Goal: Task Accomplishment & Management: Manage account settings

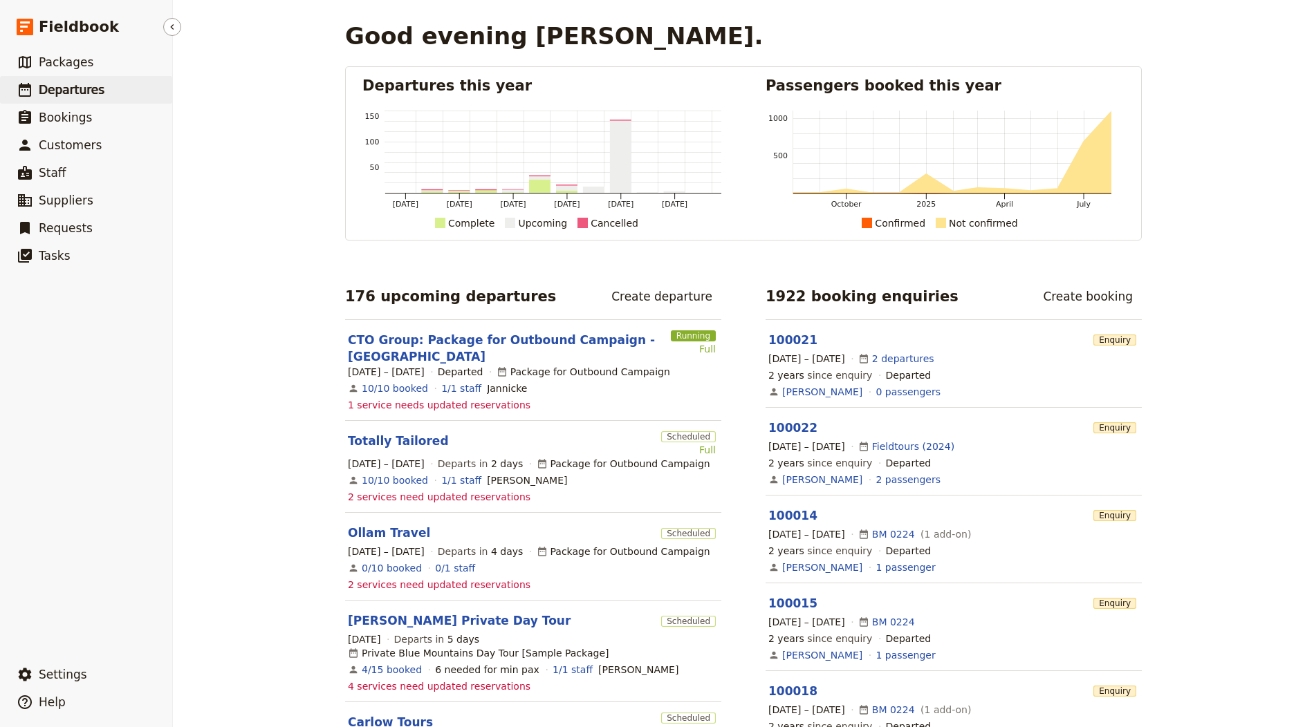
click at [90, 100] on link "​ Departures" at bounding box center [86, 90] width 172 height 28
select select "CREATED_AT"
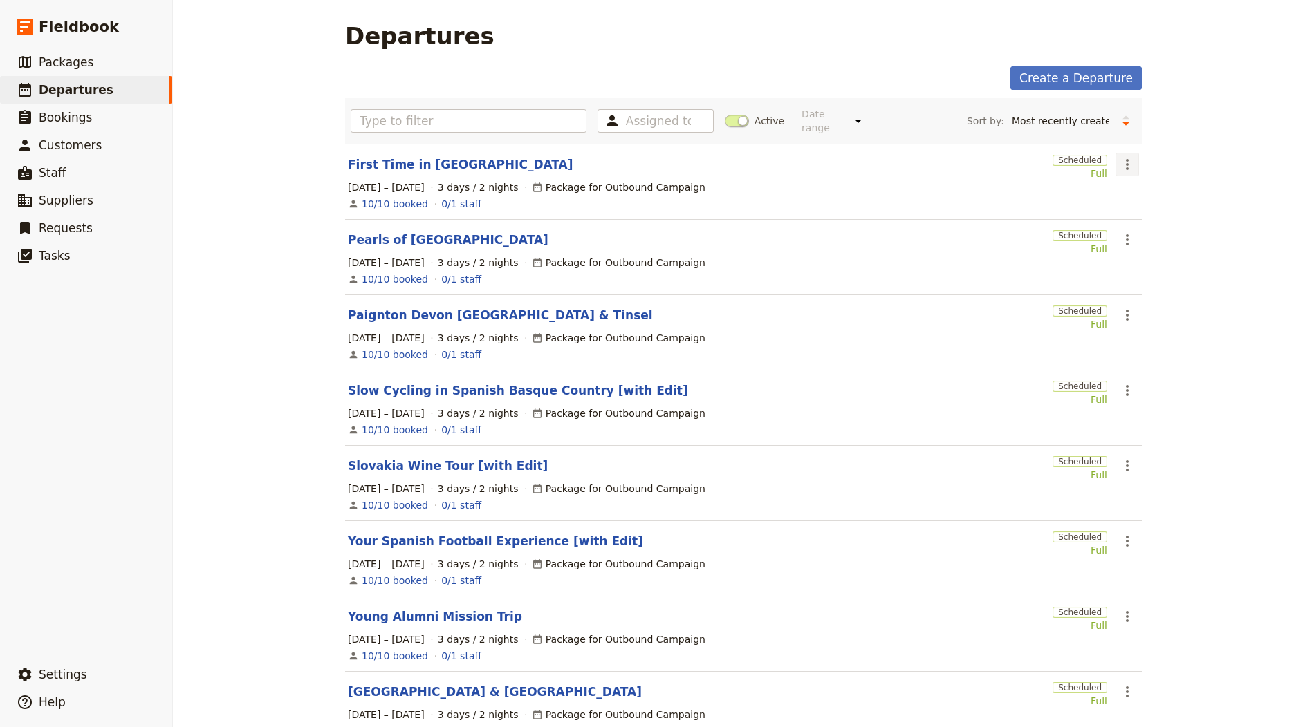
click at [1122, 154] on button "​" at bounding box center [1127, 165] width 24 height 24
click at [1140, 208] on span "Clone this departure" at bounding box center [1174, 212] width 99 height 14
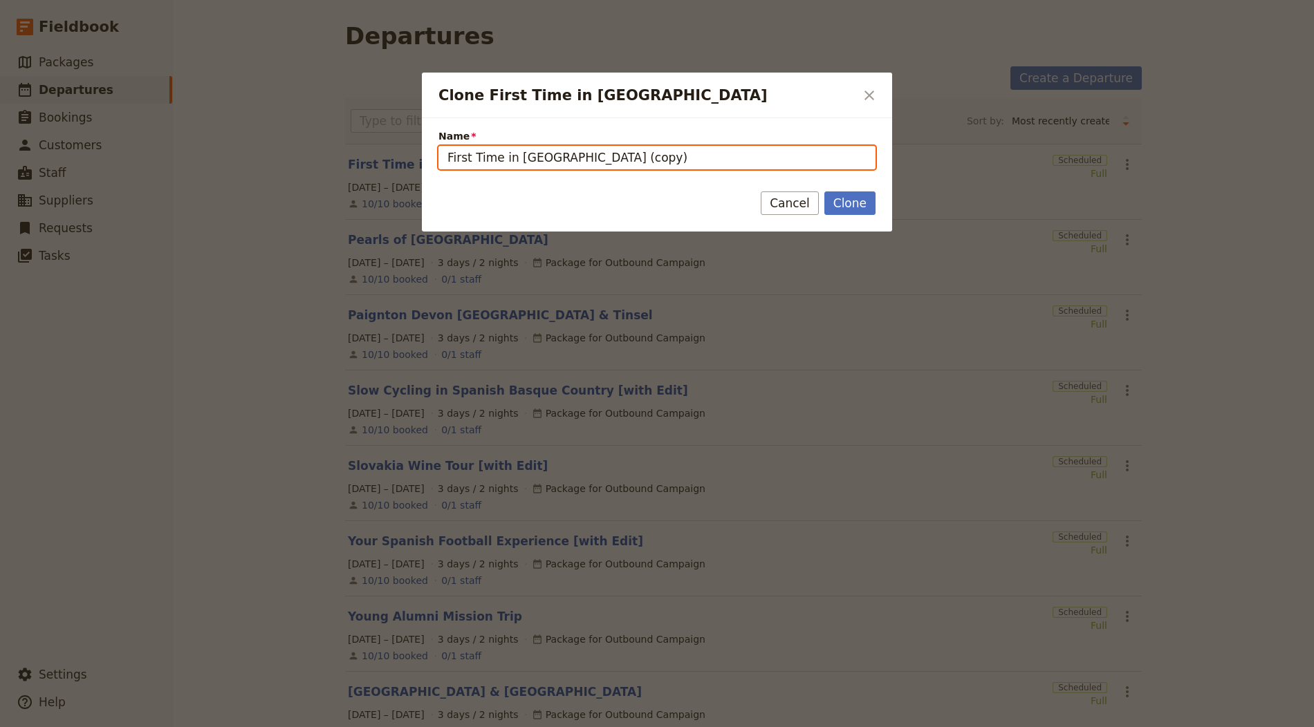
click at [555, 151] on input "First Time in Turin (copy)" at bounding box center [656, 158] width 437 height 24
paste input "Tour Samurai"
type input "Tour Samurai"
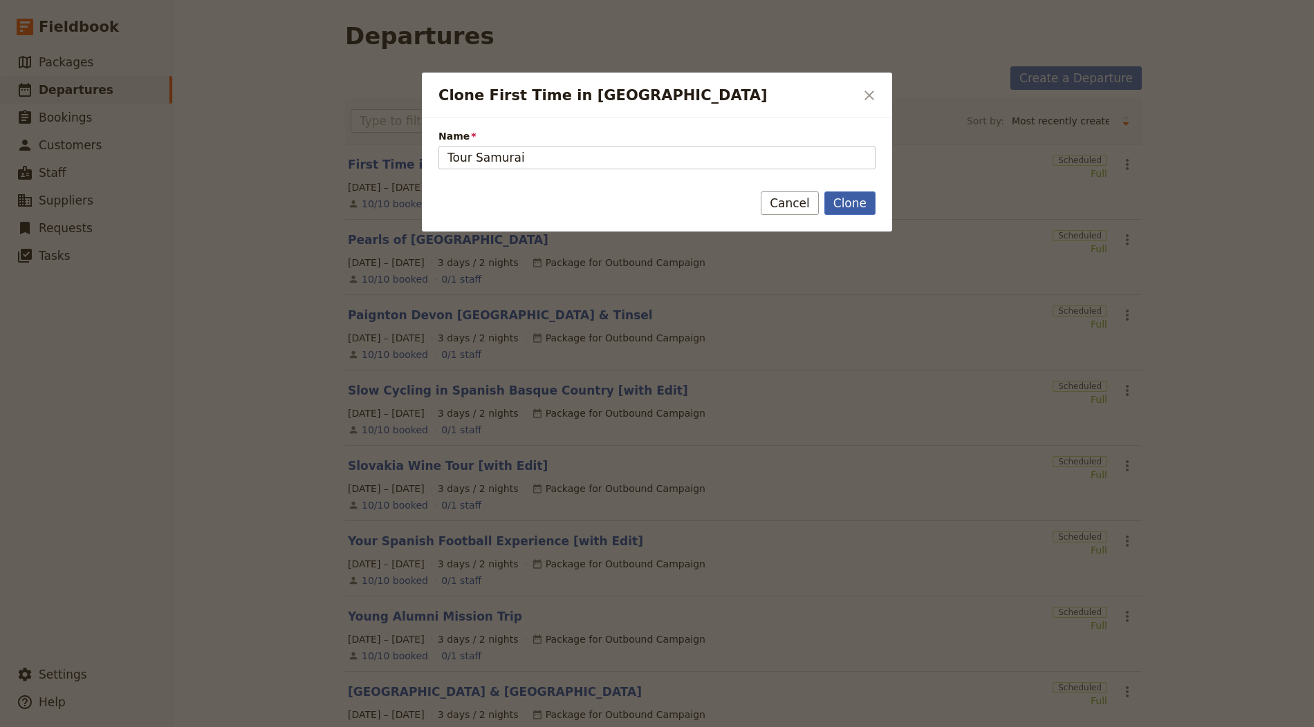
click at [855, 210] on button "Clone" at bounding box center [849, 204] width 51 height 24
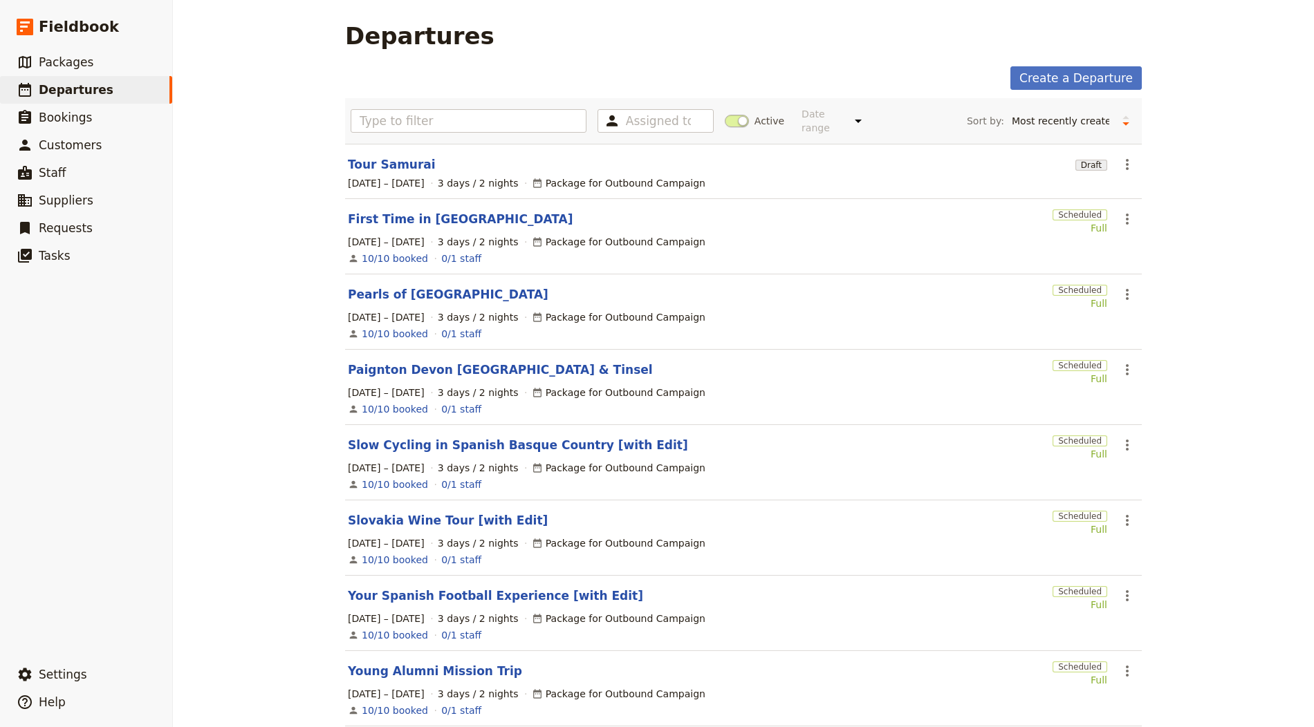
scroll to position [1, 0]
click at [400, 162] on link "Tour Samurai" at bounding box center [392, 164] width 88 height 17
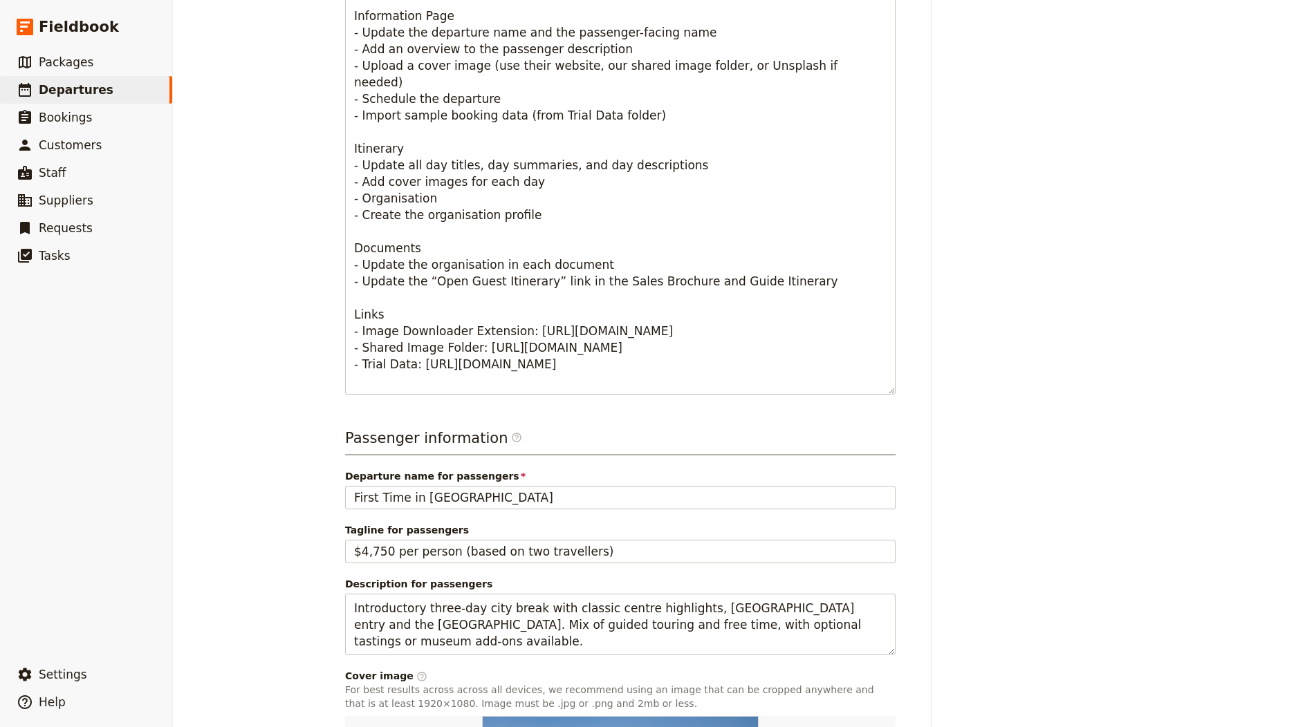
scroll to position [762, 0]
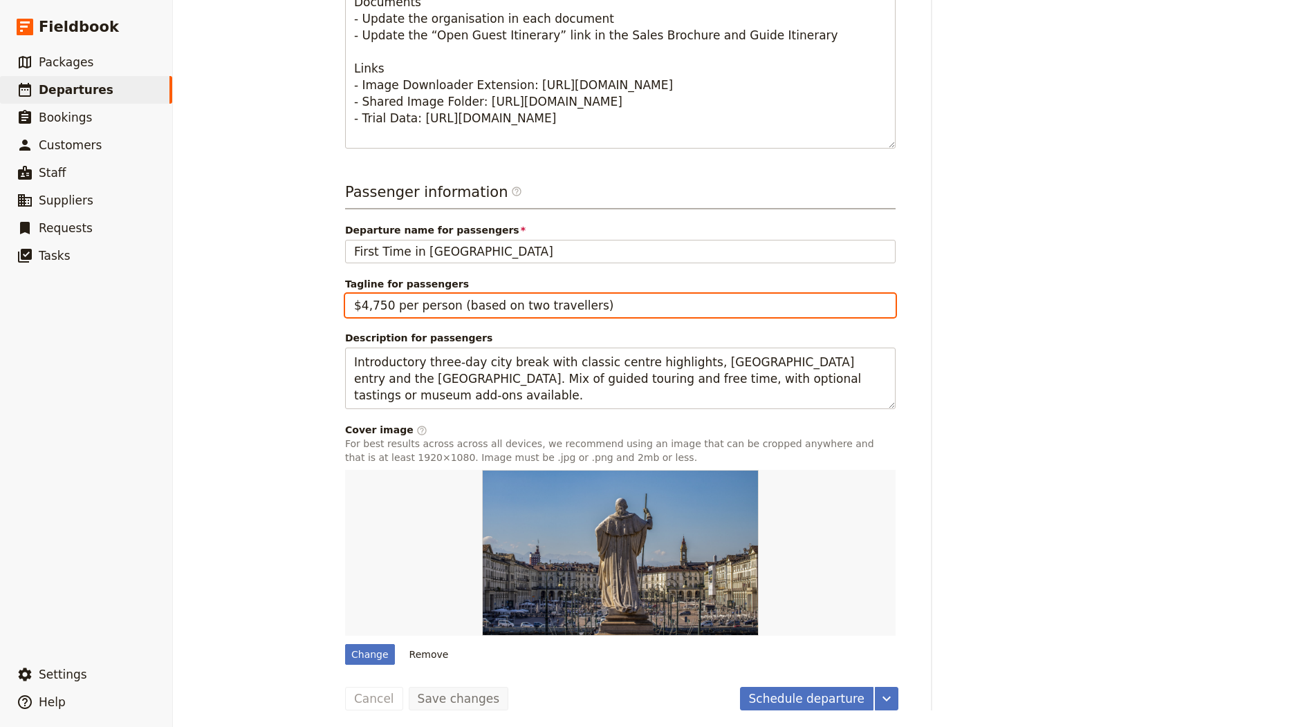
click at [434, 296] on input "$4,750 per person (based on two travellers)" at bounding box center [620, 306] width 550 height 24
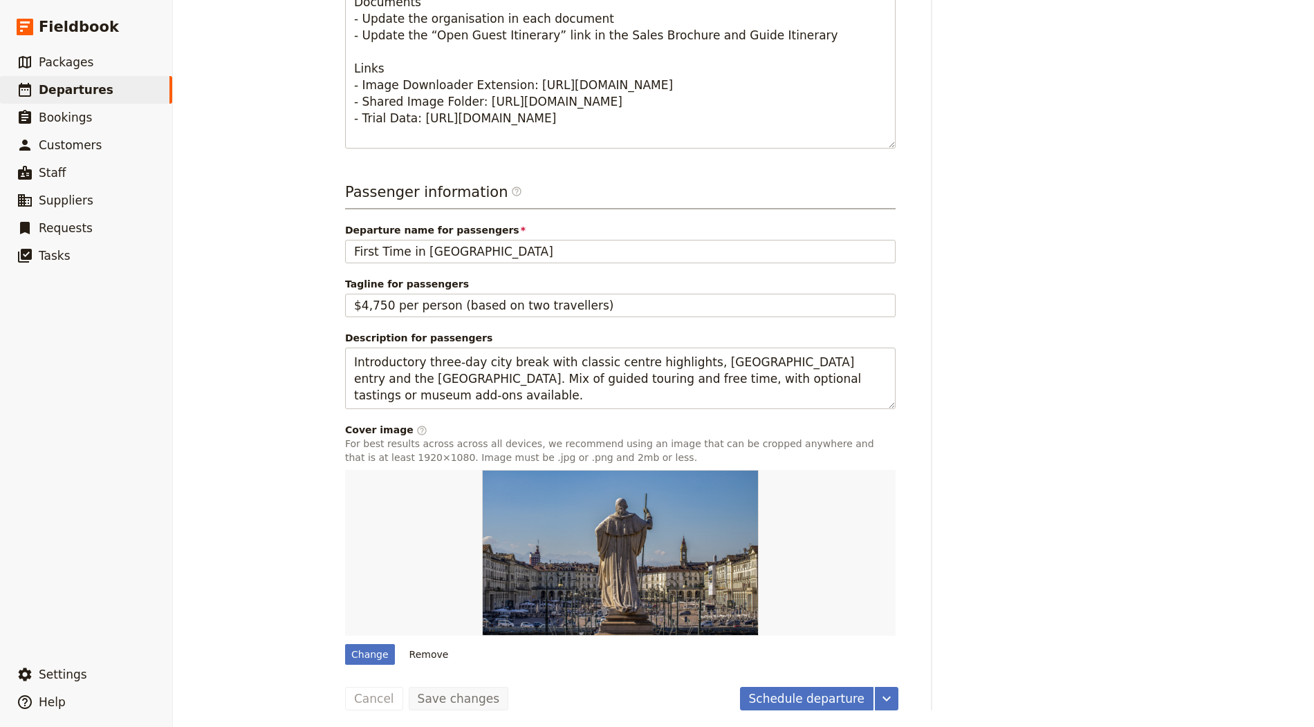
click at [434, 266] on div "Passenger information ​ Departure name for passengers First Time in Turin Tagli…" at bounding box center [620, 423] width 550 height 483
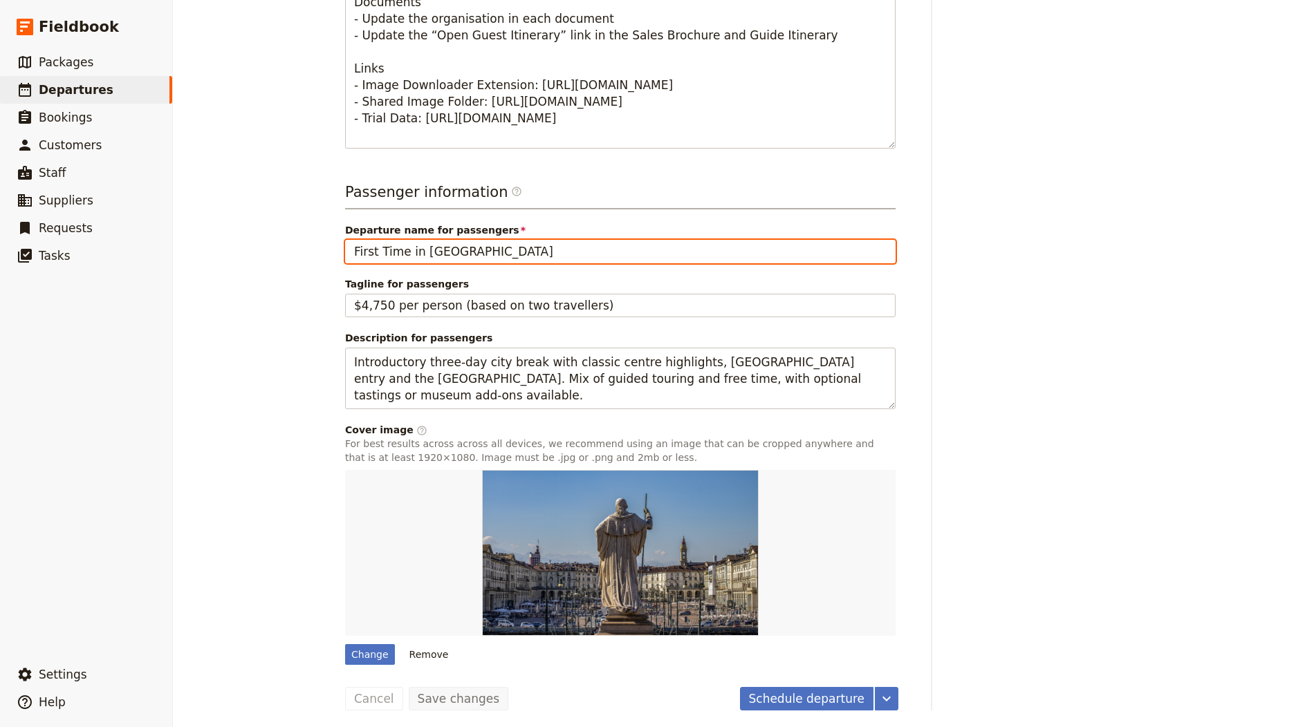
click at [436, 252] on input "First Time in [GEOGRAPHIC_DATA]" at bounding box center [620, 252] width 550 height 24
paste input "Tour Samurai"
type input "Tour Samurai"
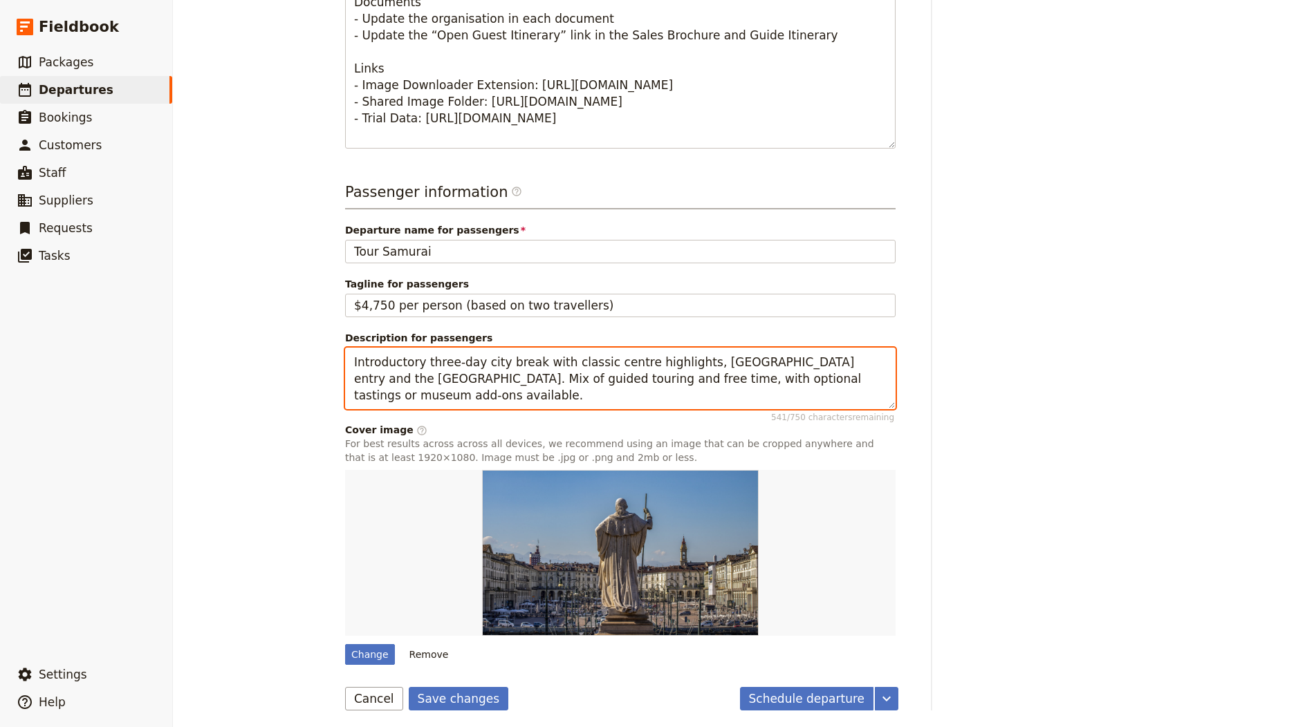
click at [525, 391] on textarea "Introductory three‑day city break with classic centre highlights, Royal Palace …" at bounding box center [620, 379] width 550 height 62
paste textarea "Guided 10‑day circuit from Osaka/Kyoto to Kanazawa, Shirakawa‑go, Takayama, Tok…"
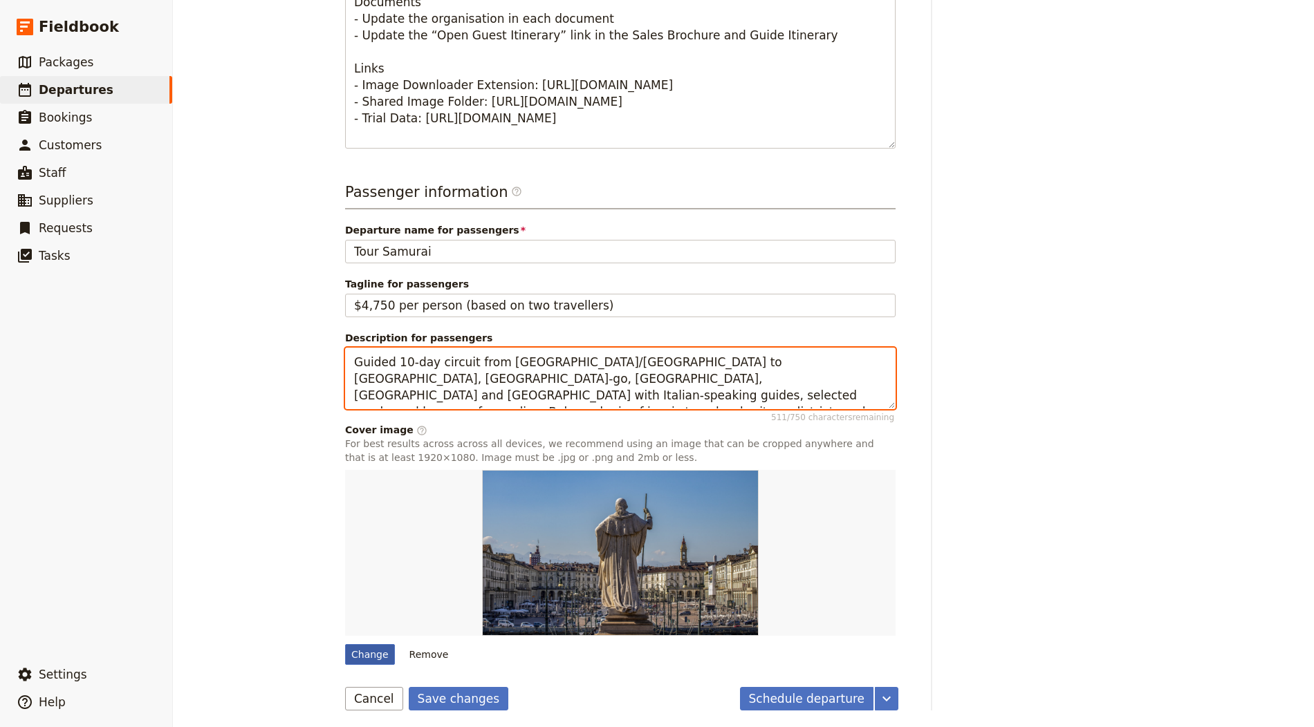
type textarea "Guided 10‑day circuit from Osaka/Kyoto to Kanazawa, Shirakawa‑go, Takayama, Tok…"
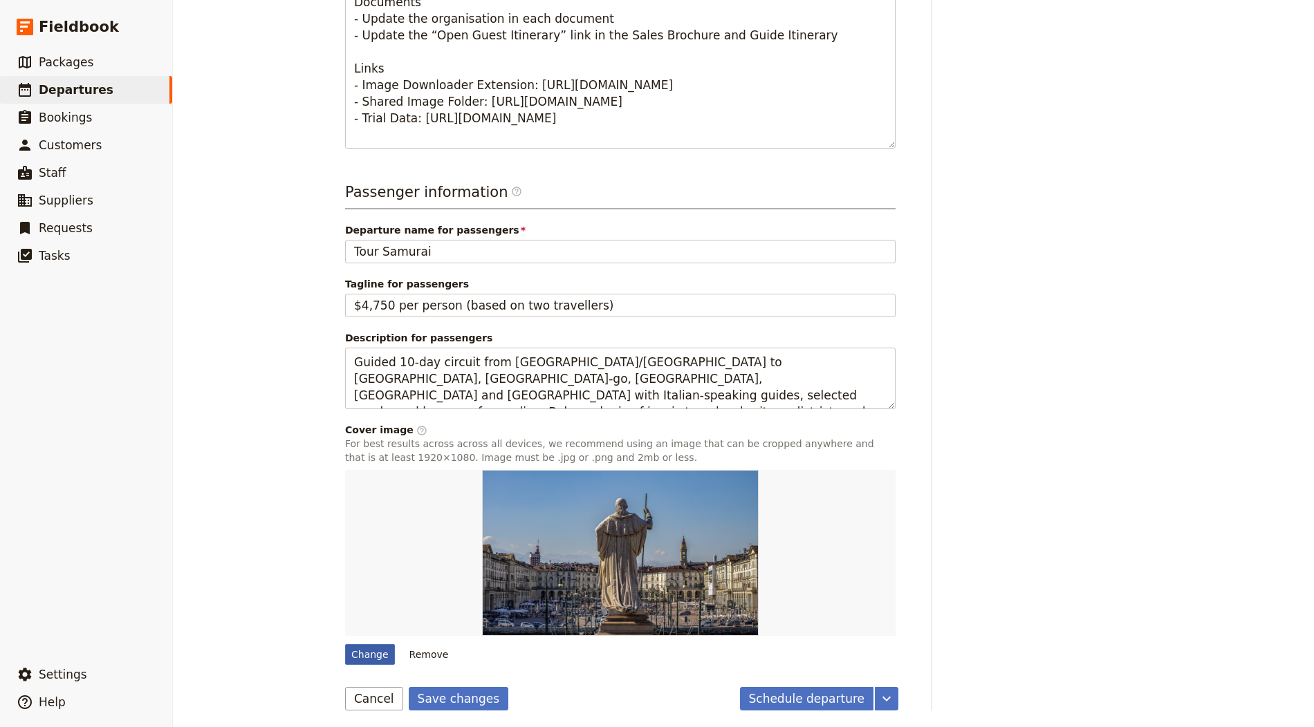
click at [354, 652] on div "Change" at bounding box center [370, 655] width 50 height 21
click at [345, 645] on input "Change" at bounding box center [344, 644] width 1 height 1
type input "C:\fakepath\Shirakawa-go,_june_2014_(14390763367) (2).jpg"
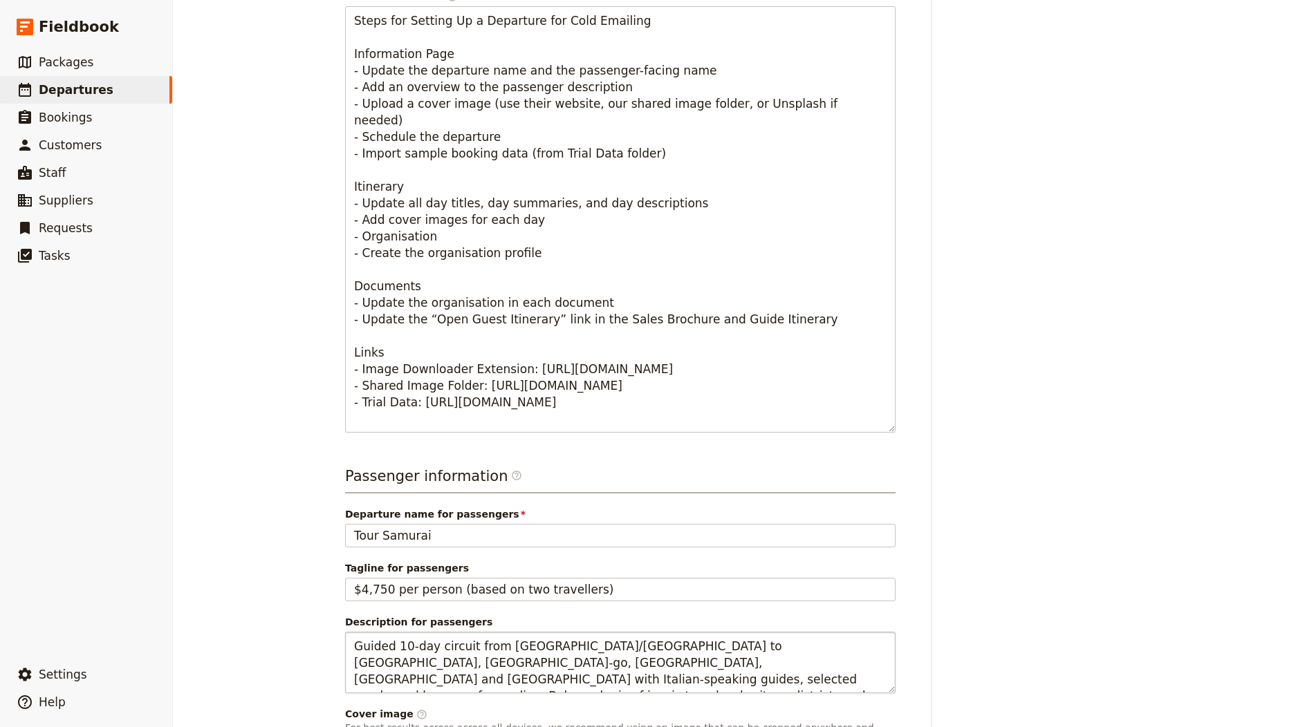
scroll to position [0, 0]
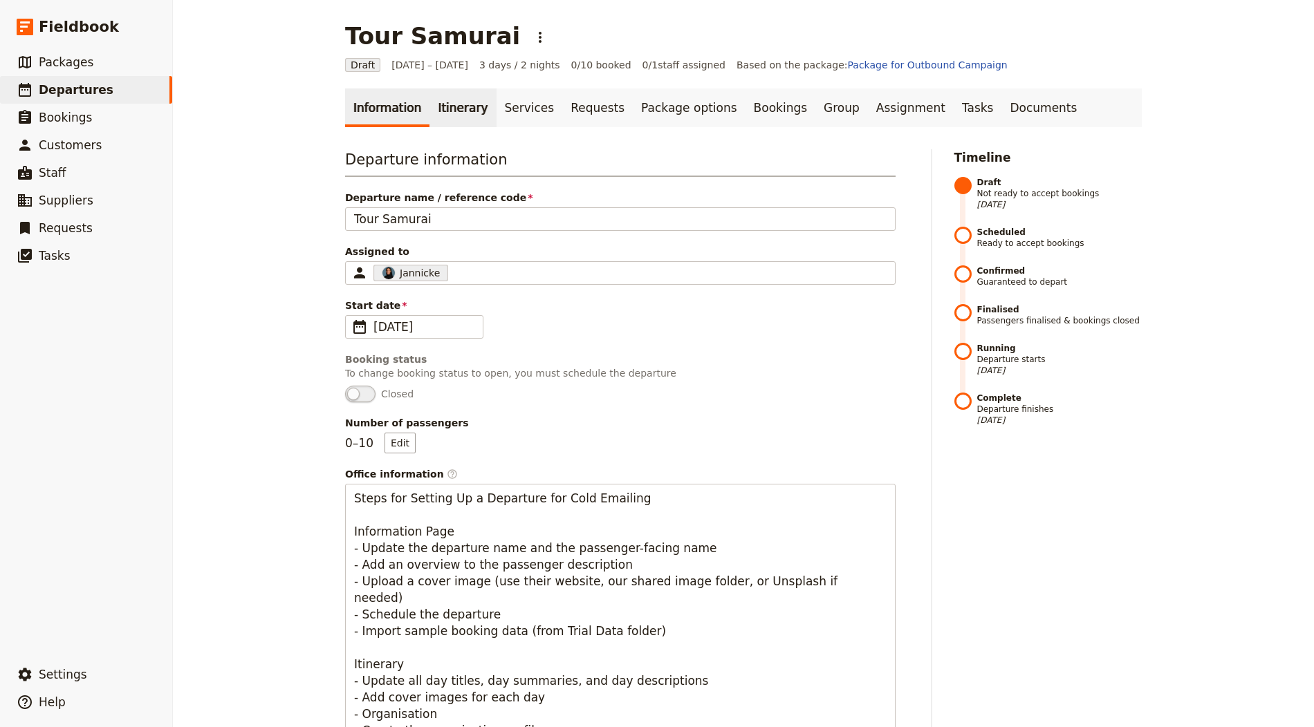
click at [454, 111] on link "Itinerary" at bounding box center [462, 108] width 66 height 39
type input "First Time in [GEOGRAPHIC_DATA]"
type textarea "Introductory three‑day city break with classic centre highlights, Royal Palace …"
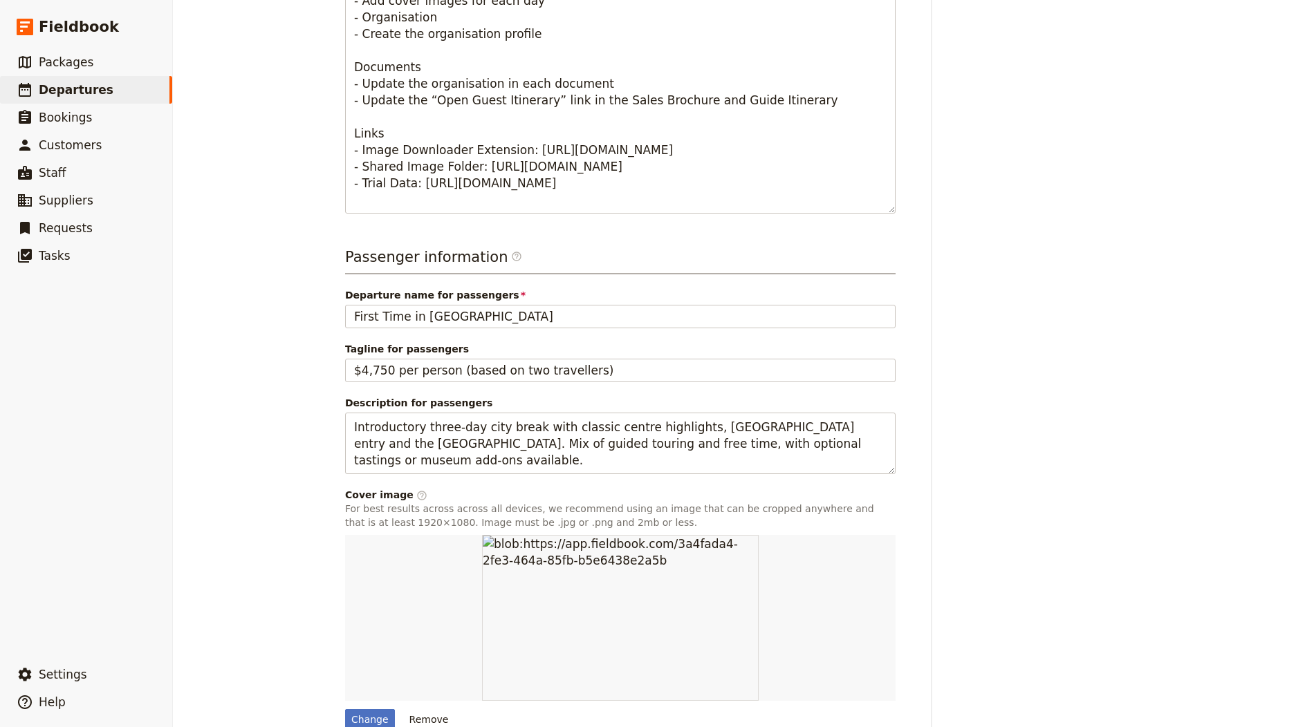
scroll to position [762, 0]
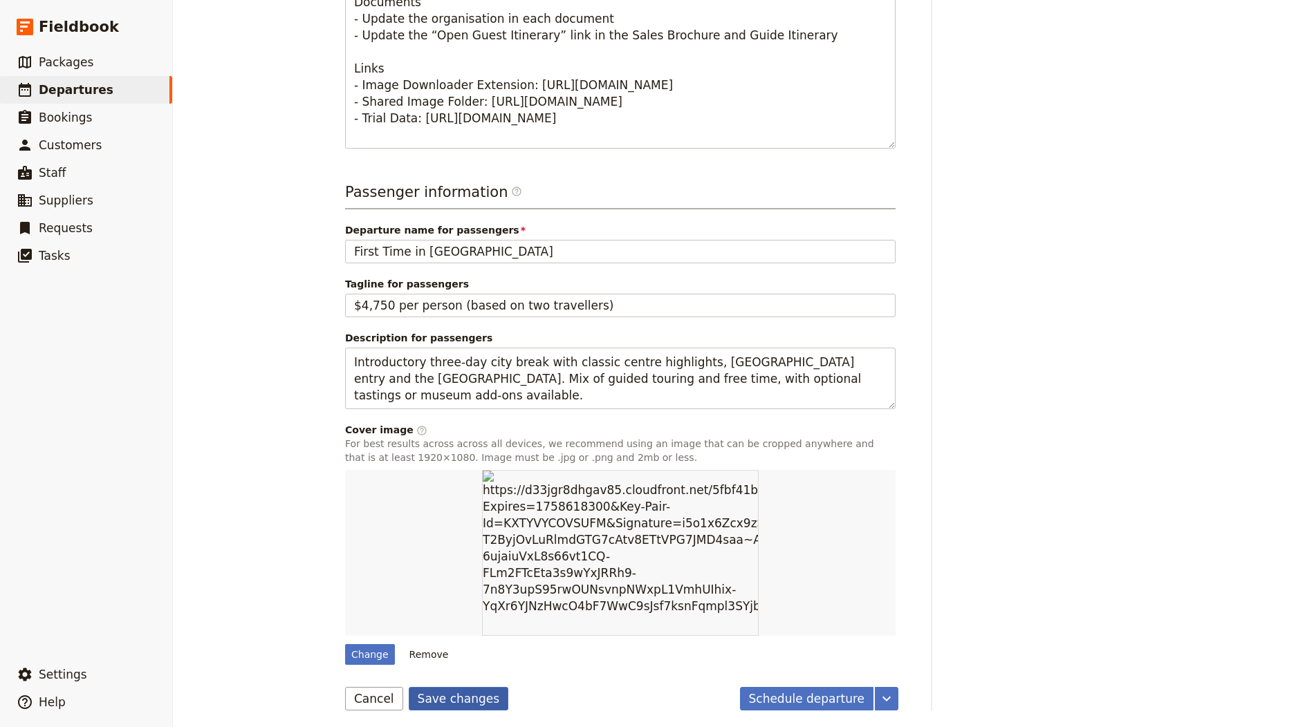
click at [425, 688] on button "Save changes" at bounding box center [459, 699] width 100 height 24
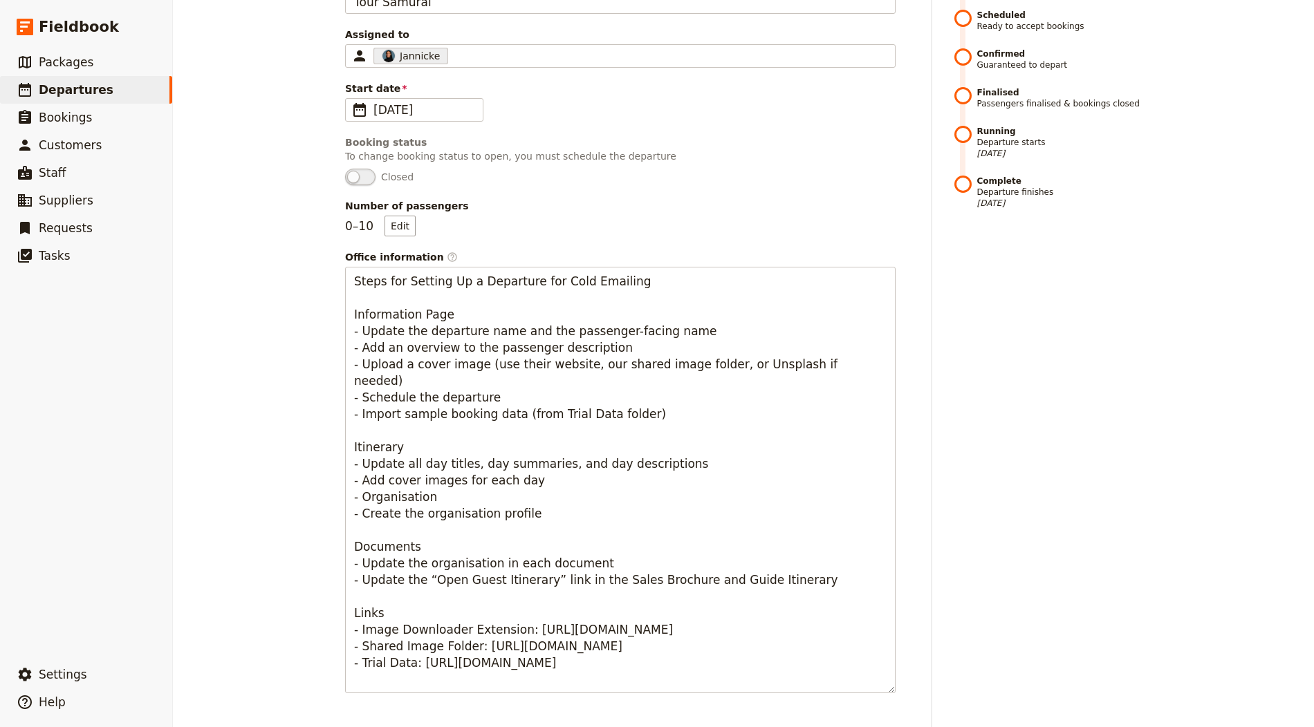
scroll to position [0, 0]
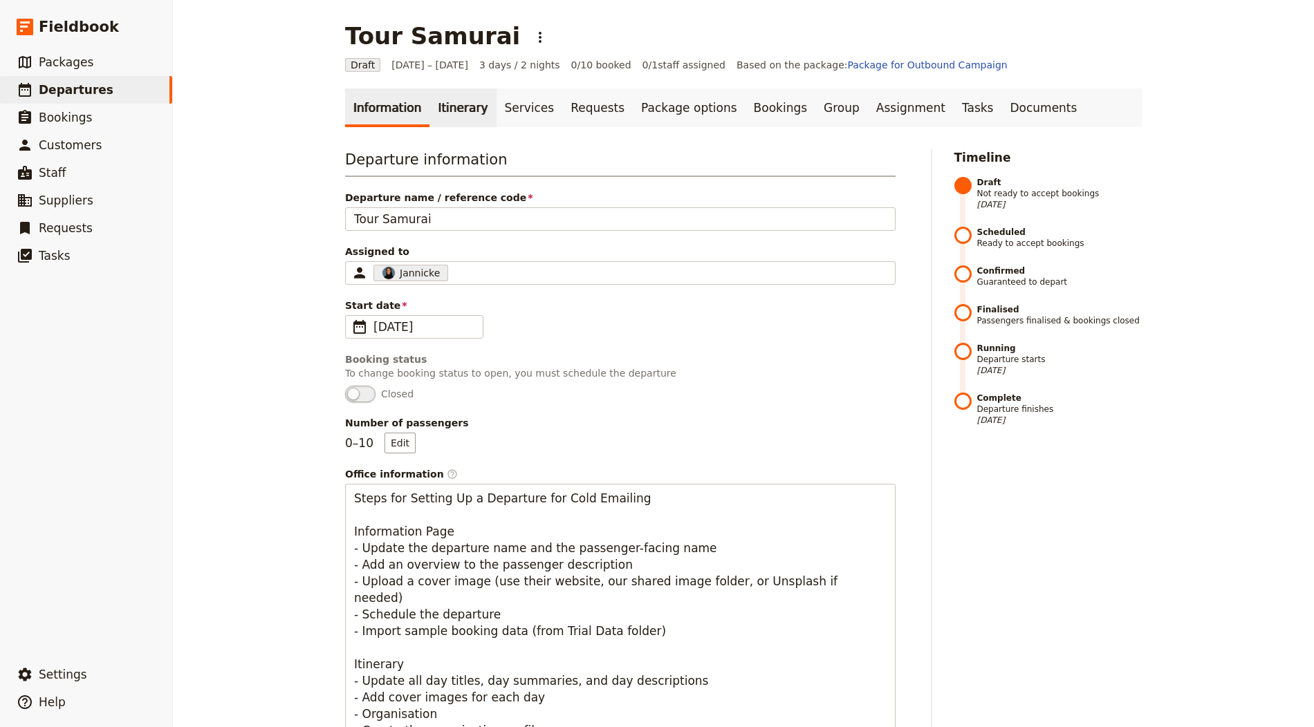
click at [440, 106] on link "Itinerary" at bounding box center [462, 108] width 66 height 39
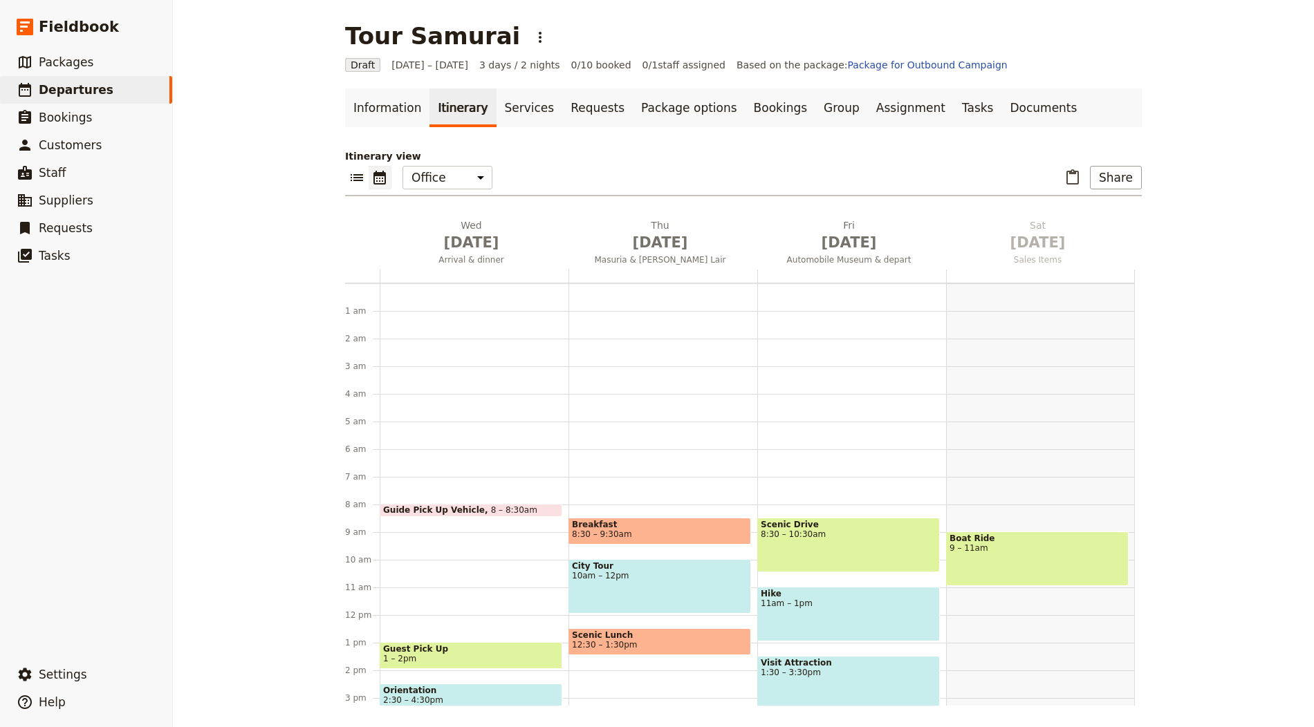
scroll to position [180, 0]
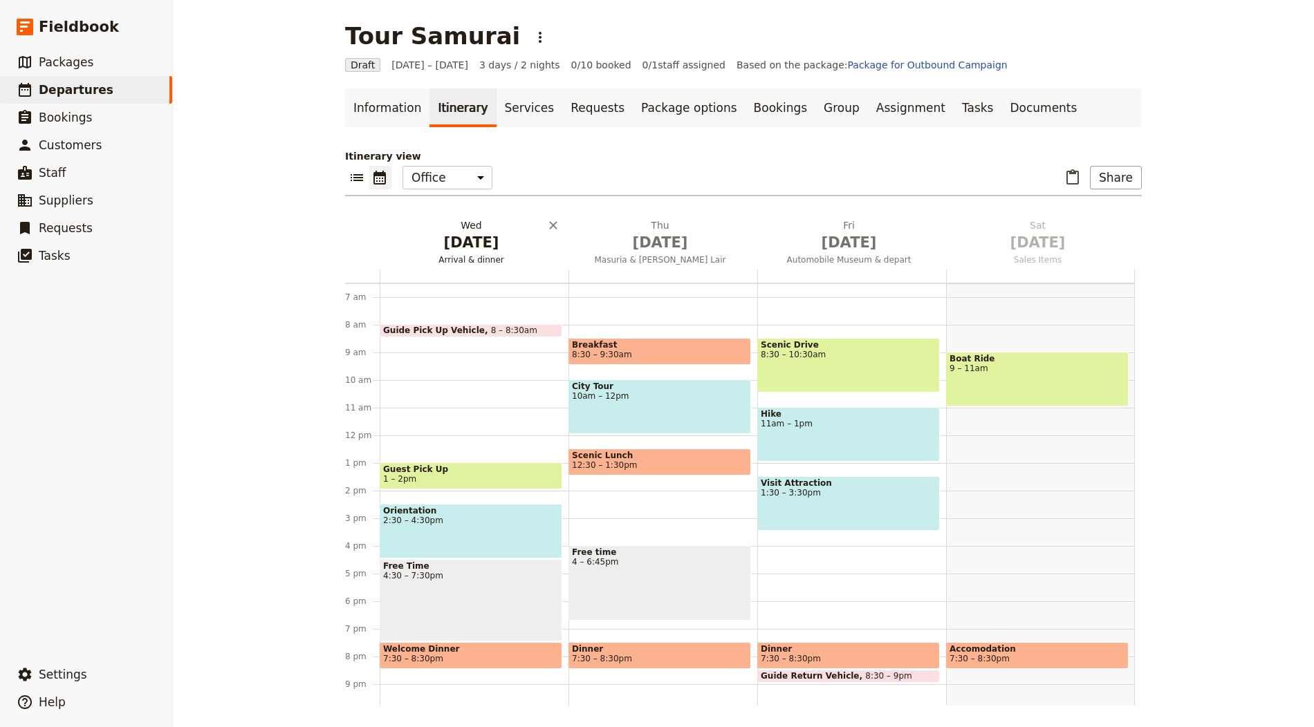
click at [462, 255] on span "Arrival & dinner" at bounding box center [471, 259] width 183 height 11
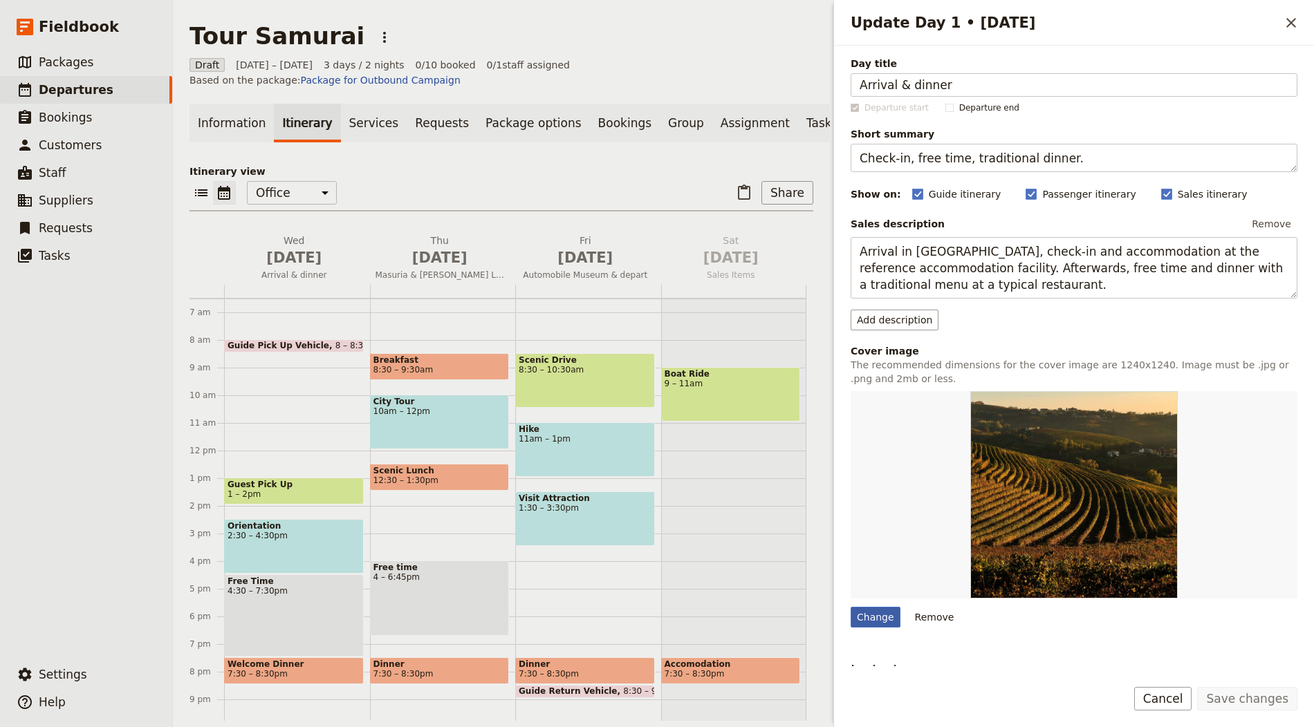
click at [869, 616] on div "Change" at bounding box center [876, 617] width 50 height 21
click at [851, 607] on input "Change" at bounding box center [850, 606] width 1 height 1
type input "C:\fakepath\Tori-gate.jpg"
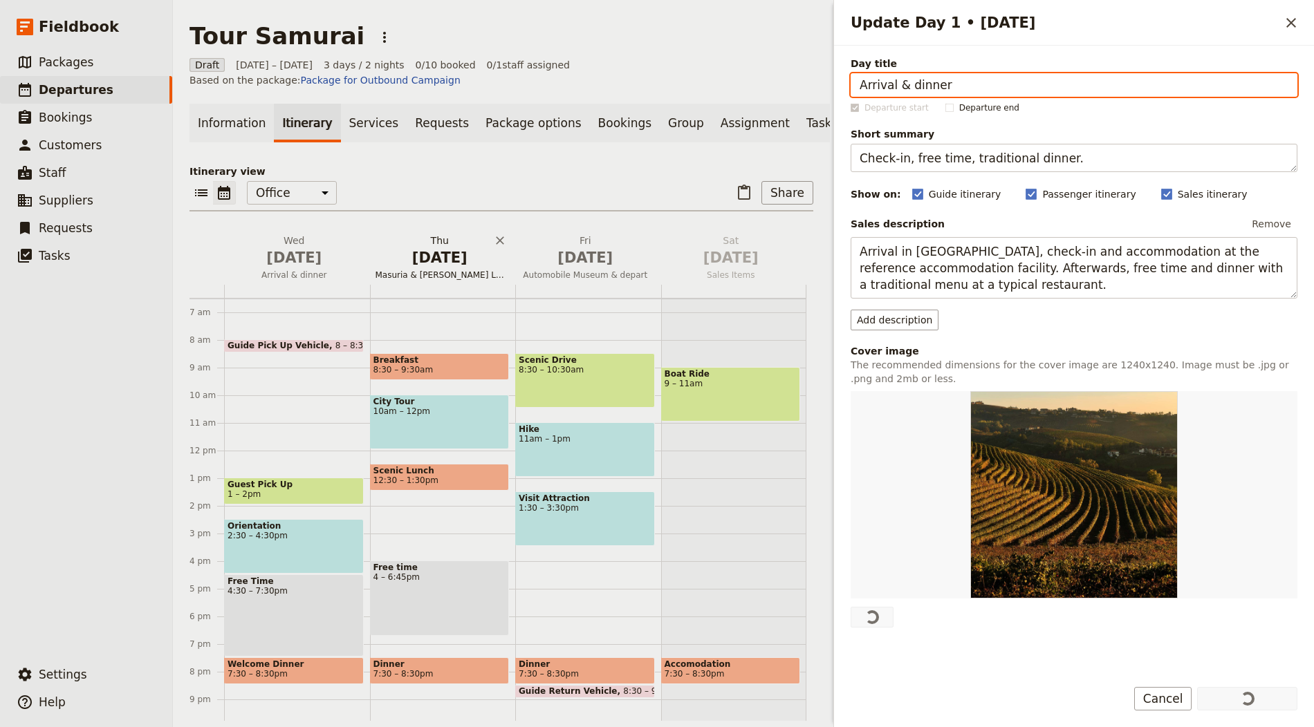
click at [451, 234] on h2 "Thu Oct 2 Masuria & Wolf’s Lair" at bounding box center [440, 251] width 129 height 35
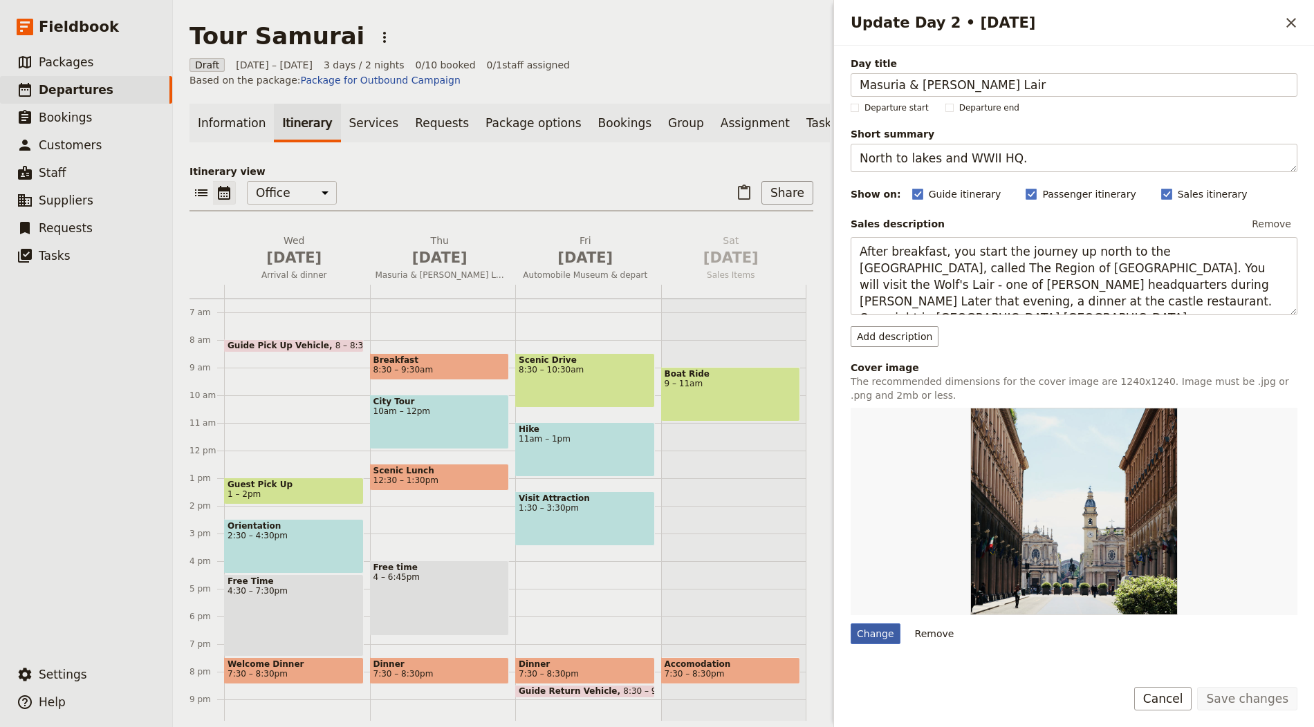
click at [871, 628] on div "Change" at bounding box center [876, 634] width 50 height 21
click at [851, 624] on input "Change" at bounding box center [850, 623] width 1 height 1
type input "C:\fakepath\destination-hakone-japan (1).jpg"
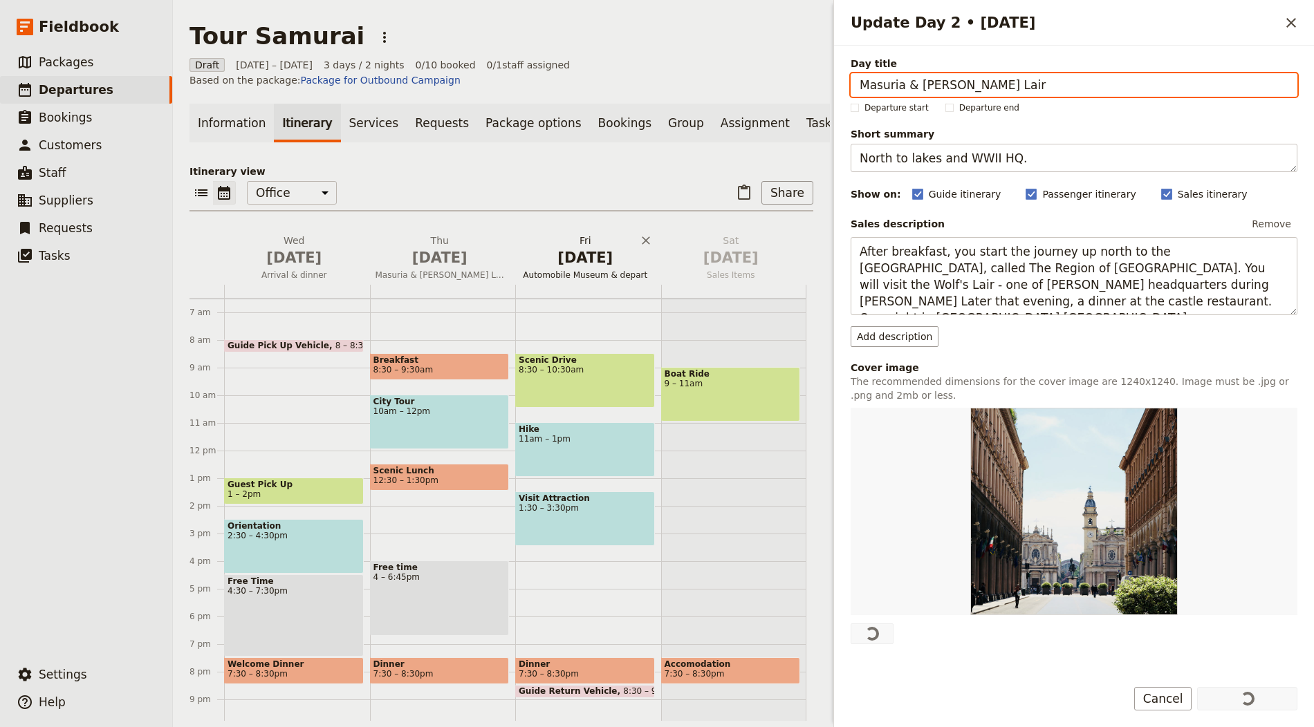
click at [591, 234] on h2 "Fri Oct 3 Automobile Museum & depart" at bounding box center [585, 251] width 129 height 35
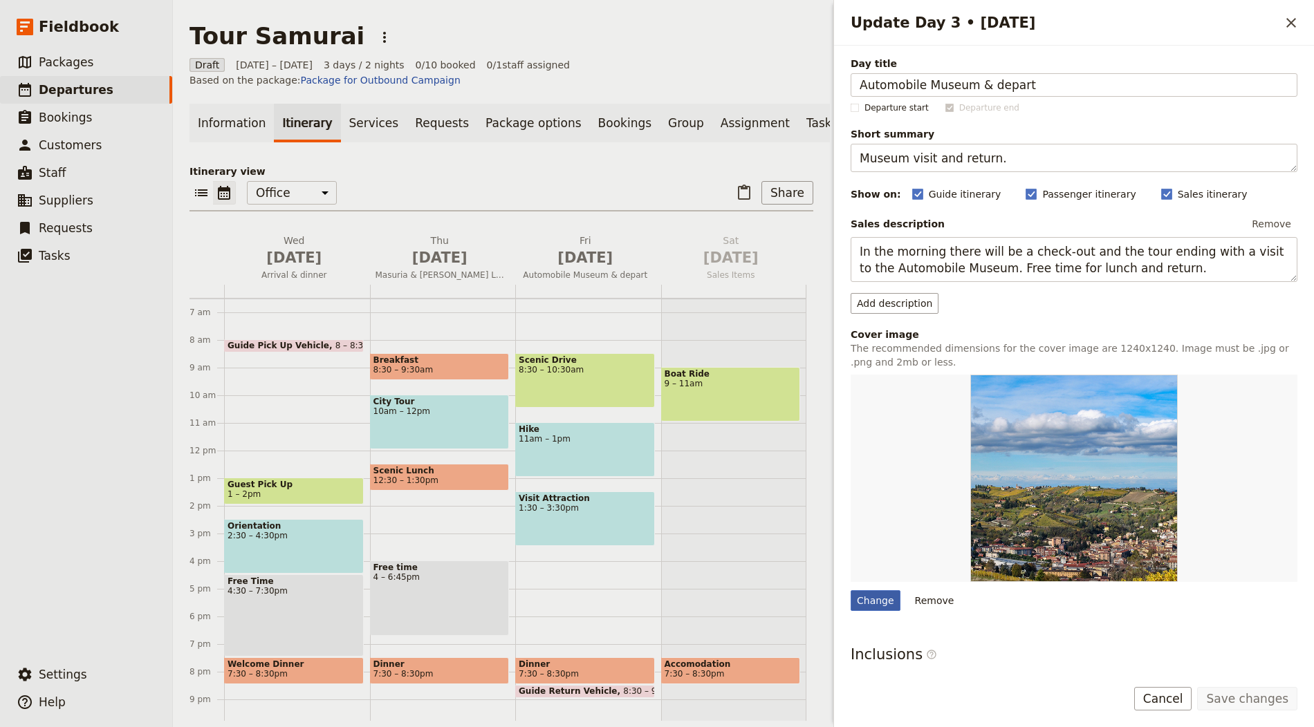
click at [874, 596] on div "Change" at bounding box center [876, 601] width 50 height 21
click at [851, 591] on input "Change" at bounding box center [850, 590] width 1 height 1
type input "C:\fakepath\Osaka-Castle-02.jpg"
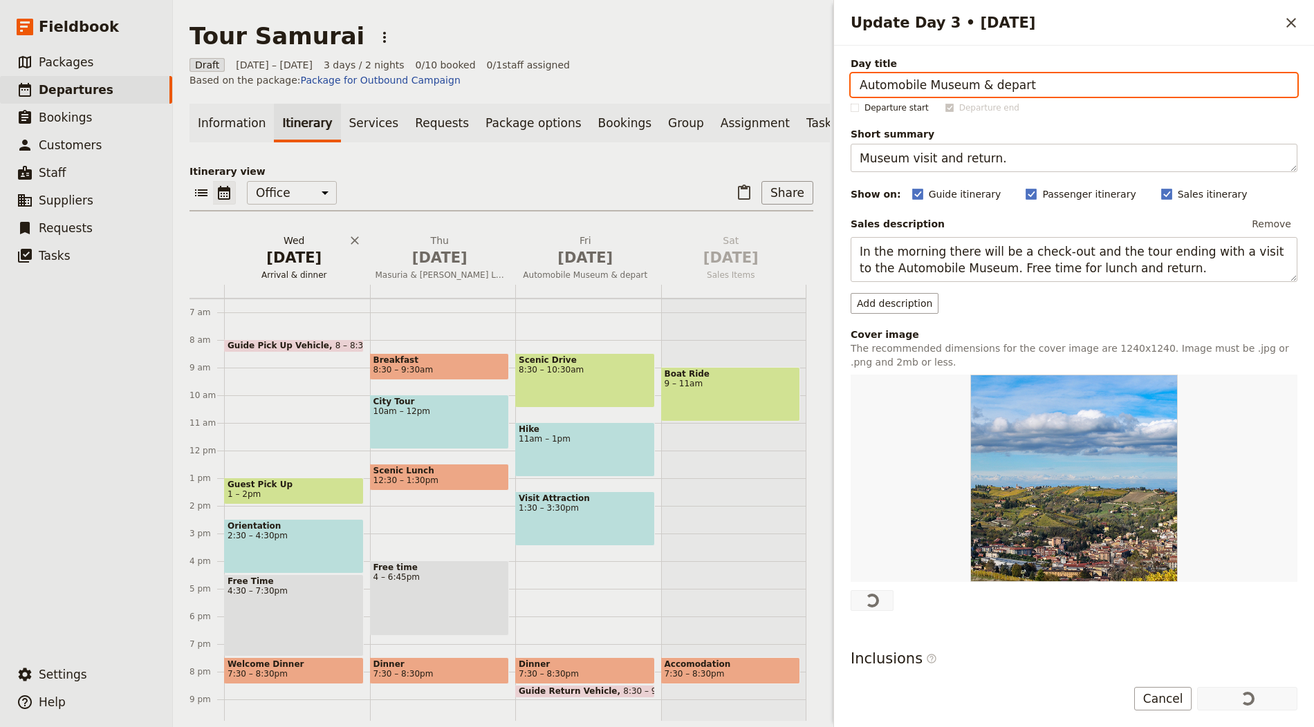
click at [272, 270] on span "Arrival & dinner" at bounding box center [294, 275] width 140 height 11
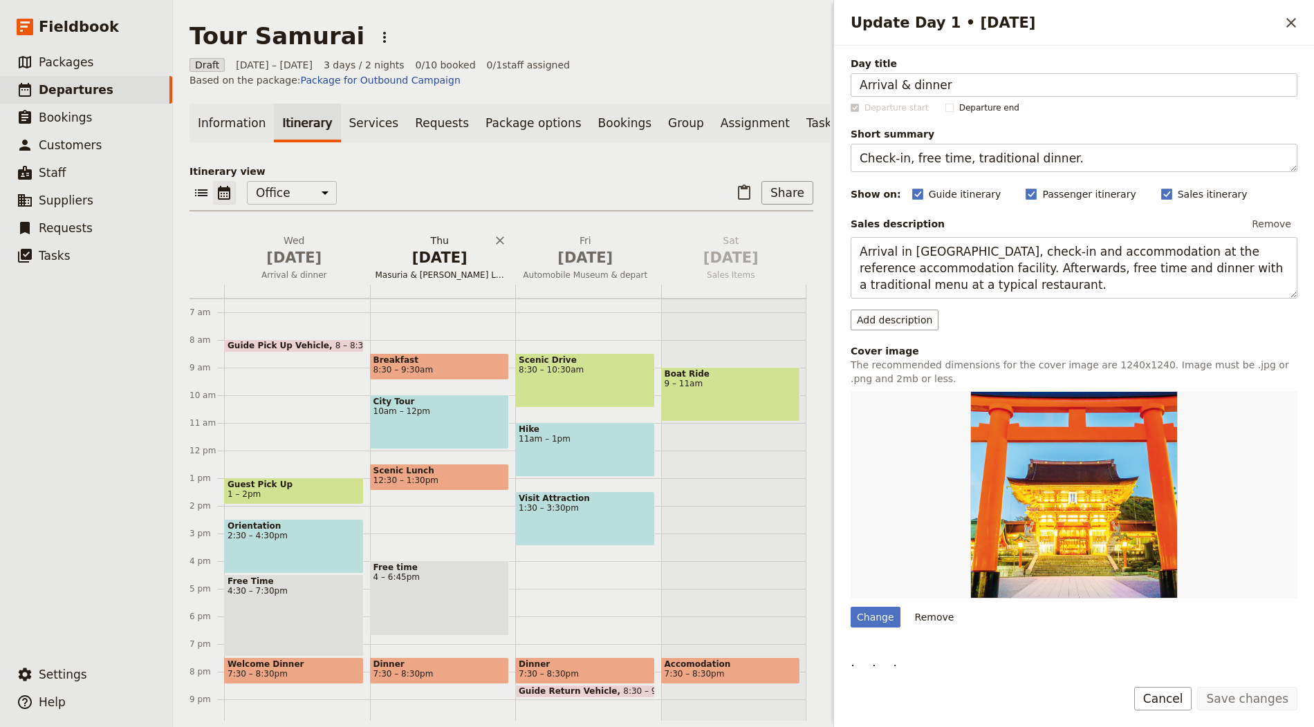
click at [440, 248] on span "[DATE]" at bounding box center [440, 258] width 129 height 21
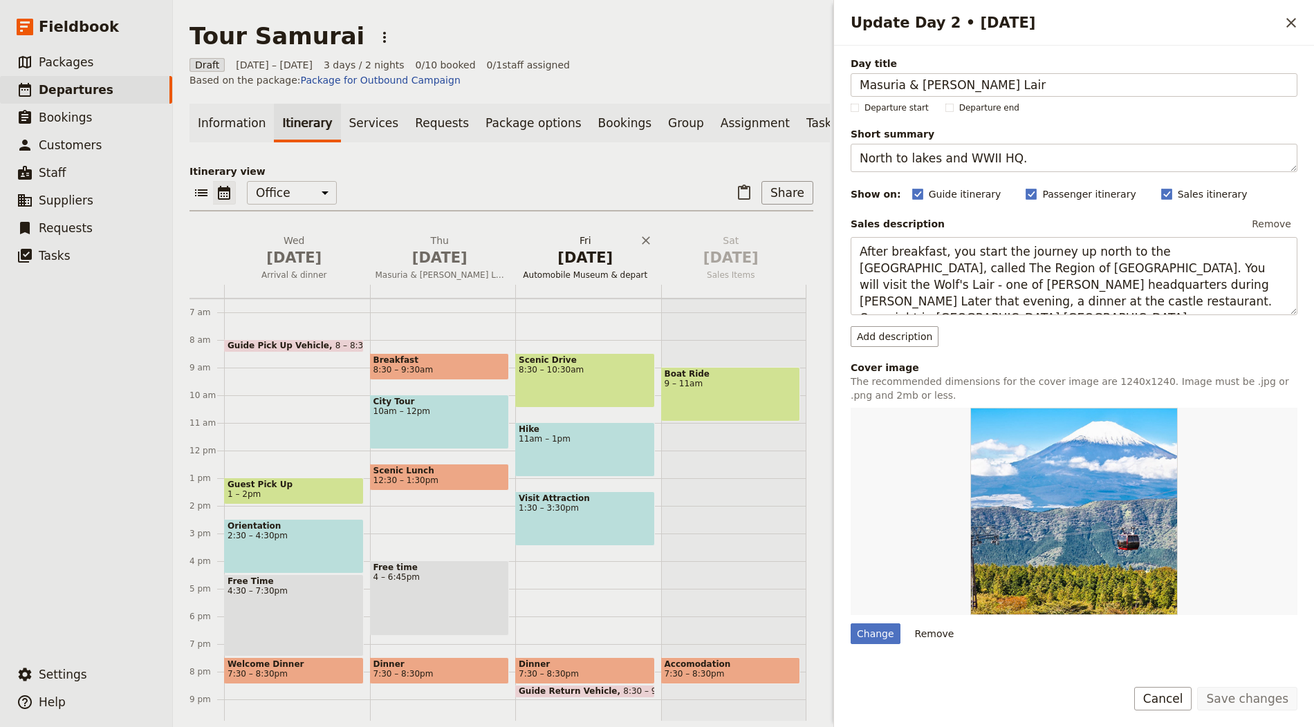
click at [573, 248] on span "[DATE]" at bounding box center [585, 258] width 129 height 21
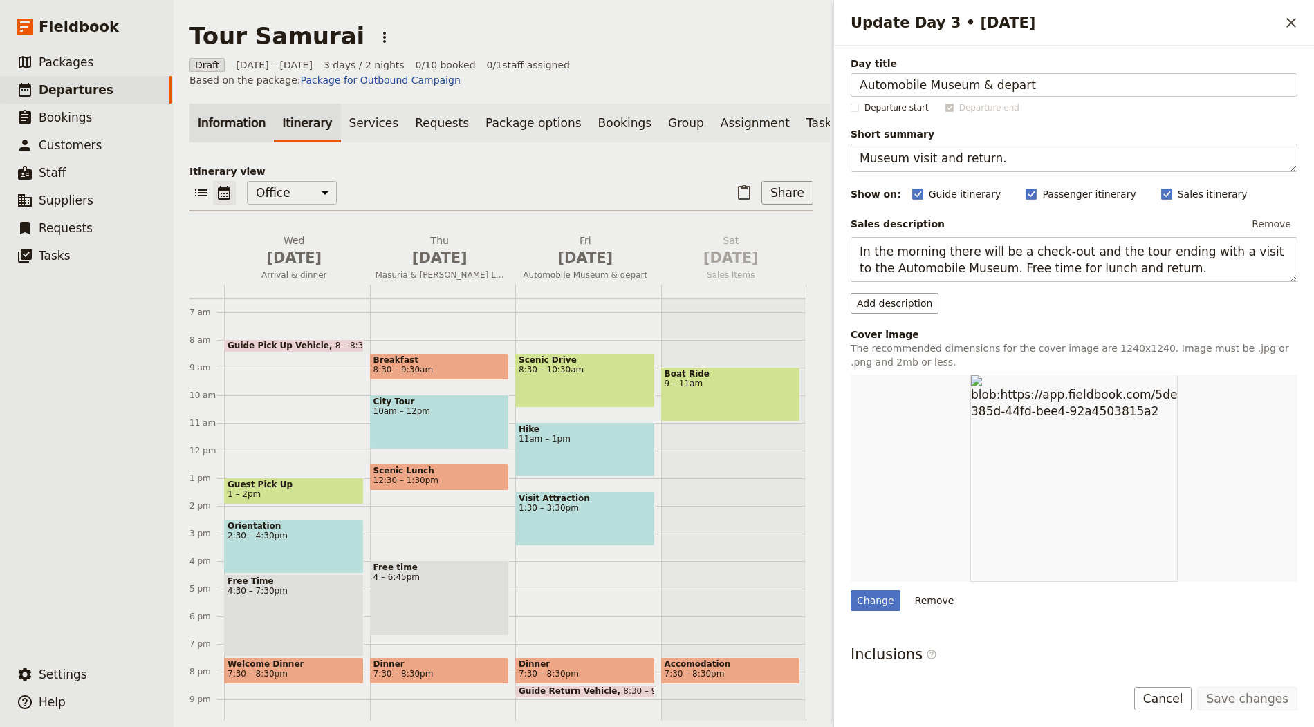
click at [243, 104] on link "Information" at bounding box center [231, 123] width 84 height 39
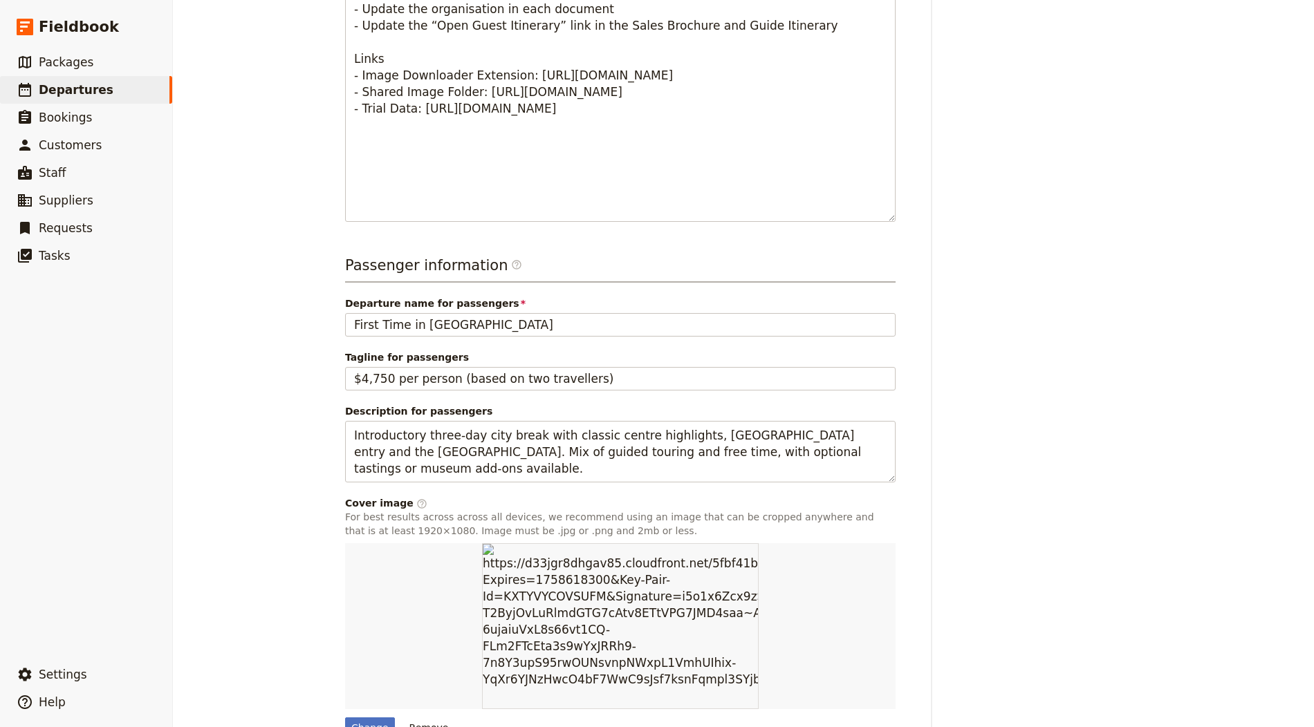
scroll to position [845, 0]
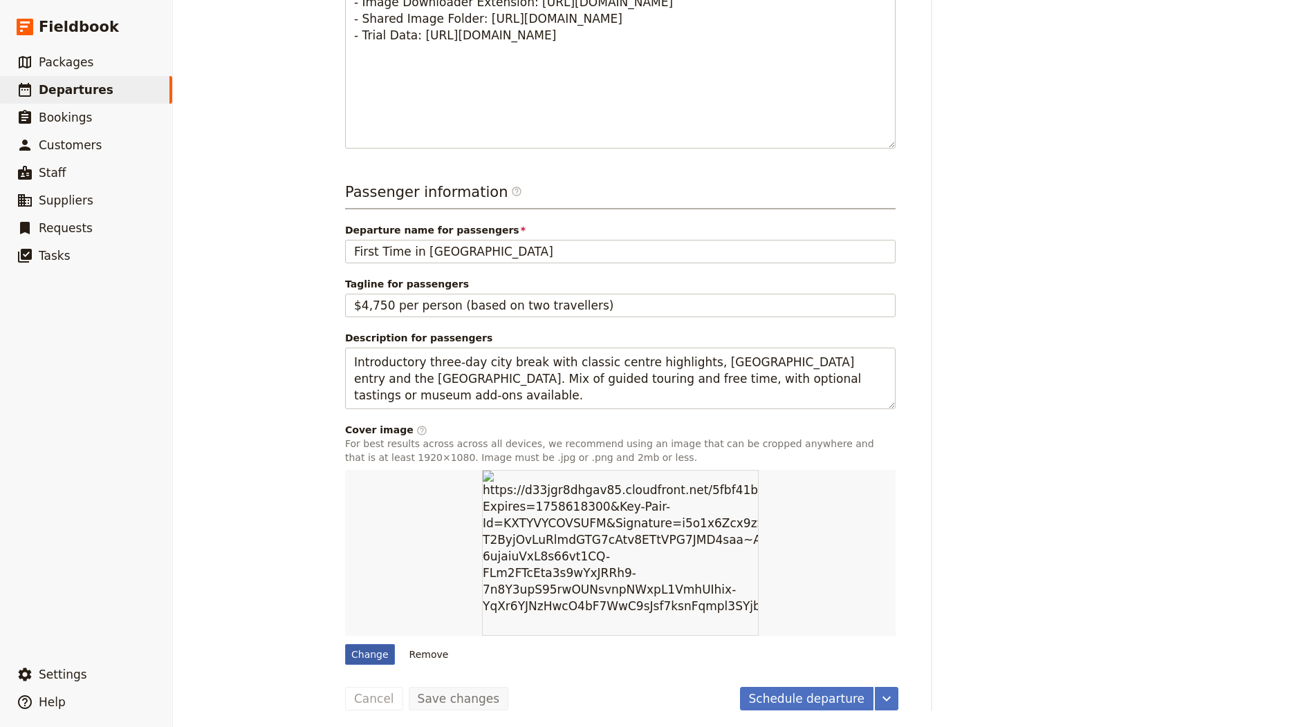
click at [376, 649] on div "Change" at bounding box center [370, 655] width 50 height 21
click at [345, 645] on input "Change" at bounding box center [344, 644] width 1 height 1
type input "C:\fakepath\l_158553 (1).jpg"
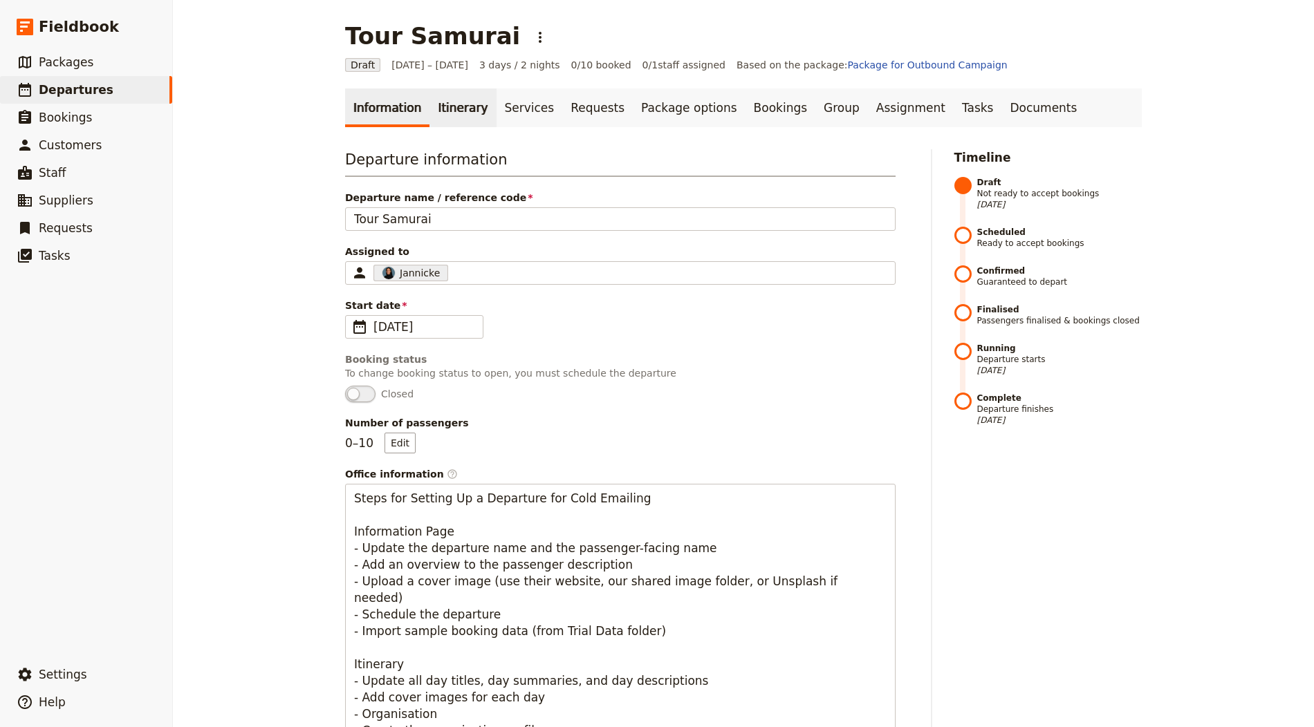
click at [445, 107] on link "Itinerary" at bounding box center [462, 108] width 66 height 39
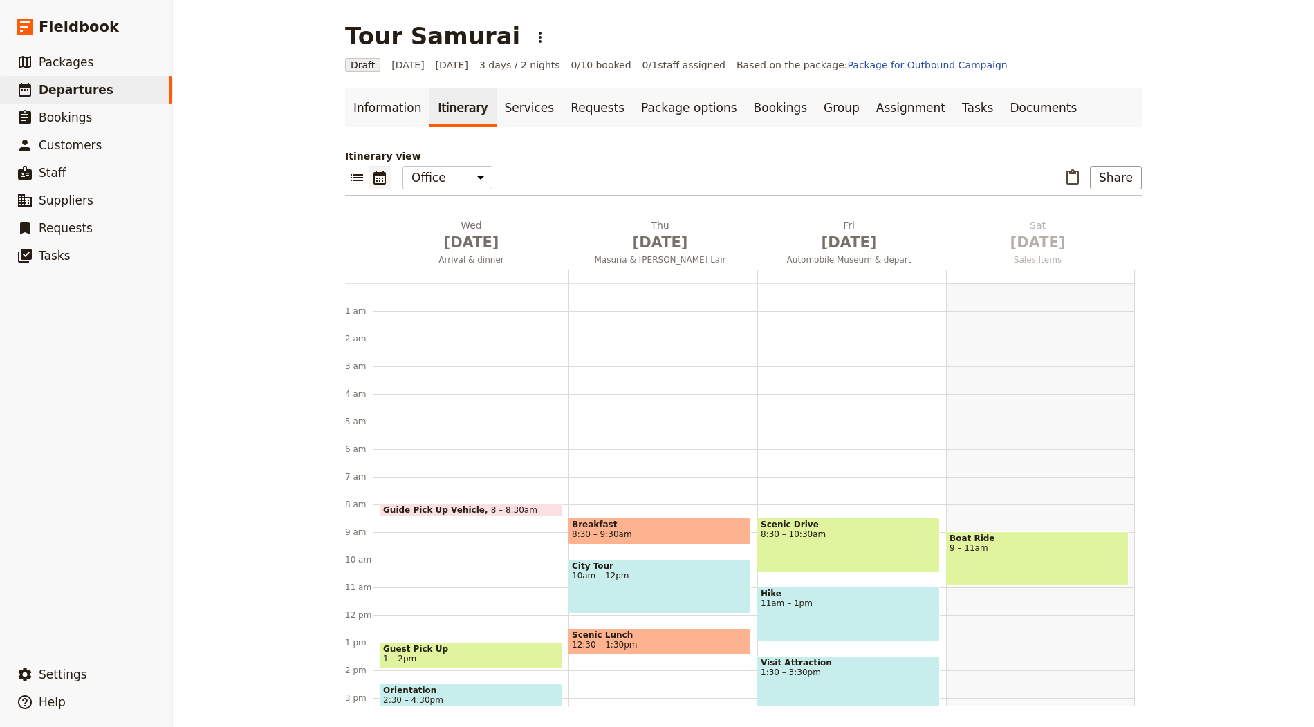
scroll to position [180, 0]
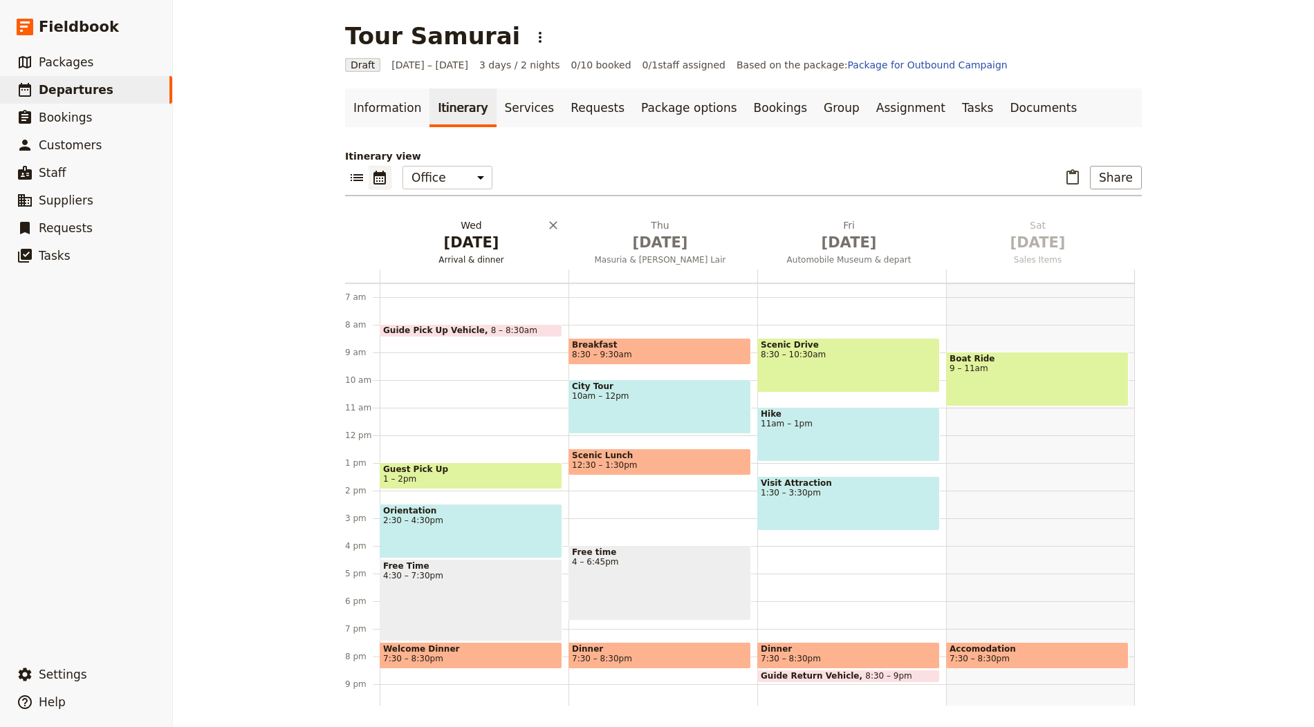
click at [467, 257] on span "Arrival & dinner" at bounding box center [471, 259] width 183 height 11
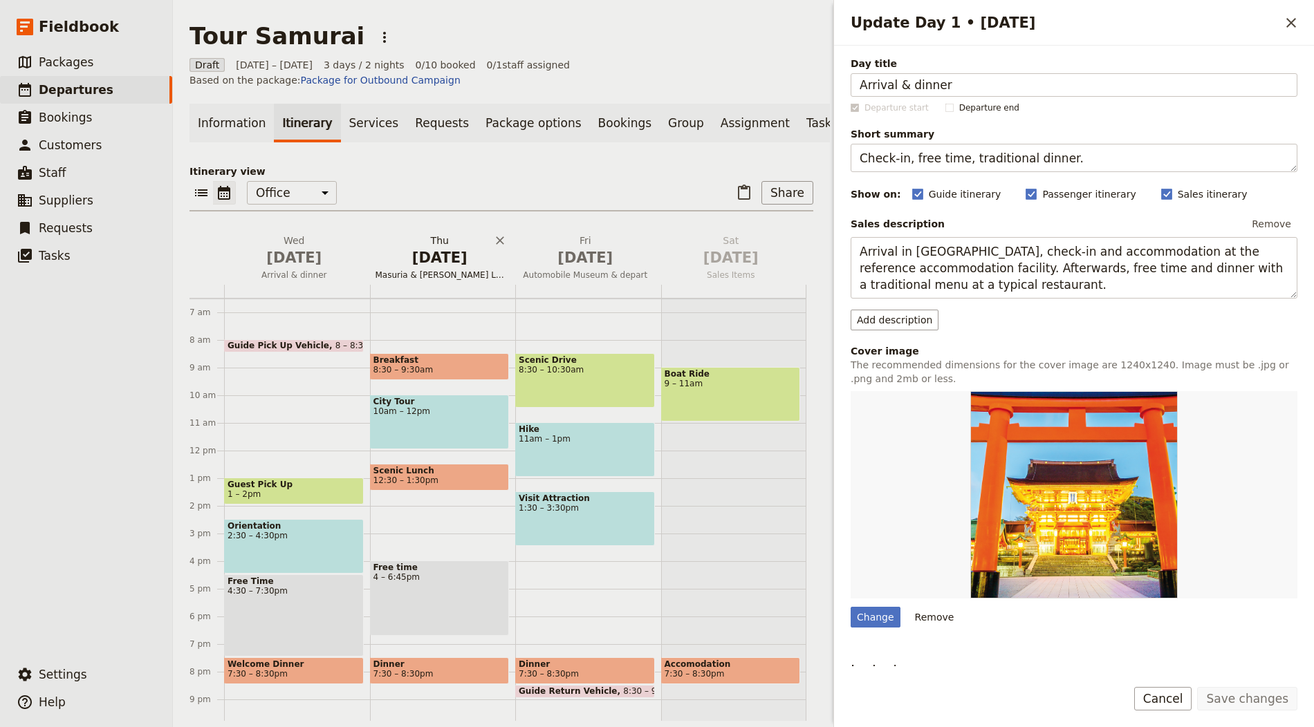
click at [437, 248] on span "[DATE]" at bounding box center [440, 258] width 129 height 21
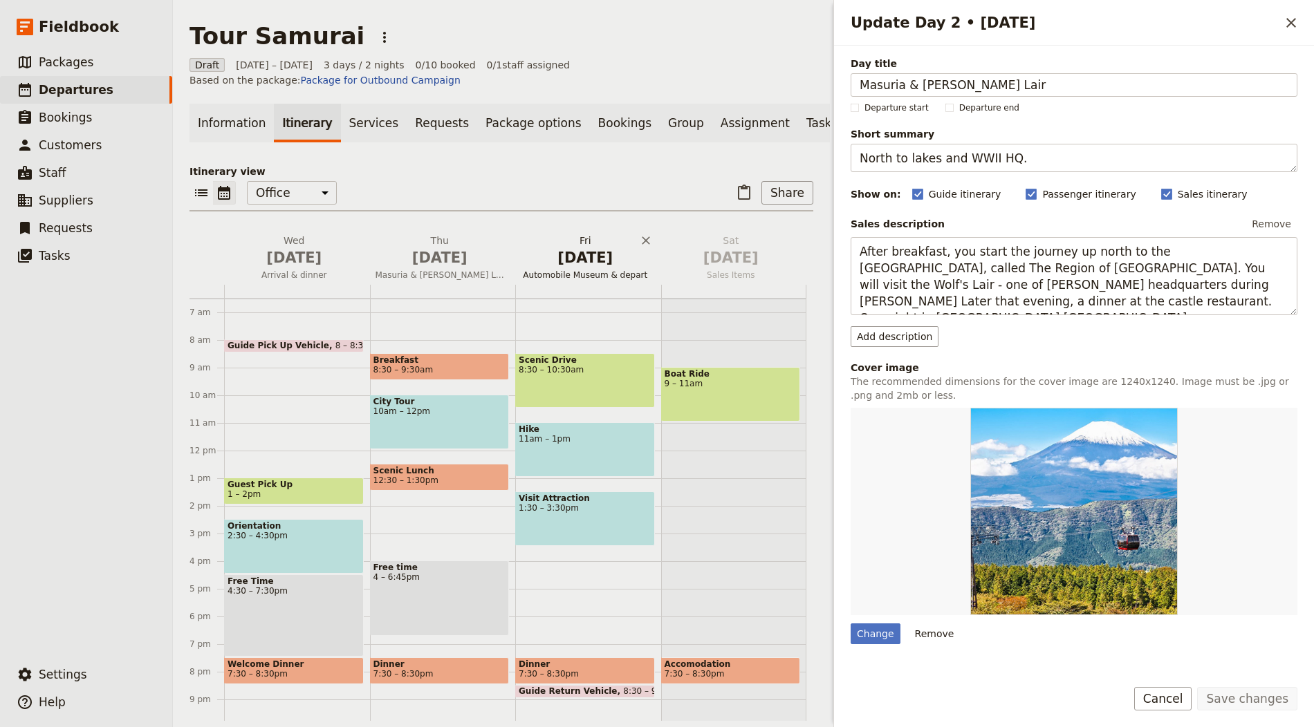
click at [555, 248] on span "[DATE]" at bounding box center [585, 258] width 129 height 21
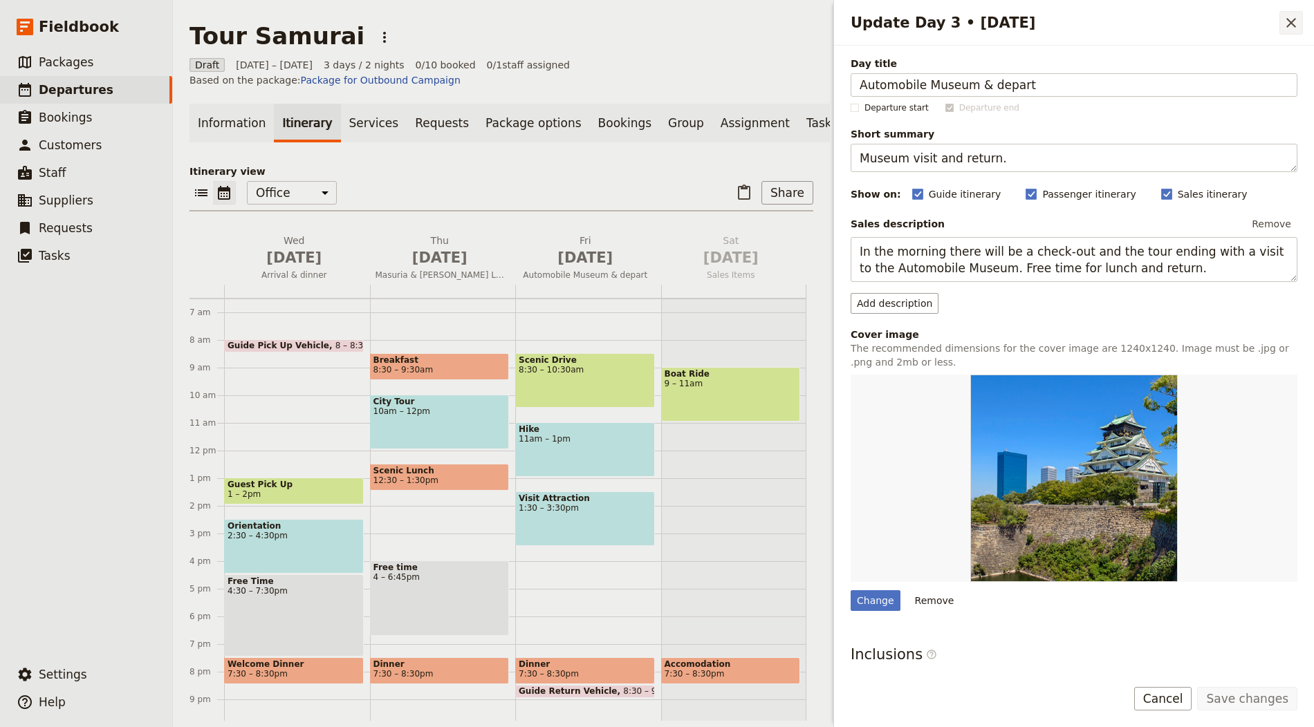
click at [1292, 19] on icon "Close drawer" at bounding box center [1291, 23] width 17 height 17
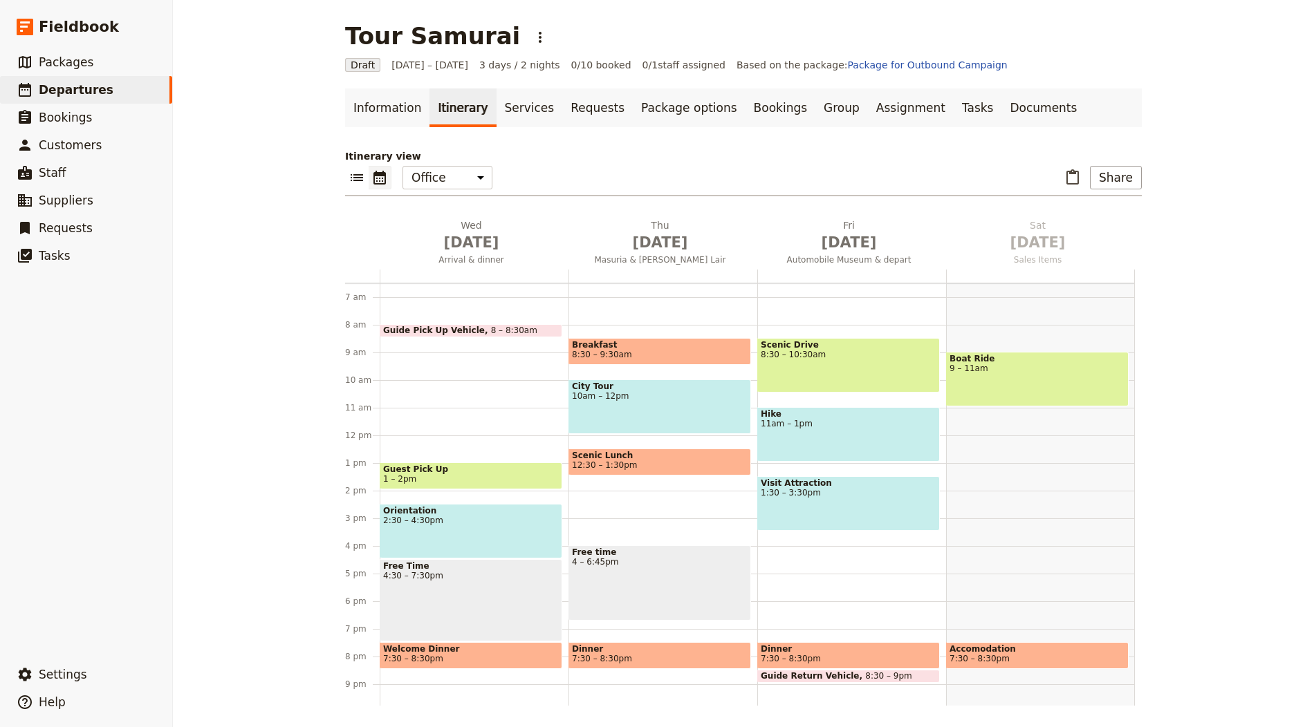
click at [447, 275] on div at bounding box center [474, 276] width 189 height 13
click at [470, 255] on span "Arrival & dinner" at bounding box center [471, 259] width 183 height 11
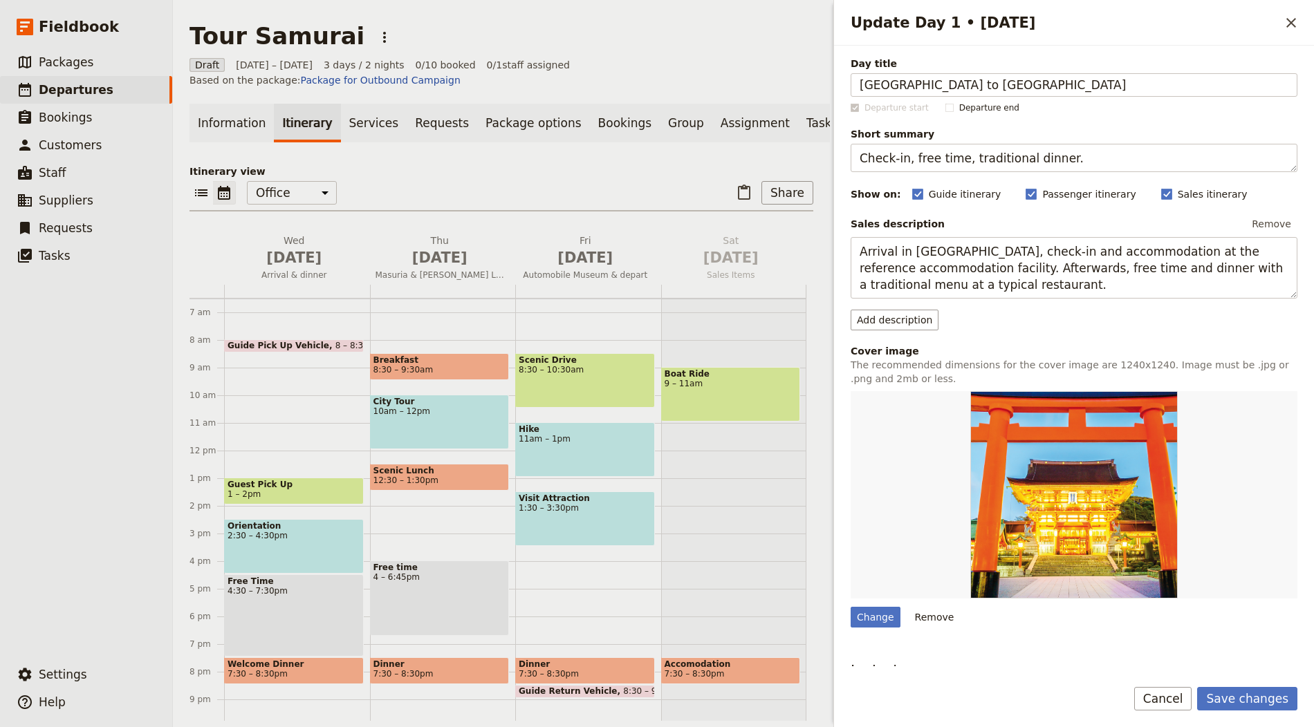
type input "Osaka to Kyoto"
click at [882, 151] on textarea "Check‑in, free time, traditional dinner." at bounding box center [1074, 158] width 447 height 28
paste textarea "Arrival and free time in Kyoto"
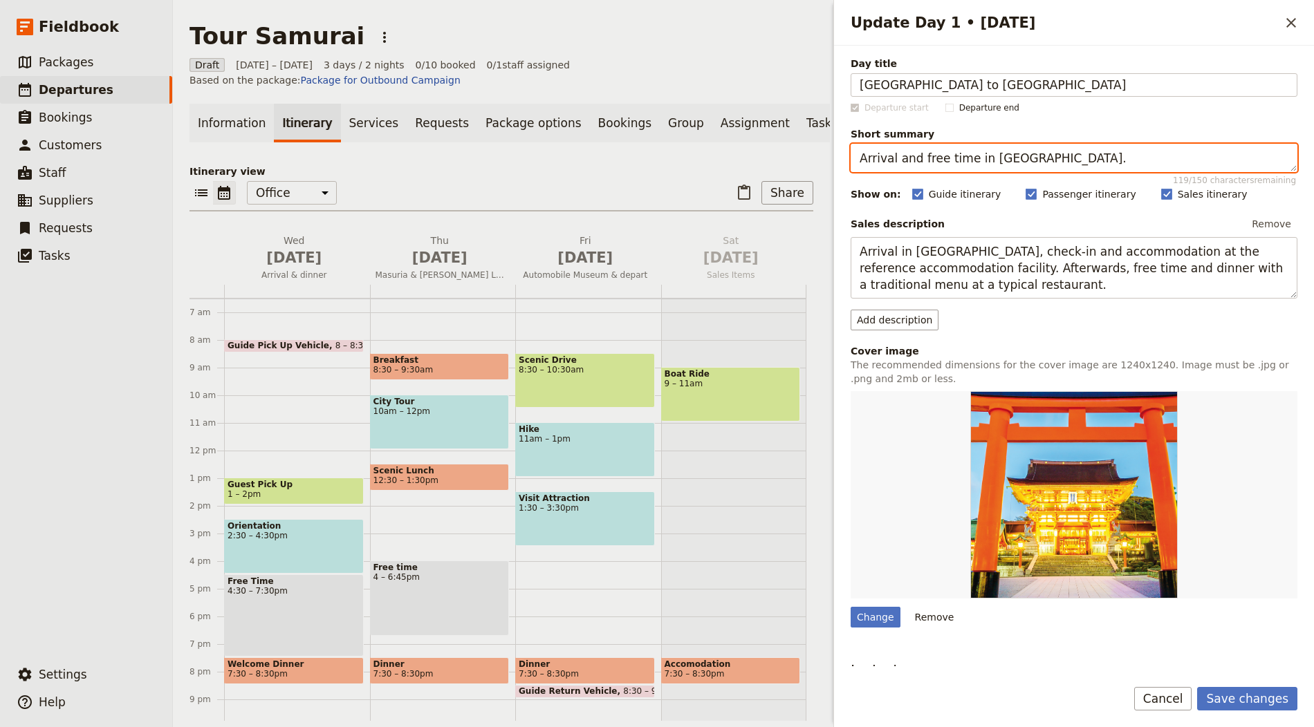
type textarea "Arrival and free time in Kyoto."
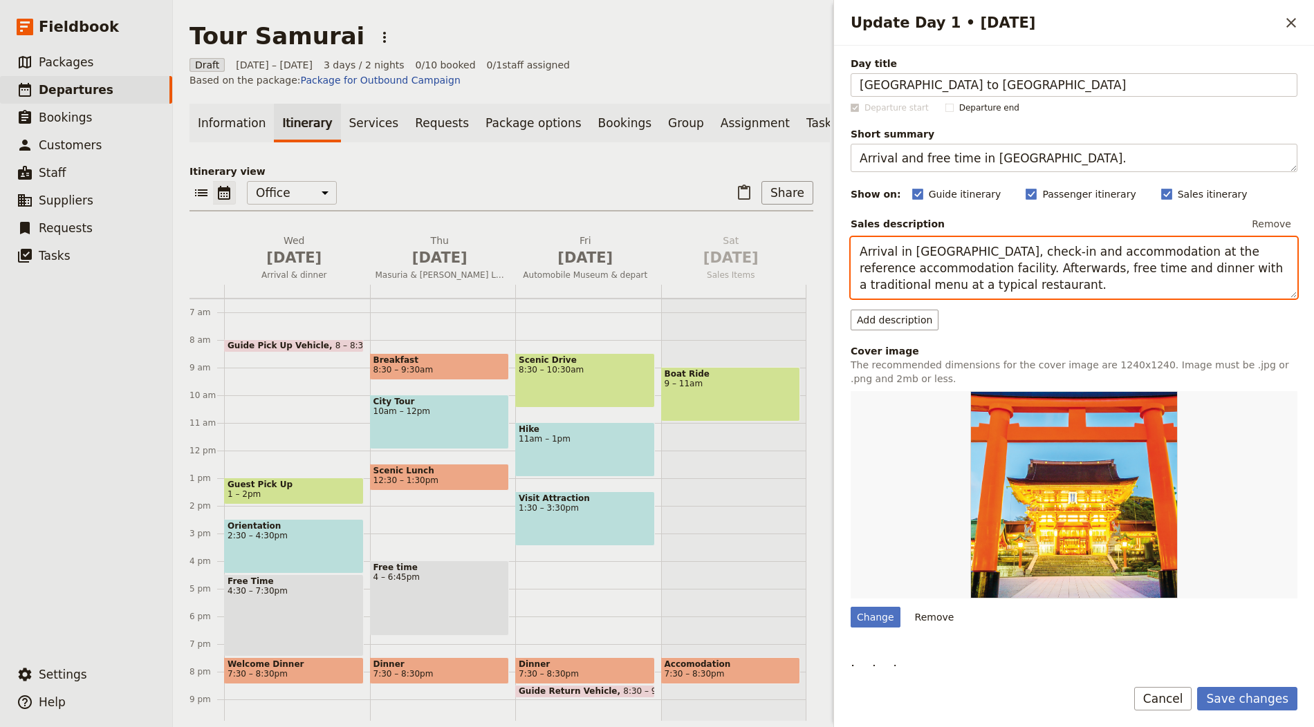
click at [908, 247] on textarea "Arrival in Turin, check-in and accommodation at the reference accommodation fac…" at bounding box center [1074, 268] width 447 height 62
paste textarea "o all’aeroporto Internazionale Kansai di Osaka … trasferimento in hotel … Resto…"
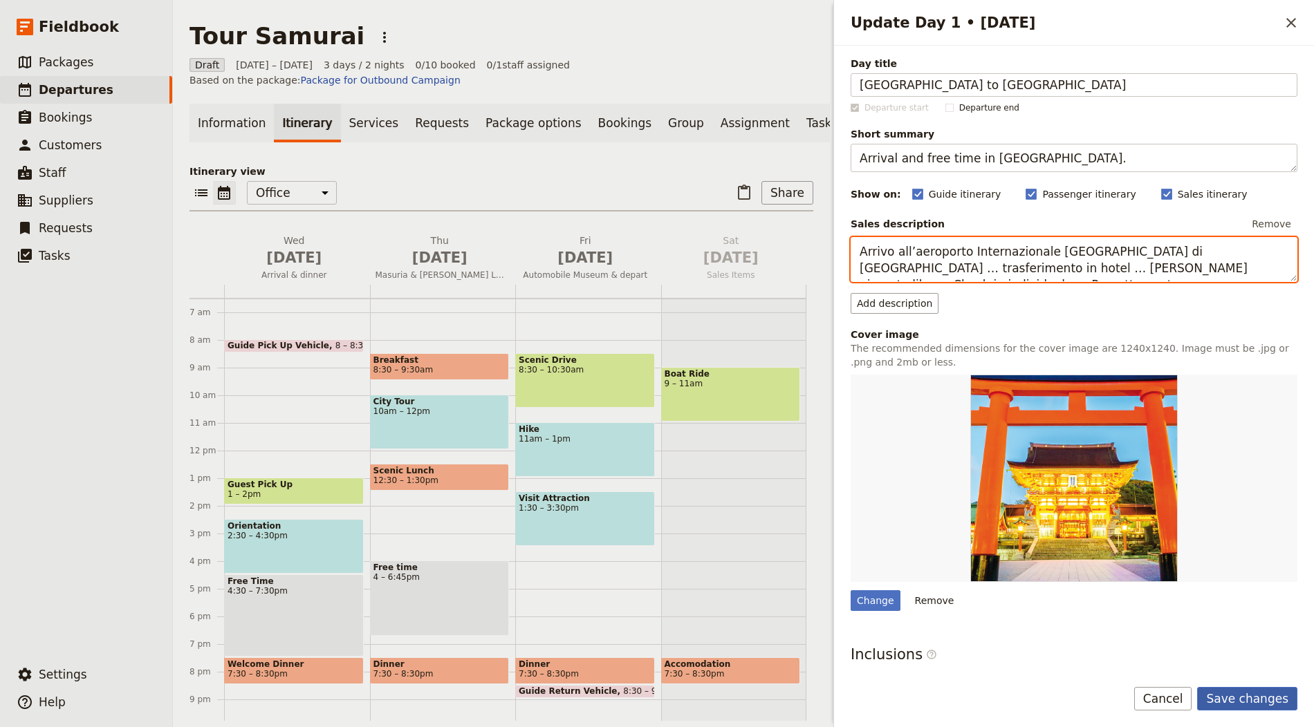
type textarea "Arrivo all’aeroporto Internazionale Kansai di Osaka … trasferimento in hotel … …"
click at [1224, 697] on button "Save changes" at bounding box center [1247, 699] width 100 height 24
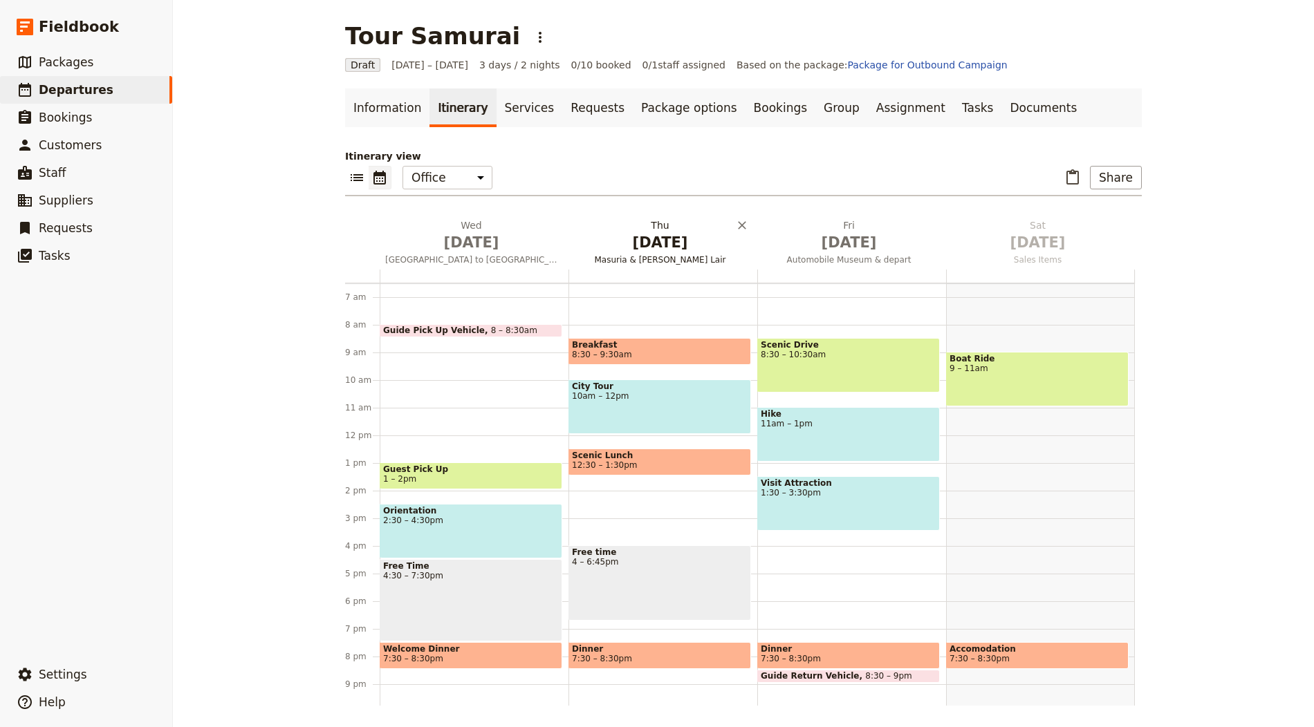
click at [639, 230] on h2 "Thu Oct 2 Masuria & Wolf’s Lair" at bounding box center [660, 236] width 172 height 35
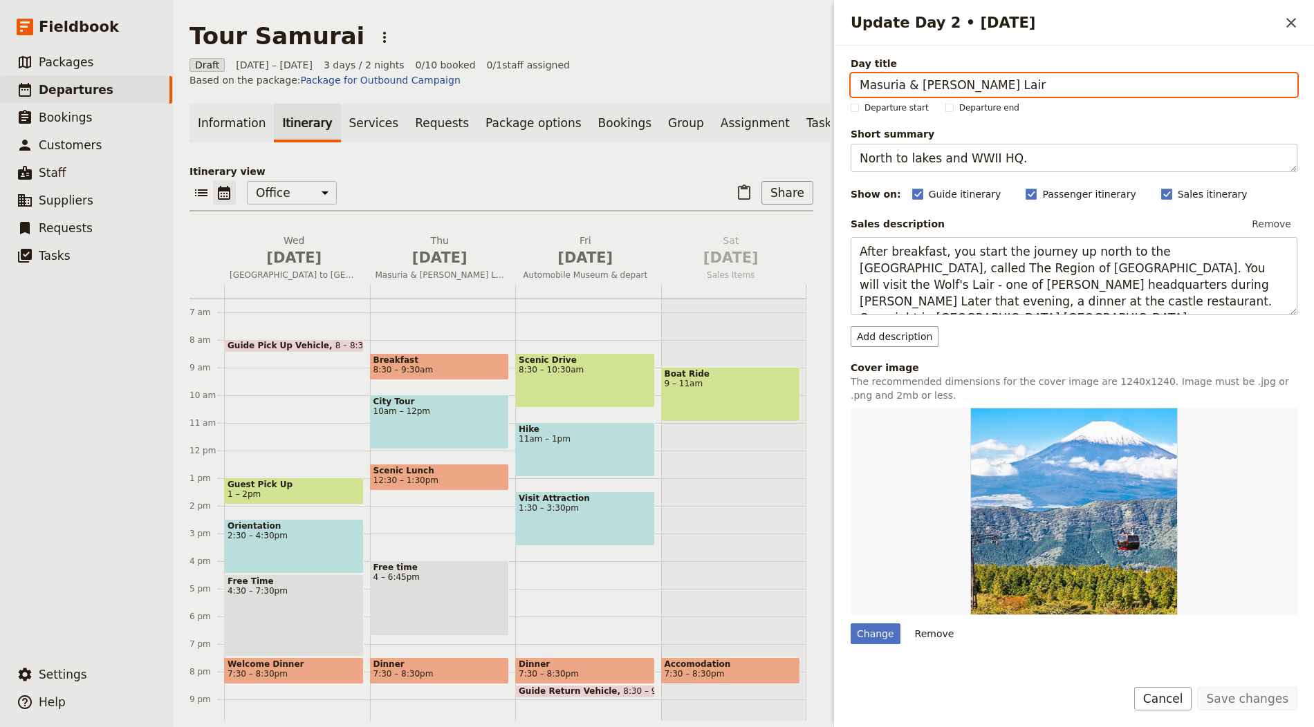
paste input "Kyoto highlights"
type input "Kyoto highlights"
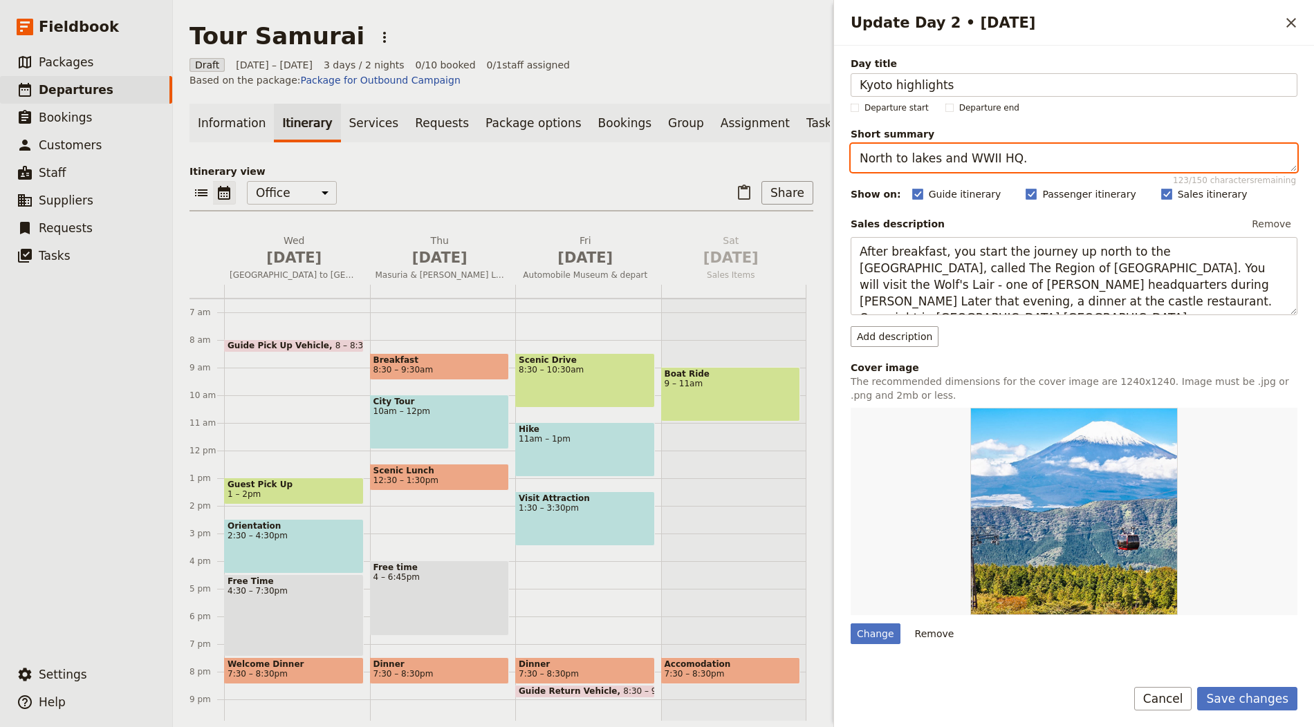
click at [933, 157] on textarea "North to lakes and WWII HQ." at bounding box center [1074, 158] width 447 height 28
paste textarea "Full‑day Kyoto with guide"
type textarea "Full‑day Kyoto with guide."
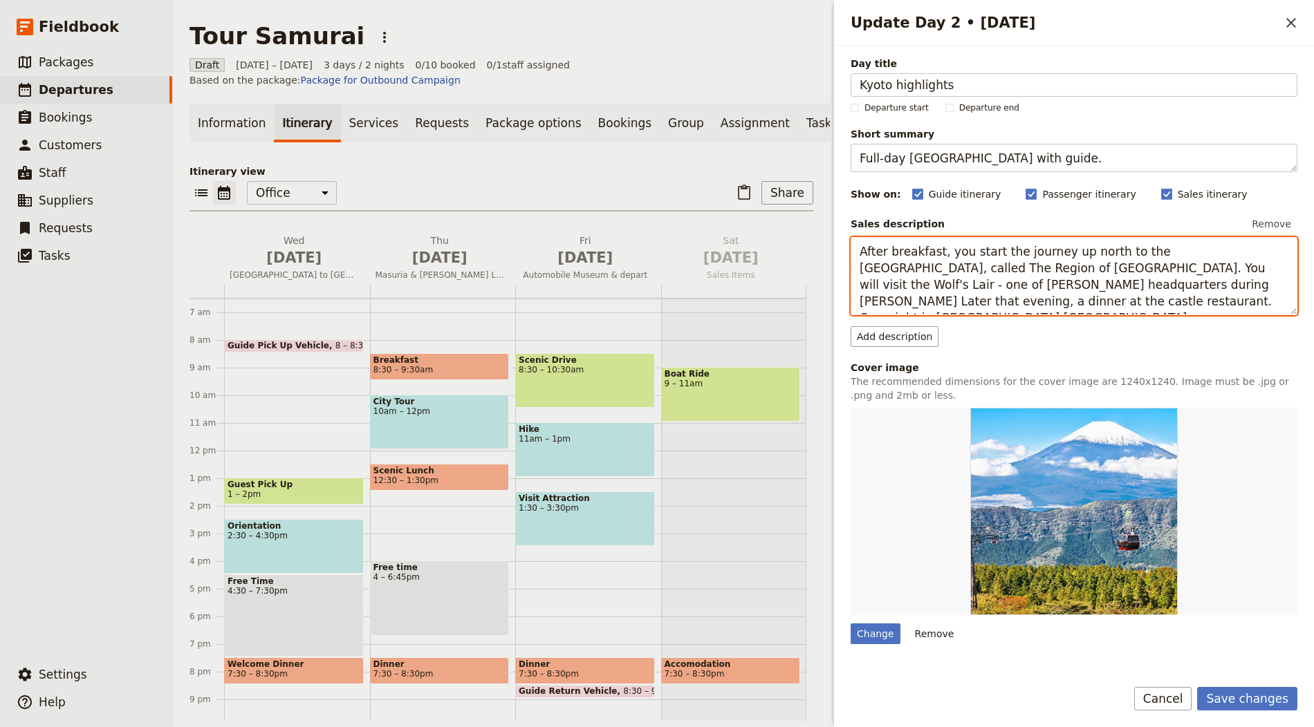
click at [1013, 274] on textarea "After breakfast, you start the journey up north to the Masuria, called The Regi…" at bounding box center [1074, 276] width 447 height 78
paste textarea "Prima colazione e alle ore 09:00 partenza per la visita dell’intera giornata de…"
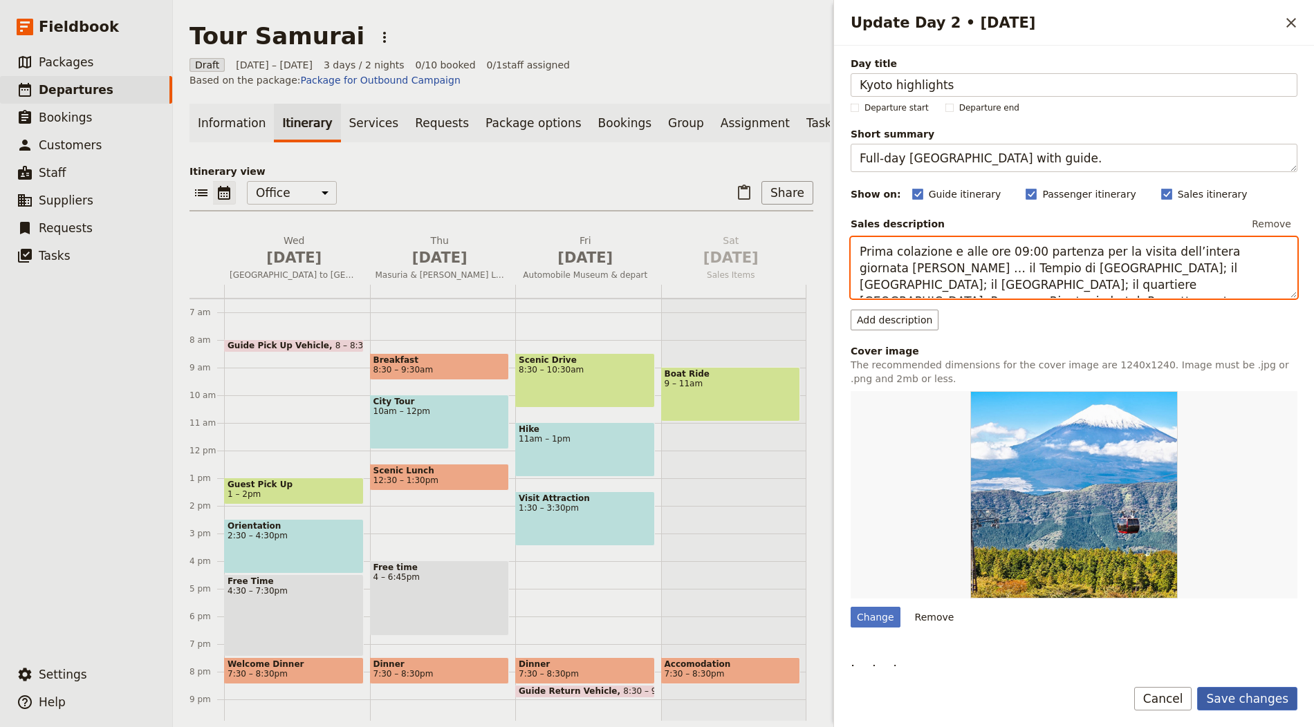
type textarea "Prima colazione e alle ore 09:00 partenza per la visita dell’intera giornata de…"
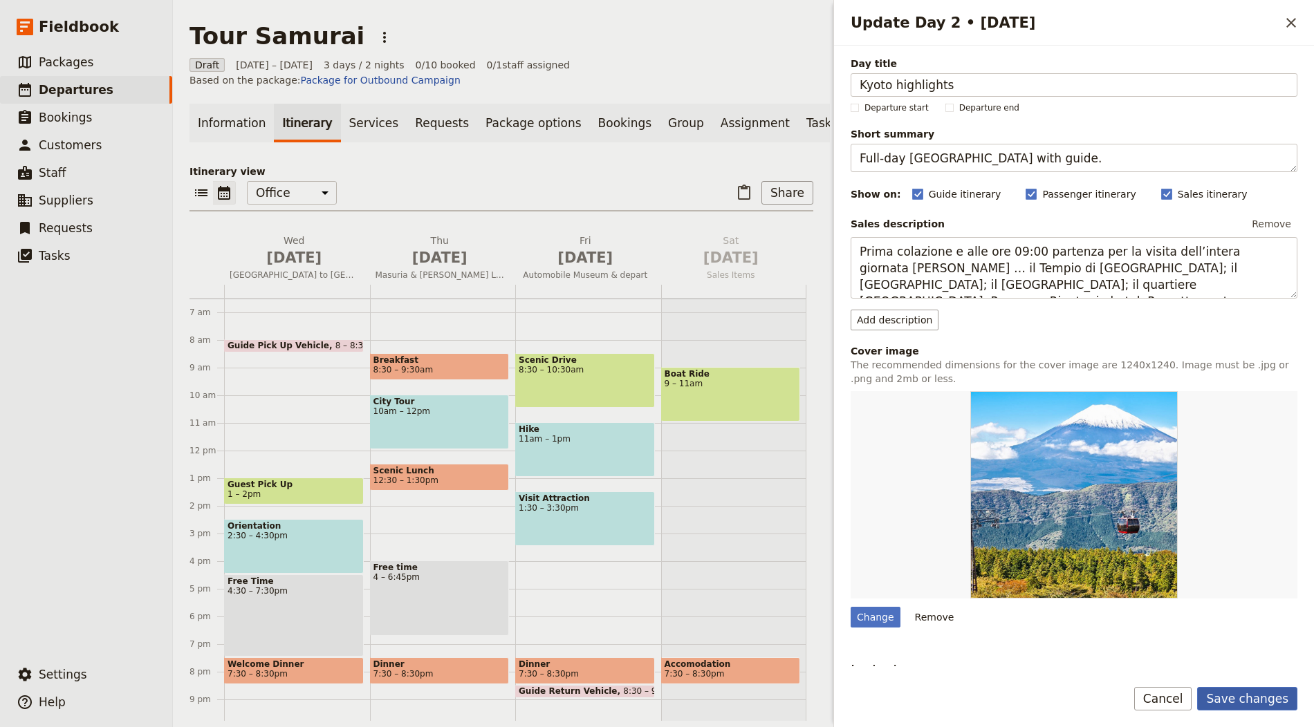
click at [1233, 689] on button "Save changes" at bounding box center [1247, 699] width 100 height 24
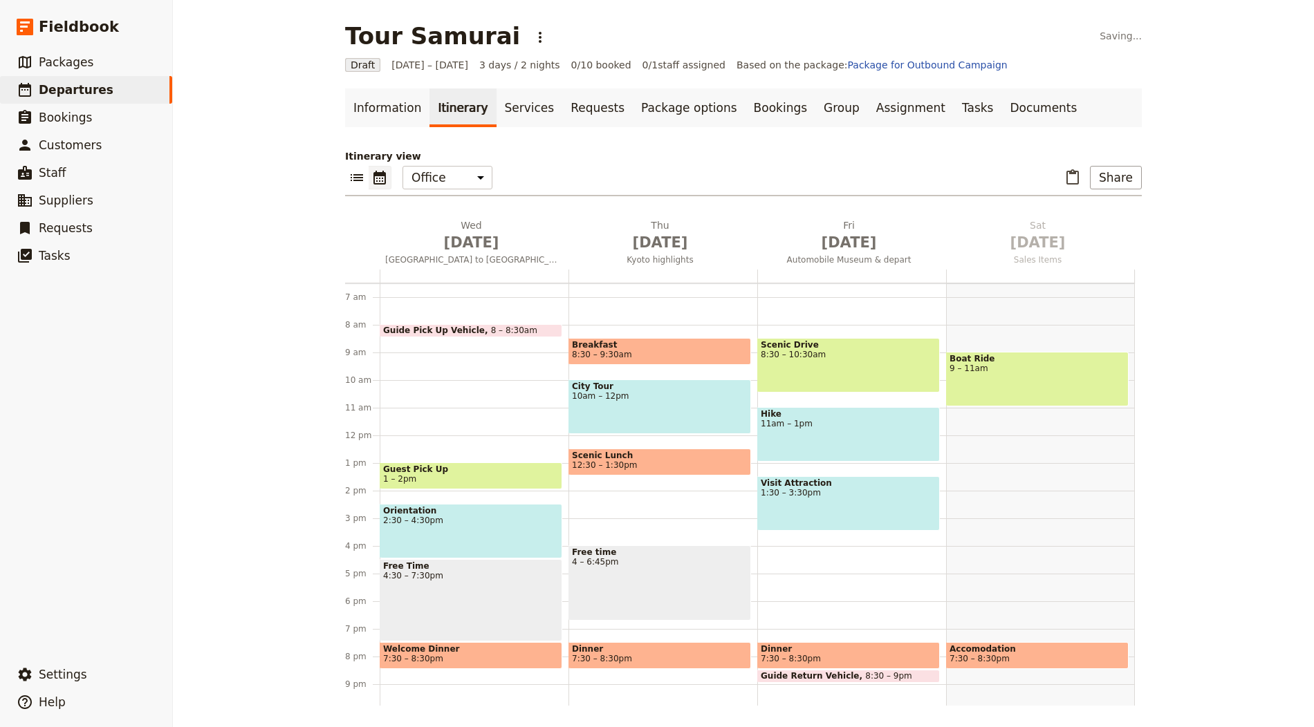
click at [837, 277] on div at bounding box center [851, 276] width 189 height 13
click at [792, 236] on span "[DATE]" at bounding box center [849, 242] width 172 height 21
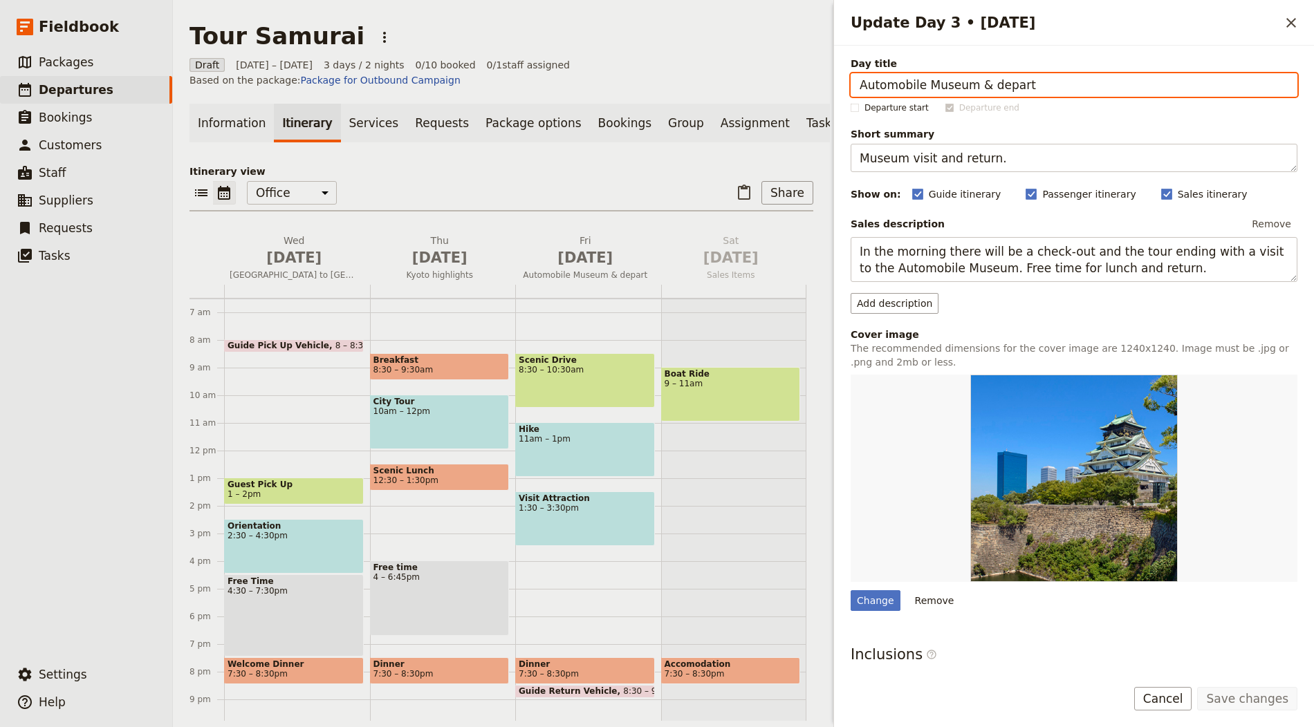
paste input "Kyoto free / optional Nara"
type input "Kyoto free / optional Nara"
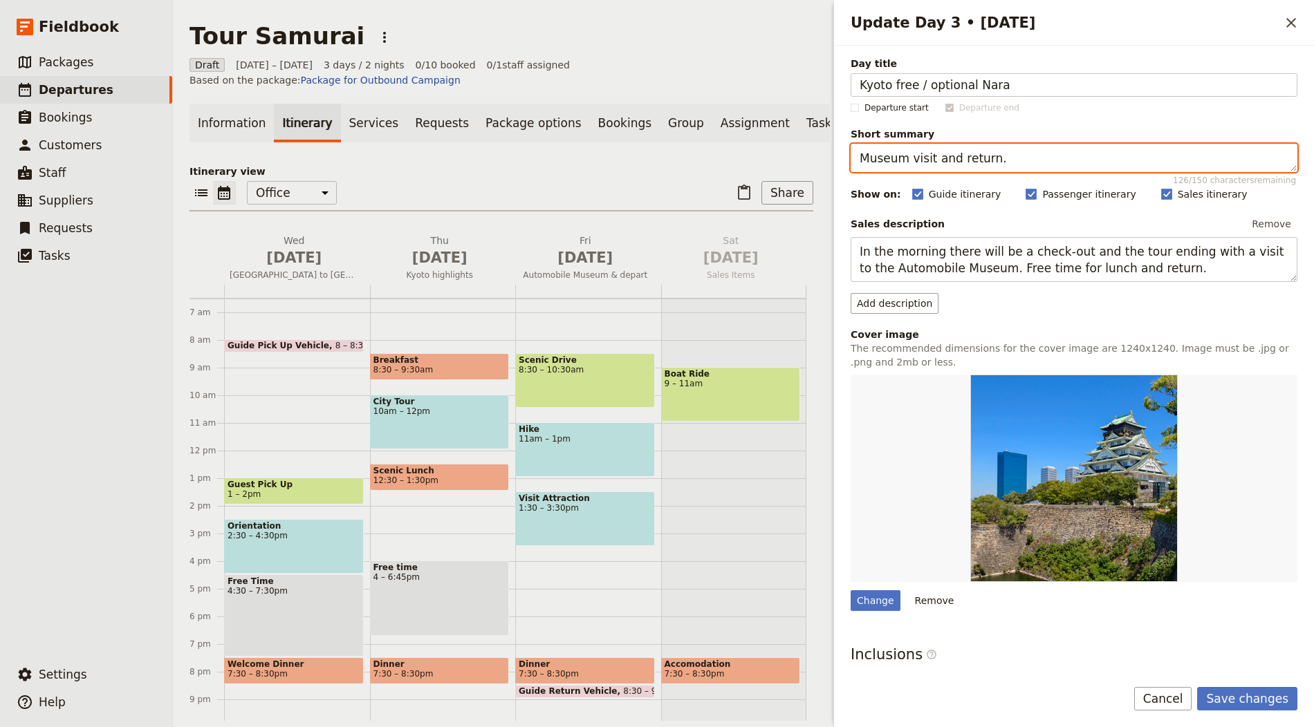
click at [910, 156] on textarea "Museum visit and return." at bounding box center [1074, 158] width 447 height 28
paste textarea "Free day or Nara excursio"
type textarea "Free day or Nara excursion."
click at [923, 229] on label "Sales description" at bounding box center [898, 224] width 94 height 14
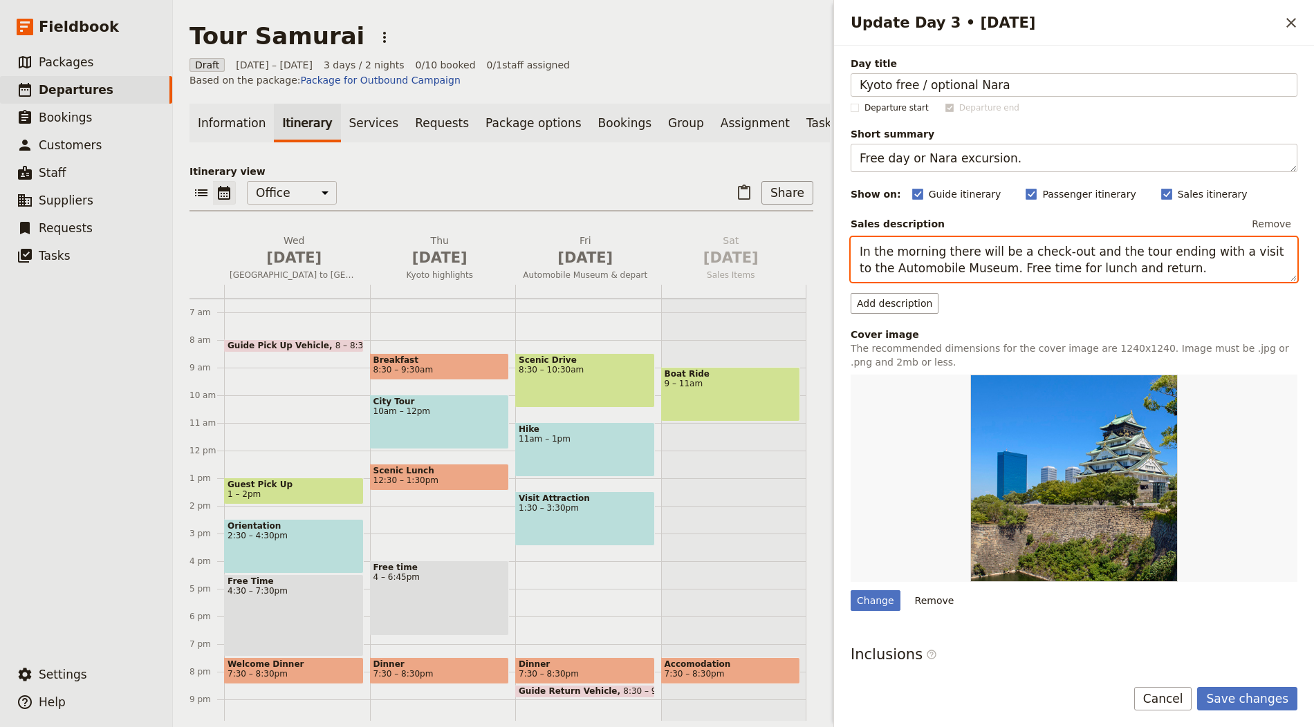
click at [925, 261] on textarea "In the morning there will be a check-out and the tour ending with a visit to th…" at bounding box center [1074, 259] width 447 height 45
paste textarea "Prima colazione. Intera giornata a disposizione. Possibilità escursione intera …"
type textarea "Prima colazione. Intera giornata a disposizione. Possibilità escursione intera …"
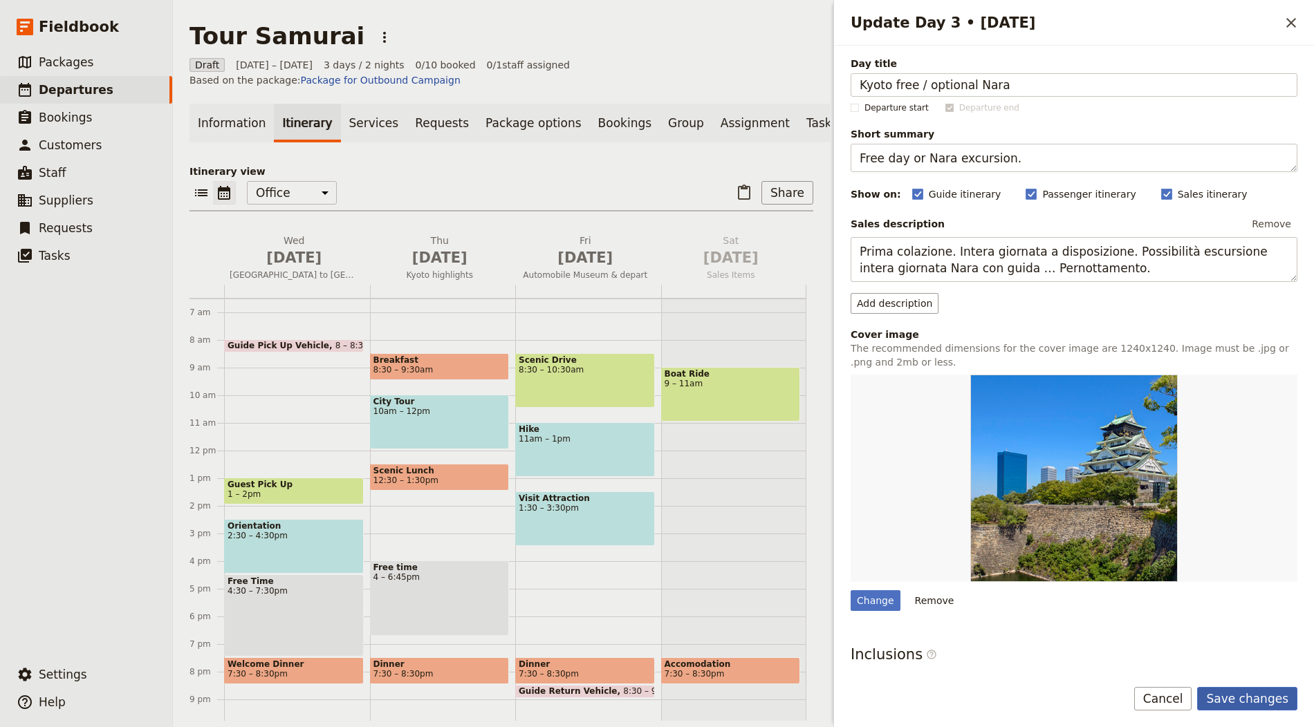
click at [1242, 701] on button "Save changes" at bounding box center [1247, 699] width 100 height 24
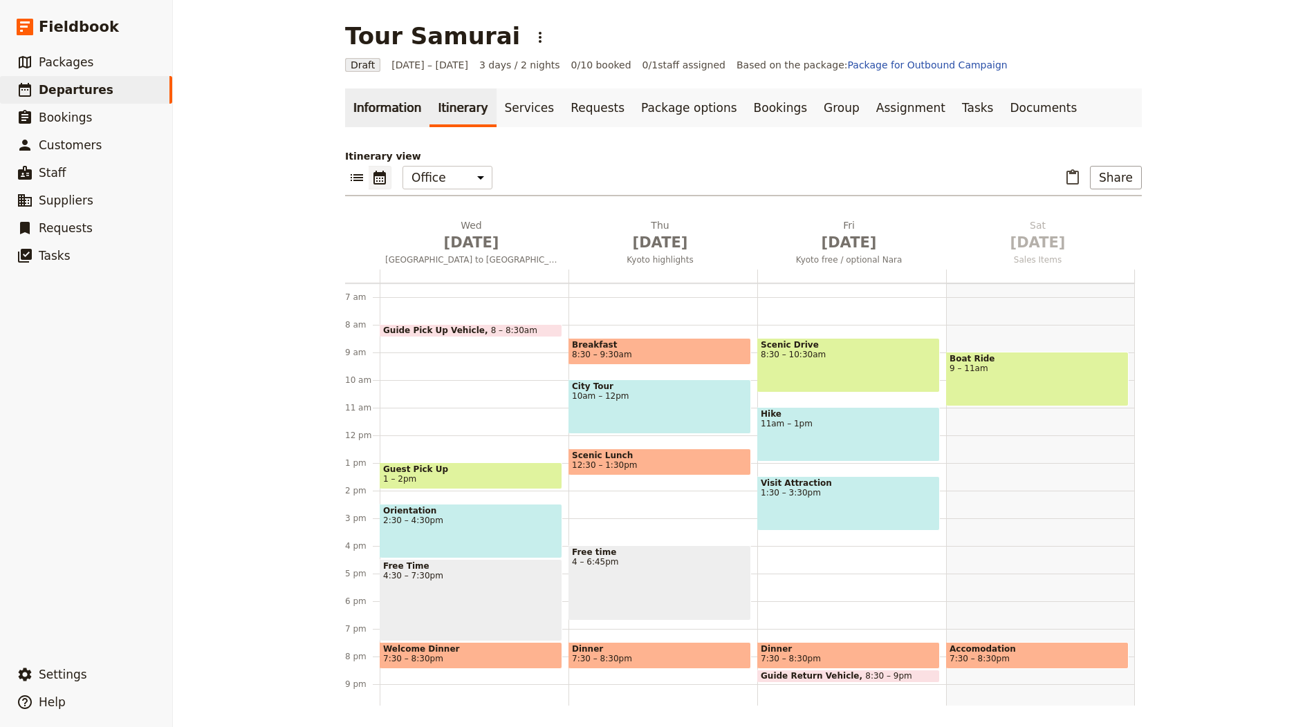
click at [402, 102] on link "Information" at bounding box center [387, 108] width 84 height 39
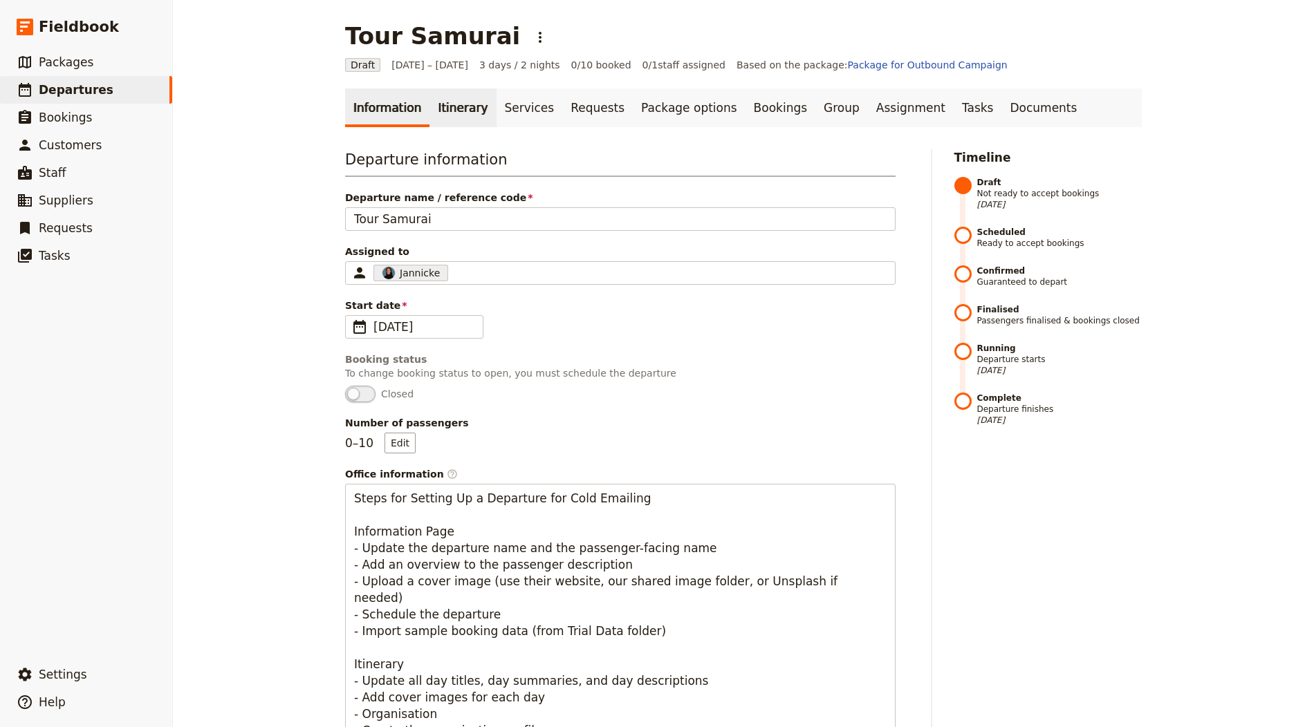
click at [460, 105] on link "Itinerary" at bounding box center [462, 108] width 66 height 39
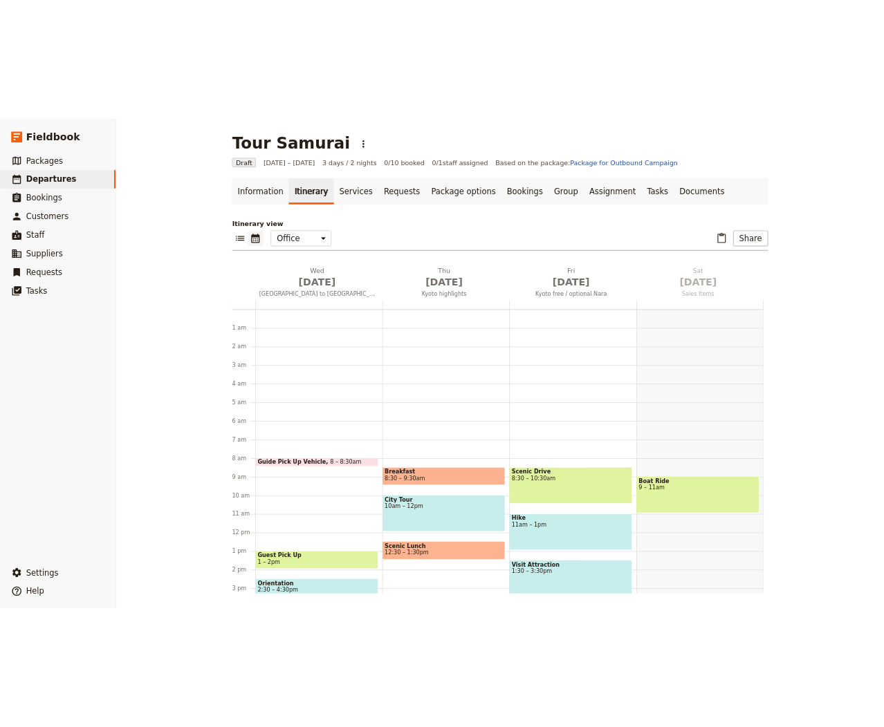
scroll to position [180, 0]
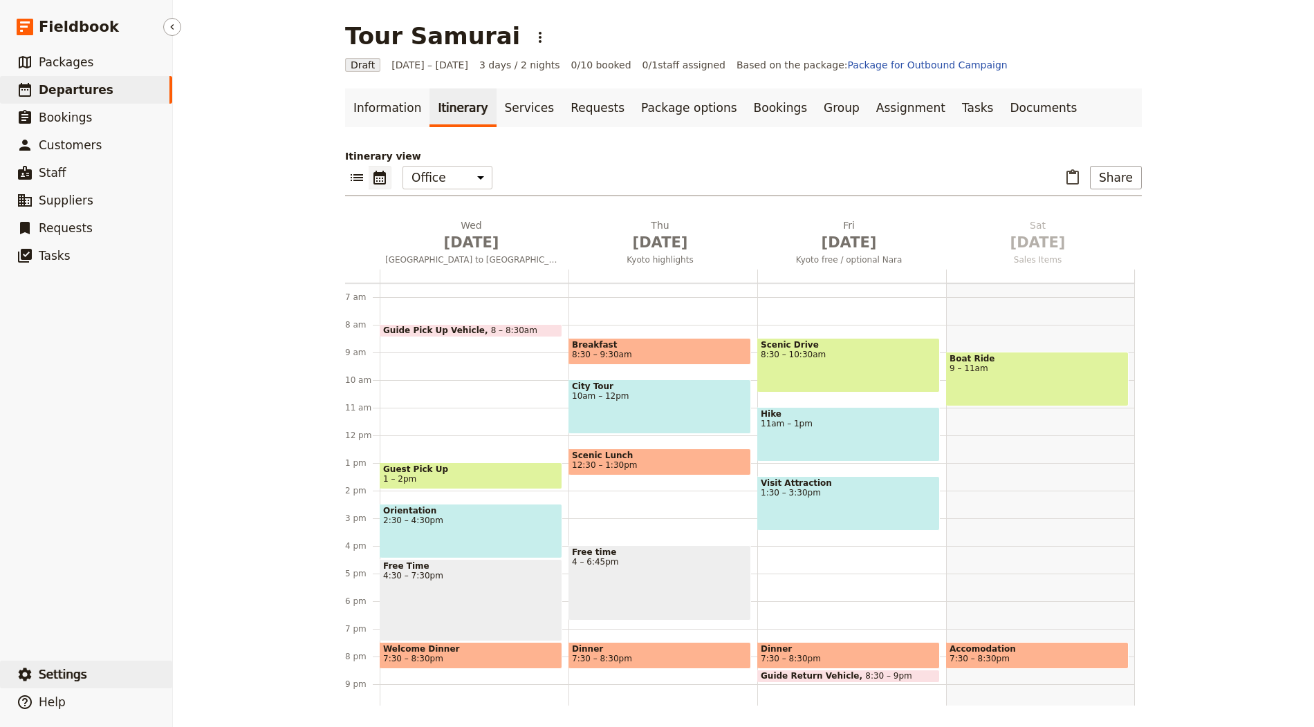
click at [106, 688] on button "​ Settings" at bounding box center [86, 675] width 172 height 28
click at [275, 631] on span "Your organization" at bounding box center [250, 637] width 126 height 14
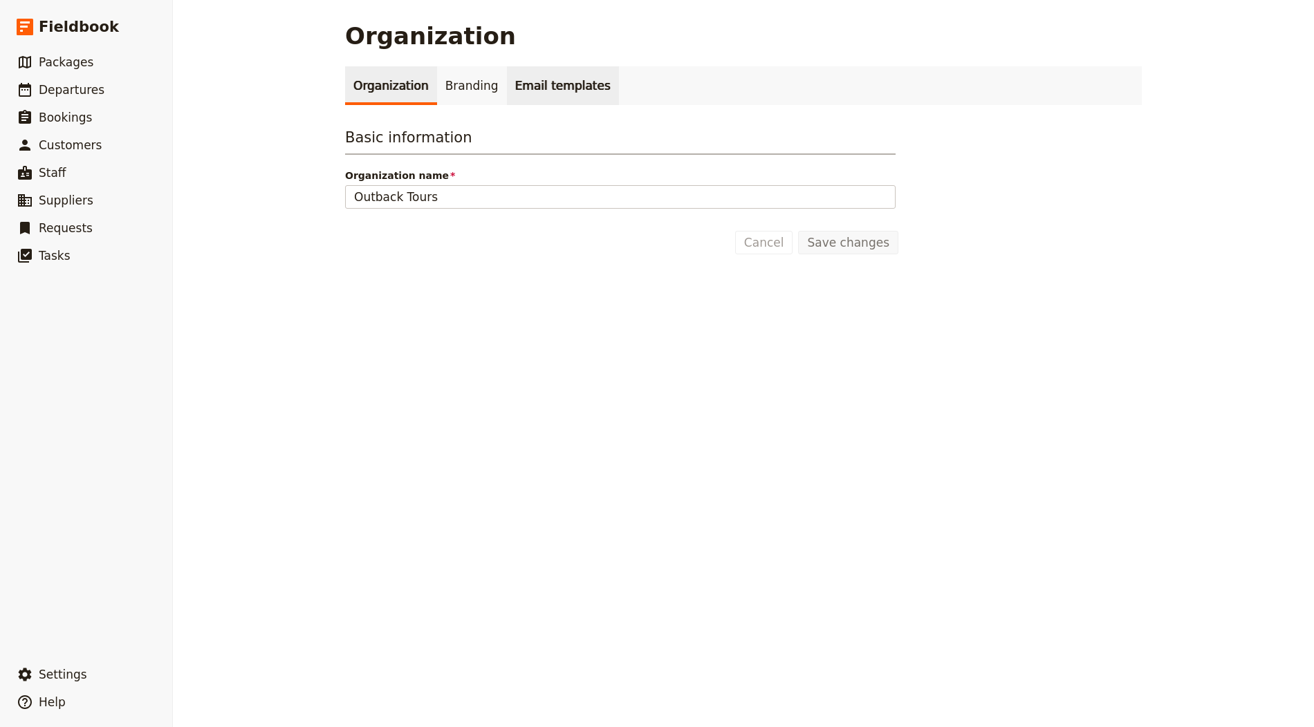
click at [507, 68] on link "Email templates" at bounding box center [563, 85] width 112 height 39
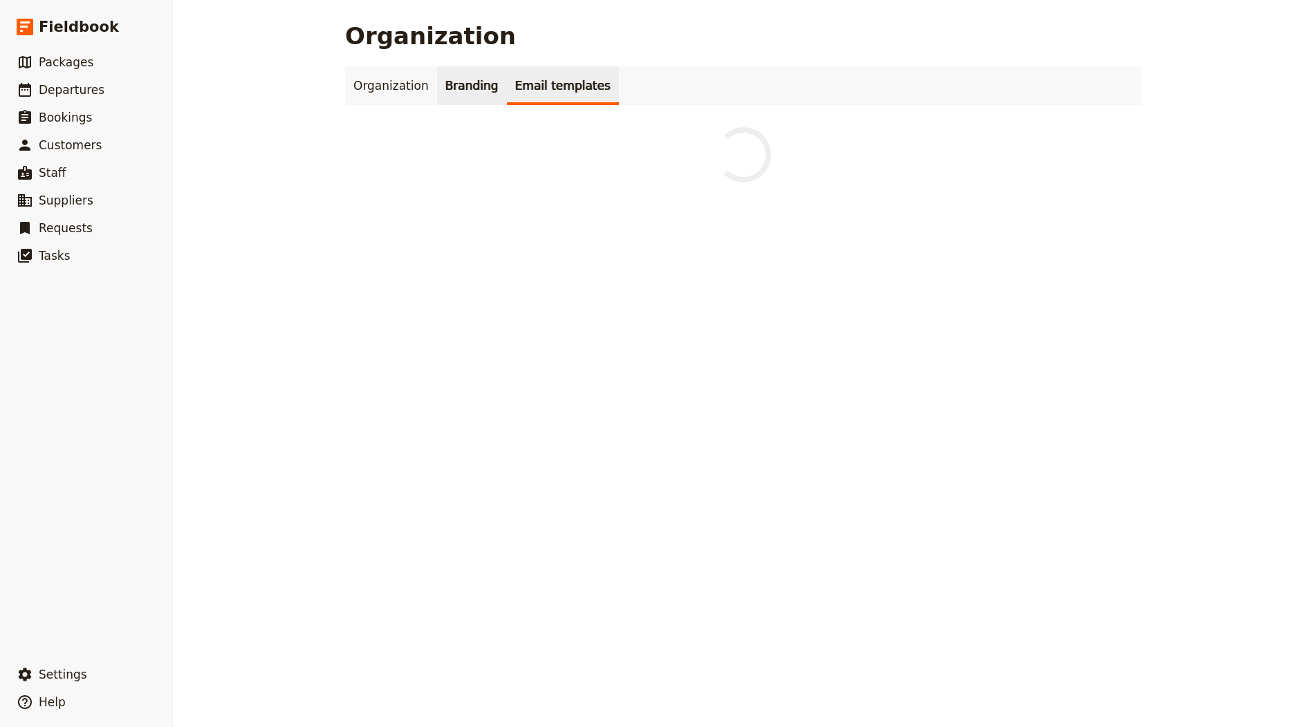
click at [452, 87] on link "Branding" at bounding box center [472, 85] width 70 height 39
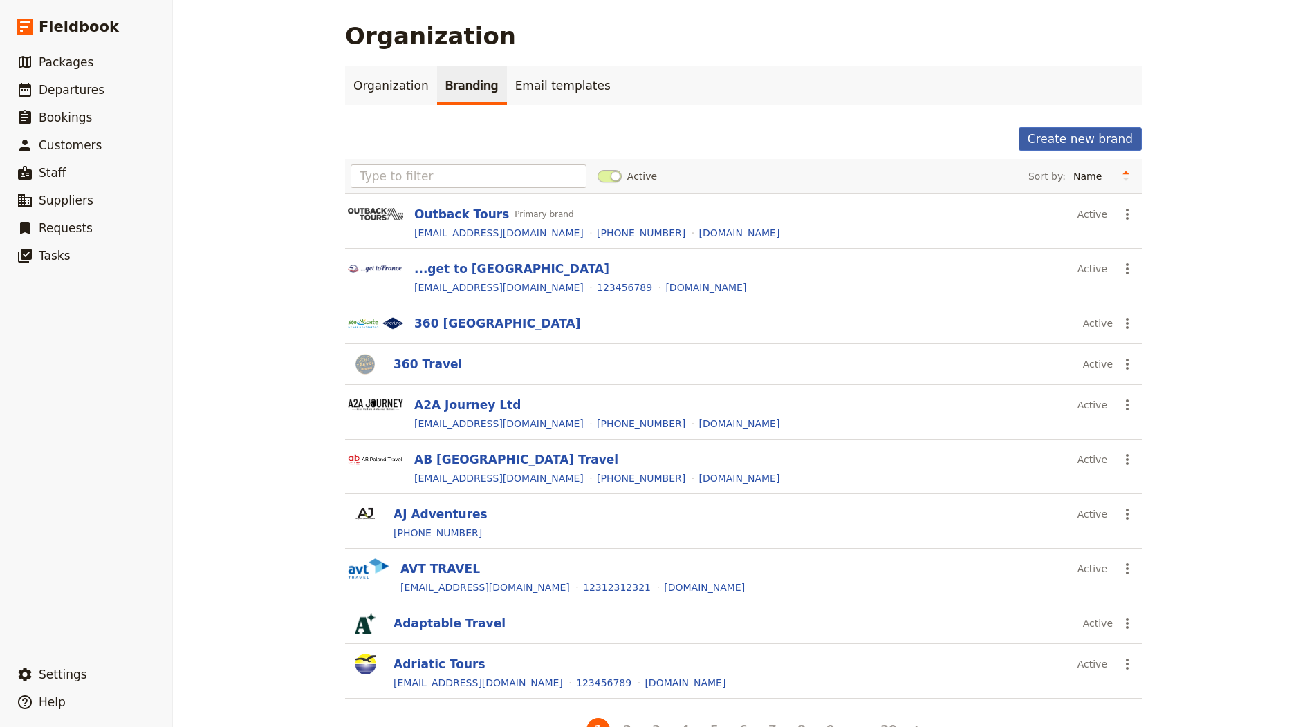
click at [1076, 139] on button "Create new brand" at bounding box center [1080, 139] width 123 height 24
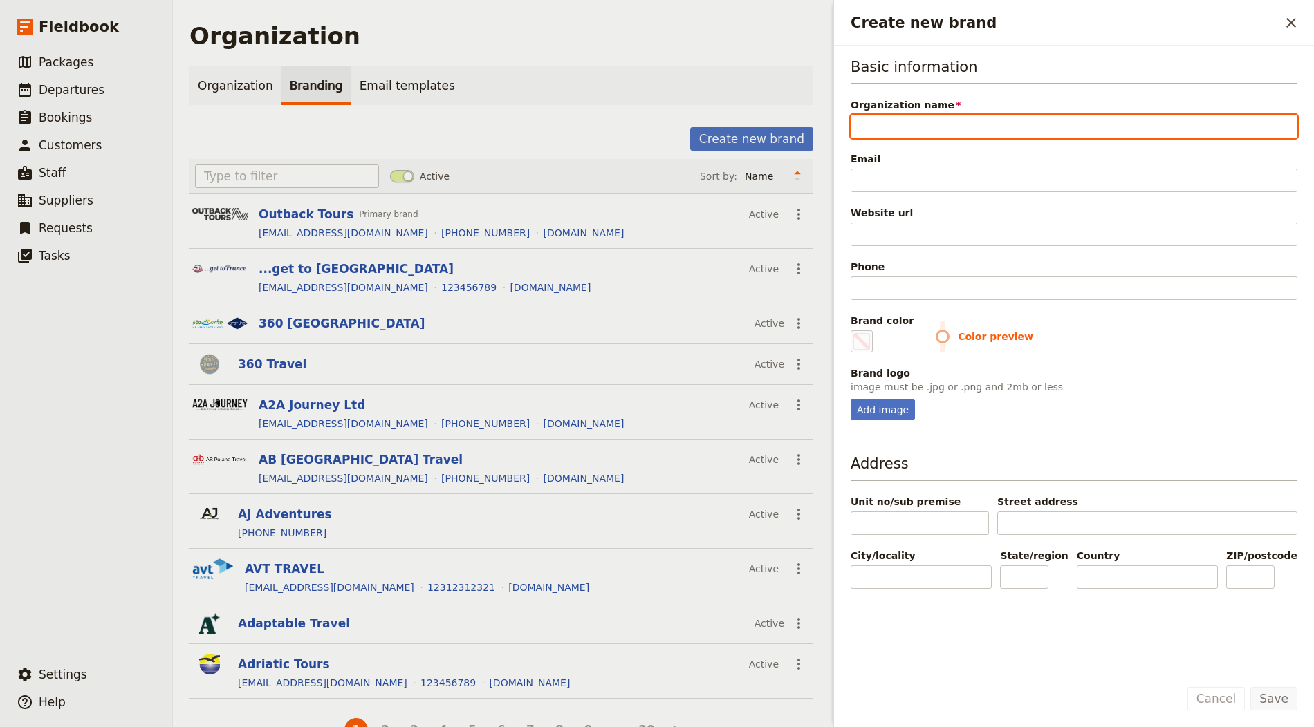
paste input "I Viaggi dell’Airone"
type input "I Viaggi dell’Airone"
type input "#000000"
type input "I Viaggi dell’Airone"
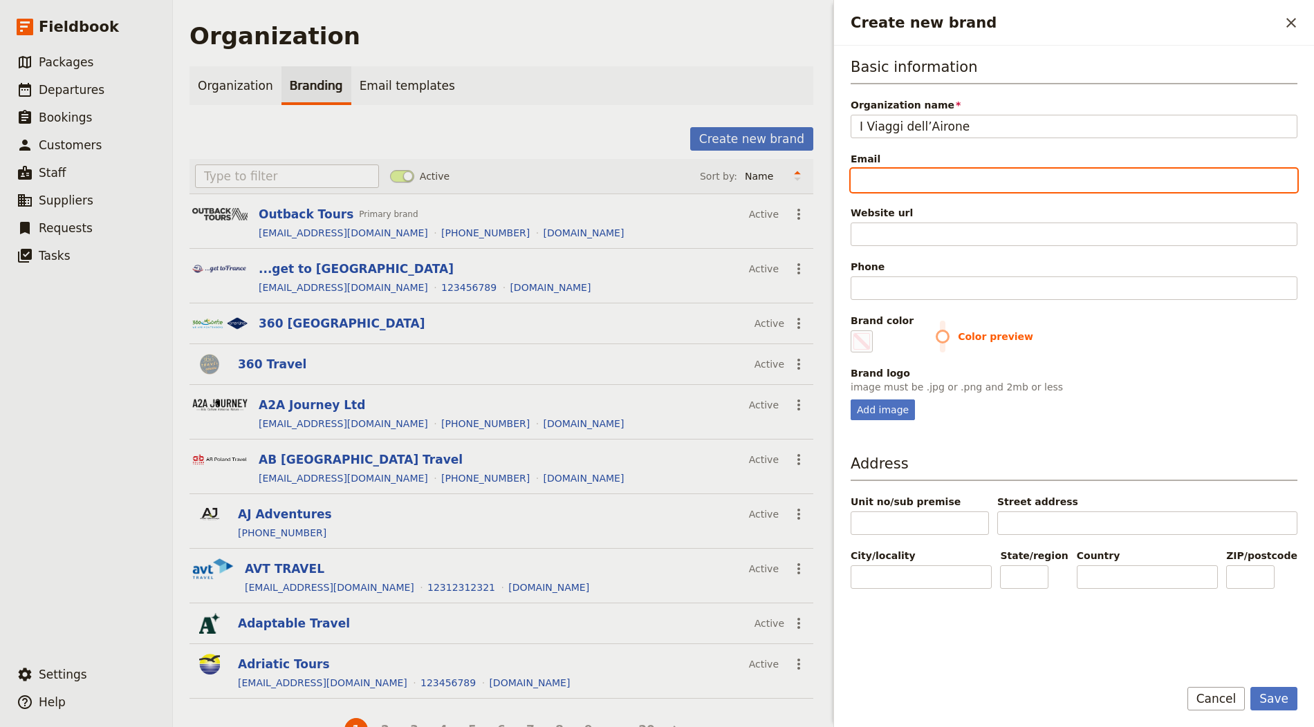
click at [870, 183] on input "Email" at bounding box center [1074, 181] width 447 height 24
paste input "preventivi@iviaggidellairone.com"
type input "preventivi@iviaggidellairone.com"
type input "#000000"
type input "preventivi@iviaggidellairone.com"
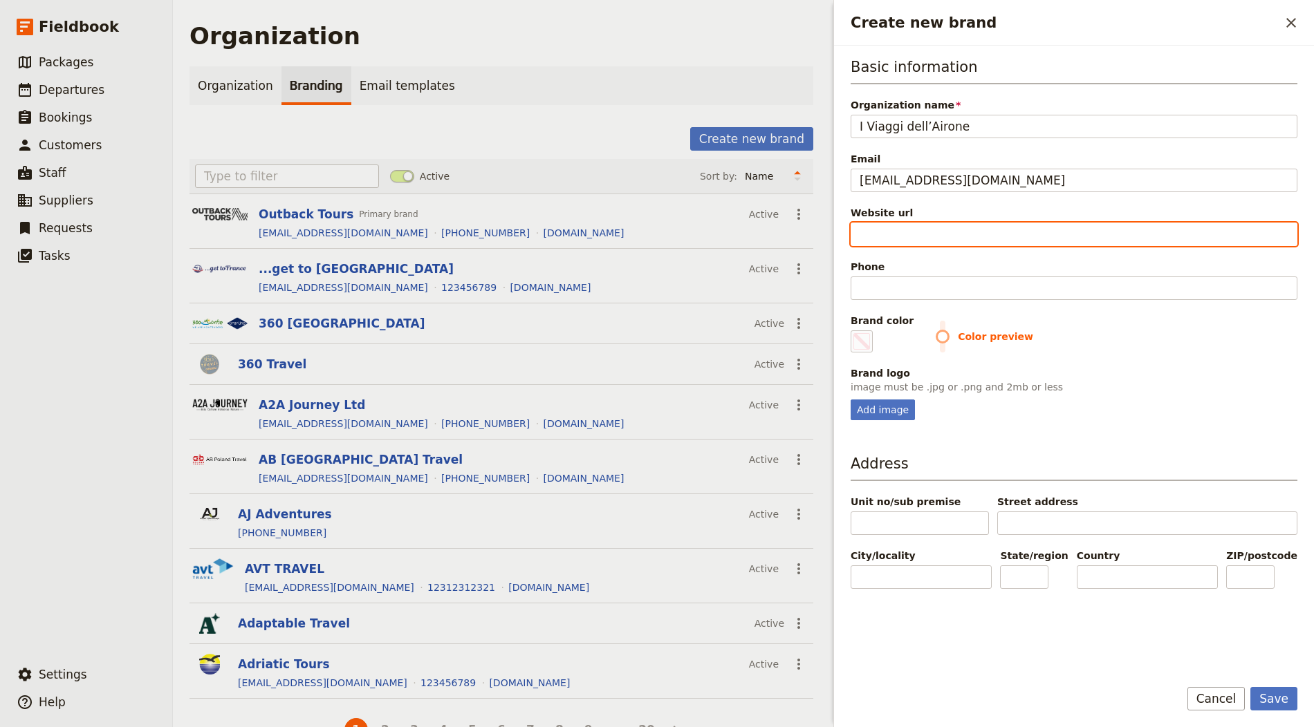
click at [866, 226] on input "Website url" at bounding box center [1074, 235] width 447 height 24
paste input "https://www.iviaggidellairone.com/"
type input "https://www.iviaggidellairone.com/"
type input "#000000"
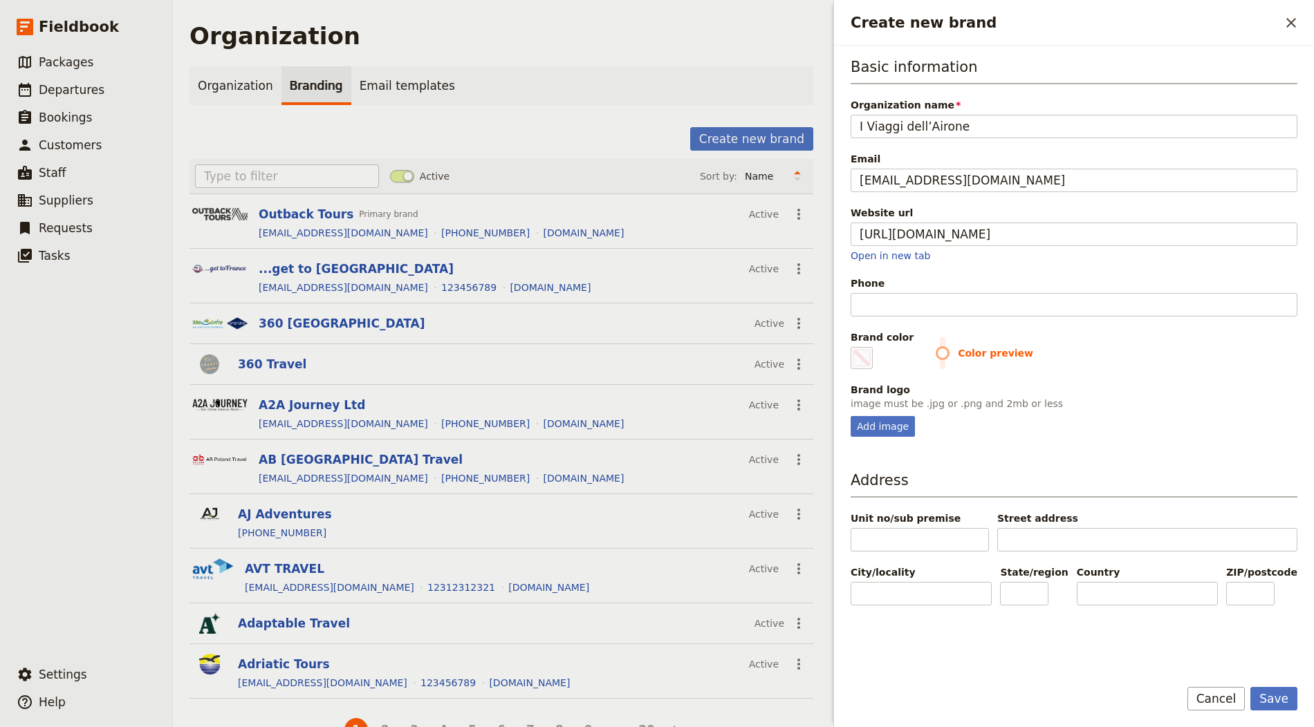
type input "https://www.iviaggidellairone.com"
type input "#000000"
click at [896, 302] on input "Phone" at bounding box center [1074, 305] width 447 height 24
paste input "=+39 081 41 20 20"
type input "=+39 081 41 20 20"
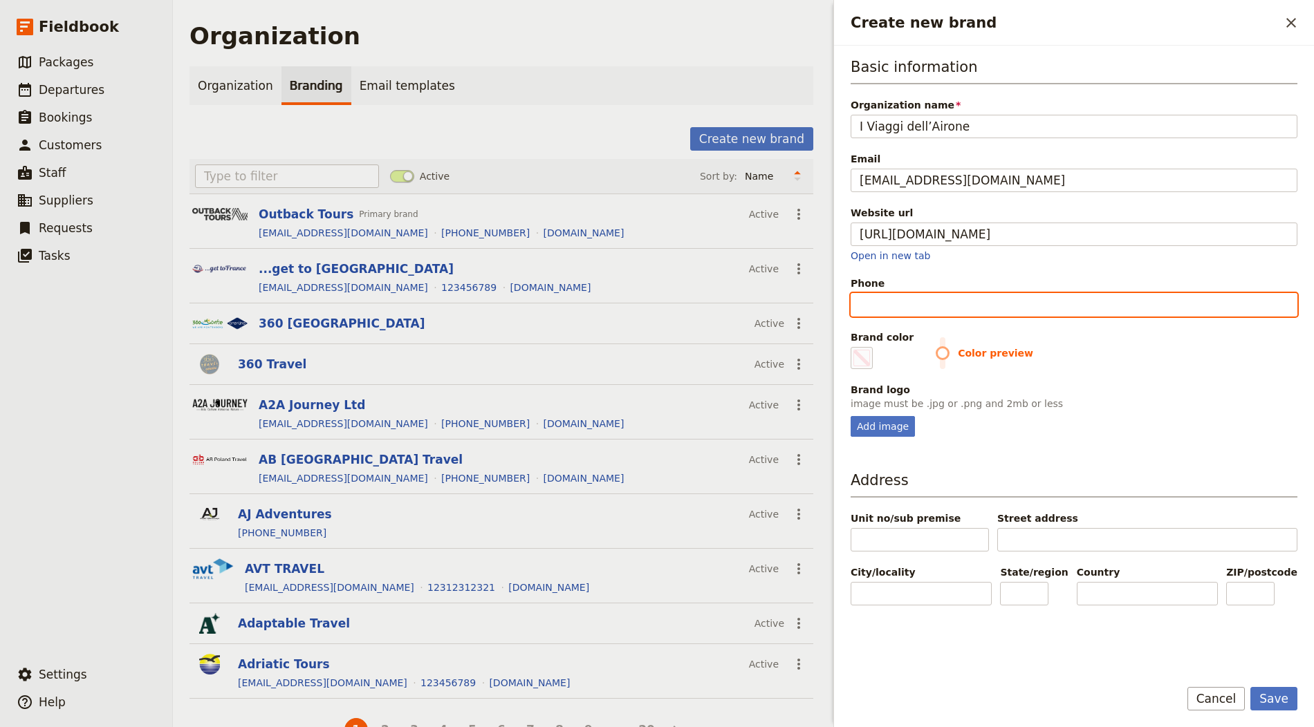
type input "#000000"
type input "+39 081 41 20 20"
type input "#000000"
type input "+39 081 41 20 20"
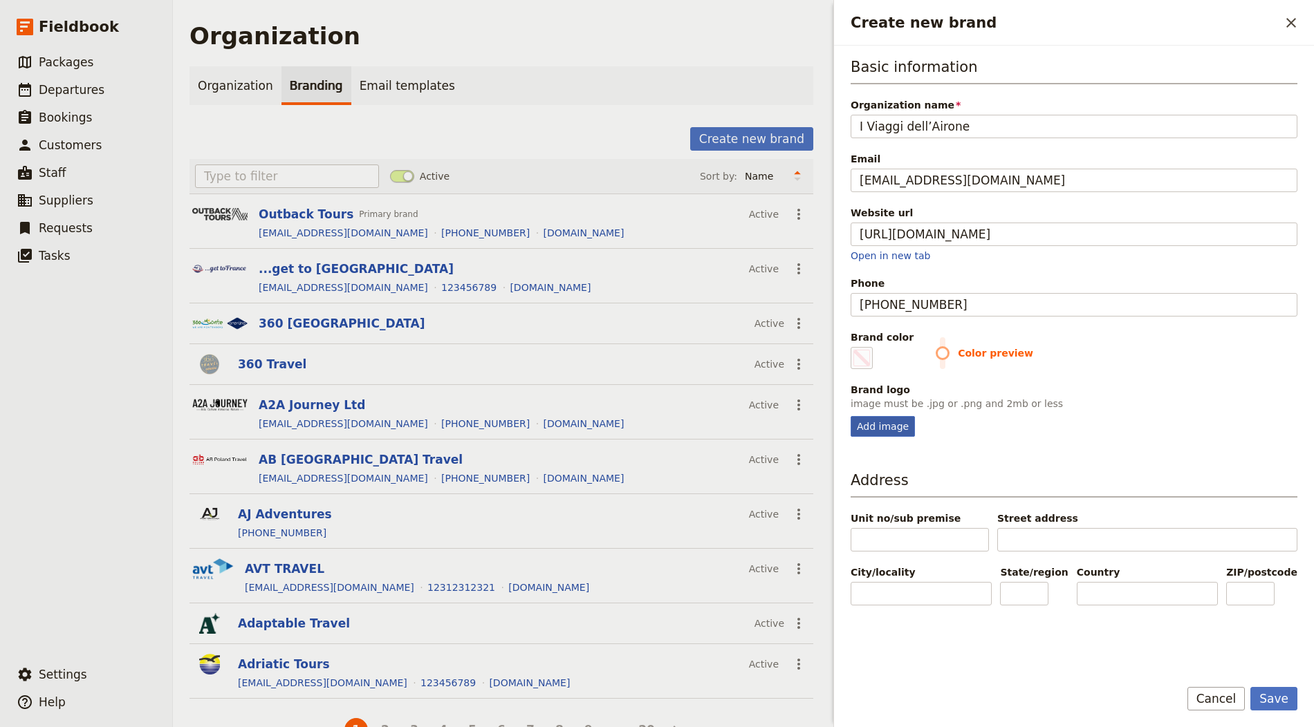
click at [868, 425] on div "Add image" at bounding box center [883, 426] width 64 height 21
click at [851, 416] on input "Add image" at bounding box center [850, 416] width 1 height 1
type input "C:\fakepath\Screenshot 2025-08-24 at 7.01.36 PM.png"
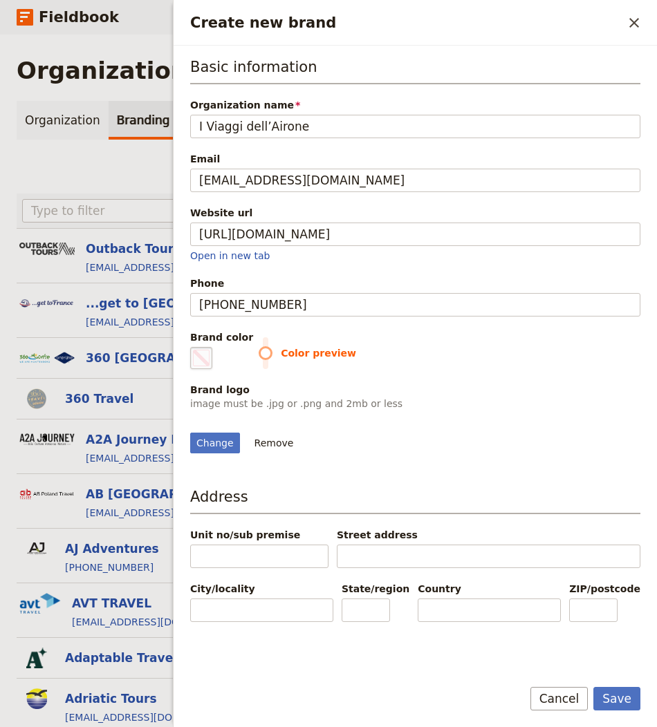
click at [206, 353] on span "Create new brand" at bounding box center [201, 358] width 17 height 17
click at [194, 347] on input "#000000" at bounding box center [193, 346] width 1 height 1
type input "#c9232b"
click at [535, 559] on div "Basic information Organization name I Viaggi dell’Airone Email preventivi@iviag…" at bounding box center [415, 361] width 450 height 609
click at [633, 694] on button "Save" at bounding box center [616, 699] width 47 height 24
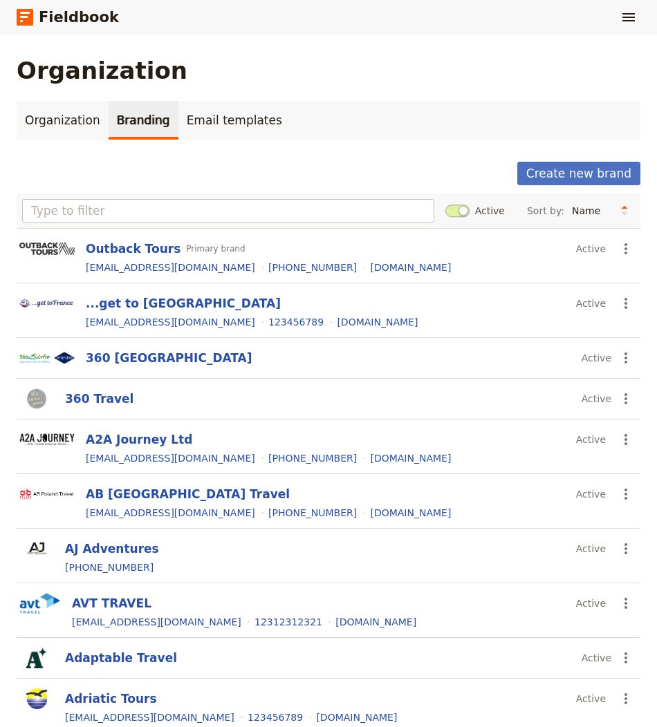
click at [148, 47] on main "Organization Organization Branding Email templates Create new brand Active Sort…" at bounding box center [328, 418] width 657 height 767
click at [71, 12] on link "Fieldbook" at bounding box center [68, 18] width 102 height 24
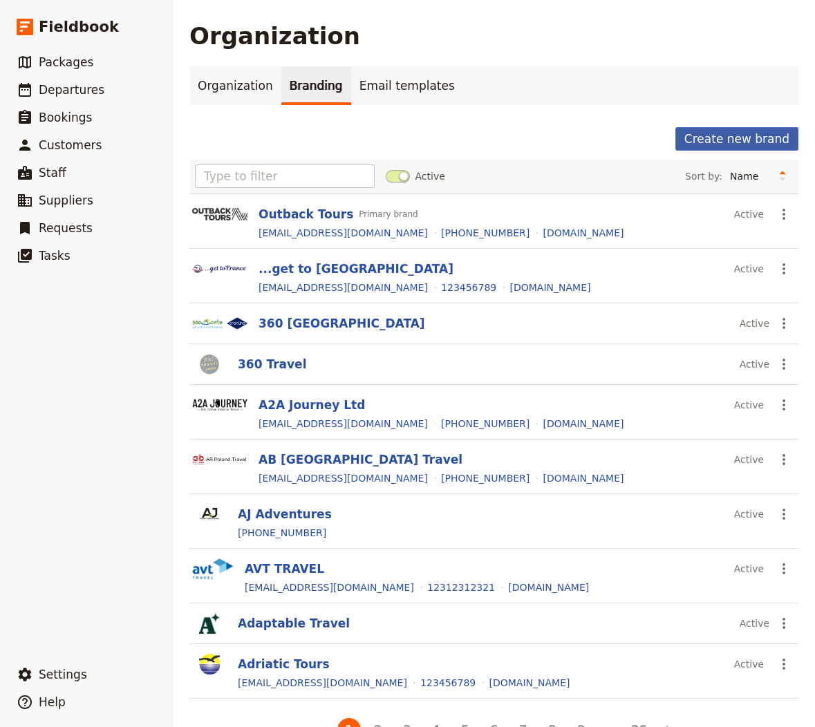
click at [722, 127] on button "Create new brand" at bounding box center [737, 139] width 123 height 24
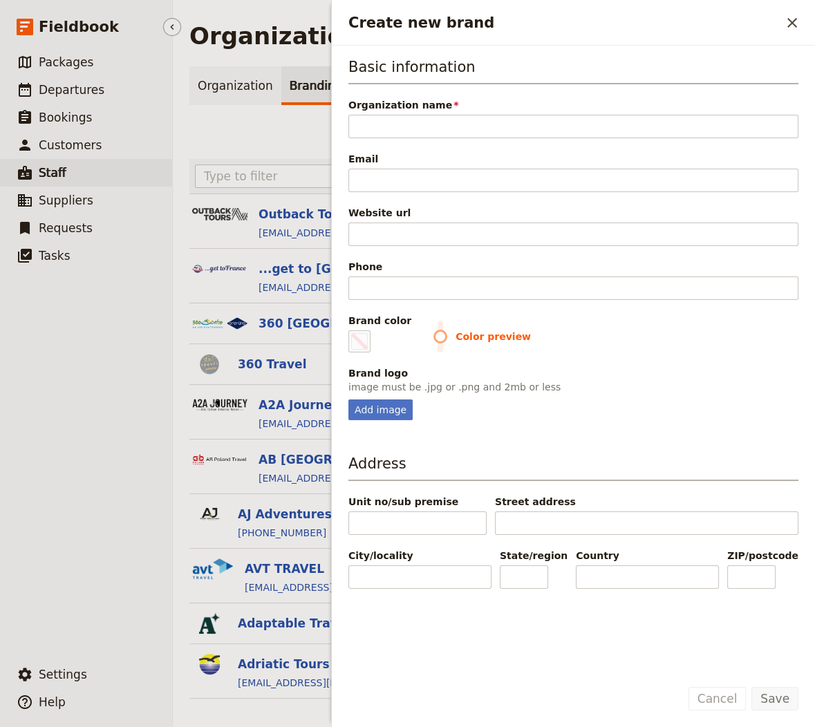
type input "Wildlife Adventures"
type input "#000000"
type input "Wildlife Adventures"
click at [501, 141] on div "Basic information Organization name Wildlife Adventures Email Website url Phone…" at bounding box center [574, 239] width 450 height 364
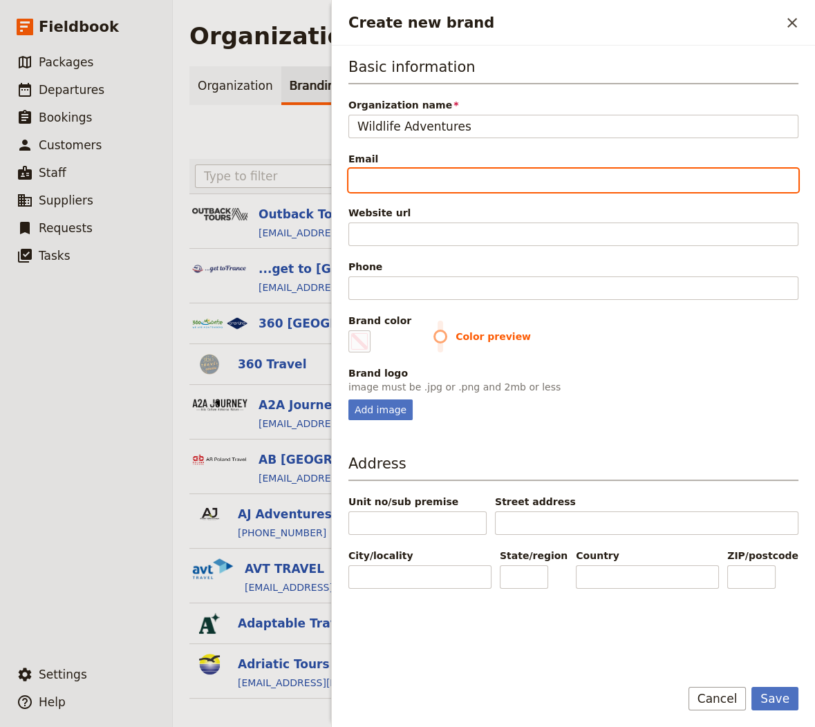
click at [449, 178] on input "Email" at bounding box center [574, 181] width 450 height 24
paste input "[EMAIL_ADDRESS][DOMAIN_NAME]"
type input "[EMAIL_ADDRESS][DOMAIN_NAME]"
type input "#000000"
type input "[EMAIL_ADDRESS][DOMAIN_NAME]"
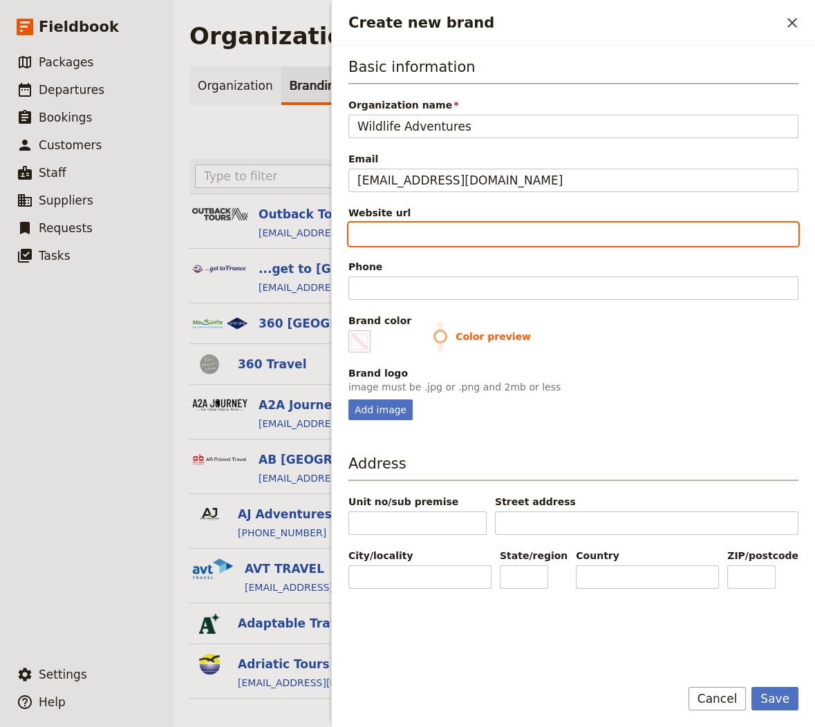
click at [484, 225] on input "Website url" at bounding box center [574, 235] width 450 height 24
paste input "https://www.wildlifeadventures.it/"
type input "https://www.wildlifeadventures.it/"
type input "#000000"
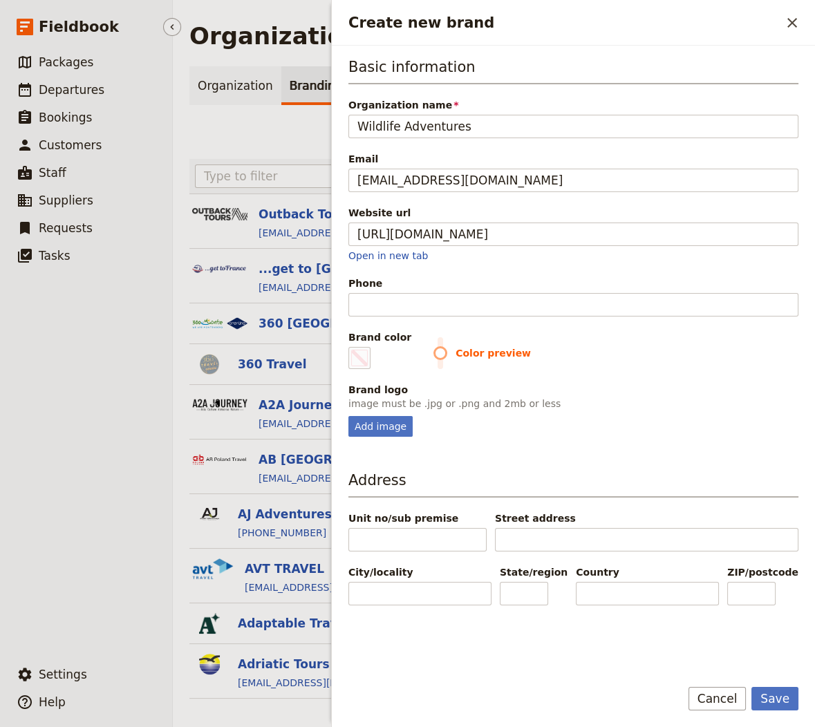
type input "https://www.wildlifeadventures.it"
type input "#000000"
click at [474, 304] on input "Phone" at bounding box center [574, 305] width 450 height 24
paste input "=+39 0863 399 696"
type input "=+39 0863 399 696"
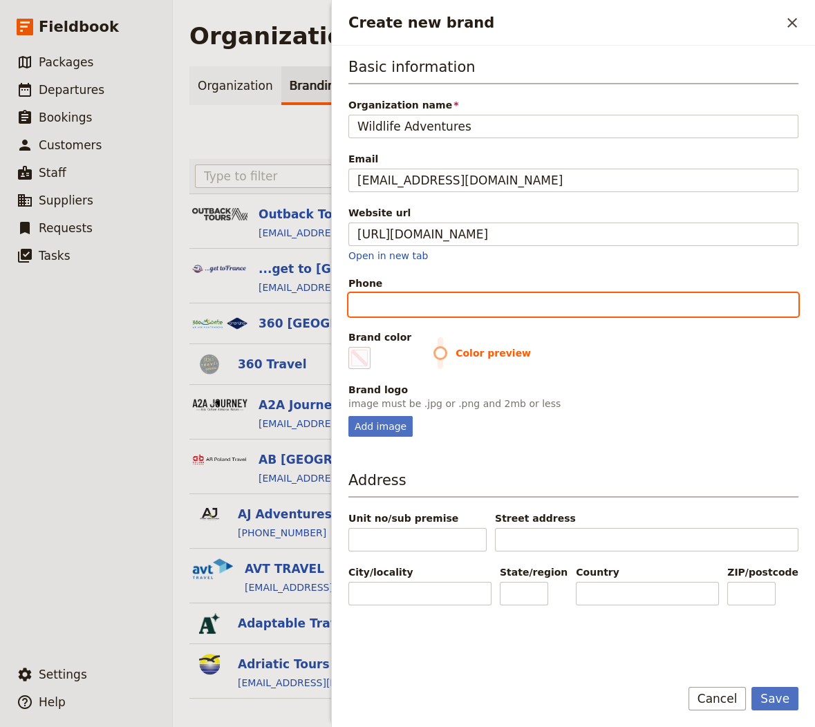
type input "#000000"
drag, startPoint x: 367, startPoint y: 303, endPoint x: 326, endPoint y: 297, distance: 41.2
click at [328, 298] on div "Organization Organization Branding Email templates Create new brand Active Sort…" at bounding box center [494, 363] width 642 height 727
type input "[PHONE_NUMBER]"
type input "#000000"
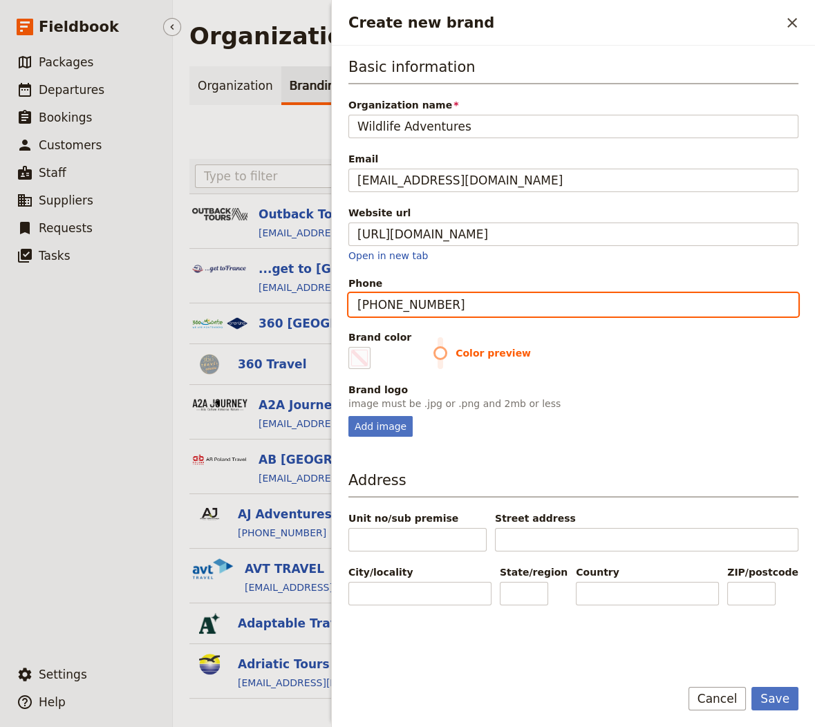
type input "[PHONE_NUMBER]"
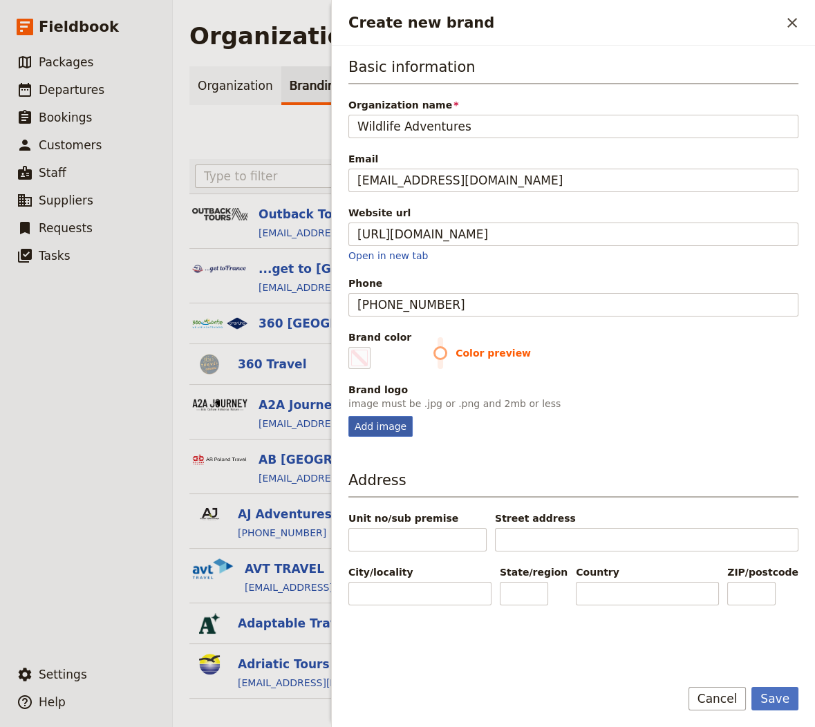
click at [392, 422] on div "Add image" at bounding box center [381, 426] width 64 height 21
click at [349, 416] on input "Add image" at bounding box center [348, 416] width 1 height 1
type input "C:\fakepath\download (1).png"
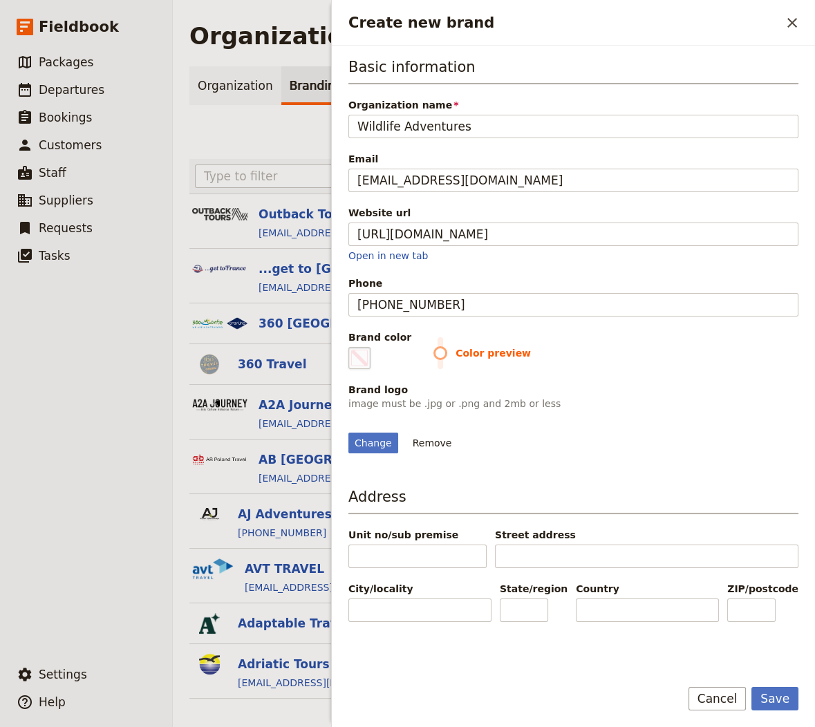
click at [360, 355] on span "Create new brand" at bounding box center [359, 358] width 17 height 17
click at [352, 347] on input "#000000" at bounding box center [351, 346] width 1 height 1
type input "#638889"
click at [745, 444] on div "Change Remove" at bounding box center [574, 434] width 450 height 37
click at [773, 698] on button "Save" at bounding box center [775, 699] width 47 height 24
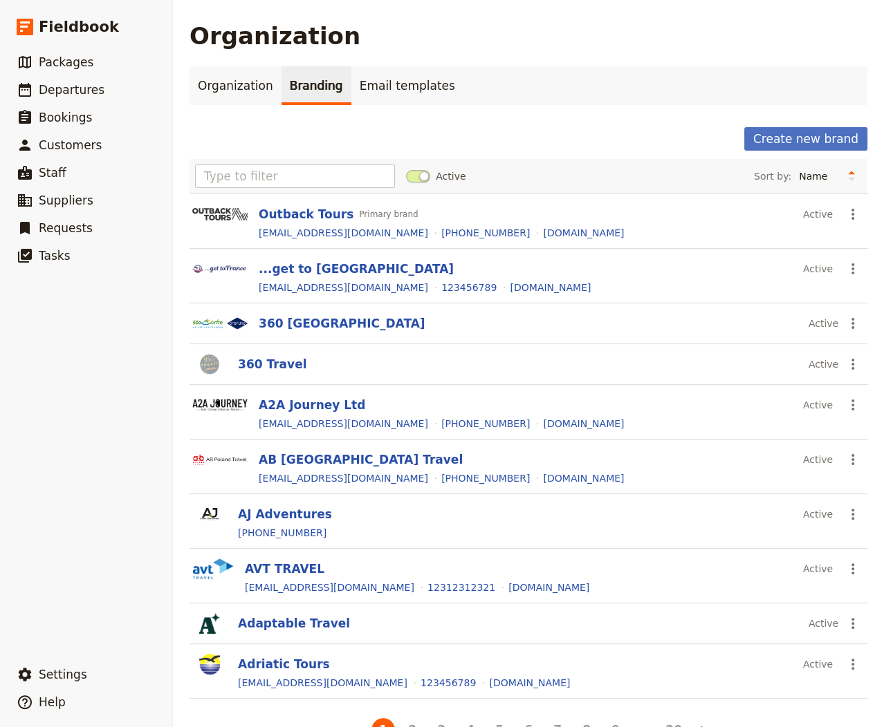
click at [775, 151] on div "Create new brand Active Sort by: Name Most recently updated Most recently creat…" at bounding box center [528, 436] width 678 height 618
click at [779, 150] on div "Create new brand Active Sort by: Name Most recently updated Most recently creat…" at bounding box center [528, 436] width 678 height 618
click at [816, 142] on button "Create new brand" at bounding box center [805, 139] width 123 height 24
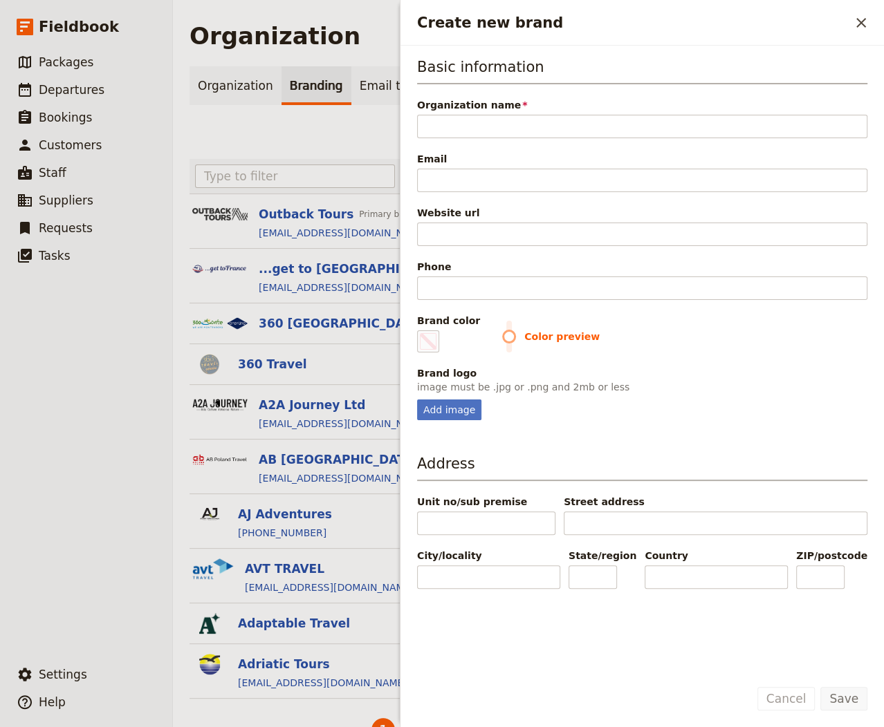
type input "Earth’s Edge"
type input "#000000"
type input "Earth’s Edge"
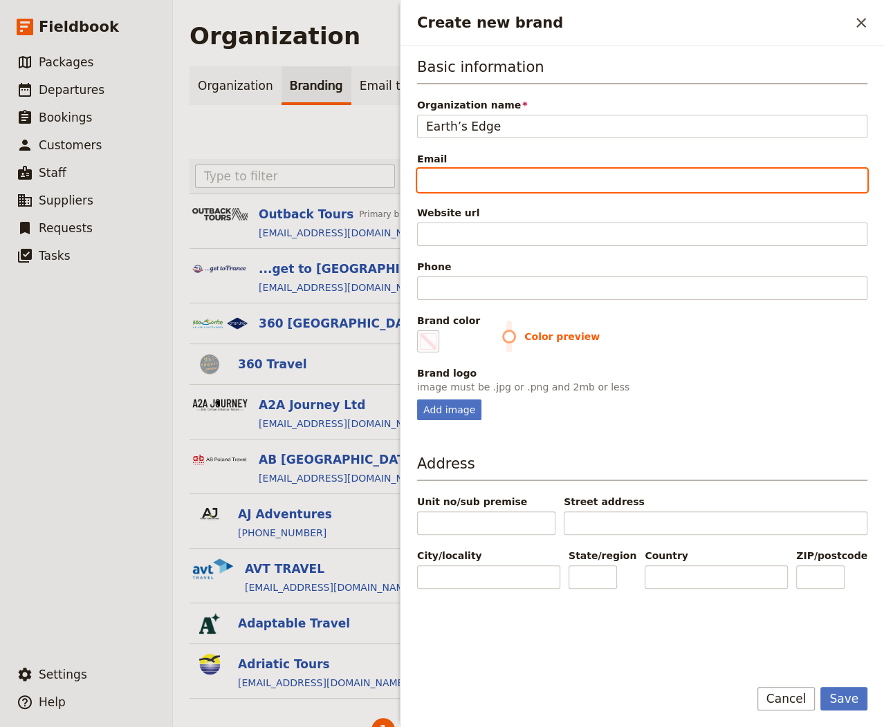
click at [545, 185] on input "Email" at bounding box center [642, 181] width 450 height 24
paste input "support@earths-edge.com"
type input "support@earths-edge.com"
type input "#000000"
type input "support@earths-edge.com"
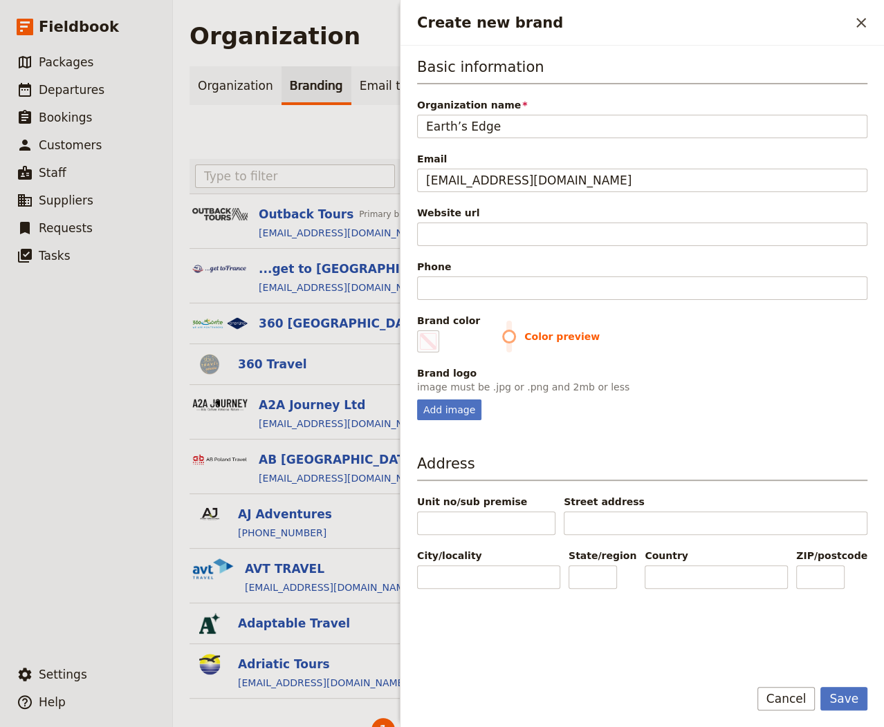
click at [539, 218] on div "Website url" at bounding box center [642, 226] width 450 height 40
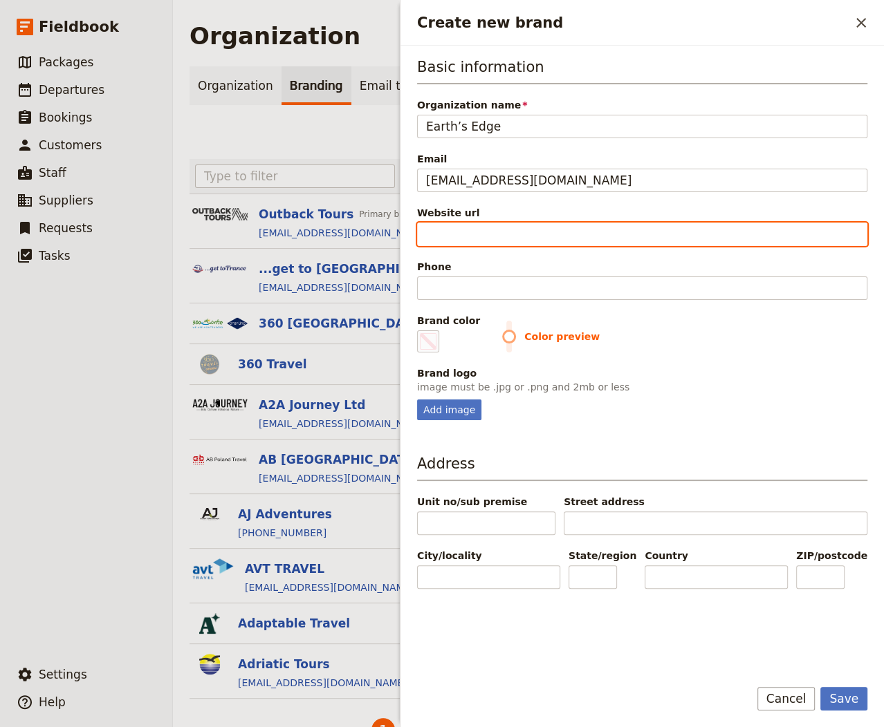
click at [478, 235] on input "Website url" at bounding box center [642, 235] width 450 height 24
paste input "https://earths-edge.com/"
type input "https://earths-edge.com/"
type input "#000000"
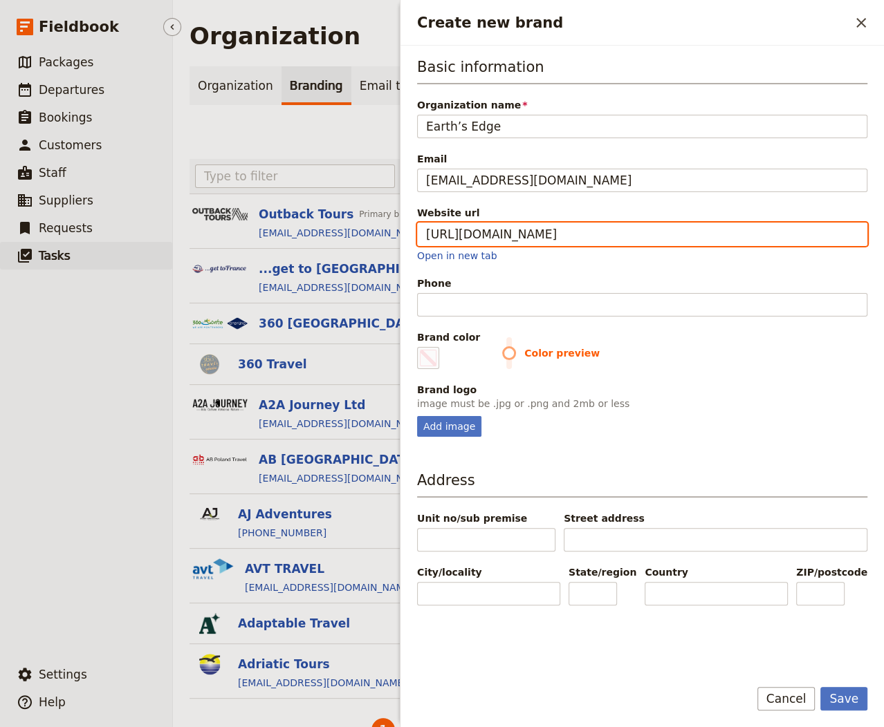
click at [2, 248] on link "​ Tasks" at bounding box center [86, 256] width 172 height 28
type input "https://earths-edge.com/"
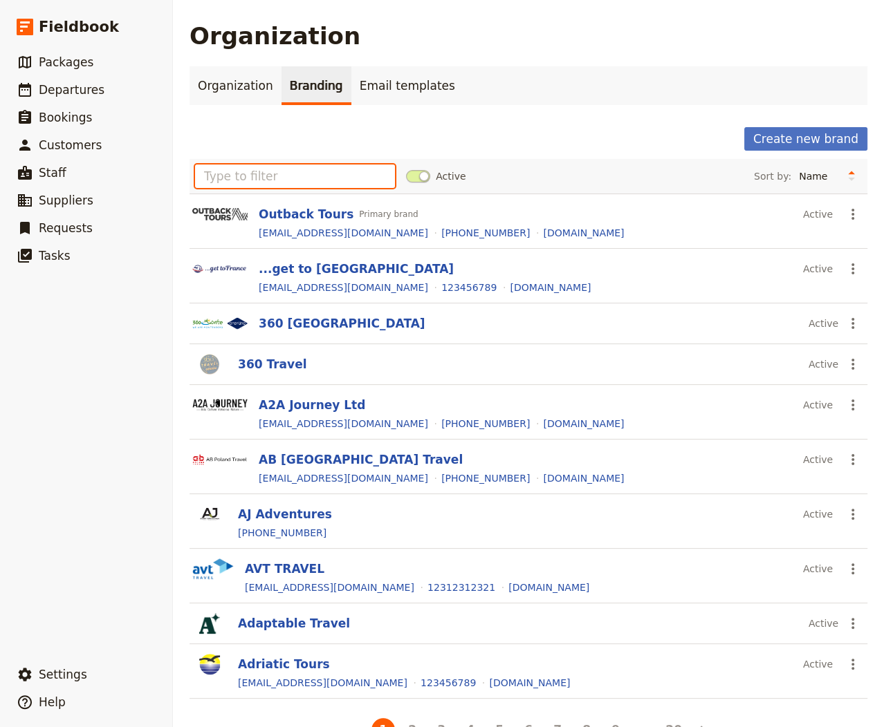
click at [250, 171] on input "text" at bounding box center [295, 177] width 200 height 24
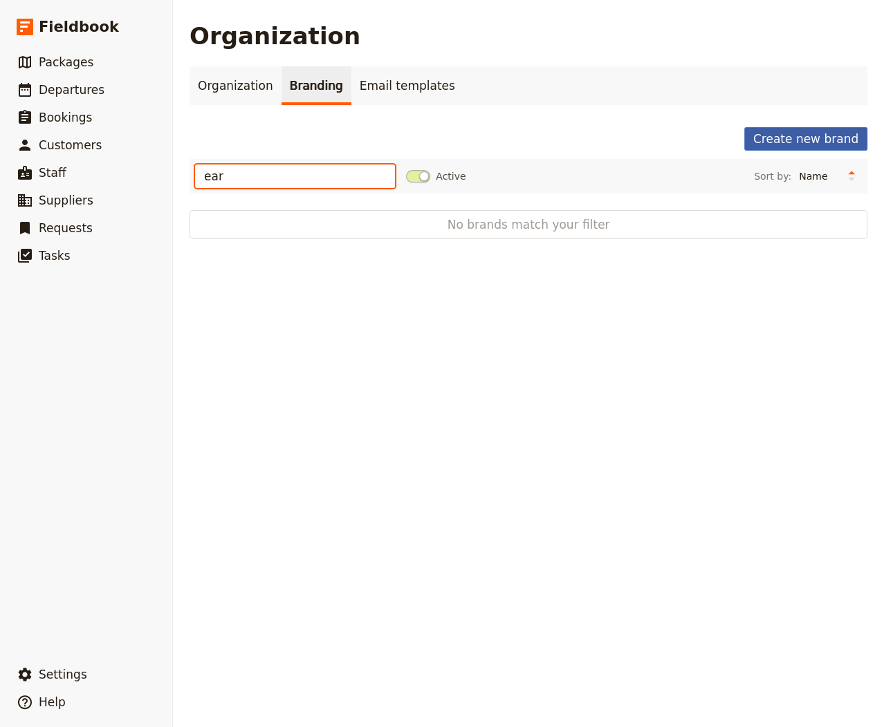
type input "ear"
click at [813, 142] on button "Create new brand" at bounding box center [805, 139] width 123 height 24
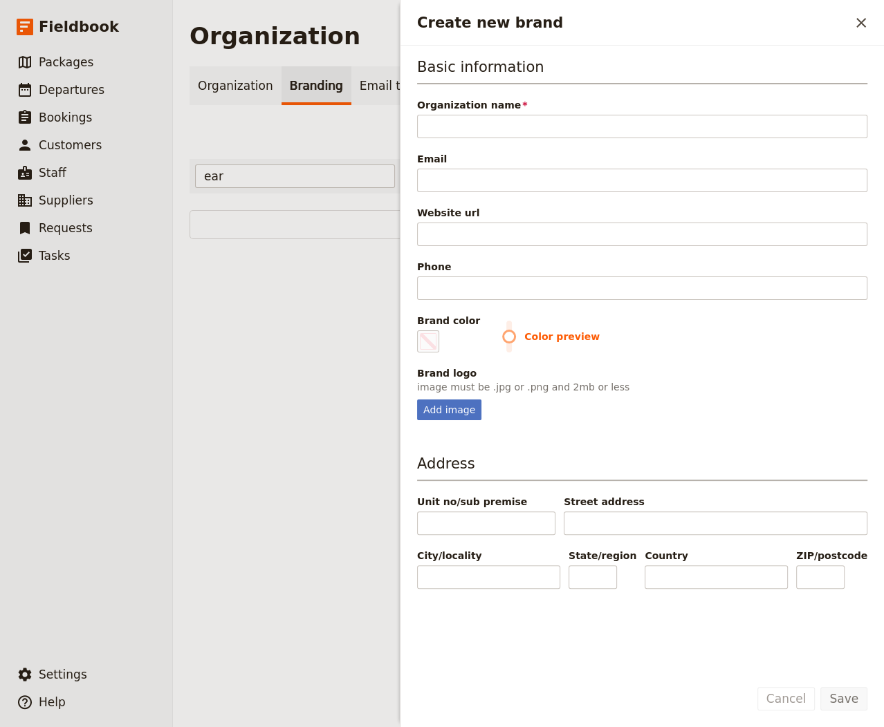
click at [420, 244] on div "Basic information Organization name Please fill in this field. Email Website ur…" at bounding box center [642, 239] width 450 height 364
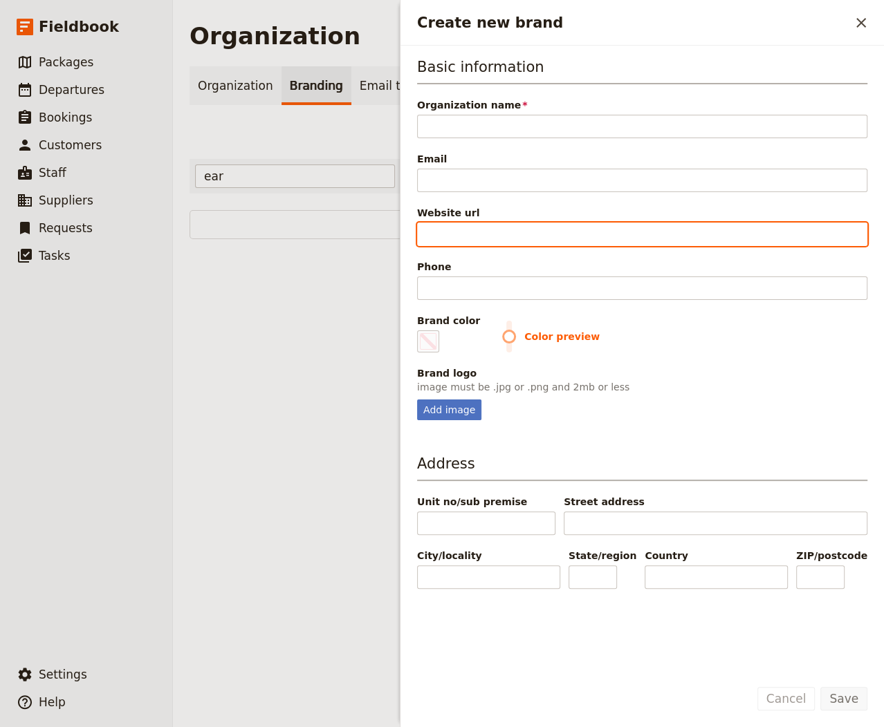
click at [435, 239] on input "Website url" at bounding box center [642, 235] width 450 height 24
paste input "https://earths-edge.com/"
type input "https://earths-edge.com/"
type input "#000000"
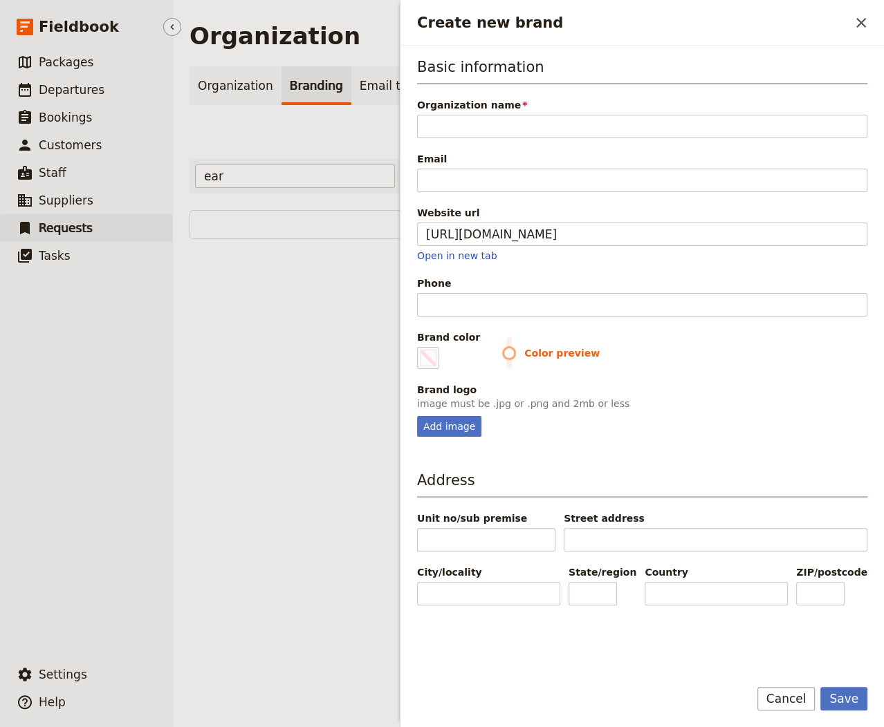
type input "https://earths-edge.com"
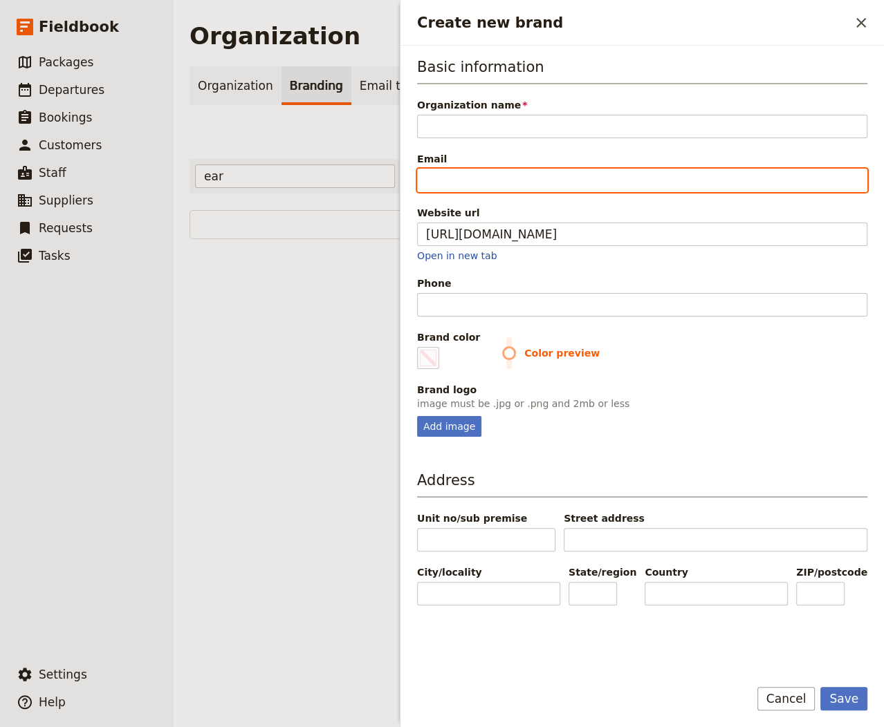
type input "#000000"
click at [527, 175] on input "Email" at bounding box center [642, 181] width 450 height 24
paste input "support@earths-edge.com"
type input "support@earths-edge.com"
type input "#000000"
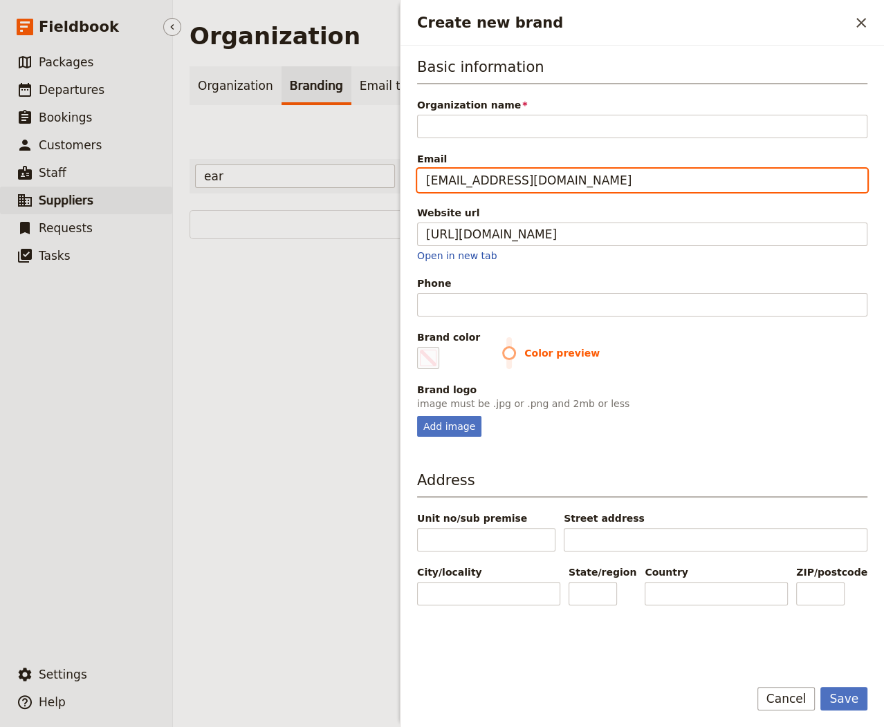
type input "support@earths-edge.com"
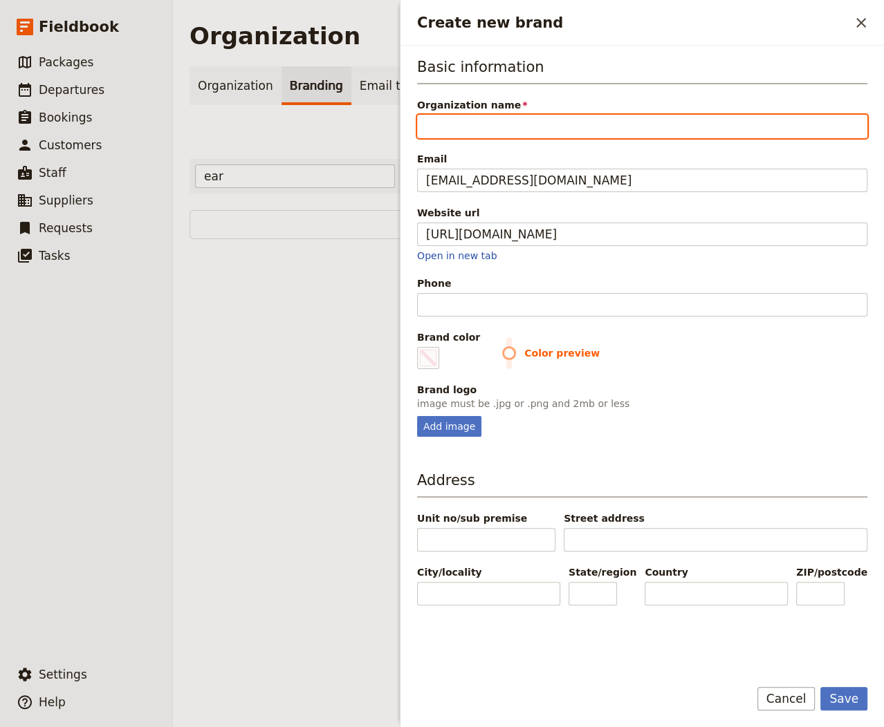
click at [511, 136] on input "Organization name" at bounding box center [642, 127] width 450 height 24
paste input "Earth’s Edge"
type input "Earth’s Edge"
type input "#000000"
type input "Earth’s Edge"
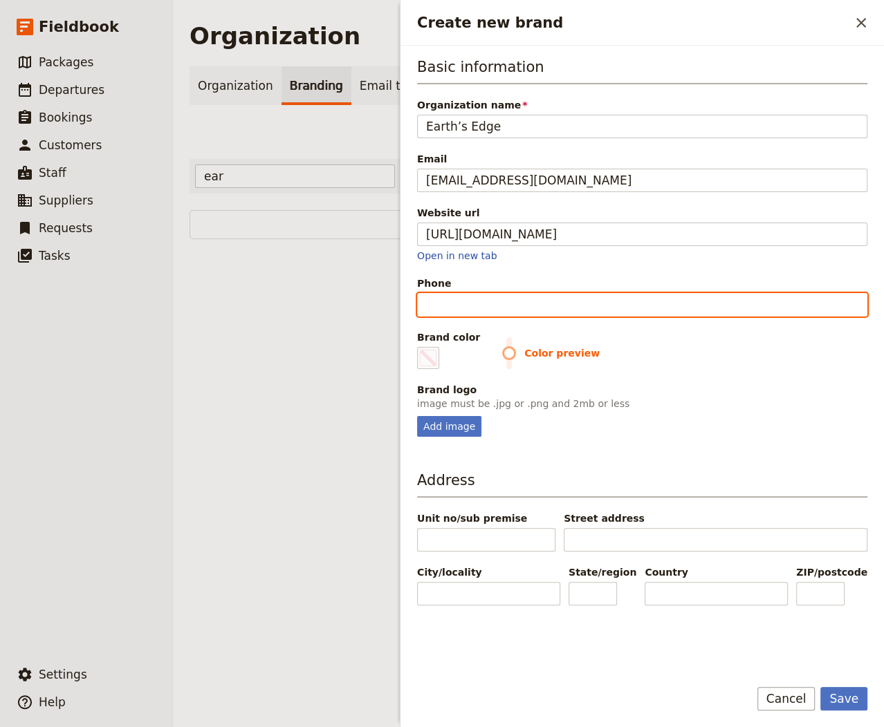
click at [472, 304] on input "Phone" at bounding box center [642, 305] width 450 height 24
paste input "+353 1 532 0869"
type input "+353 1 532 0869"
type input "#000000"
type input "+353 1 532 0869"
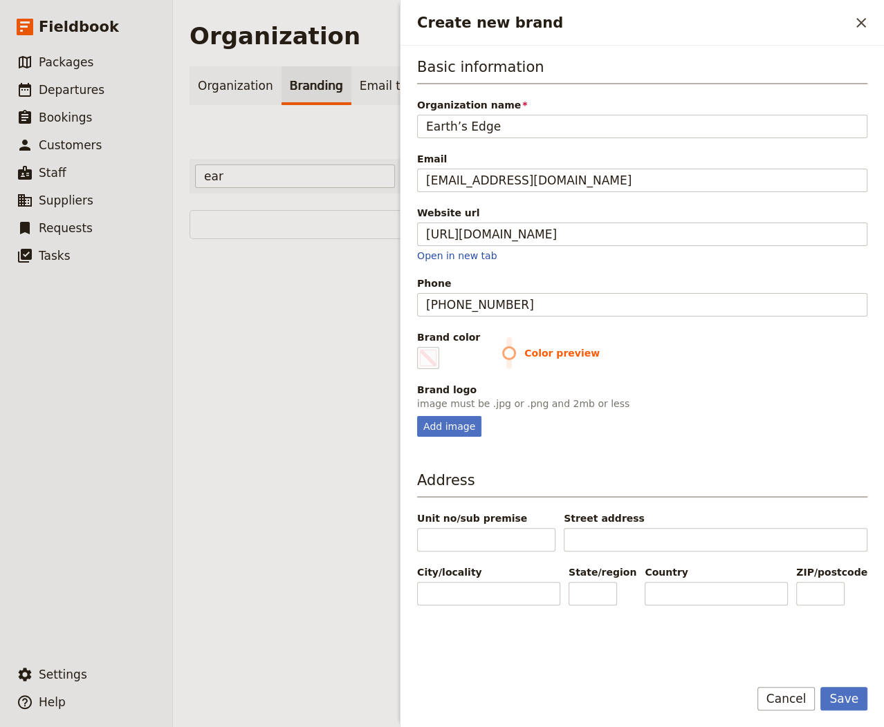
click at [436, 406] on p "image must be .jpg or .png and 2mb or less" at bounding box center [642, 404] width 450 height 14
click at [436, 421] on div "Add image" at bounding box center [449, 426] width 64 height 21
click at [417, 416] on input "Add image" at bounding box center [416, 416] width 1 height 1
click at [456, 417] on div "Add image" at bounding box center [449, 426] width 64 height 21
click at [417, 416] on input "Add image" at bounding box center [416, 416] width 1 height 1
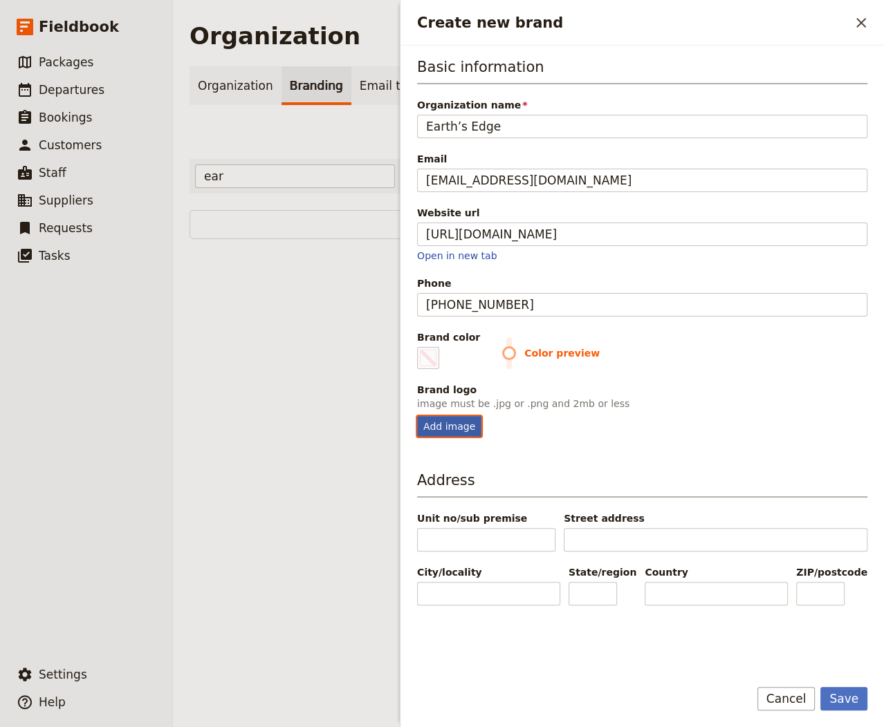
type input "C:\fakepath\Screenshot 2025-08-24 at 7.22.52 PM.png"
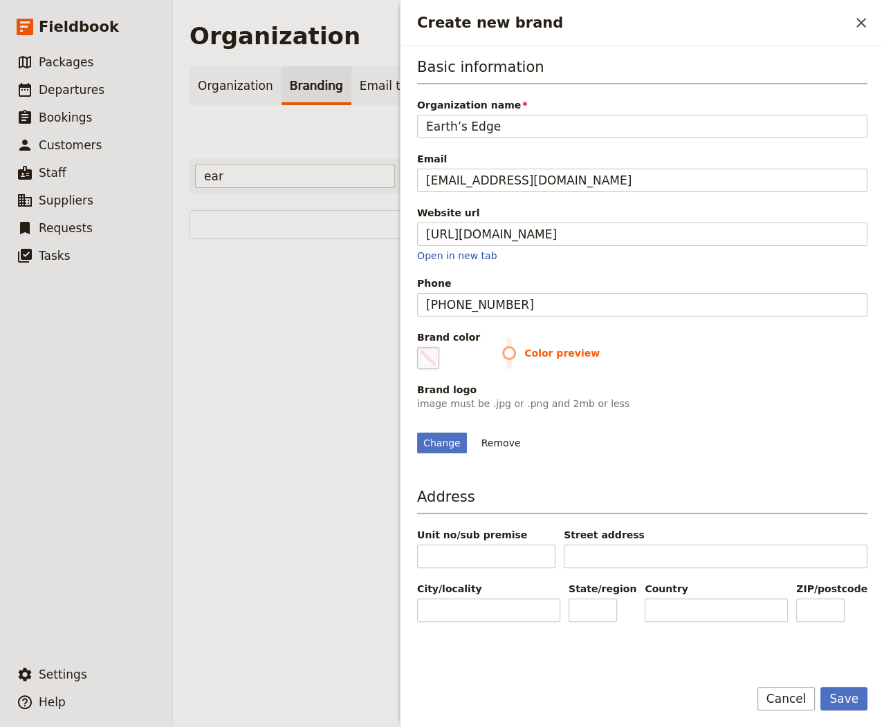
click at [432, 358] on span "Create new brand" at bounding box center [428, 358] width 17 height 17
click at [420, 347] on input "#000000" at bounding box center [420, 346] width 1 height 1
type input "#0cbf9d"
click at [855, 703] on button "Save" at bounding box center [843, 699] width 47 height 24
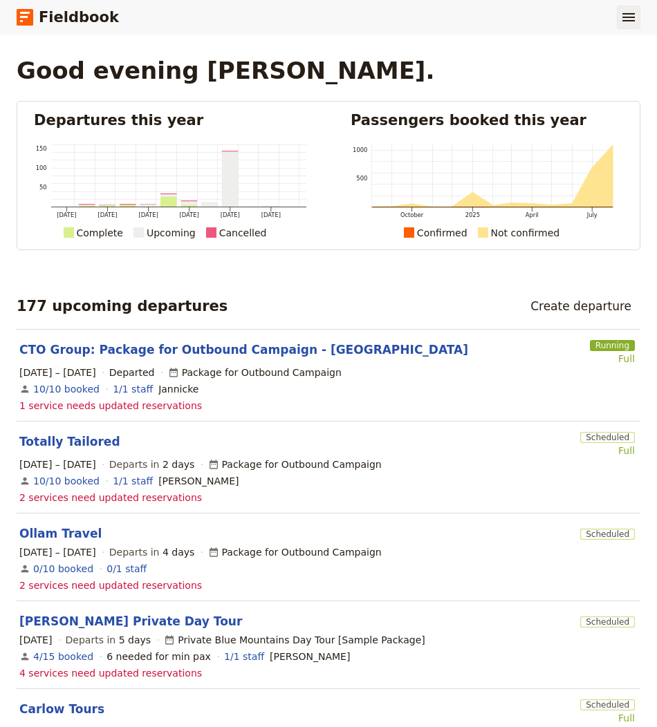
click at [627, 10] on icon "Show menu" at bounding box center [628, 17] width 17 height 17
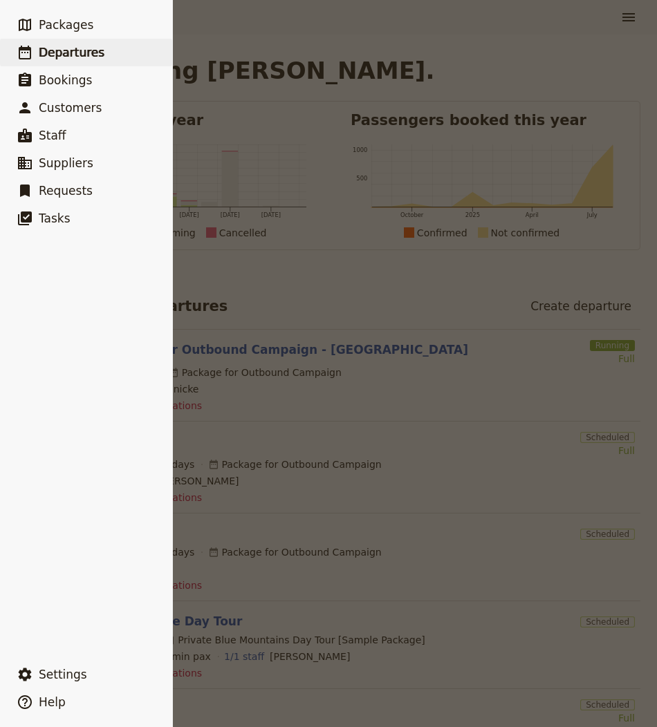
click at [149, 45] on link "​ Departures" at bounding box center [86, 53] width 172 height 28
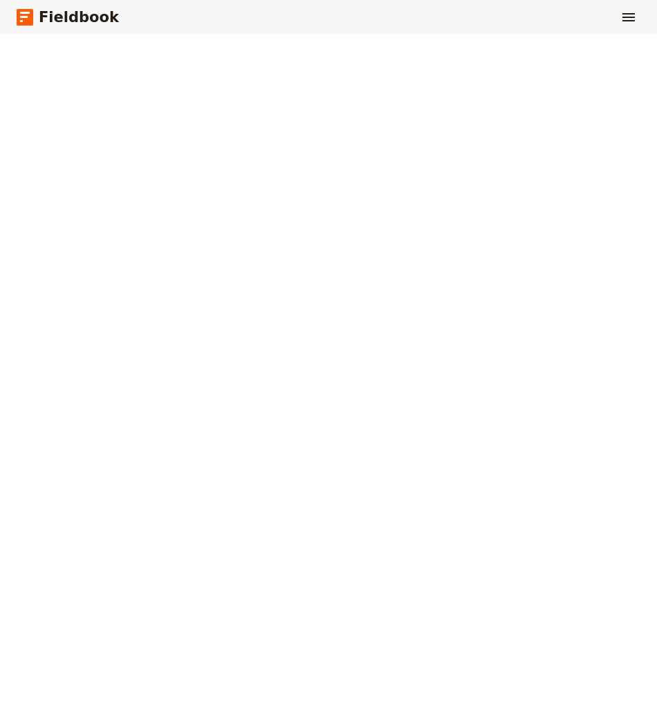
select select "CREATED_AT"
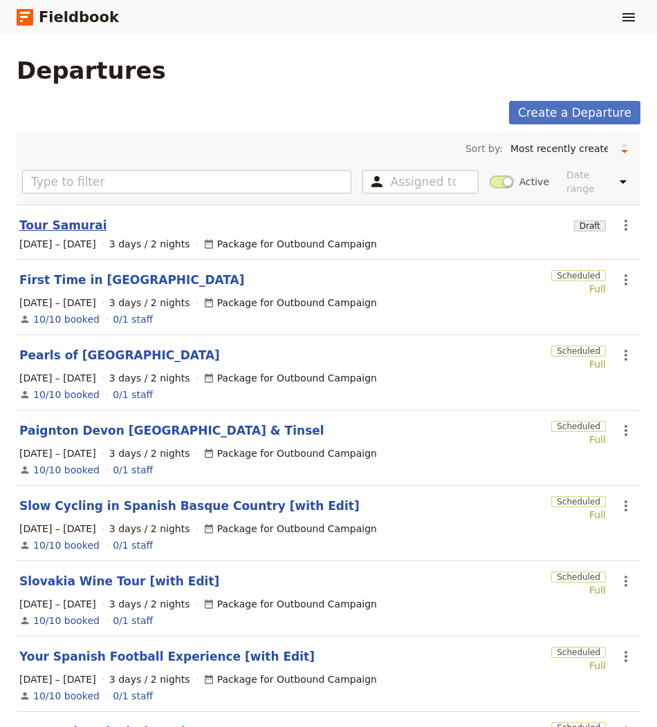
click at [65, 217] on link "Tour Samurai" at bounding box center [63, 225] width 88 height 17
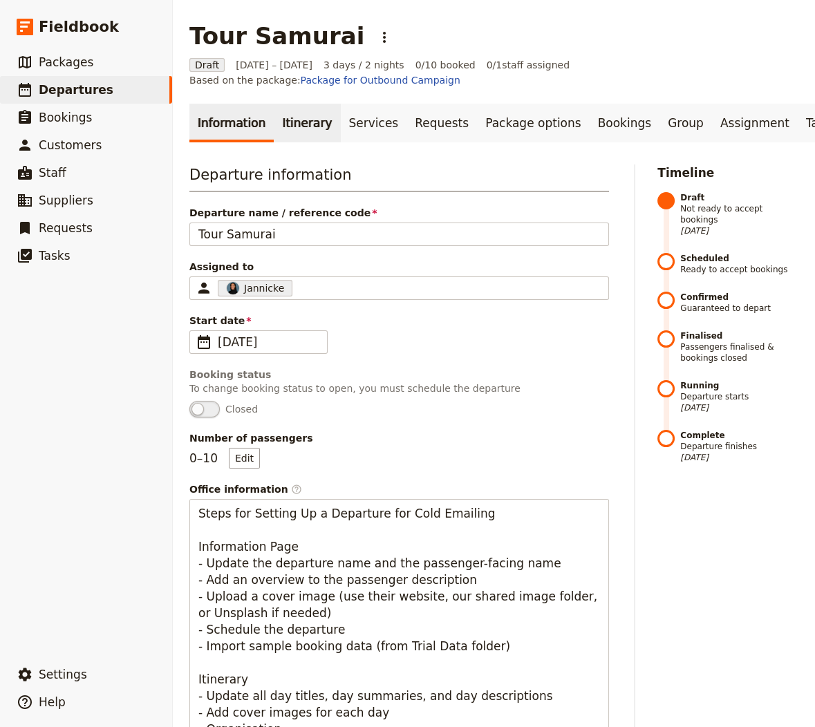
click at [293, 127] on link "Itinerary" at bounding box center [307, 123] width 66 height 39
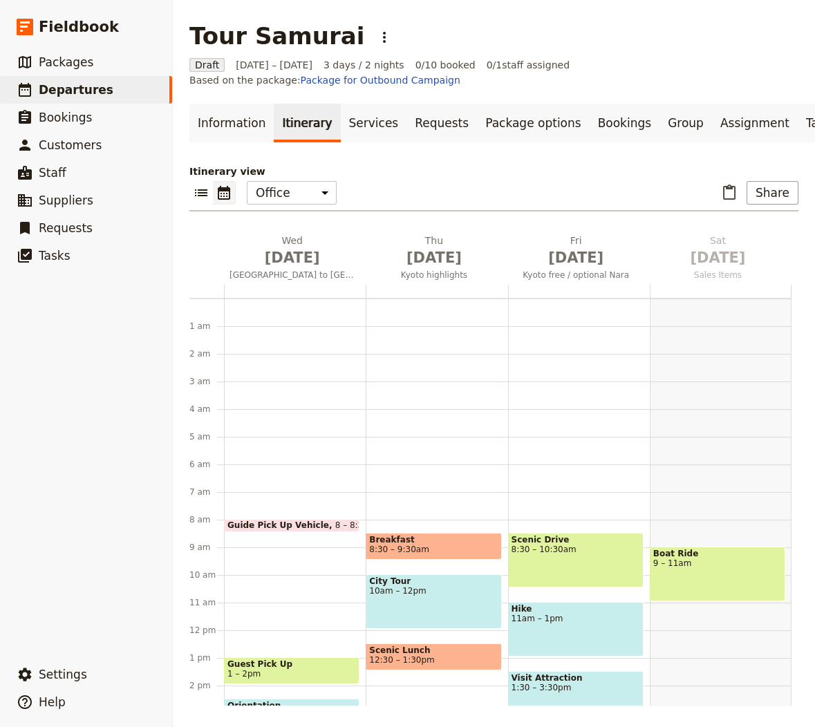
scroll to position [180, 0]
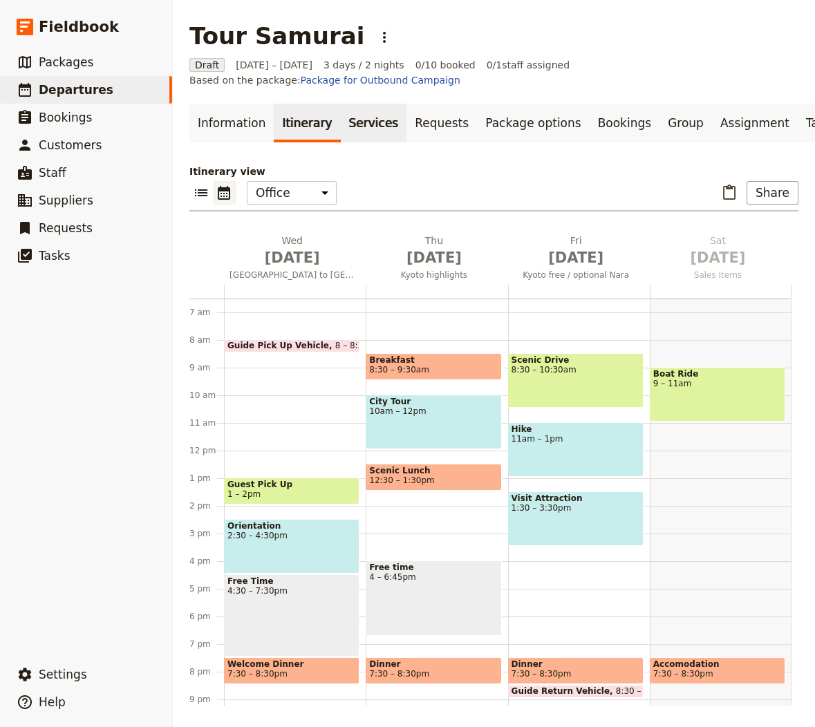
click at [353, 128] on link "Services" at bounding box center [374, 123] width 66 height 39
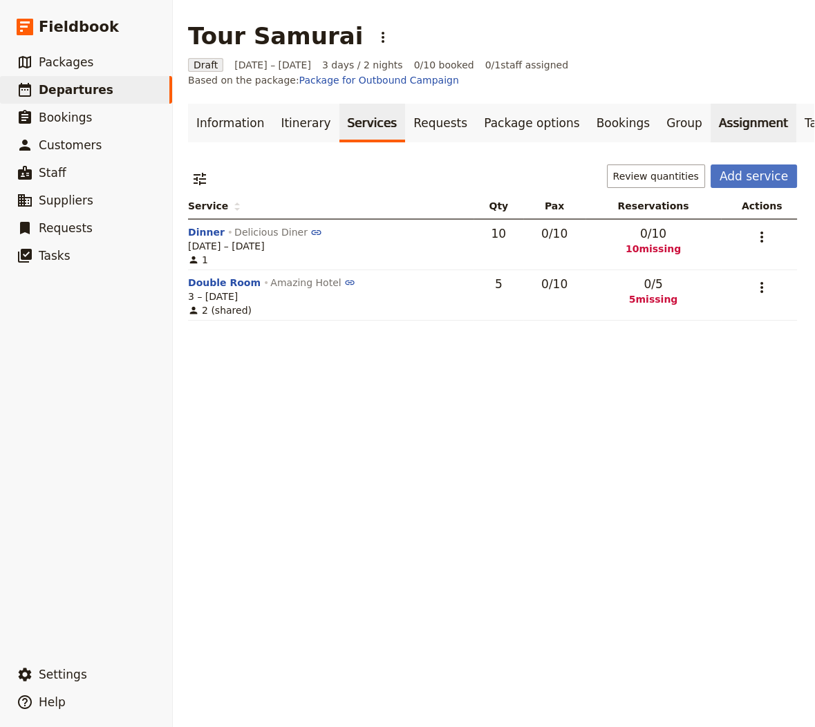
scroll to position [0, 74]
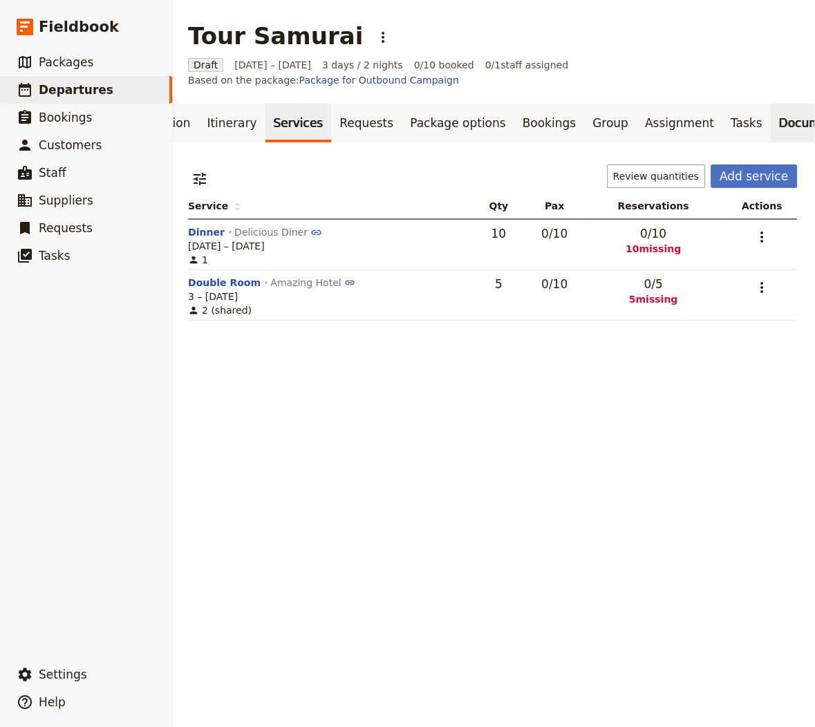
click at [656, 121] on link "Documents" at bounding box center [812, 123] width 84 height 39
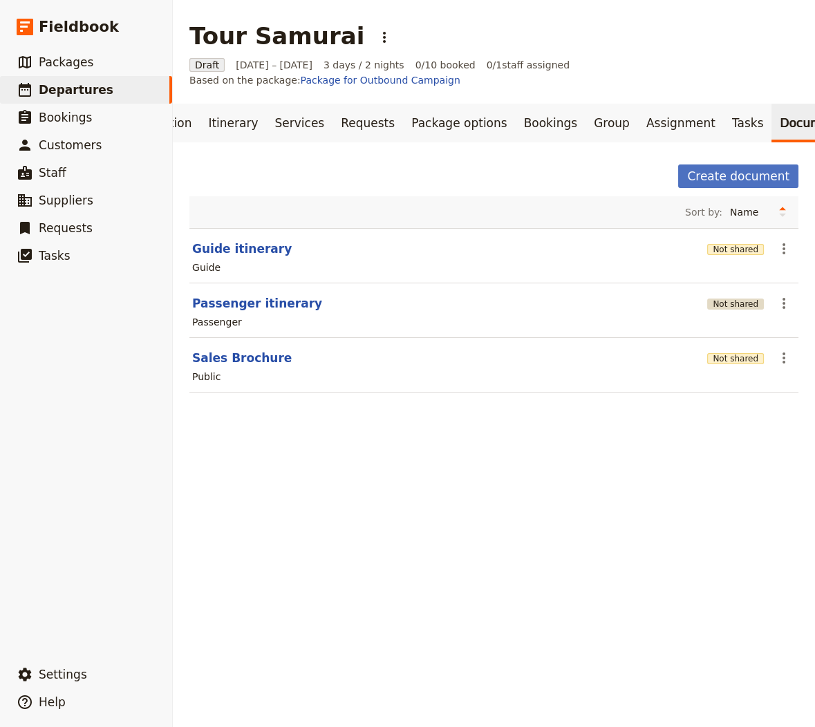
click at [656, 299] on button "Not shared" at bounding box center [735, 304] width 57 height 11
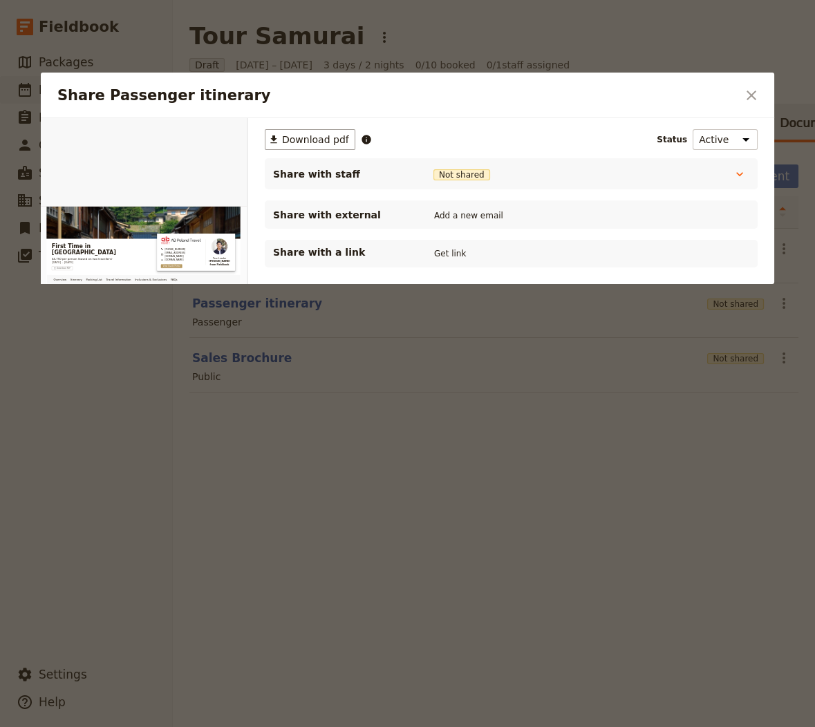
click at [401, 252] on p "Share with a link" at bounding box center [342, 252] width 138 height 14
click at [441, 252] on button "Get link" at bounding box center [450, 253] width 39 height 15
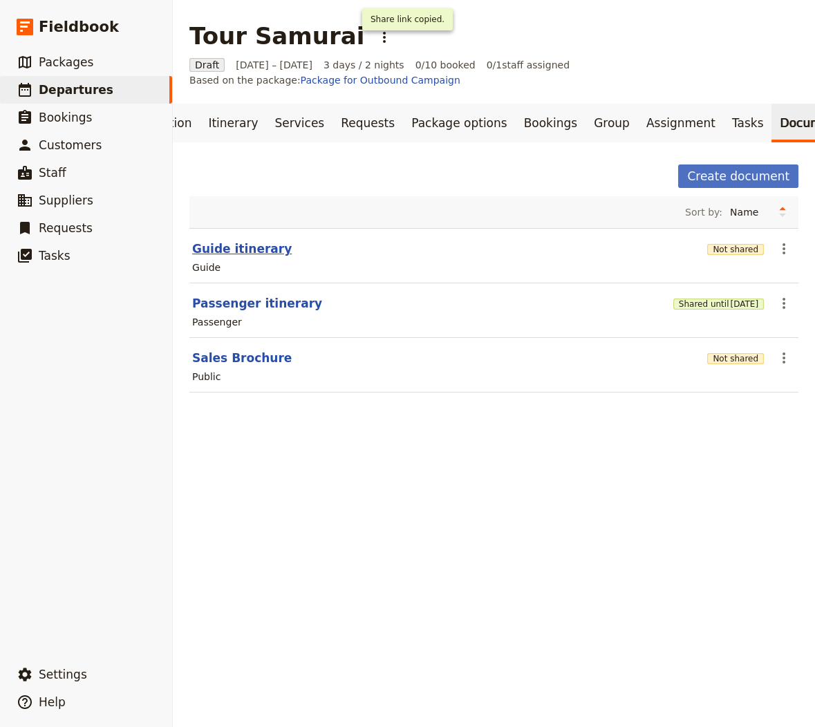
click at [237, 252] on button "Guide itinerary" at bounding box center [242, 249] width 100 height 17
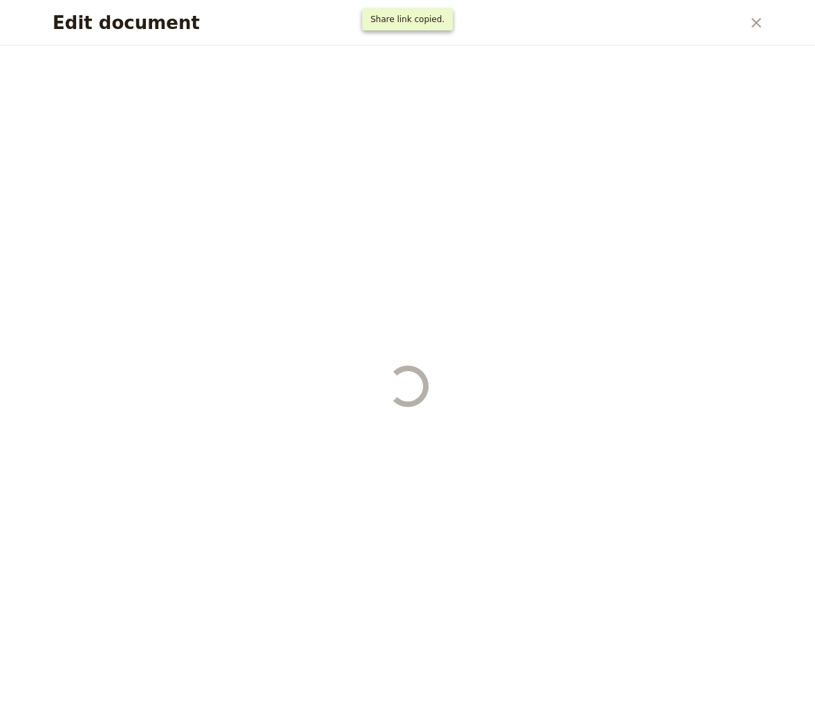
select select "STAFF"
select select "RUN_SHEET"
select select "LARGE"
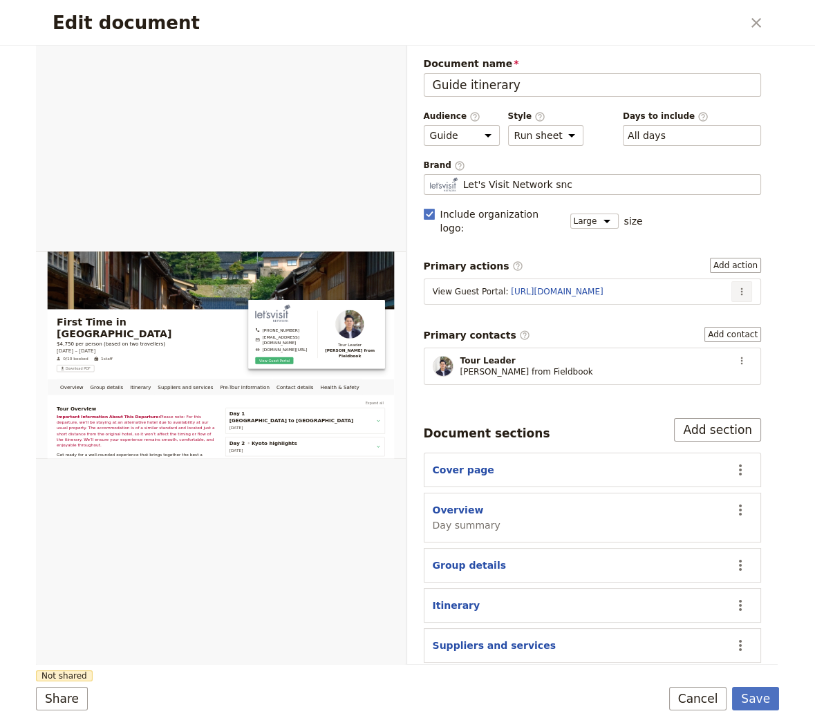
click at [656, 281] on button "​" at bounding box center [742, 291] width 21 height 21
click at [656, 298] on span "Edit action" at bounding box center [697, 302] width 52 height 14
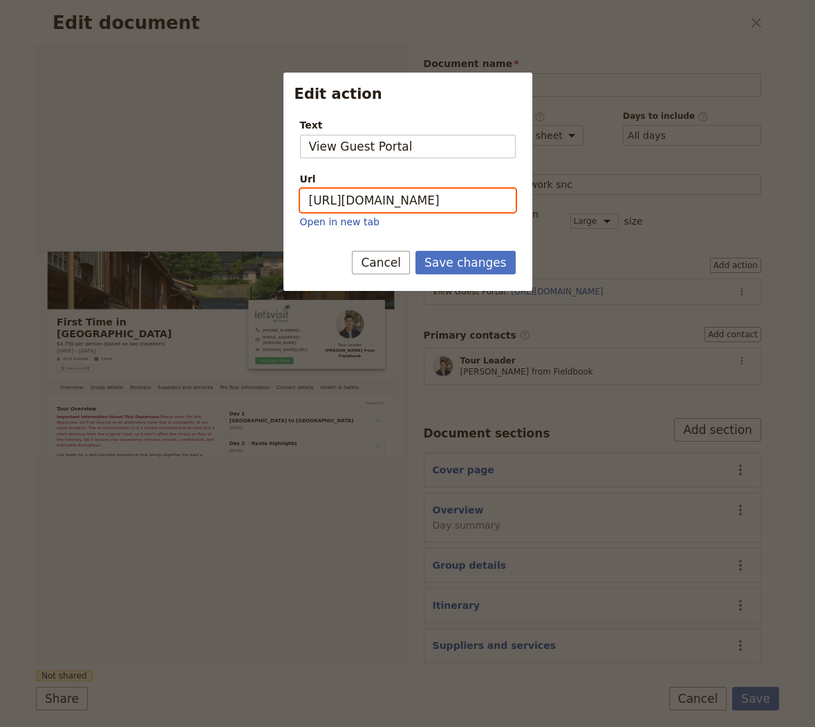
click at [426, 196] on input "https://trips.fieldbook.com/d/4Hr4XrbZVgXIb_YIkmlt6" at bounding box center [408, 201] width 216 height 24
paste input "IataNZ7FJufq540B-NQLn"
type input "https://trips.fieldbook.com/d/IataNZ7FJufq540B-NQLn"
click at [449, 251] on button "Save changes" at bounding box center [466, 263] width 100 height 24
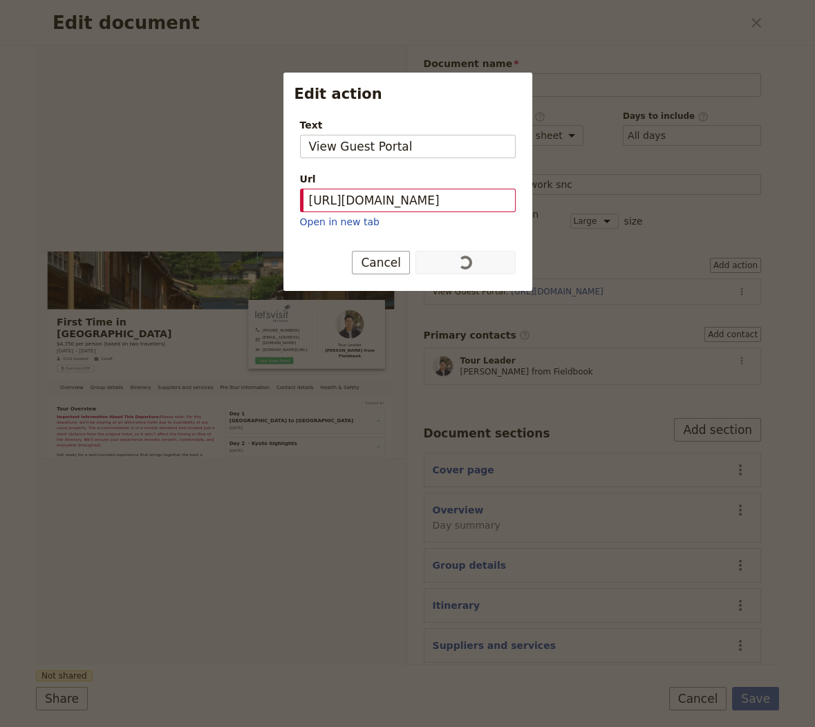
scroll to position [0, 0]
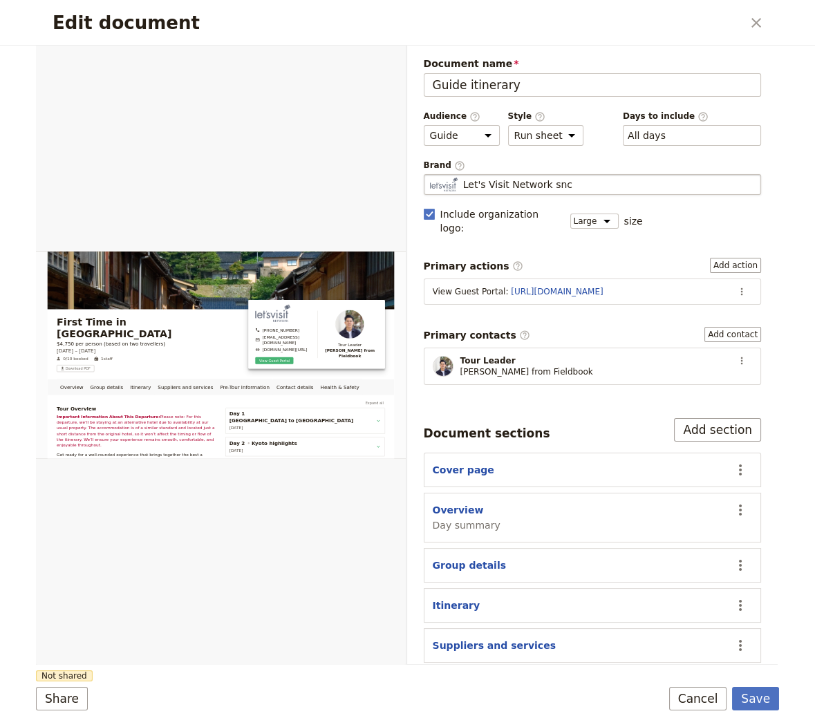
click at [550, 187] on span "Let's Visit Network snc" at bounding box center [517, 185] width 109 height 14
click at [430, 175] on input "Let's Visit Network snc" at bounding box center [429, 174] width 1 height 1
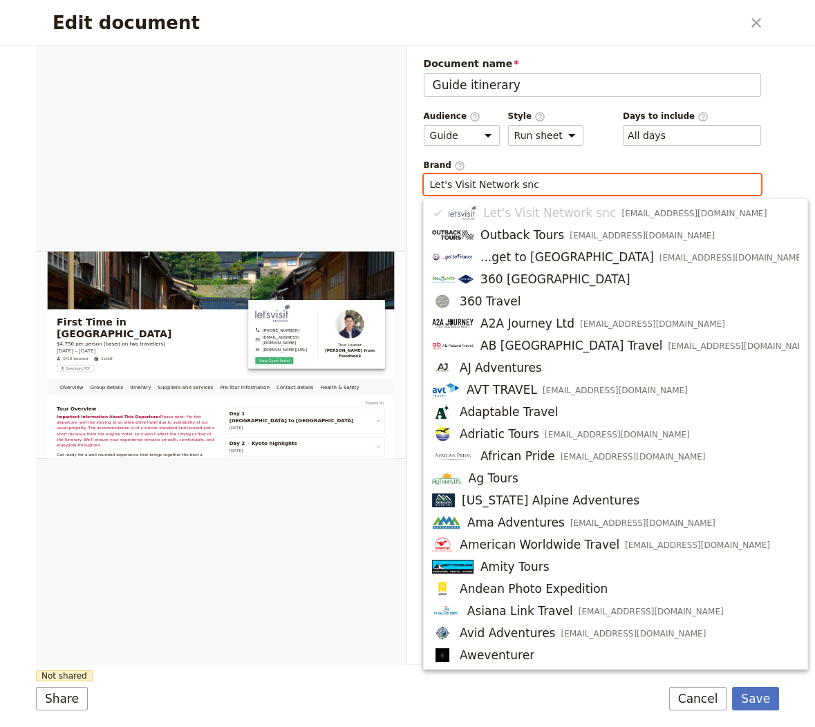
type input "v"
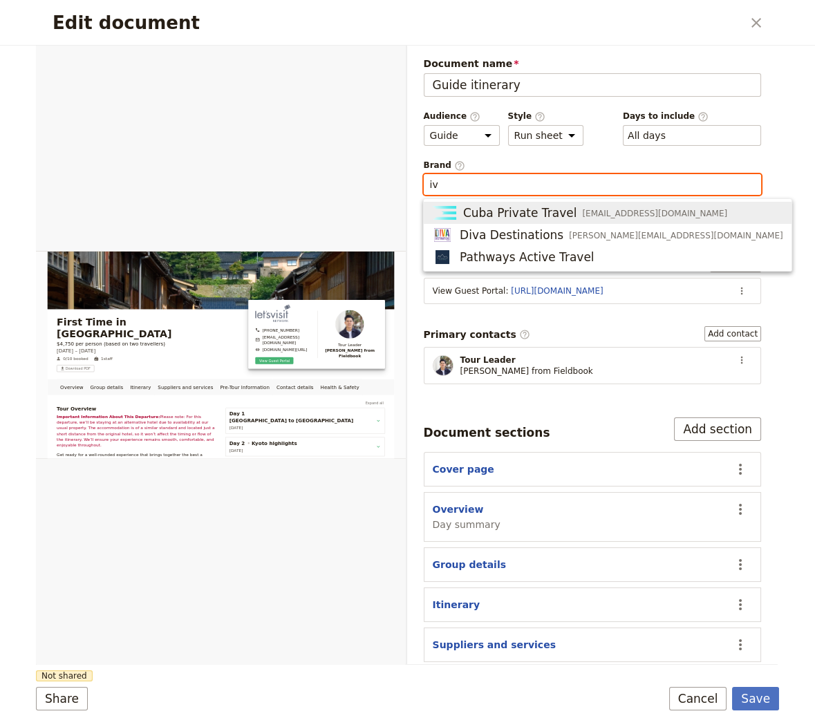
type input "i"
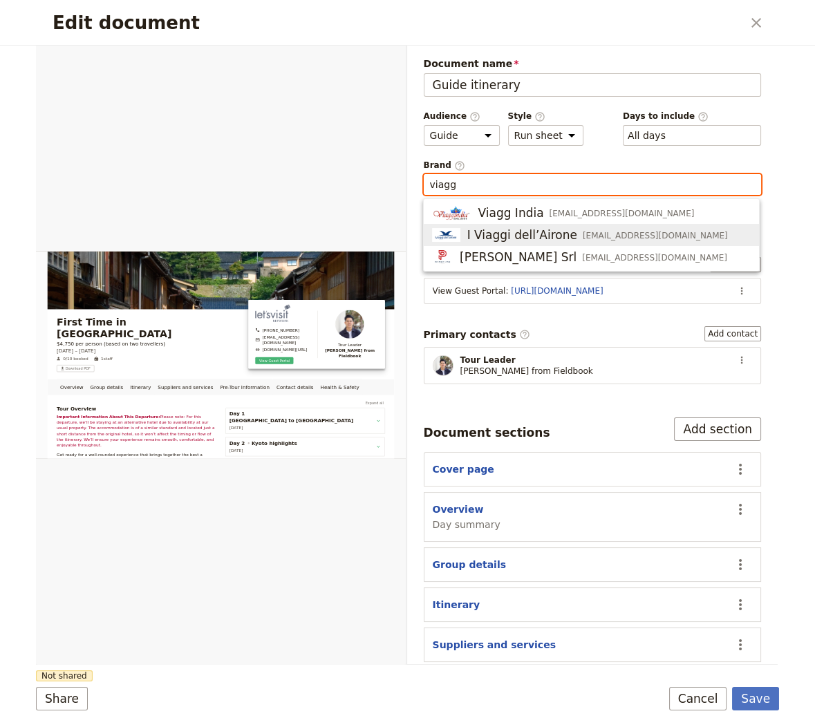
click at [583, 236] on span "preventivi@iviaggidellairone.com" at bounding box center [655, 235] width 145 height 11
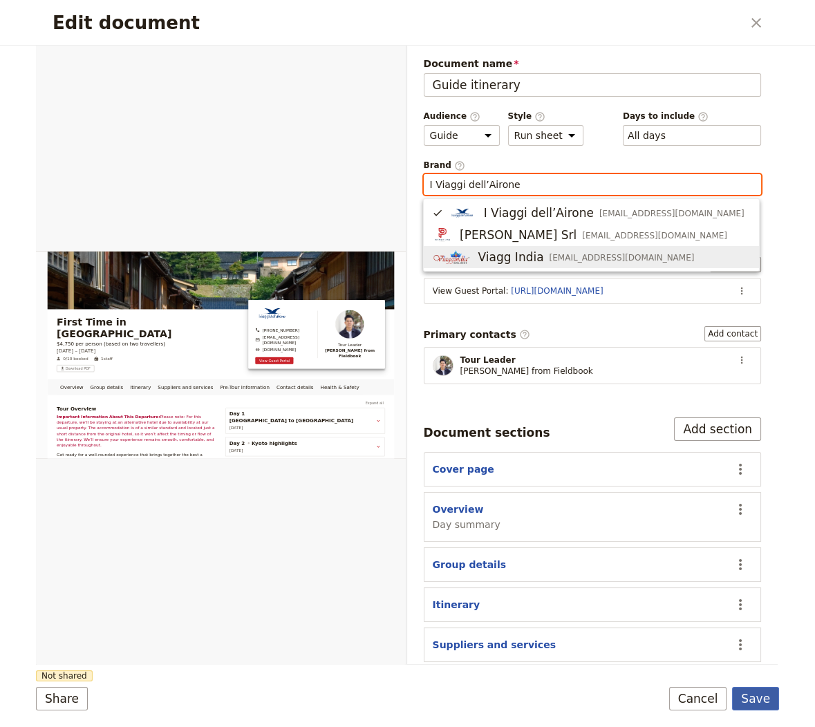
type input "I Viaggi dell’Airone"
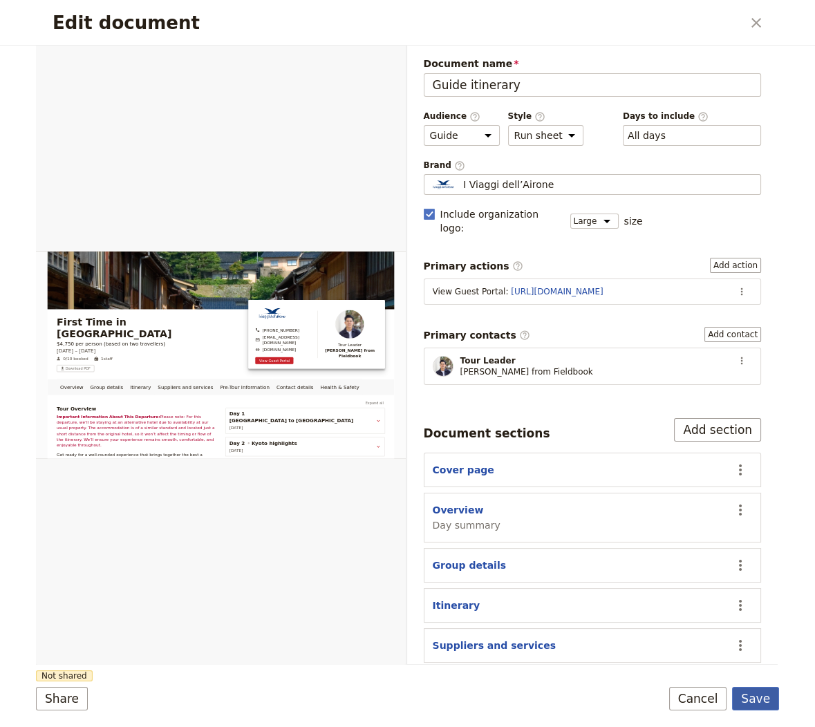
click at [656, 704] on button "Save" at bounding box center [755, 699] width 47 height 24
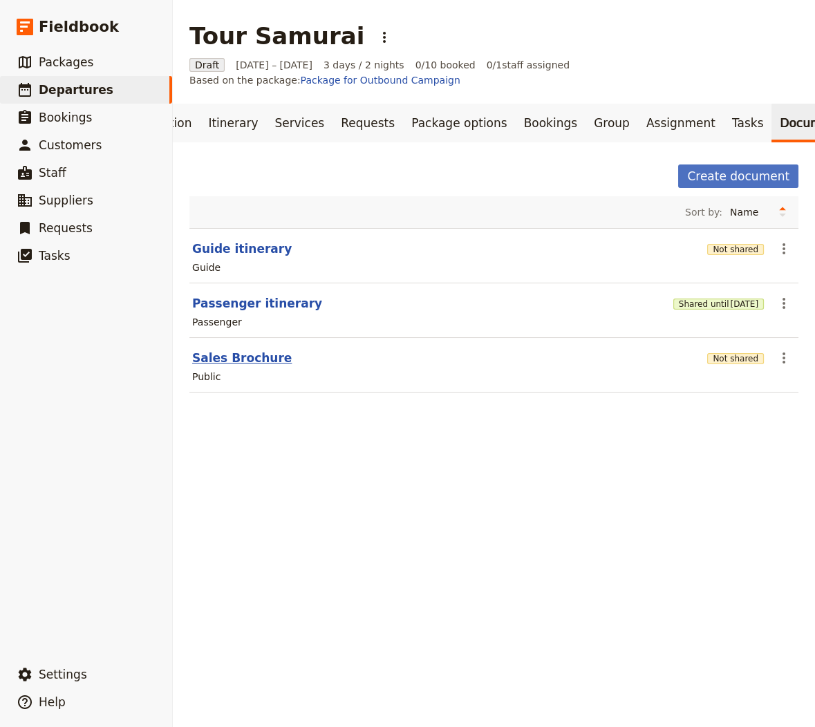
click at [241, 352] on button "Sales Brochure" at bounding box center [242, 358] width 100 height 17
select select "DEFAULT"
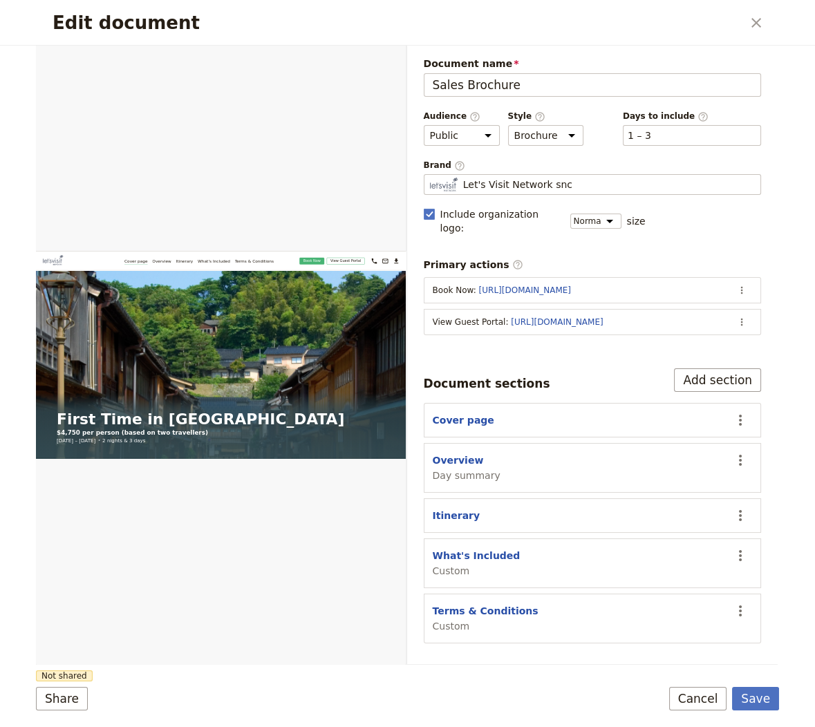
click at [559, 165] on span "Brand ​" at bounding box center [593, 166] width 338 height 12
click at [430, 174] on input "Let's Visit Network snc" at bounding box center [429, 174] width 1 height 1
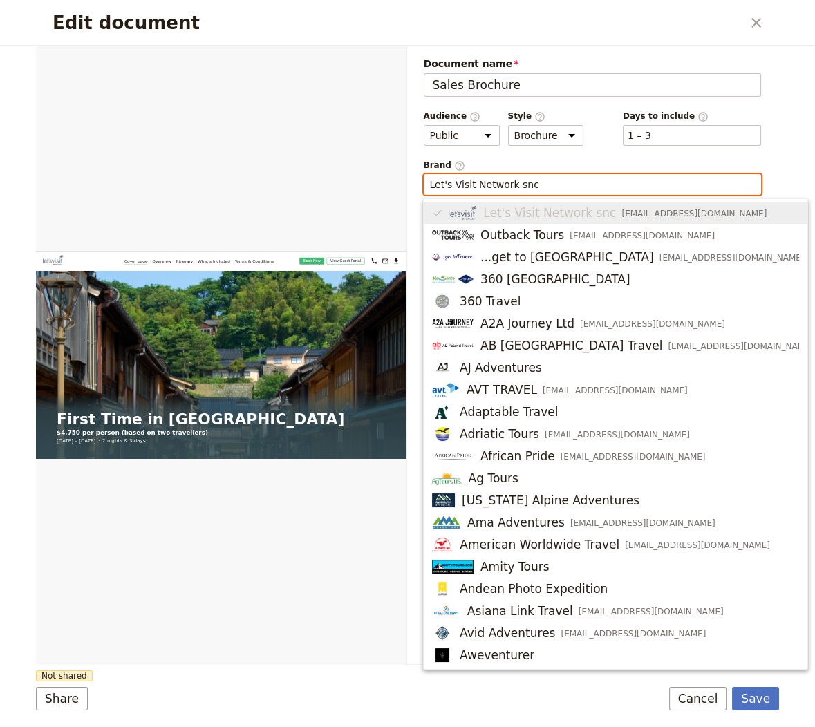
click at [550, 178] on input "Let's Visit Network snc" at bounding box center [593, 185] width 326 height 14
paste input "I Viaggi dell’Airone"
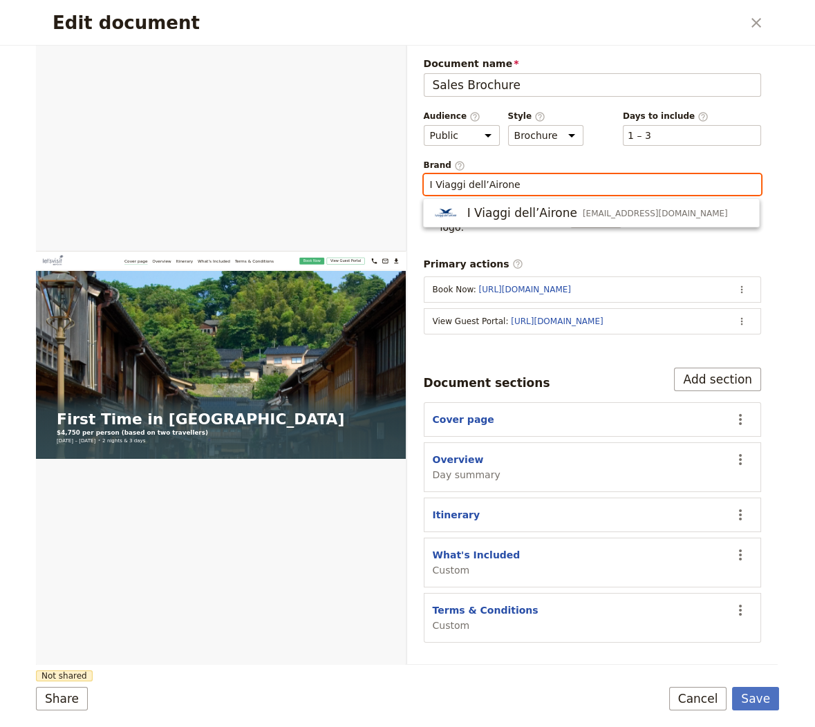
click at [600, 206] on div "I Viaggi dell’Airone preventivi@iviaggidellairone.com" at bounding box center [580, 213] width 296 height 17
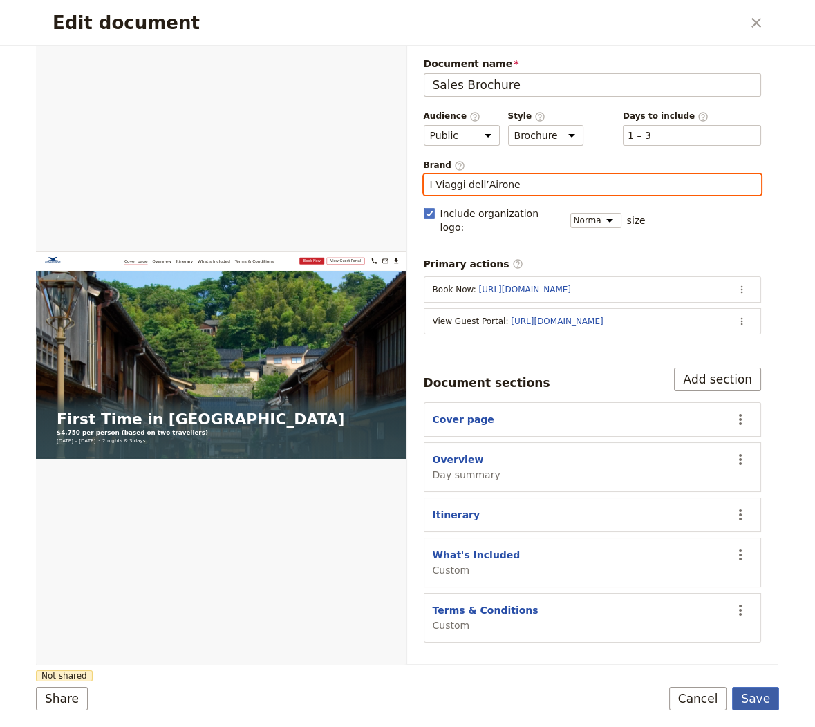
type input "I Viaggi dell’Airone"
click at [656, 696] on button "Save" at bounding box center [755, 699] width 47 height 24
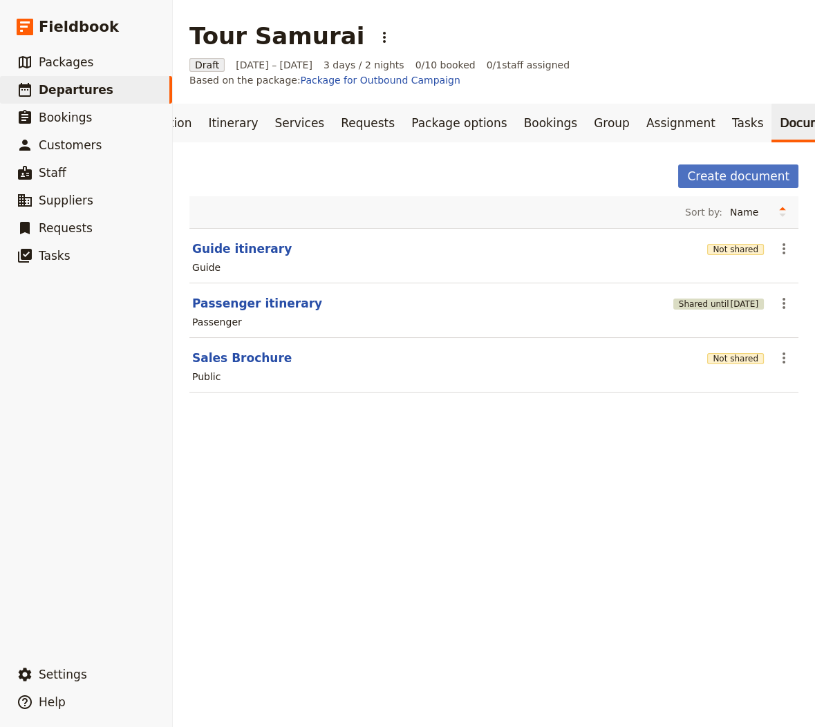
click at [656, 299] on span "[DATE]" at bounding box center [744, 304] width 28 height 11
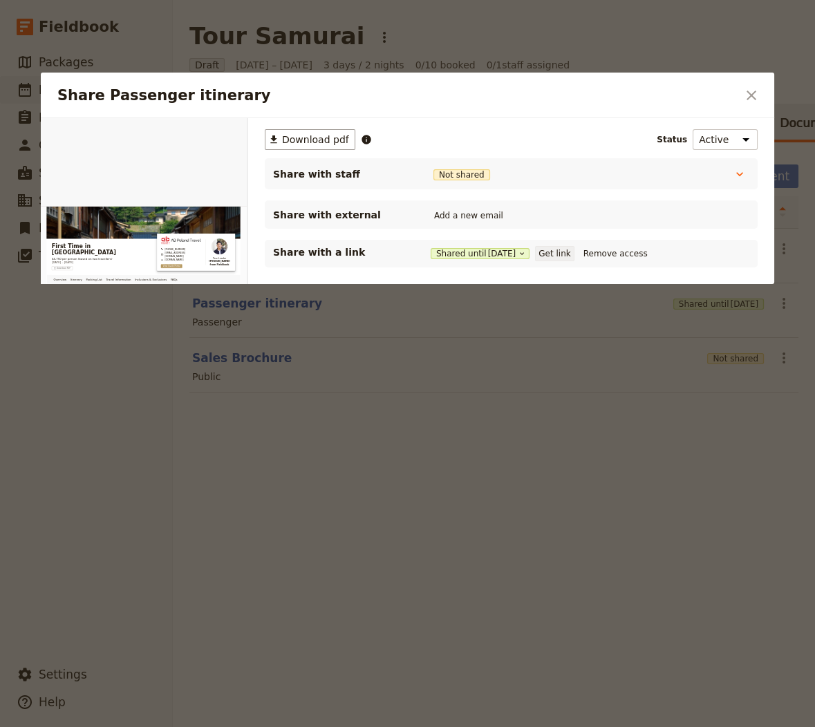
click at [569, 252] on button "Get link" at bounding box center [554, 253] width 39 height 15
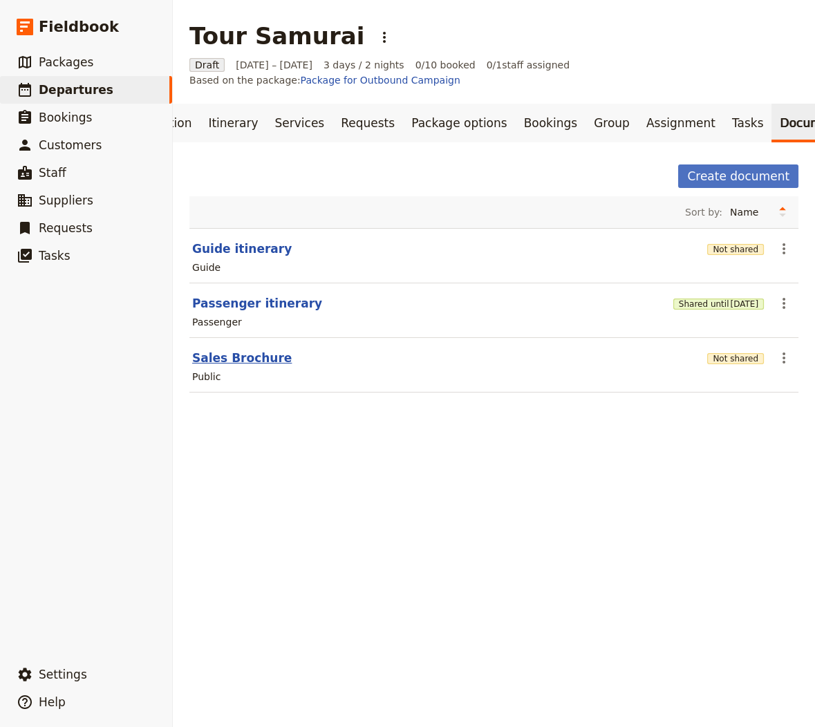
click at [245, 355] on button "Sales Brochure" at bounding box center [242, 358] width 100 height 17
select select "DEFAULT"
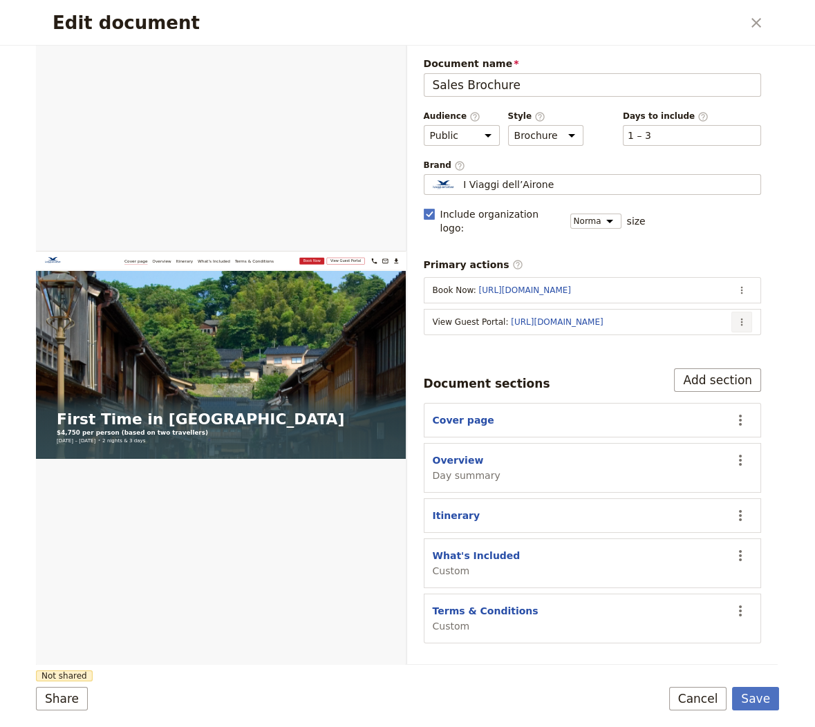
click at [656, 312] on button "​" at bounding box center [742, 322] width 21 height 21
click at [656, 337] on span "Edit action" at bounding box center [687, 333] width 112 height 14
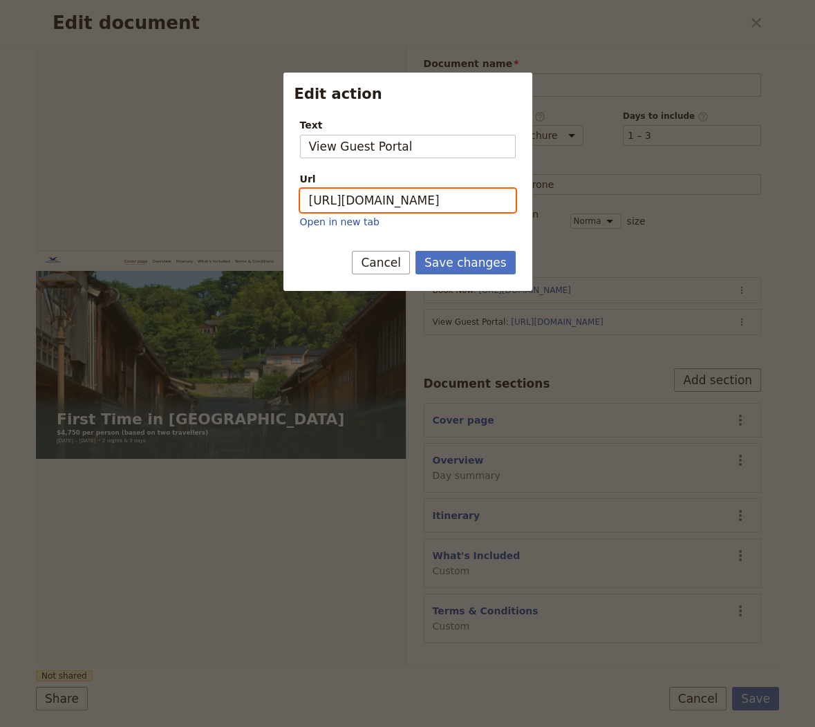
click at [479, 201] on input "https://trips.fieldbook.com/d/4Hr4XrbZVgXIb_YIkmlt6" at bounding box center [408, 201] width 216 height 24
paste input "IataNZ7FJufq540B-NQLn"
type input "https://trips.fieldbook.com/d/IataNZ7FJufq540B-NQLn"
click at [479, 257] on button "Save changes" at bounding box center [466, 263] width 100 height 24
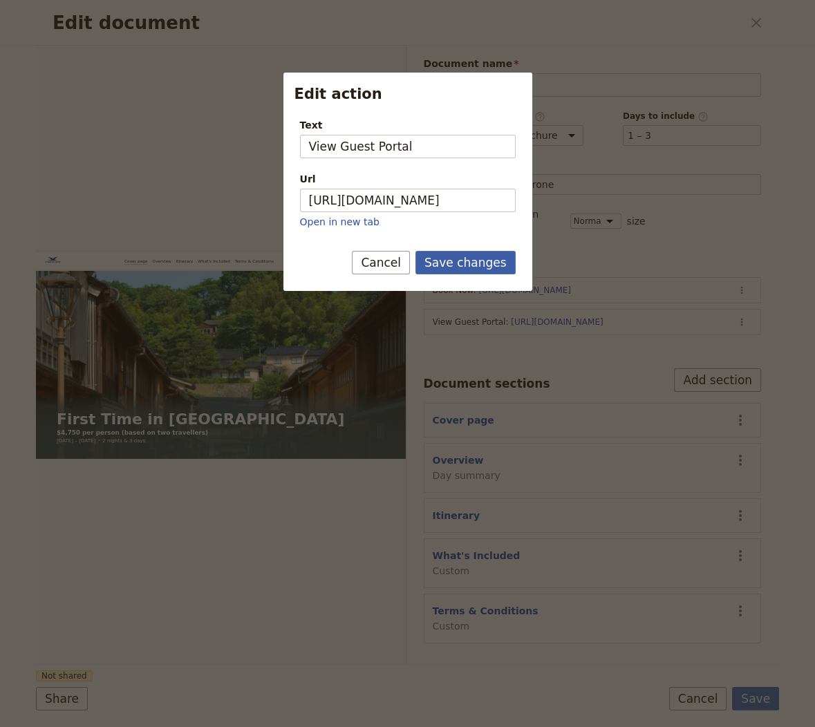
scroll to position [0, 0]
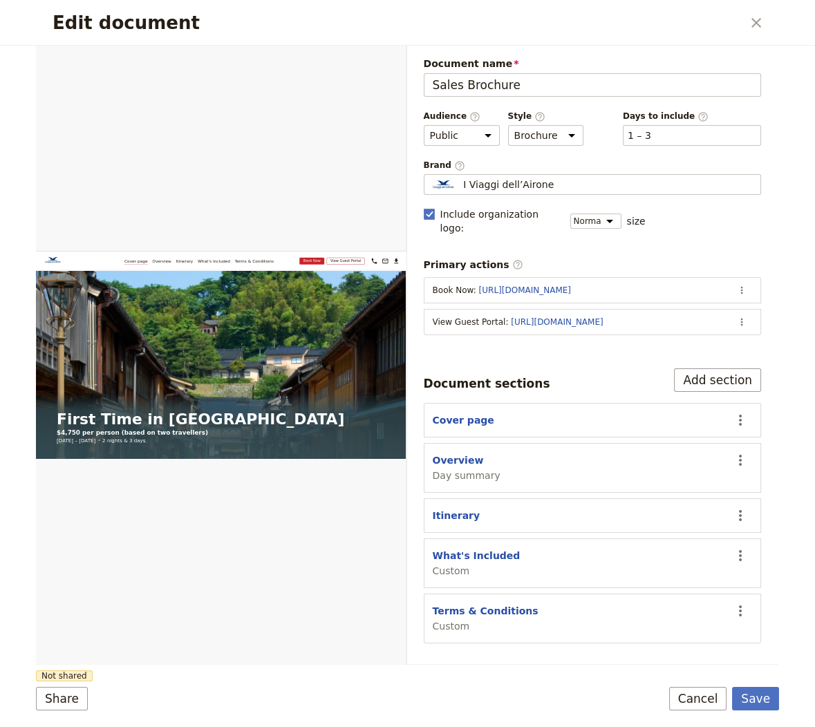
click at [656, 712] on form "Web PDF ​ Document name Sales Brochure Preview Audience ​ Public Passenger Guid…" at bounding box center [407, 387] width 743 height 682
click at [656, 701] on button "Save" at bounding box center [755, 699] width 47 height 24
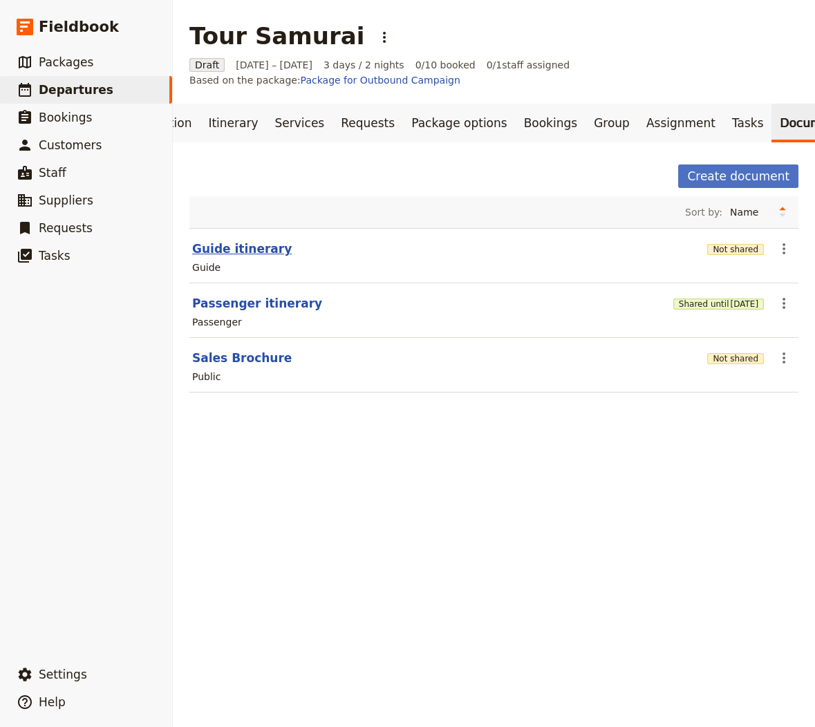
click at [266, 252] on button "Guide itinerary" at bounding box center [242, 249] width 100 height 17
select select "STAFF"
select select "RUN_SHEET"
select select "LARGE"
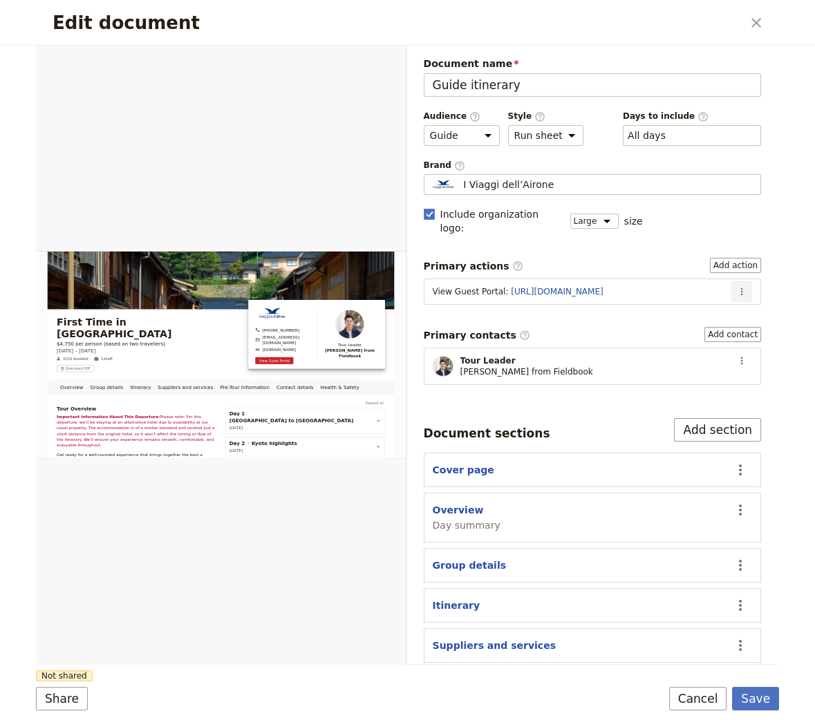
click at [656, 281] on button "​" at bounding box center [742, 291] width 21 height 21
click at [656, 293] on button "Edit action" at bounding box center [707, 302] width 89 height 19
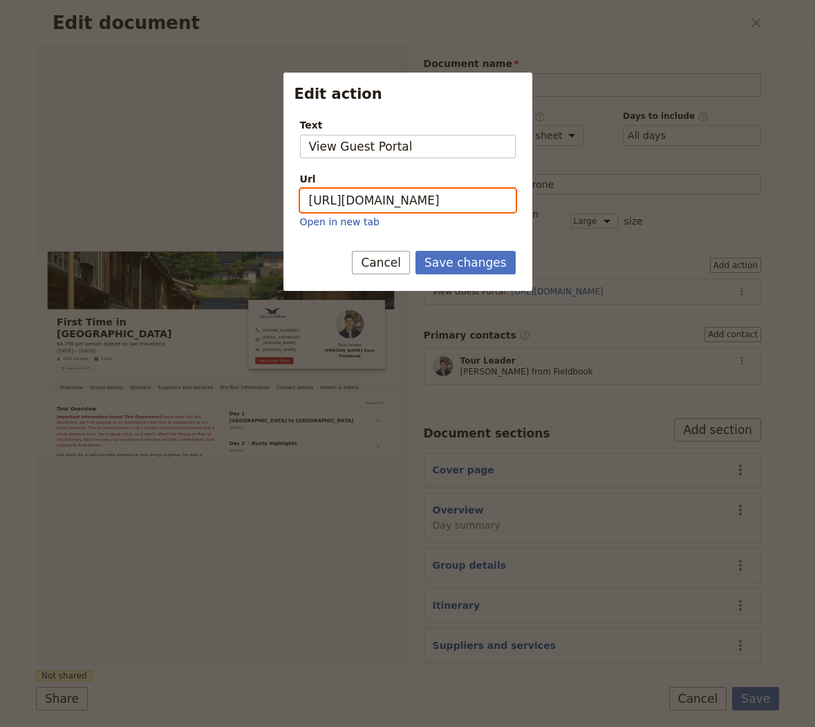
click at [474, 193] on input "https://trips.fieldbook.com/d/IataNZ7FJufq540B-NQLn" at bounding box center [408, 201] width 216 height 24
click at [475, 251] on button "Save changes" at bounding box center [466, 263] width 100 height 24
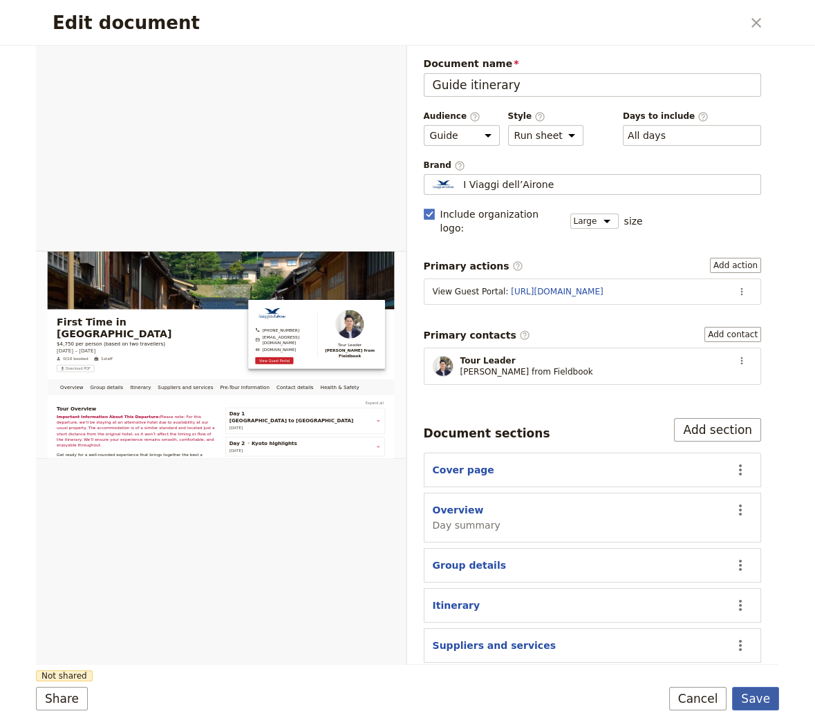
click at [656, 693] on button "Save" at bounding box center [755, 699] width 47 height 24
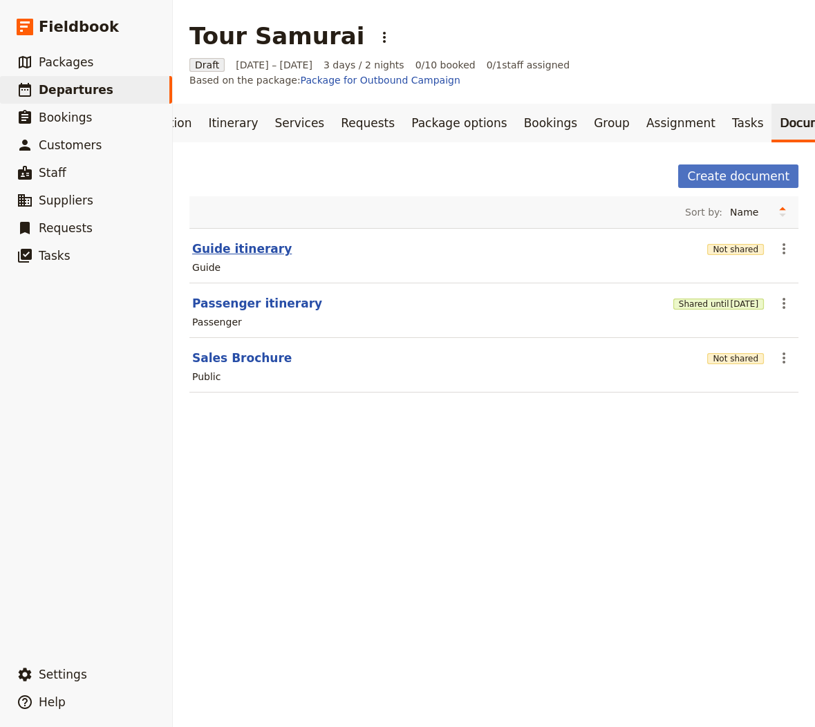
click at [249, 252] on button "Guide itinerary" at bounding box center [242, 249] width 100 height 17
select select "STAFF"
select select "RUN_SHEET"
select select "LARGE"
click at [656, 250] on button "Not shared" at bounding box center [735, 249] width 57 height 11
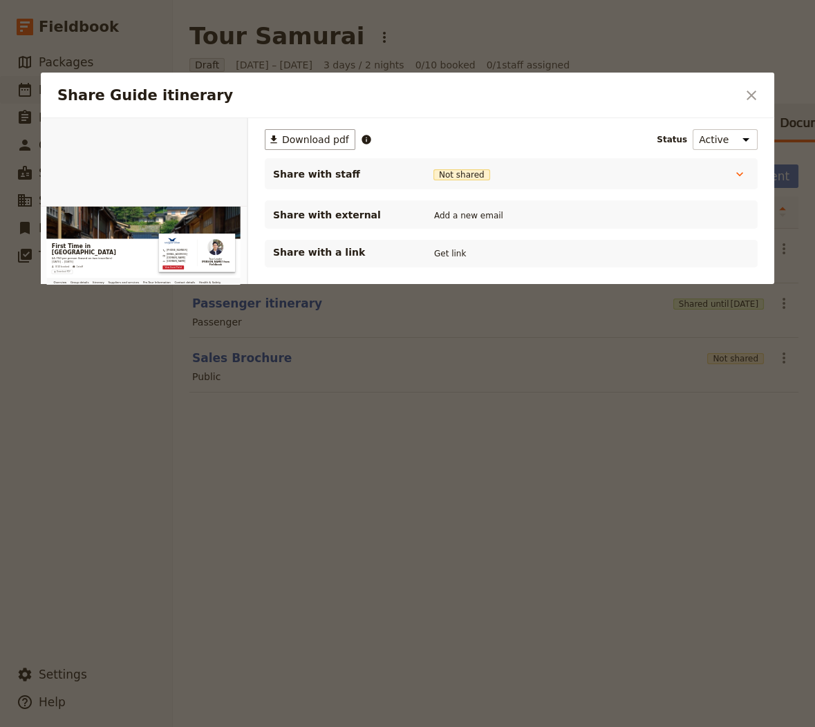
click at [438, 261] on div "Share with a link Get link" at bounding box center [511, 254] width 493 height 28
click at [449, 250] on button "Get link" at bounding box center [450, 253] width 39 height 15
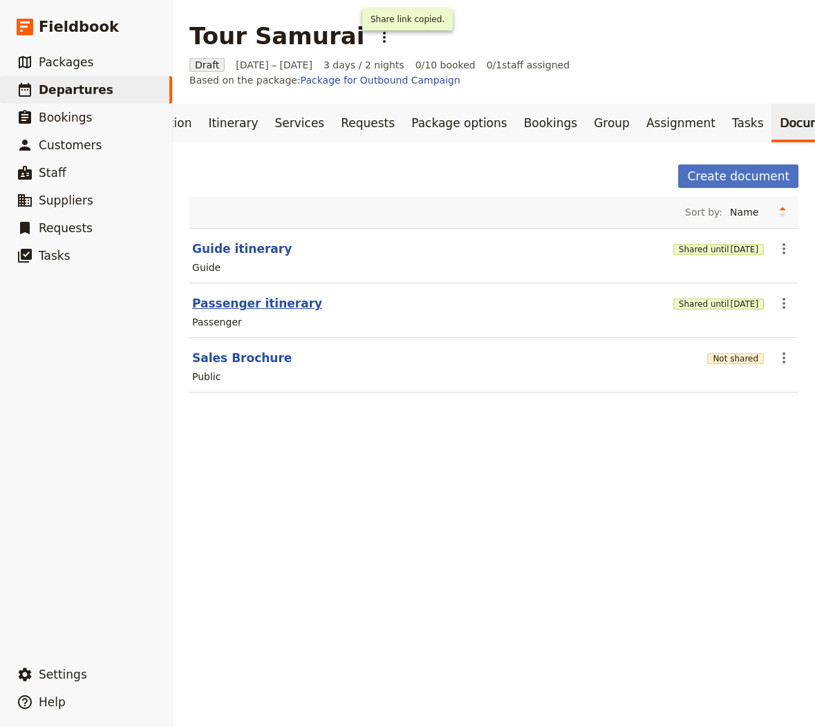
click at [250, 306] on button "Passenger itinerary" at bounding box center [257, 303] width 130 height 17
select select "PASSENGER"
select select "RUN_SHEET"
select select "LARGE"
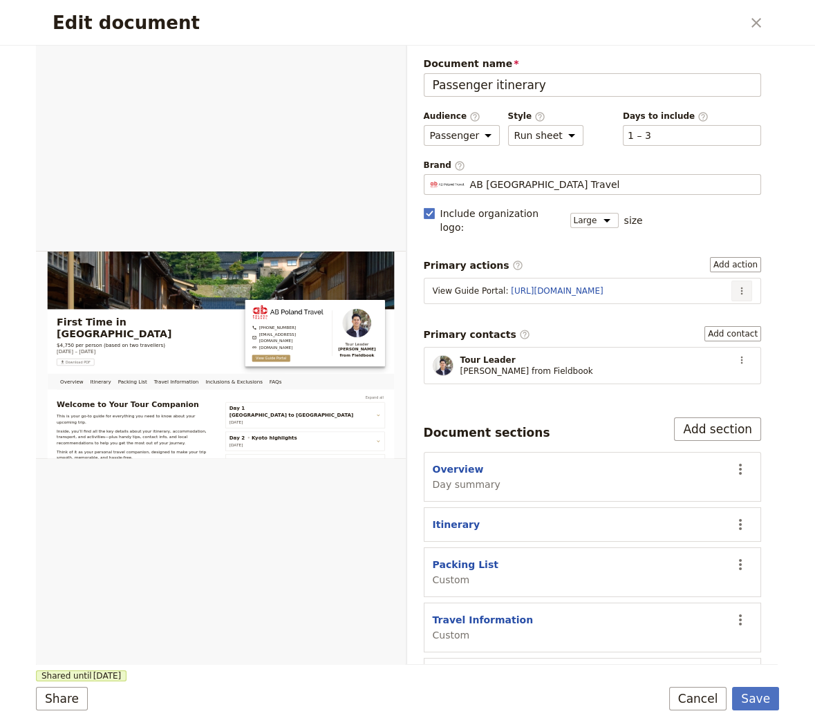
click at [656, 286] on icon "Actions" at bounding box center [741, 291] width 11 height 11
click at [656, 302] on span "Edit action" at bounding box center [697, 302] width 52 height 14
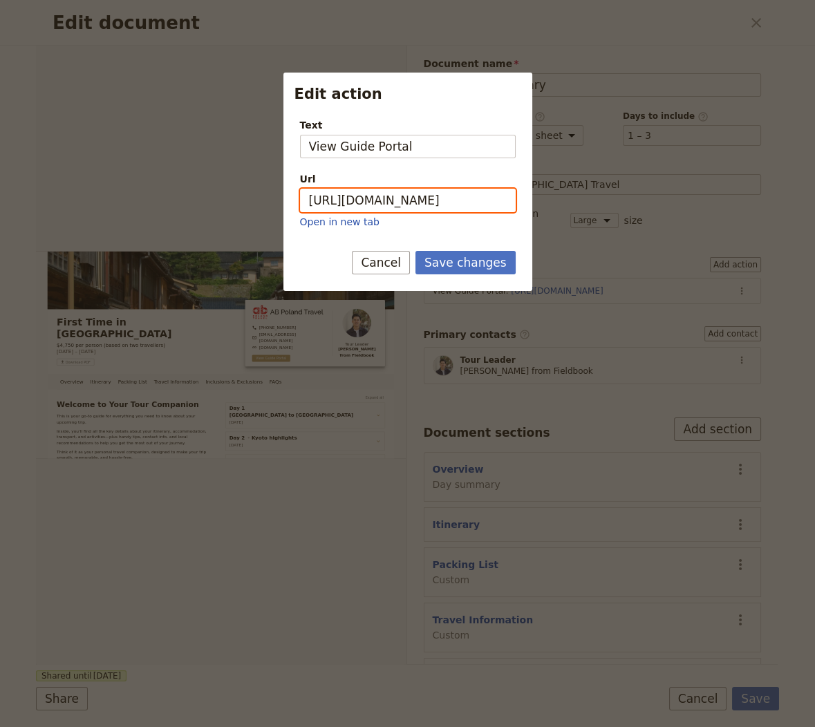
click at [405, 196] on input "https://trips.fieldbook.com/d/vLSlQtFtNVLLNEikRP8IH" at bounding box center [408, 201] width 216 height 24
paste input "nZnWc4kxKLwWDPdKe9mF6"
type input "https://trips.fieldbook.com/d/nZnWc4kxKLwWDPdKe9mF6"
click at [439, 252] on button "Save changes" at bounding box center [466, 263] width 100 height 24
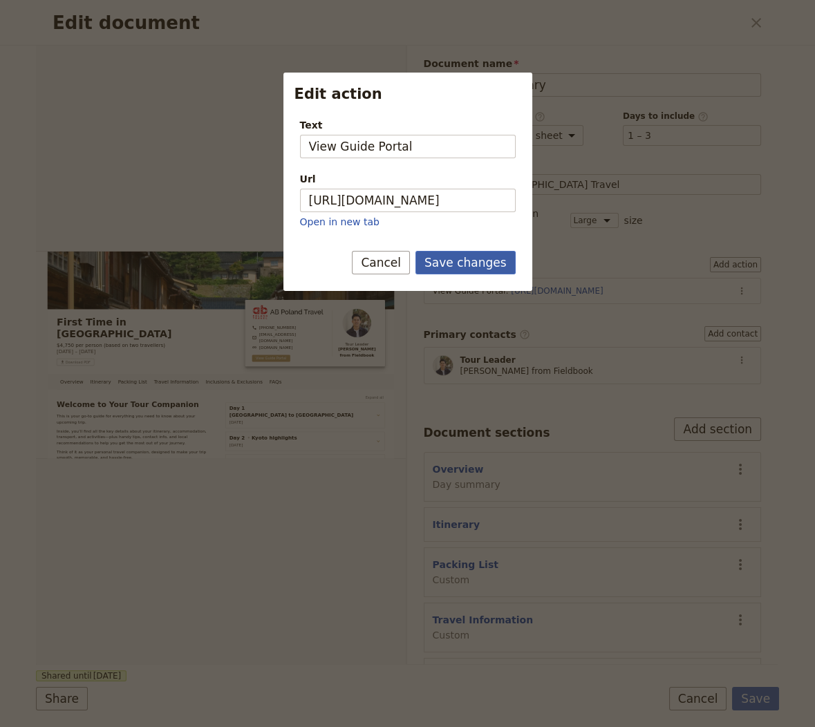
scroll to position [0, 0]
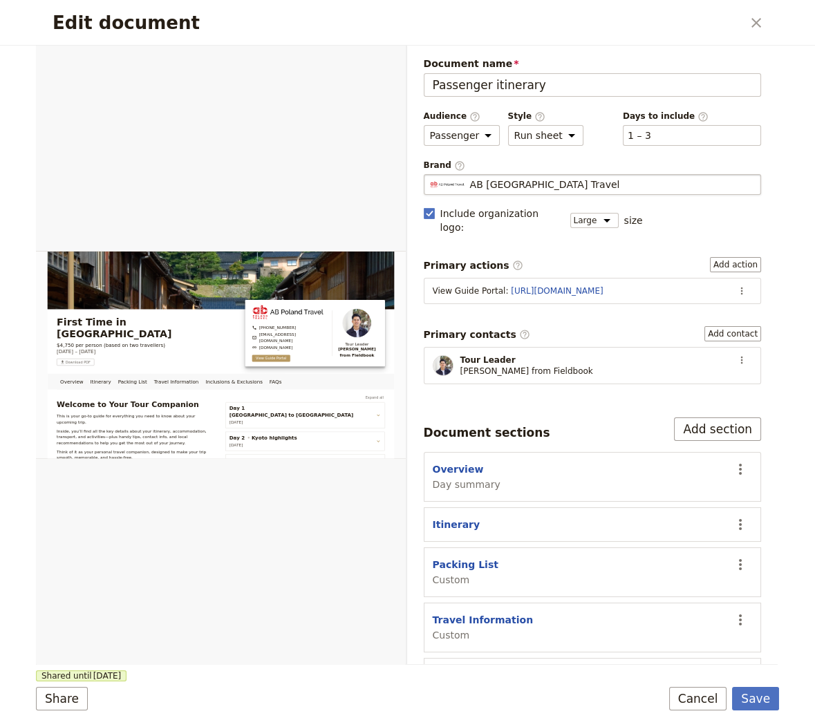
click at [487, 185] on span "AB [GEOGRAPHIC_DATA] Travel" at bounding box center [545, 185] width 150 height 14
click at [430, 175] on input "AB [GEOGRAPHIC_DATA] Travel" at bounding box center [429, 174] width 1 height 1
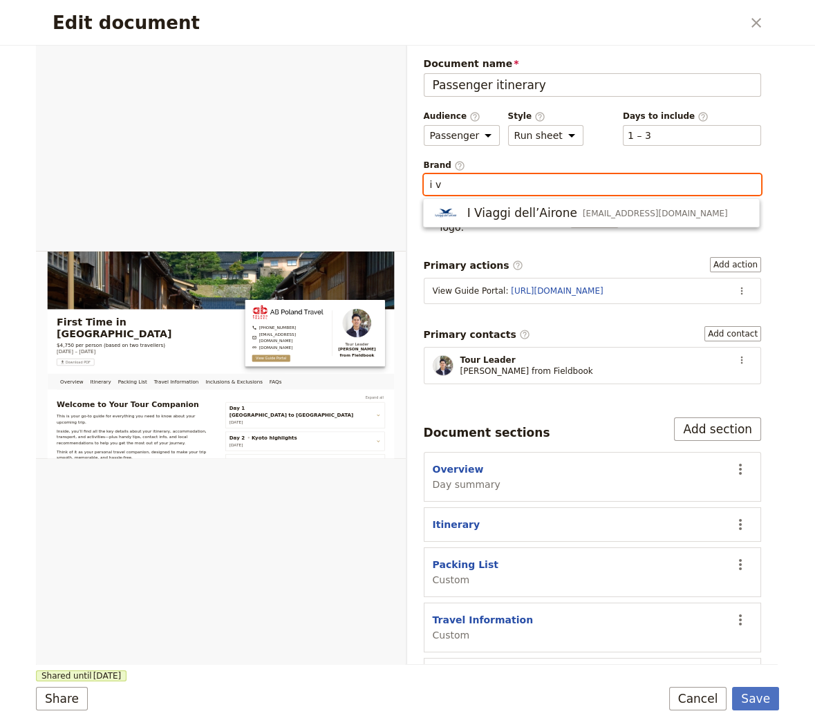
click at [515, 201] on ul "I Viaggi dell’Airone preventivi@iviaggidellairone.com" at bounding box center [591, 212] width 337 height 29
click at [508, 210] on span "I Viaggi dell’Airone" at bounding box center [522, 213] width 110 height 17
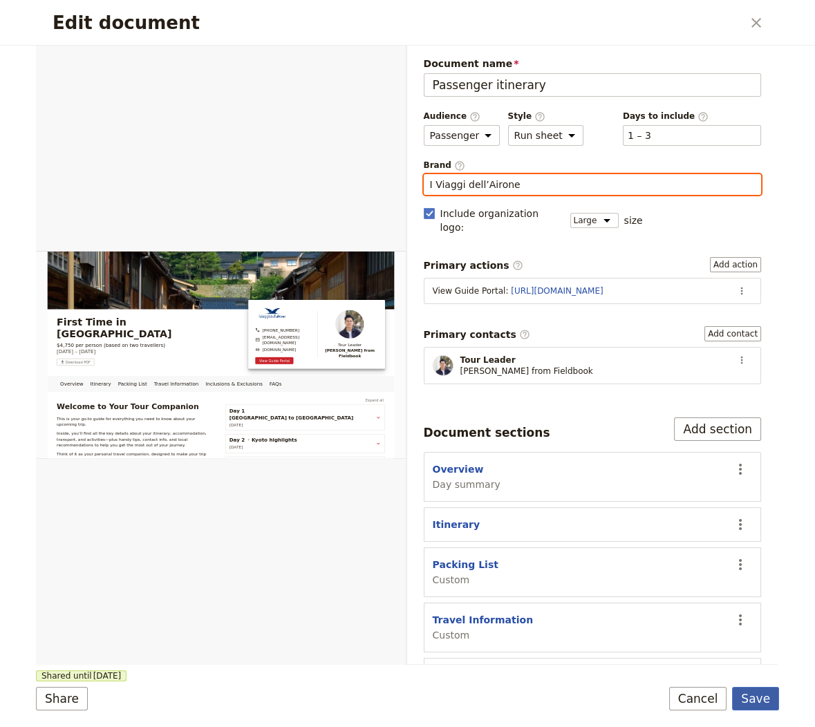
type input "I Viaggi dell’Airone"
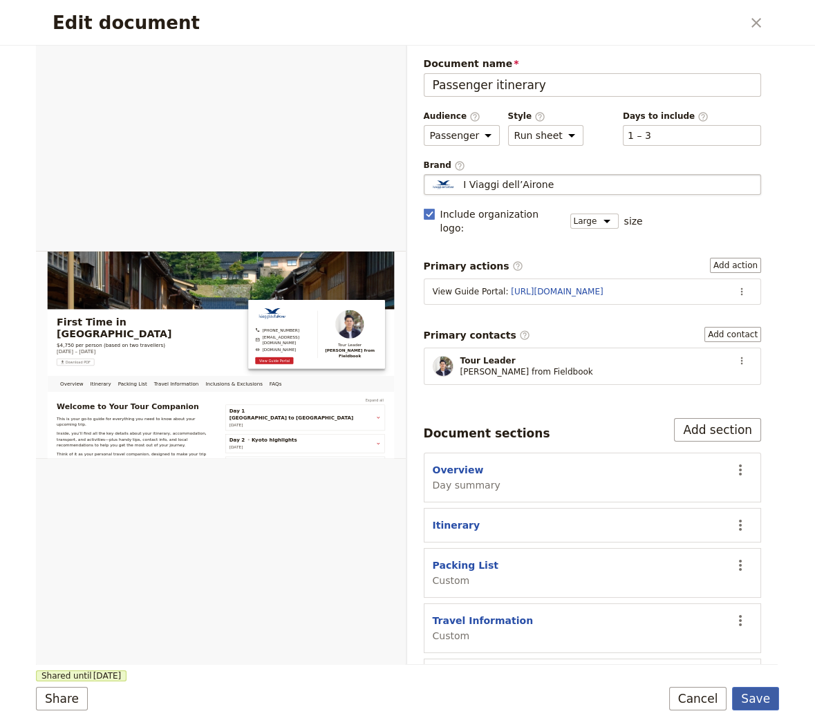
click at [656, 698] on button "Save" at bounding box center [755, 699] width 47 height 24
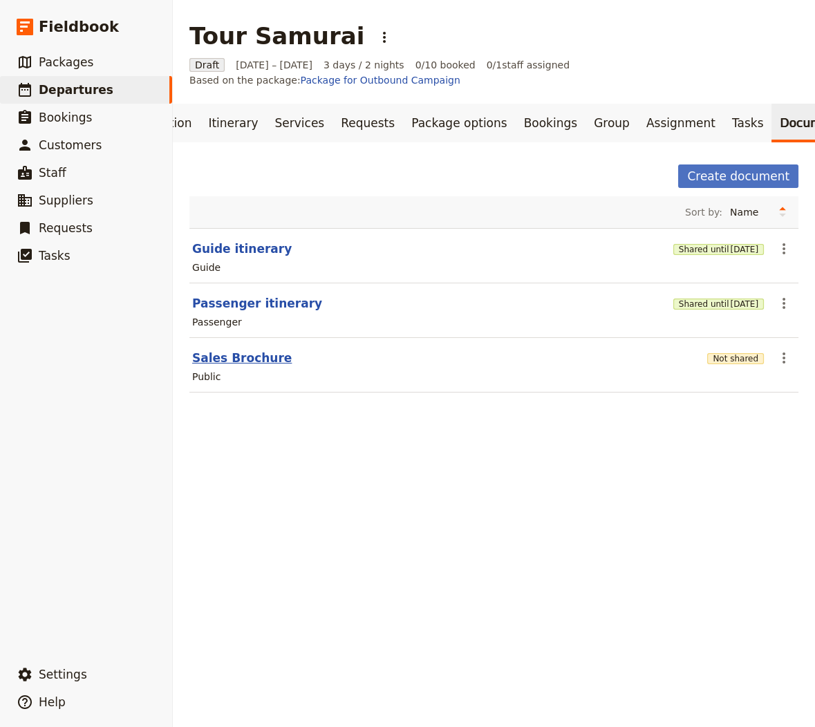
click at [202, 356] on button "Sales Brochure" at bounding box center [242, 358] width 100 height 17
select select "DEFAULT"
click at [212, 308] on button "Passenger itinerary" at bounding box center [257, 303] width 130 height 17
select select "PASSENGER"
select select "RUN_SHEET"
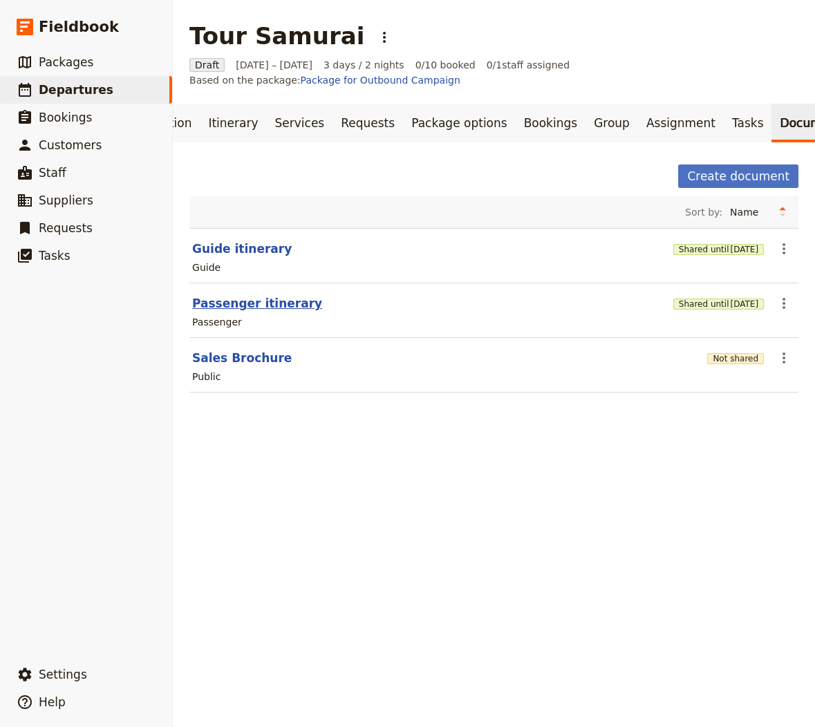
select select "LARGE"
click at [216, 246] on button "Guide itinerary" at bounding box center [242, 249] width 100 height 17
select select "STAFF"
select select "RUN_SHEET"
select select "LARGE"
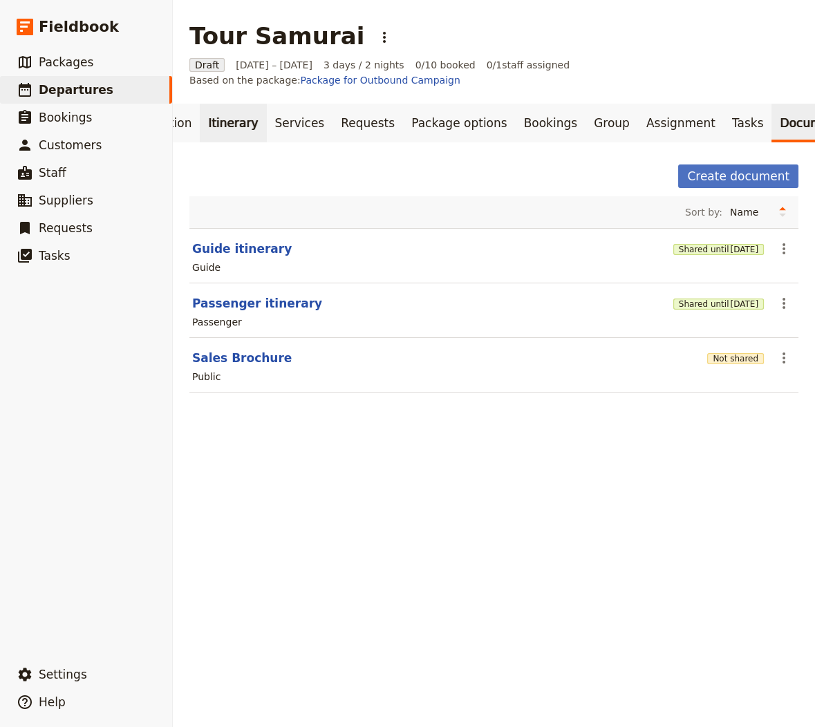
click at [232, 124] on link "Itinerary" at bounding box center [233, 123] width 66 height 39
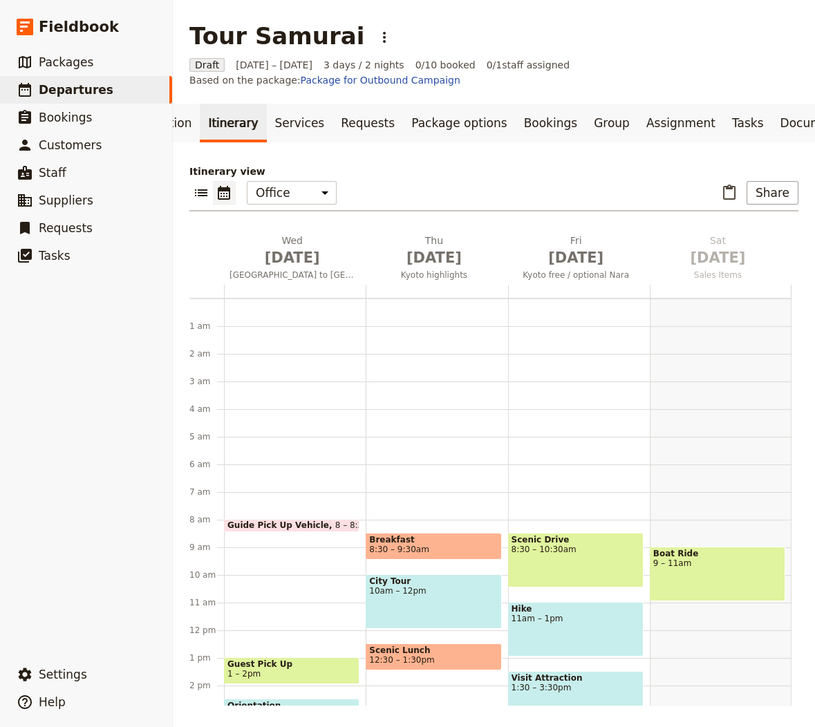
scroll to position [180, 0]
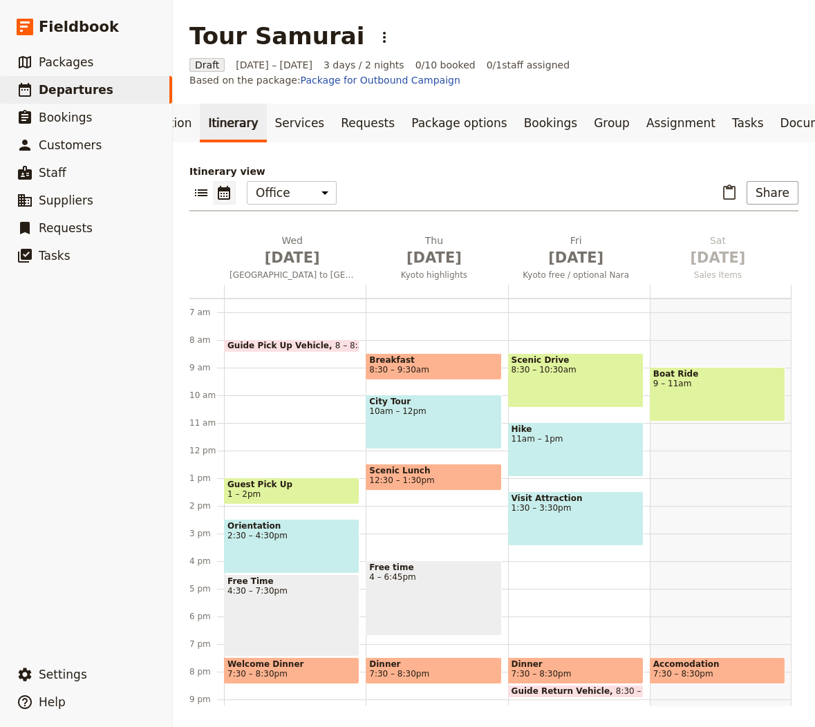
click at [247, 36] on h1 "Tour Samurai" at bounding box center [276, 36] width 175 height 28
copy h1 "Tour Samurai"
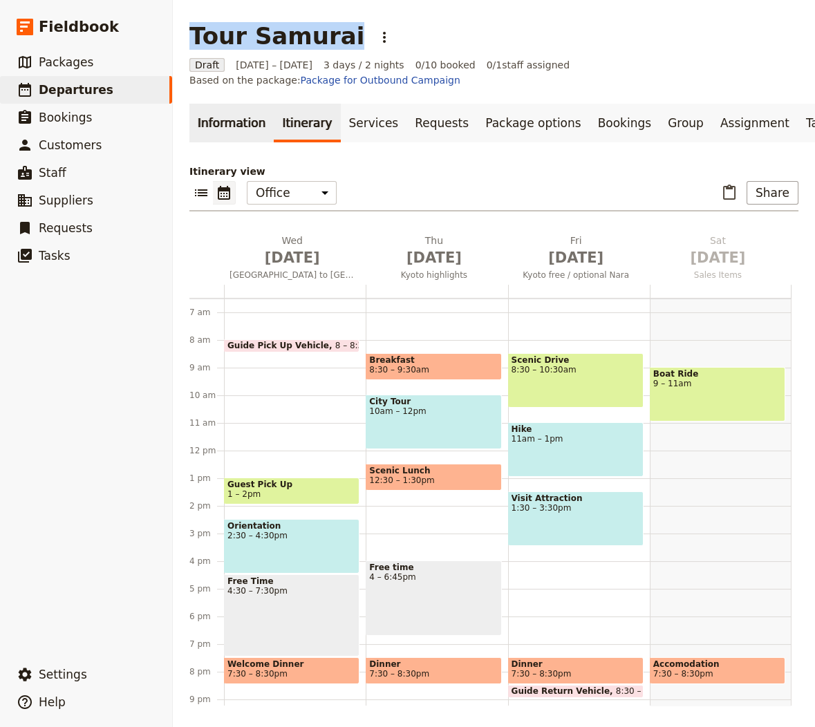
click at [241, 125] on link "Information" at bounding box center [231, 123] width 84 height 39
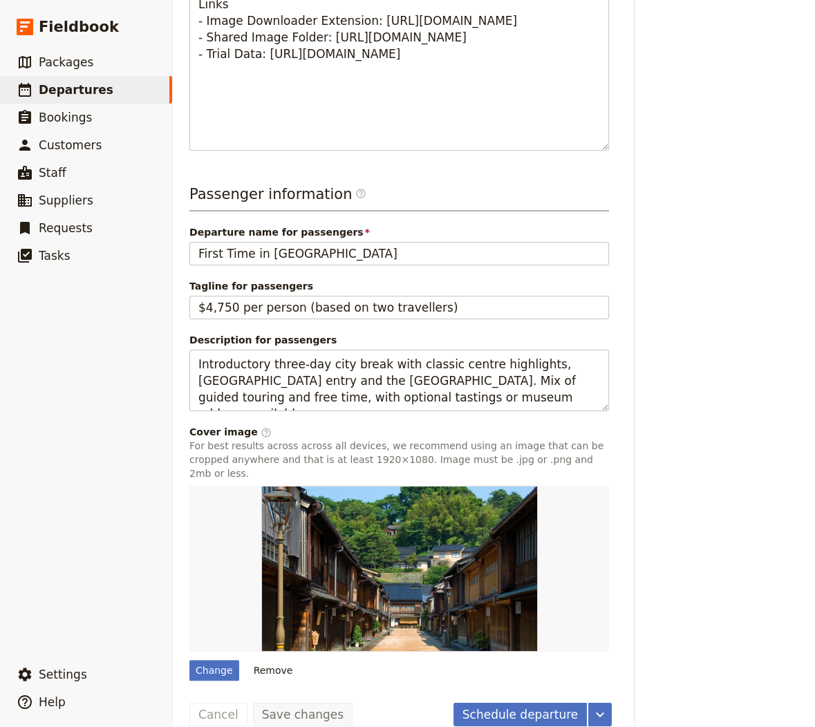
scroll to position [860, 0]
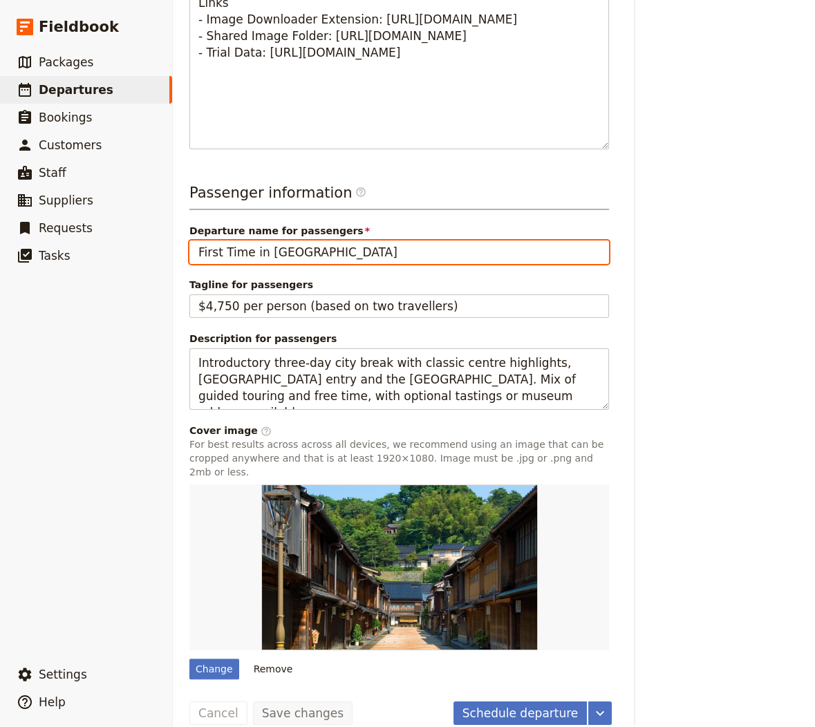
click at [319, 250] on input "First Time in [GEOGRAPHIC_DATA]" at bounding box center [399, 253] width 420 height 24
paste input "Tour Samurai"
type input "Tour Samurai"
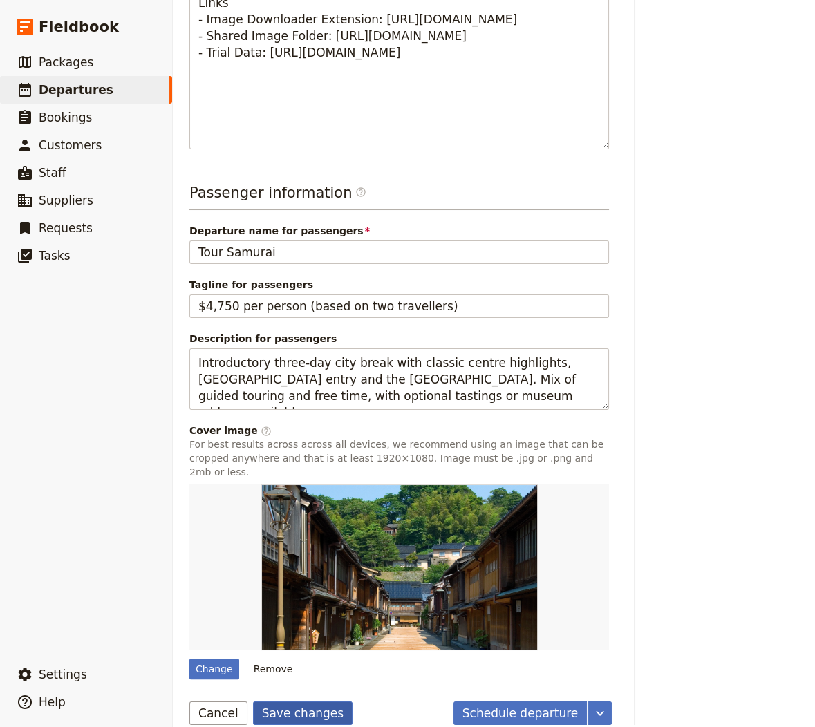
click at [280, 702] on button "Save changes" at bounding box center [303, 714] width 100 height 24
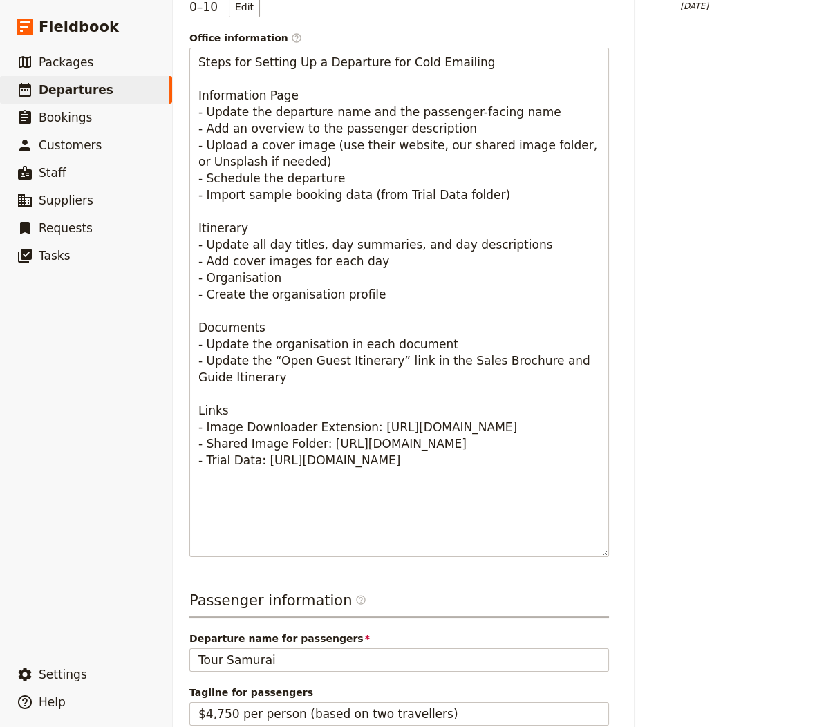
scroll to position [0, 0]
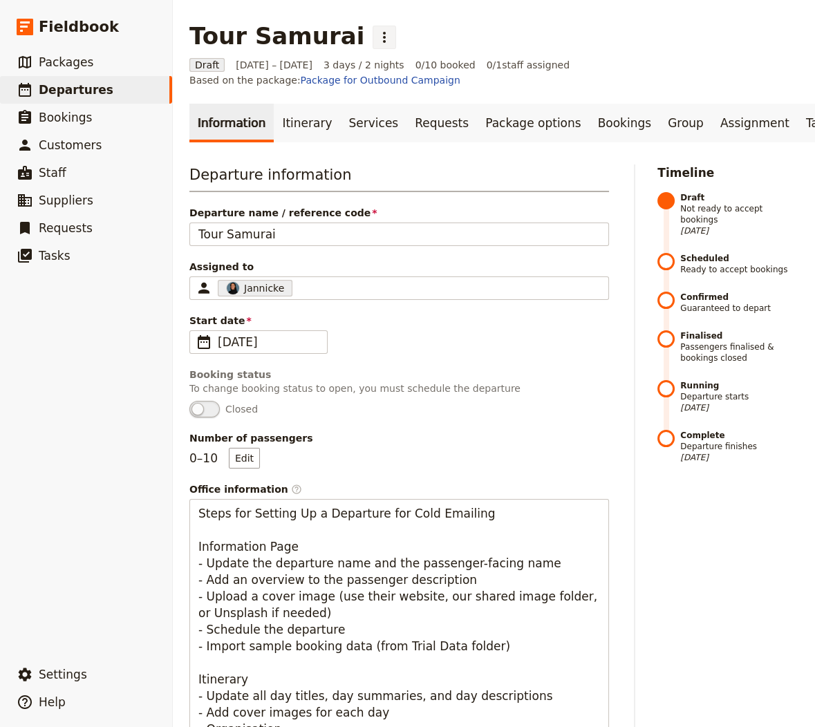
click at [376, 33] on icon "Actions" at bounding box center [384, 37] width 17 height 17
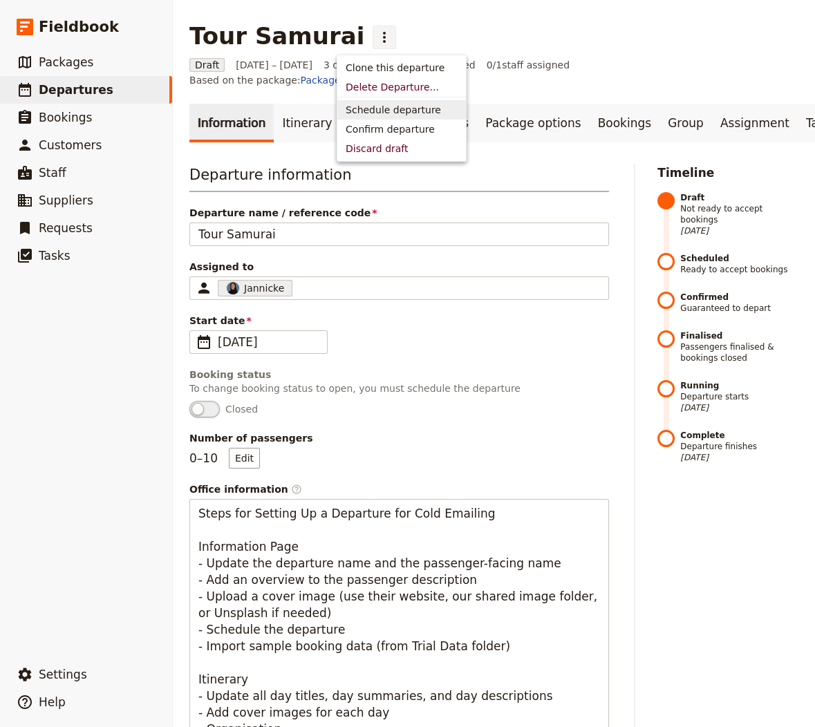
click at [373, 107] on span "Schedule departure" at bounding box center [393, 110] width 95 height 14
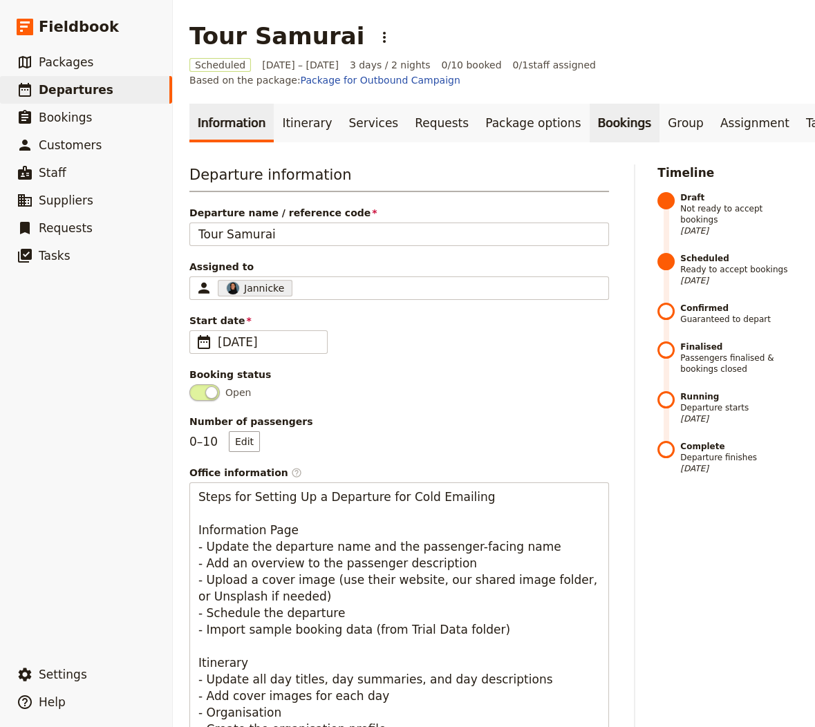
click at [606, 118] on link "Bookings" at bounding box center [625, 123] width 70 height 39
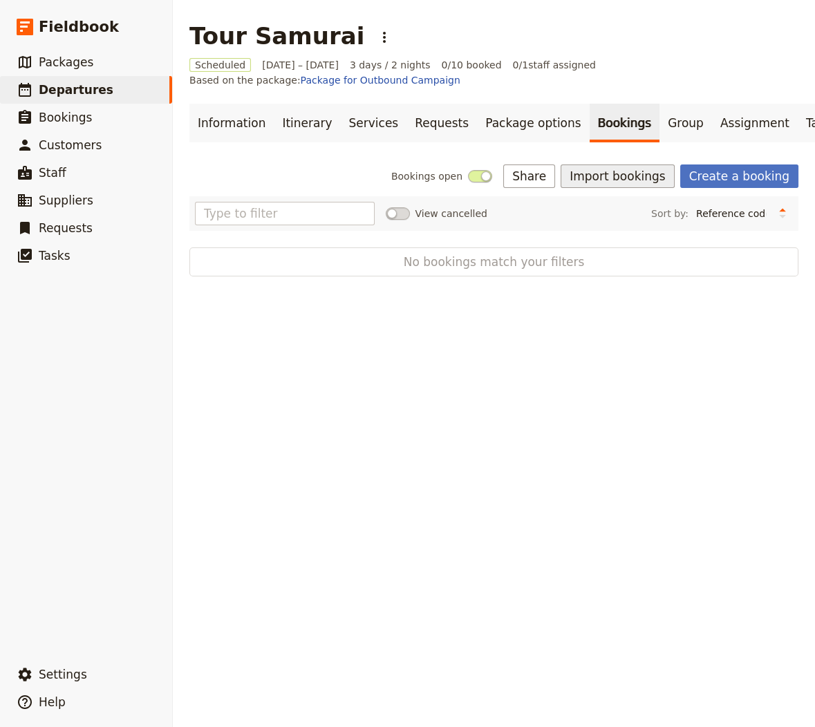
click at [626, 171] on button "Import bookings" at bounding box center [617, 177] width 113 height 24
click at [618, 204] on span "Import Bookings" at bounding box center [628, 206] width 80 height 14
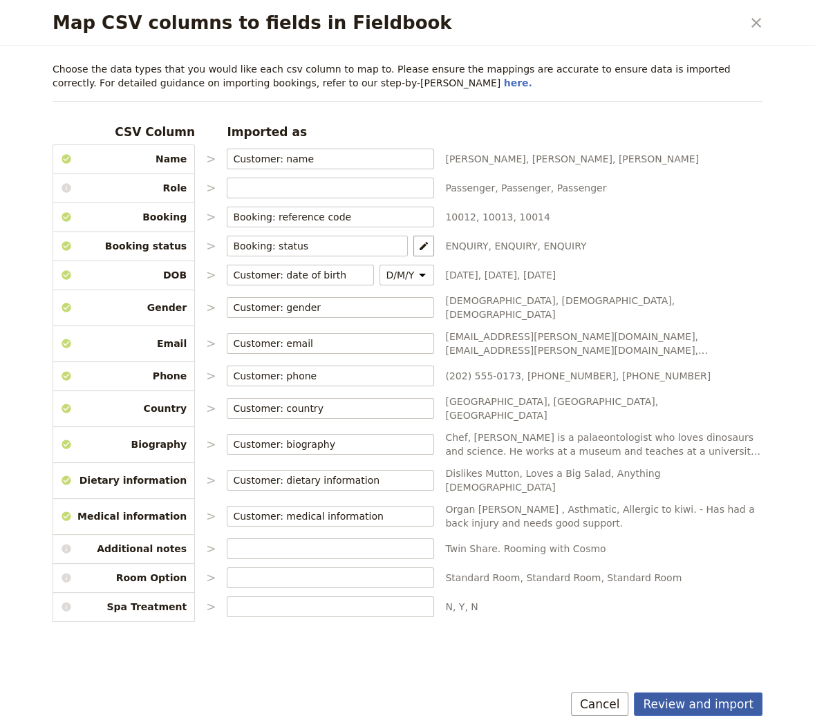
click at [656, 698] on button "Review and import" at bounding box center [698, 705] width 129 height 24
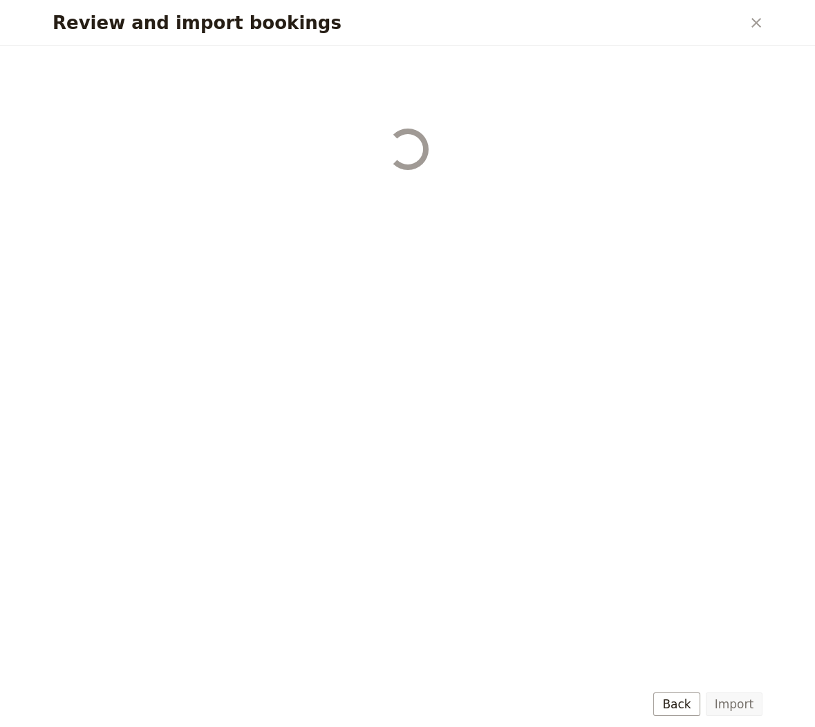
select select "655d56b39948720cb8e55355"
select select "655d57ca9948720cb8e553ec"
select select "655d57fa9948720cb8e553f3"
select select "655d58079948720cb8e553fa"
select select "655d584c9948720cb8e55401"
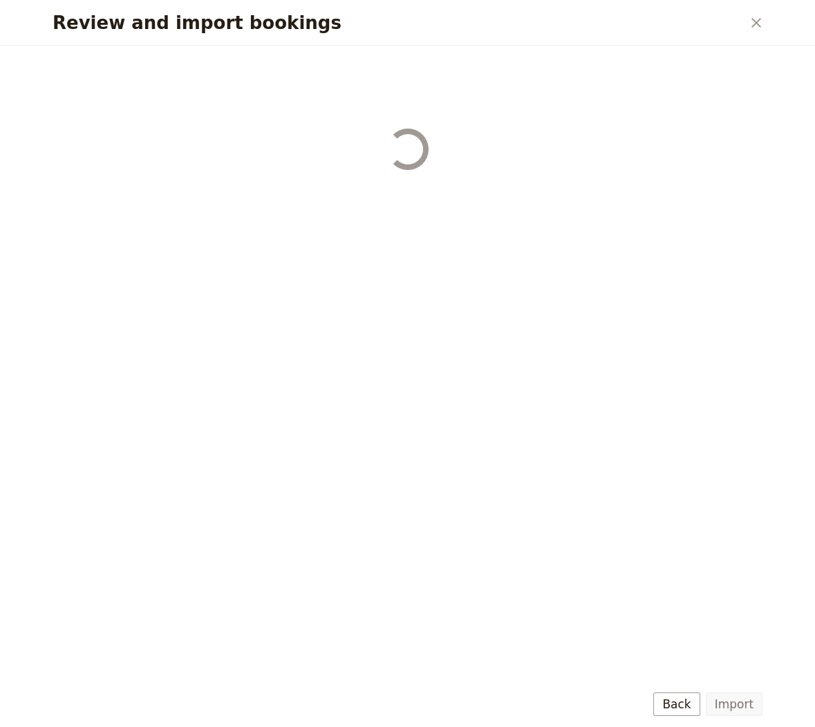
select select "655d58679948720cb8e5540d"
select select "650e6b6659641ed5ee156647"
select select "650e6b4b59641ed5ee156605"
select select "650e2104408bbede5b0c60fd"
select select "650e1d73408bbede5b0c60a6"
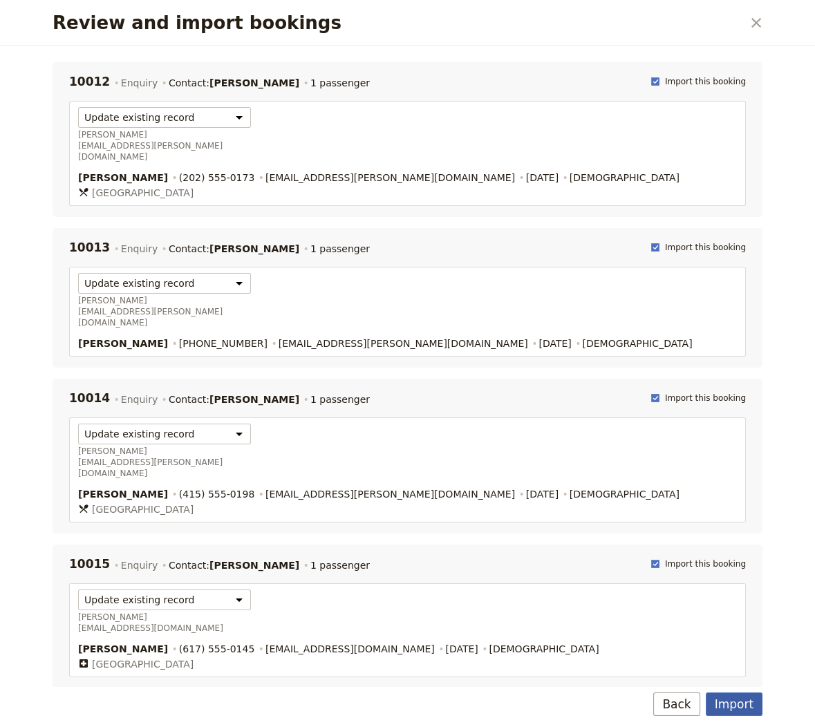
click at [656, 707] on button "Import" at bounding box center [734, 705] width 57 height 24
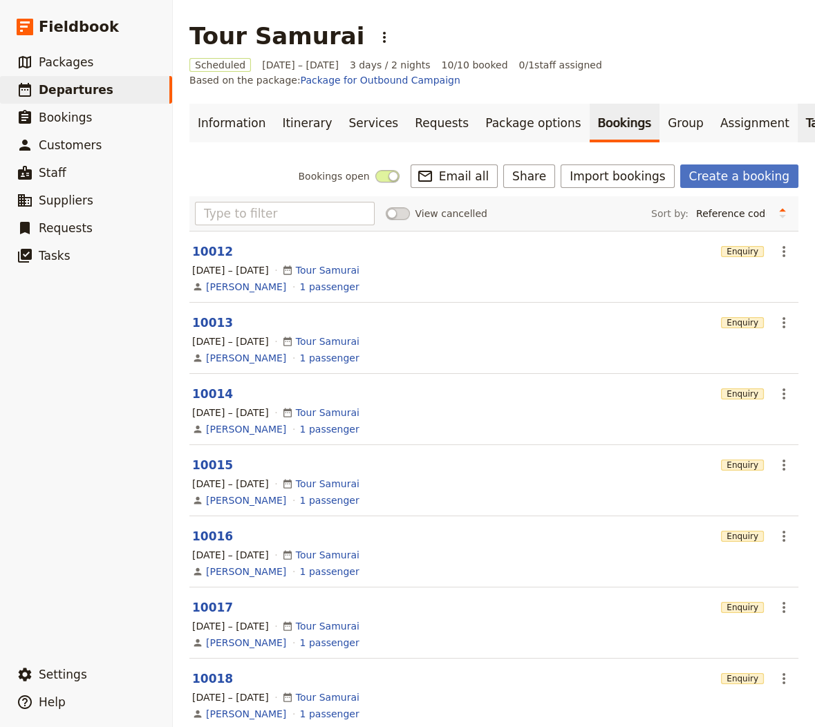
scroll to position [0, 74]
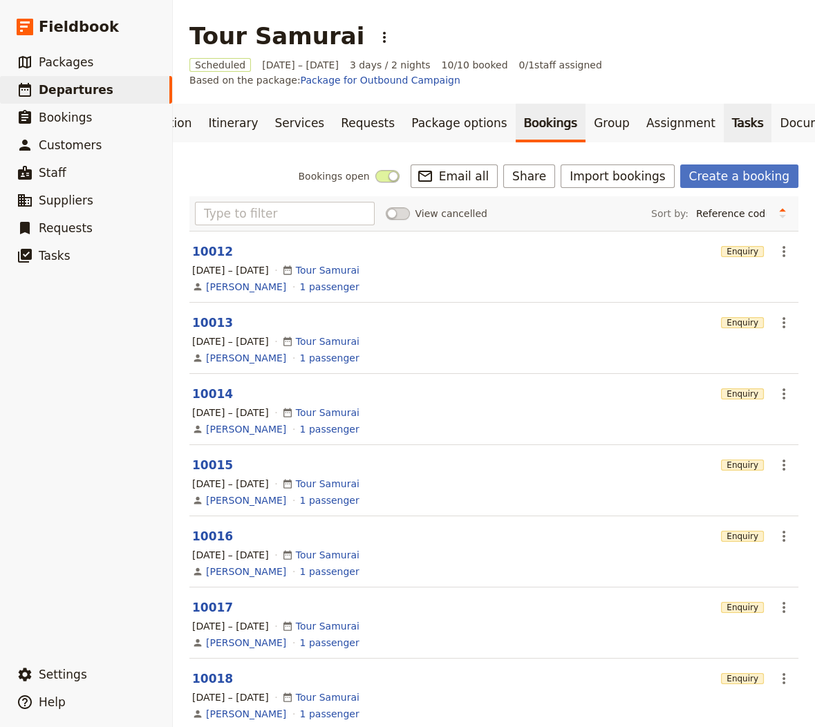
click at [656, 120] on link "Tasks" at bounding box center [748, 123] width 48 height 39
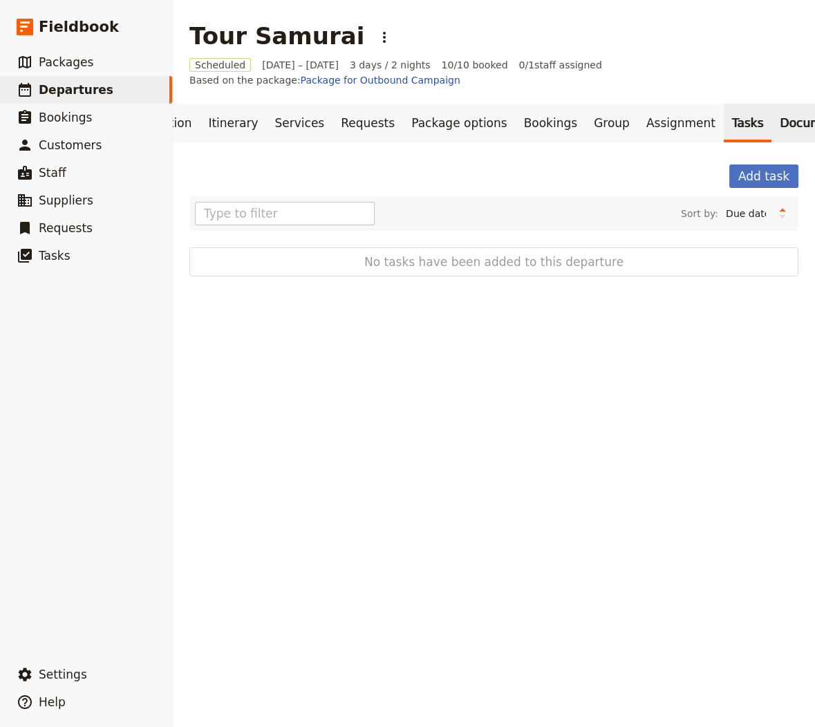
click at [656, 122] on link "Documents" at bounding box center [814, 123] width 84 height 39
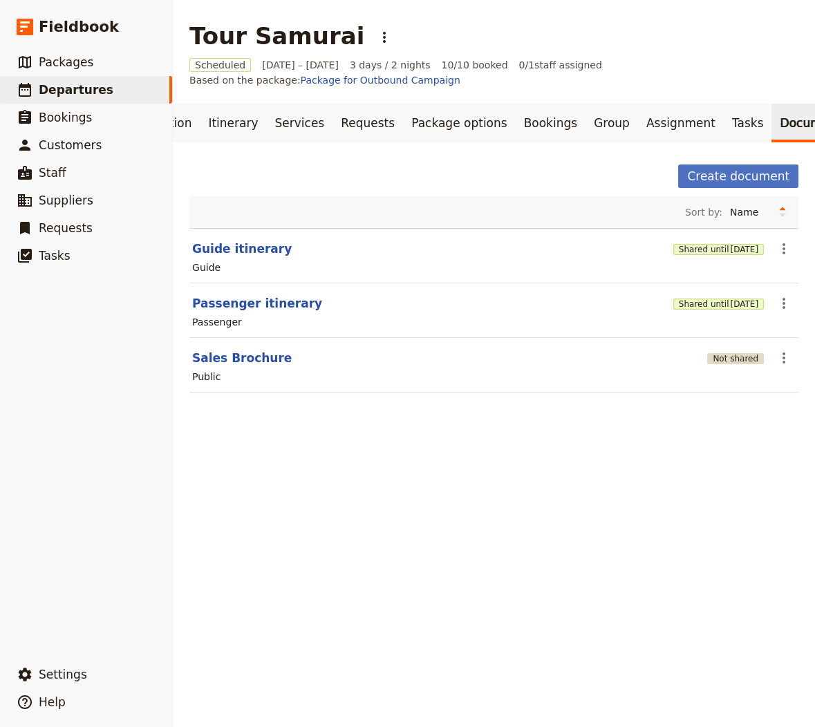
click at [656, 353] on button "Not shared" at bounding box center [735, 358] width 57 height 11
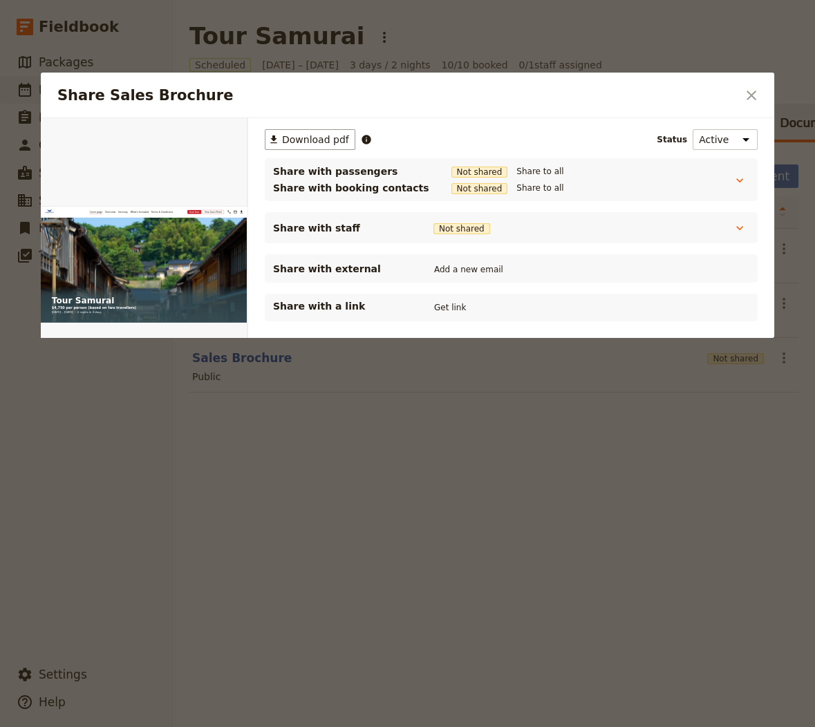
click at [445, 297] on div "Share with a link Get link" at bounding box center [511, 308] width 493 height 28
click at [441, 302] on button "Get link" at bounding box center [450, 307] width 39 height 15
click at [452, 453] on div at bounding box center [407, 363] width 815 height 727
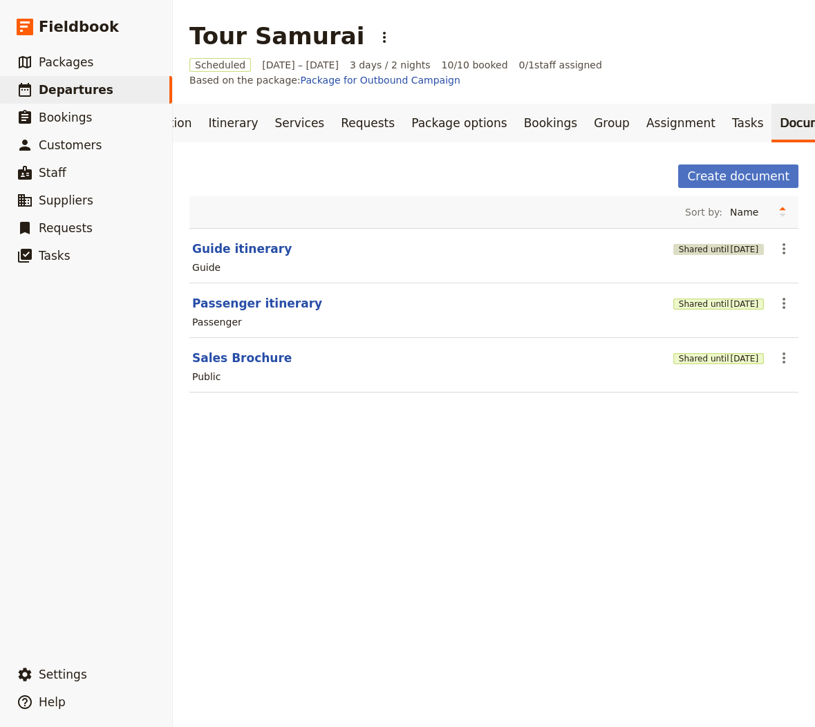
click at [656, 249] on button "Shared until [DATE]" at bounding box center [719, 249] width 91 height 11
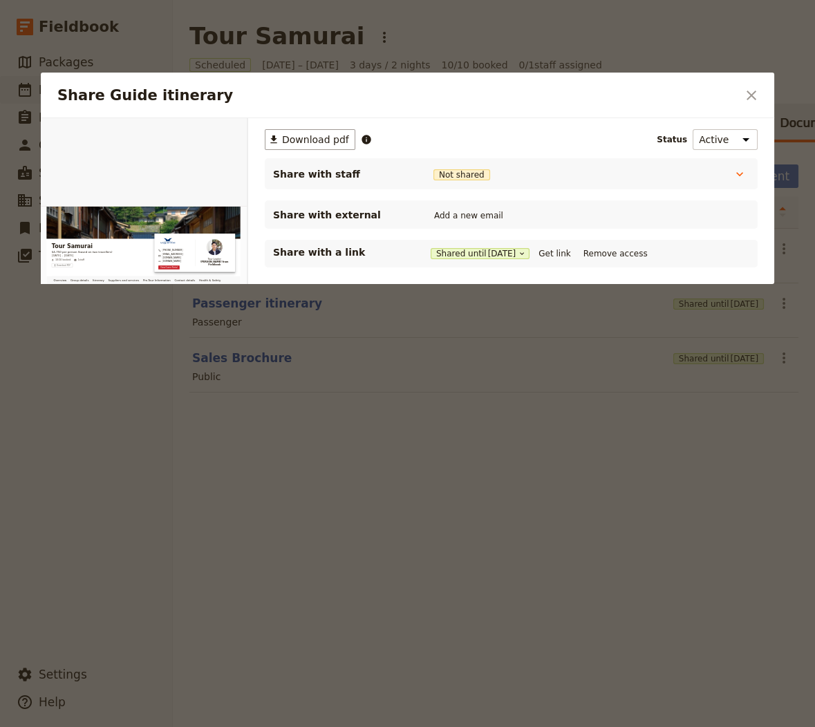
click at [564, 260] on div "Share with a link Shared until 4 Nov 2025 Get link Remove access" at bounding box center [511, 253] width 476 height 17
click at [574, 251] on button "Get link" at bounding box center [554, 253] width 39 height 15
click at [287, 467] on div at bounding box center [407, 363] width 815 height 727
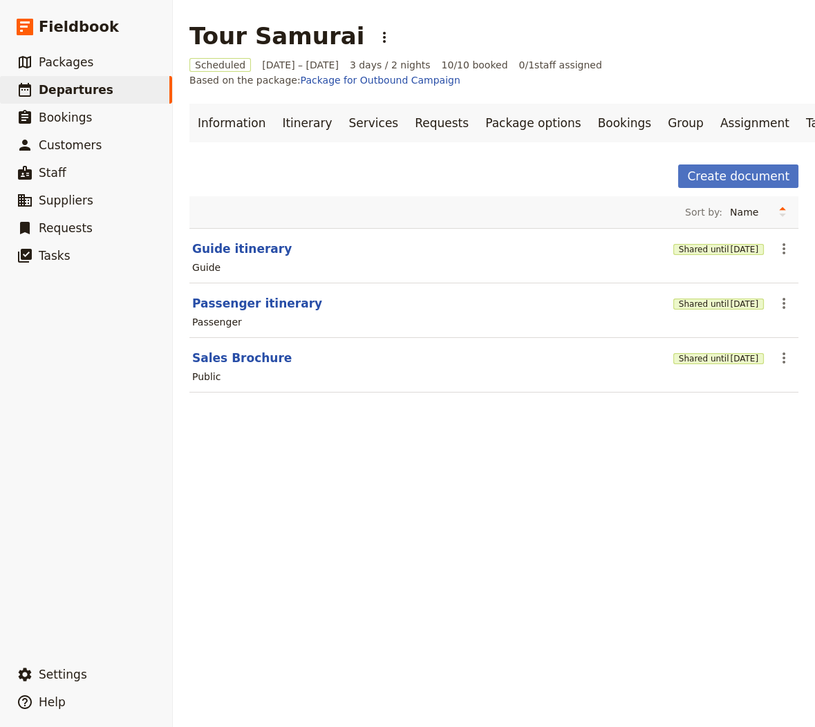
scroll to position [0, 74]
click at [95, 89] on span "Departures" at bounding box center [76, 90] width 75 height 14
select select "CREATED_AT"
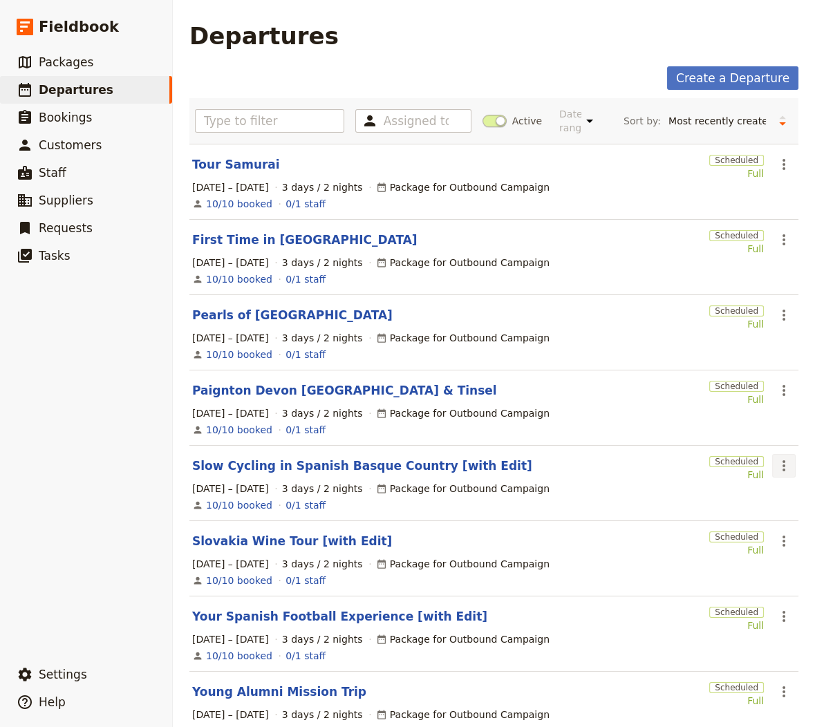
click at [794, 464] on button "​" at bounding box center [784, 466] width 24 height 24
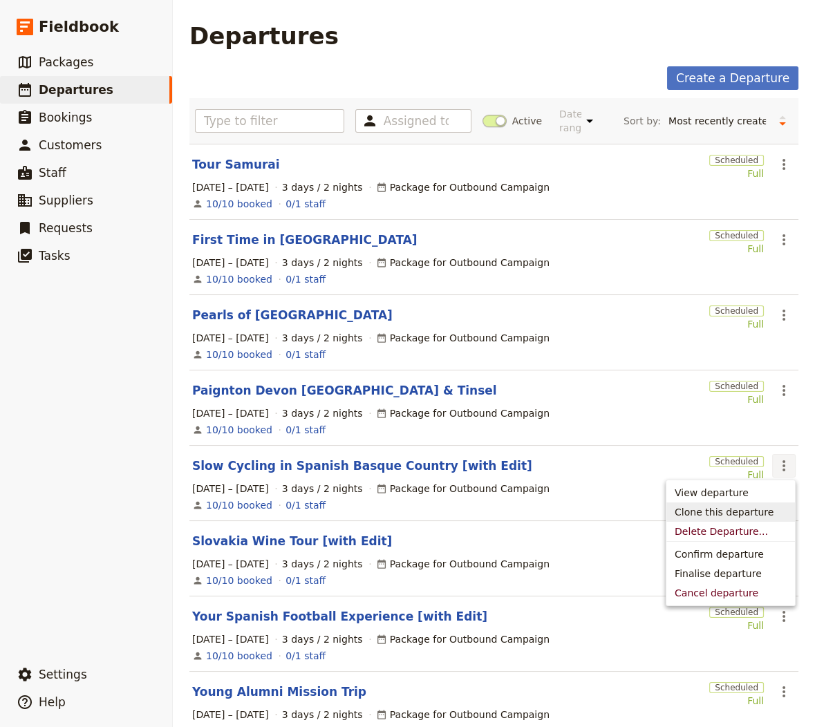
click at [741, 514] on span "Clone this departure" at bounding box center [724, 513] width 99 height 14
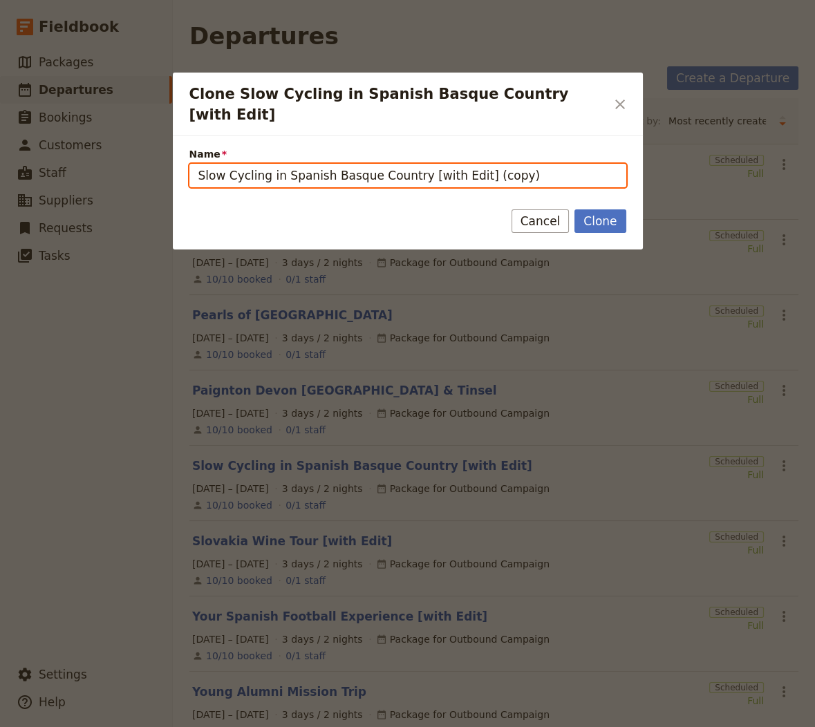
drag, startPoint x: 407, startPoint y: 160, endPoint x: -35, endPoint y: 156, distance: 441.9
click at [0, 156] on html "Fieldbook ​ ​ Fieldbook ​ ​ Packages ​ Departures ​ Bookings ​ Customers ​ Staf…" at bounding box center [407, 363] width 815 height 727
paste input "Rewilding Weeks in [GEOGRAPHIC_DATA]"
drag, startPoint x: 461, startPoint y: 155, endPoint x: 667, endPoint y: 155, distance: 205.4
click at [667, 727] on div "Clone Slow Cycling in Spanish Basque Country [with Edit] ​ Name Rewilding Weeks…" at bounding box center [407, 727] width 815 height 0
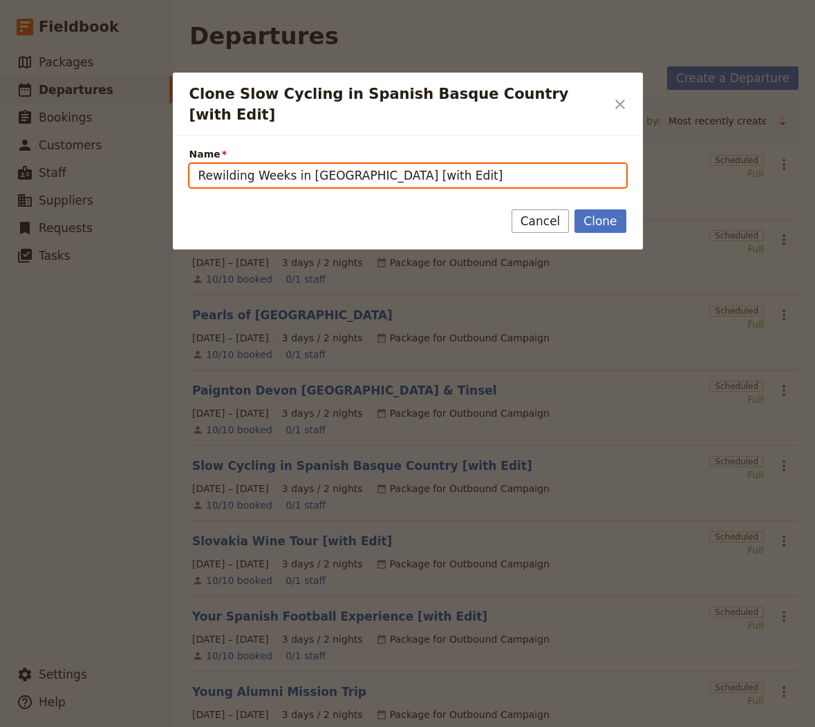
type input "Rewilding Weeks in [GEOGRAPHIC_DATA] [with Edit]"
click at [575, 210] on button "Clone" at bounding box center [600, 222] width 51 height 24
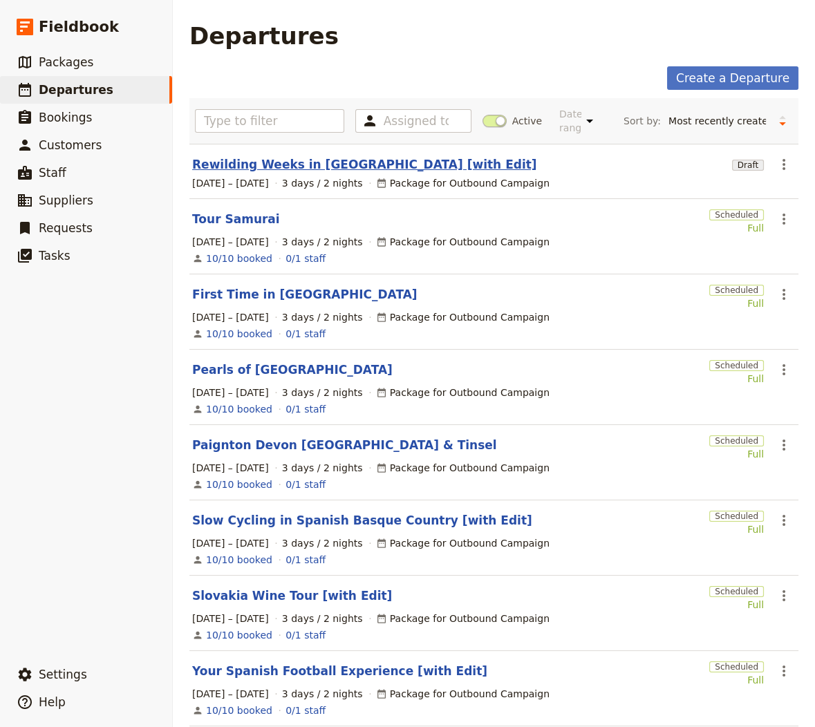
click at [302, 164] on link "Rewilding Weeks in [GEOGRAPHIC_DATA] [with Edit]" at bounding box center [364, 164] width 345 height 17
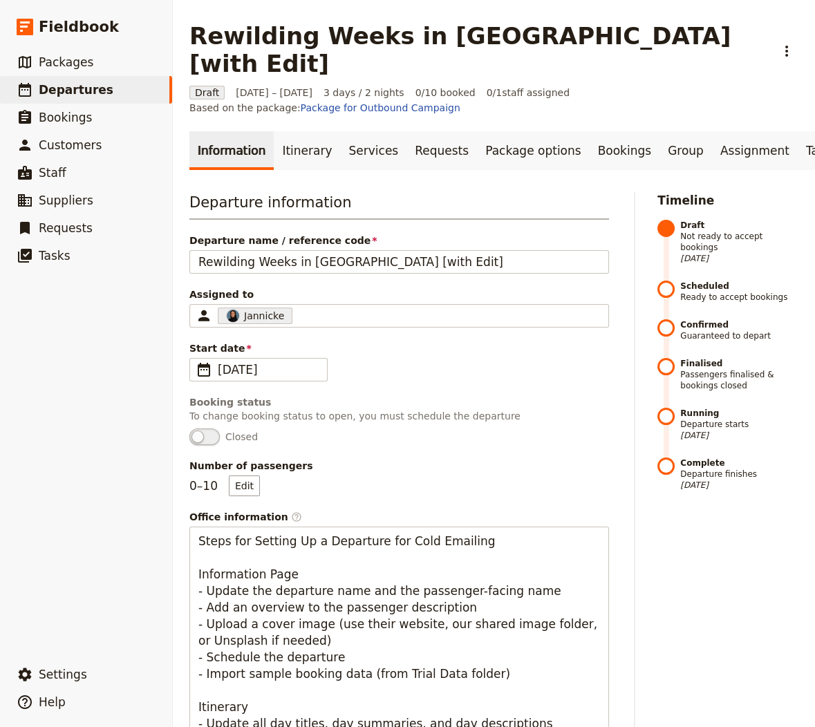
scroll to position [530, 0]
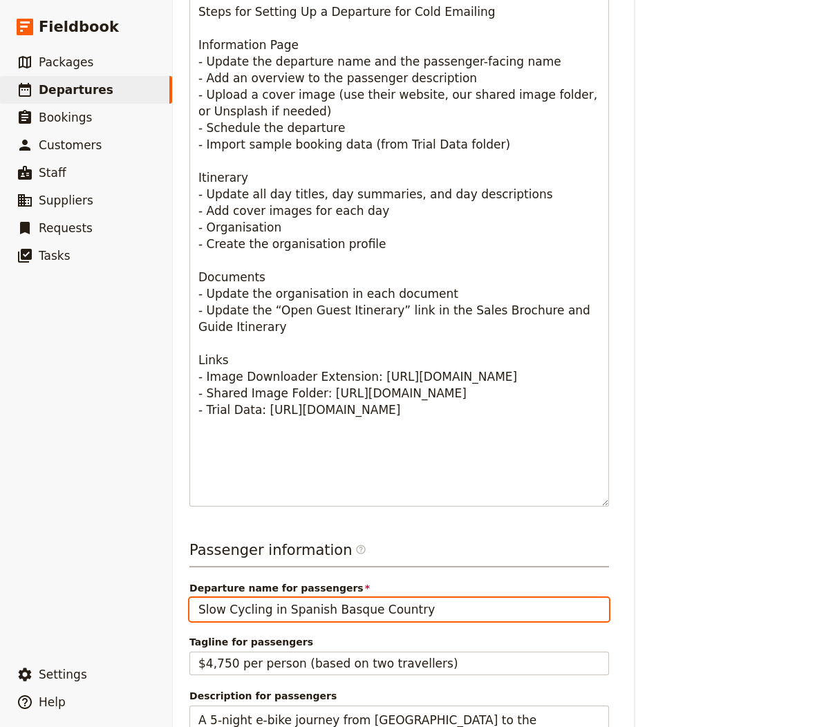
click at [346, 598] on input "Slow Cycling in Spanish Basque Country" at bounding box center [399, 610] width 420 height 24
paste input "Rewilding Weeks in [GEOGRAPHIC_DATA]"
type input "Rewilding Weeks in [GEOGRAPHIC_DATA]"
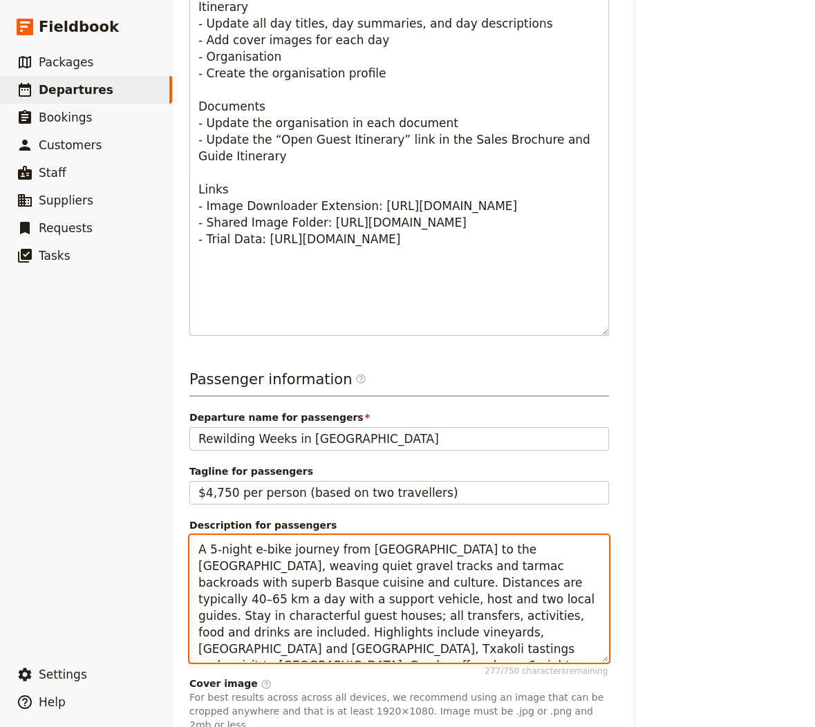
click at [392, 592] on textarea "A 5-night e-bike journey from [GEOGRAPHIC_DATA] to the [GEOGRAPHIC_DATA], weavi…" at bounding box center [399, 599] width 420 height 128
paste textarea "Five immersive days alongside Rewilding Apennines, combining conservation field…"
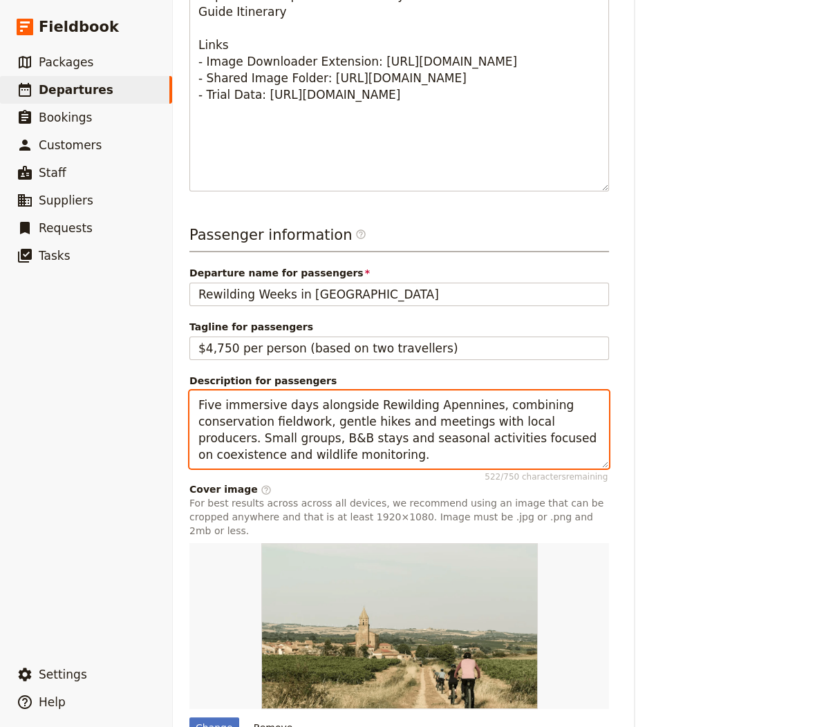
scroll to position [876, 0]
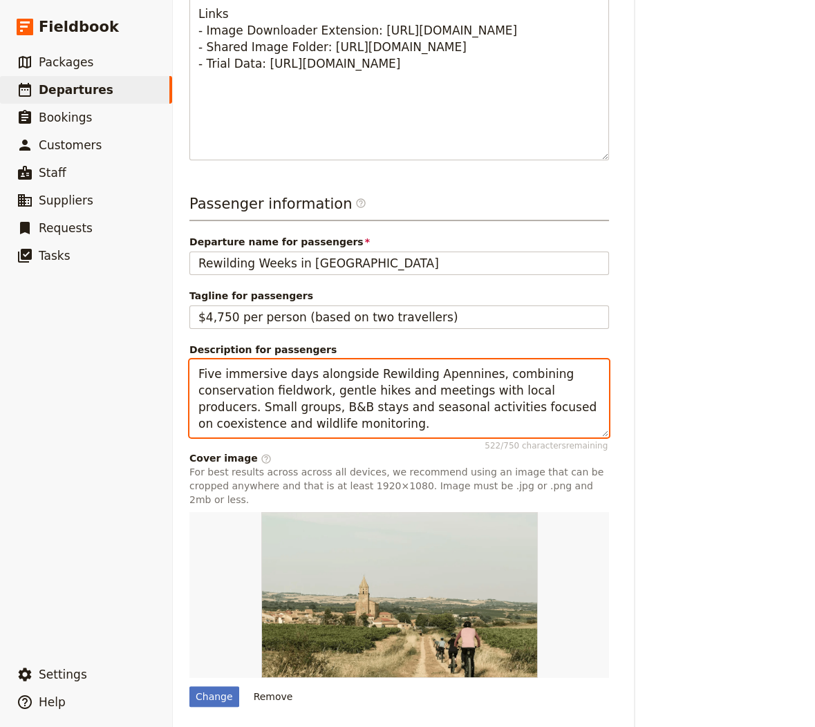
type textarea "Five immersive days alongside Rewilding Apennines, combining conservation field…"
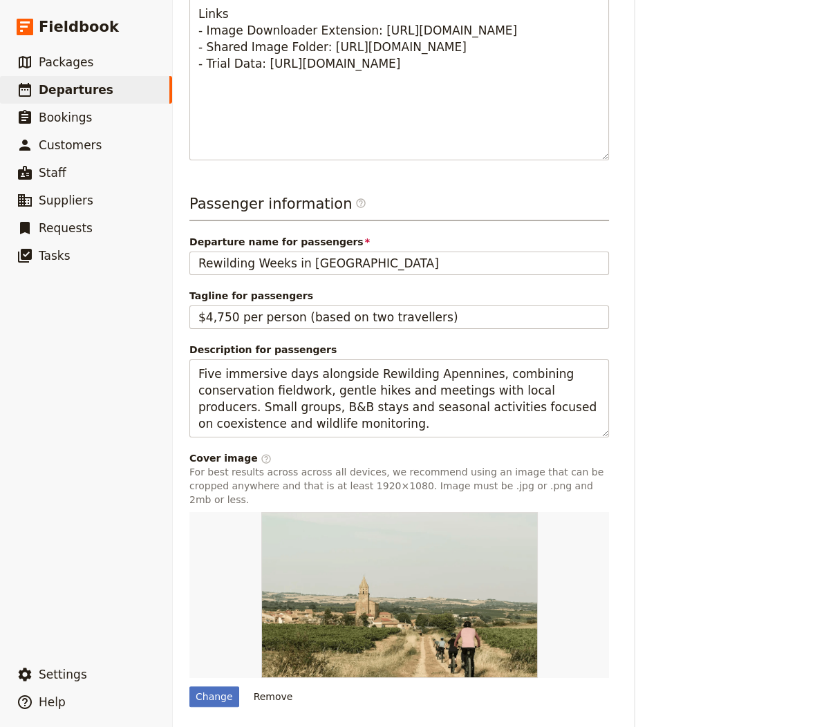
click at [288, 727] on button "Save changes" at bounding box center [303, 742] width 100 height 24
click at [212, 687] on div "Change" at bounding box center [214, 697] width 50 height 21
click at [189, 686] on input "Change" at bounding box center [189, 686] width 1 height 1
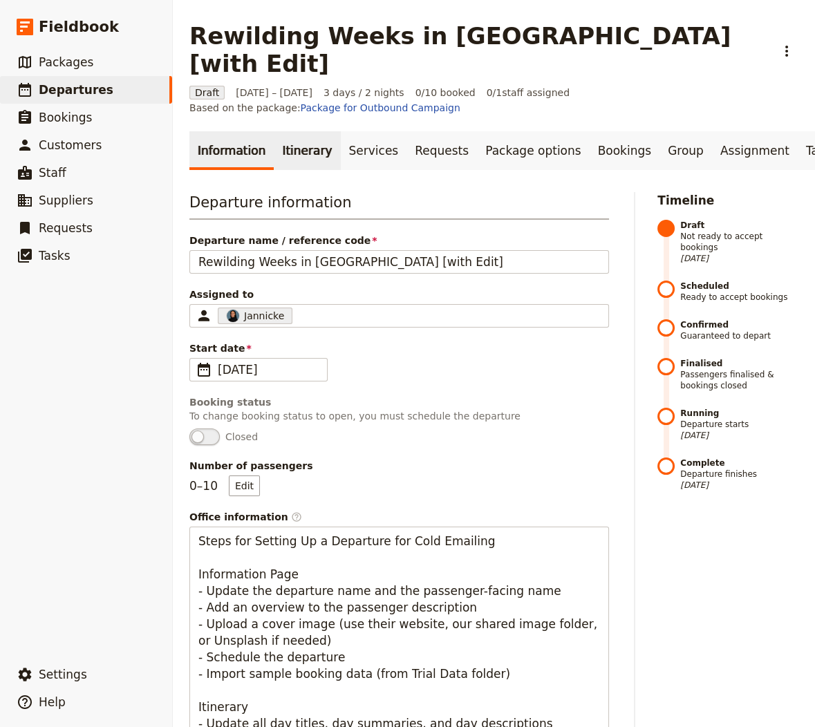
click at [307, 132] on link "Itinerary" at bounding box center [307, 150] width 66 height 39
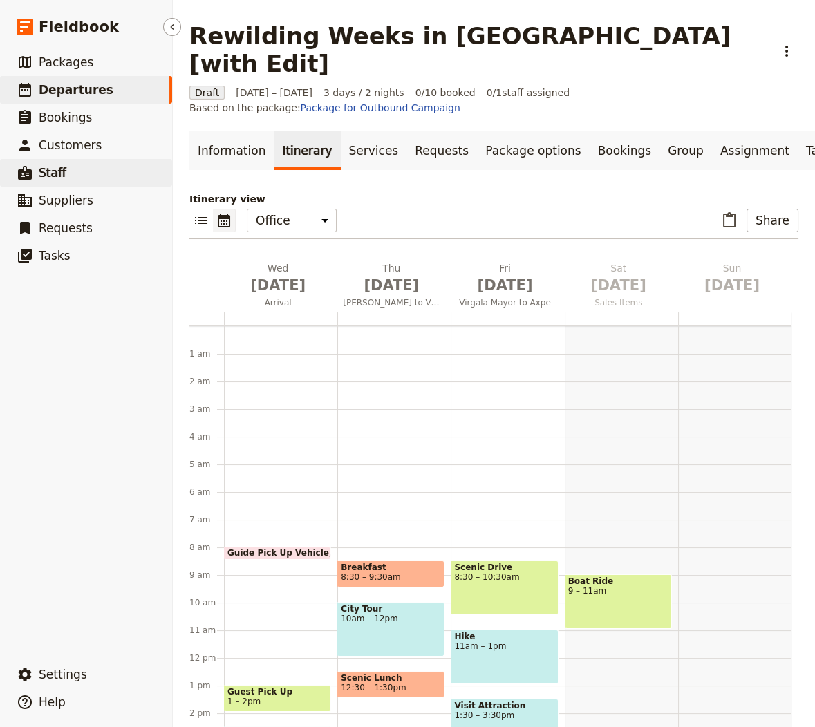
scroll to position [180, 0]
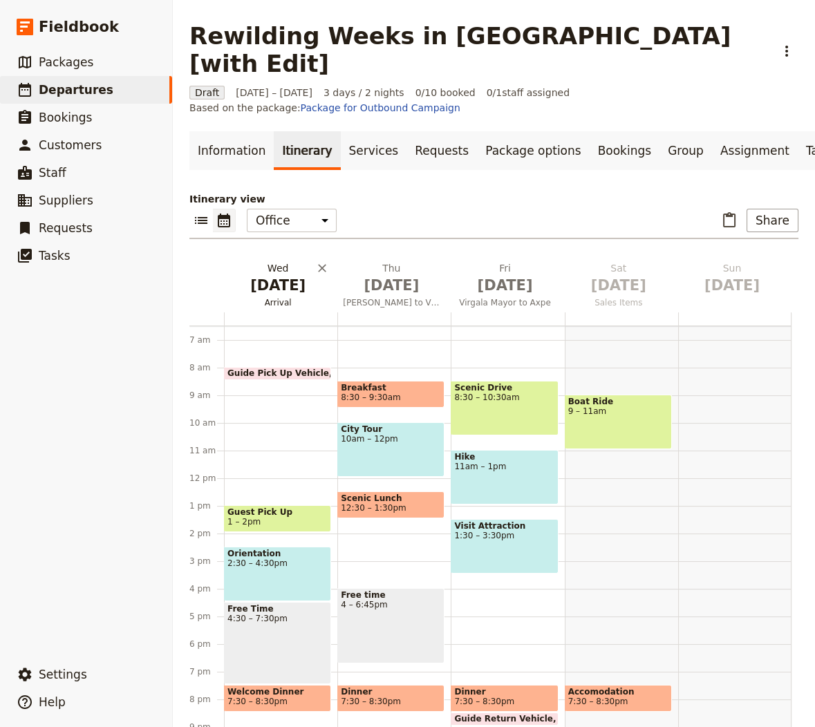
click at [267, 297] on span "Arrival" at bounding box center [278, 302] width 108 height 11
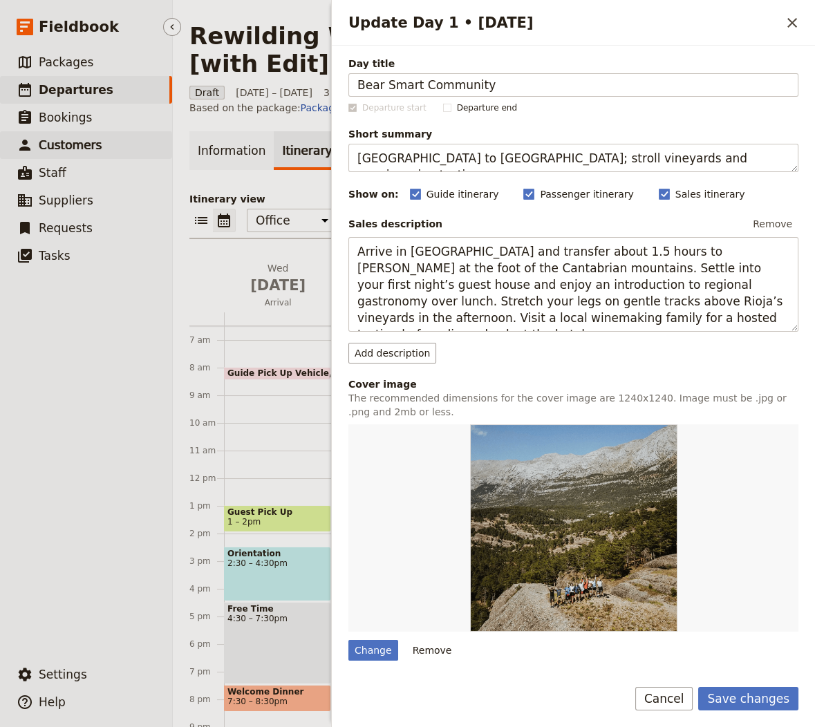
type input "Bear Smart Community"
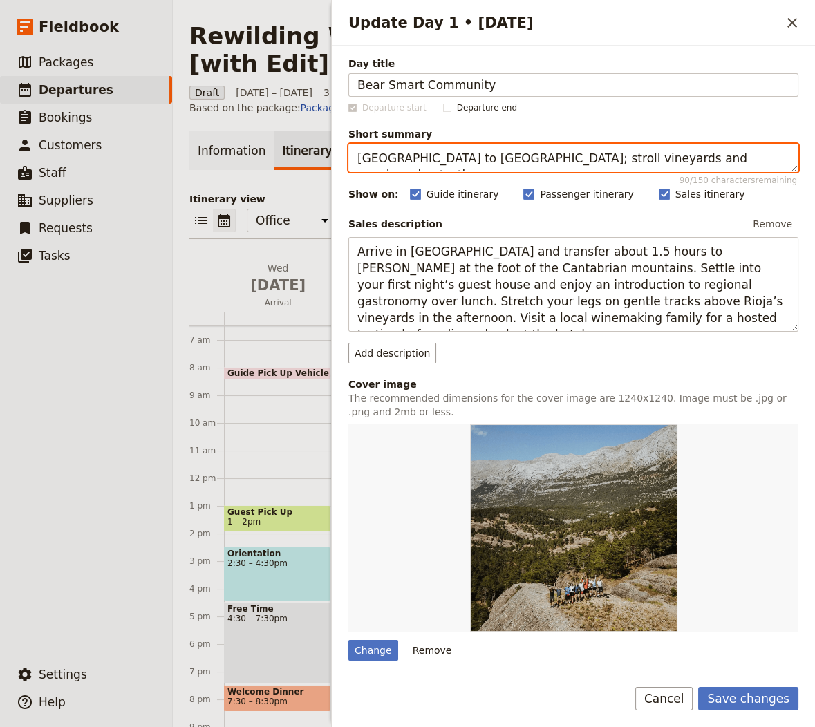
click at [562, 160] on textarea "[GEOGRAPHIC_DATA] to [GEOGRAPHIC_DATA]; stroll vineyards and evening wine tasti…" at bounding box center [574, 158] width 450 height 28
paste textarea "Arrivals and orientation visit"
paste textarea "at the [GEOGRAPHIC_DATA] … settling at the hotel and presentation of the guide …"
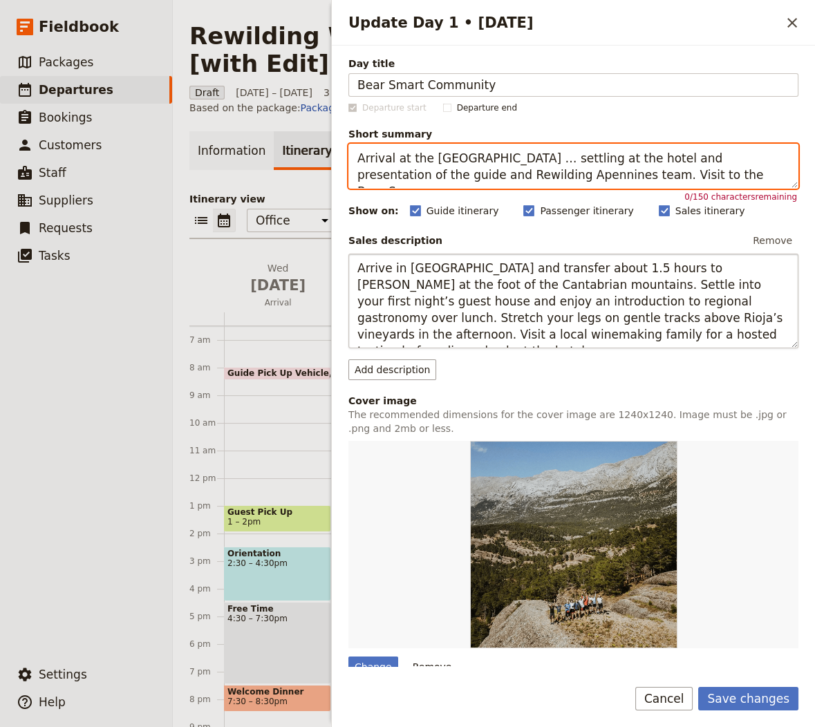
type textarea "Arrivals and orientation visit."
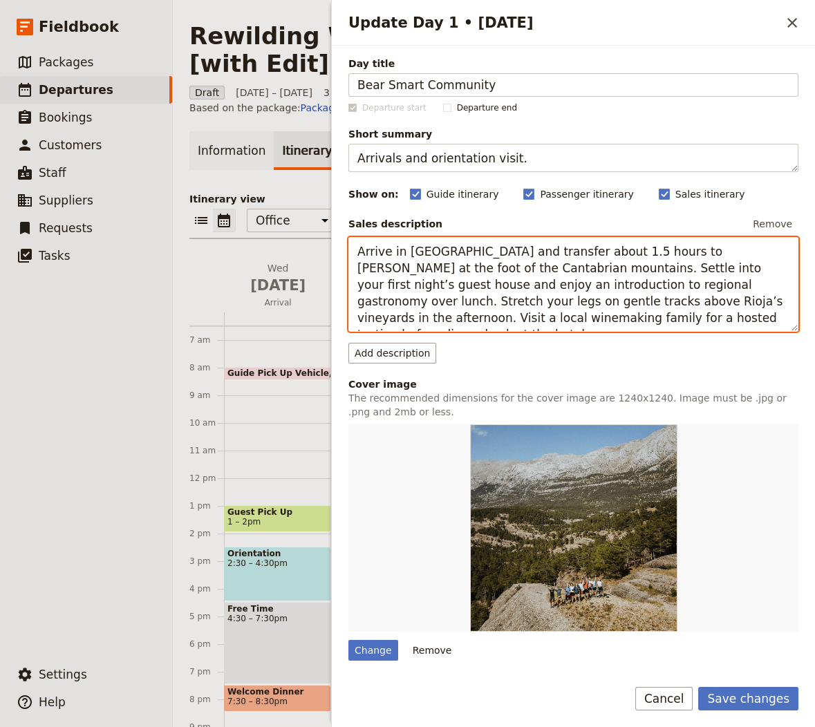
click at [495, 274] on textarea "Arrive in [GEOGRAPHIC_DATA] and transfer about 1.5 hours to [PERSON_NAME] at th…" at bounding box center [574, 284] width 450 height 95
paste textarea "al at the [GEOGRAPHIC_DATA] … settling at the hotel and presentation of the gui…"
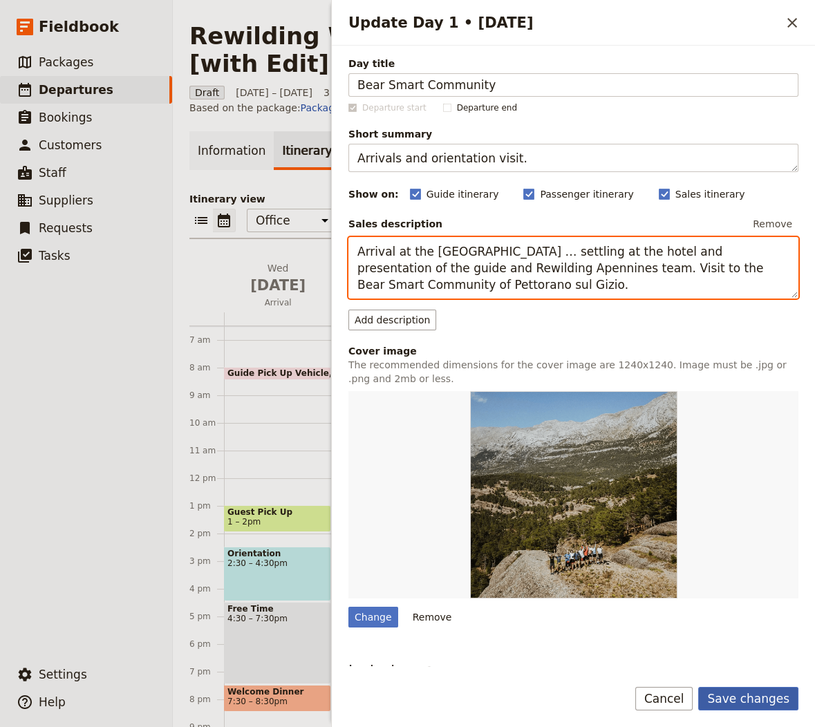
type textarea "Arrival at the [GEOGRAPHIC_DATA] … settling at the hotel and presentation of th…"
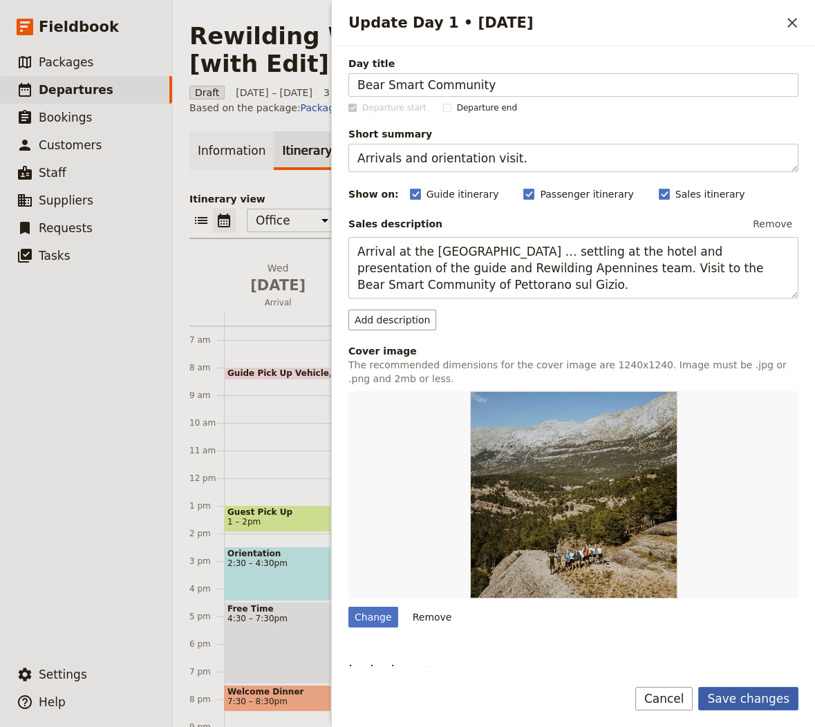
click at [736, 704] on button "Save changes" at bounding box center [748, 699] width 100 height 24
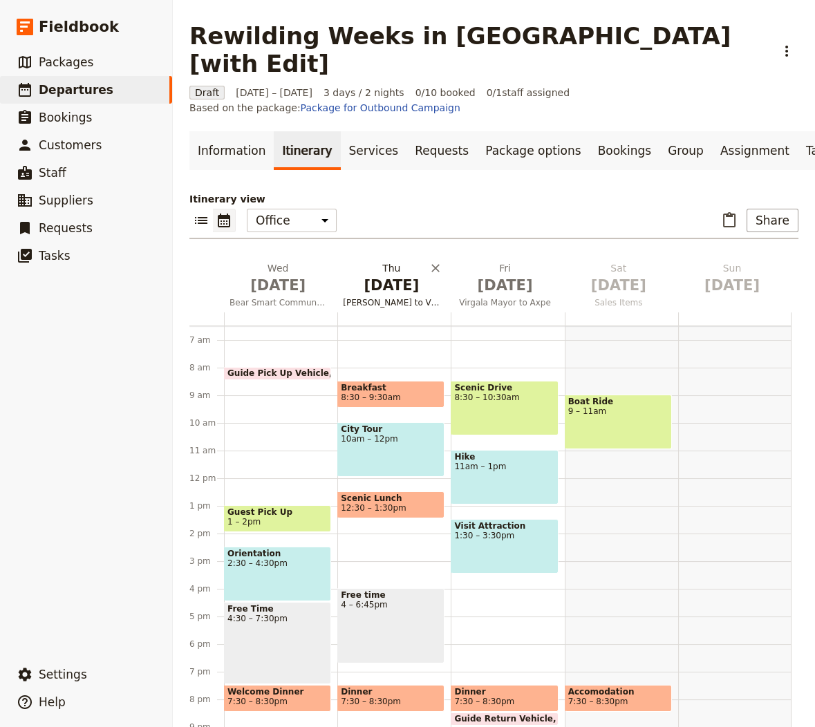
click at [377, 261] on h2 "[DATE] [PERSON_NAME] to Virgala Mayor" at bounding box center [391, 278] width 97 height 35
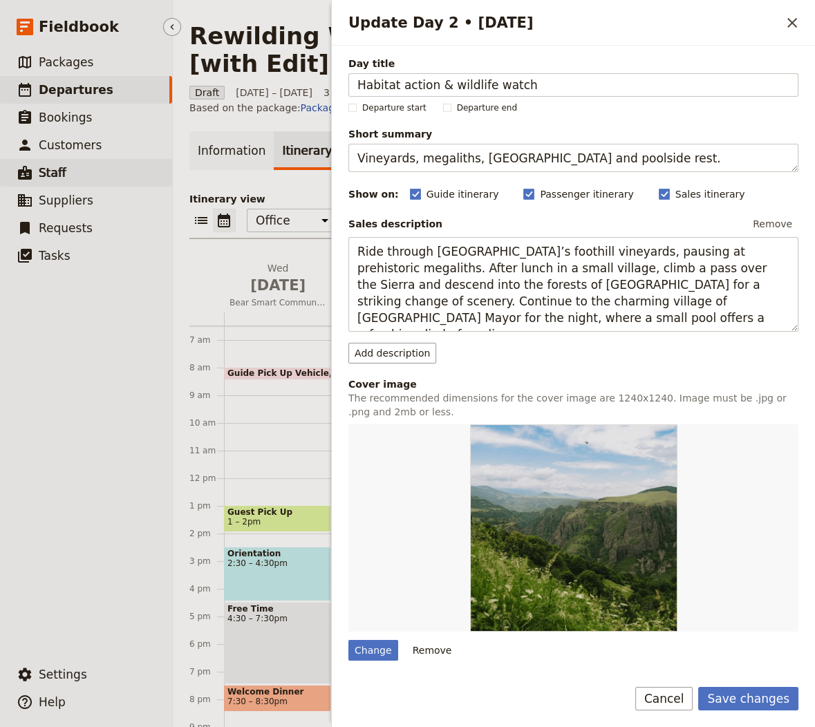
type input "Habitat action & wildlife watch"
click at [536, 136] on span "Short summary" at bounding box center [574, 134] width 450 height 14
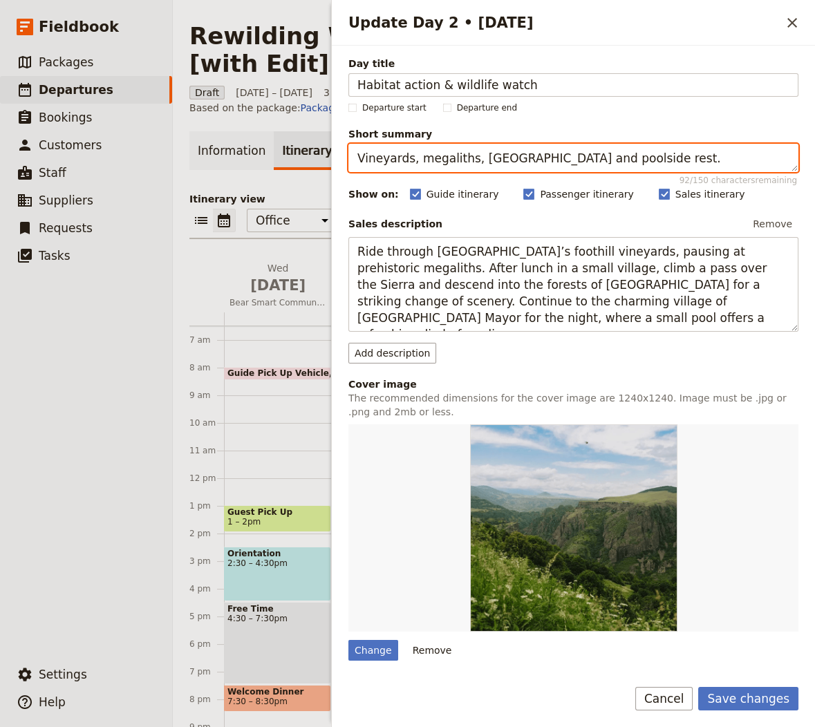
click at [536, 144] on textarea "Vineyards, megaliths, [GEOGRAPHIC_DATA] and poolside rest." at bounding box center [574, 158] width 450 height 28
click at [523, 152] on textarea "Vineyards, megaliths, [GEOGRAPHIC_DATA] and poolside rest." at bounding box center [574, 158] width 450 height 28
paste textarea "Hands‑on conservation and evening watch"
type textarea "Hands‑on conservation and evening watch."
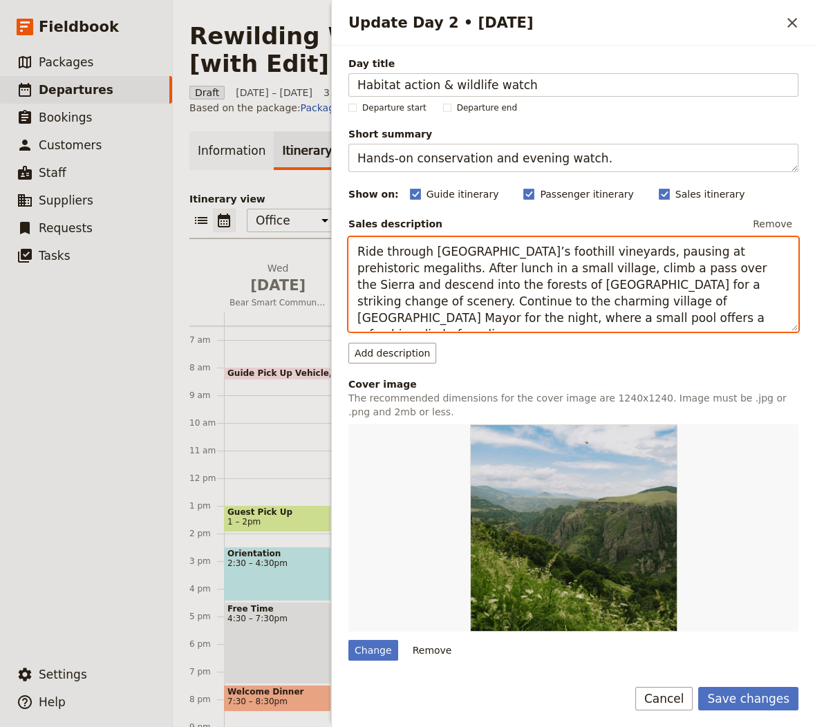
click at [517, 277] on textarea "Ride through [GEOGRAPHIC_DATA]’s foothill vineyards, pausing at prehistoric meg…" at bounding box center [574, 284] width 450 height 95
paste textarea "After breakfast we will take action … removal of small unauthorized rubbish dum…"
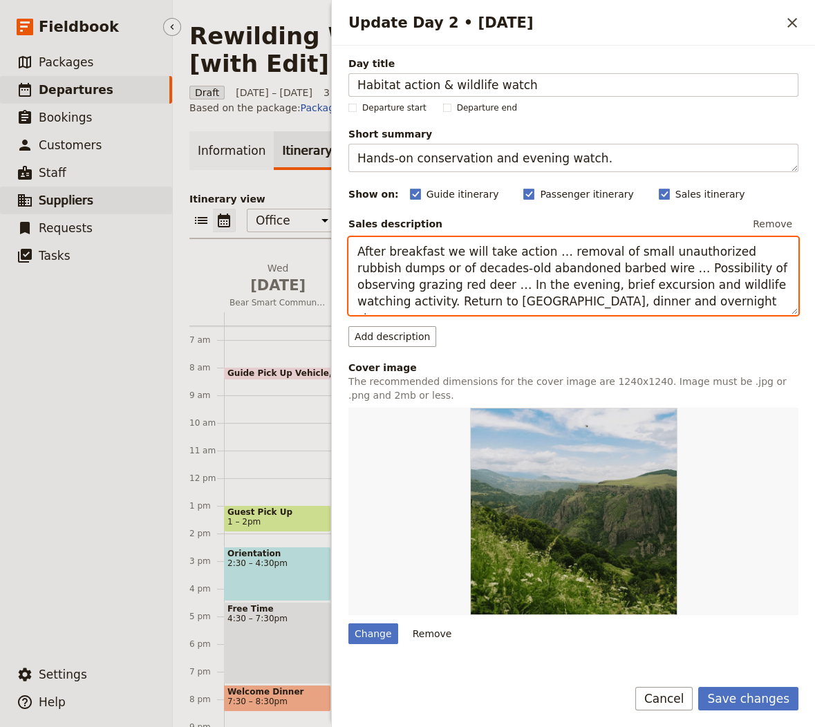
paste textarea "Coexistence tools"
type textarea "Coexistence tools"
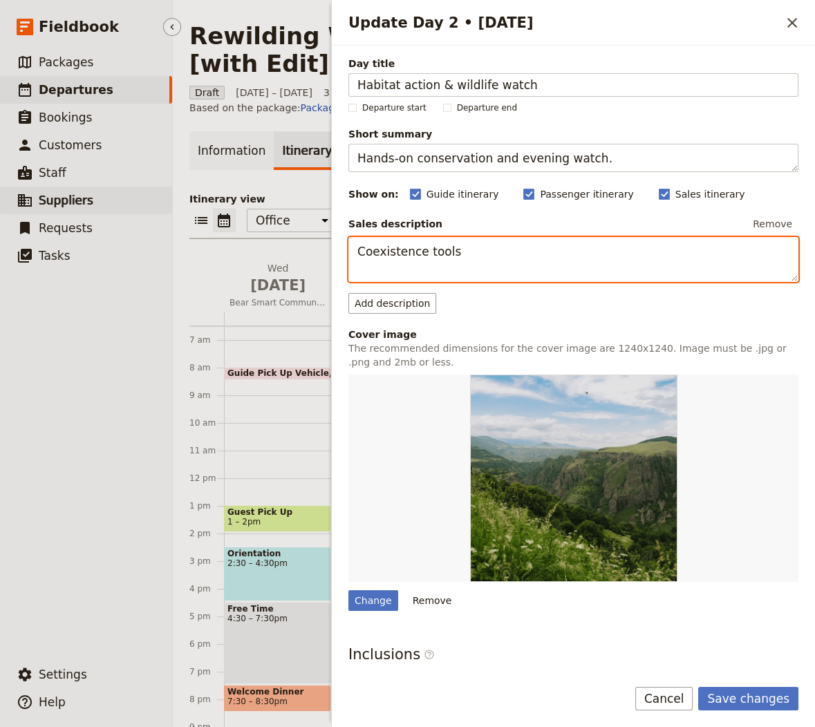
click at [3, 214] on link "​ Suppliers" at bounding box center [86, 201] width 172 height 28
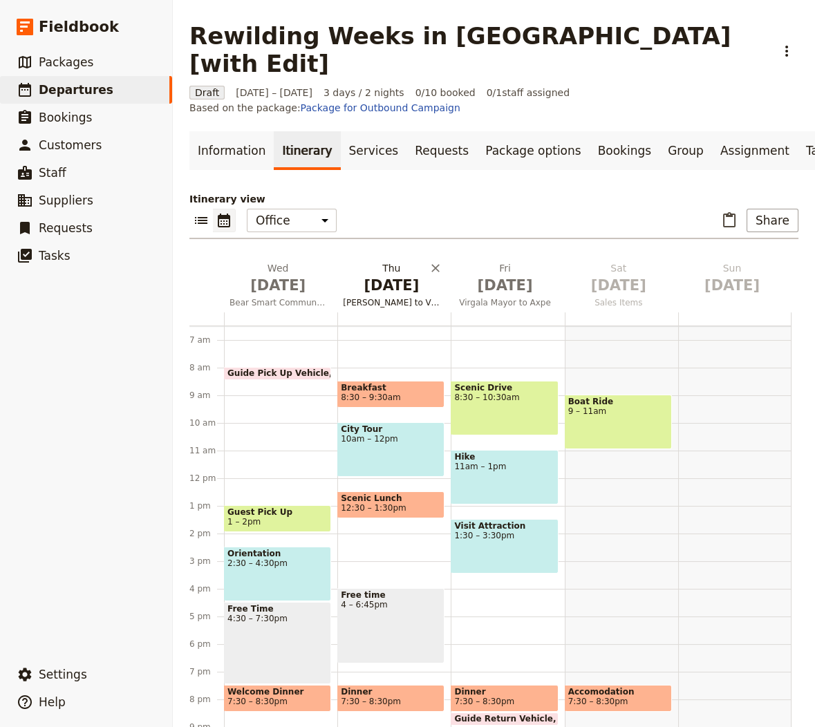
click at [389, 297] on span "[PERSON_NAME] to Virgala Mayor" at bounding box center [391, 302] width 108 height 11
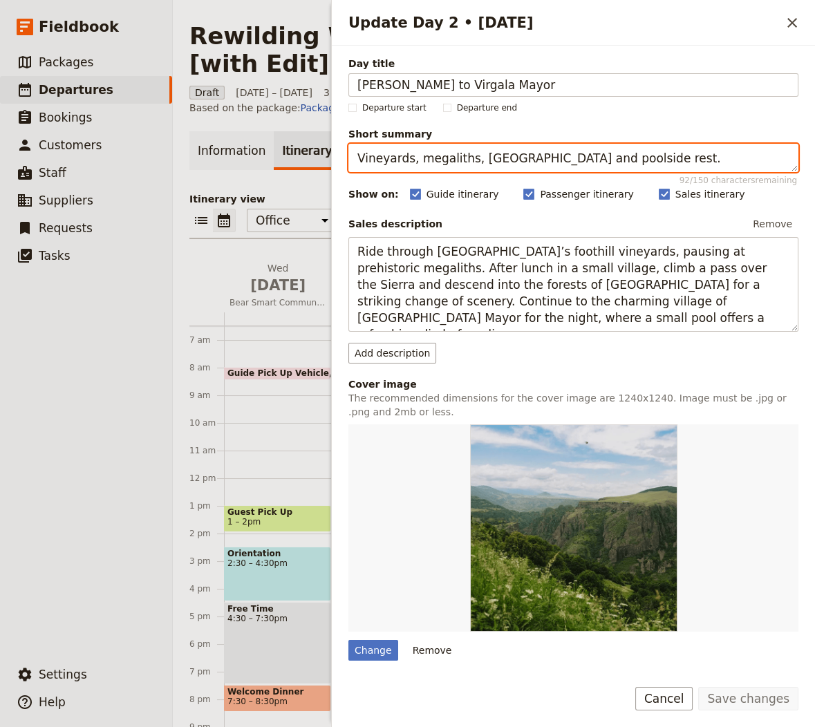
click at [555, 145] on textarea "Vineyards, megaliths, [GEOGRAPHIC_DATA] and poolside rest." at bounding box center [574, 158] width 450 height 28
paste textarea "After breakfast we will take action … removal of small unauthorized rubbish dum…"
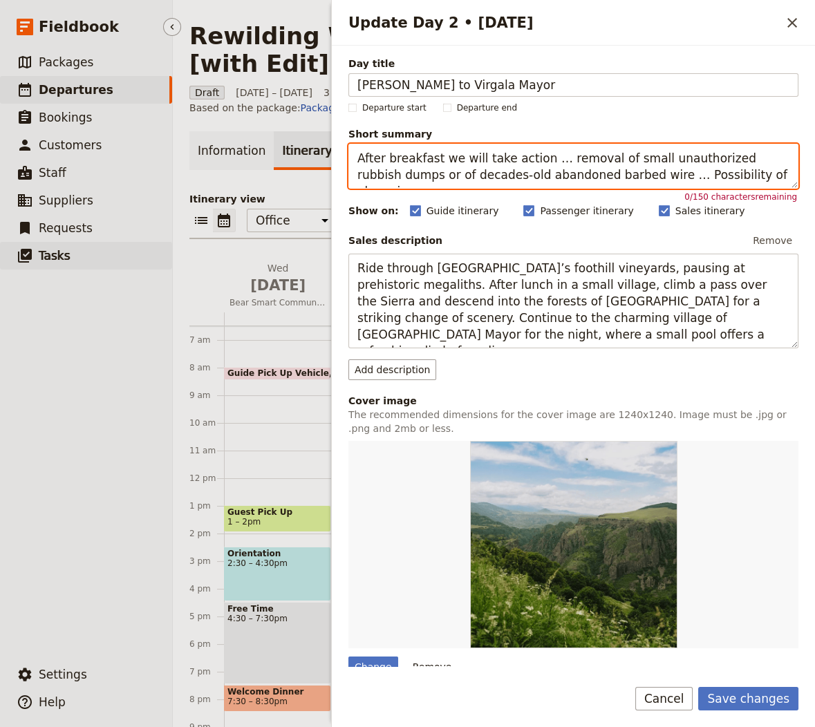
type textarea "After breakfast we will take action … removal of small unauthorized rubbish dum…"
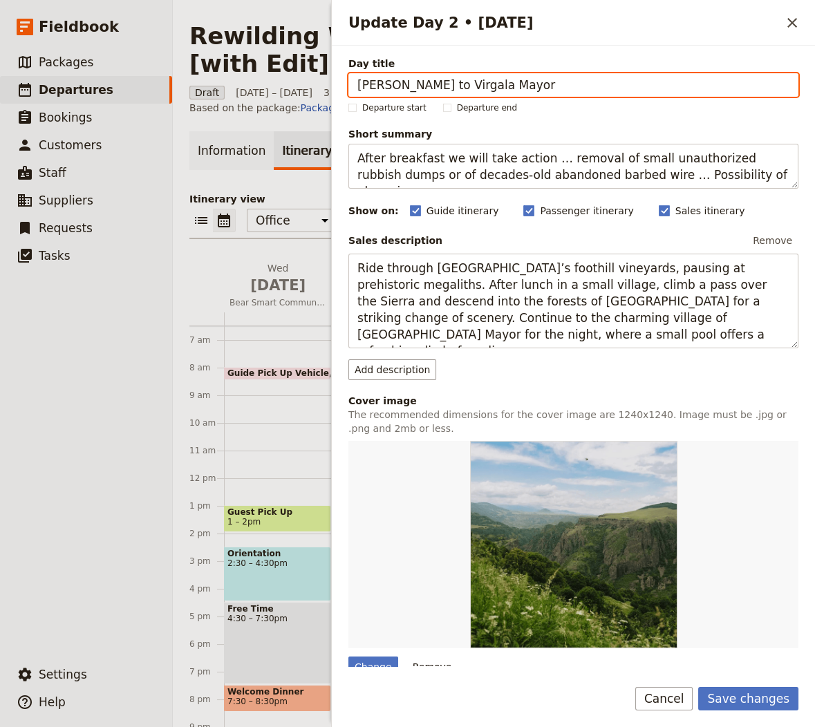
click at [514, 86] on input "[PERSON_NAME] to Virgala Mayor" at bounding box center [574, 85] width 450 height 24
paste input "Habitat action & wildlife watch"
type input "Habitat action & wildlife watch"
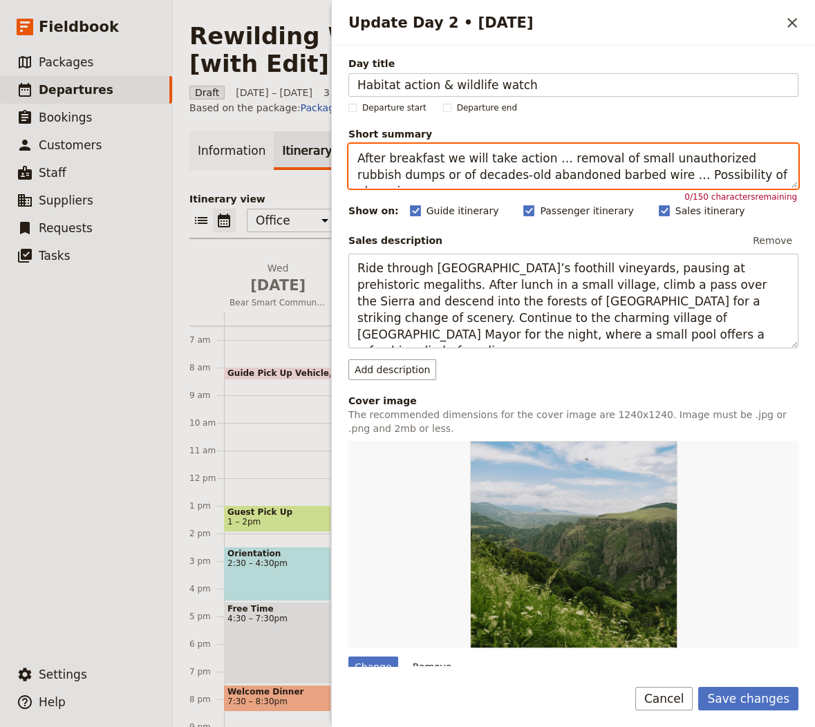
click at [512, 158] on textarea "After breakfast we will take action … removal of small unauthorized rubbish dum…" at bounding box center [574, 166] width 450 height 45
paste textarea "Hands‑on conservation and evening watch."
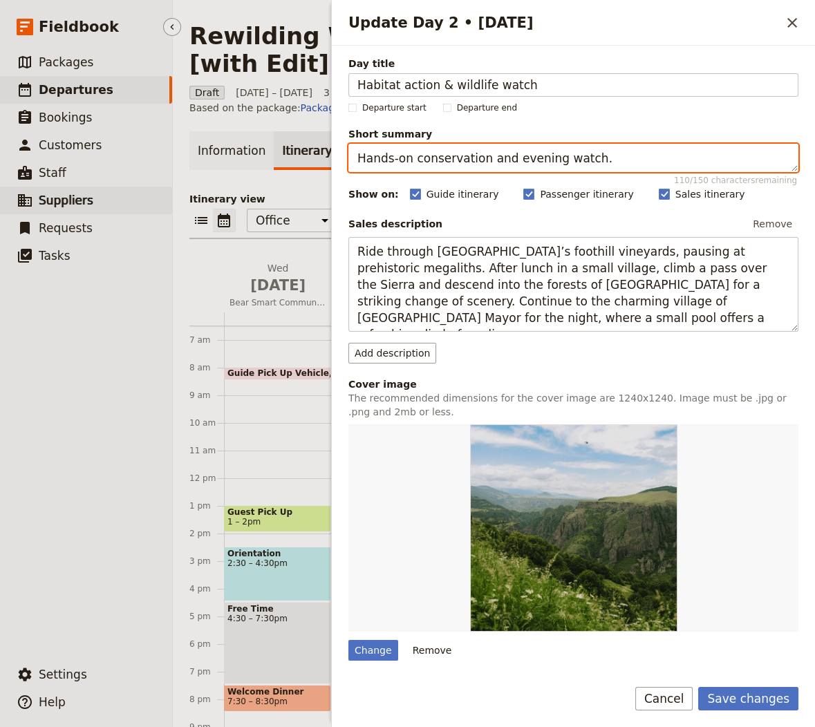
type textarea "Hands‑on conservation and evening watch."
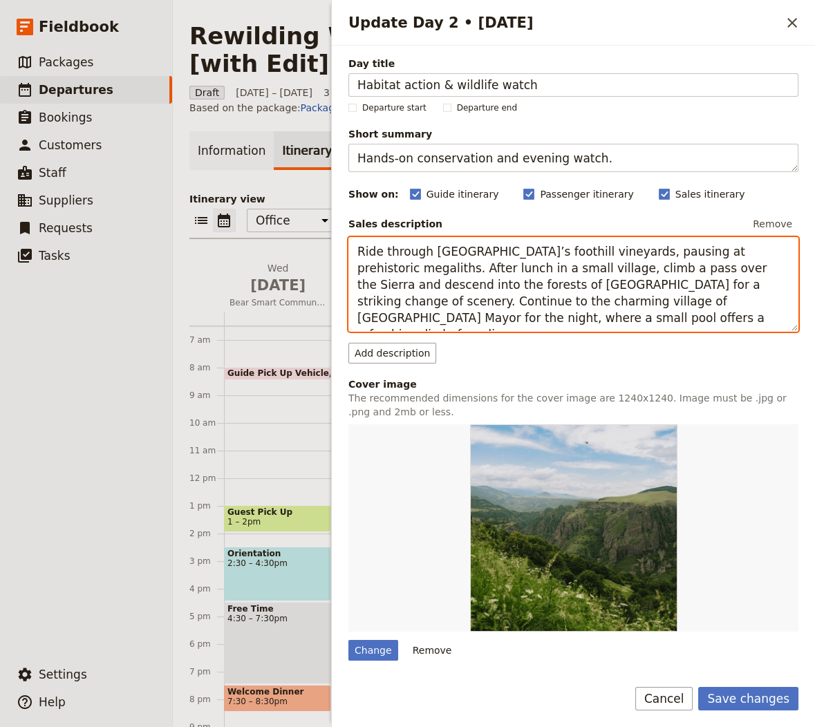
click at [514, 262] on textarea "Ride through [GEOGRAPHIC_DATA]’s foothill vineyards, pausing at prehistoric meg…" at bounding box center [574, 284] width 450 height 95
paste textarea "After breakfast we will take action … removal of small unauthorized rubbish dum…"
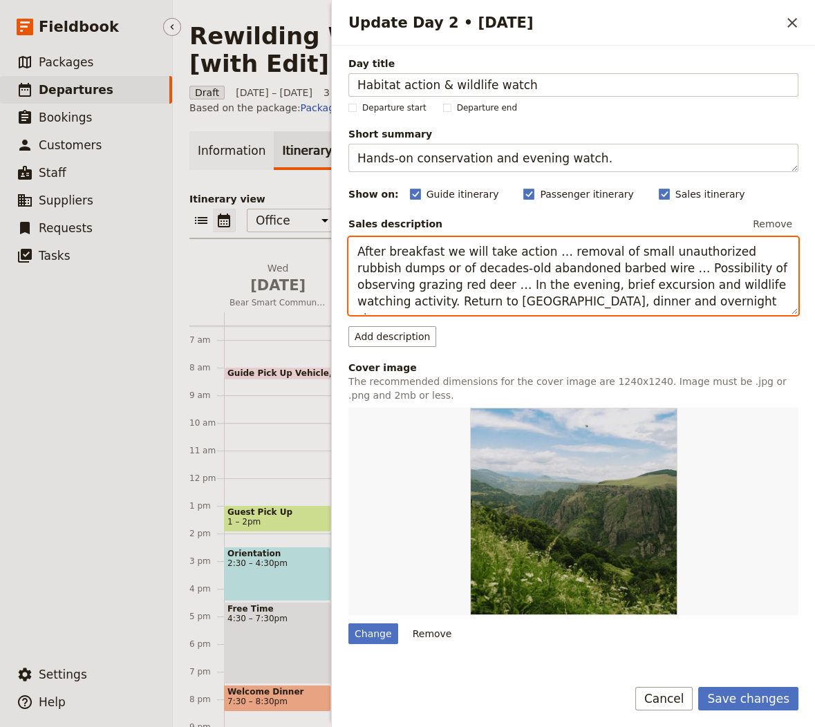
type textarea "After breakfast we will take action … removal of small unauthorized rubbish dum…"
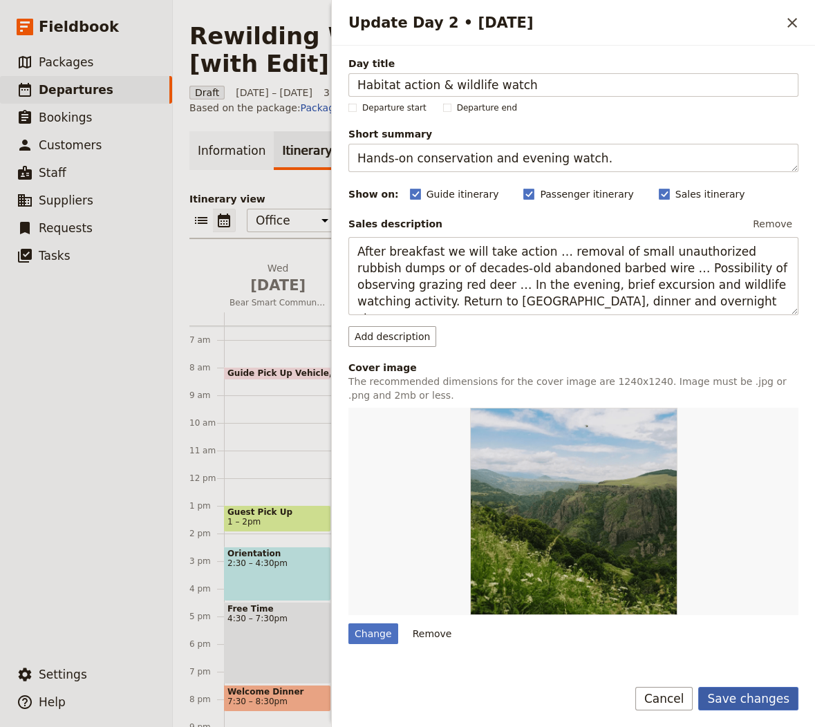
click at [775, 688] on button "Save changes" at bounding box center [748, 699] width 100 height 24
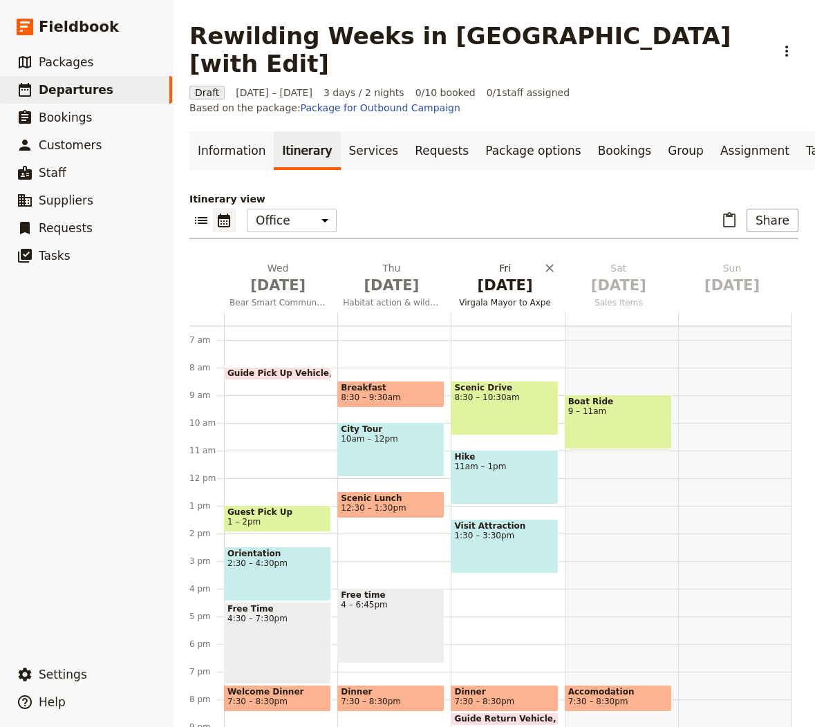
click at [520, 261] on h2 "[DATE] Virgala Mayor to [GEOGRAPHIC_DATA]" at bounding box center [504, 278] width 97 height 35
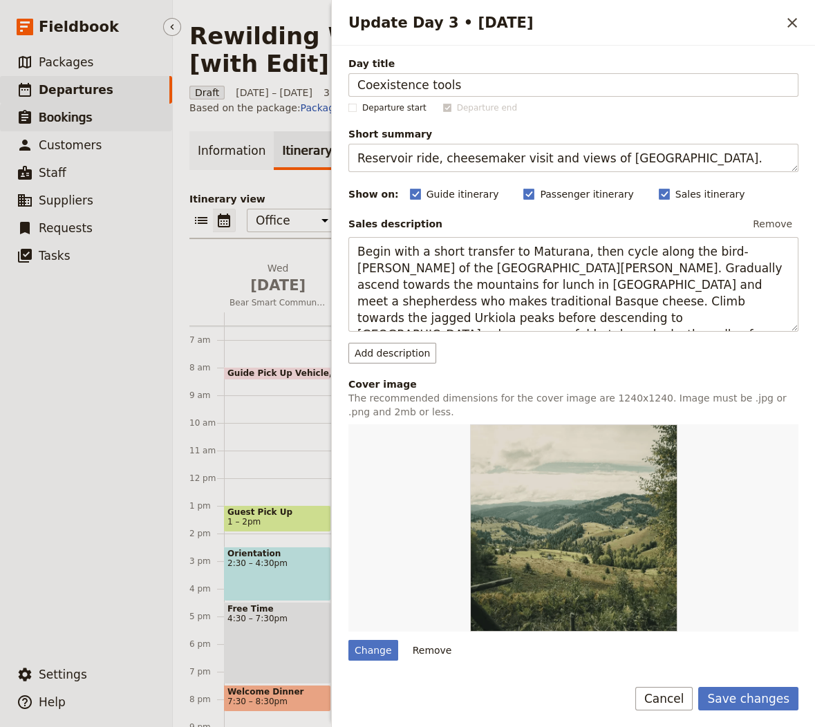
type input "Coexistence tools"
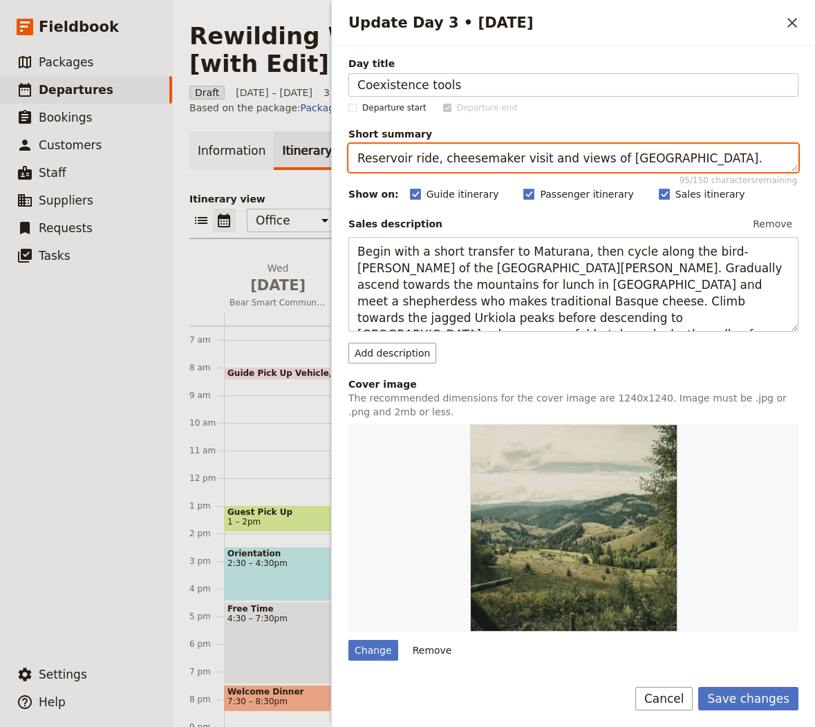
click at [468, 148] on textarea "Reservoir ride, cheesemaker visit and views of [GEOGRAPHIC_DATA]." at bounding box center [574, 158] width 450 height 28
paste textarea "Fence installs and community stories"
type textarea "Fence installs and community stories."
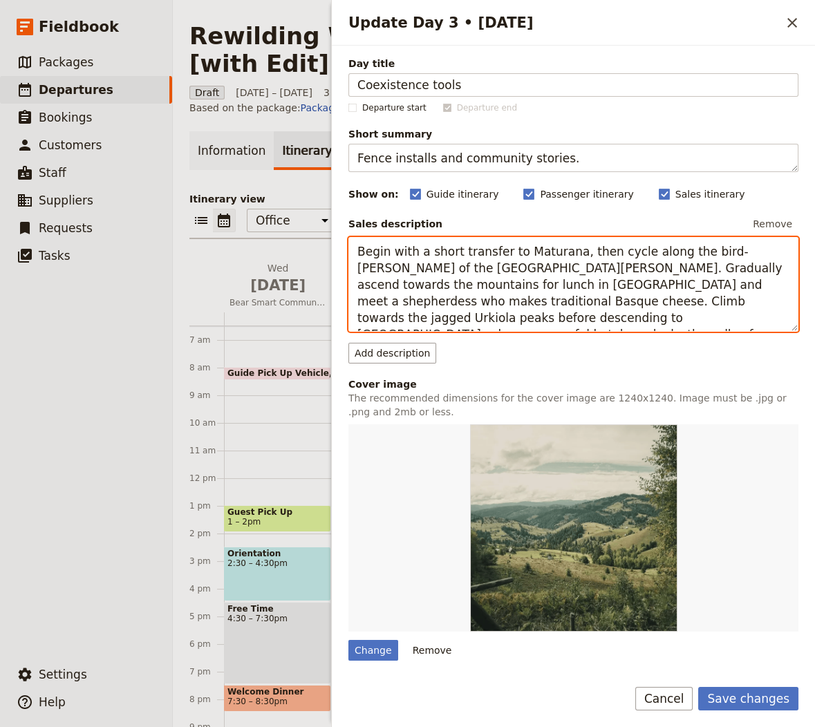
click at [570, 266] on textarea "Begin with a short transfer to Maturana, then cycle along the bird-[PERSON_NAME…" at bounding box center [574, 284] width 450 height 95
paste textarea "reakfast and meet with the Rewilding Apennines team. … contribute to the instal…"
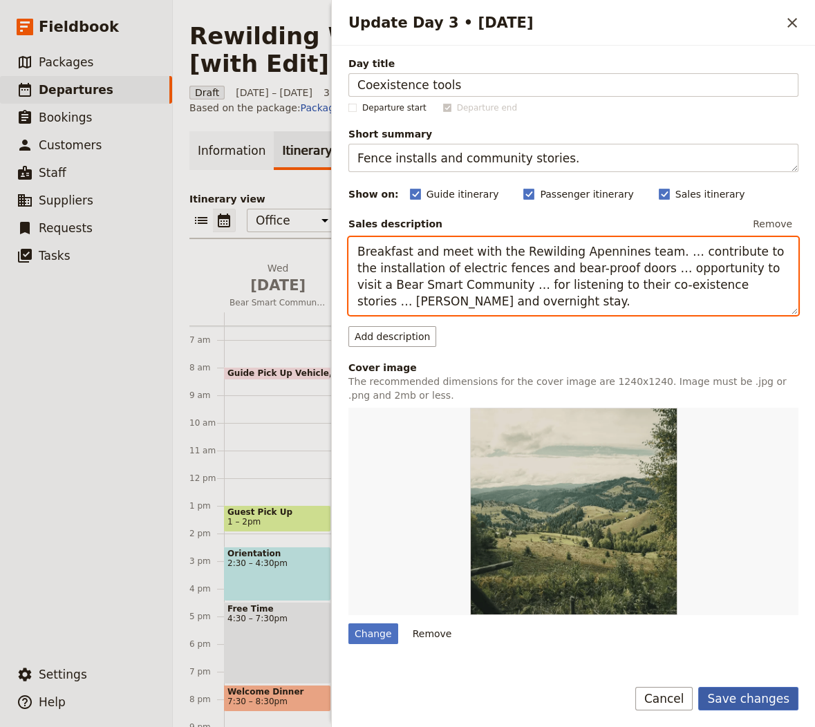
type textarea "Breakfast and meet with the Rewilding Apennines team. … contribute to the insta…"
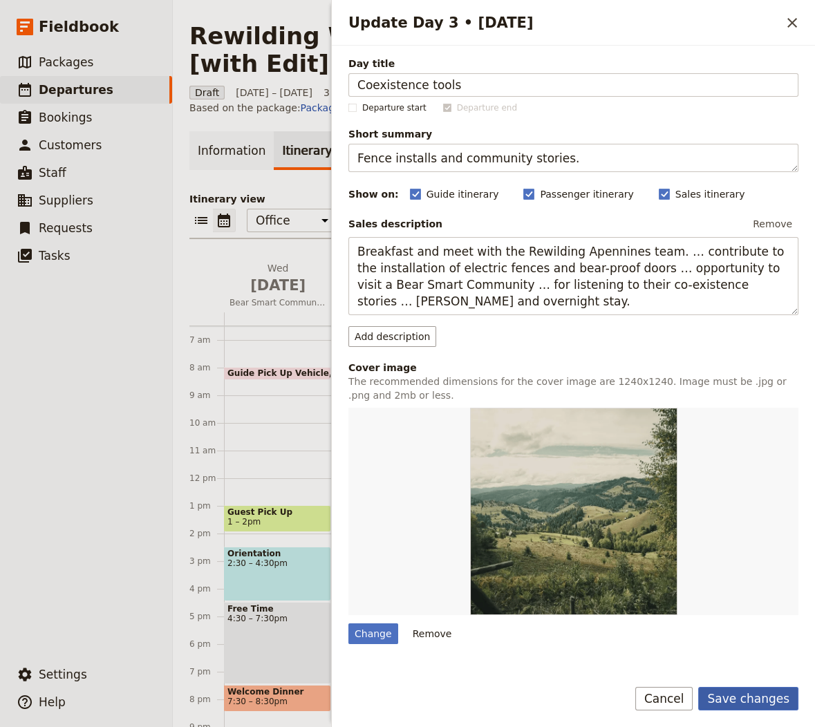
click at [745, 702] on button "Save changes" at bounding box center [748, 699] width 100 height 24
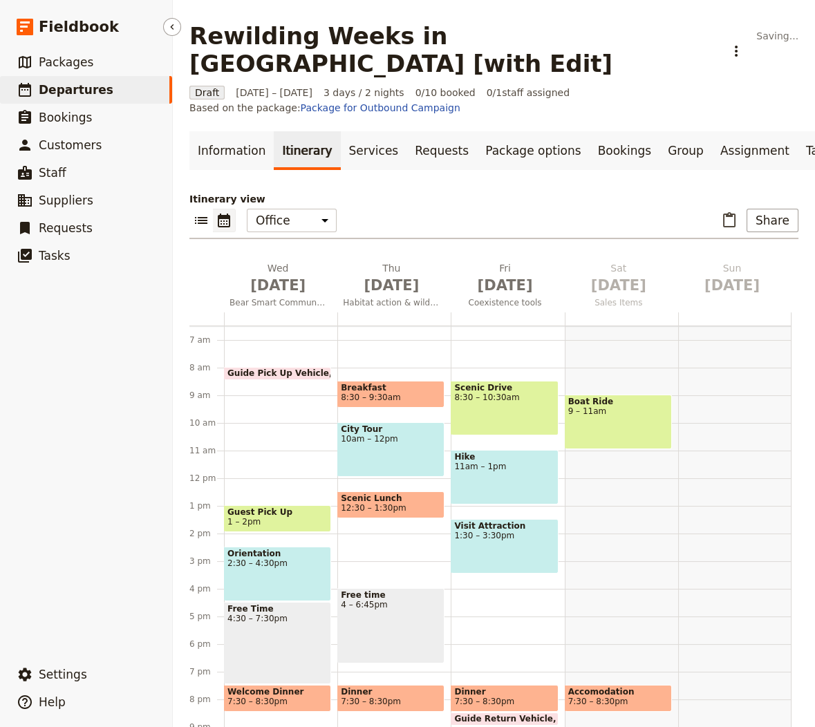
click at [16, 315] on ul "​ Packages ​ Departures ​ Bookings ​ Customers ​ Staff ​ Suppliers ​ Requests ​…" at bounding box center [86, 351] width 172 height 607
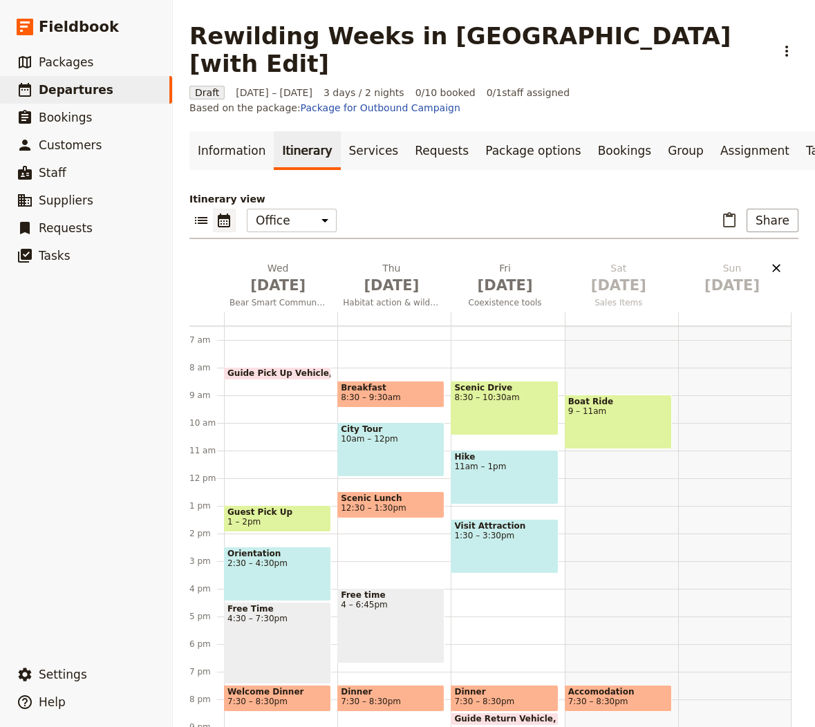
click at [779, 261] on icon "Delete Sun Oct 5" at bounding box center [777, 268] width 14 height 14
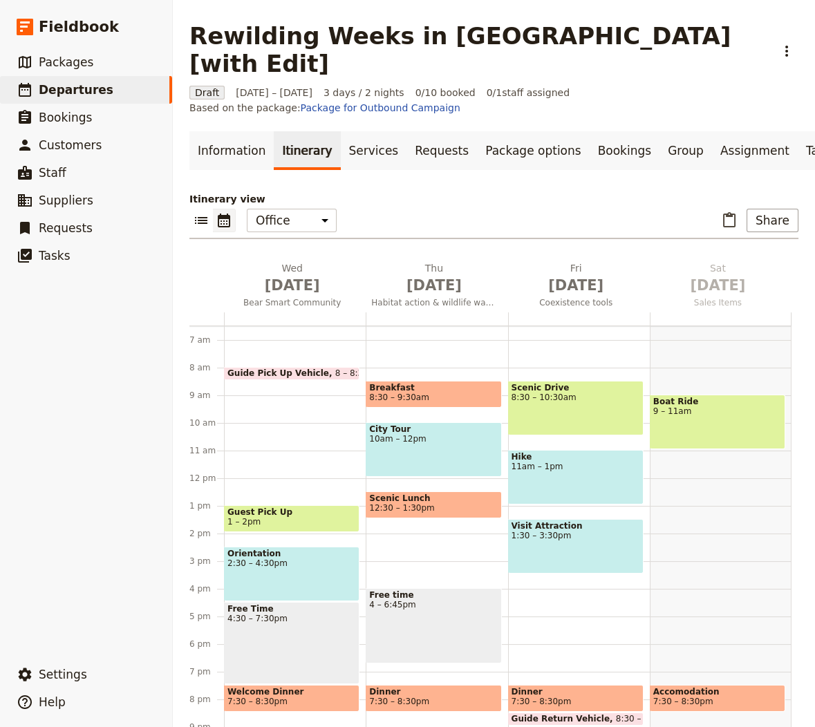
click at [742, 35] on div "Rewilding Weeks in [GEOGRAPHIC_DATA] [with Edit] ​" at bounding box center [493, 49] width 609 height 55
click at [779, 43] on icon "Actions" at bounding box center [787, 51] width 17 height 17
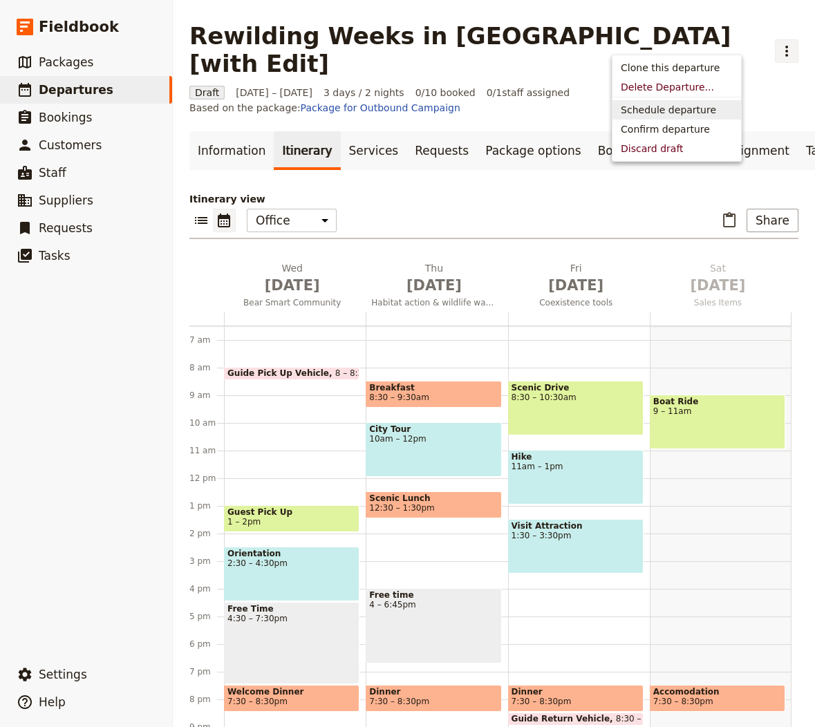
click at [672, 103] on span "Schedule departure" at bounding box center [668, 110] width 95 height 14
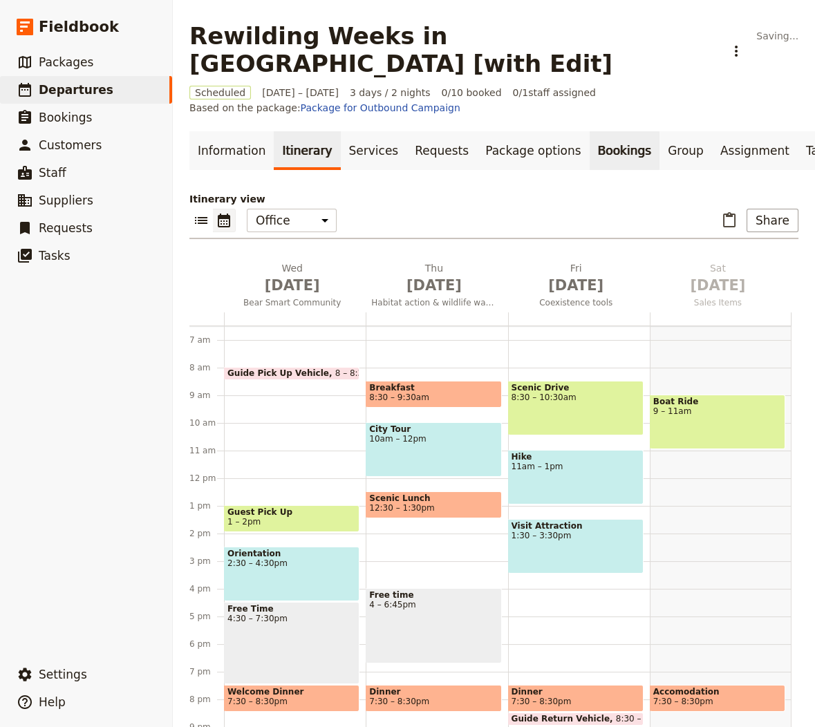
click at [593, 131] on link "Bookings" at bounding box center [625, 150] width 70 height 39
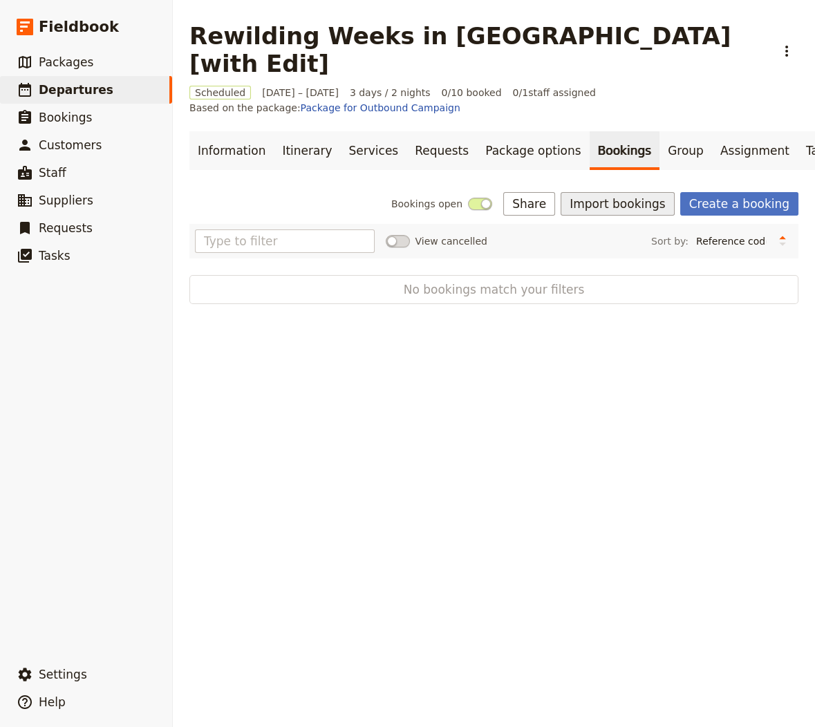
click at [645, 192] on button "Import bookings" at bounding box center [617, 204] width 113 height 24
click at [642, 205] on span "Import Bookings" at bounding box center [628, 206] width 80 height 14
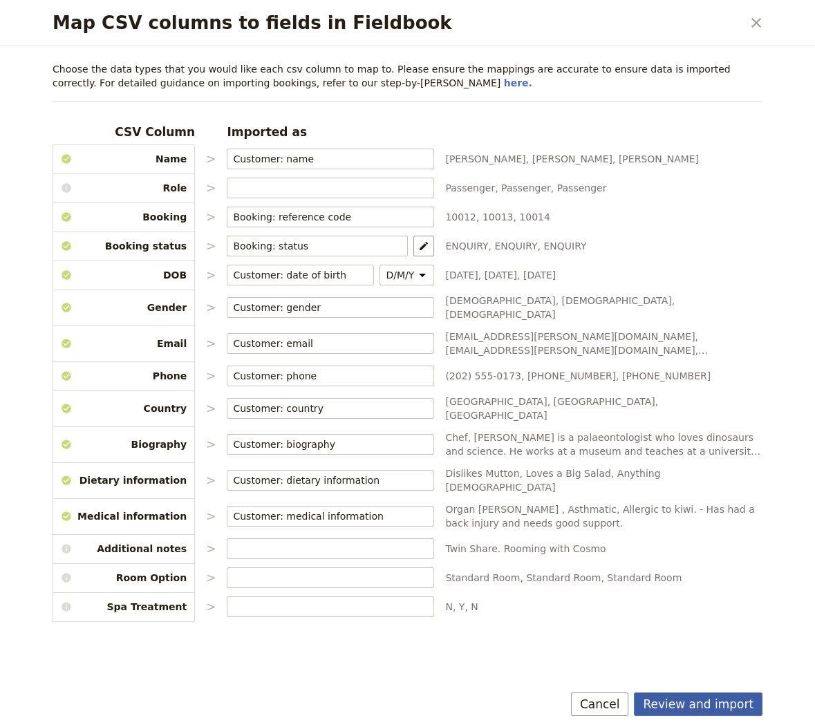
click at [688, 707] on button "Review and import" at bounding box center [698, 705] width 129 height 24
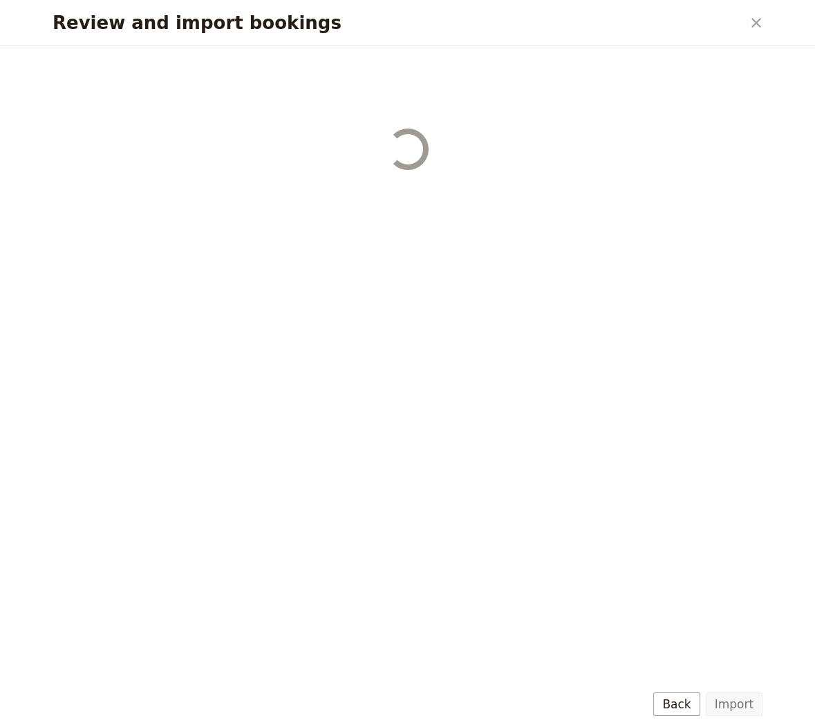
select select "655d56b39948720cb8e55355"
select select "655d57ca9948720cb8e553ec"
select select "655d57fa9948720cb8e553f3"
select select "655d58079948720cb8e553fa"
select select "655d584c9948720cb8e55401"
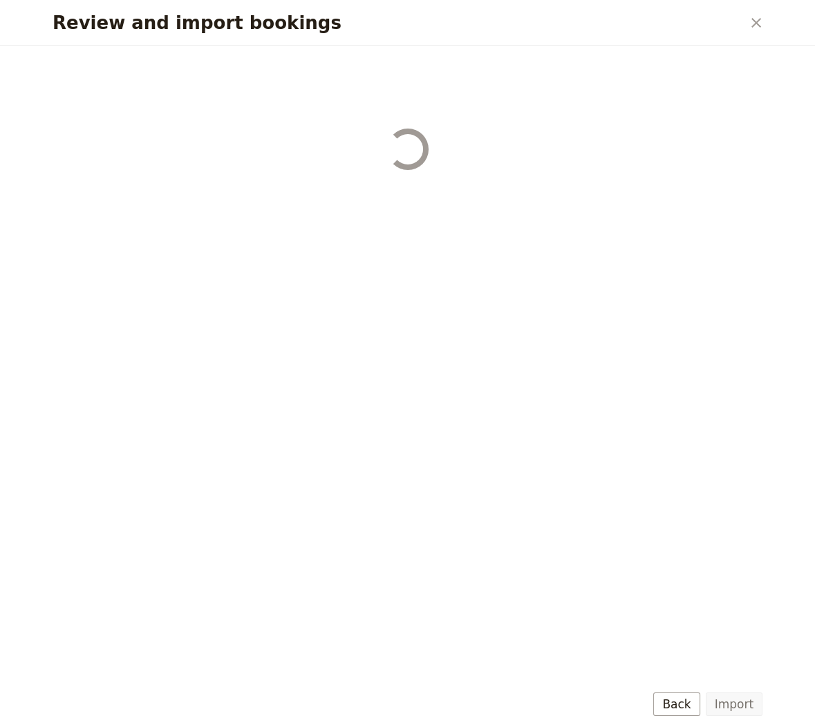
select select "655d58679948720cb8e5540d"
select select "650e6b6659641ed5ee156647"
select select "650e6b4b59641ed5ee156605"
select select "650e2104408bbede5b0c60fd"
select select "650e1d73408bbede5b0c60a6"
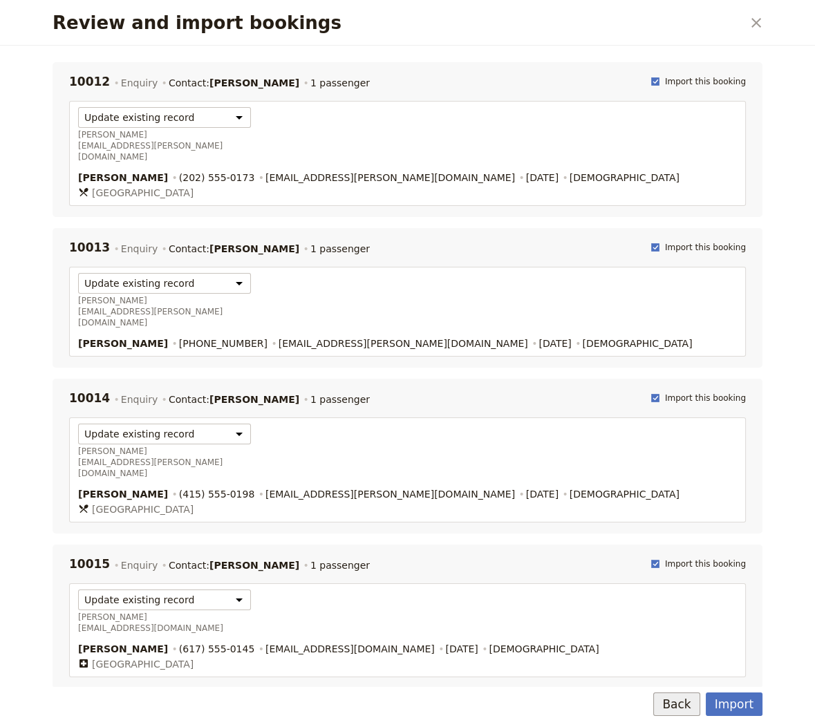
click at [697, 707] on button "Back" at bounding box center [676, 705] width 46 height 24
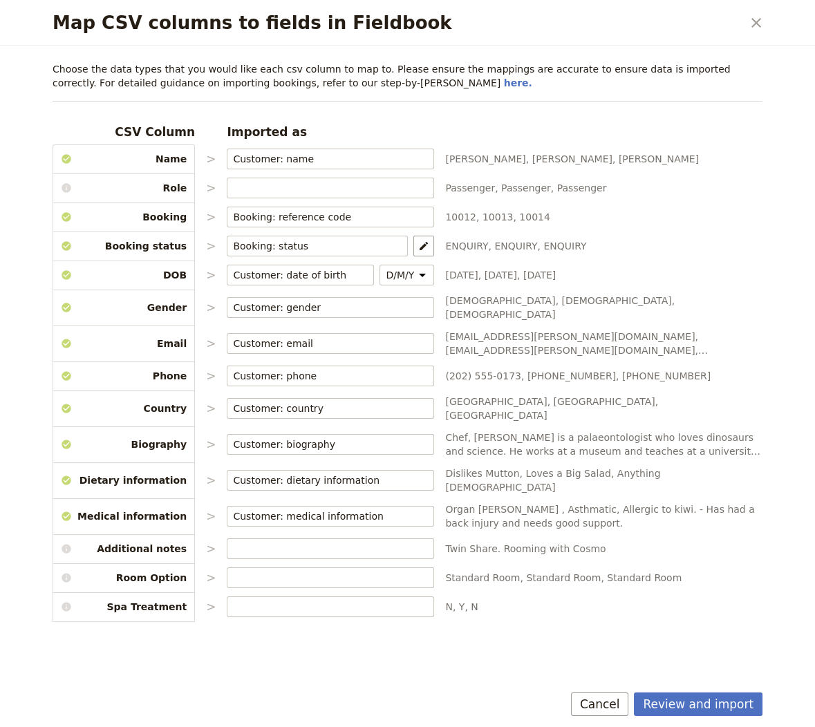
click at [697, 707] on button "Review and import" at bounding box center [698, 705] width 129 height 24
select select "655d56b39948720cb8e55355"
select select "655d57ca9948720cb8e553ec"
select select "655d57fa9948720cb8e553f3"
select select "655d58079948720cb8e553fa"
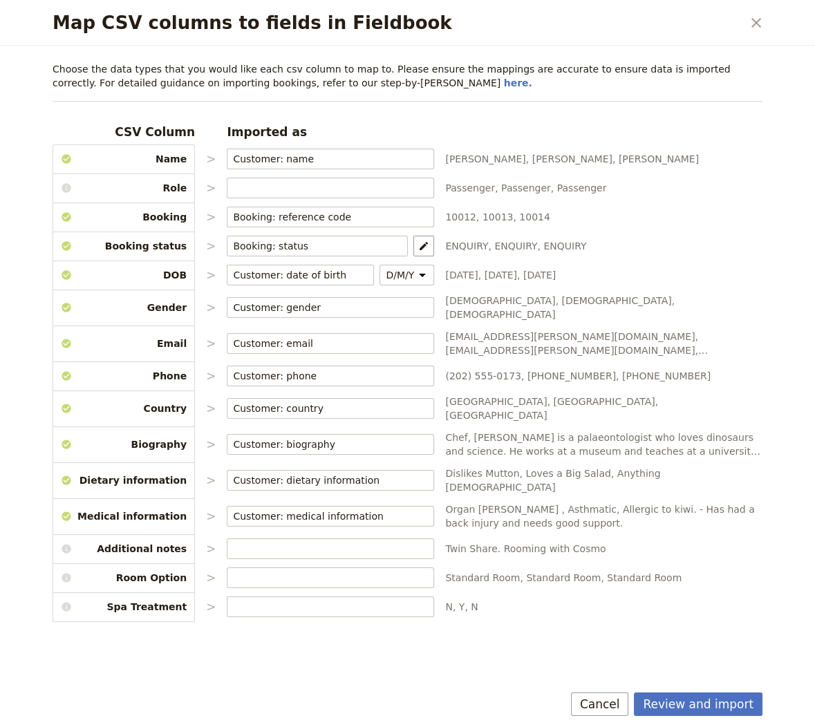
select select "655d584c9948720cb8e55401"
select select "655d58679948720cb8e5540d"
select select "650e6b6659641ed5ee156647"
select select "650e6b4b59641ed5ee156605"
select select "650e2104408bbede5b0c60fd"
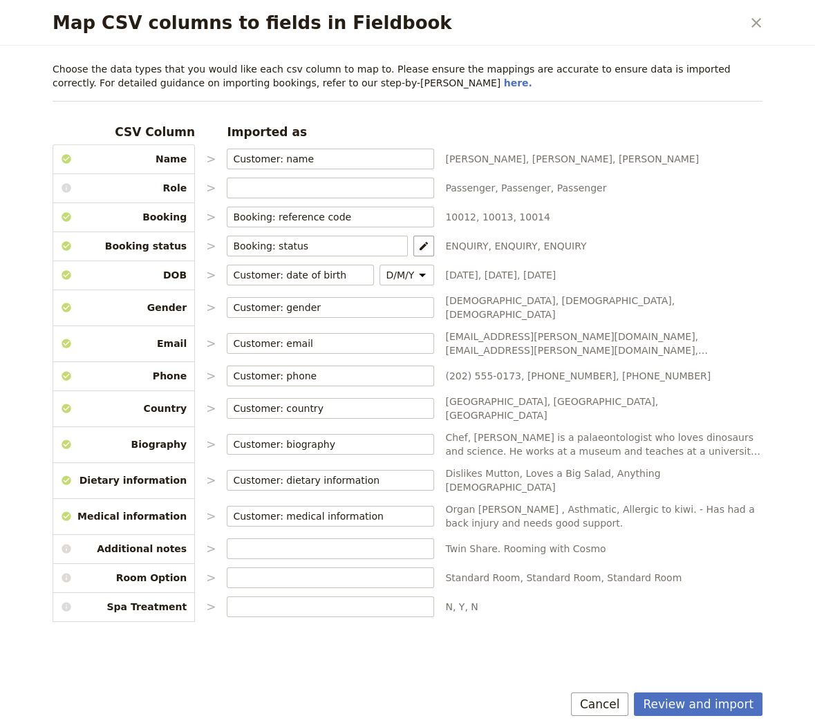
select select "650e1d73408bbede5b0c60a6"
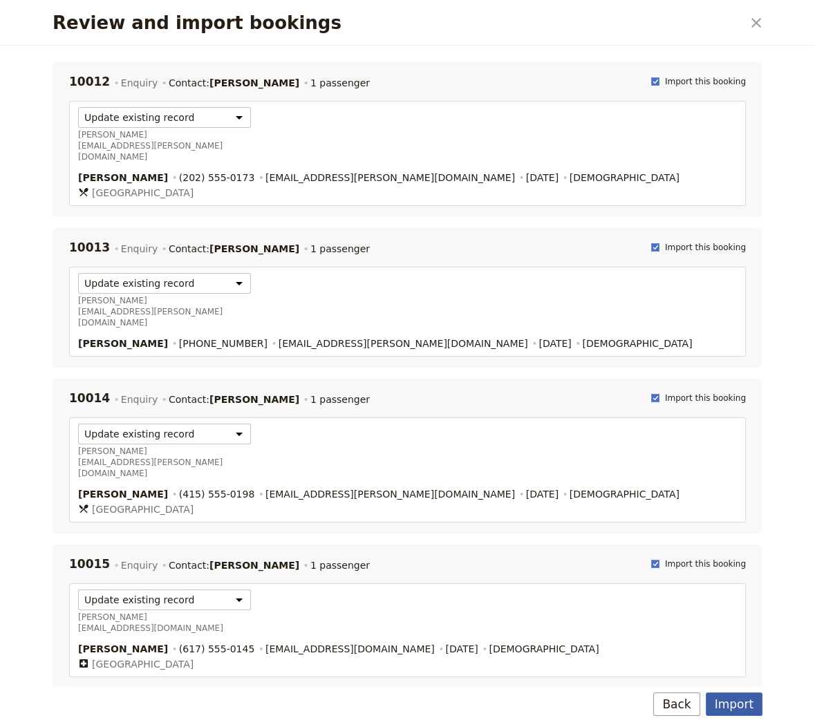
click at [731, 702] on button "Import" at bounding box center [734, 705] width 57 height 24
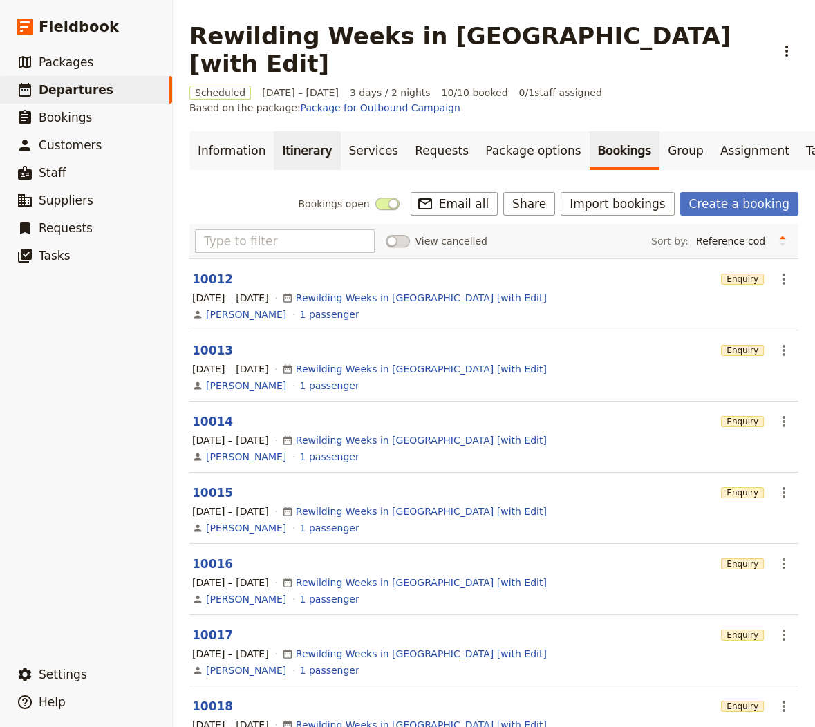
click at [277, 131] on link "Itinerary" at bounding box center [307, 150] width 66 height 39
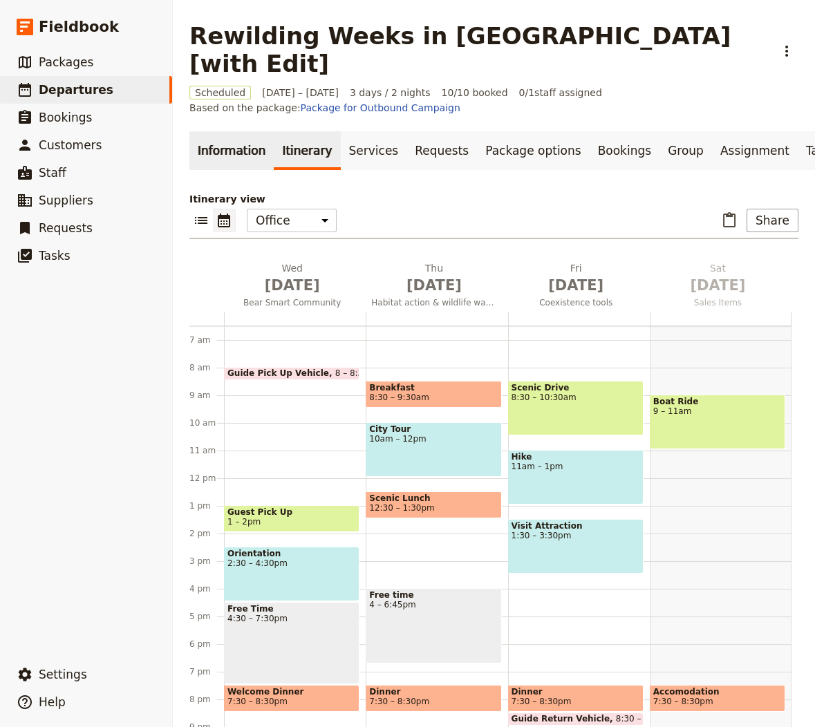
click at [214, 131] on link "Information" at bounding box center [231, 150] width 84 height 39
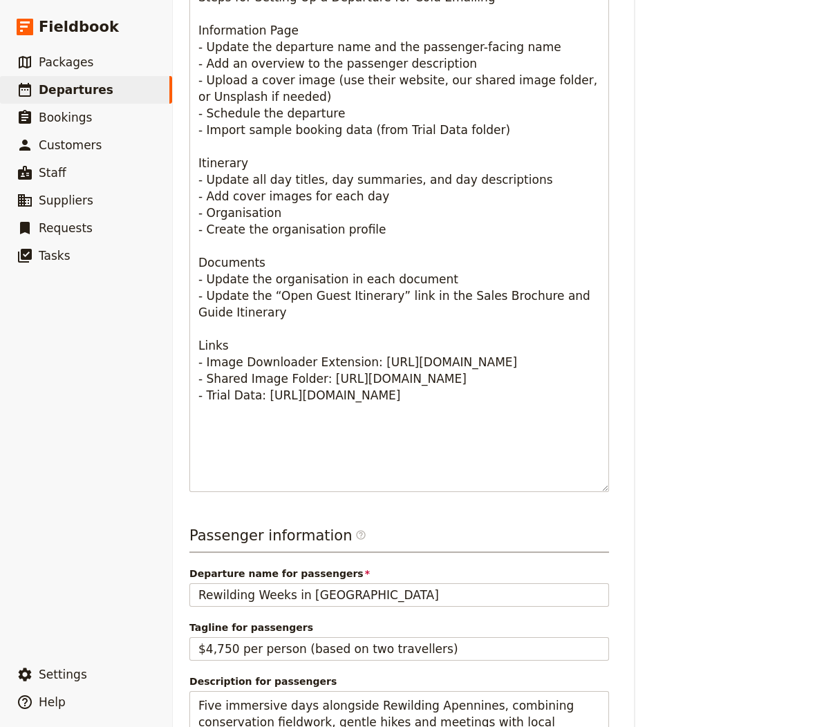
scroll to position [860, 0]
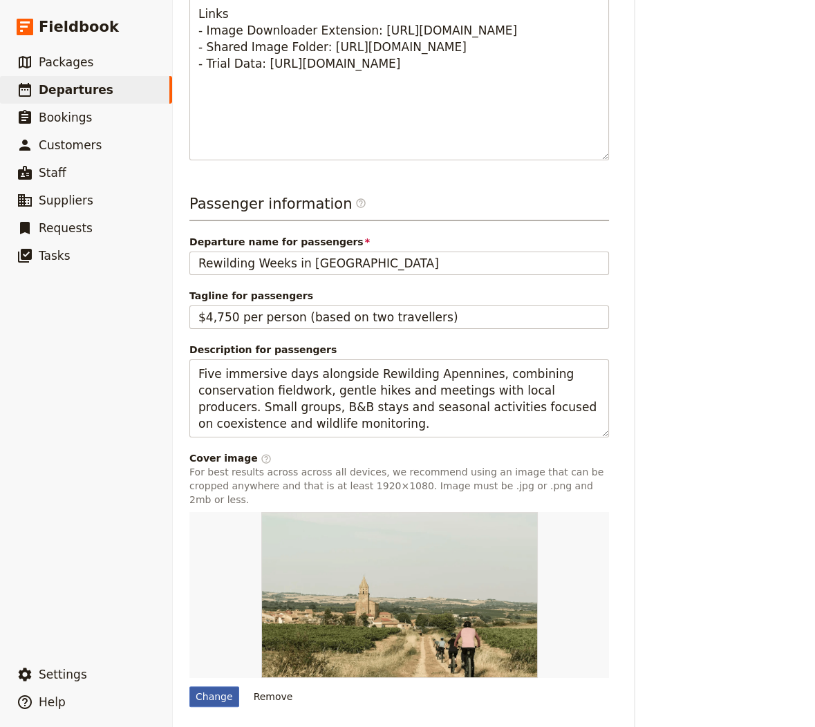
click at [215, 687] on div "Change" at bounding box center [214, 697] width 50 height 21
click at [189, 686] on input "Change" at bounding box center [189, 686] width 1 height 1
type input "C:\fakepath\rewilding-week-grifone-appennino-rilascio.7c26995e.jpg"
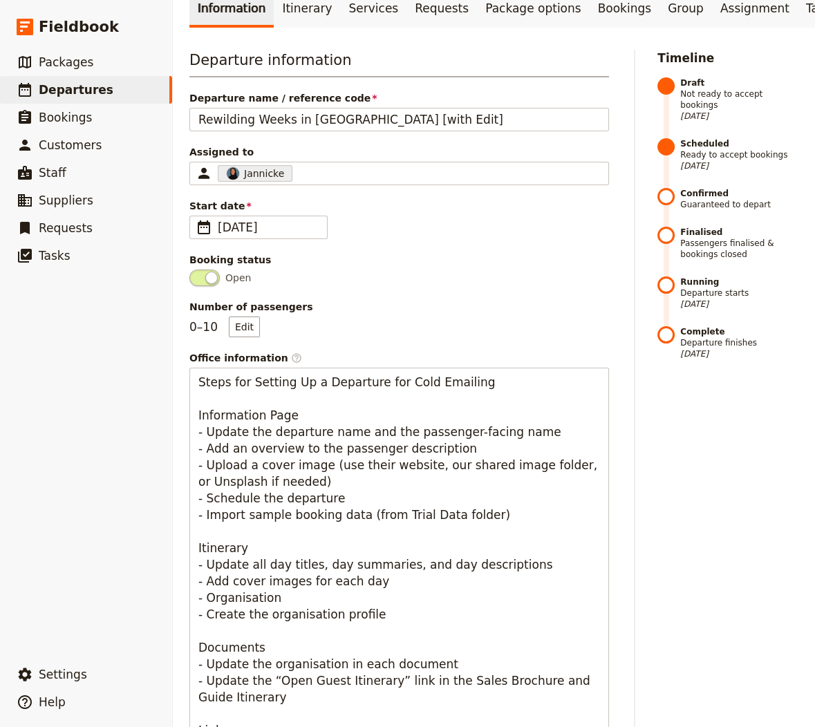
scroll to position [0, 0]
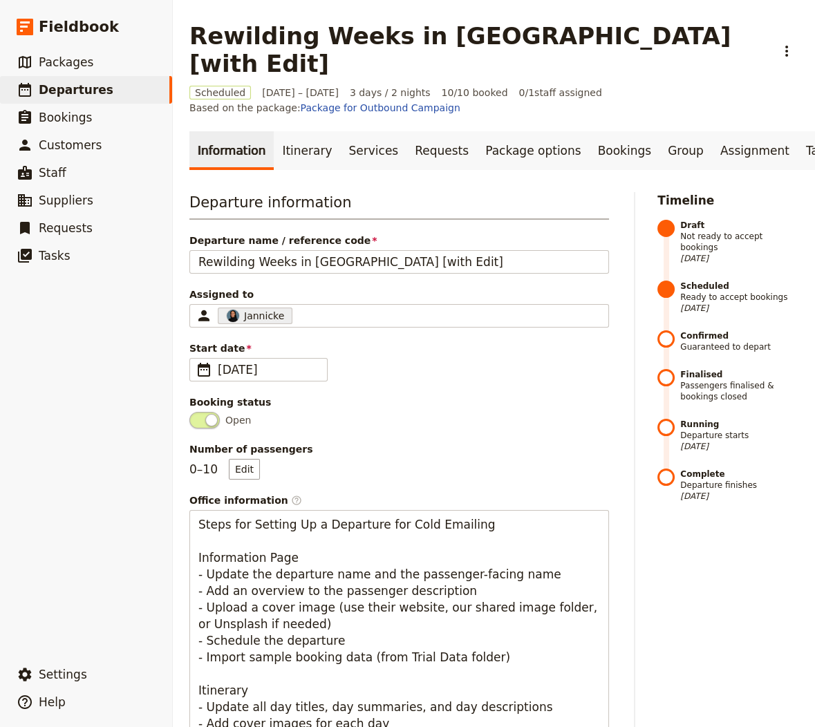
click at [284, 131] on link "Itinerary" at bounding box center [307, 150] width 66 height 39
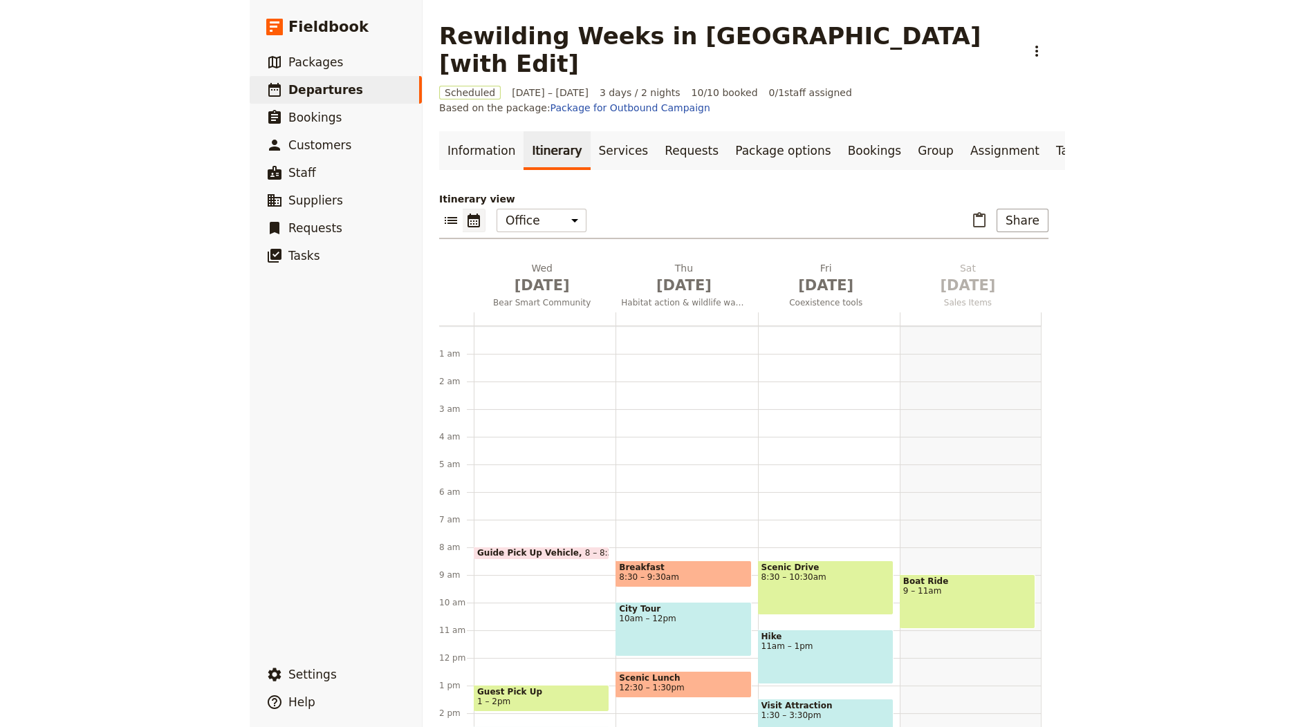
scroll to position [180, 0]
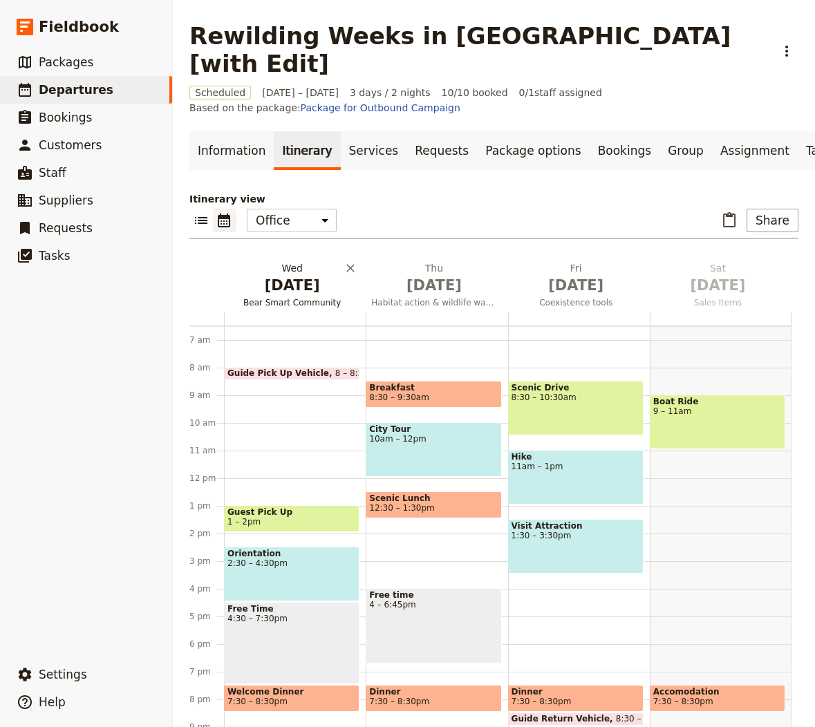
click at [279, 297] on span "Bear Smart Community" at bounding box center [292, 302] width 136 height 11
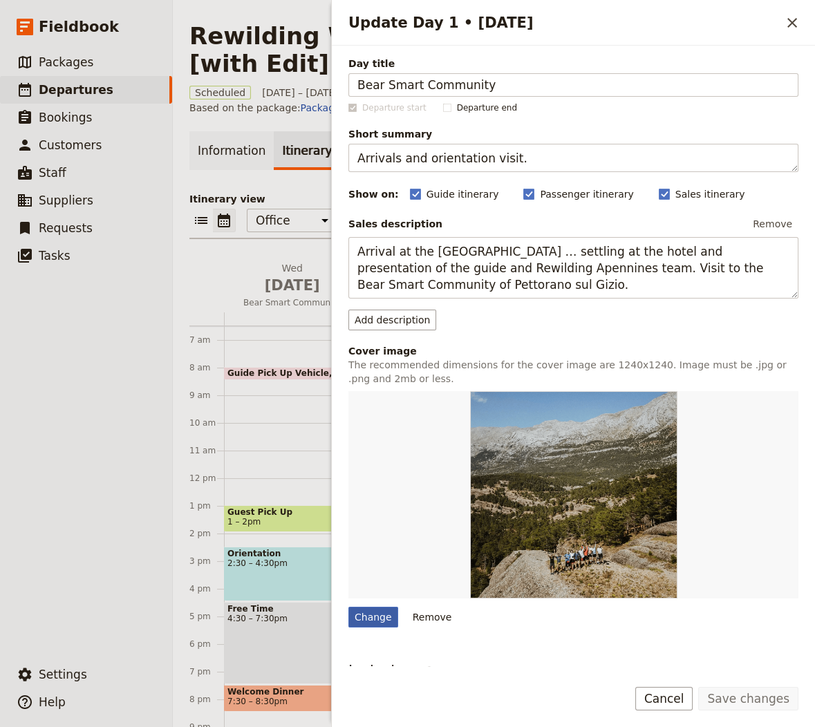
click at [373, 611] on div "Change" at bounding box center [374, 617] width 50 height 21
click at [349, 607] on input "Change" at bounding box center [348, 606] width 1 height 1
type input "C:\fakepath\rewilding-week-crepuscolo-osservazione-[GEOGRAPHIC_DATA]e9df6696.jpg"
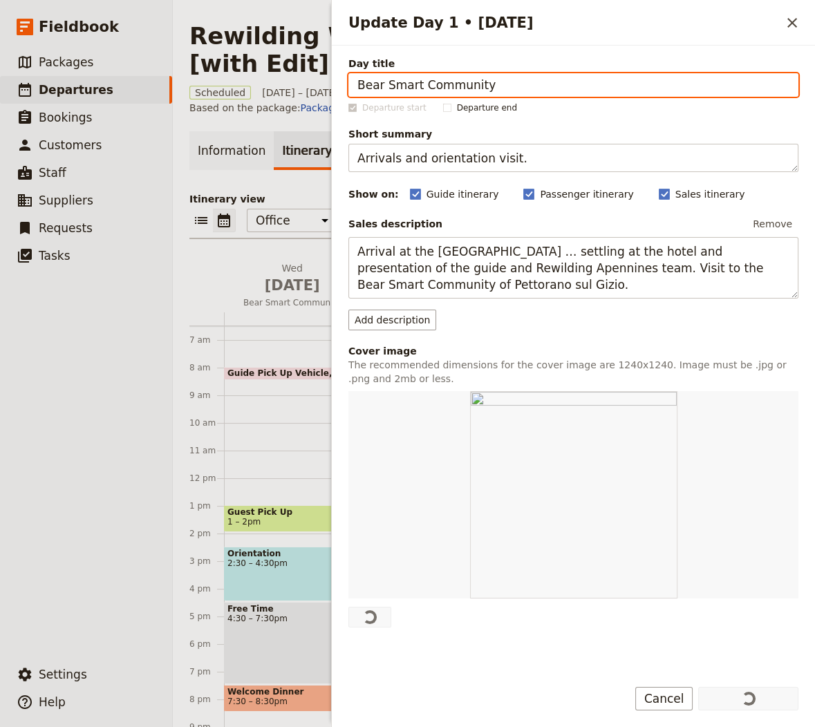
click at [199, 261] on div at bounding box center [206, 286] width 35 height 51
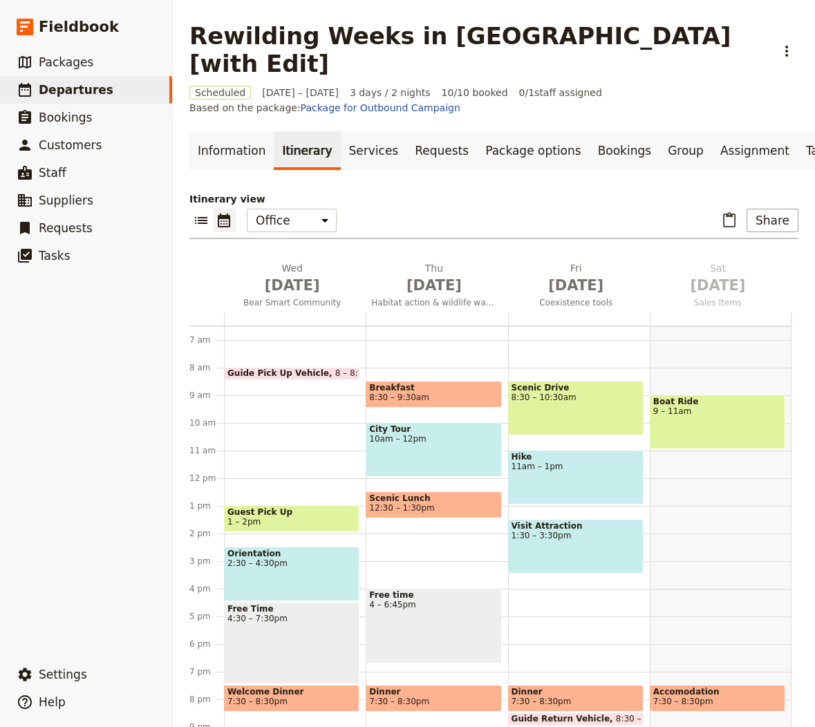
click at [429, 275] on span "[DATE]" at bounding box center [433, 285] width 125 height 21
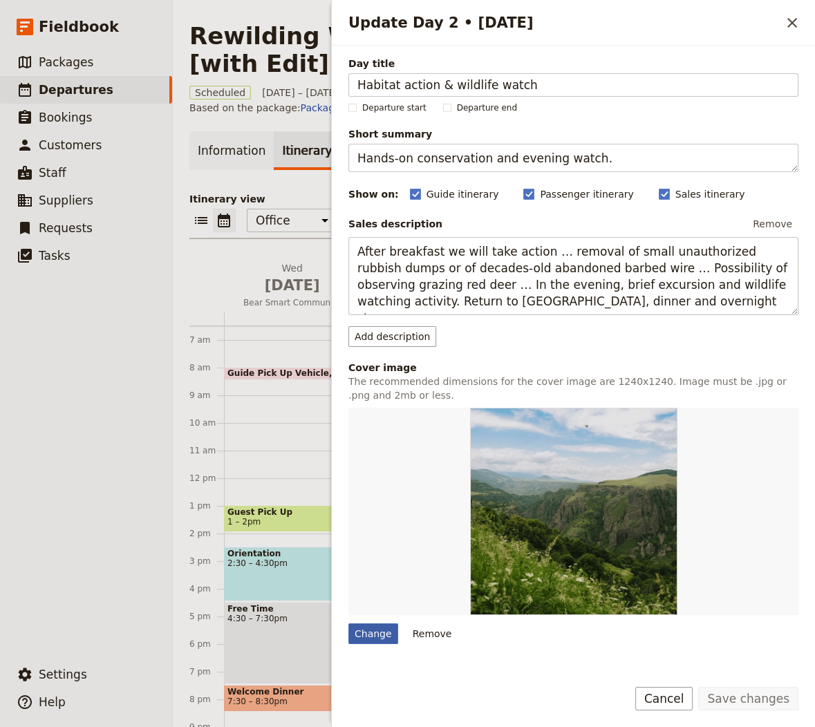
click at [380, 633] on div "Change" at bounding box center [374, 634] width 50 height 21
click at [349, 624] on input "Change" at bounding box center [348, 623] width 1 height 1
type input "C:\fakepath\rewilding-week-[GEOGRAPHIC_DATA]-escursione.e1707eb8.jpg"
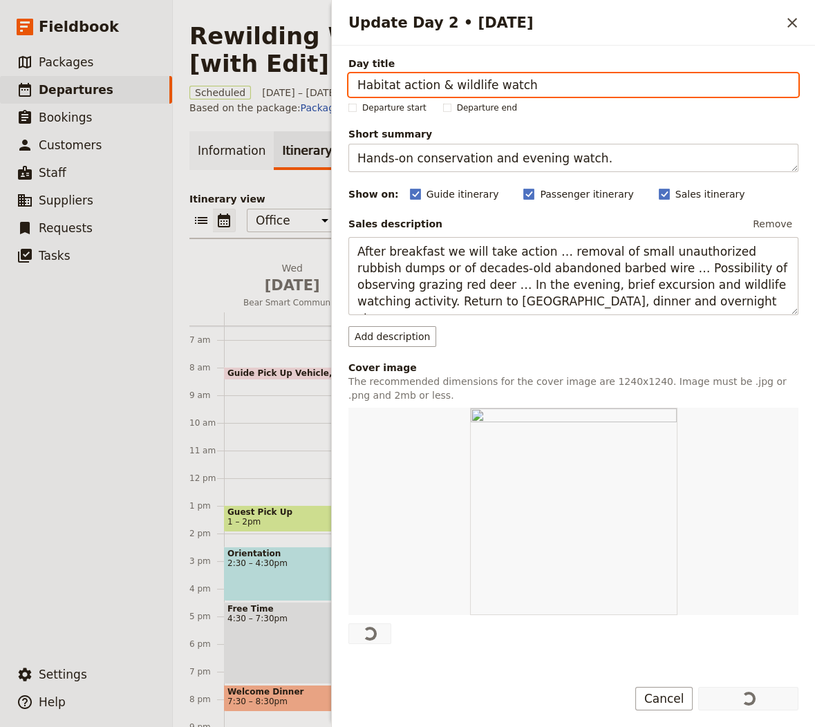
click at [250, 32] on h1 "Rewilding Weeks in [GEOGRAPHIC_DATA] [with Edit]" at bounding box center [477, 49] width 577 height 55
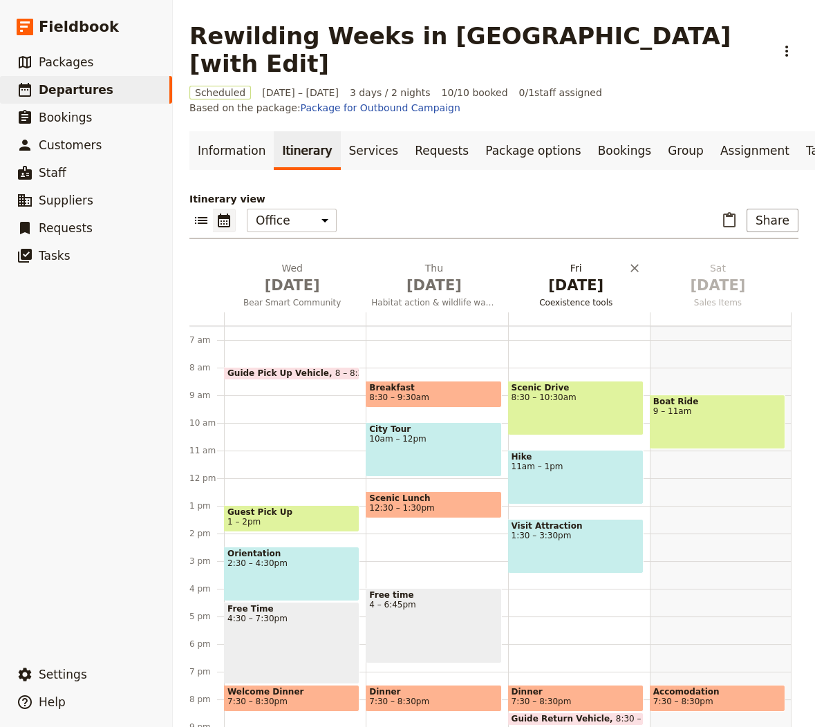
click at [564, 275] on span "[DATE]" at bounding box center [576, 285] width 125 height 21
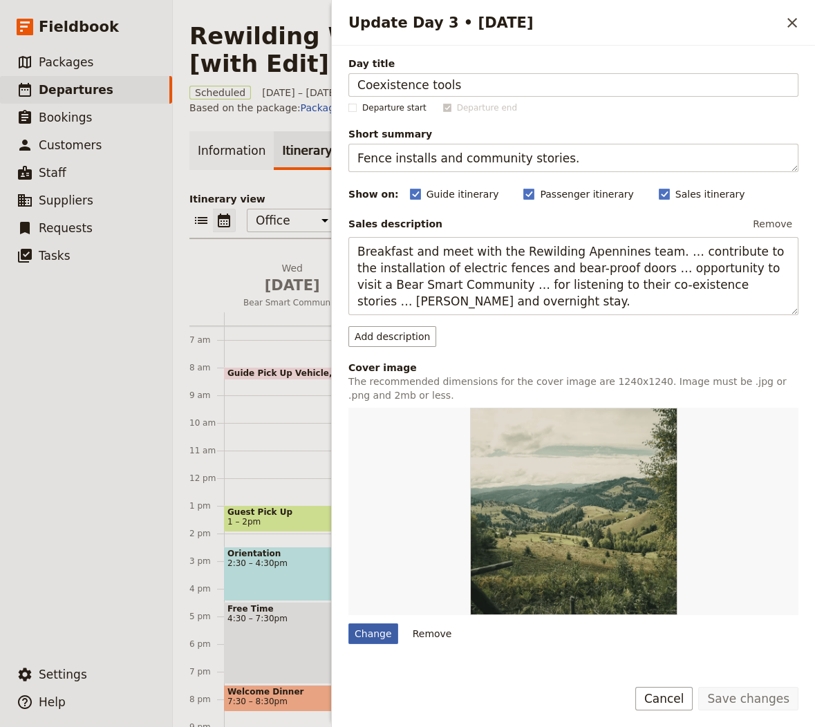
click at [379, 628] on div "Change" at bounding box center [374, 634] width 50 height 21
click at [349, 624] on input "Change" at bounding box center [348, 623] width 1 height 1
type input "C:\fakepath\rewilding-week-appennino-escursione.fea71712.jpg"
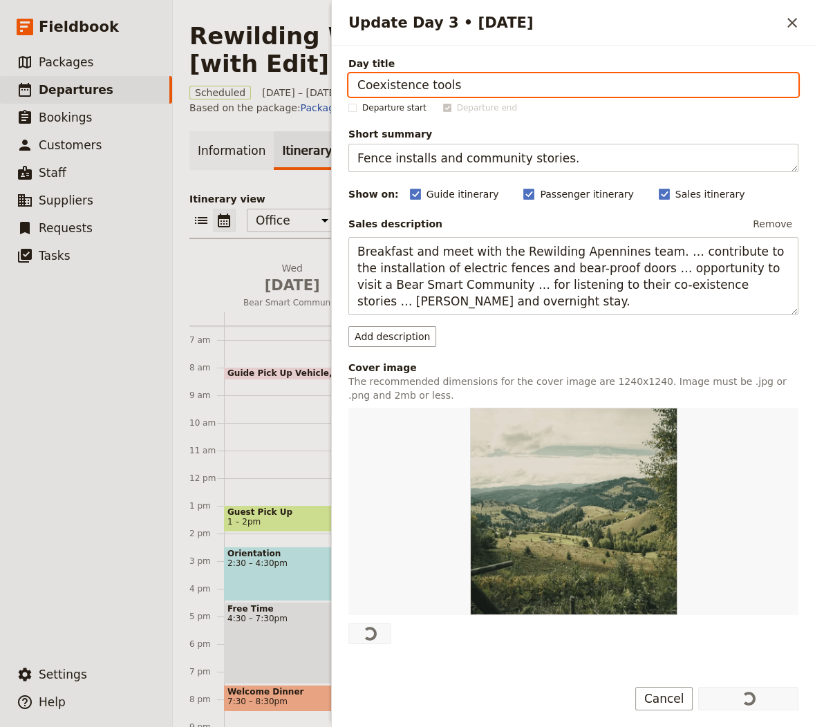
click at [257, 160] on div "Information Itinerary Services Requests Package options Bookings Group Assignme…" at bounding box center [493, 432] width 609 height 602
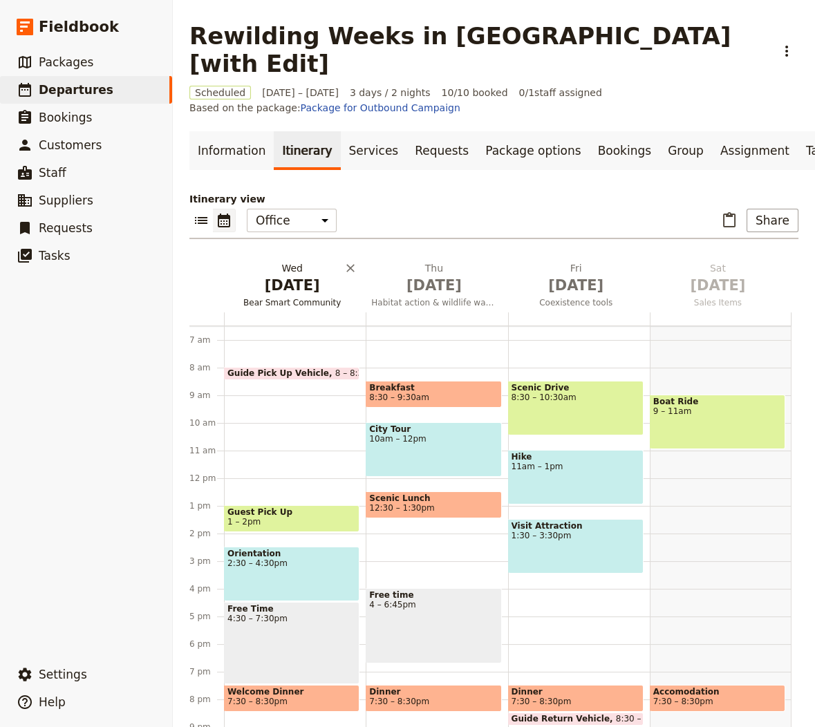
click at [280, 275] on span "[DATE]" at bounding box center [292, 285] width 125 height 21
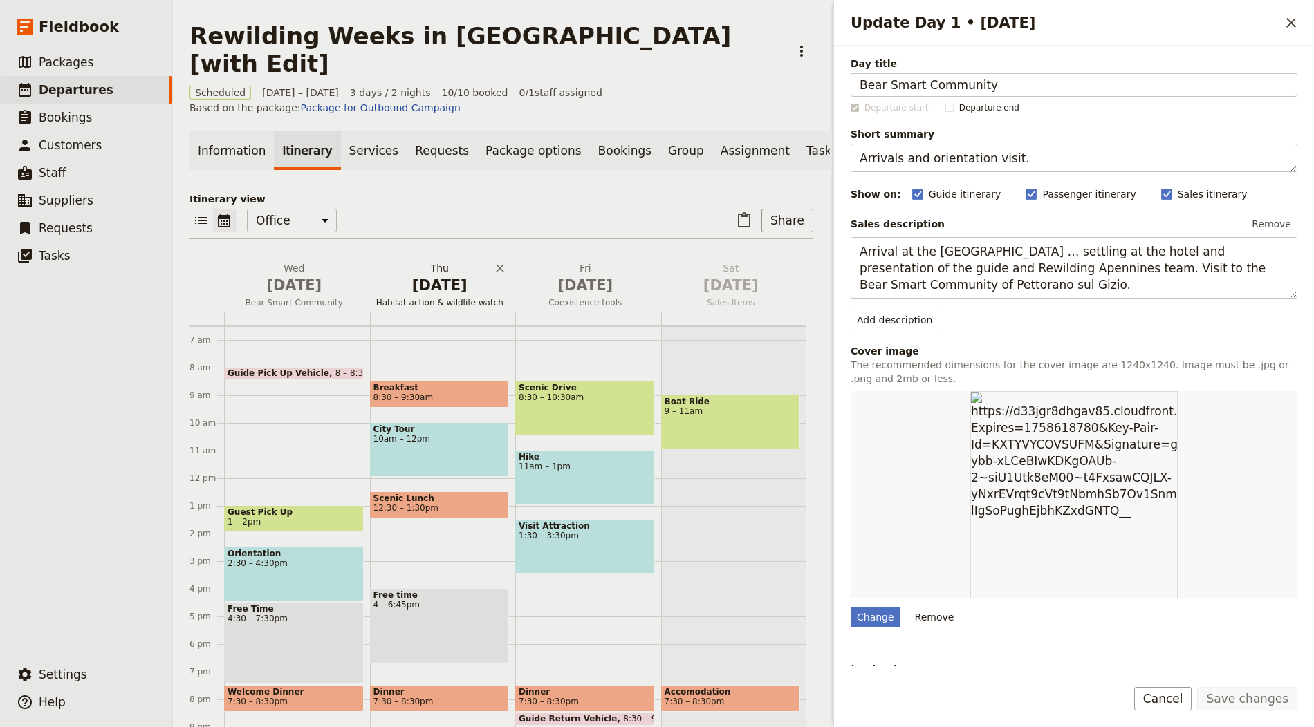
click at [422, 275] on span "[DATE]" at bounding box center [440, 285] width 129 height 21
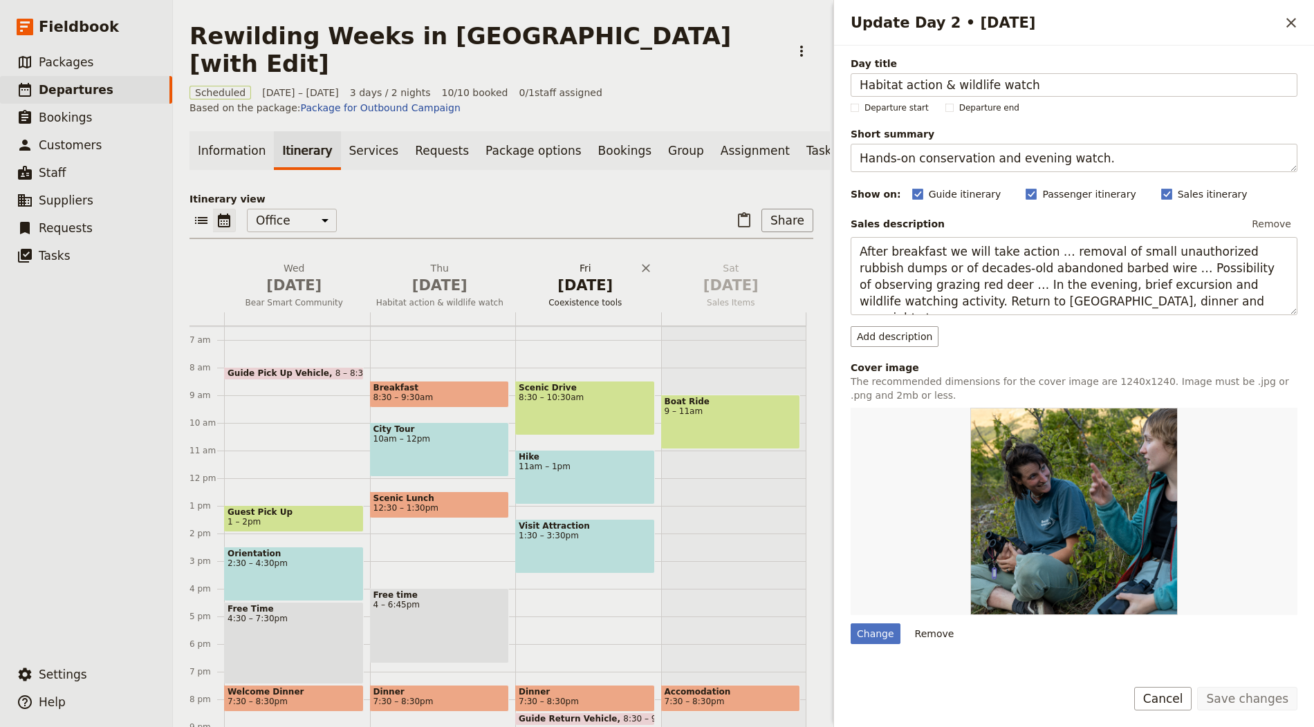
click at [564, 268] on button "[DATE] Coexistence tools" at bounding box center [588, 286] width 146 height 51
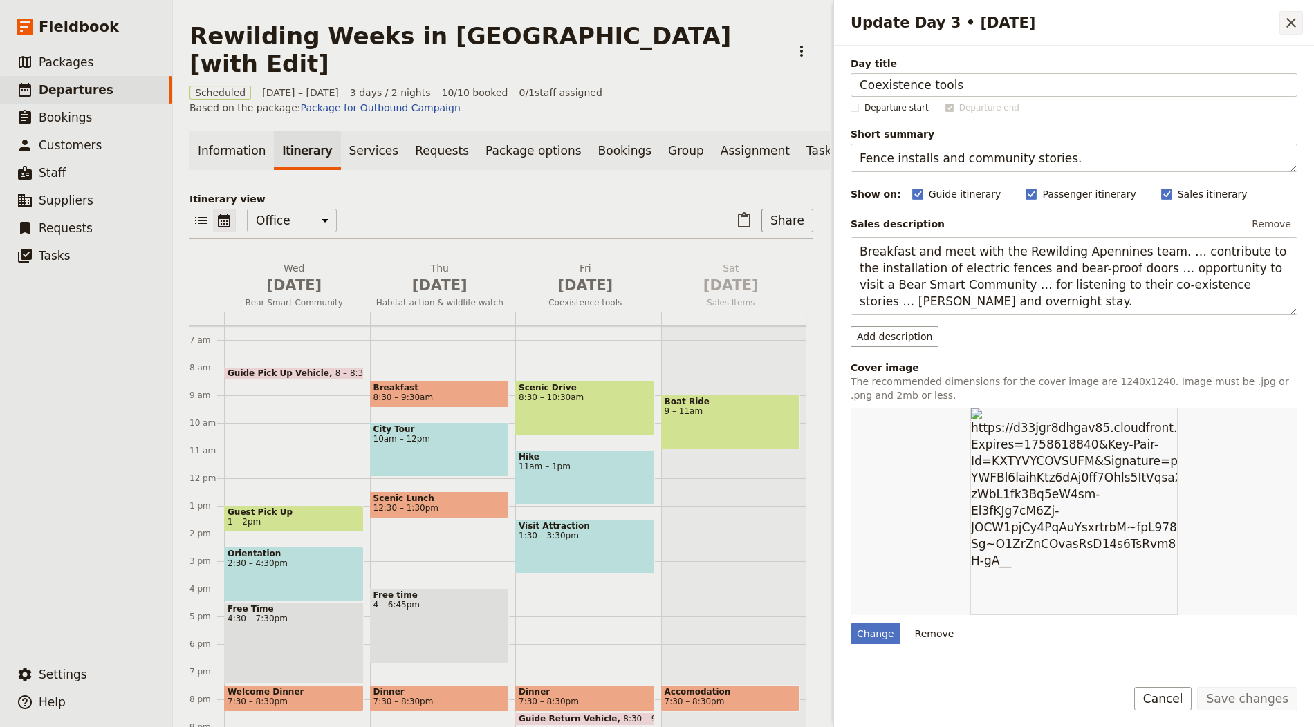
click at [815, 25] on icon "Close drawer" at bounding box center [1291, 23] width 17 height 17
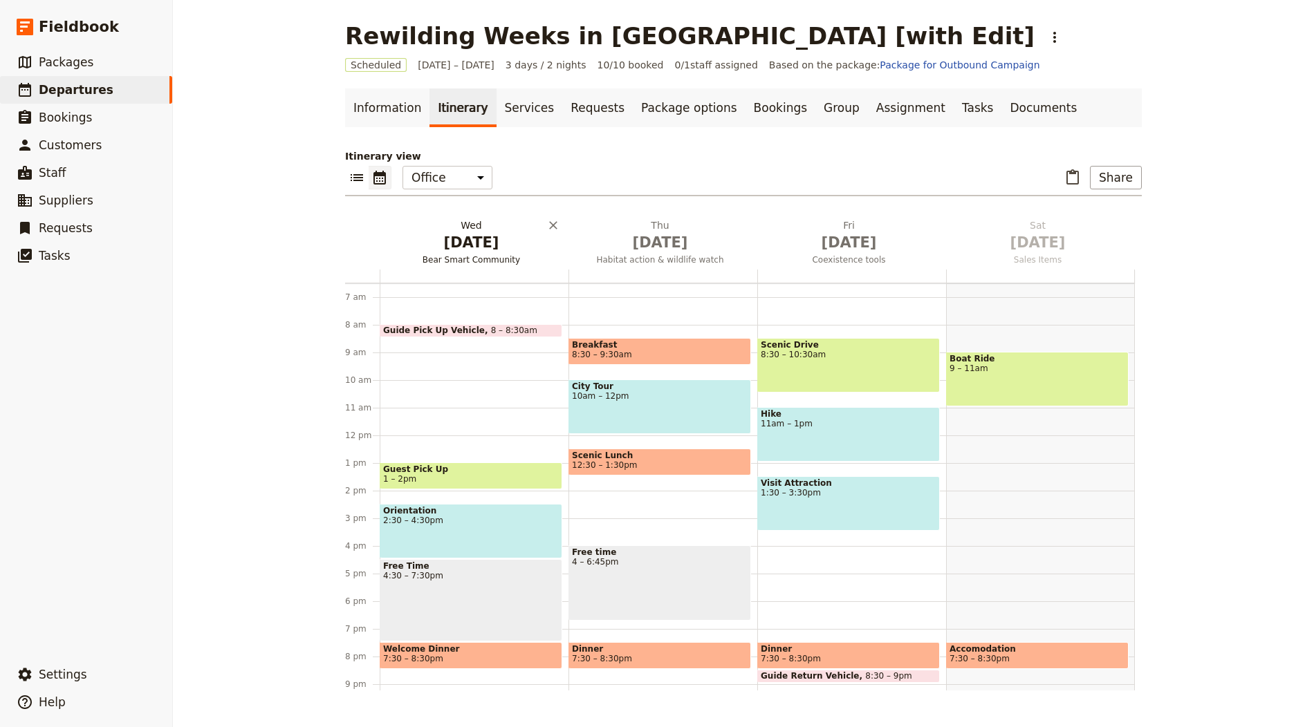
click at [449, 265] on button "[DATE] Bear Smart Community" at bounding box center [474, 244] width 189 height 51
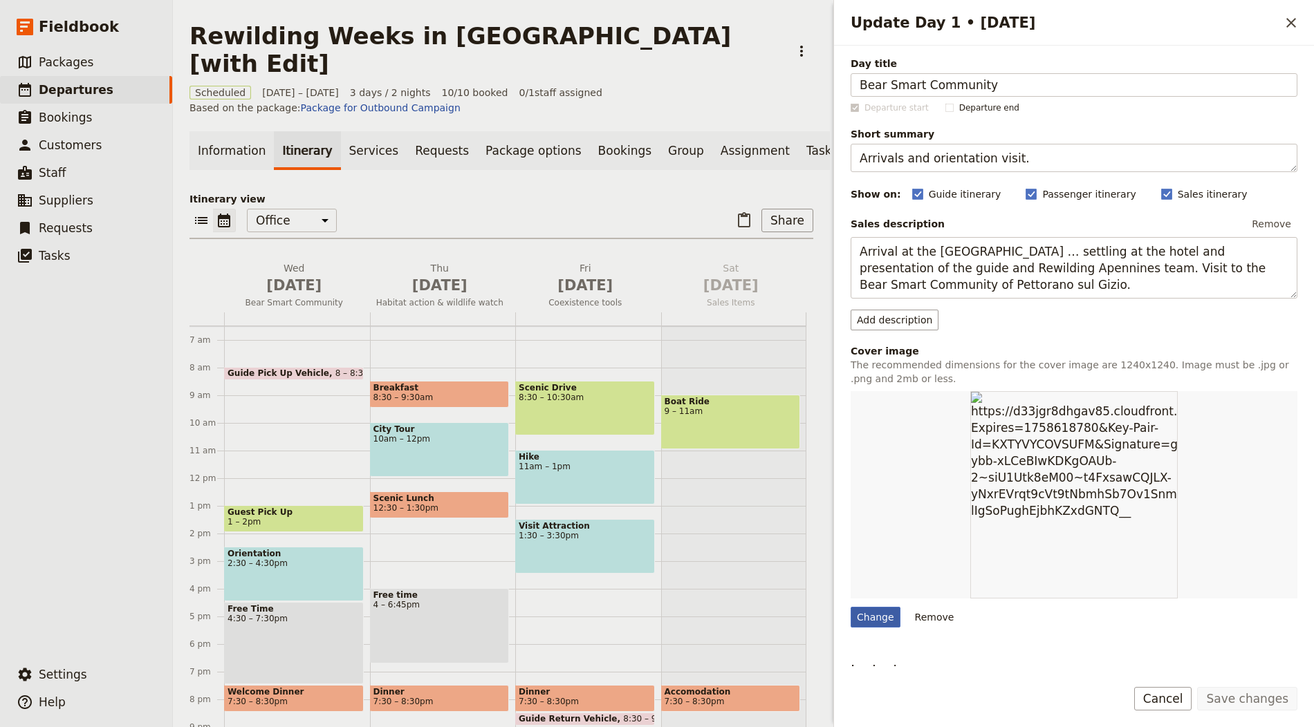
click at [815, 618] on div "Change" at bounding box center [876, 617] width 50 height 21
click at [815, 607] on input "Change" at bounding box center [850, 606] width 1 height 1
type input "C:\fakepath\rewilding-week-appennino-escursione.fea71712.jpg"
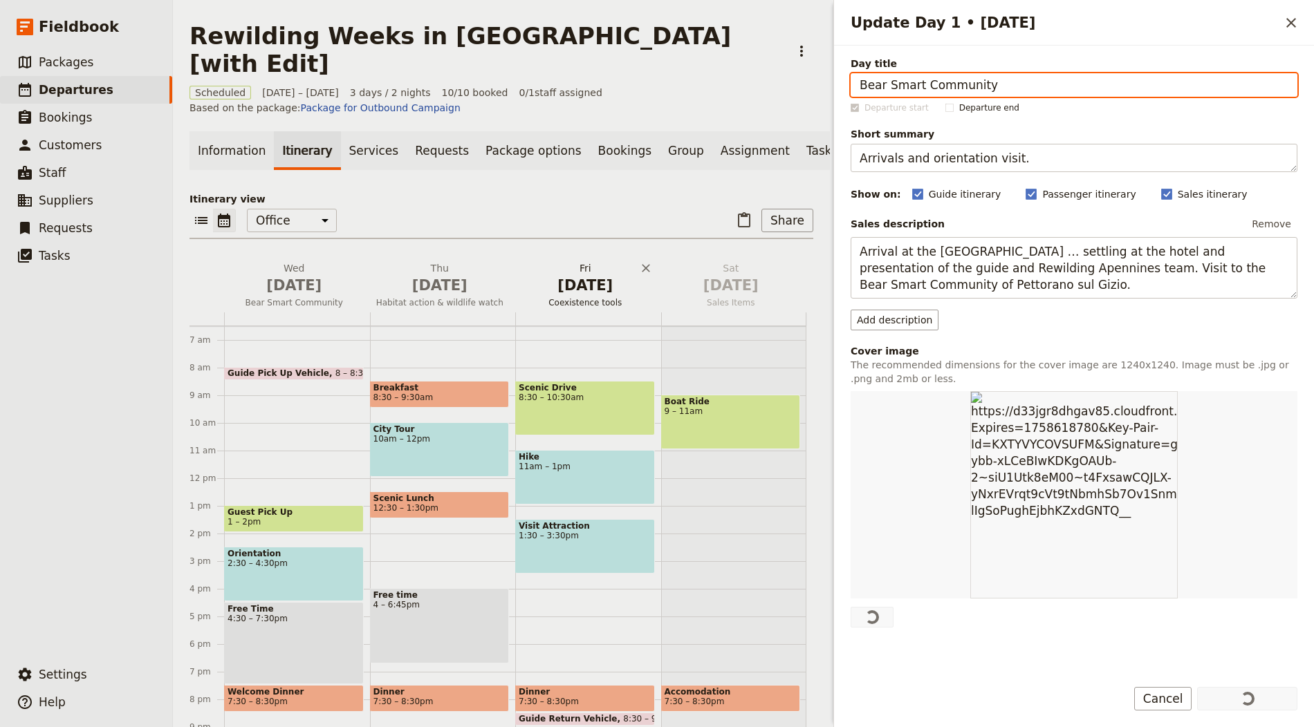
click at [562, 268] on button "[DATE] Coexistence tools" at bounding box center [588, 286] width 146 height 51
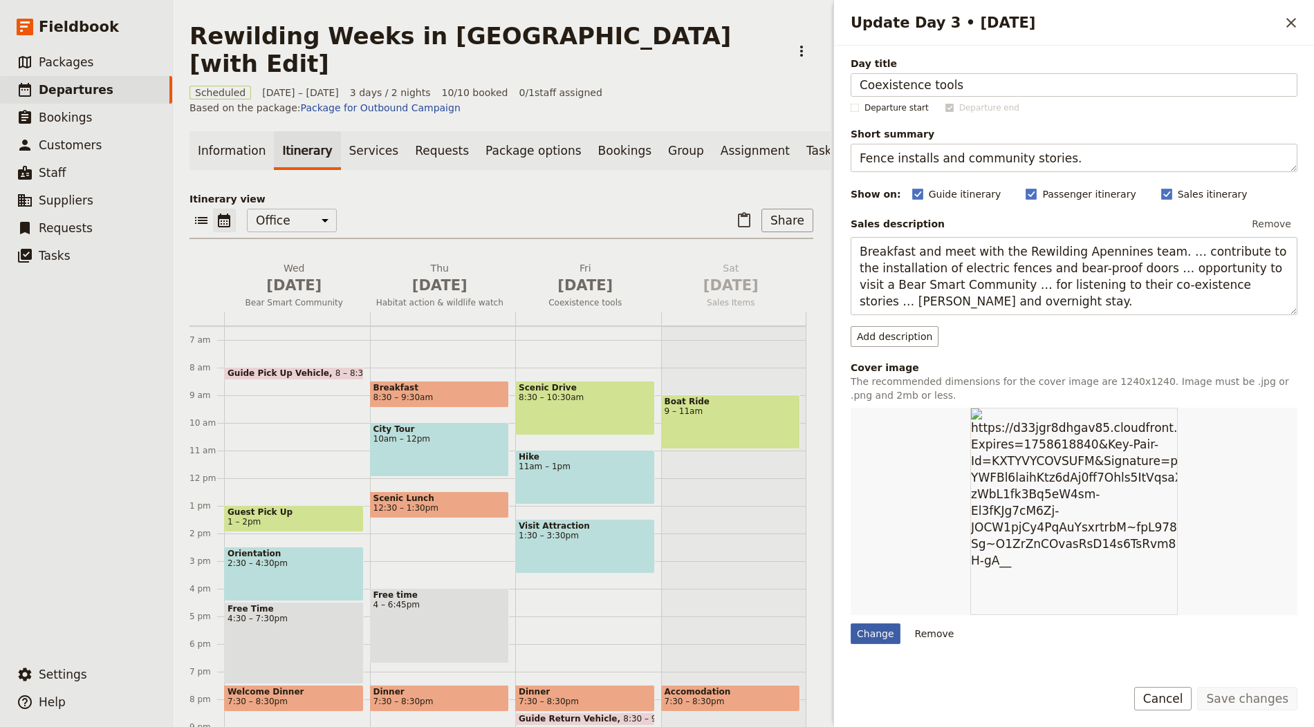
click at [815, 627] on div "Change" at bounding box center [876, 634] width 50 height 21
click at [815, 624] on input "Change" at bounding box center [850, 623] width 1 height 1
type input "C:\fakepath\rewilding-week-[GEOGRAPHIC_DATA][PERSON_NAME][GEOGRAPHIC_DATA]94e34…"
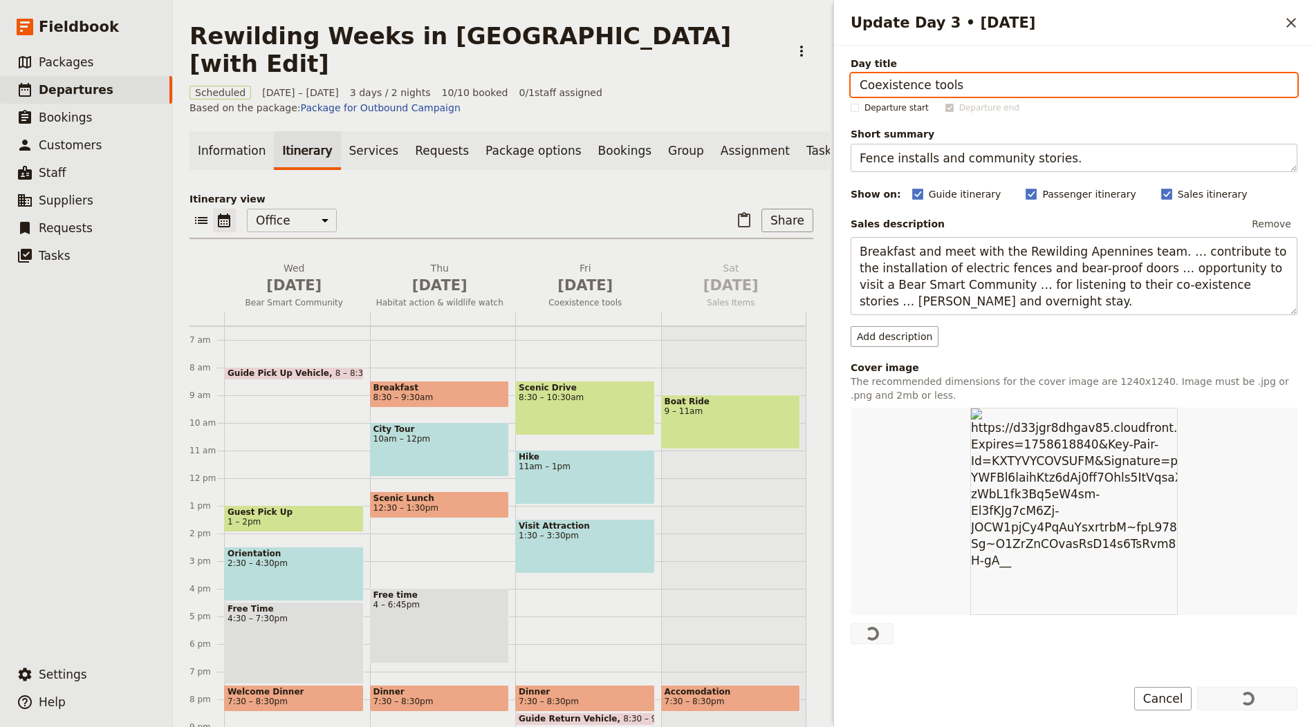
click at [571, 192] on div "Itinerary view ​ ​ Office Guide Passenger Sales ​ Share [DATE] Bear Smart Commu…" at bounding box center [501, 462] width 624 height 541
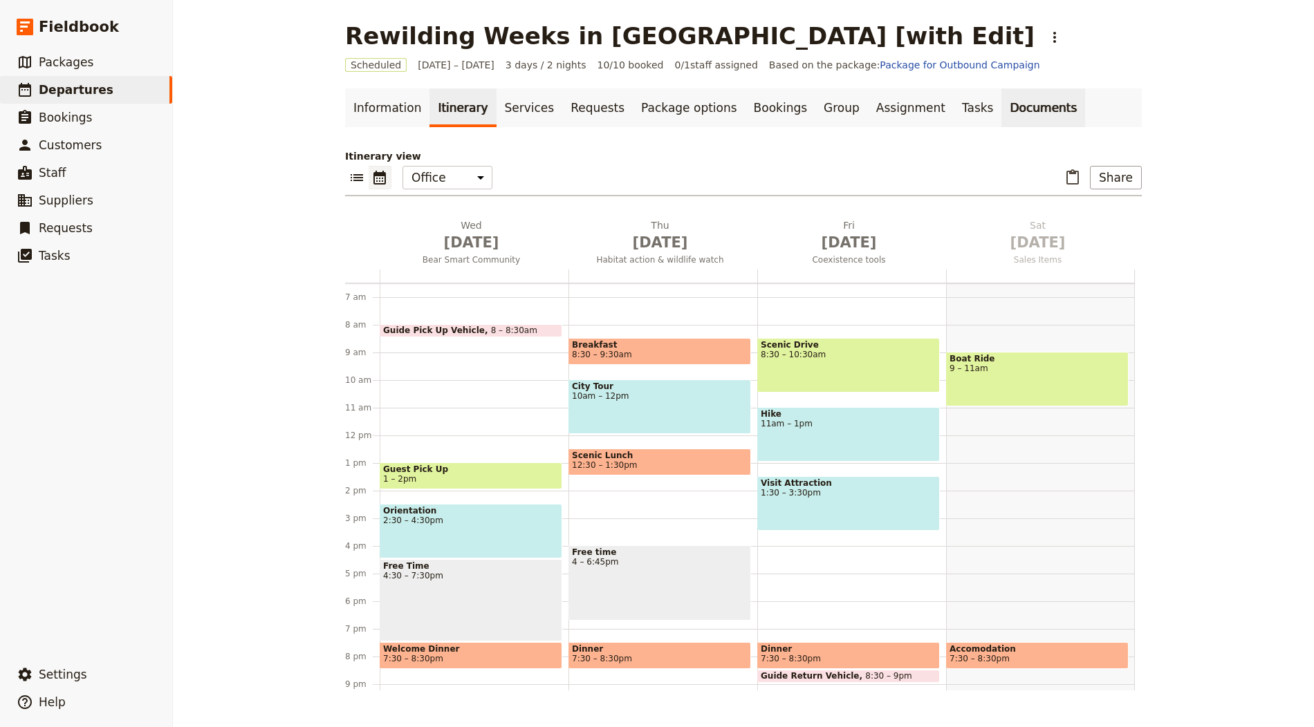
click at [815, 120] on link "Documents" at bounding box center [1043, 108] width 84 height 39
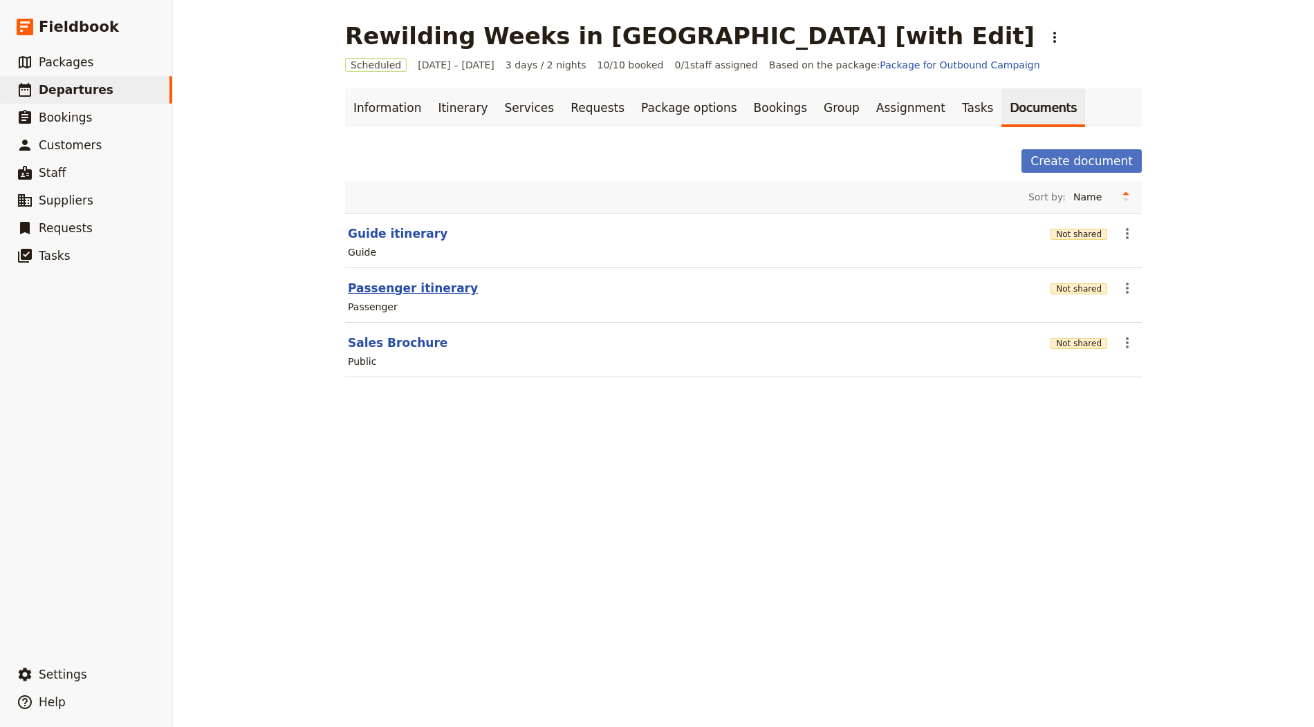
click at [442, 289] on button "Passenger itinerary" at bounding box center [413, 288] width 130 height 17
select select "PASSENGER"
select select "RUN_SHEET"
select select "LARGE"
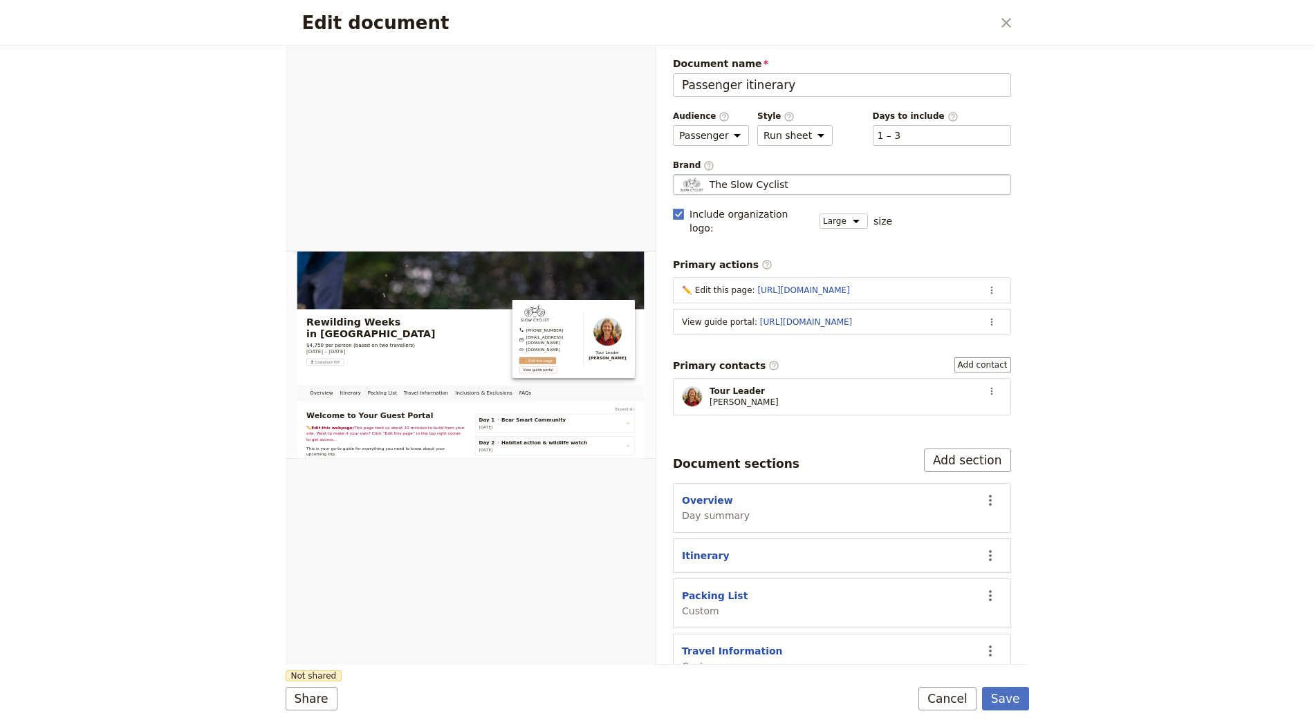
click at [794, 178] on div "The Slow Cyclist" at bounding box center [842, 185] width 326 height 14
click at [679, 175] on input "The Slow Cyclist" at bounding box center [678, 174] width 1 height 1
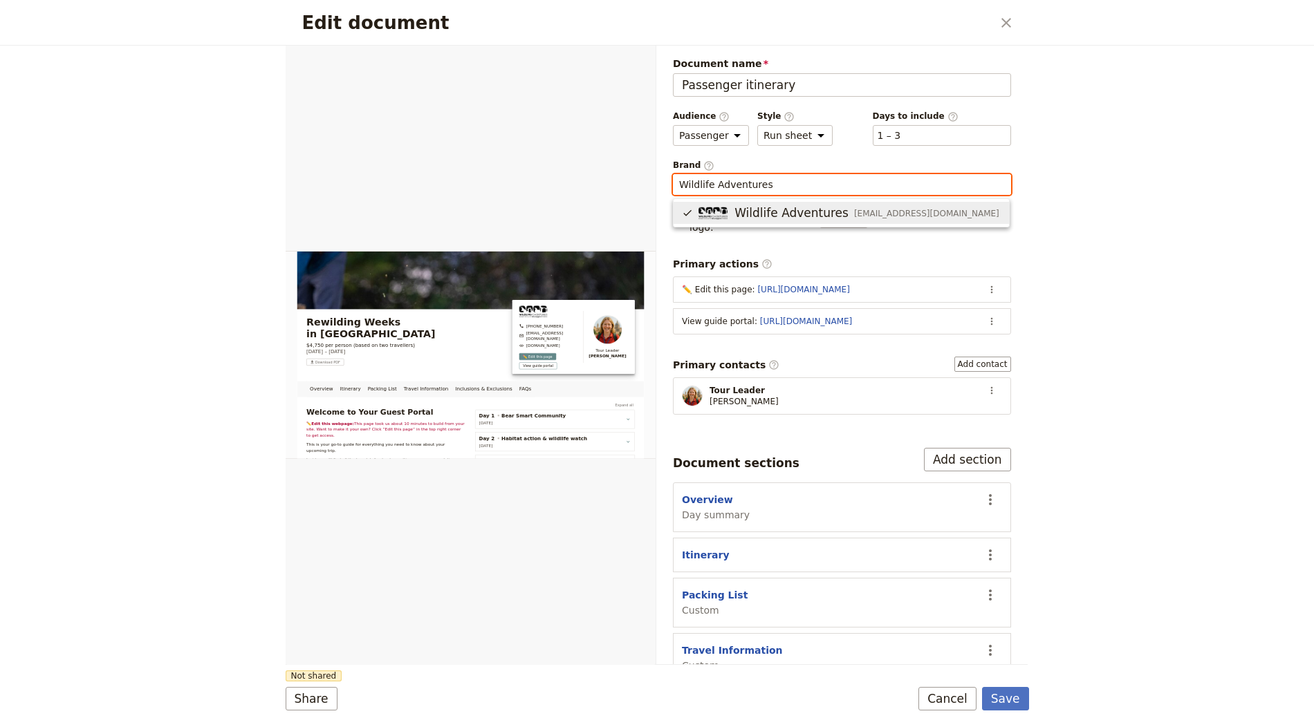
type input "Wildlife Adventures"
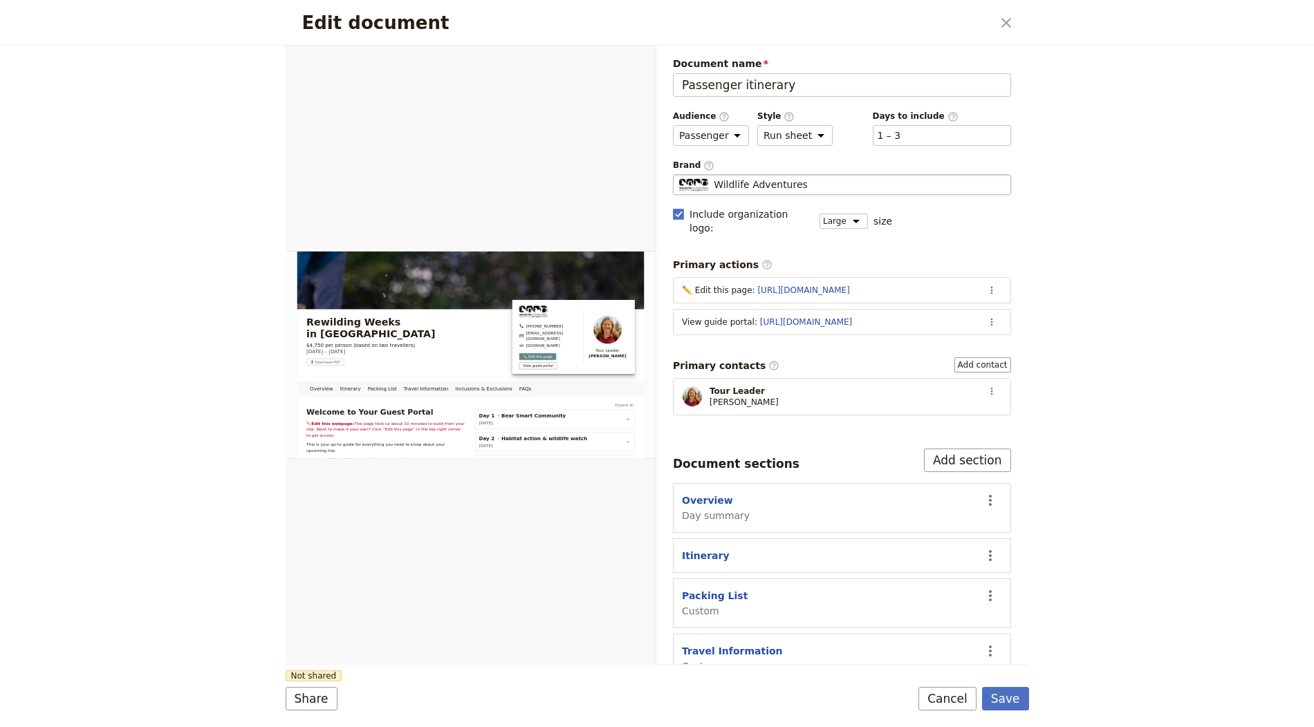
click at [815, 445] on div "Edit document ​ Overview Itinerary Packing List Travel Information Inclusions &…" at bounding box center [657, 363] width 1314 height 727
click at [815, 696] on button "Save" at bounding box center [1005, 699] width 47 height 24
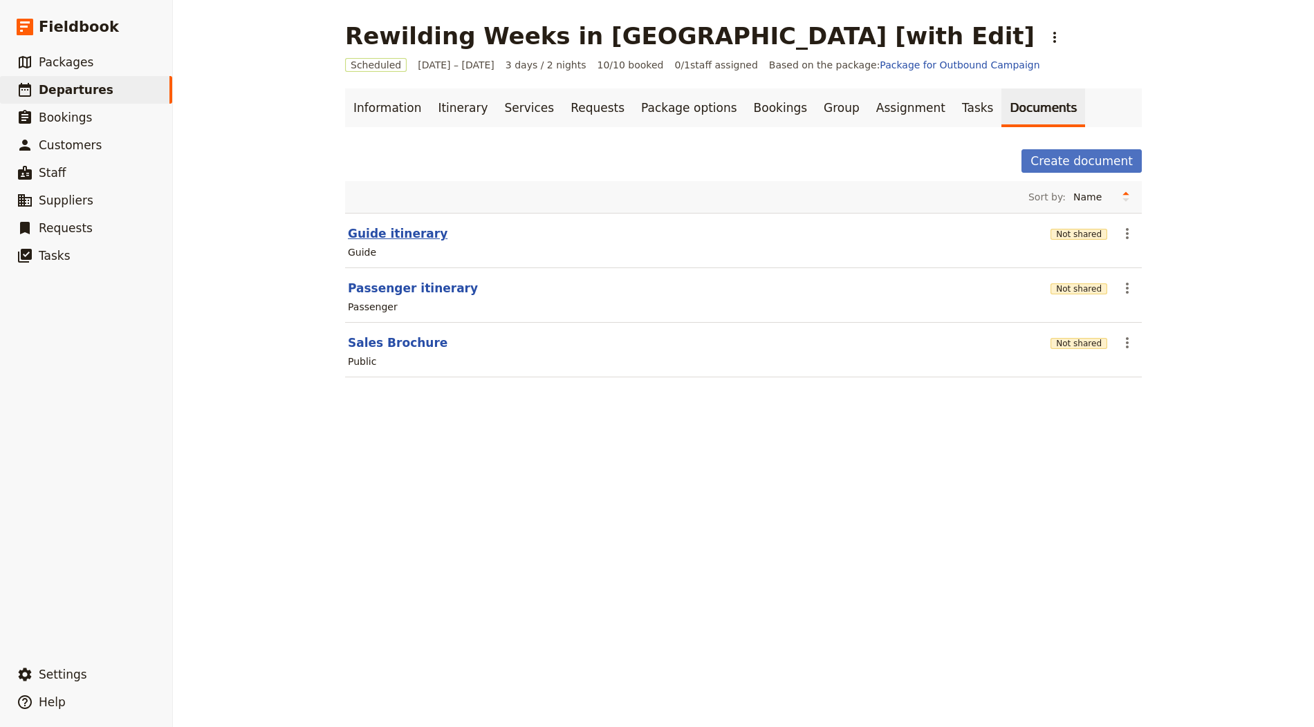
click at [426, 225] on button "Guide itinerary" at bounding box center [398, 233] width 100 height 17
select select "STAFF"
select select "RUN_SHEET"
select select "LARGE"
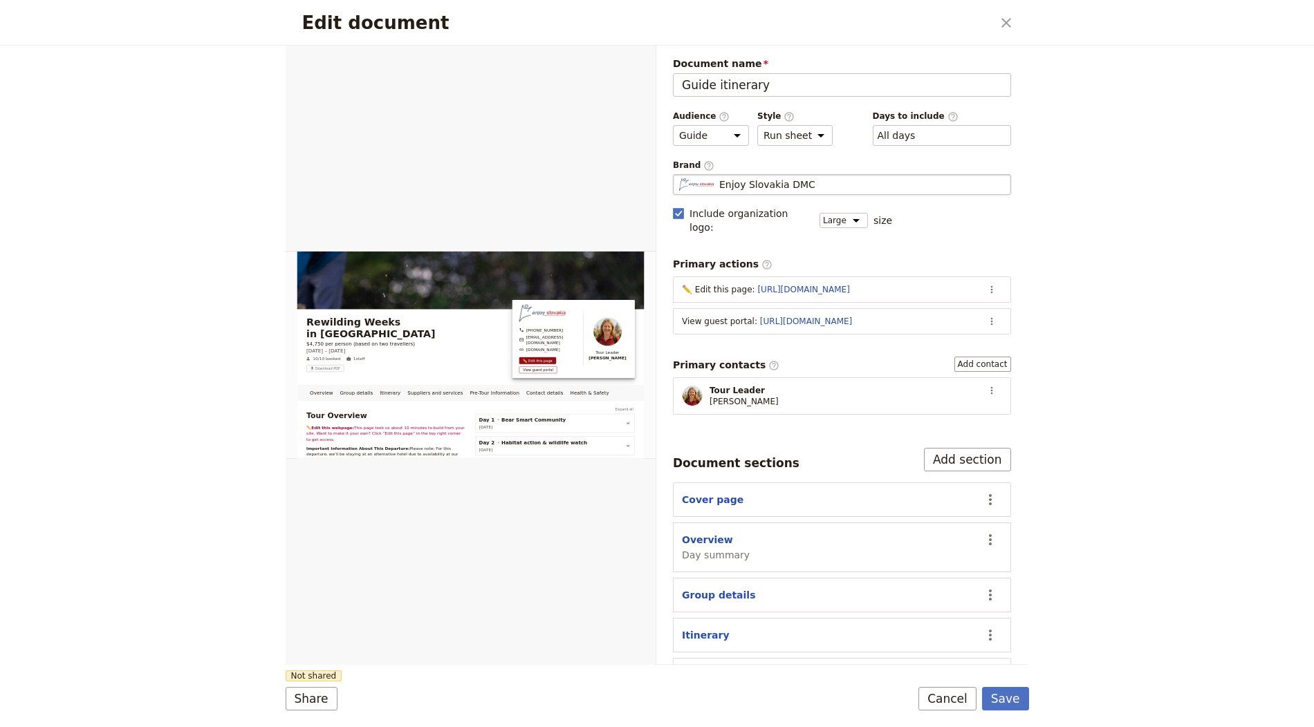
click at [815, 187] on div "Enjoy Slovakia DMC" at bounding box center [842, 185] width 326 height 14
click at [679, 175] on input "Enjoy Slovakia DMC" at bounding box center [678, 174] width 1 height 1
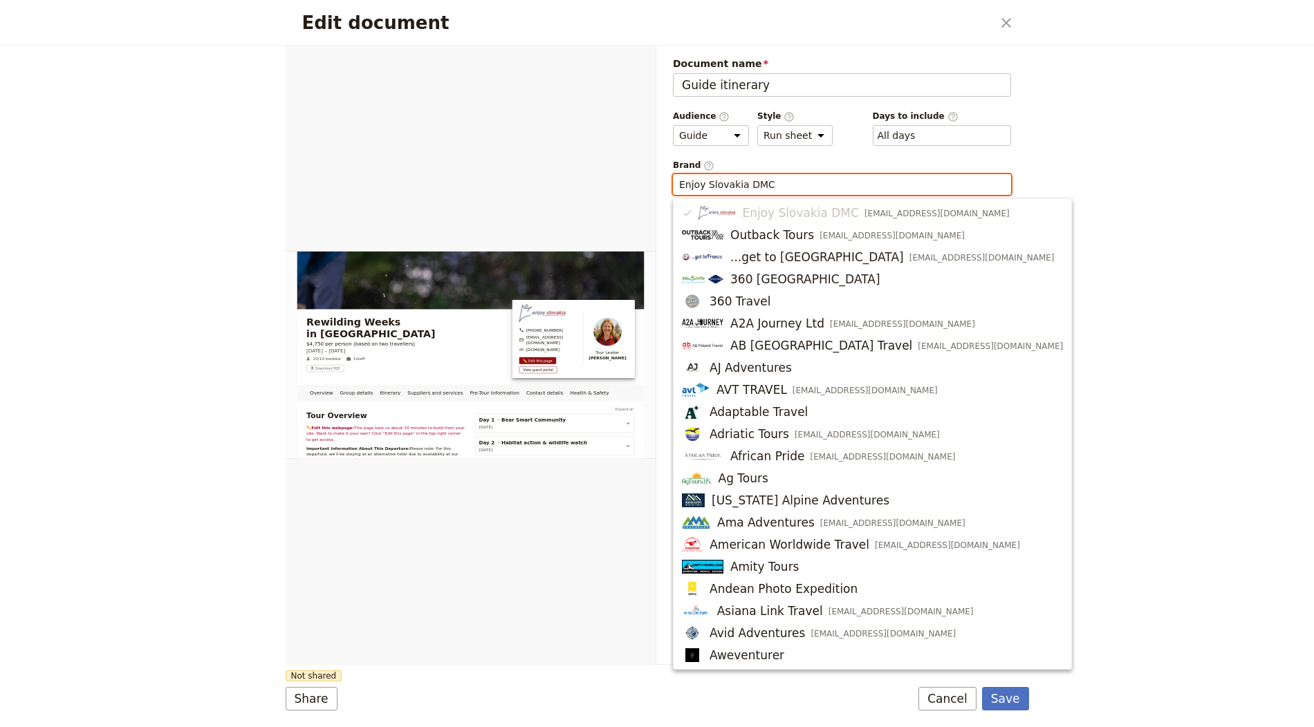
paste input "Wildlife Adventures"
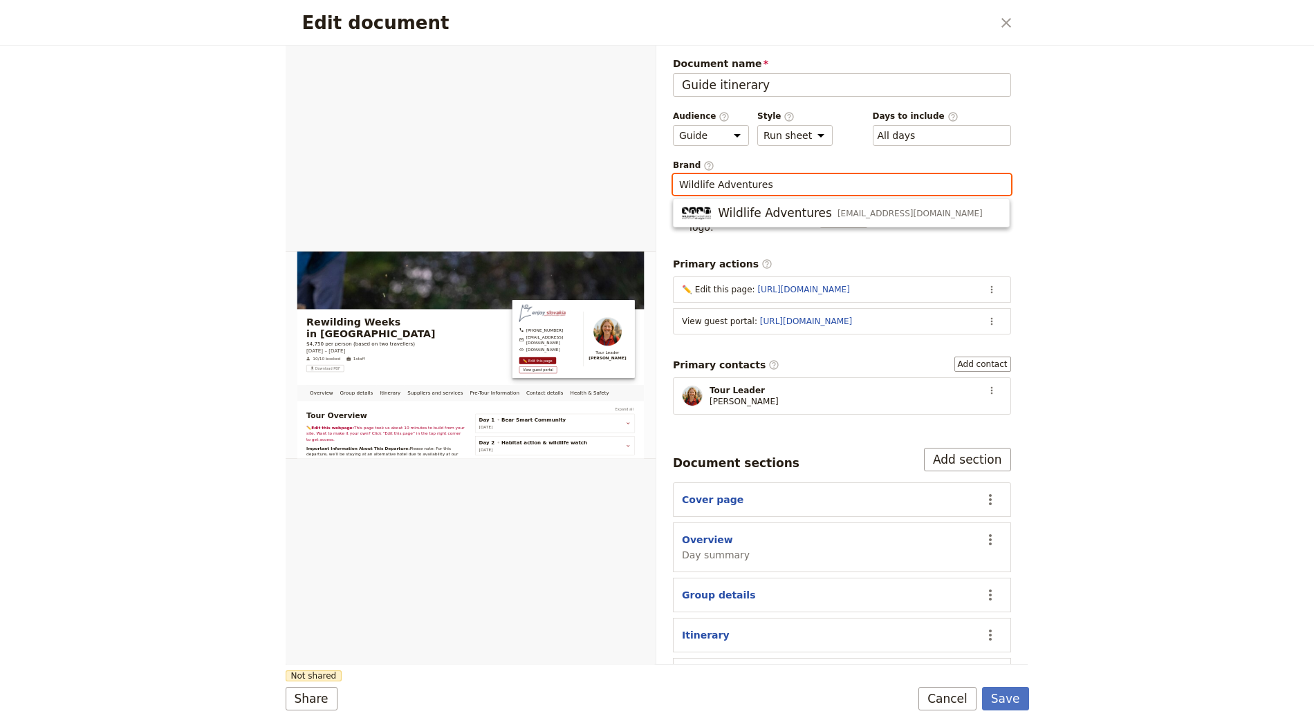
click at [812, 216] on span "Wildlife Adventures" at bounding box center [775, 213] width 114 height 17
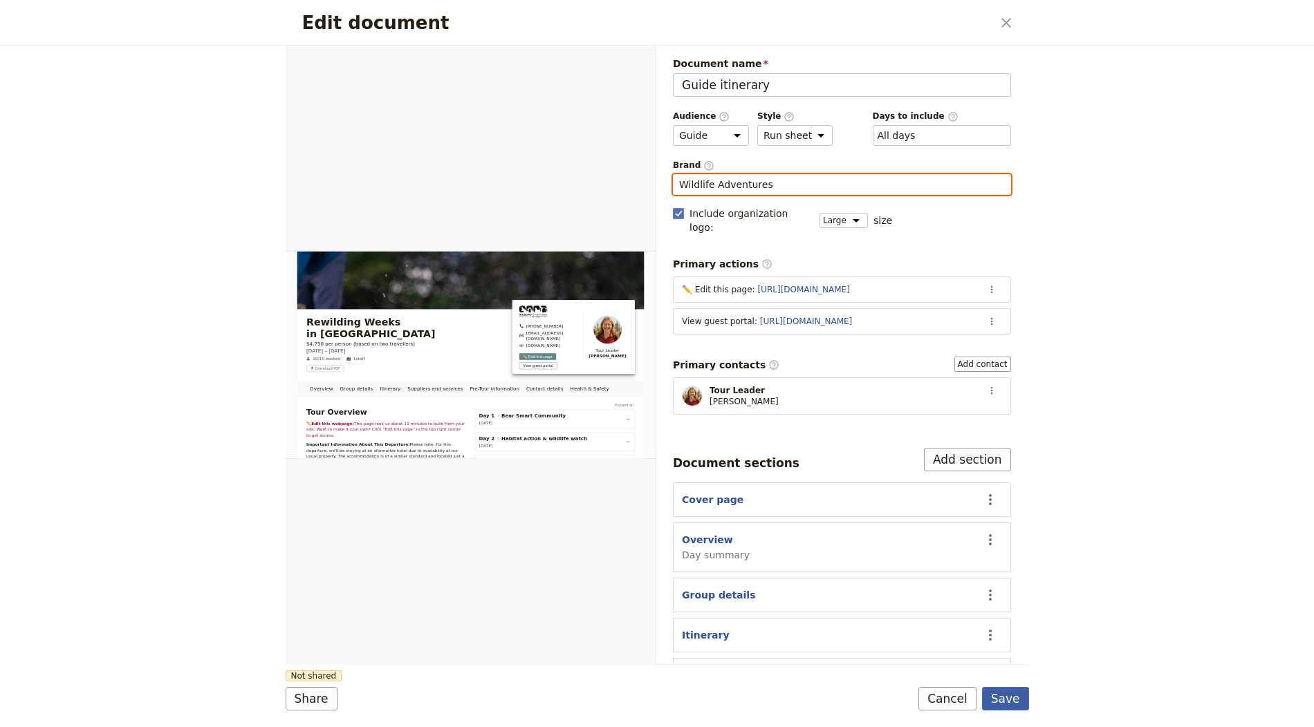
type input "Wildlife Adventures"
click at [815, 695] on button "Save" at bounding box center [1005, 699] width 47 height 24
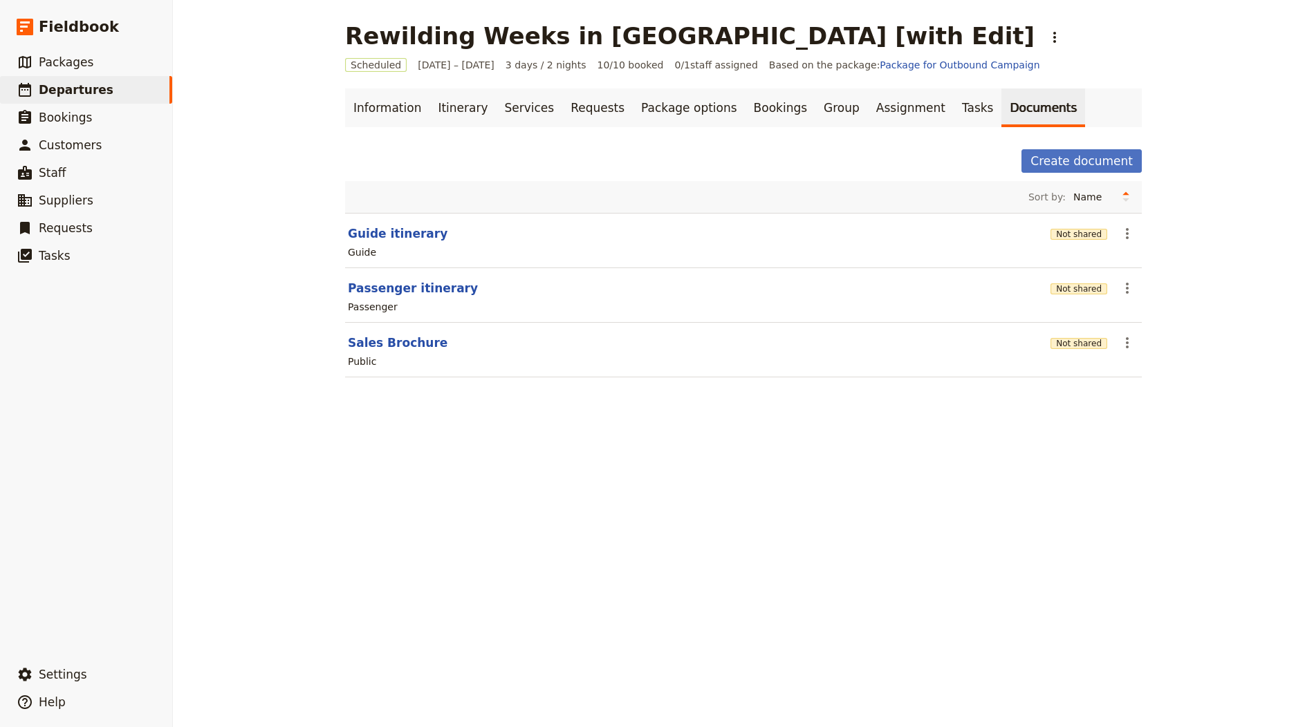
click at [432, 335] on header "Sales Brochure" at bounding box center [696, 343] width 697 height 17
click at [412, 337] on button "Sales Brochure" at bounding box center [398, 343] width 100 height 17
select select "DEFAULT"
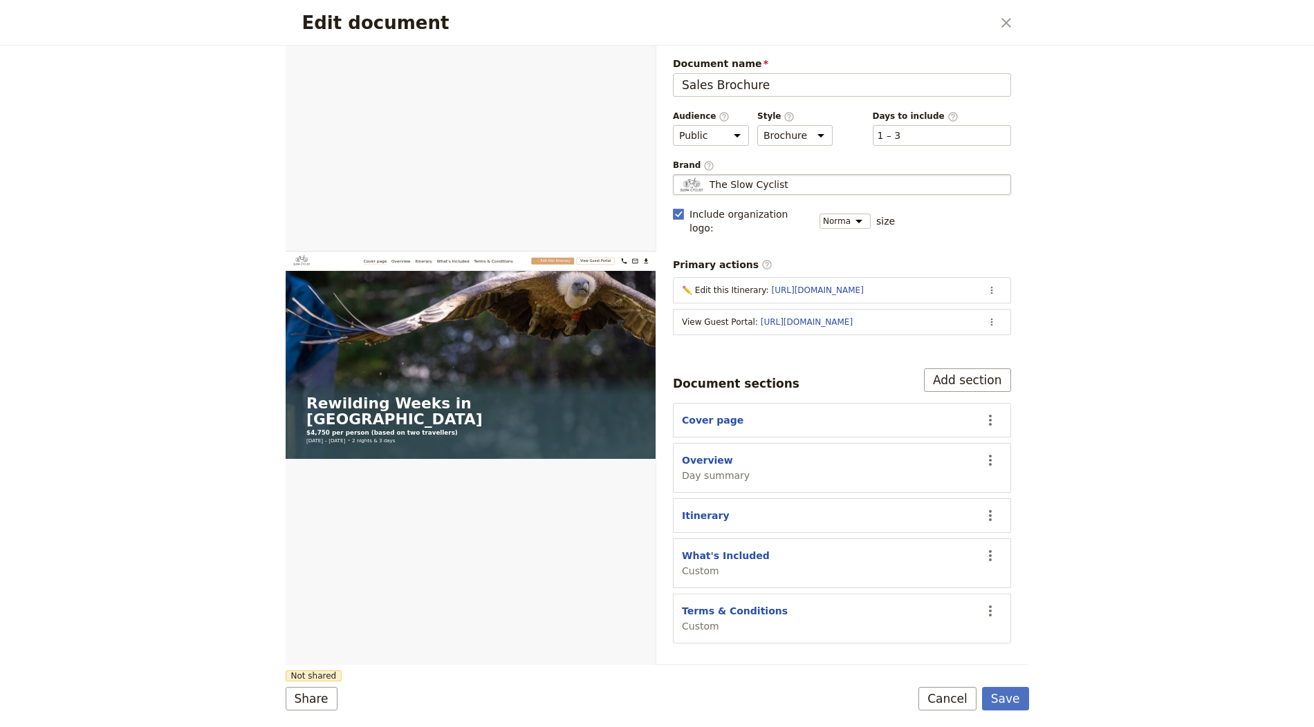
click at [815, 174] on fieldset "The Slow Cyclist The Slow Cyclist" at bounding box center [842, 184] width 338 height 21
click at [679, 174] on input "The Slow Cyclist" at bounding box center [678, 174] width 1 height 1
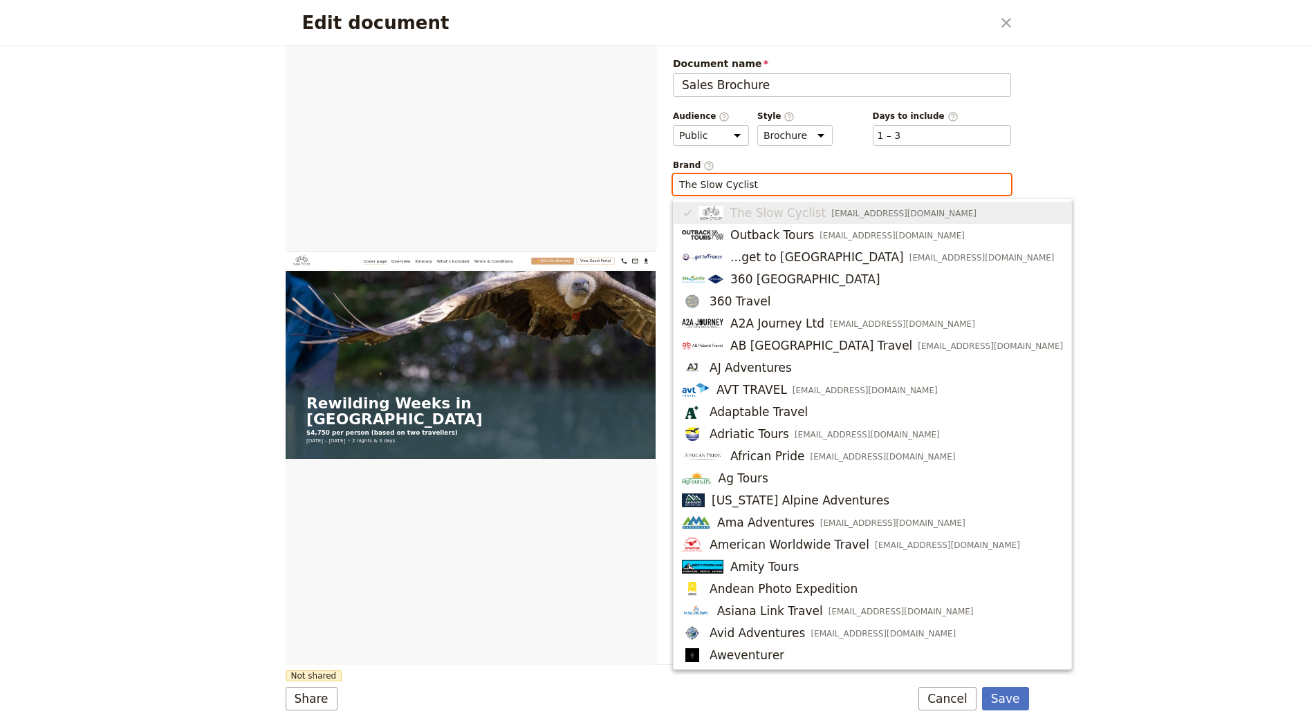
paste input "Wildlife Adventures"
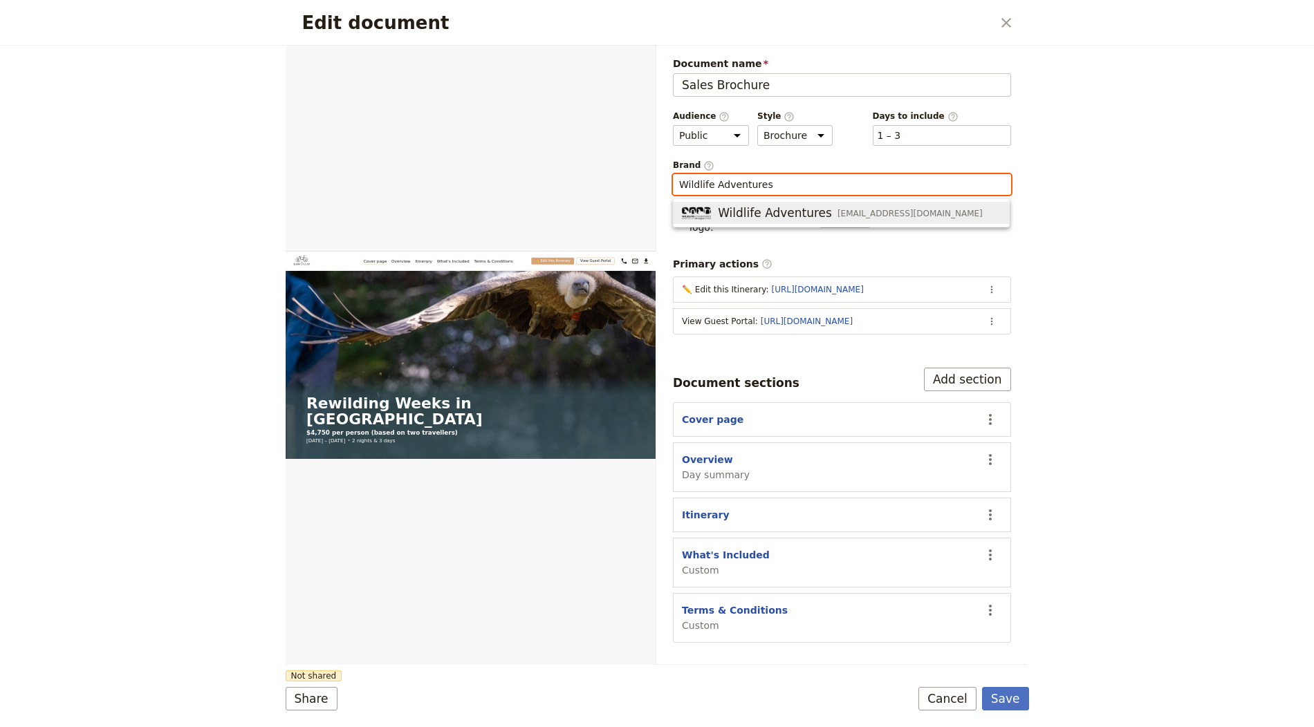
click at [777, 205] on span "Wildlife Adventures" at bounding box center [775, 213] width 114 height 17
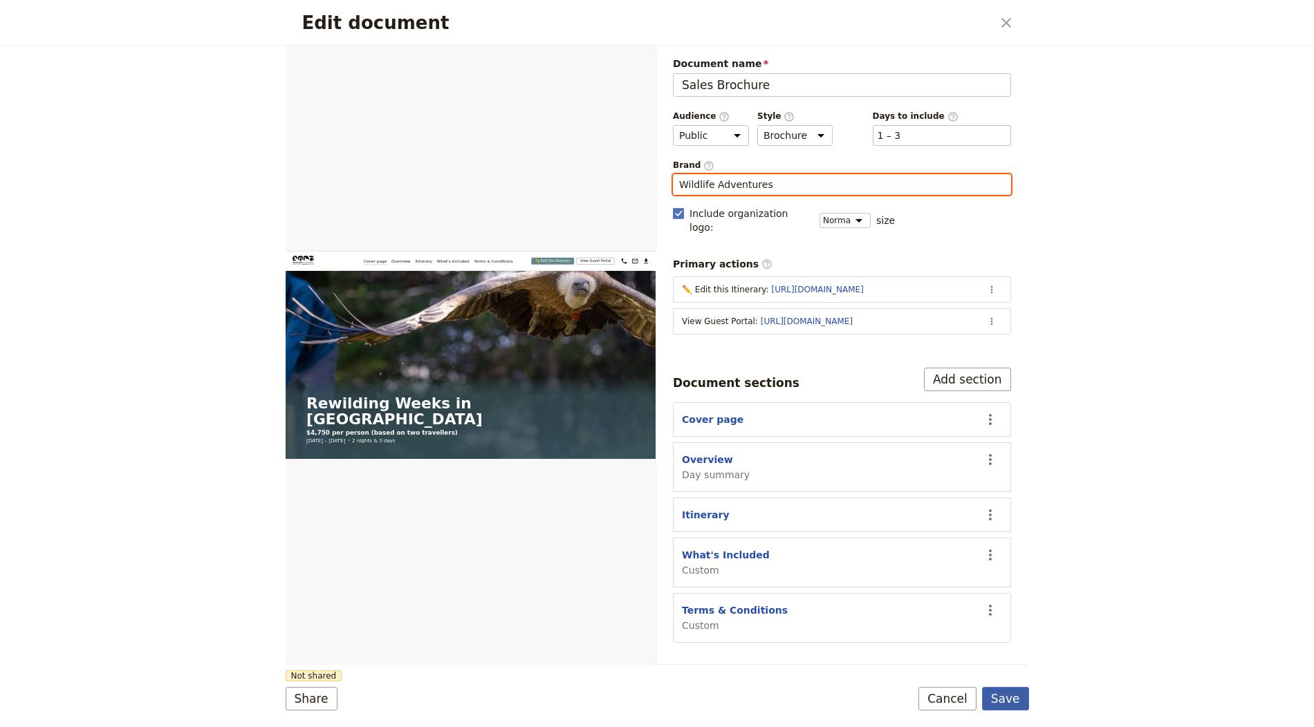
type input "Wildlife Adventures"
click at [815, 698] on button "Save" at bounding box center [1005, 699] width 47 height 24
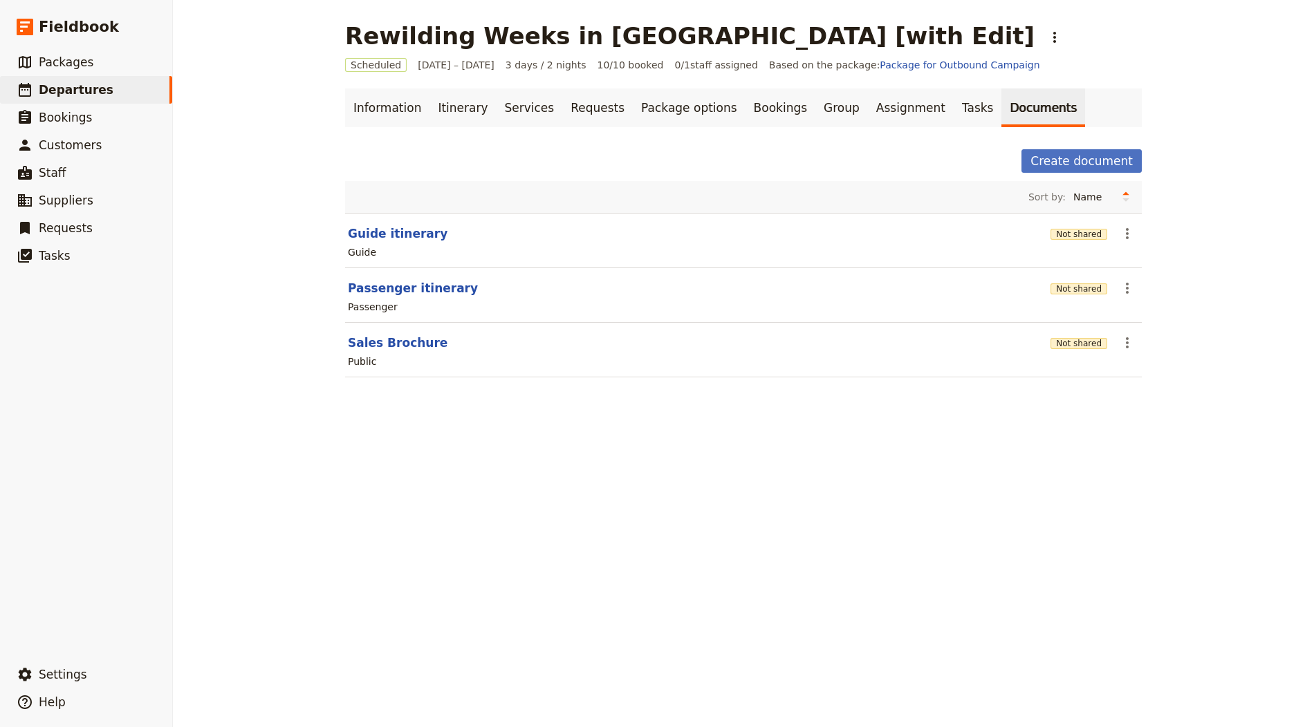
click at [815, 293] on div "Not shared" at bounding box center [1078, 289] width 57 height 24
click at [815, 289] on button "Not shared" at bounding box center [1078, 289] width 57 height 11
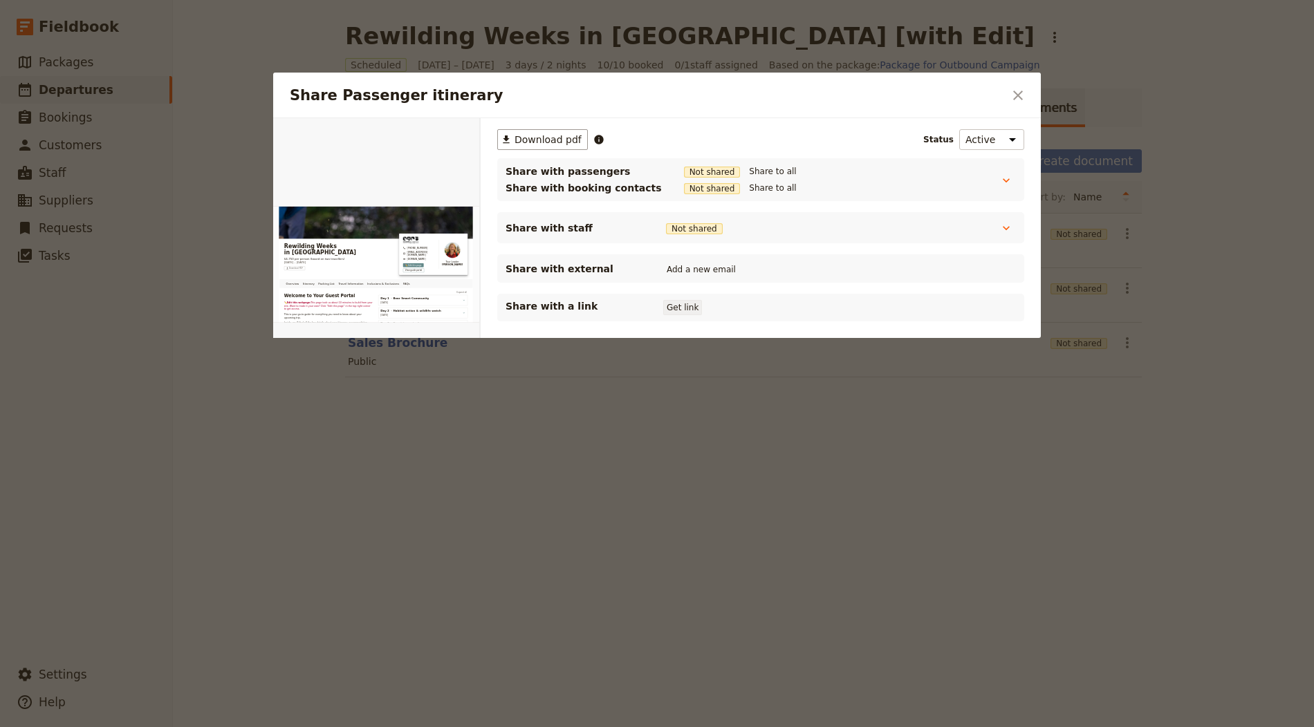
click at [685, 305] on button "Get link" at bounding box center [682, 307] width 39 height 15
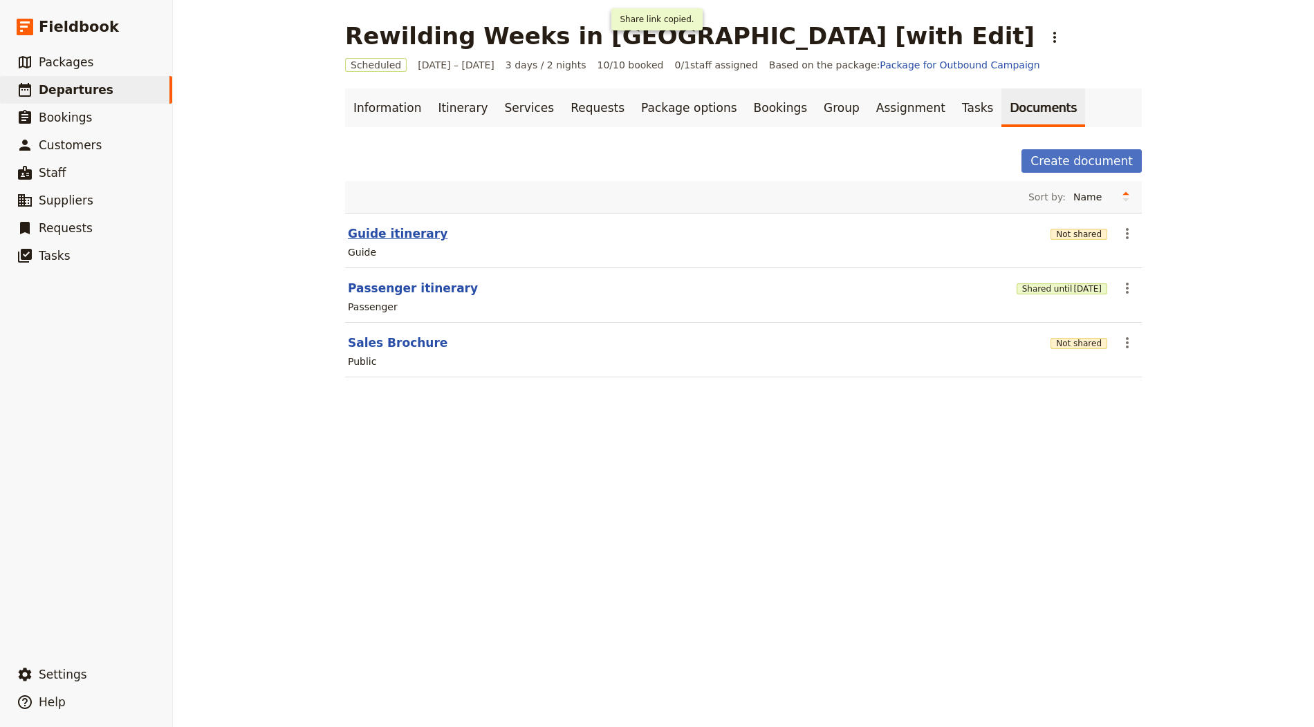
click at [413, 235] on button "Guide itinerary" at bounding box center [398, 233] width 100 height 17
select select "STAFF"
select select "RUN_SHEET"
select select "LARGE"
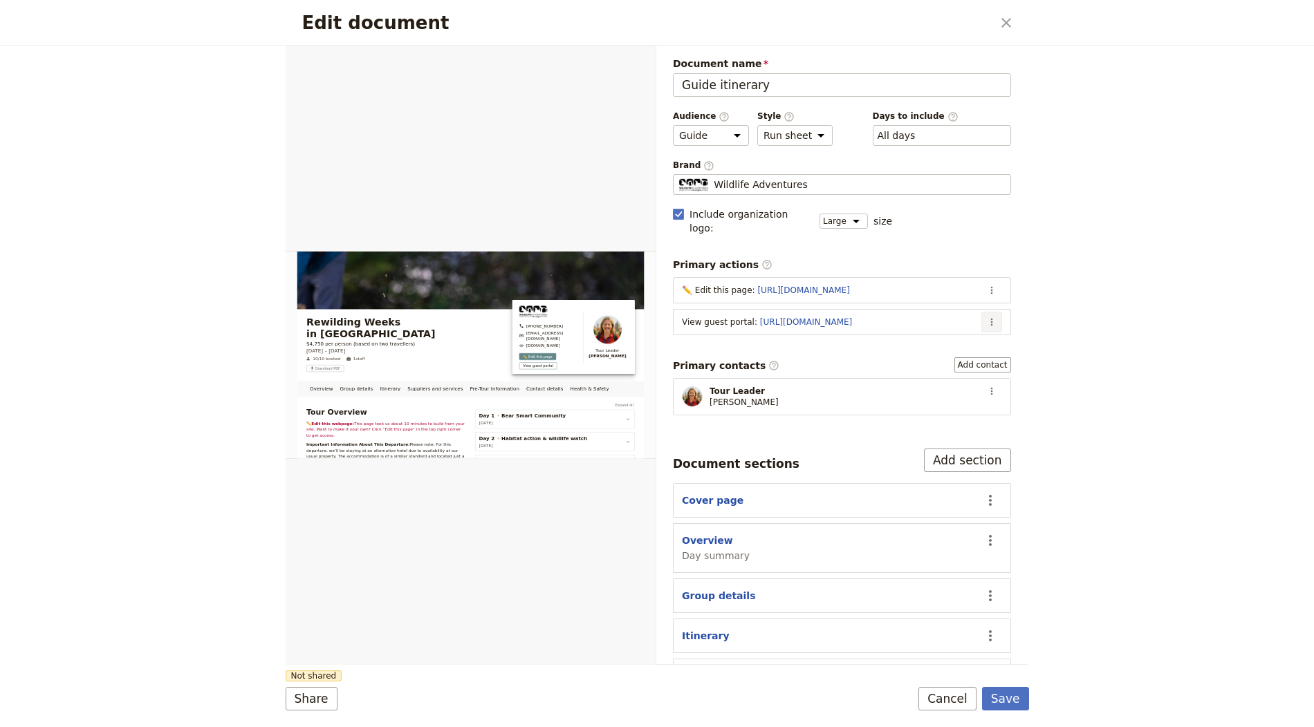
click at [815, 317] on icon "Actions" at bounding box center [991, 322] width 11 height 11
click at [815, 327] on span "Edit action" at bounding box center [937, 333] width 112 height 14
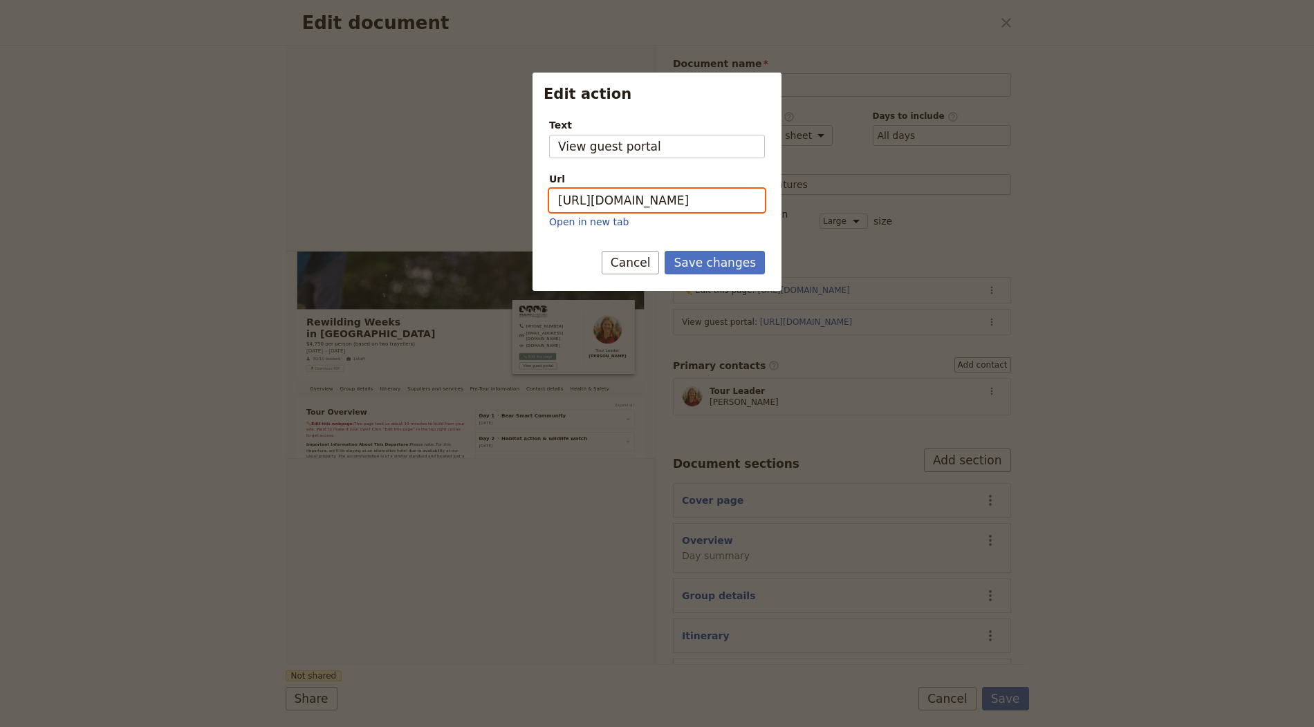
click at [754, 198] on input "[URL][DOMAIN_NAME]" at bounding box center [657, 201] width 216 height 24
paste input "gbToqvm5I0TK8-Qasi2bq"
type input "[URL][DOMAIN_NAME]"
click at [730, 247] on form "Text View guest portal Url [URL][DOMAIN_NAME] Open in new tab Save changes Canc…" at bounding box center [656, 199] width 249 height 184
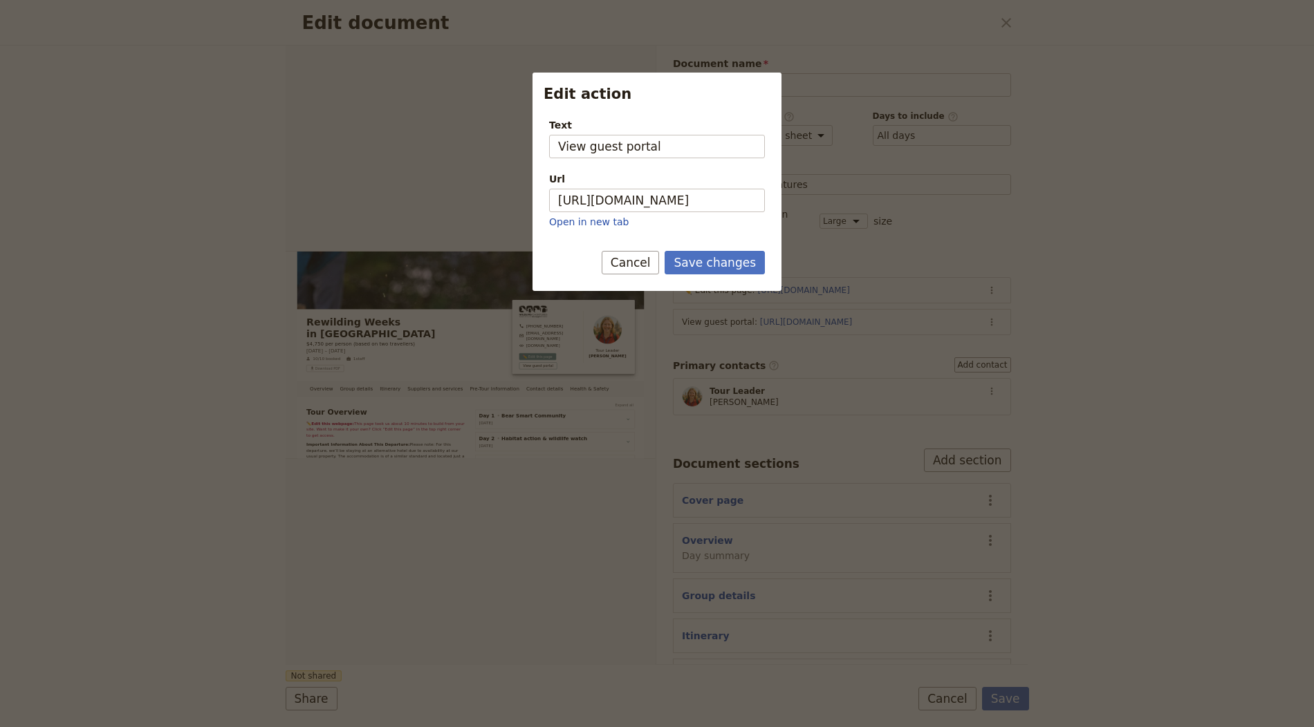
scroll to position [0, 0]
click at [727, 251] on button "Save changes" at bounding box center [715, 263] width 100 height 24
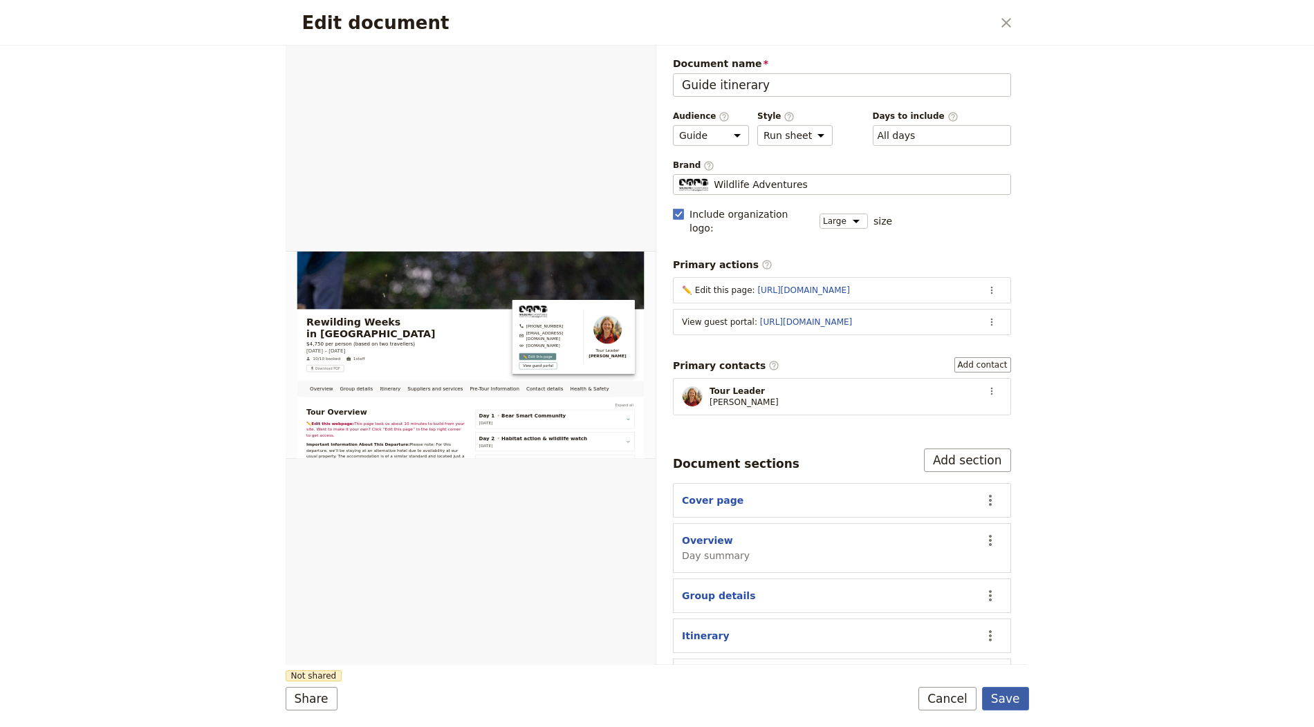
click at [815, 689] on button "Save" at bounding box center [1005, 699] width 47 height 24
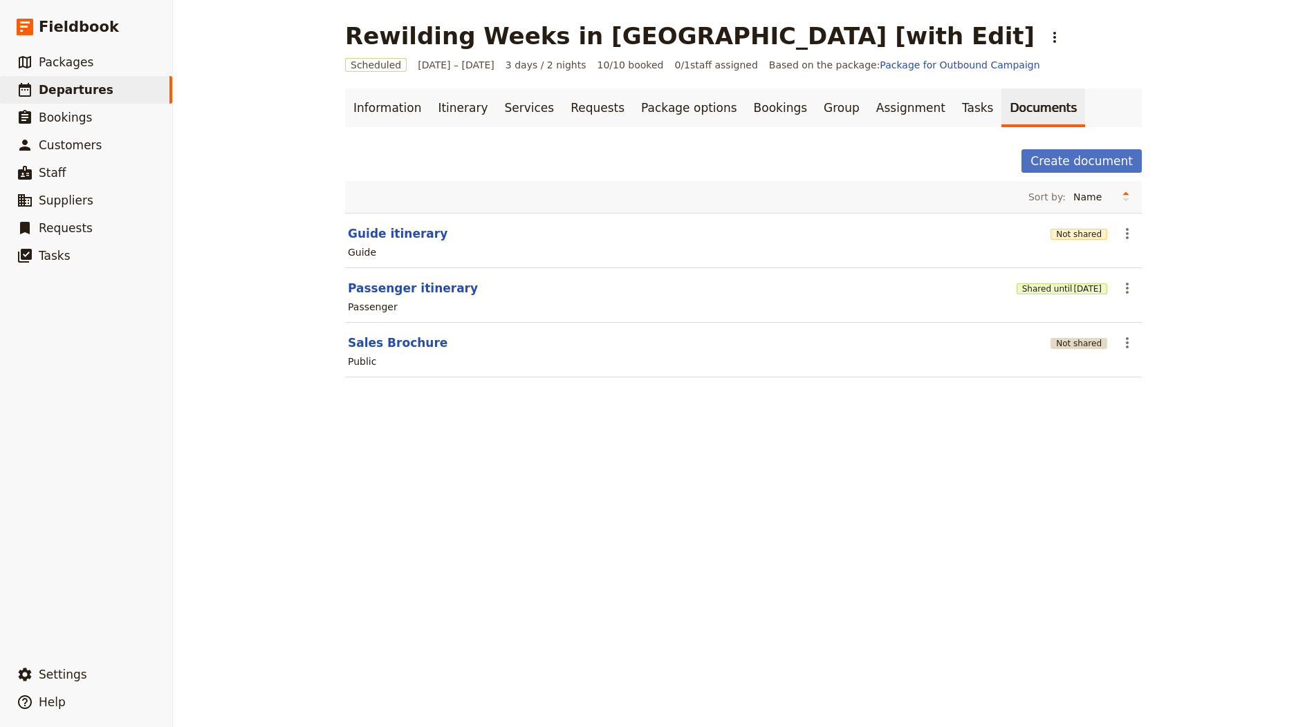
click at [815, 339] on button "Not shared" at bounding box center [1078, 343] width 57 height 11
click at [415, 342] on button "Sales Brochure" at bounding box center [398, 343] width 100 height 17
select select "DEFAULT"
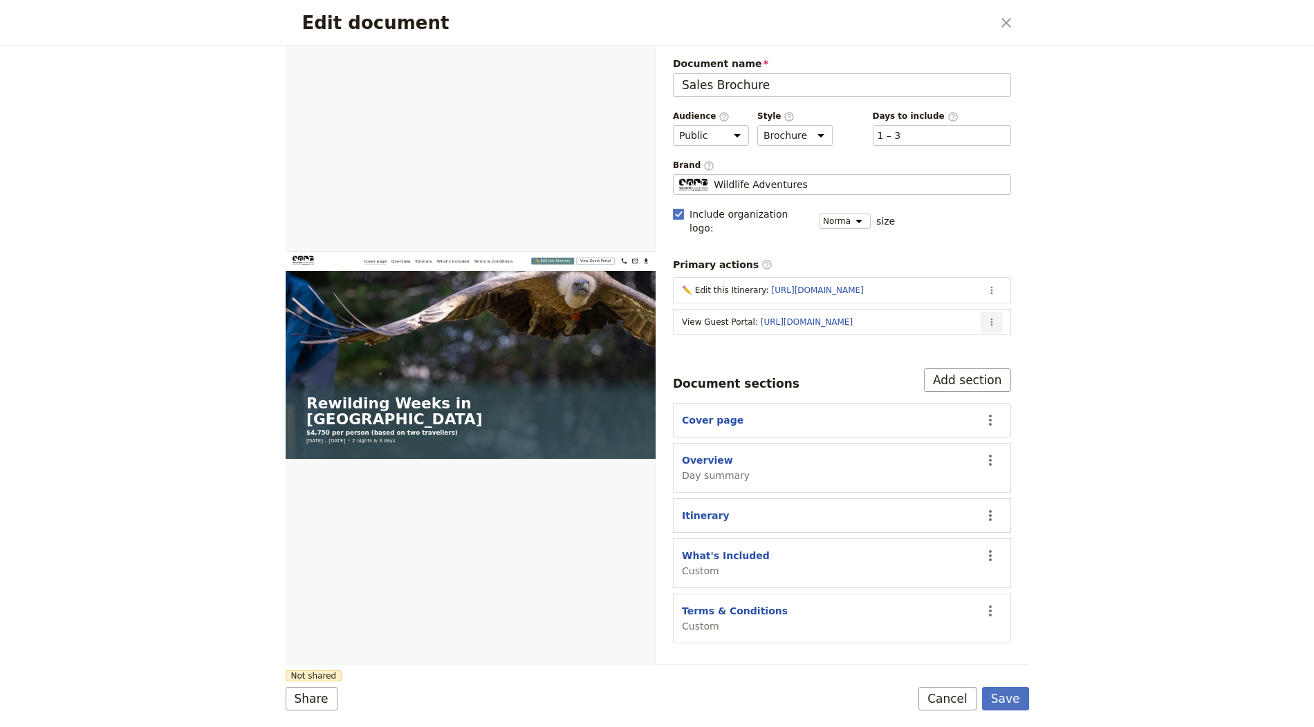
click at [815, 317] on icon "Actions" at bounding box center [991, 322] width 11 height 11
click at [815, 336] on span "Edit action" at bounding box center [937, 333] width 112 height 14
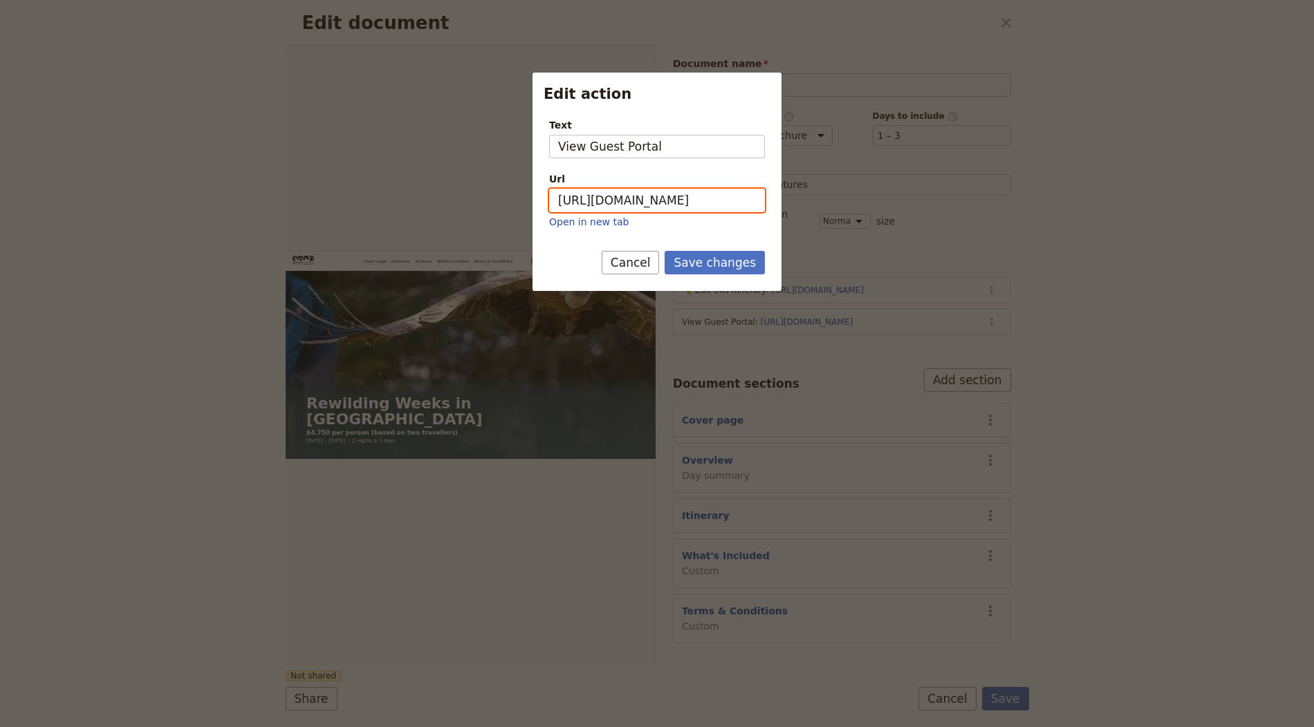
click at [658, 208] on input "[URL][DOMAIN_NAME]" at bounding box center [657, 201] width 216 height 24
paste input "gbToqvm5I0TK8-Qasi2bq"
type input "[URL][DOMAIN_NAME]"
click at [721, 279] on div "Save changes Cancel" at bounding box center [656, 271] width 249 height 40
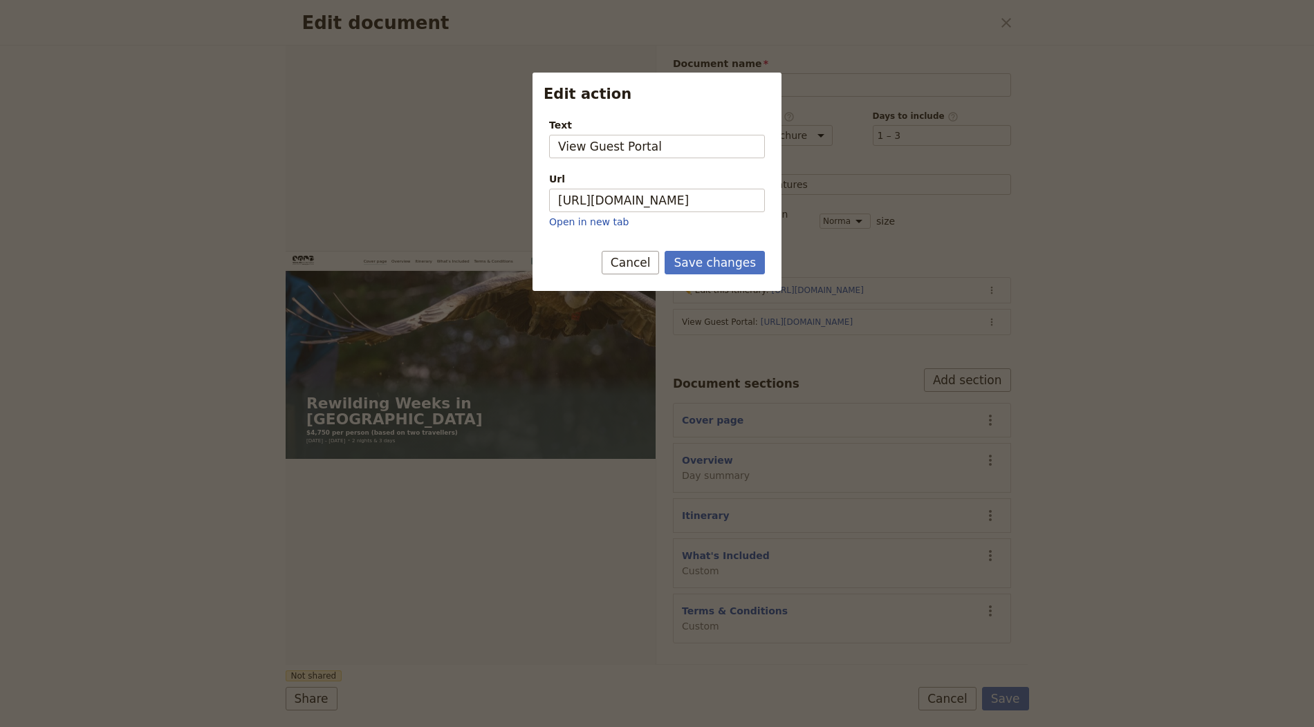
scroll to position [0, 0]
click at [725, 264] on button "Save changes" at bounding box center [715, 263] width 100 height 24
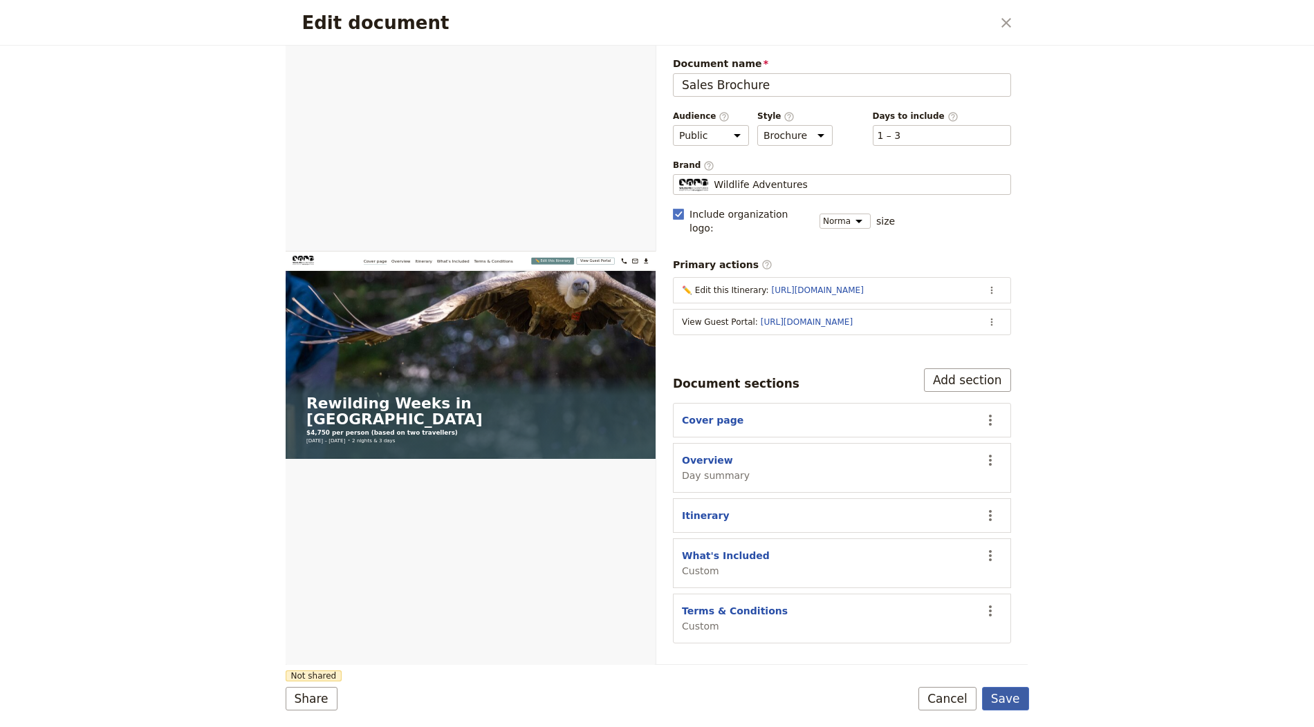
click at [815, 696] on button "Save" at bounding box center [1005, 699] width 47 height 24
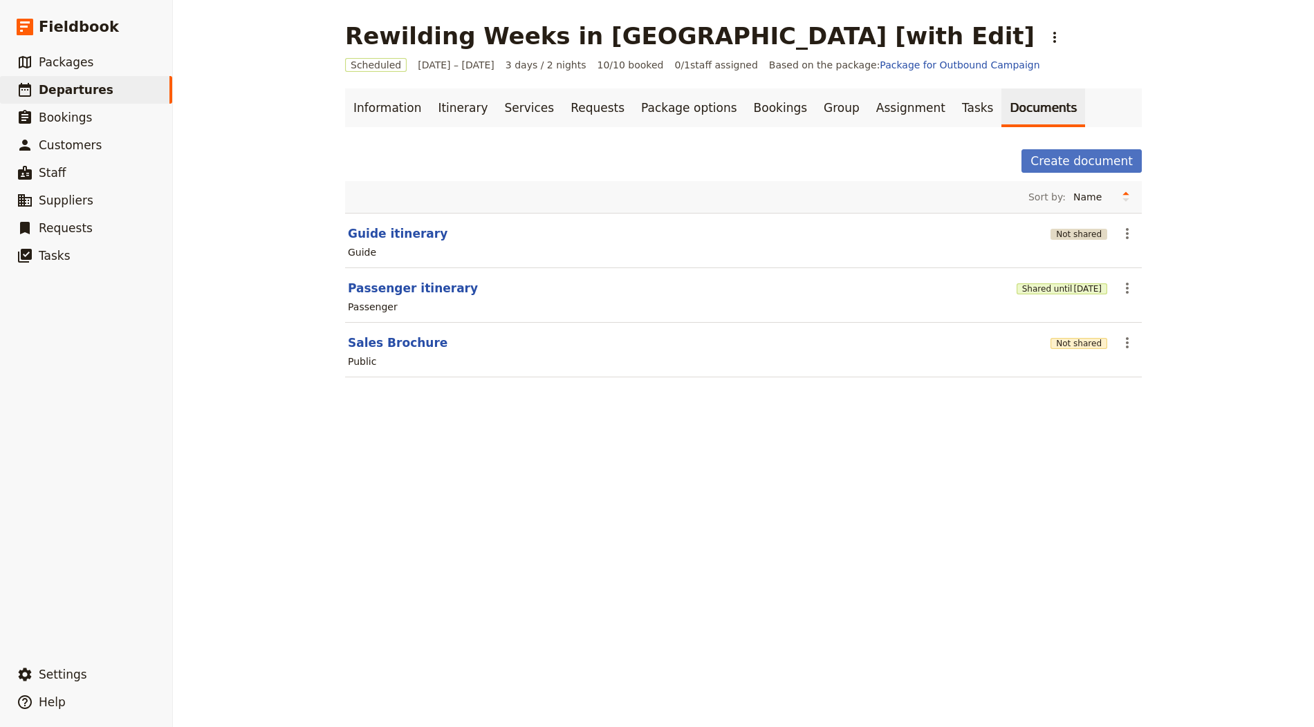
click at [815, 234] on button "Not shared" at bounding box center [1078, 234] width 57 height 11
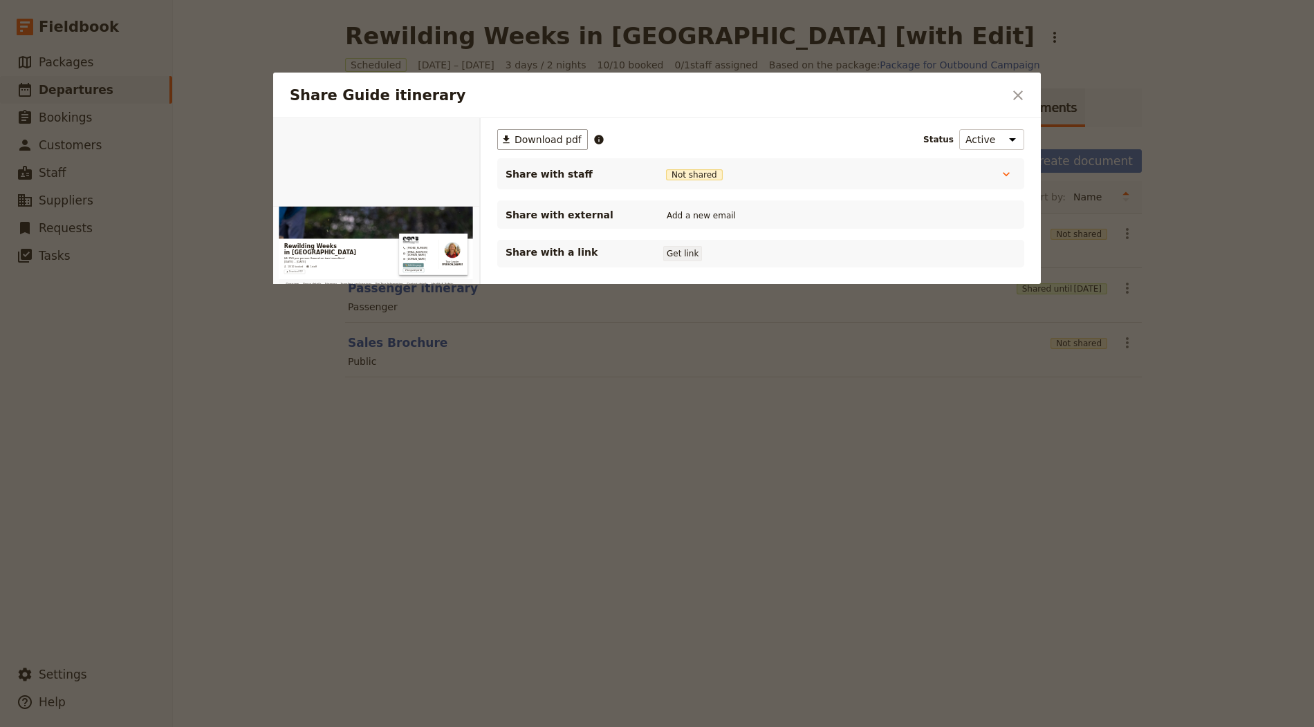
click at [674, 250] on button "Get link" at bounding box center [682, 253] width 39 height 15
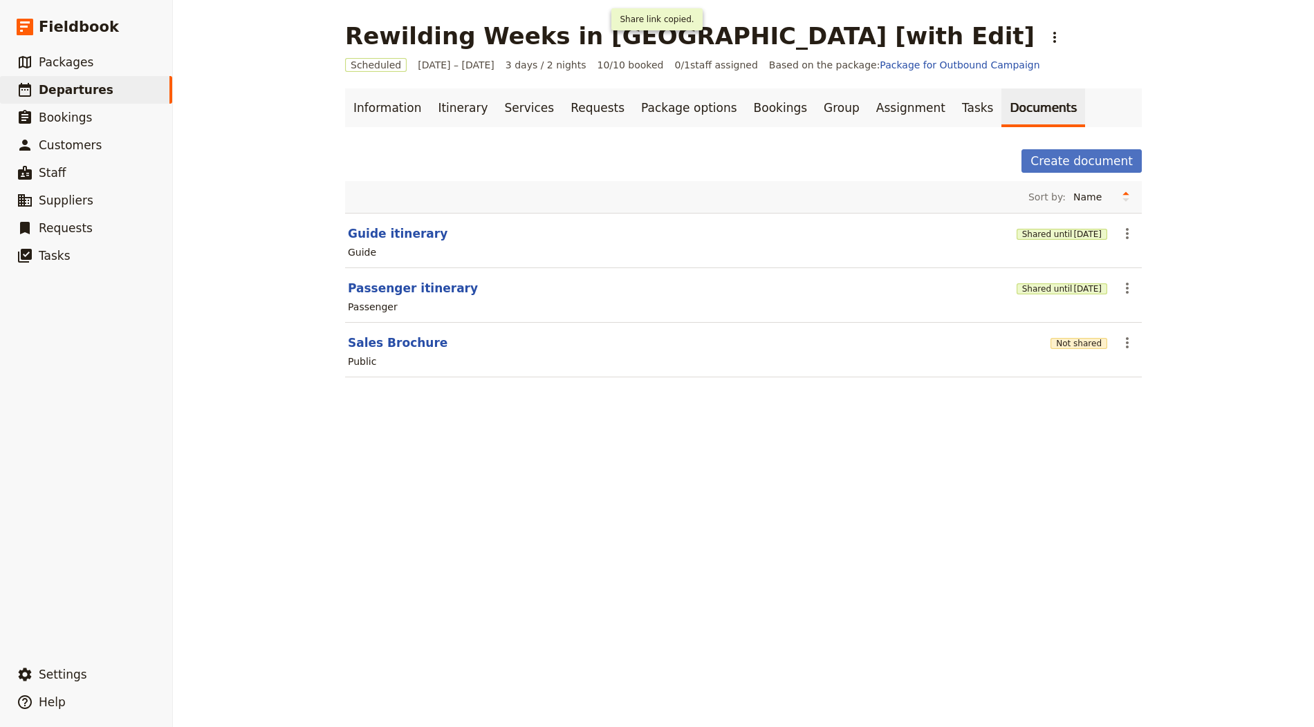
click at [411, 331] on section "Sales Brochure Not shared ​ Public" at bounding box center [743, 350] width 797 height 55
click at [409, 339] on button "Sales Brochure" at bounding box center [398, 343] width 100 height 17
select select "DEFAULT"
click at [415, 286] on button "Passenger itinerary" at bounding box center [413, 288] width 130 height 17
select select "PASSENGER"
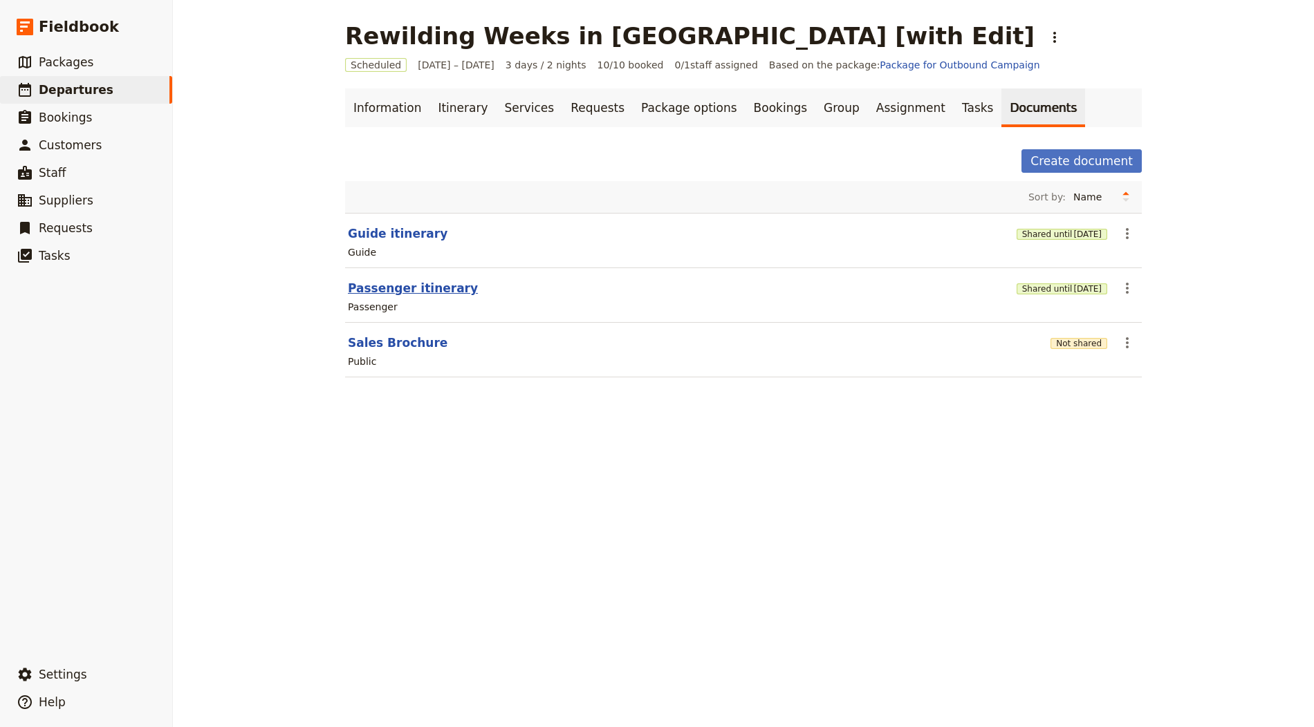
select select "RUN_SHEET"
select select "LARGE"
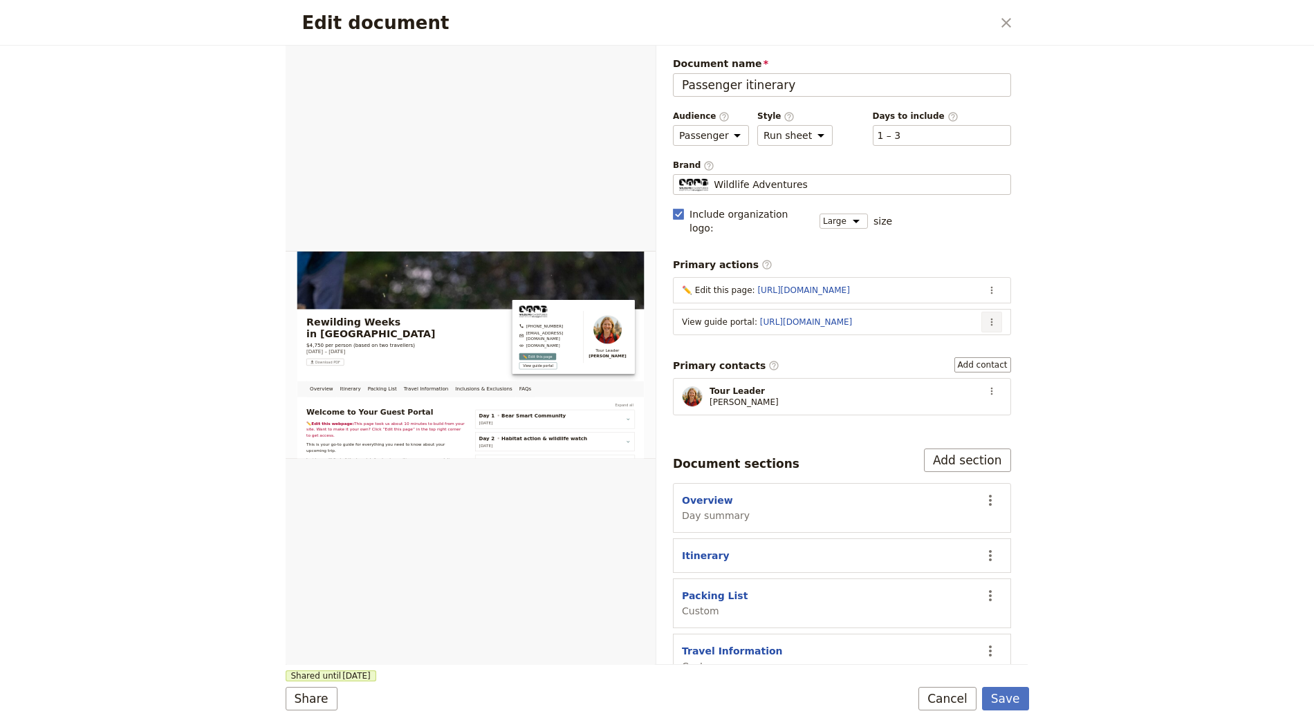
click at [815, 317] on icon "Actions" at bounding box center [991, 322] width 11 height 11
click at [815, 328] on span "Edit action" at bounding box center [937, 333] width 112 height 14
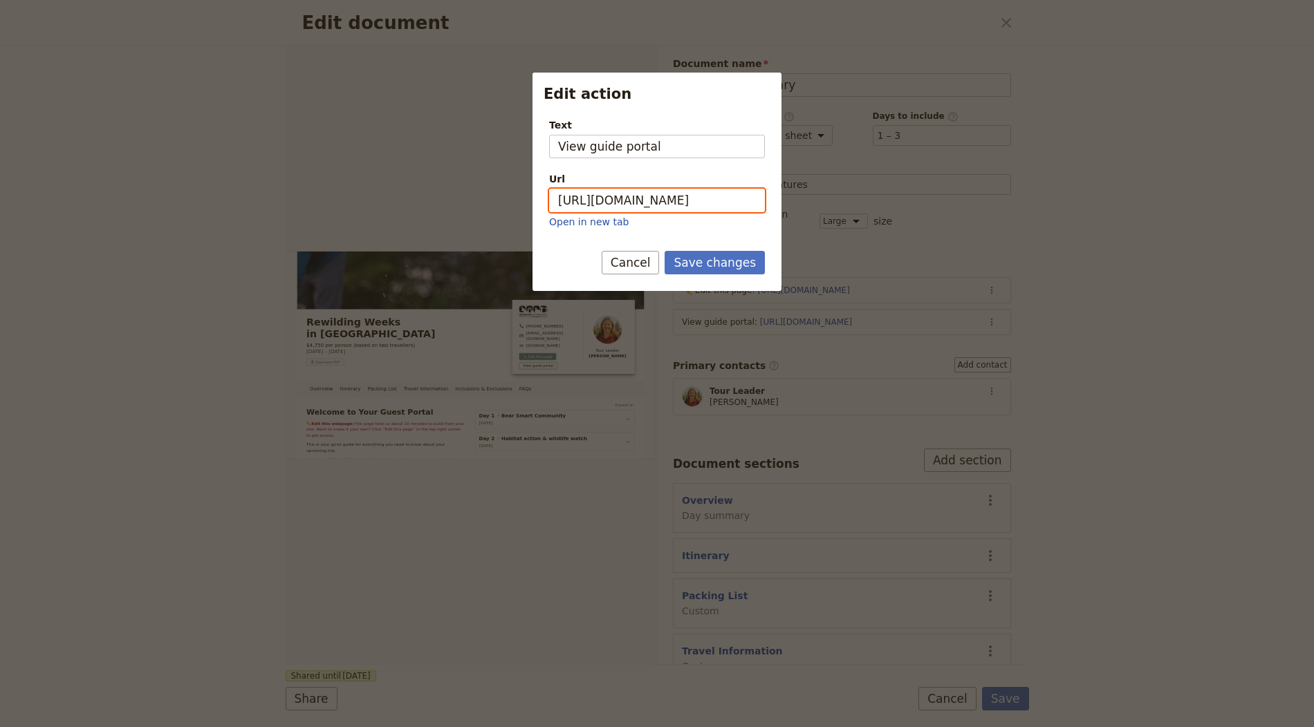
click at [724, 197] on input "[URL][DOMAIN_NAME]" at bounding box center [657, 201] width 216 height 24
paste input "JsfrUpL2-SgjY-JsW8Eux"
type input "[URL][DOMAIN_NAME]"
click at [733, 259] on button "Save changes" at bounding box center [715, 263] width 100 height 24
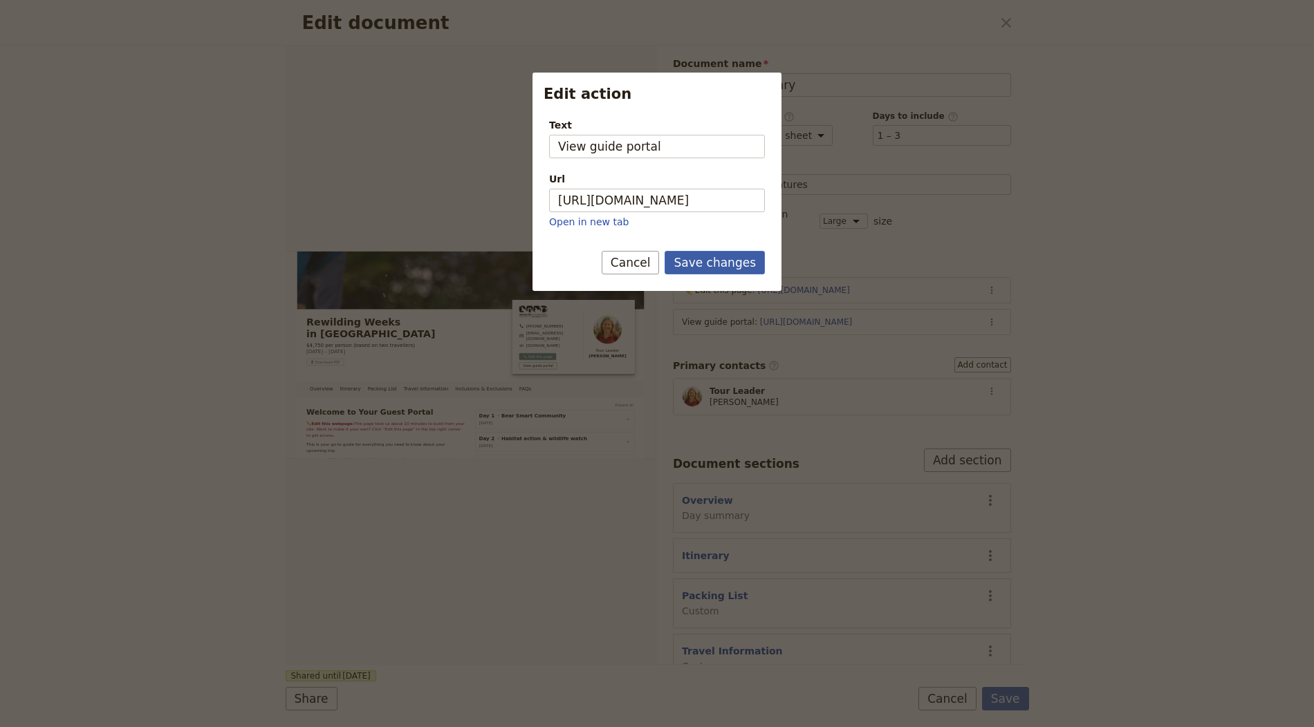
scroll to position [0, 0]
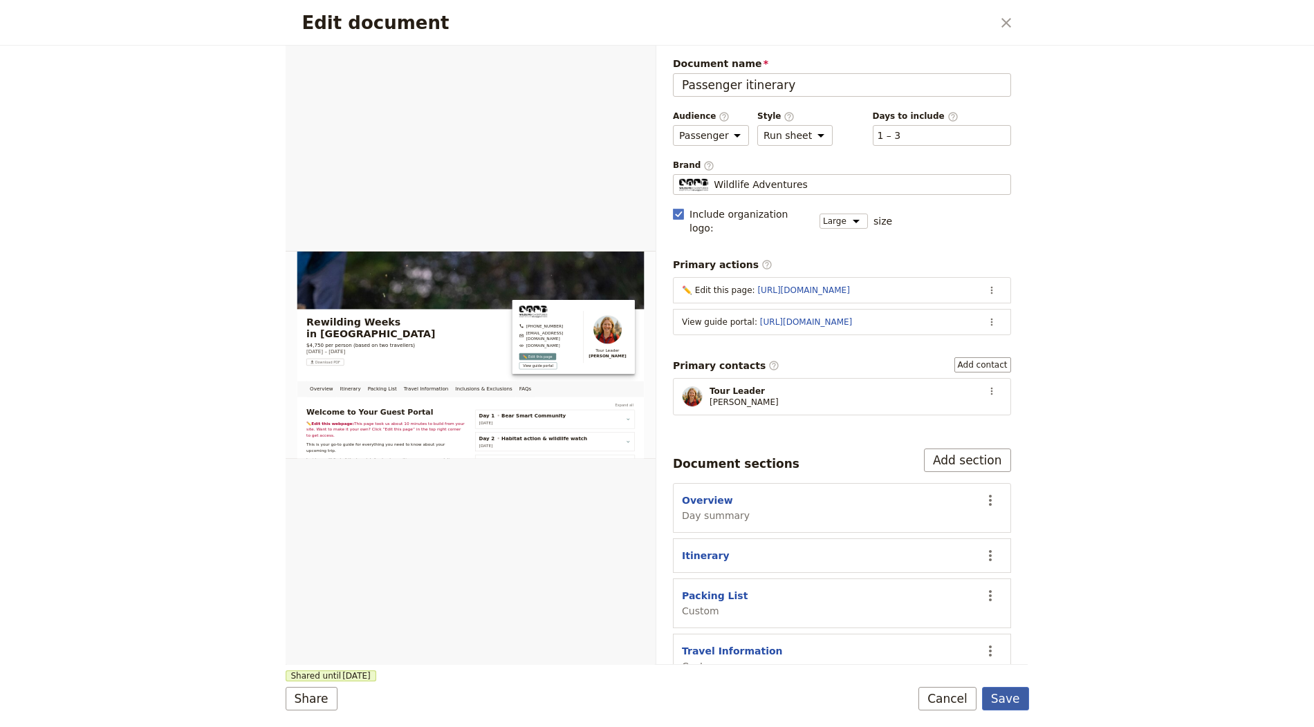
click at [815, 701] on button "Save" at bounding box center [1005, 699] width 47 height 24
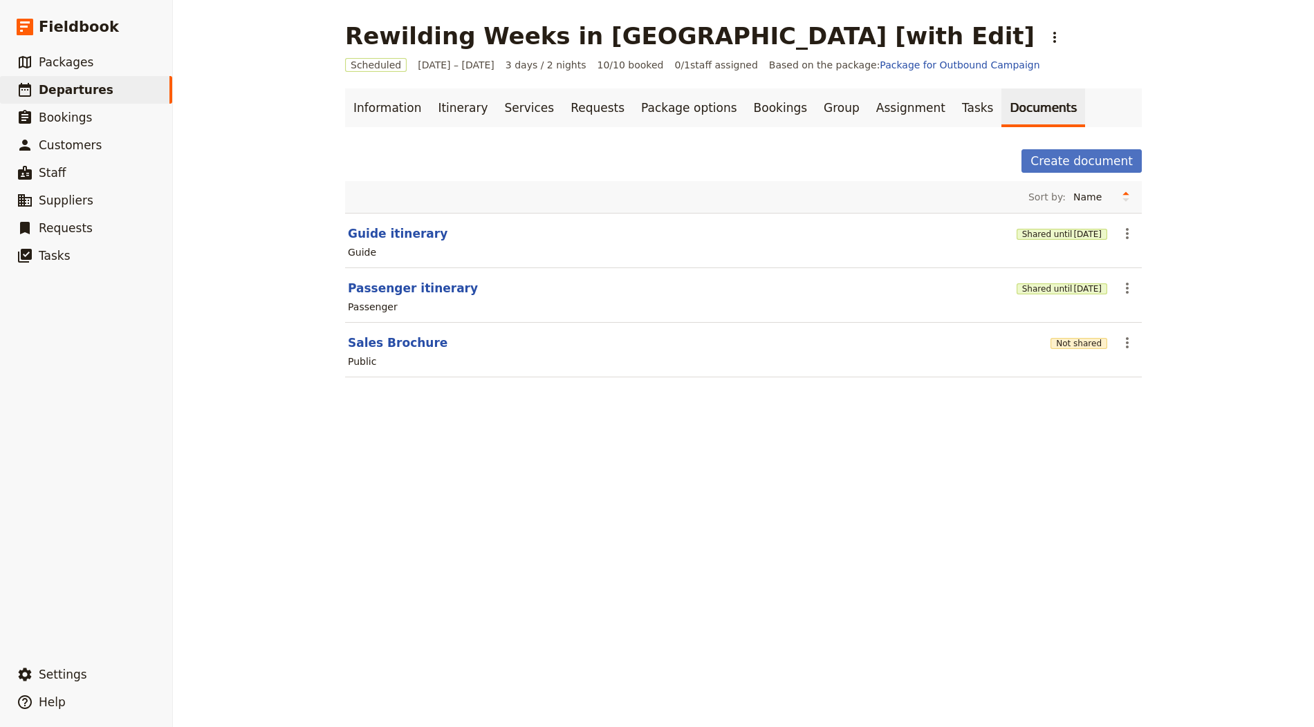
click at [815, 346] on section "Sales Brochure Not shared ​ Public" at bounding box center [743, 350] width 797 height 55
click at [815, 345] on button "Not shared" at bounding box center [1078, 343] width 57 height 11
click at [397, 342] on button "Sales Brochure" at bounding box center [398, 343] width 100 height 17
select select "DEFAULT"
click at [391, 275] on section "Passenger itinerary Shared until [DATE] ​ Passenger" at bounding box center [743, 295] width 797 height 55
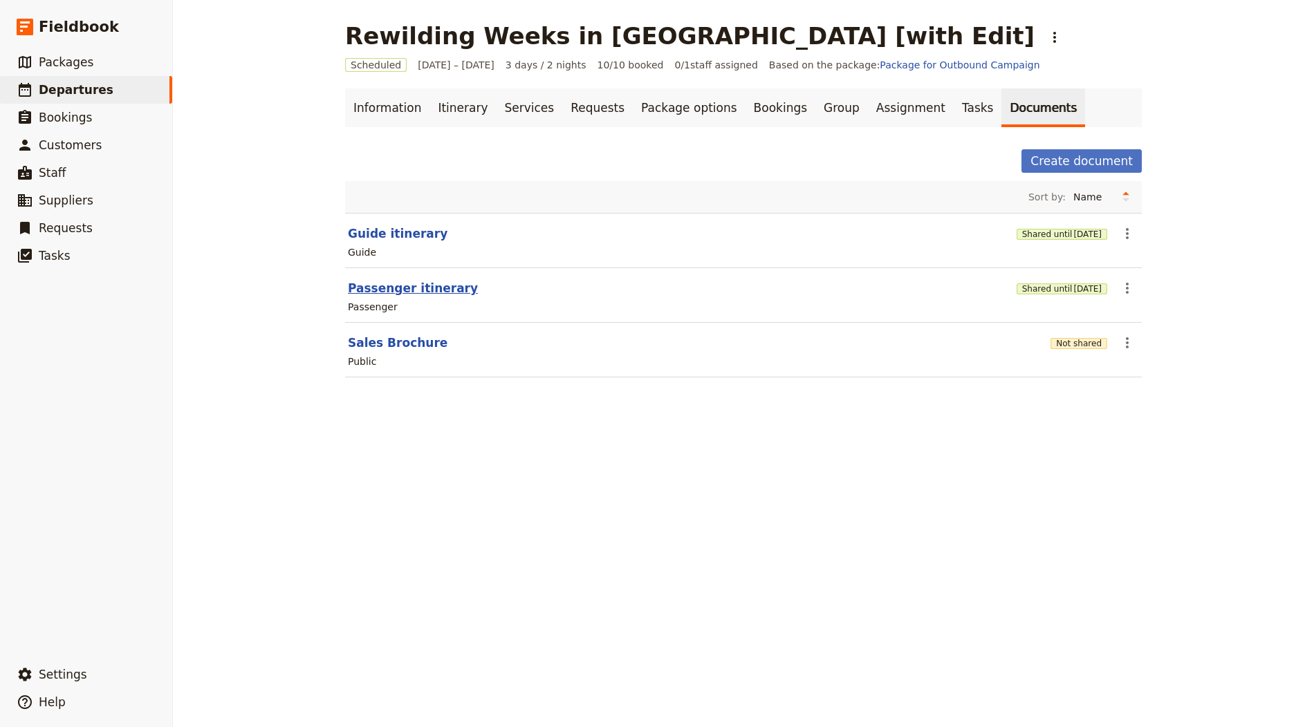
click at [387, 284] on button "Passenger itinerary" at bounding box center [413, 288] width 130 height 17
select select "PASSENGER"
select select "RUN_SHEET"
select select "LARGE"
click at [386, 237] on button "Guide itinerary" at bounding box center [398, 233] width 100 height 17
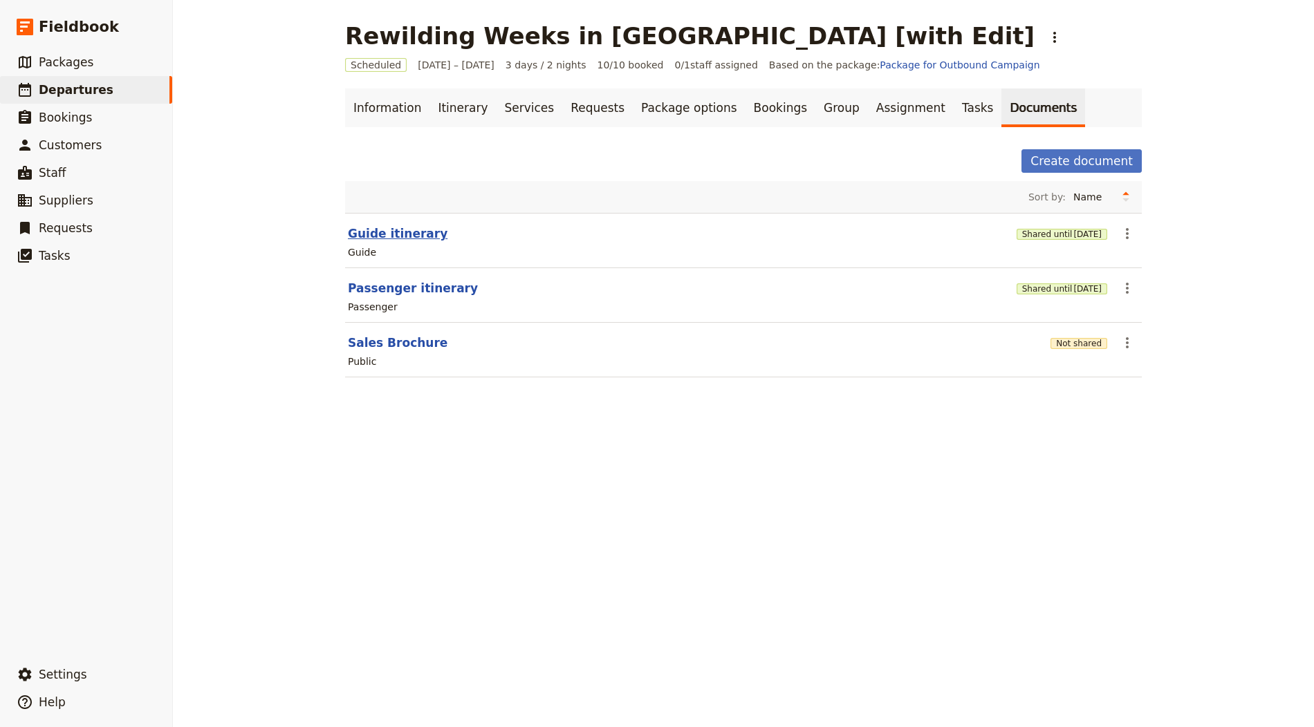
select select "STAFF"
select select "RUN_SHEET"
select select "LARGE"
click at [653, 109] on link "Package options" at bounding box center [689, 108] width 112 height 39
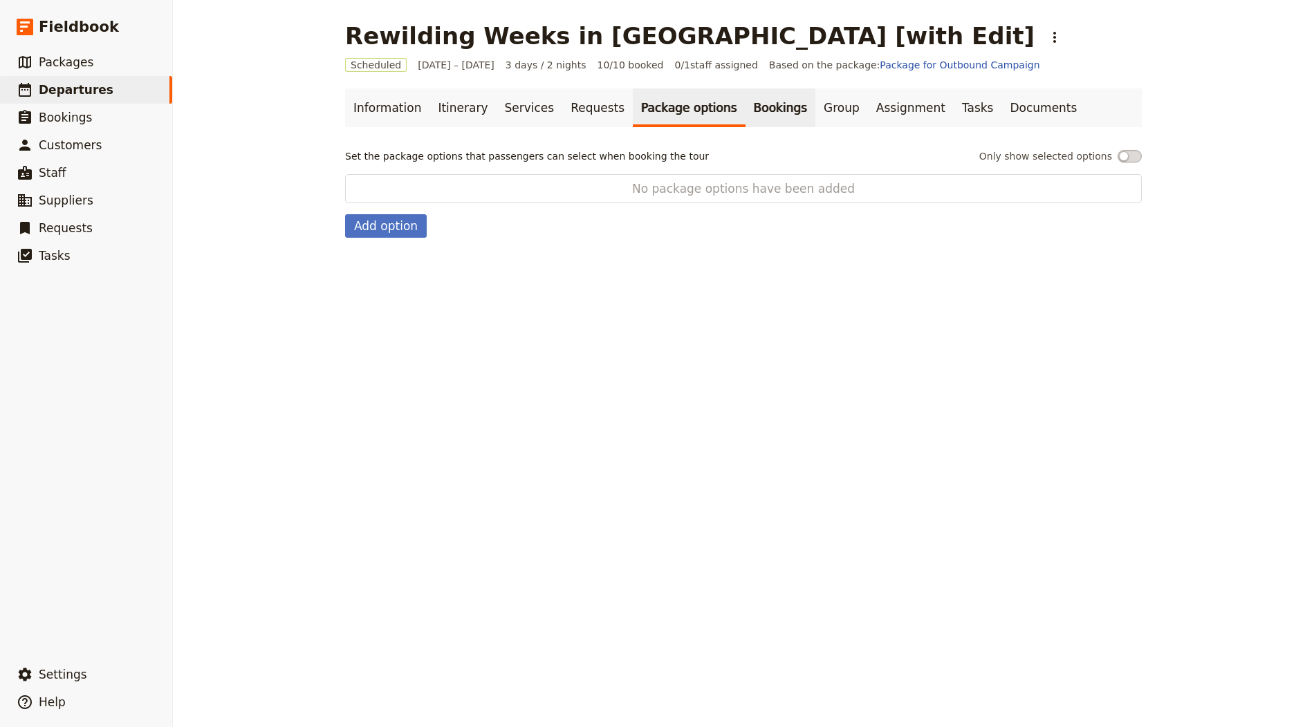
click at [745, 109] on link "Bookings" at bounding box center [780, 108] width 70 height 39
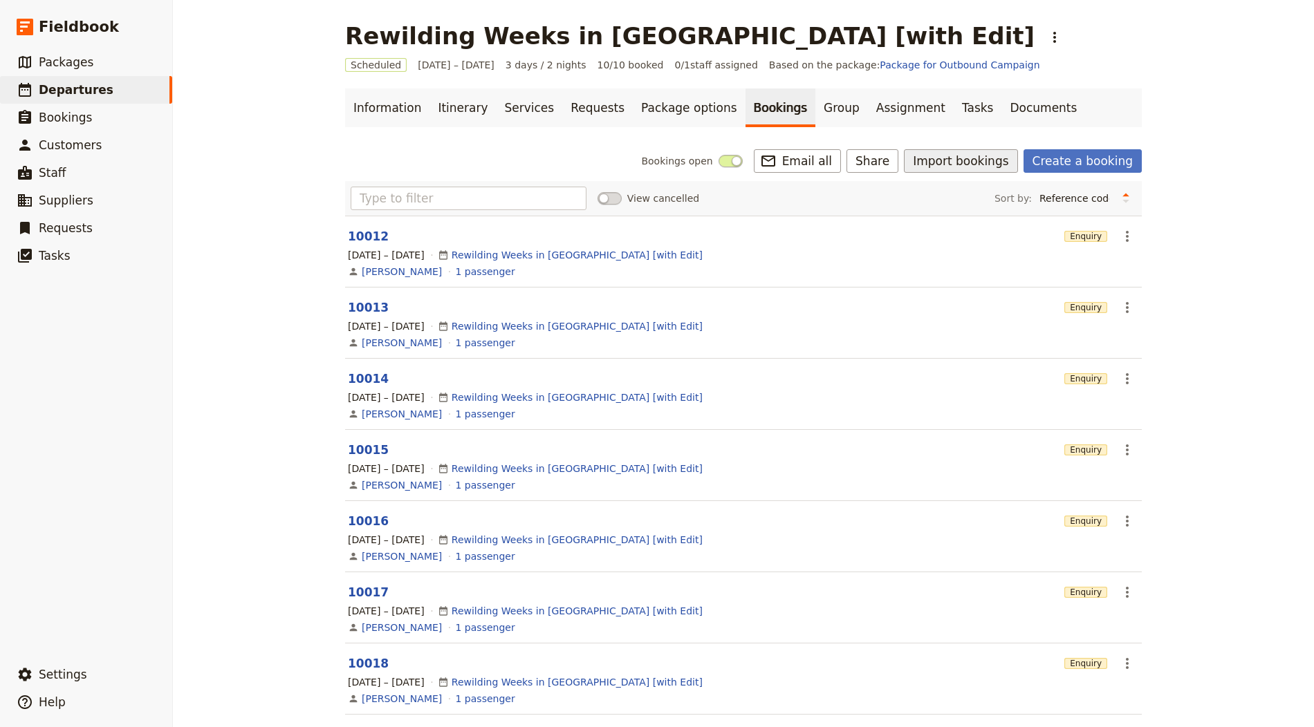
click at [815, 158] on button "Import bookings" at bounding box center [960, 161] width 113 height 24
click at [815, 111] on link "Documents" at bounding box center [1043, 108] width 84 height 39
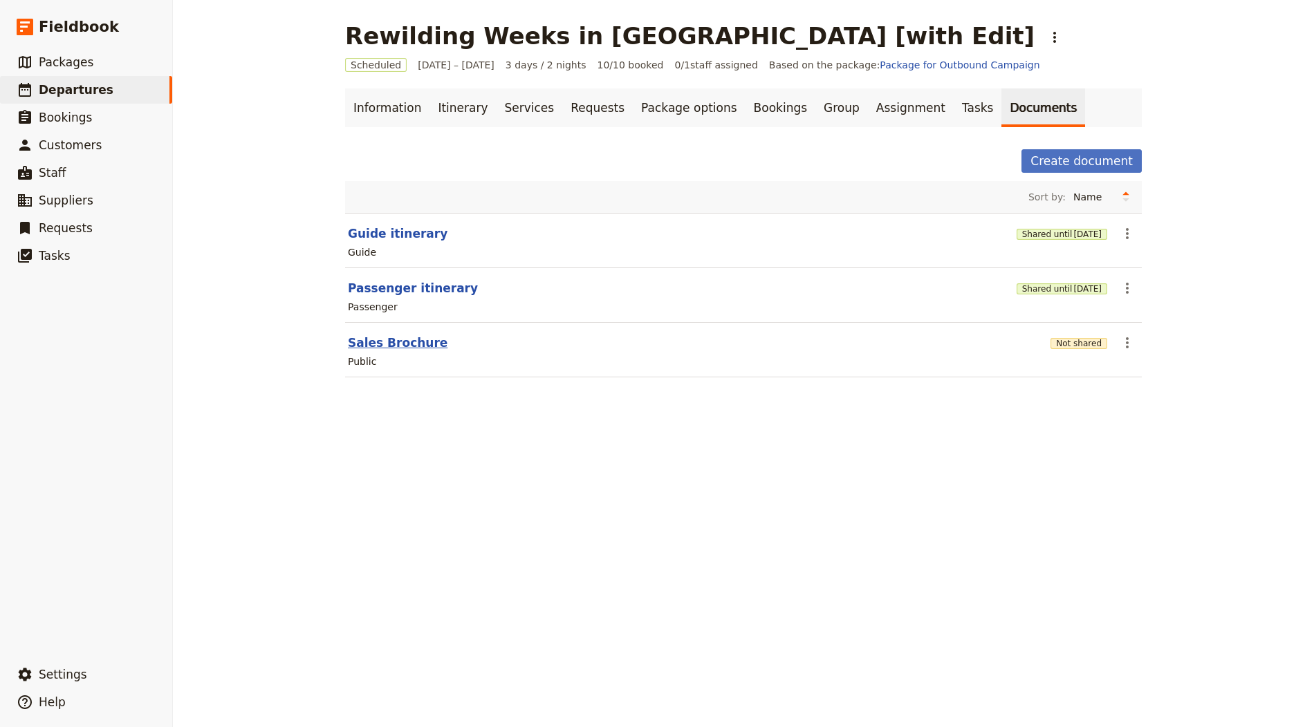
click at [399, 340] on button "Sales Brochure" at bounding box center [398, 343] width 100 height 17
select select "DEFAULT"
click at [815, 341] on button "Not shared" at bounding box center [1078, 343] width 57 height 11
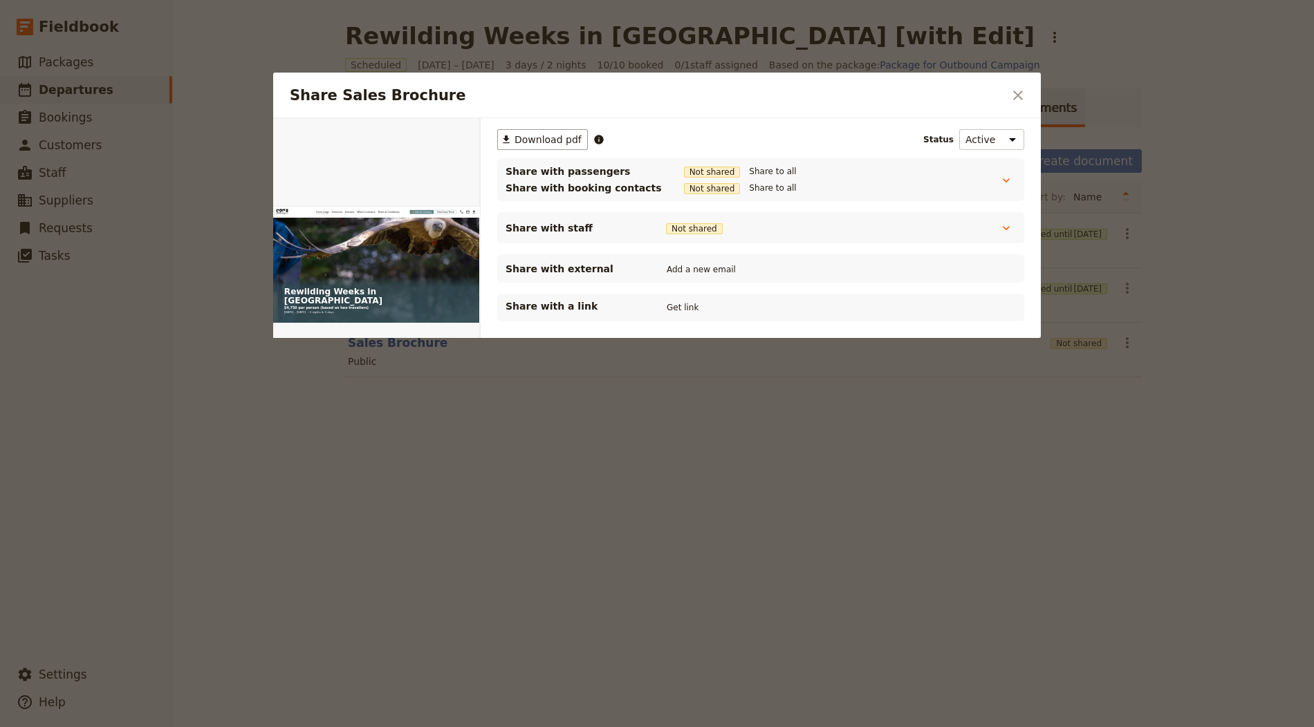
click at [695, 297] on div "Share with a link Get link" at bounding box center [760, 308] width 527 height 28
click at [681, 300] on button "Get link" at bounding box center [682, 307] width 39 height 15
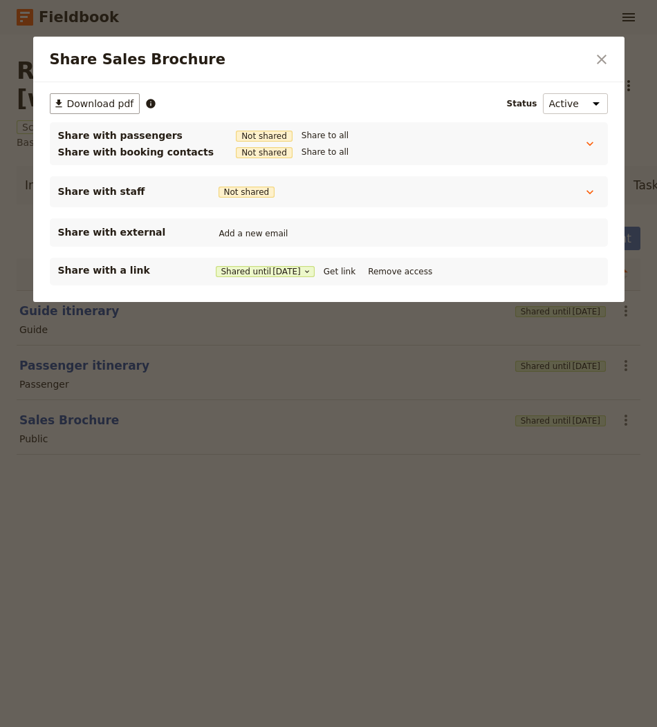
click at [430, 428] on div at bounding box center [328, 363] width 657 height 727
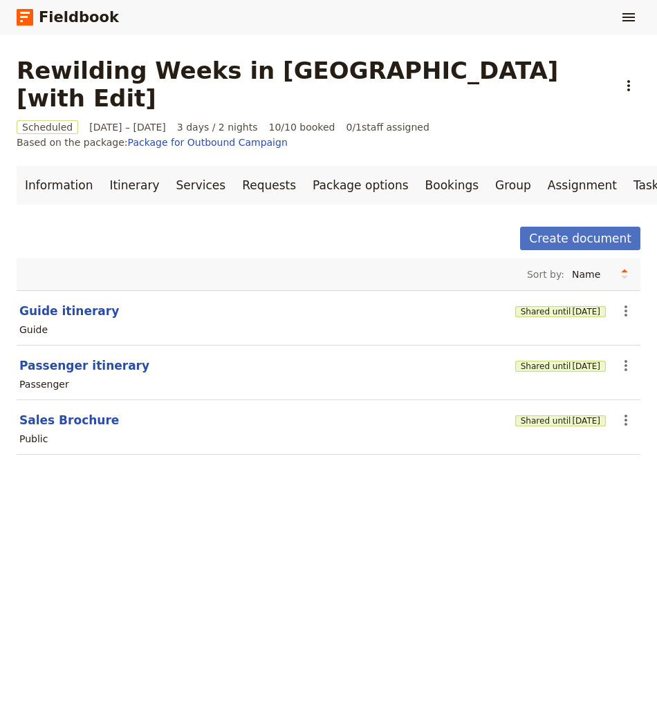
click at [587, 299] on div "Shared until [DATE]" at bounding box center [560, 311] width 91 height 24
click at [582, 306] on span "[DATE]" at bounding box center [586, 311] width 28 height 11
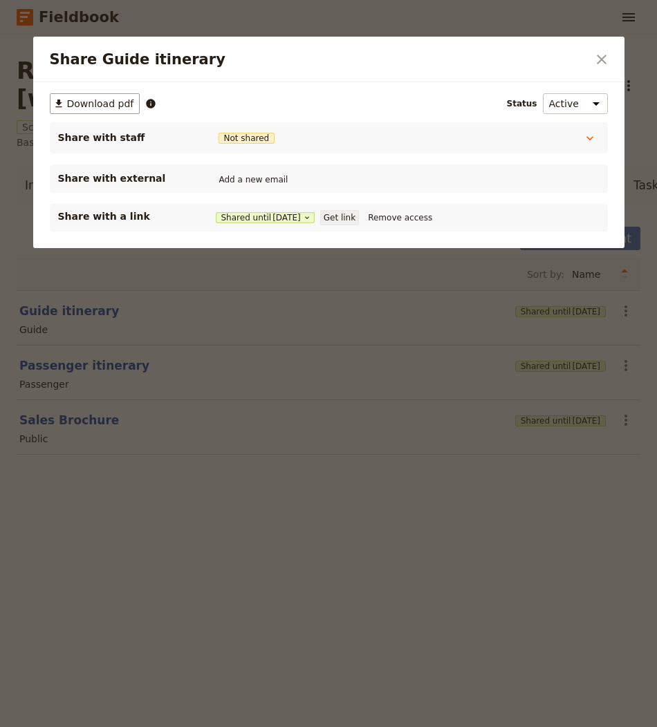
click at [346, 219] on button "Get link" at bounding box center [339, 217] width 39 height 15
click at [592, 55] on button "​" at bounding box center [602, 60] width 24 height 24
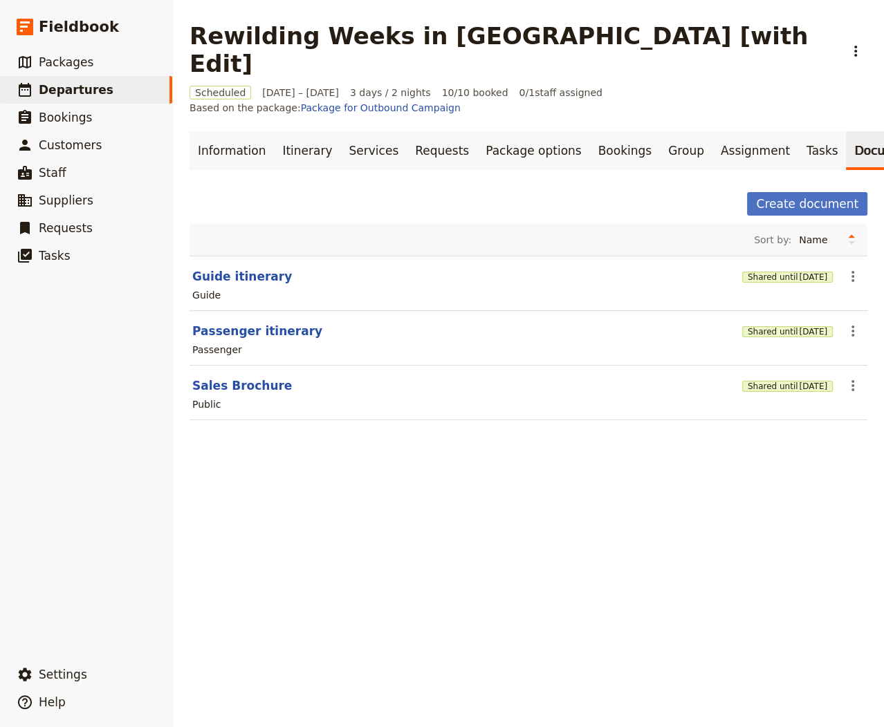
click at [716, 37] on div "Rewilding Weeks in [GEOGRAPHIC_DATA] [with Edit] ​" at bounding box center [528, 49] width 678 height 55
click at [815, 43] on icon "Actions" at bounding box center [855, 51] width 17 height 17
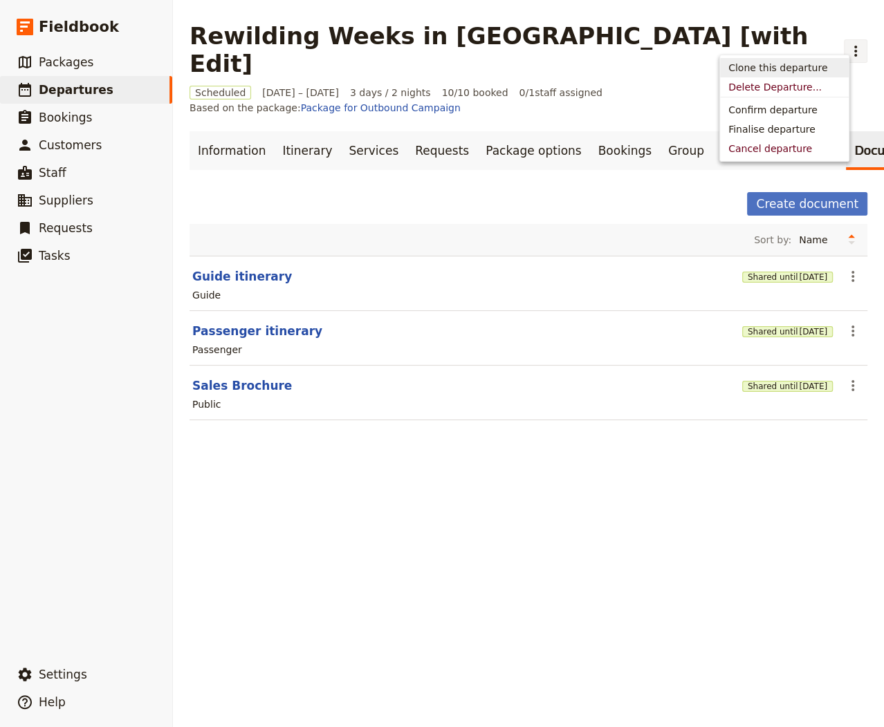
click at [760, 64] on span "Clone this departure" at bounding box center [777, 68] width 99 height 14
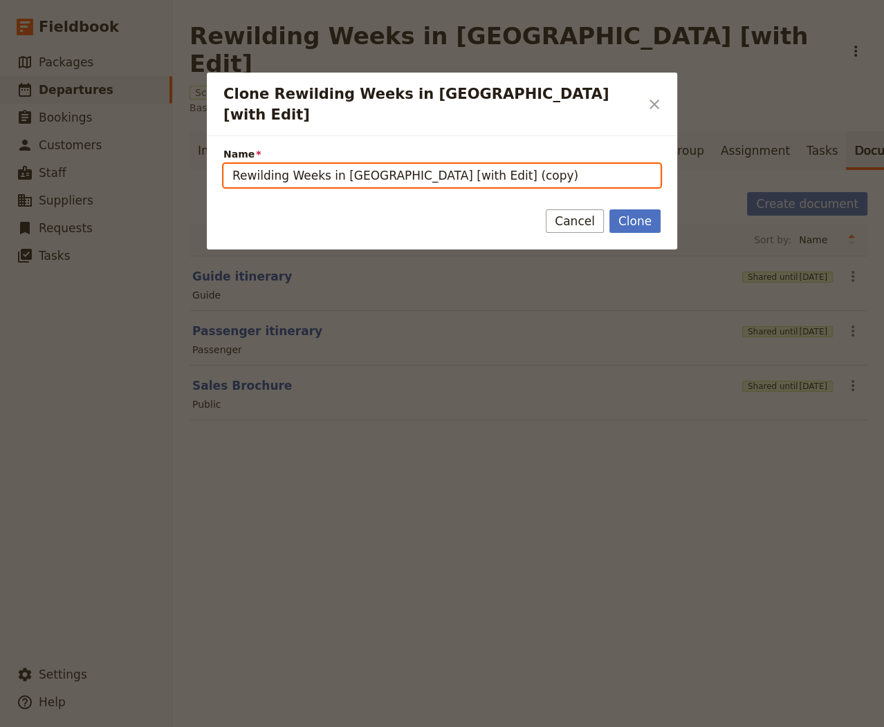
click at [544, 164] on input "Rewilding Weeks in [GEOGRAPHIC_DATA] [with Edit] (copy)" at bounding box center [441, 176] width 437 height 24
paste input "[PERSON_NAME] Everest Base Camp [DATE]"
click at [405, 164] on input "[PERSON_NAME] Everest Base Camp [DATE]" at bounding box center [441, 176] width 437 height 24
type input "[PERSON_NAME] Everest Base Camp [with Edit]"
click at [609, 210] on button "Clone" at bounding box center [634, 222] width 51 height 24
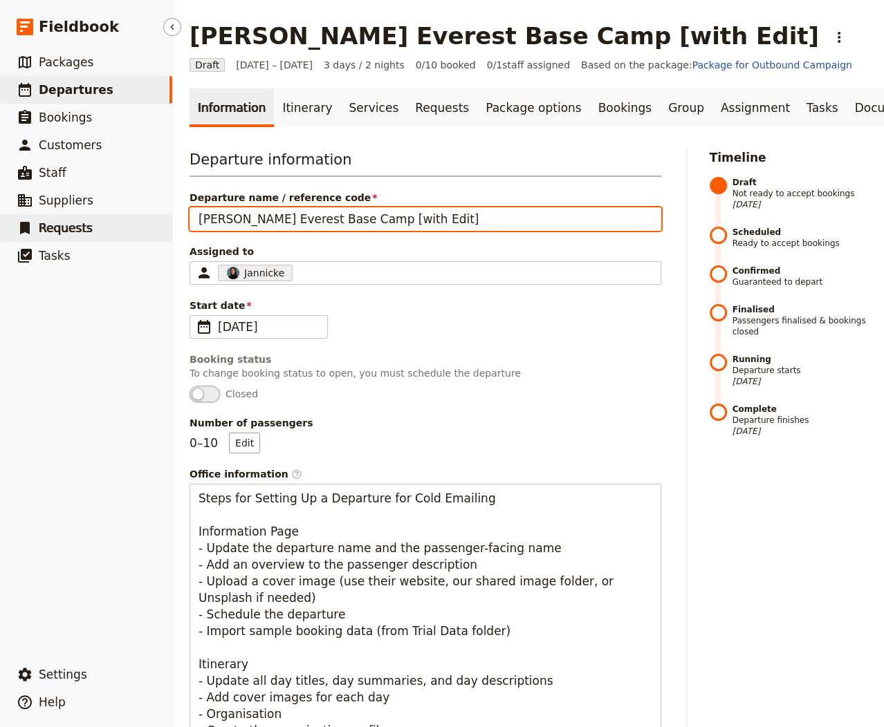
drag, startPoint x: 365, startPoint y: 219, endPoint x: 6, endPoint y: 235, distance: 359.9
click at [6, 235] on div "Fieldbook ​ ​ Fieldbook ​ ​ Packages ​ Departures ​ Bookings ​ Customers ​ Staf…" at bounding box center [442, 363] width 884 height 727
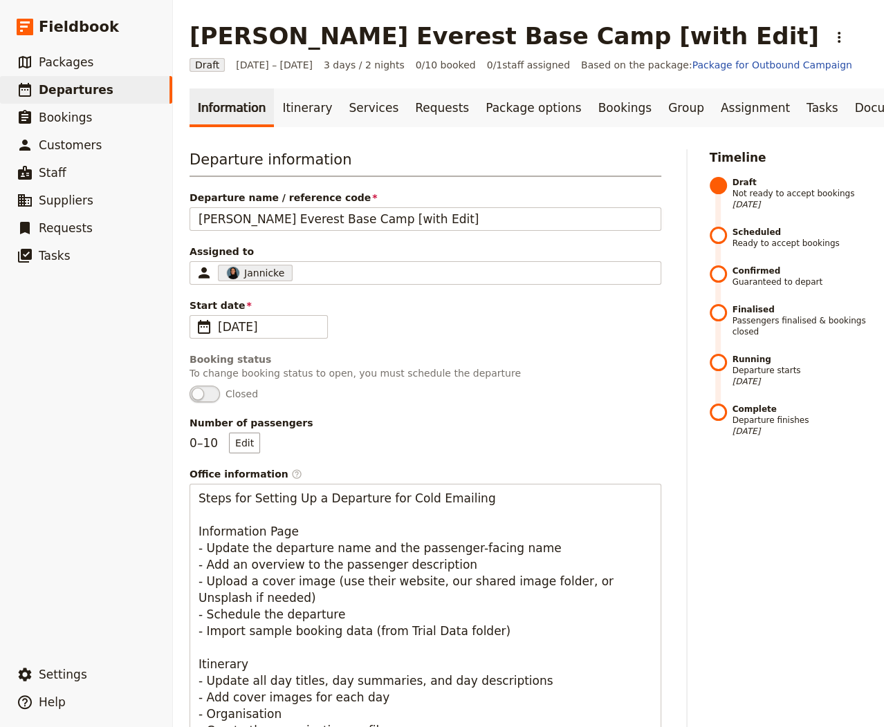
click at [316, 234] on div "Departure information Departure name / reference code [PERSON_NAME] Everest Bas…" at bounding box center [425, 546] width 472 height 795
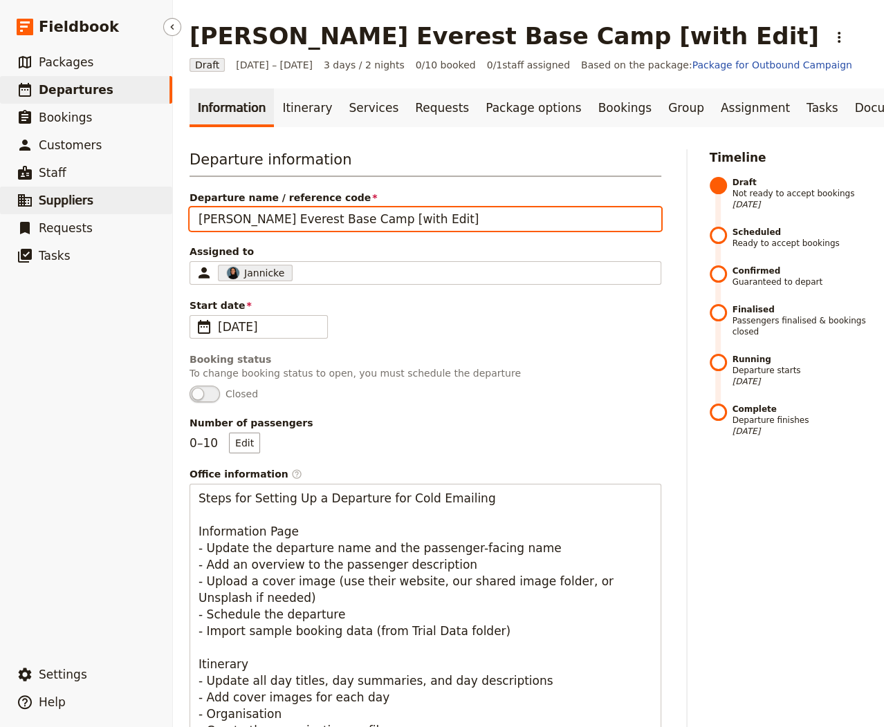
drag, startPoint x: 363, startPoint y: 221, endPoint x: 172, endPoint y: 212, distance: 191.8
click at [172, 212] on div "Fieldbook ​ ​ Fieldbook ​ ​ Packages ​ Departures ​ Bookings ​ Customers ​ Staf…" at bounding box center [442, 363] width 884 height 727
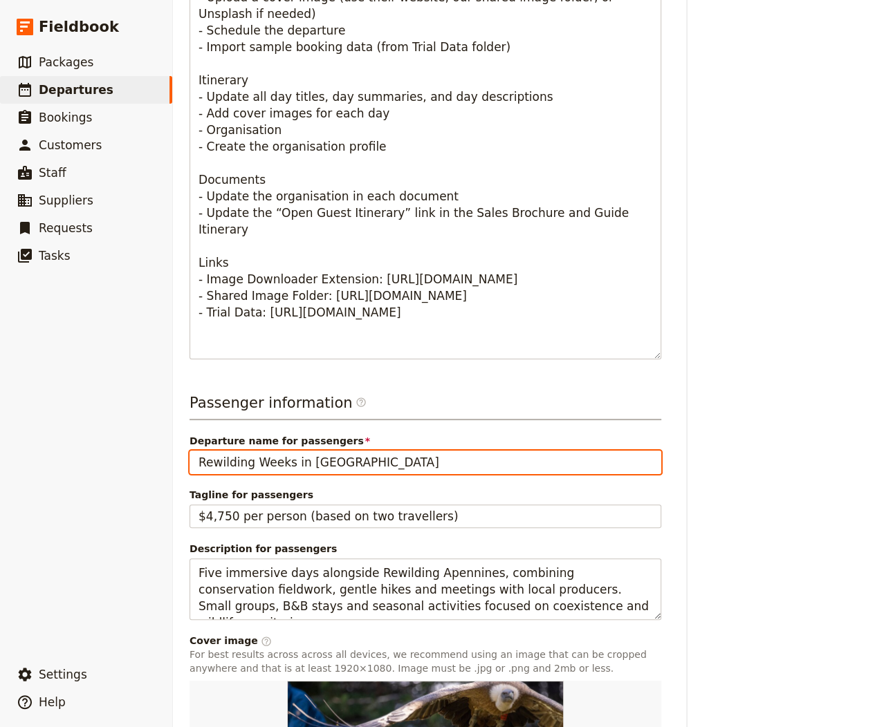
click at [336, 451] on input "Rewilding Weeks in [GEOGRAPHIC_DATA]" at bounding box center [425, 463] width 472 height 24
paste input "[PERSON_NAME] [GEOGRAPHIC_DATA]"
type input "[PERSON_NAME] [GEOGRAPHIC_DATA]"
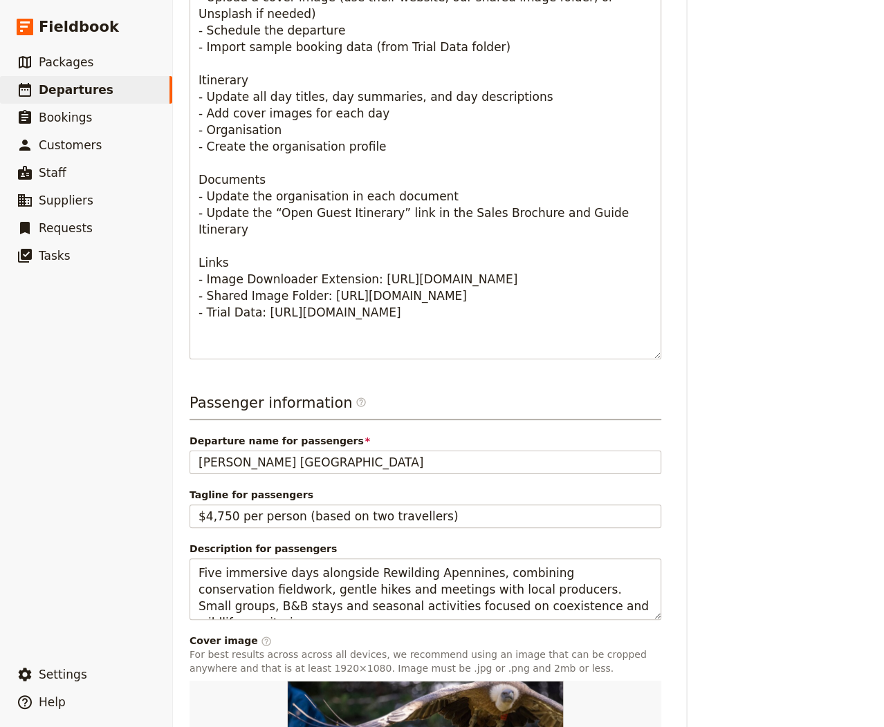
click at [469, 552] on label "Description for passengers Five immersive days alongside Rewilding Apennines, c…" at bounding box center [425, 581] width 472 height 78
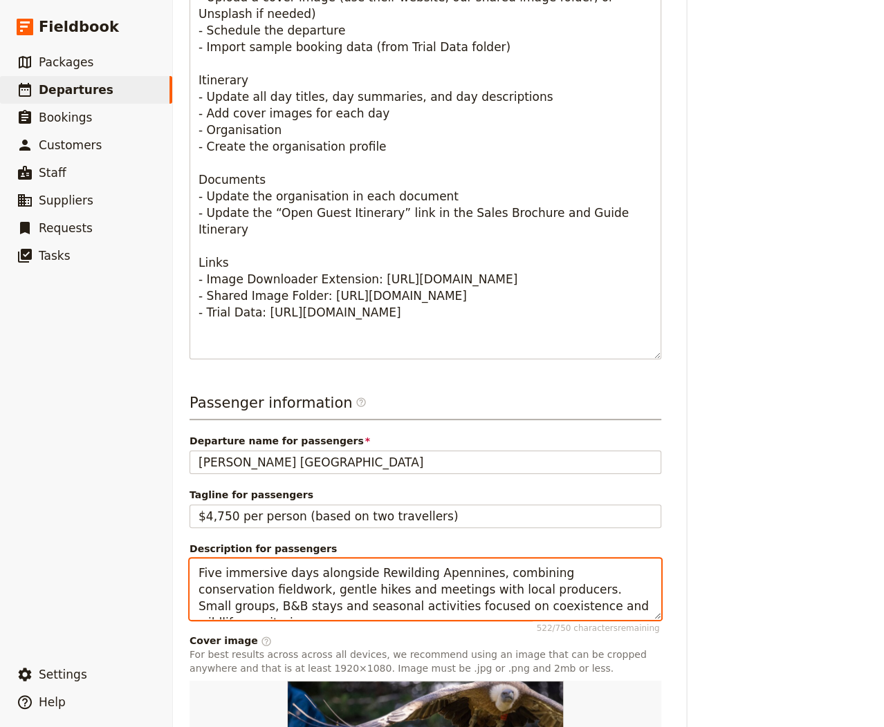
click at [469, 559] on textarea "Five immersive days alongside Rewilding Apennines, combining conservation field…" at bounding box center [425, 590] width 472 height 62
paste textarea "An 18‑day guided trek on the classic [GEOGRAPHIC_DATA] route with two acclimati…"
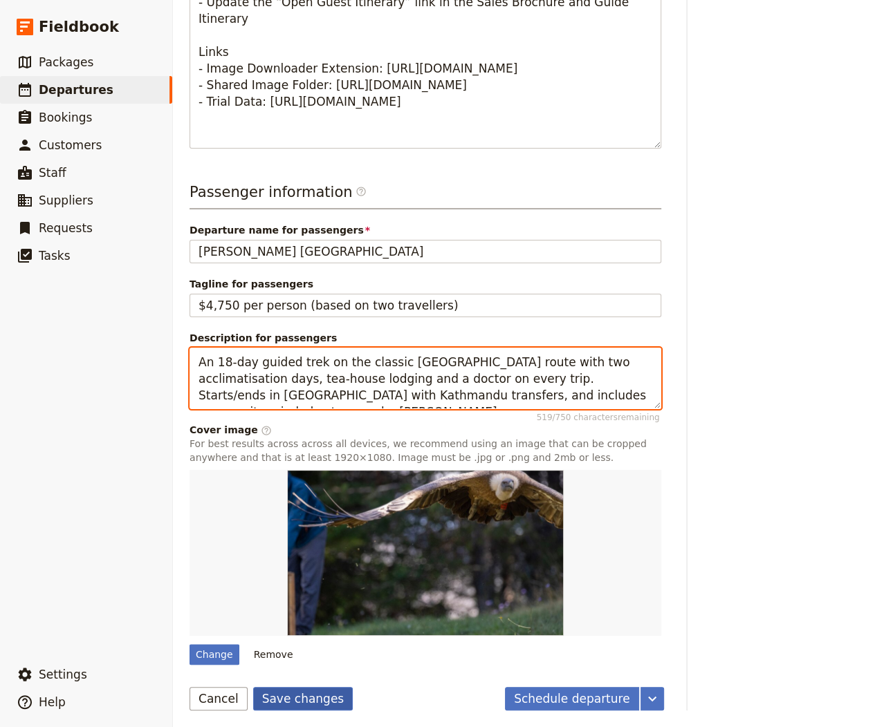
type textarea "An 18‑day guided trek on the classic [GEOGRAPHIC_DATA] route with two acclimati…"
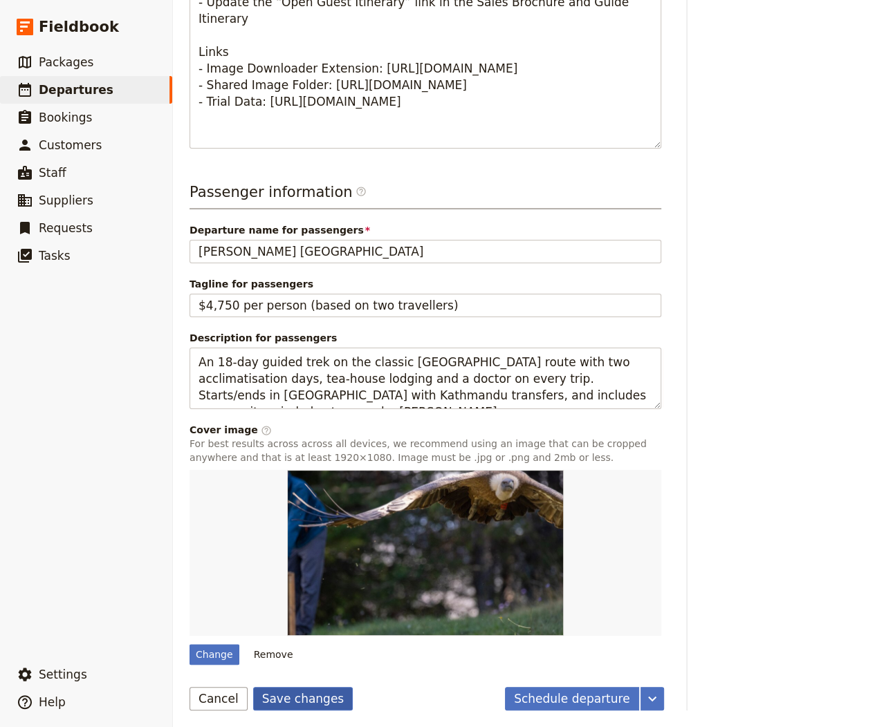
click at [310, 699] on button "Save changes" at bounding box center [303, 699] width 100 height 24
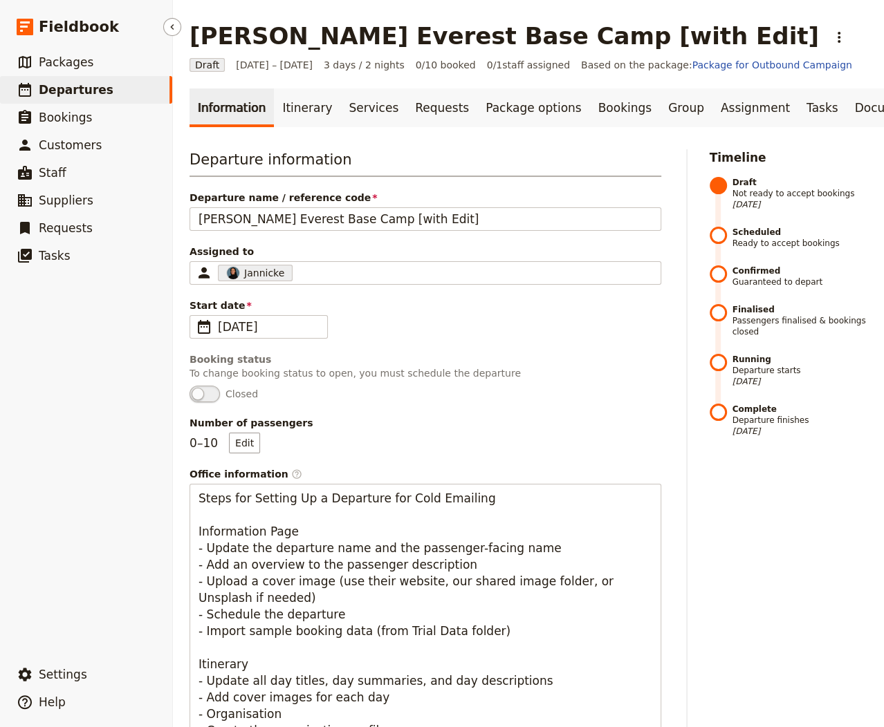
click at [102, 96] on link "​ Departures" at bounding box center [86, 90] width 172 height 28
select select "CREATED_AT"
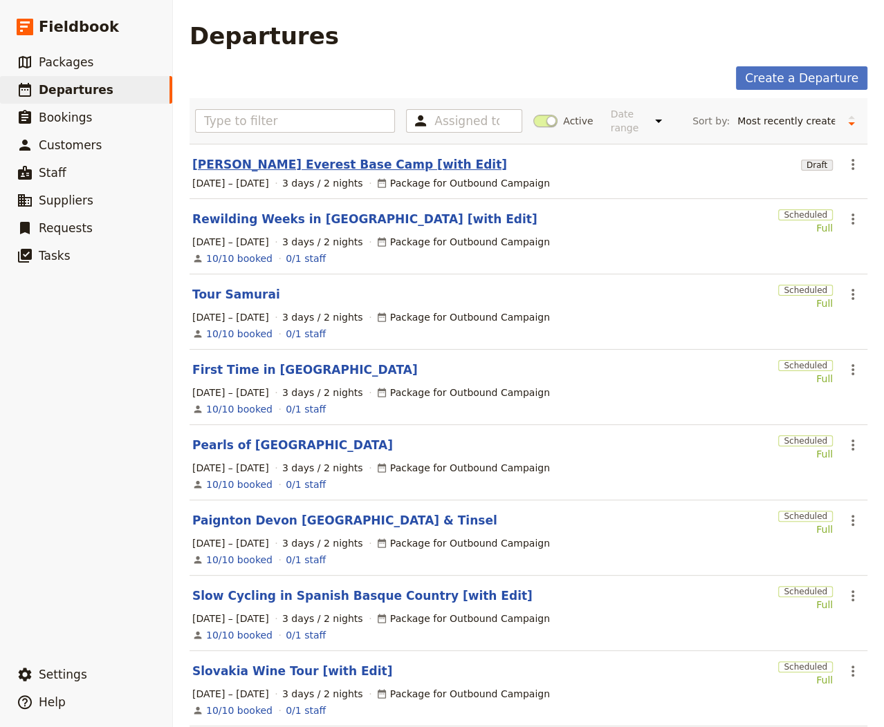
click at [277, 156] on link "[PERSON_NAME] Everest Base Camp [with Edit]" at bounding box center [349, 164] width 315 height 17
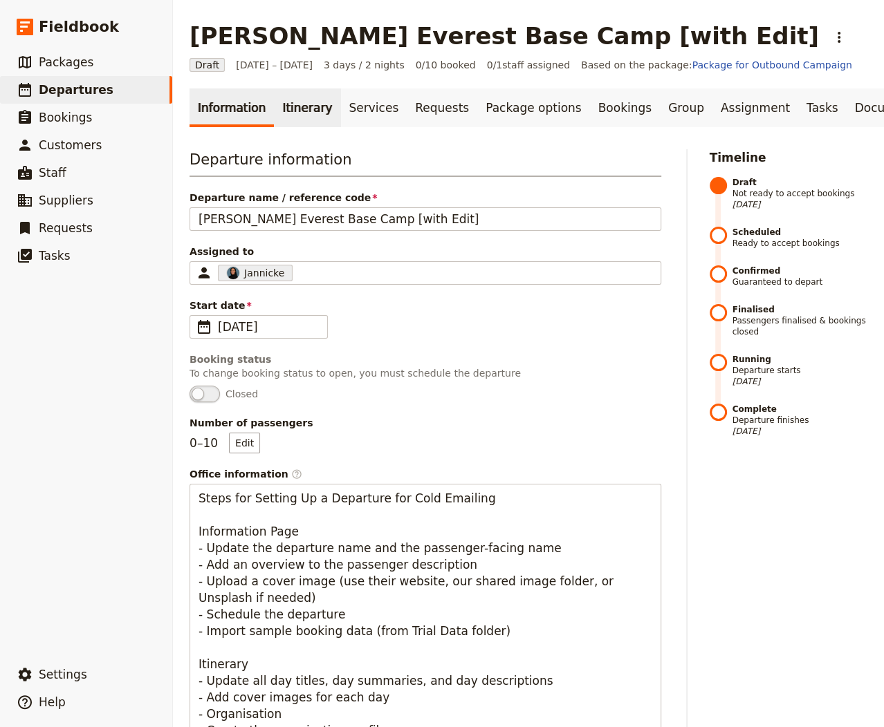
click at [281, 100] on link "Itinerary" at bounding box center [307, 108] width 66 height 39
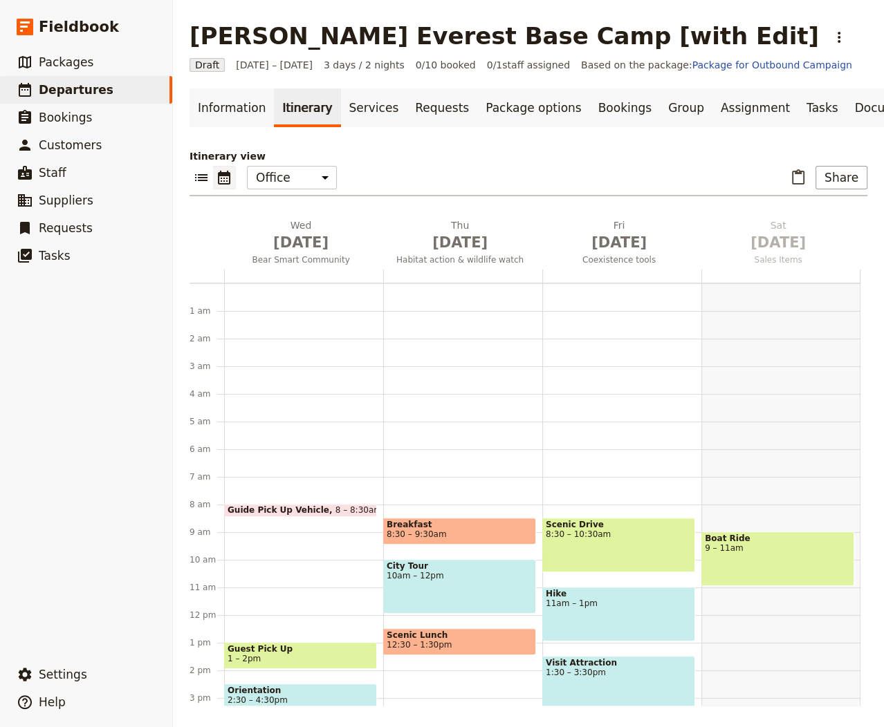
scroll to position [180, 0]
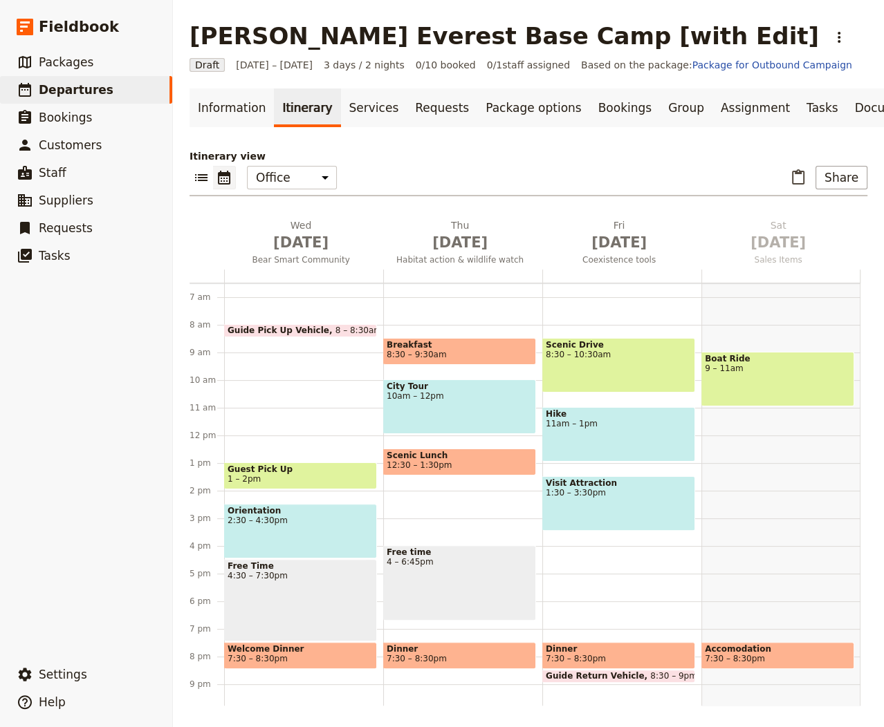
click at [222, 76] on main "[PERSON_NAME] Everest Base Camp [with Edit] ​ Draft [DATE] – [DATE] 3 days / 2 …" at bounding box center [528, 364] width 711 height 728
click at [313, 241] on span "[DATE]" at bounding box center [301, 242] width 142 height 21
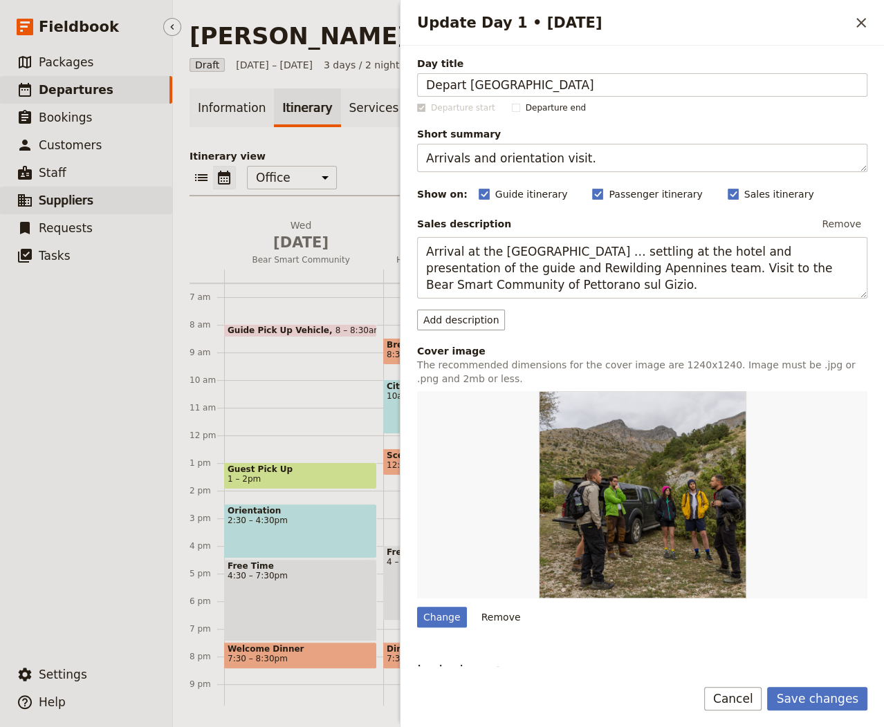
type input "Depart [GEOGRAPHIC_DATA]"
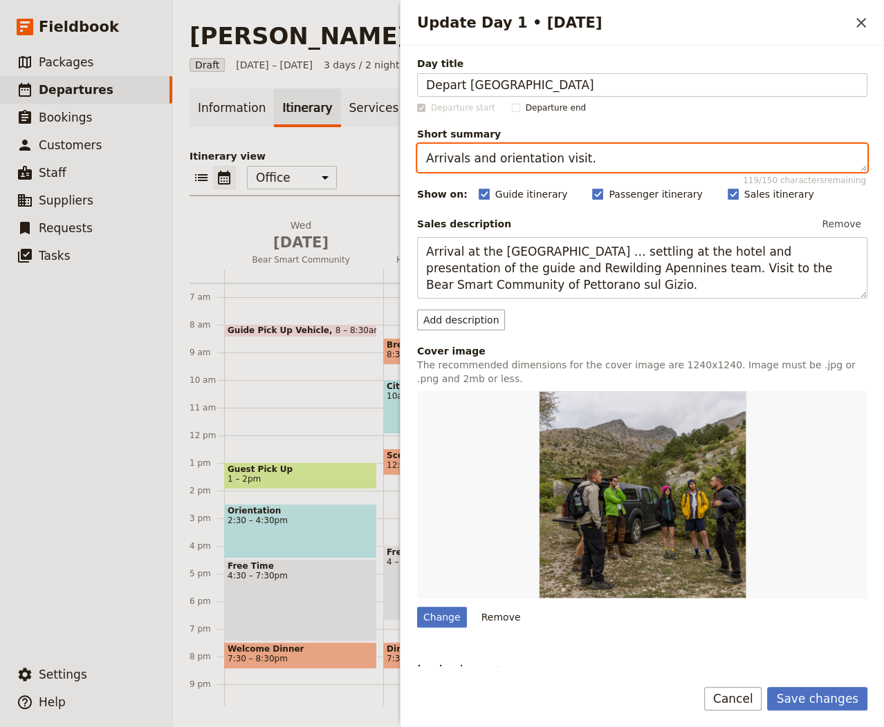
click at [619, 149] on textarea "Arrivals and orientation visit." at bounding box center [642, 158] width 450 height 28
paste textarea "Outbound flight to [GEOGRAPHIC_DATA]"
type textarea "Outbound flight to [GEOGRAPHIC_DATA]."
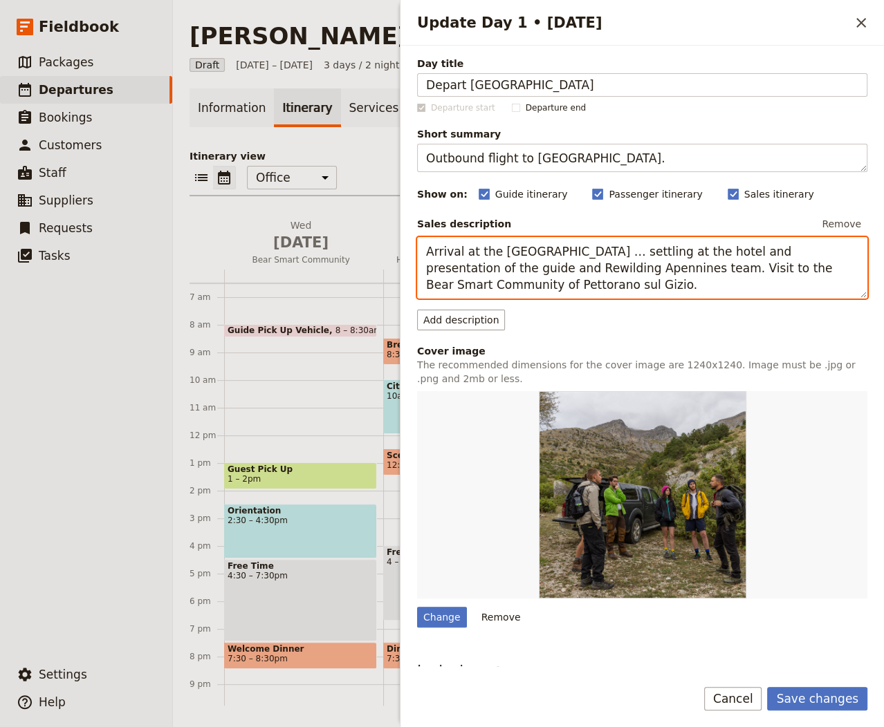
click at [609, 270] on textarea "Arrival at the [GEOGRAPHIC_DATA] … settling at the hotel and presentation of th…" at bounding box center [642, 268] width 450 height 62
paste textarea "Depart [GEOGRAPHIC_DATA] for [GEOGRAPHIC_DATA]"
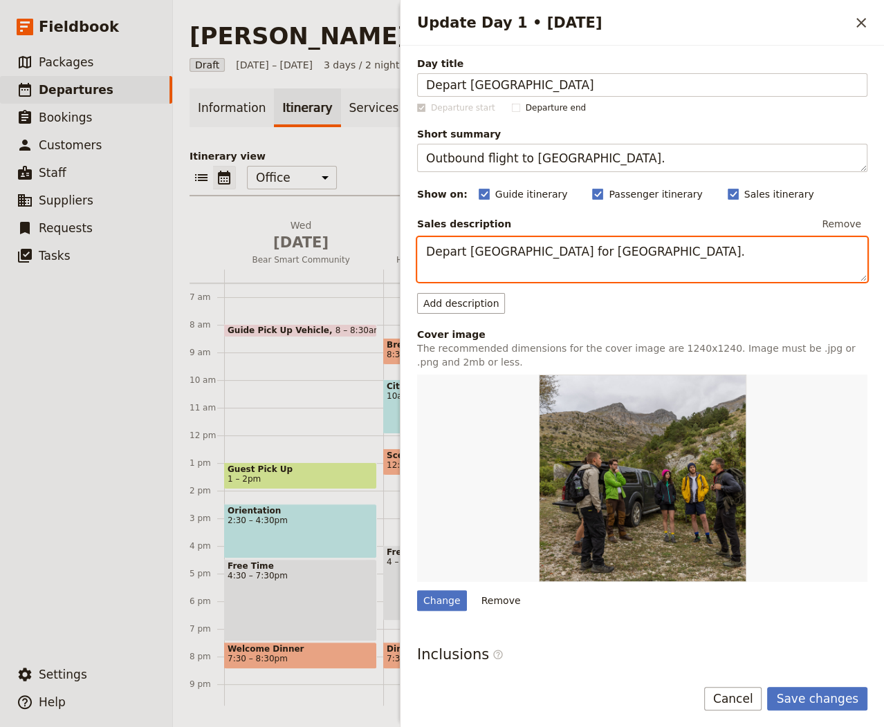
click at [553, 250] on textarea "Depart [GEOGRAPHIC_DATA] for [GEOGRAPHIC_DATA]." at bounding box center [642, 259] width 450 height 45
paste textarea "Outbound flight to [GEOGRAPHIC_DATA]."
paste textarea "Outbound flight to [GEOGRAPHIC_DATA]"
paste textarea "Depart [GEOGRAPHIC_DATA] for"
type textarea "Depart [GEOGRAPHIC_DATA] for [GEOGRAPHIC_DATA]."
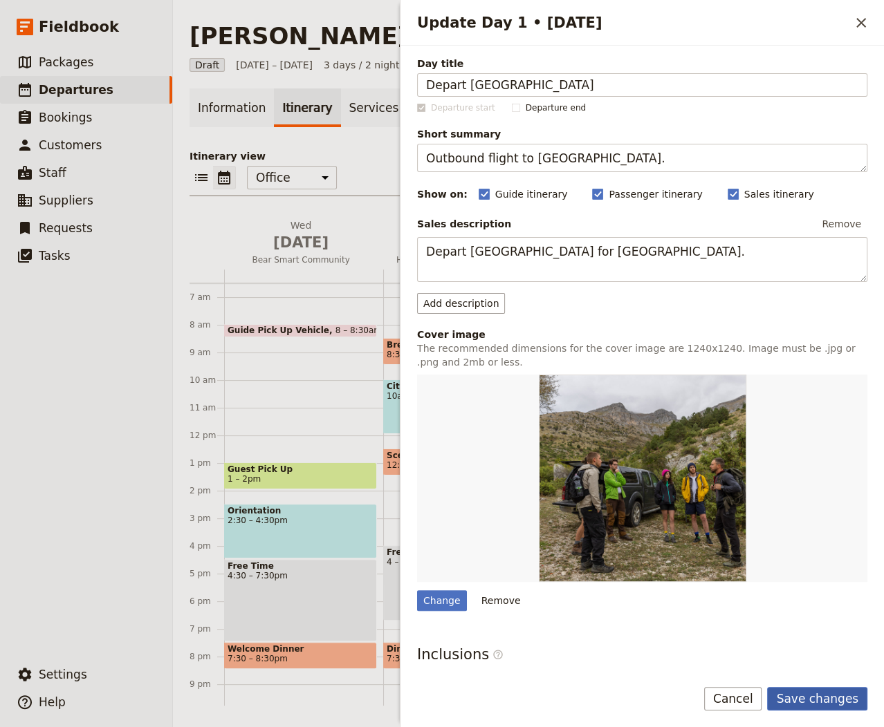
click at [795, 696] on button "Save changes" at bounding box center [817, 699] width 100 height 24
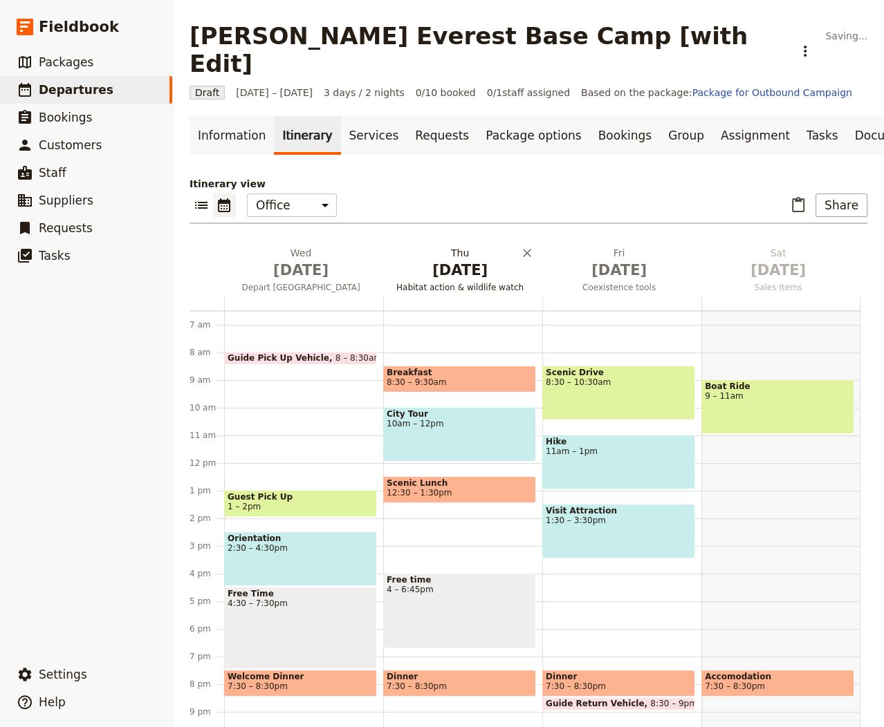
click at [457, 282] on span "Habitat action & wildlife watch" at bounding box center [460, 287] width 154 height 11
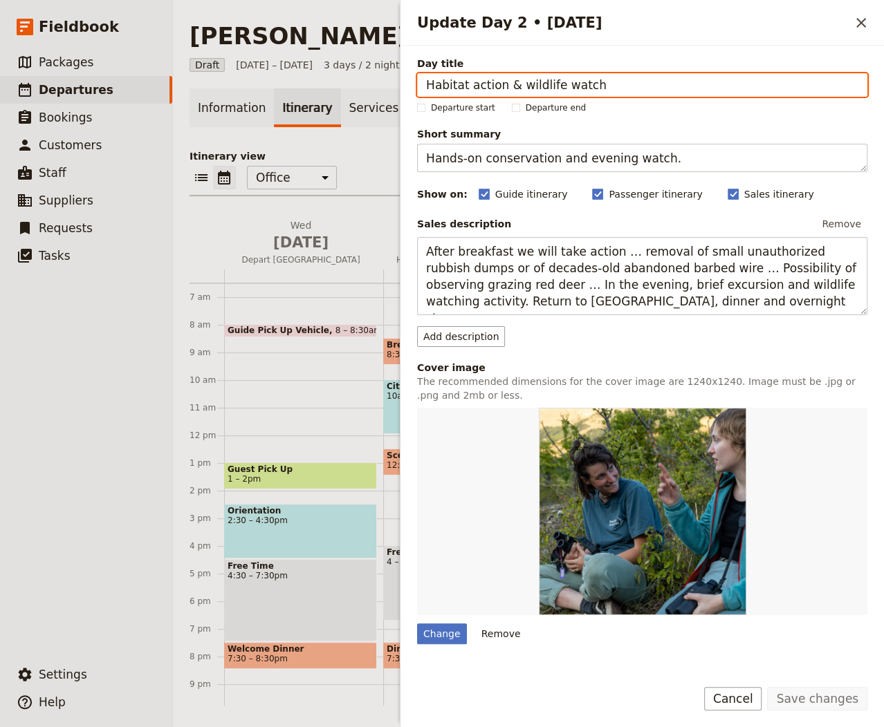
click at [574, 91] on input "Habitat action & wildlife watch" at bounding box center [642, 85] width 450 height 24
paste input "Arrive Kathmandu"
type input "Arrive Kathmandu"
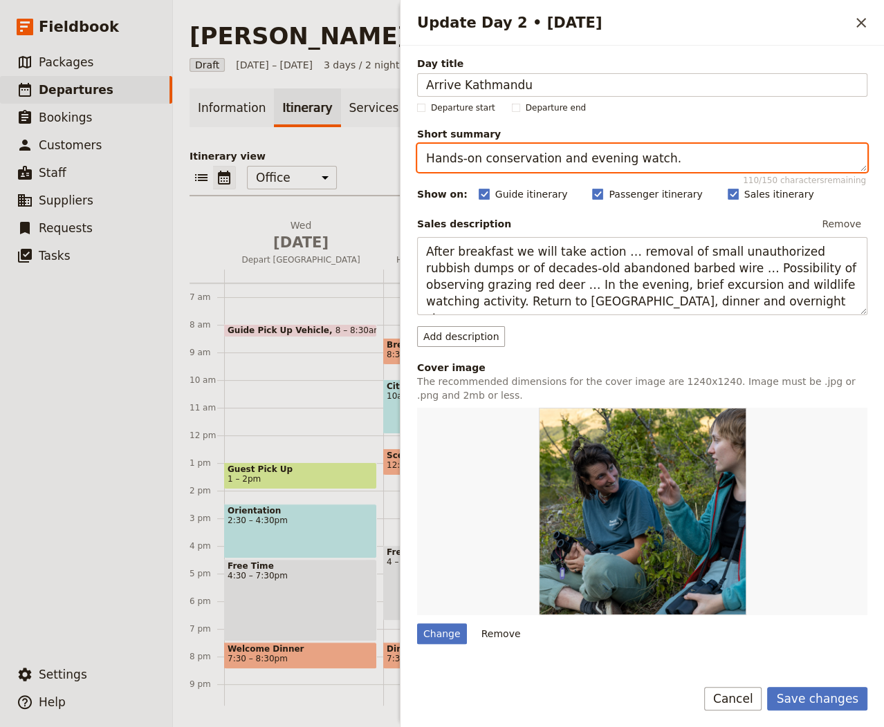
click at [576, 158] on textarea "Hands‑on conservation and evening watch." at bounding box center [642, 158] width 450 height 28
paste textarea "Settle in and rest up"
type textarea "Settle in and rest up."
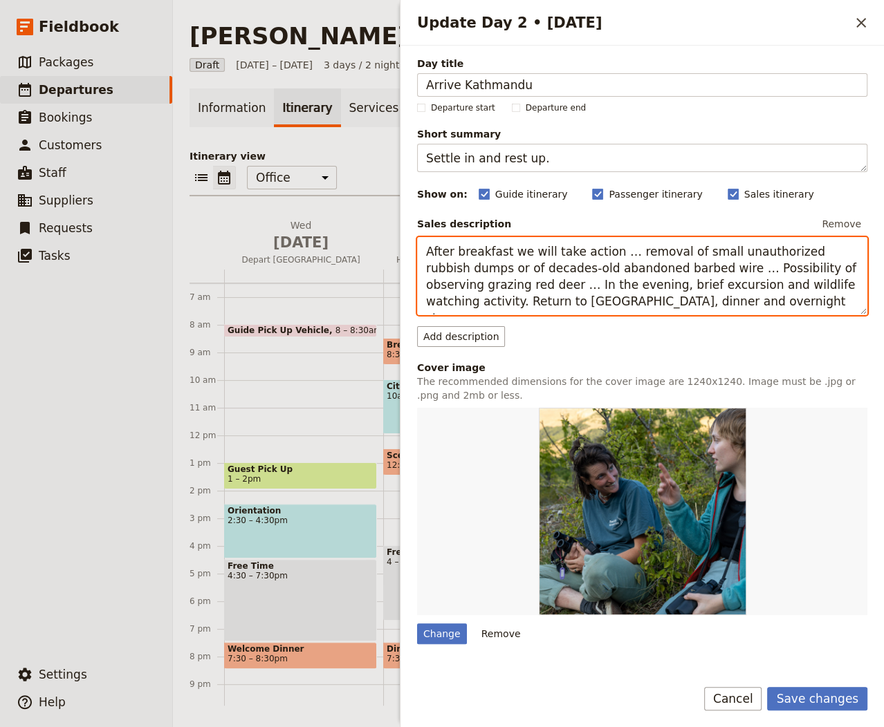
click at [581, 268] on textarea "After breakfast we will take action … removal of small unauthorized rubbish dum…" at bounding box center [642, 276] width 450 height 78
paste textarea "rrive in [GEOGRAPHIC_DATA]"
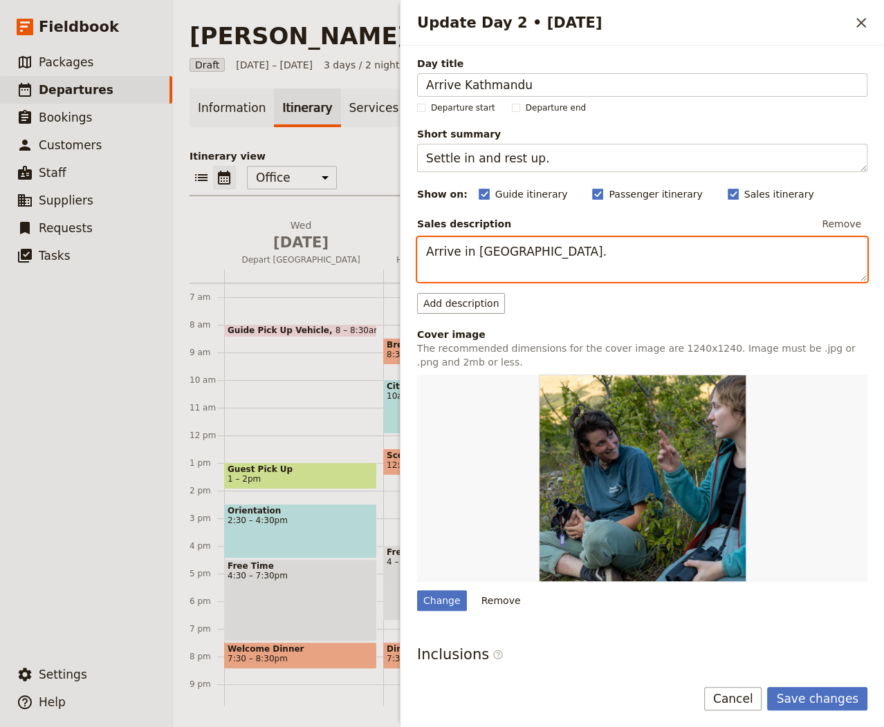
type textarea "Arrive in [GEOGRAPHIC_DATA]."
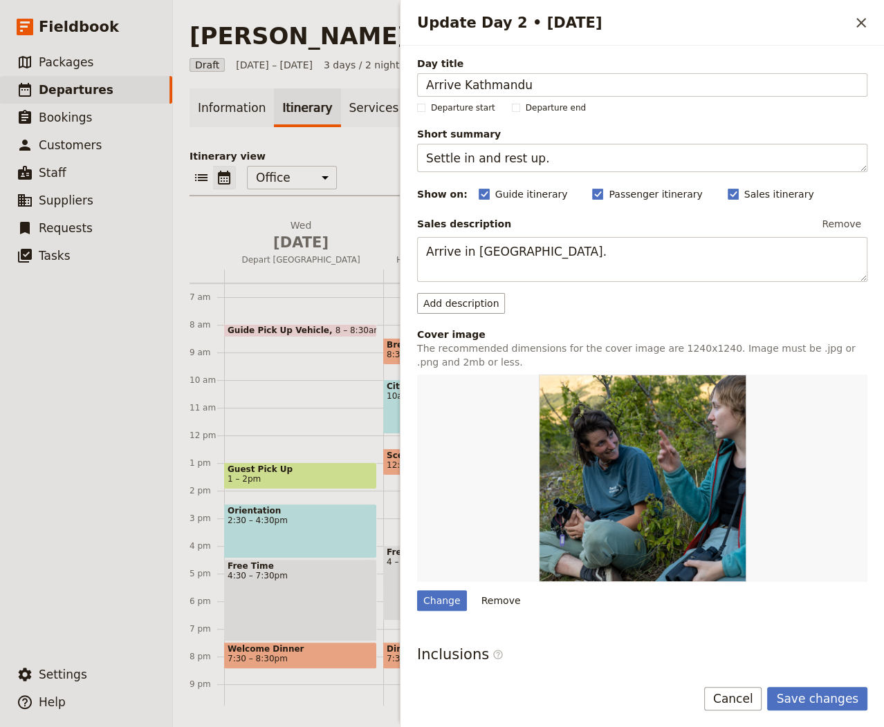
click at [806, 686] on form "Day title Arrive Kathmandu Departure start Departure end Short summary Settle i…" at bounding box center [641, 387] width 483 height 682
click at [807, 696] on button "Save changes" at bounding box center [817, 699] width 100 height 24
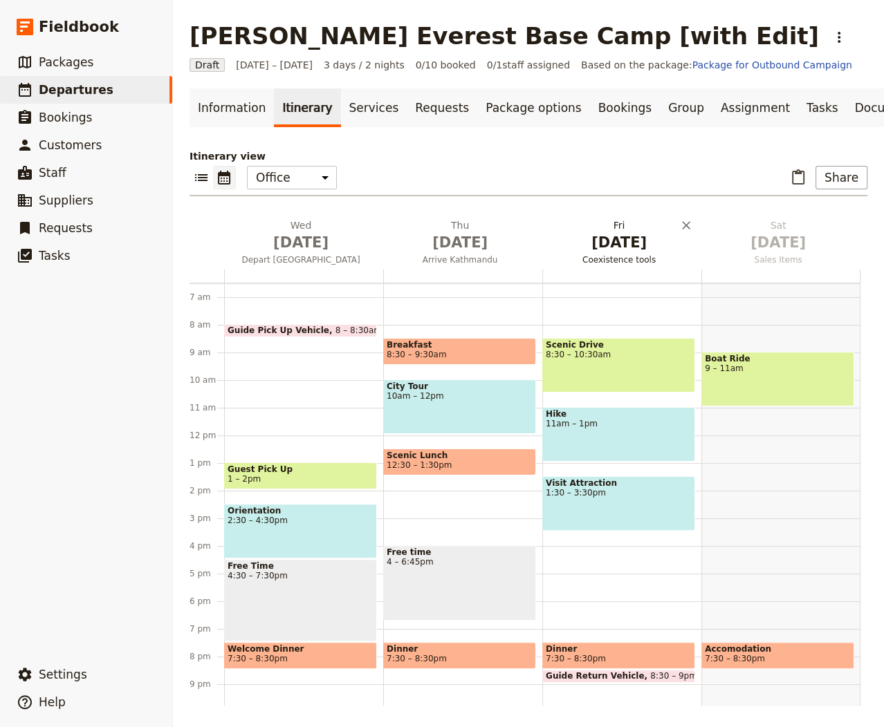
click at [606, 238] on span "[DATE]" at bounding box center [619, 242] width 142 height 21
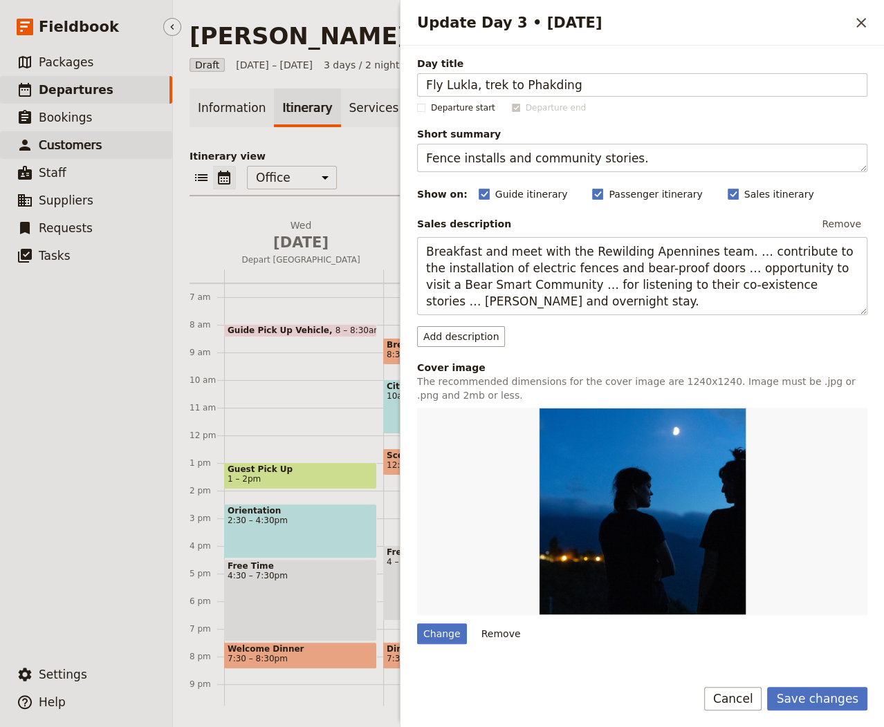
type input "Fly Lukla, trek to Phakding"
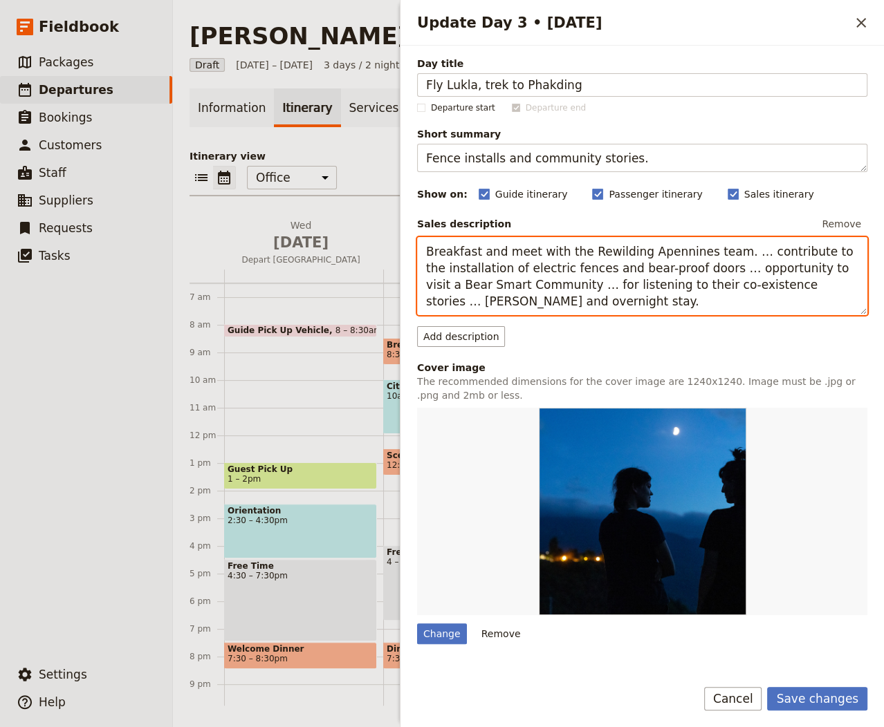
click at [523, 275] on textarea "Breakfast and meet with the Rewilding Apennines team. … contribute to the insta…" at bounding box center [642, 276] width 450 height 78
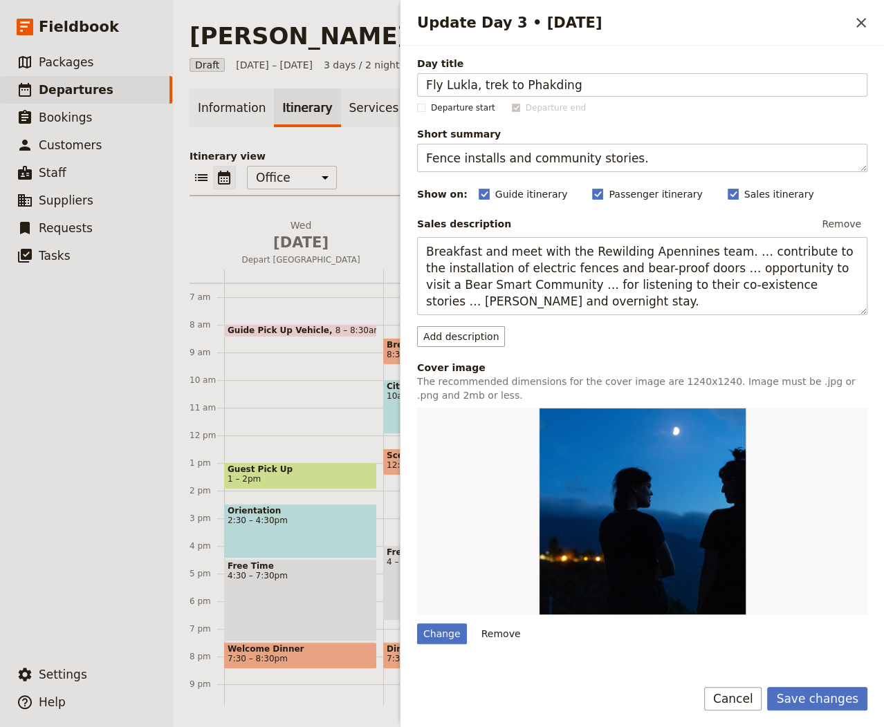
click at [625, 67] on span "Day title" at bounding box center [642, 64] width 450 height 14
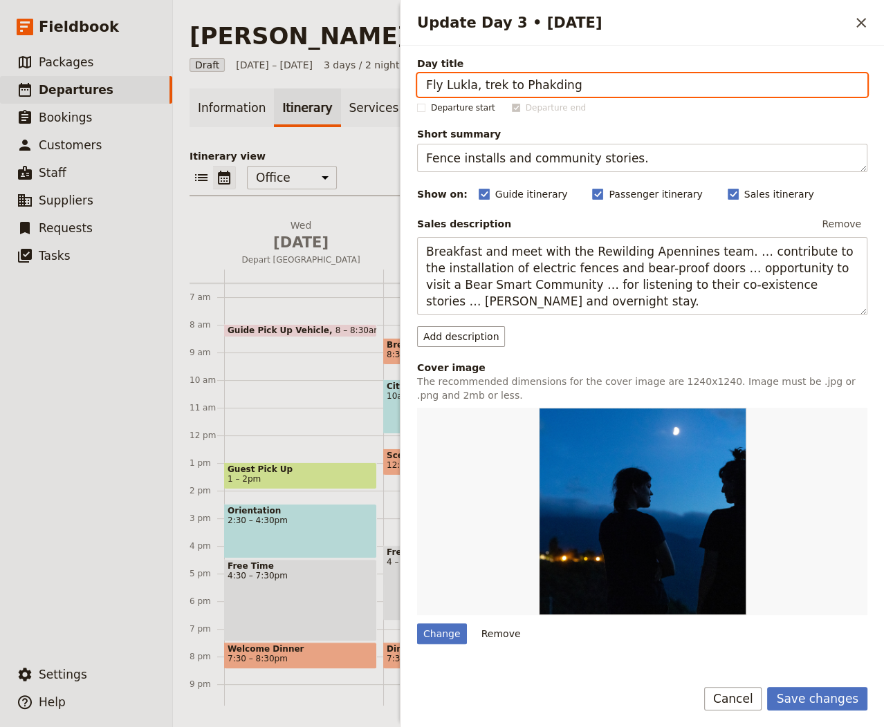
click at [625, 73] on input "Fly Lukla, trek to Phakding" at bounding box center [642, 85] width 450 height 24
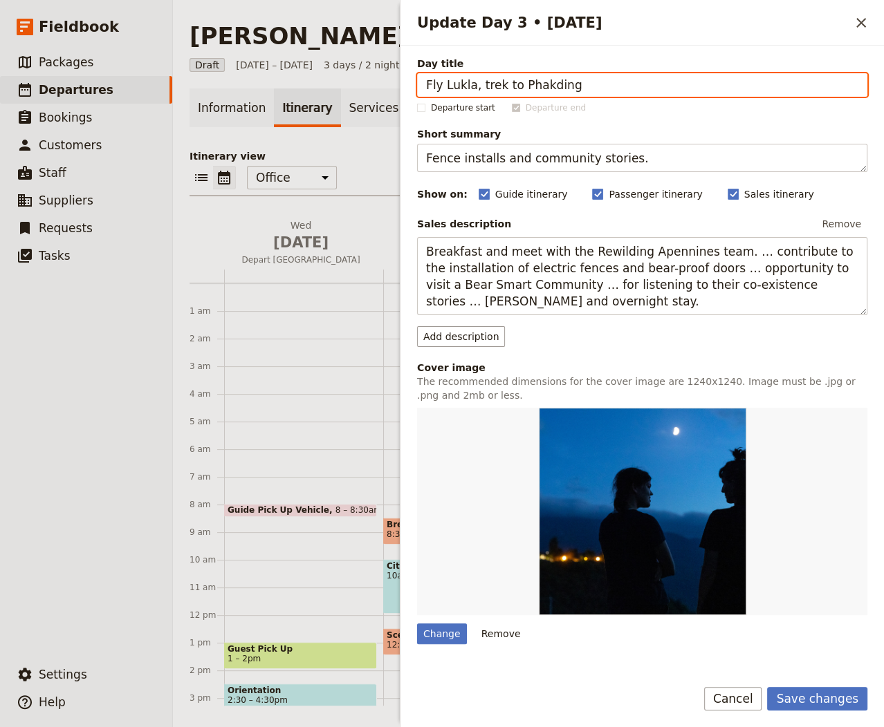
scroll to position [180, 0]
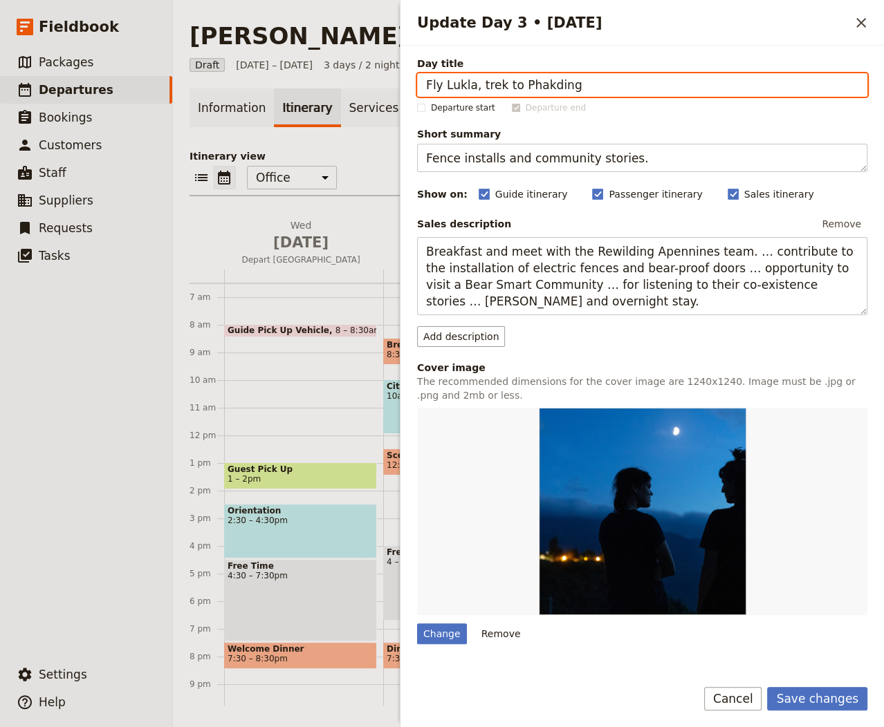
click at [293, 58] on span "[DATE] – [DATE]" at bounding box center [274, 65] width 77 height 14
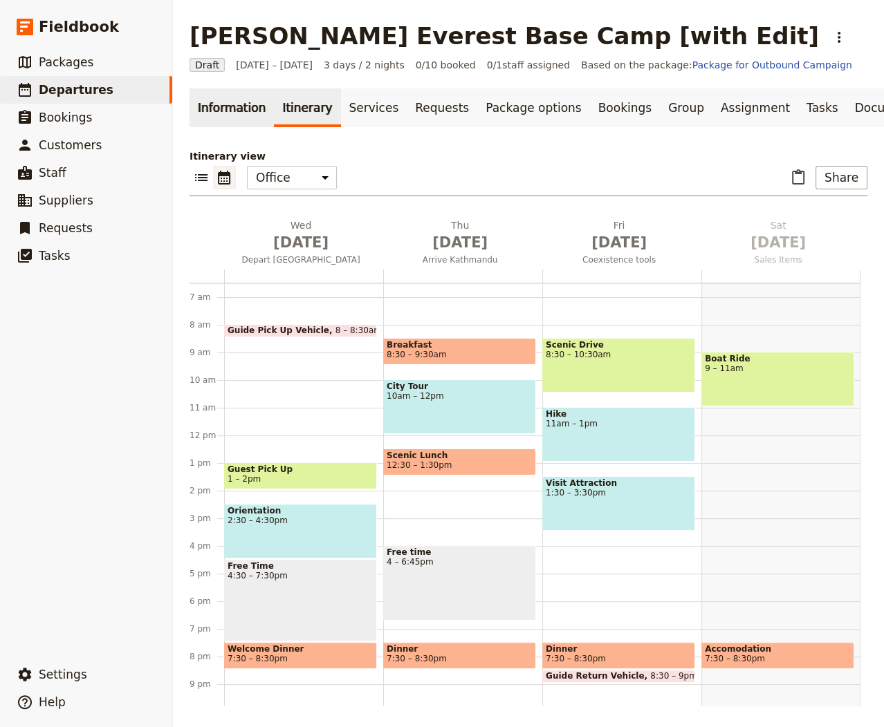
click at [192, 104] on link "Information" at bounding box center [231, 108] width 84 height 39
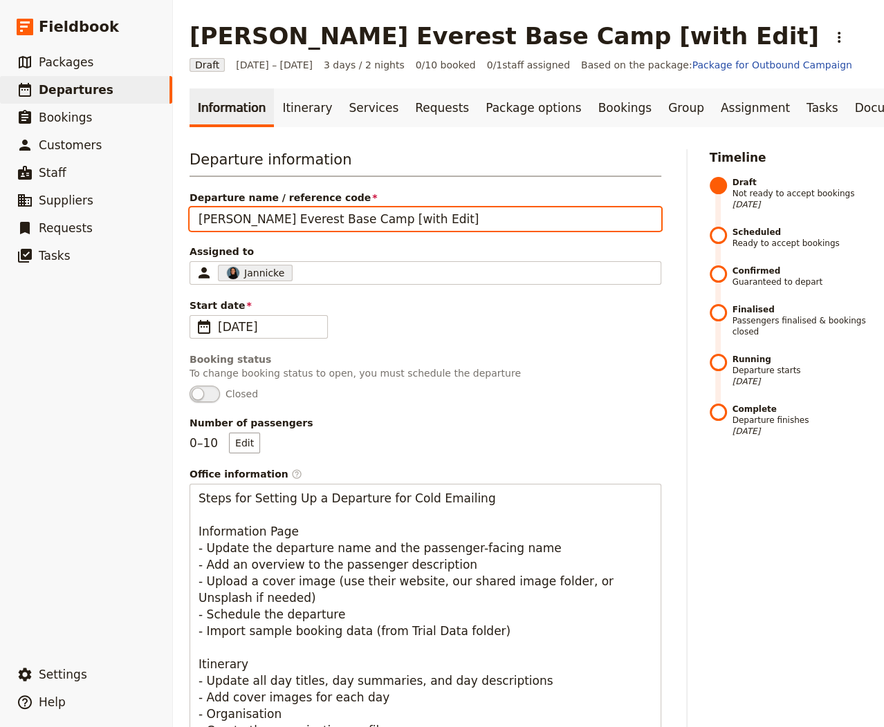
drag, startPoint x: 365, startPoint y: 214, endPoint x: -26, endPoint y: 197, distance: 391.8
click at [0, 197] on html "Fieldbook ​ ​ Fieldbook ​ ​ Packages ​ Departures ​ Bookings ​ Customers ​ Staf…" at bounding box center [442, 363] width 884 height 727
paste input "Machu Picchu Trek via Choquequirao (16 days)"
click at [393, 217] on input "Machu Picchu Trek via Choquequirao (16 days) [with Edit]" at bounding box center [425, 219] width 472 height 24
drag, startPoint x: 394, startPoint y: 218, endPoint x: 85, endPoint y: 218, distance: 309.1
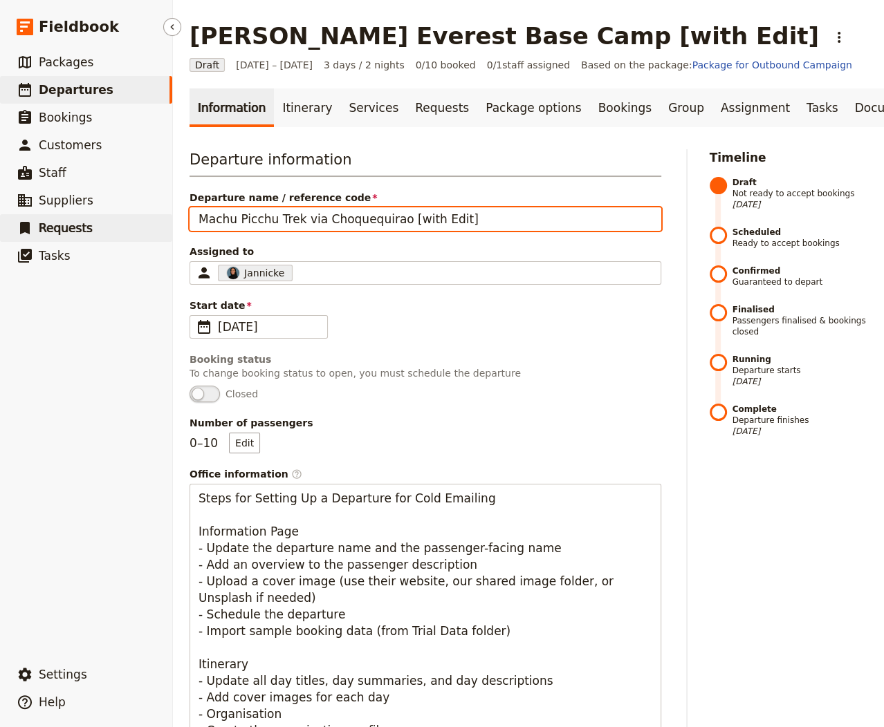
click at [86, 218] on div "Fieldbook ​ ​ Fieldbook ​ ​ Packages ​ Departures ​ Bookings ​ Customers ​ Staf…" at bounding box center [442, 363] width 884 height 727
paste input "(16 days)"
type input "Machu Picchu Trek via Choquequirao [with Edit]"
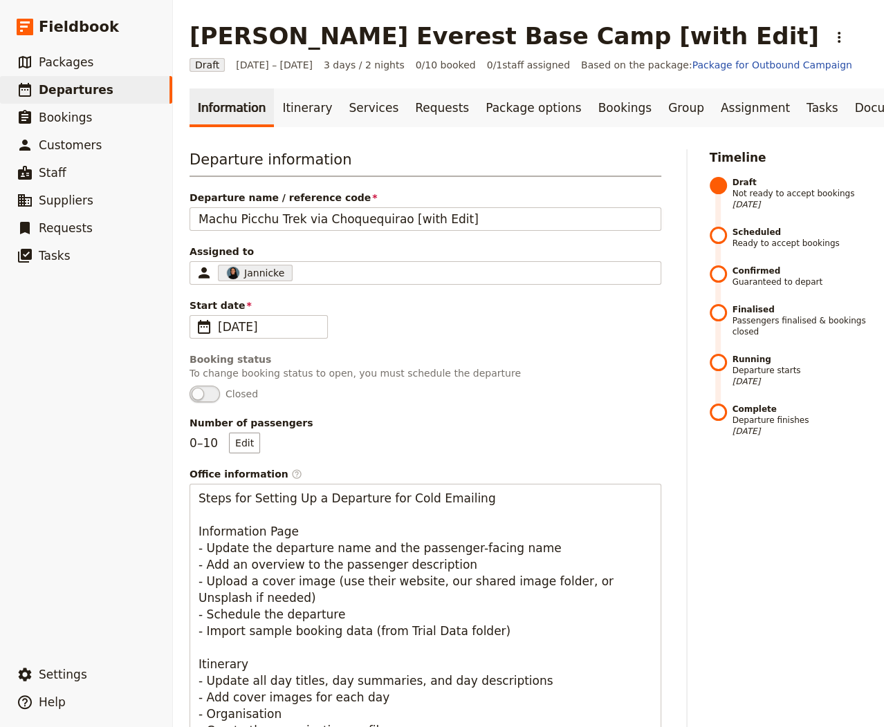
click at [272, 195] on span "Departure name / reference code" at bounding box center [425, 198] width 472 height 14
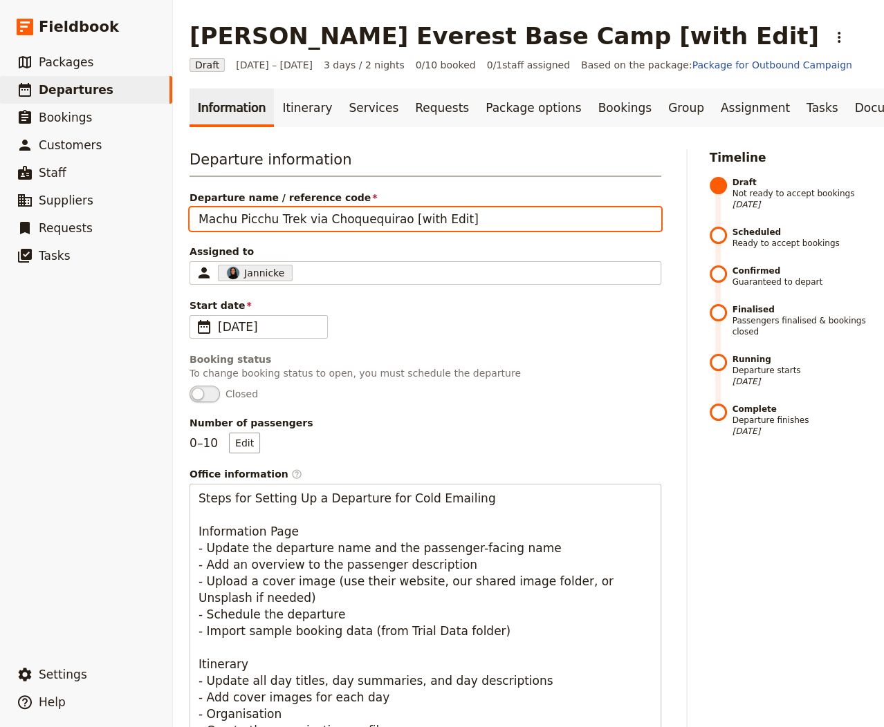
click at [272, 207] on input "Machu Picchu Trek via Choquequirao [with Edit]" at bounding box center [425, 219] width 472 height 24
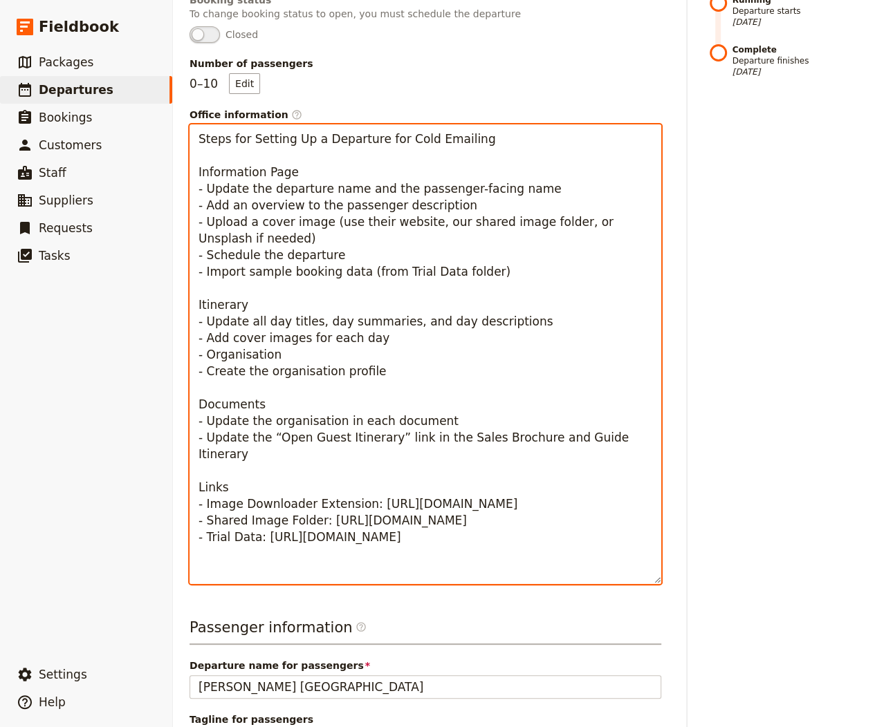
click at [448, 351] on textarea "Steps for Setting Up a Departure for Cold Emailing Information Page - Update th…" at bounding box center [425, 354] width 472 height 460
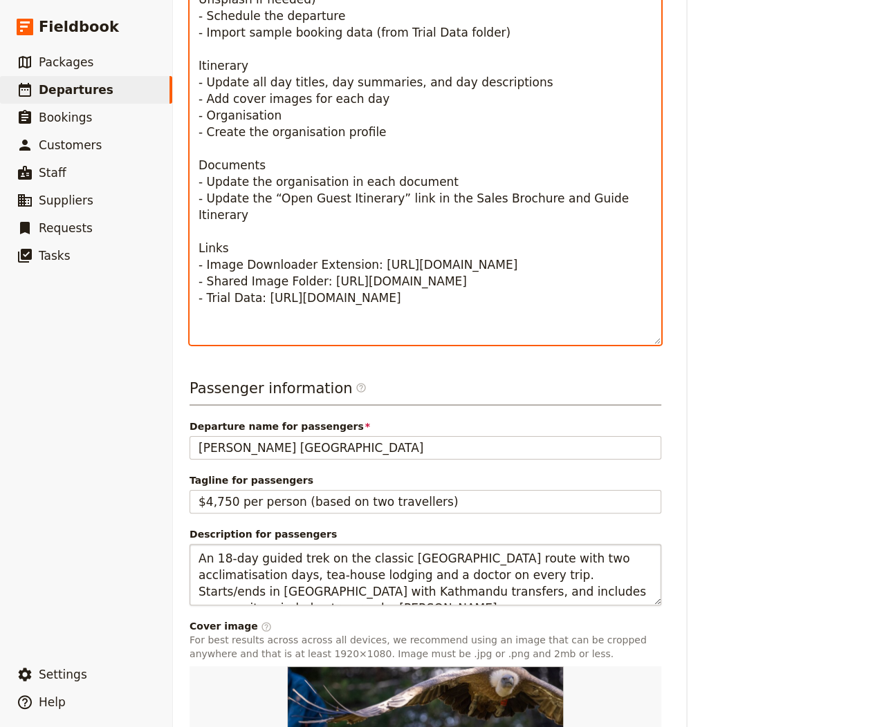
scroll to position [795, 0]
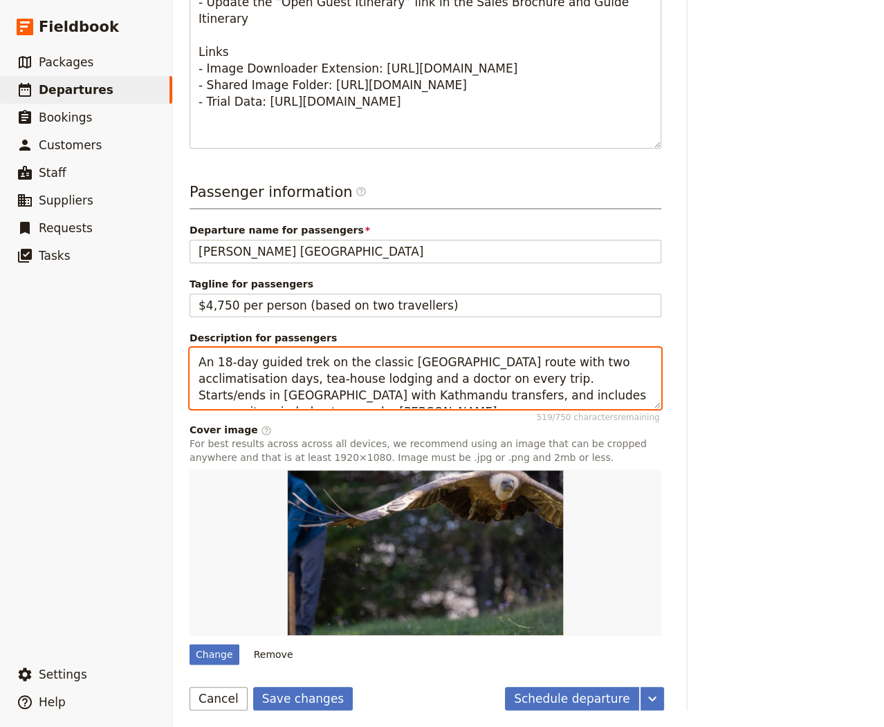
click at [338, 376] on textarea "An 18‑day guided trek on the classic [GEOGRAPHIC_DATA] route with two acclimati…" at bounding box center [425, 379] width 472 height 62
paste textarea "challenging, culture-rich route that links the remote Inca citadel of Choquequi…"
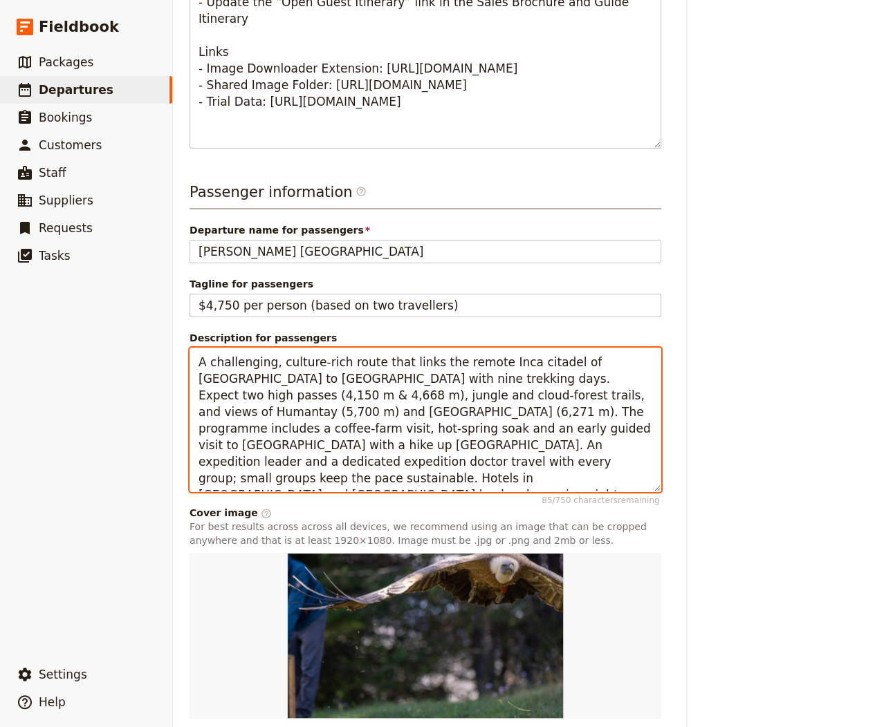
scroll to position [0, 0]
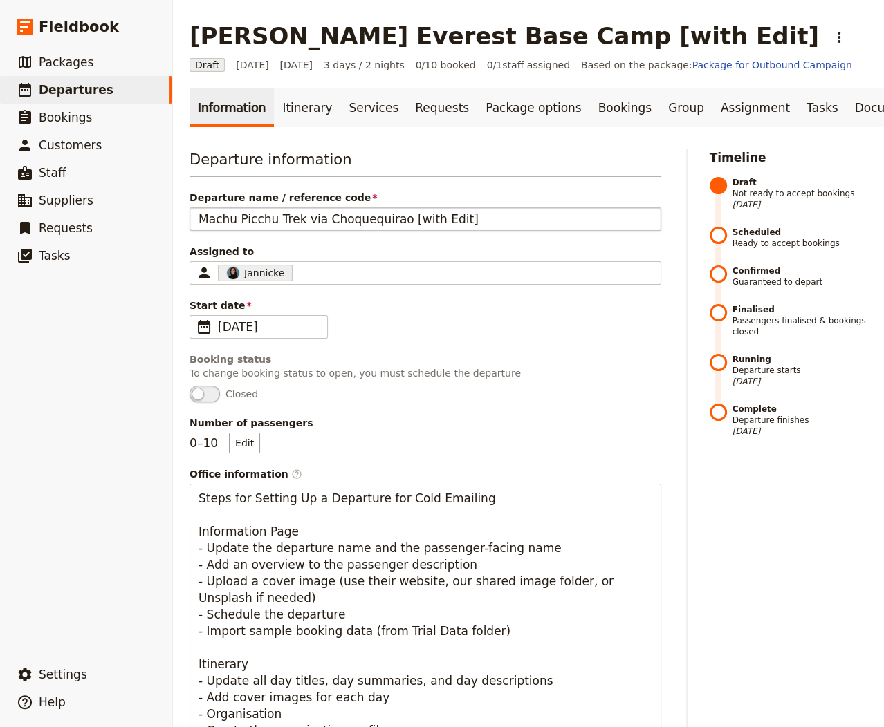
type textarea "A challenging, culture-rich route that links the remote Inca citadel of Choqueq…"
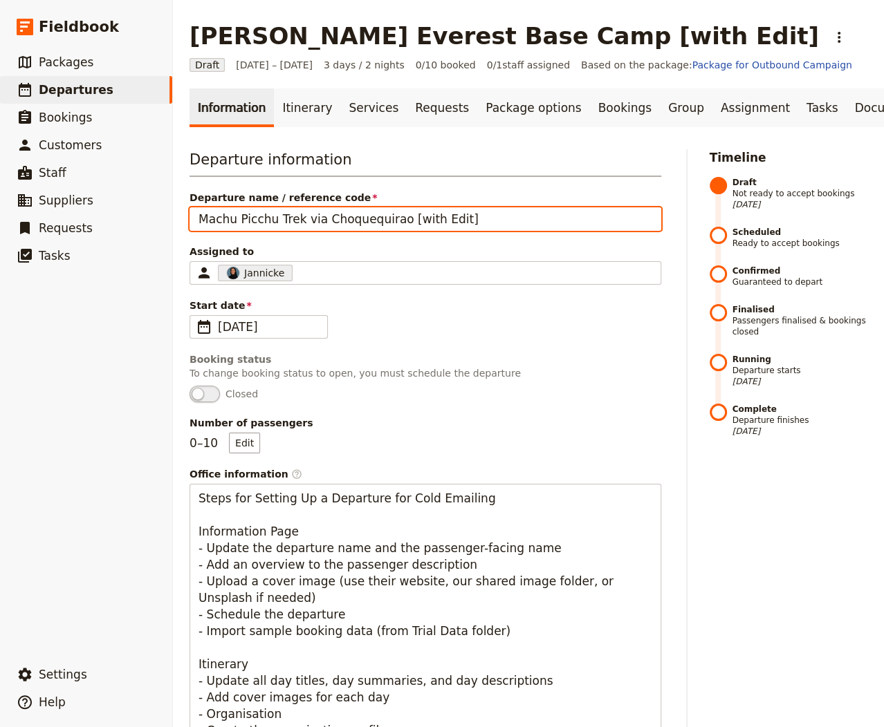
click at [298, 221] on input "Machu Picchu Trek via Choquequirao [with Edit]" at bounding box center [425, 219] width 472 height 24
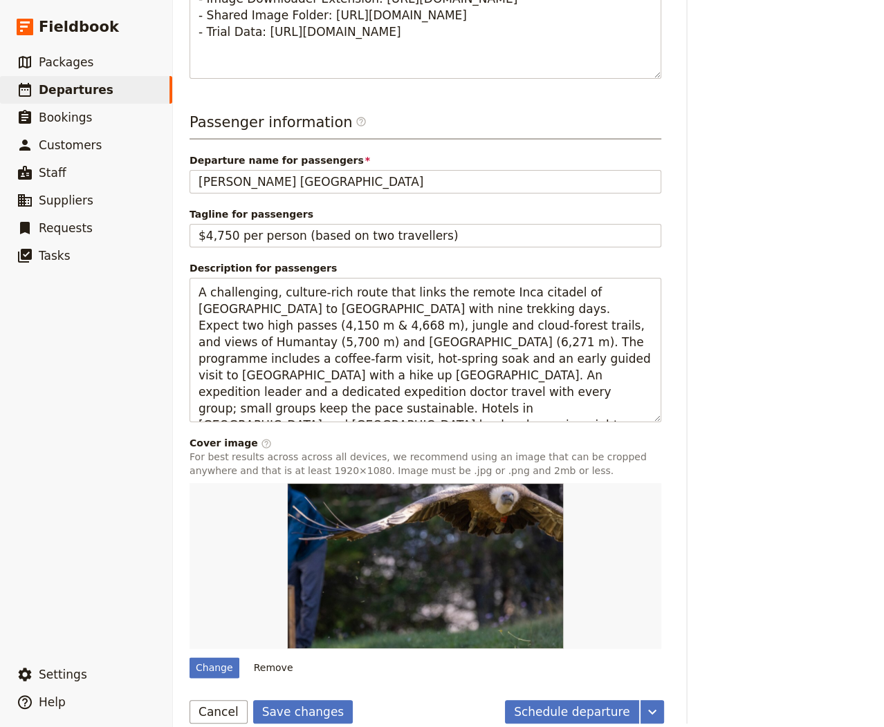
scroll to position [878, 0]
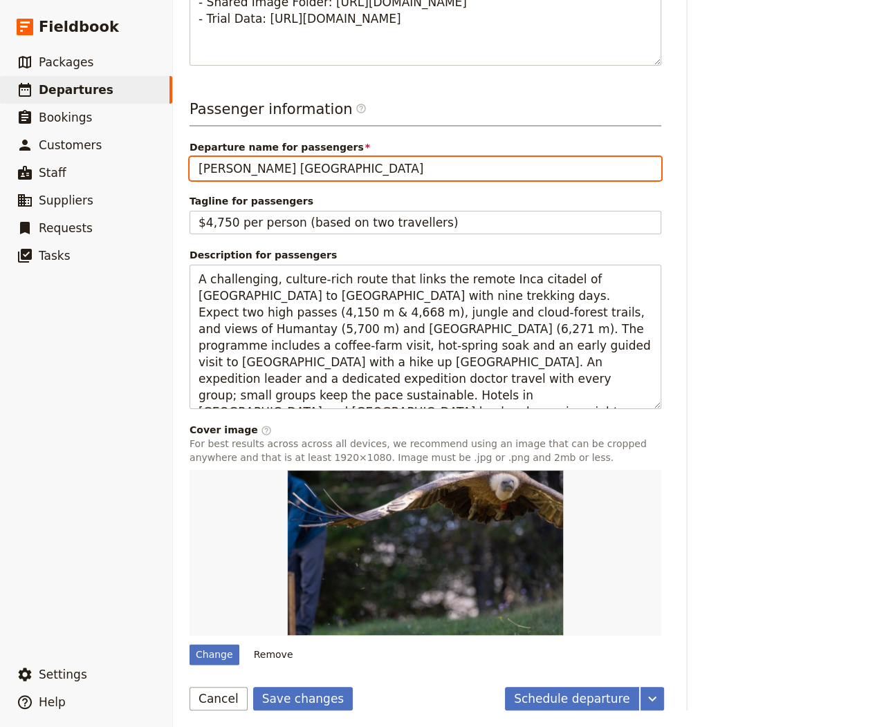
click at [366, 165] on input "[PERSON_NAME] [GEOGRAPHIC_DATA]" at bounding box center [425, 169] width 472 height 24
paste input "Machu Picchu Trek via Choquequirao [with Edit]"
drag, startPoint x: 396, startPoint y: 165, endPoint x: 558, endPoint y: 165, distance: 161.8
click at [558, 165] on input "Machu Picchu Trek via Choquequirao [with Edit]" at bounding box center [425, 169] width 472 height 24
type input "Machu Picchu Trek via Choquequirao"
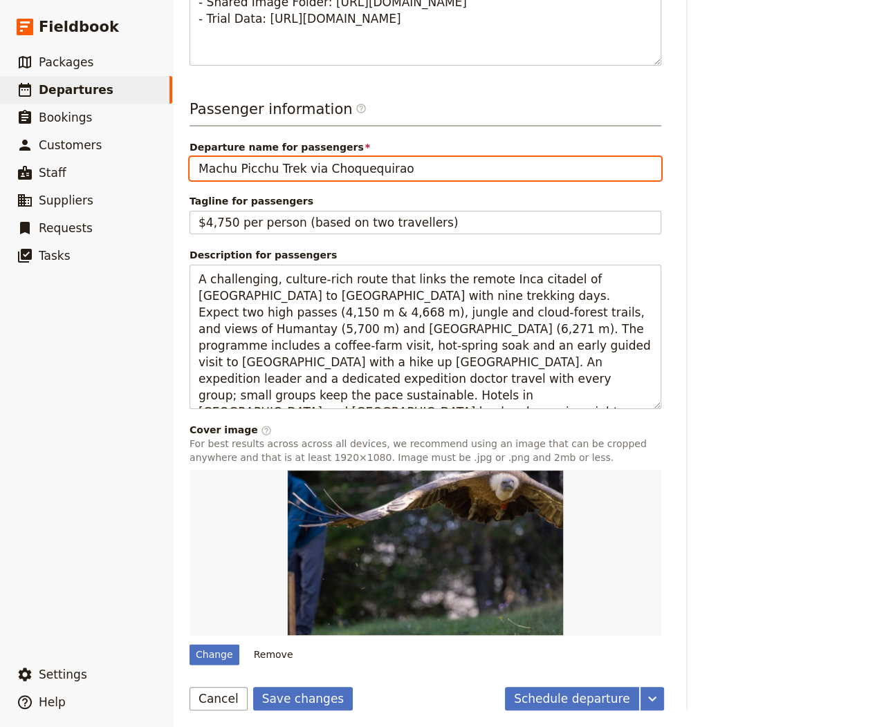
click at [253, 687] on button "Save changes" at bounding box center [303, 699] width 100 height 24
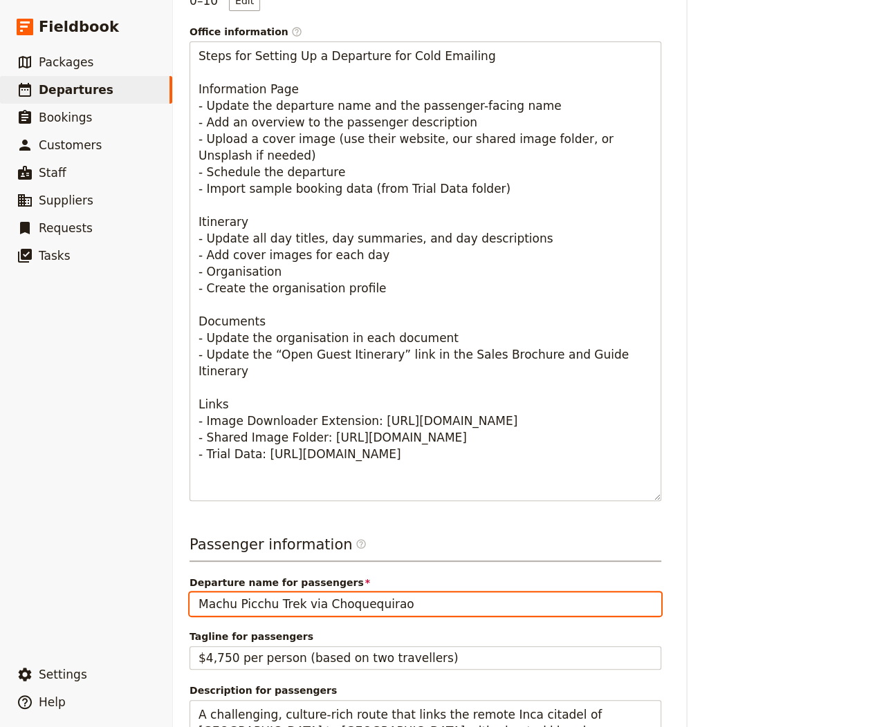
scroll to position [0, 0]
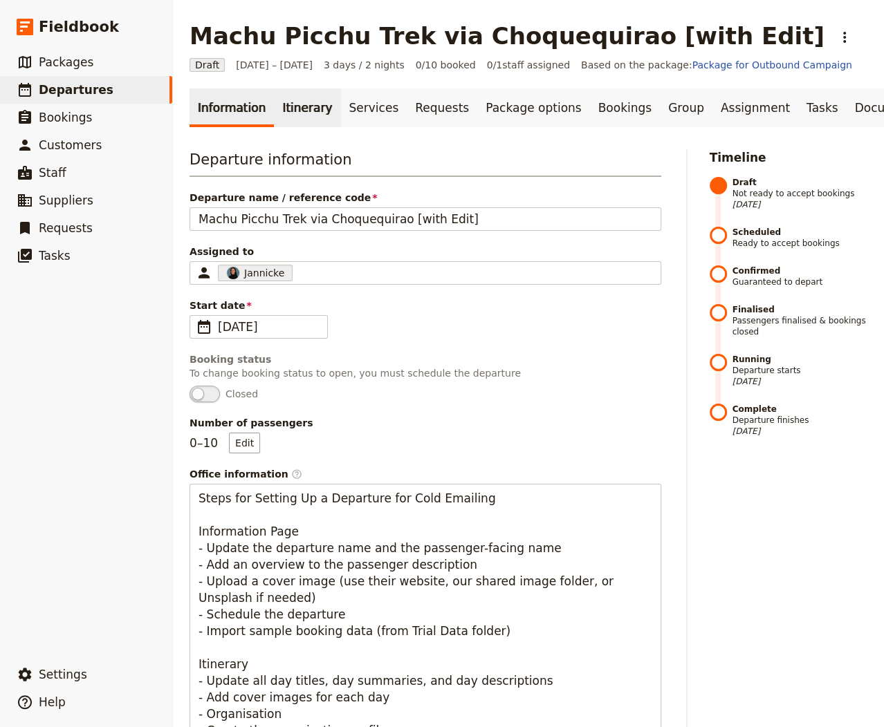
click at [315, 100] on link "Itinerary" at bounding box center [307, 108] width 66 height 39
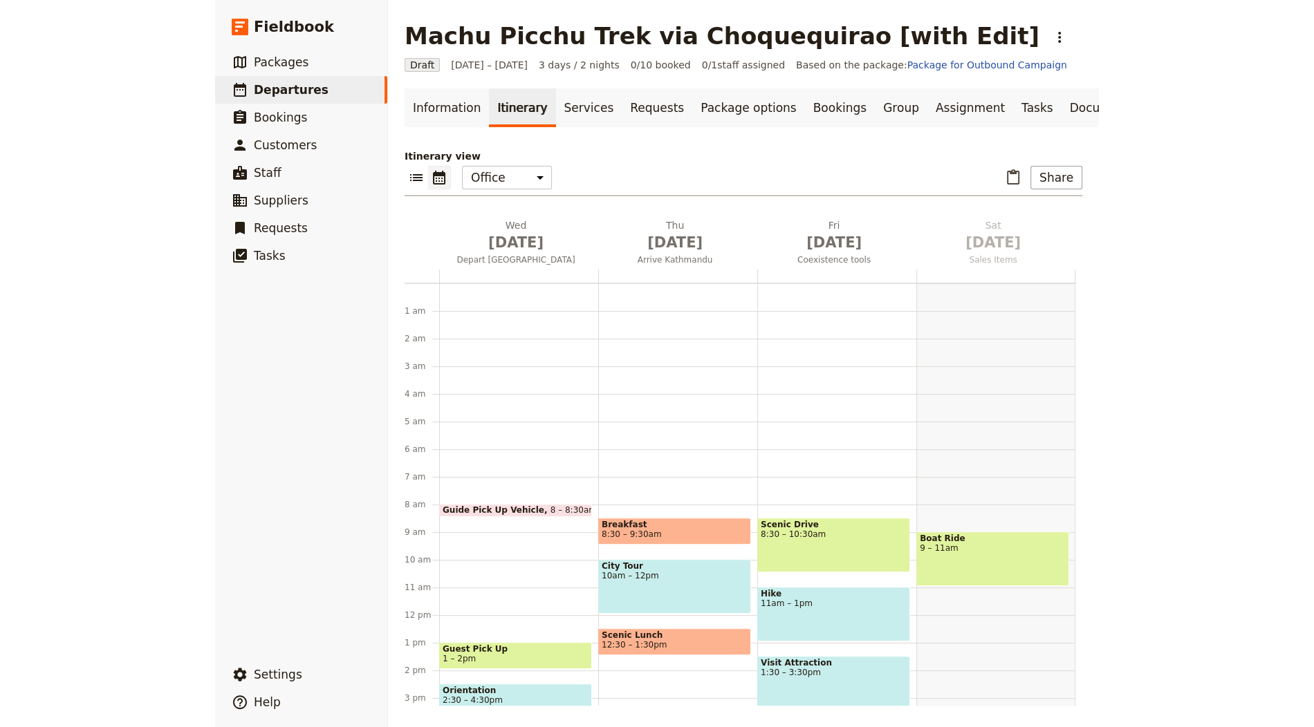
scroll to position [180, 0]
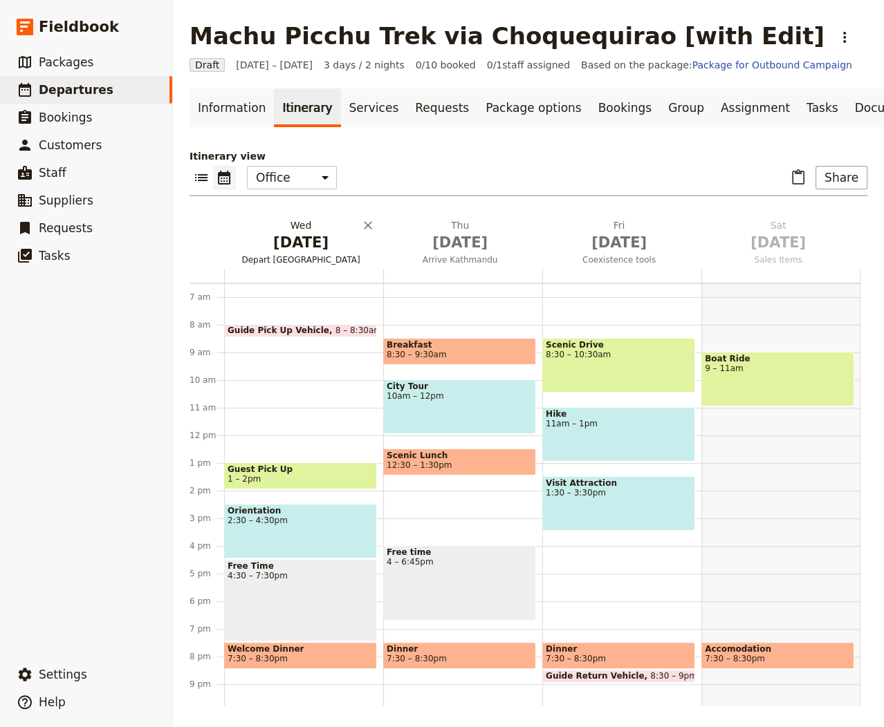
click at [329, 227] on h2 "Wed Oct 1 Depart Dublin" at bounding box center [301, 236] width 142 height 35
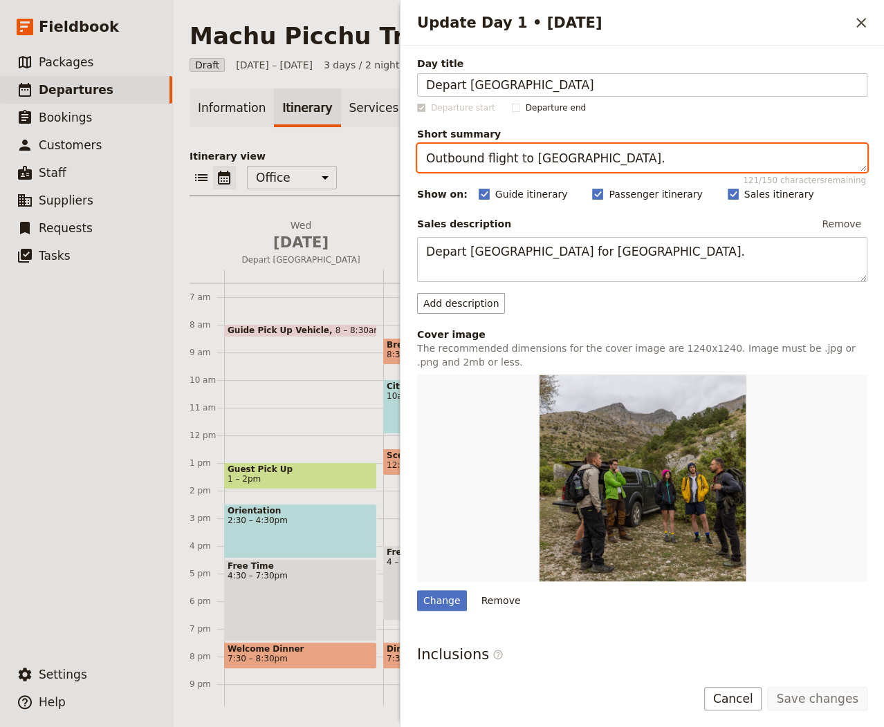
click at [548, 156] on textarea "Outbound flight to [GEOGRAPHIC_DATA]." at bounding box center [642, 158] width 450 height 28
paste textarea "vernight flight to Per"
type textarea "Overnight flight to Peru."
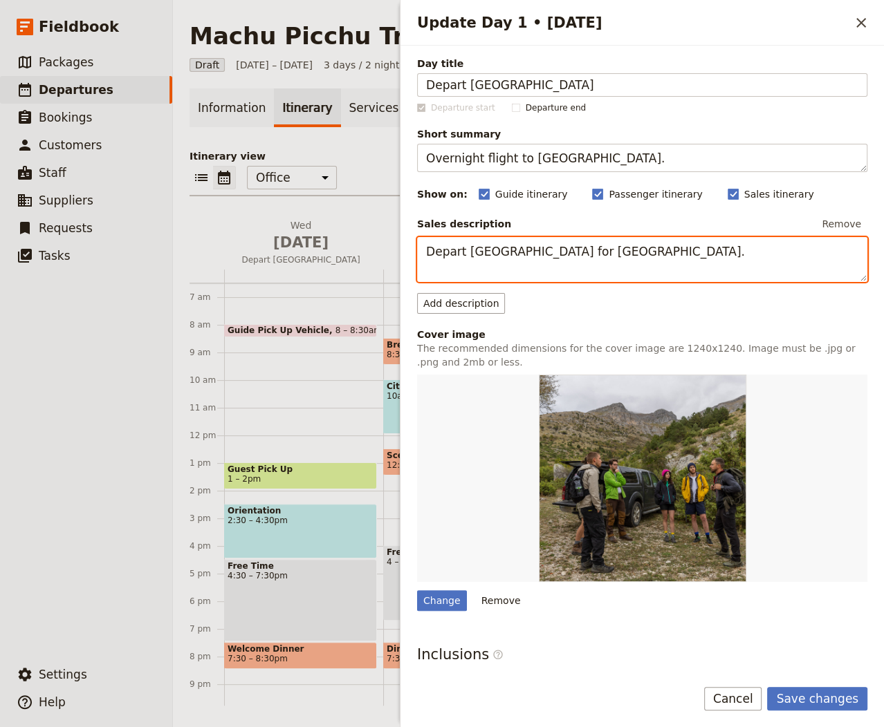
click at [582, 254] on textarea "Depart [GEOGRAPHIC_DATA] for [GEOGRAPHIC_DATA]." at bounding box center [642, 259] width 450 height 45
paste textarea "on an overnight flight to Peru. Overnight in transit. Consult Earth’s Edge befo…"
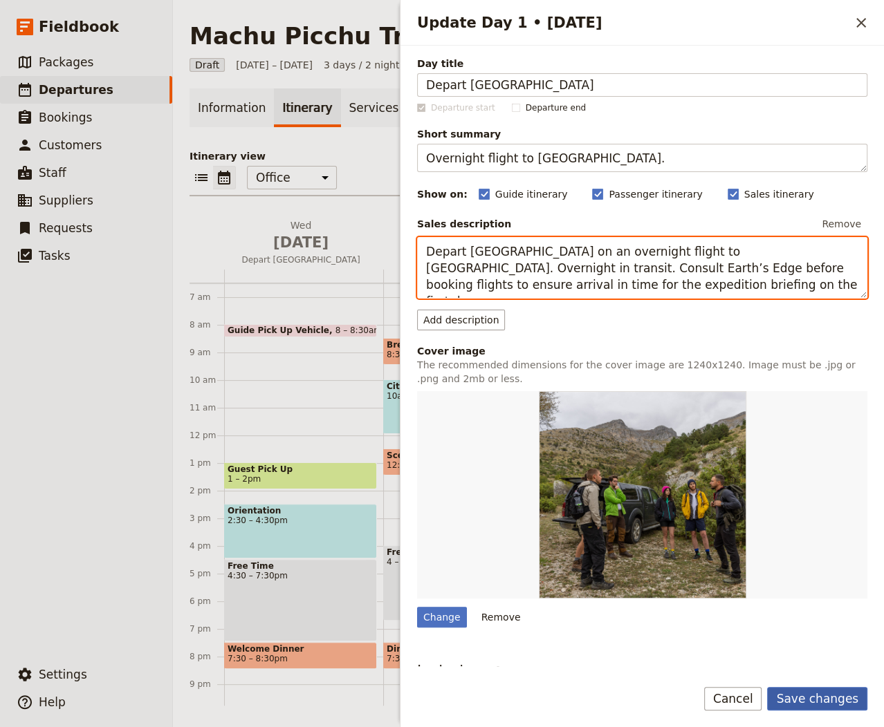
type textarea "Depart Dublin on an overnight flight to Peru. Overnight in transit. Consult Ear…"
click at [832, 690] on button "Save changes" at bounding box center [817, 699] width 100 height 24
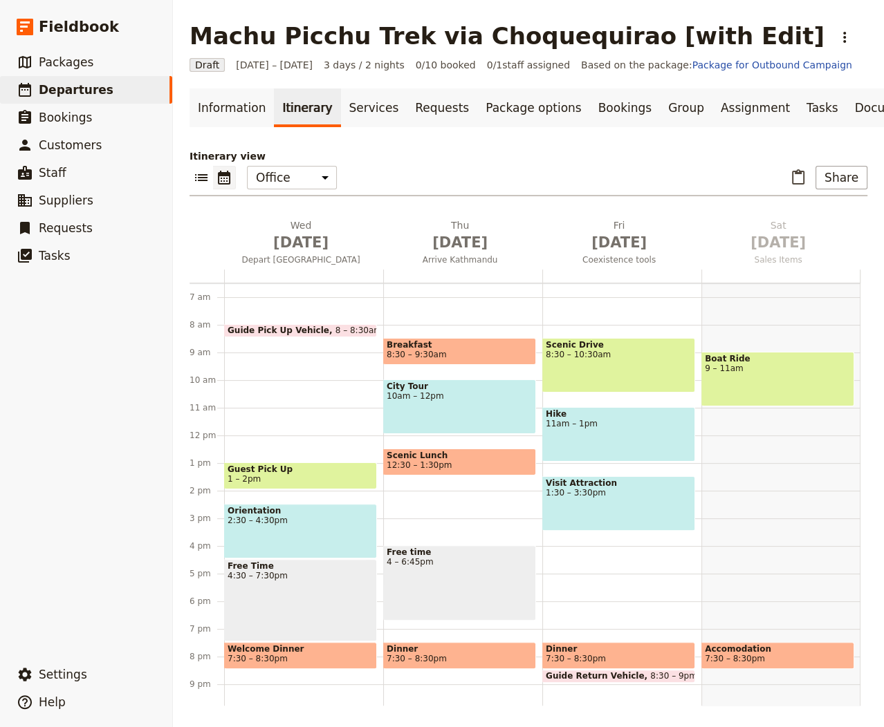
click at [474, 216] on div "Itinerary view ​ ​ Office Guide Passenger Sales ​ Share Wed Oct 1 Depart Dublin…" at bounding box center [528, 427] width 678 height 557
click at [451, 236] on span "[DATE]" at bounding box center [460, 242] width 142 height 21
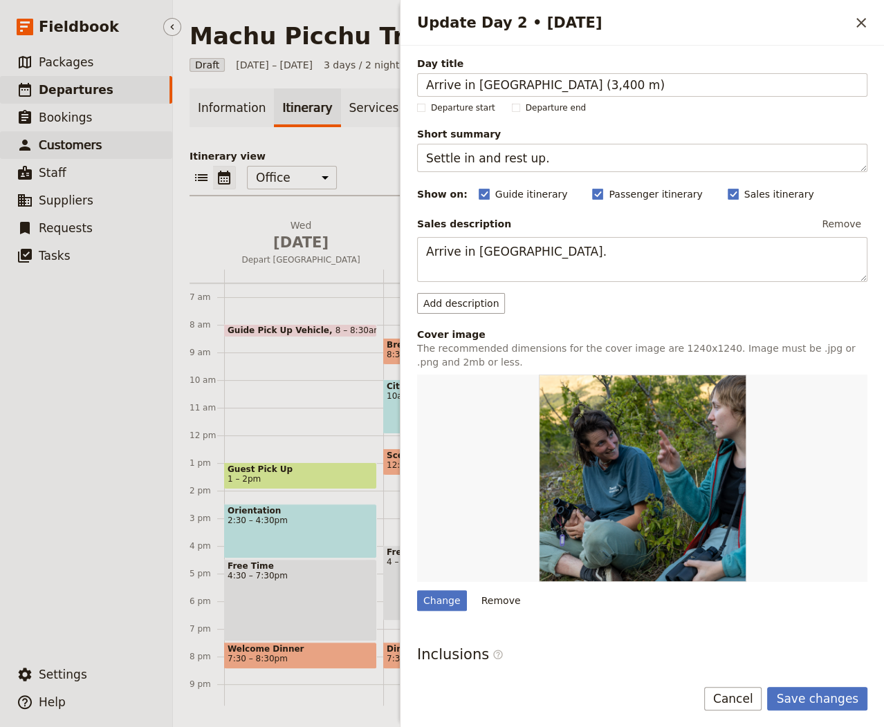
type input "Arrive in Cusco (3,400 m)"
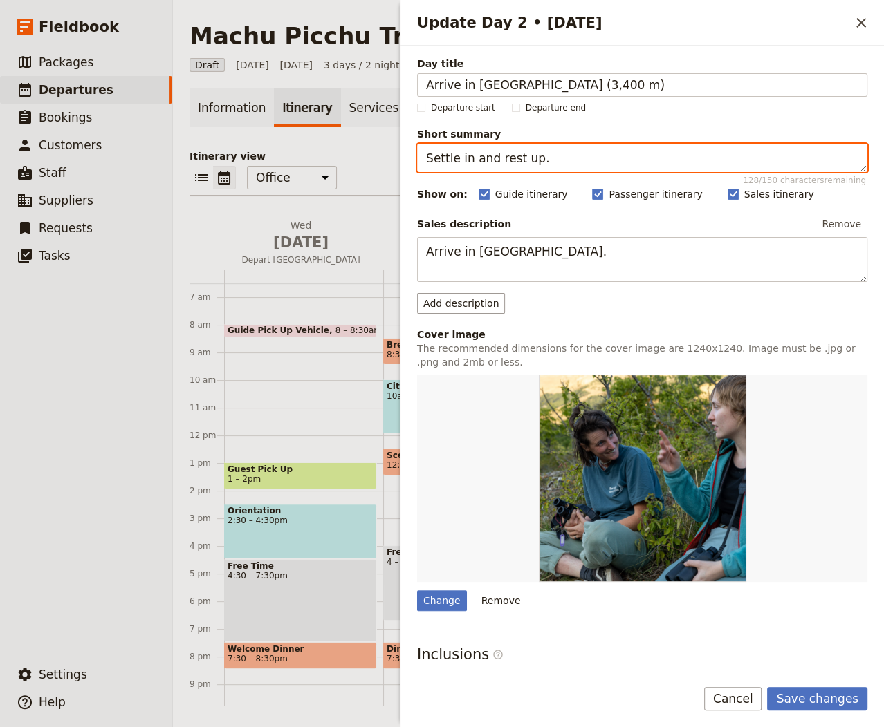
click at [557, 159] on textarea "Settle in and rest up." at bounding box center [642, 158] width 450 height 28
paste textarea "Light acclimatisation and trip briefing"
type textarea "Light acclimatisation and trip briefing."
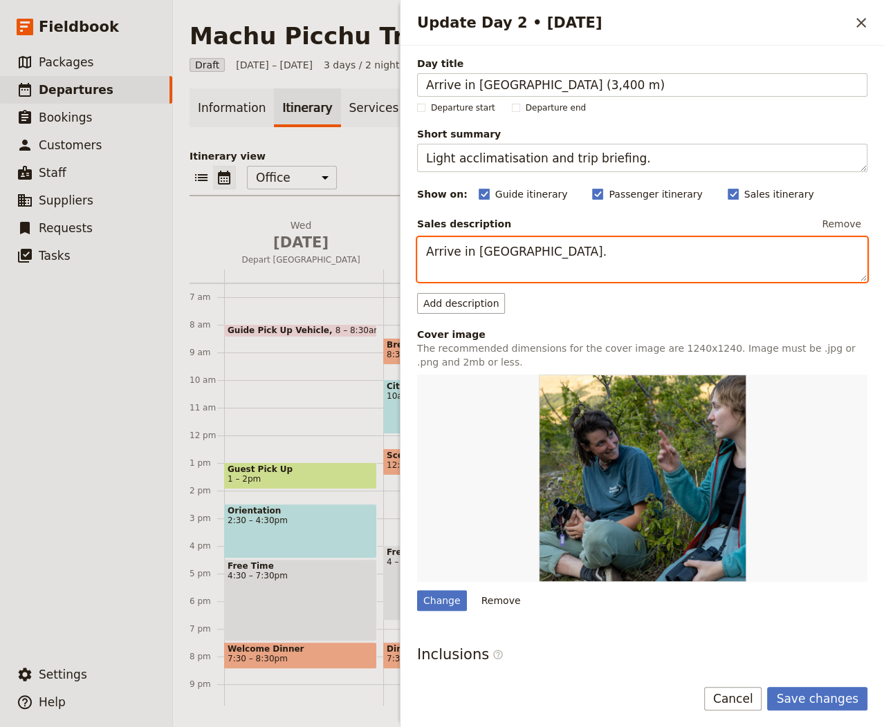
click at [559, 239] on textarea "Arrive in [GEOGRAPHIC_DATA]." at bounding box center [642, 259] width 450 height 45
paste textarea "Cusco, relax or take a gentle stroll to start acclimatising. Full expedition br…"
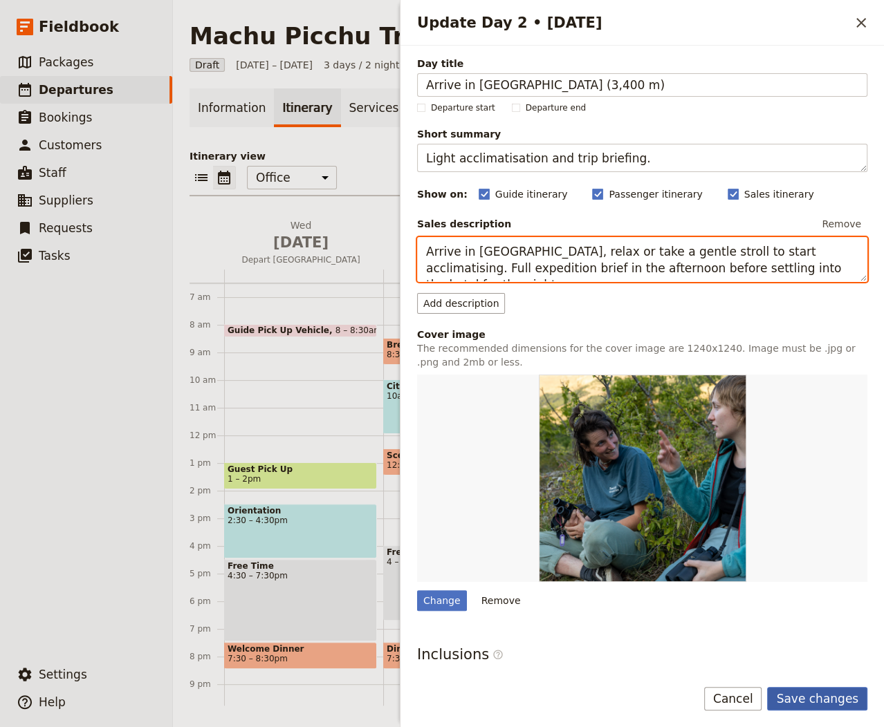
type textarea "Arrive in Cusco, relax or take a gentle stroll to start acclimatising. Full exp…"
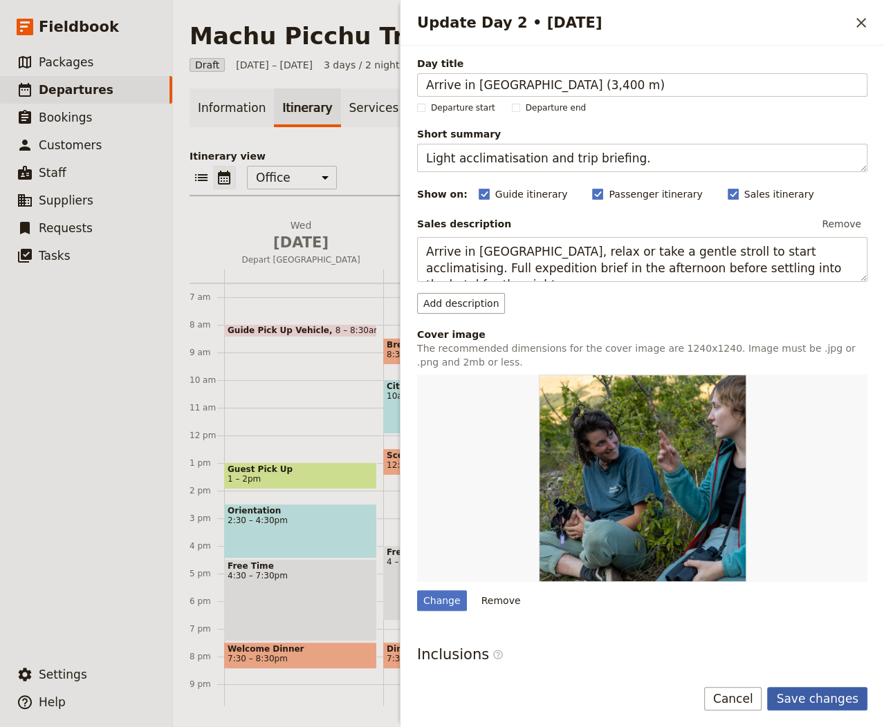
click at [815, 708] on button "Save changes" at bounding box center [817, 699] width 100 height 24
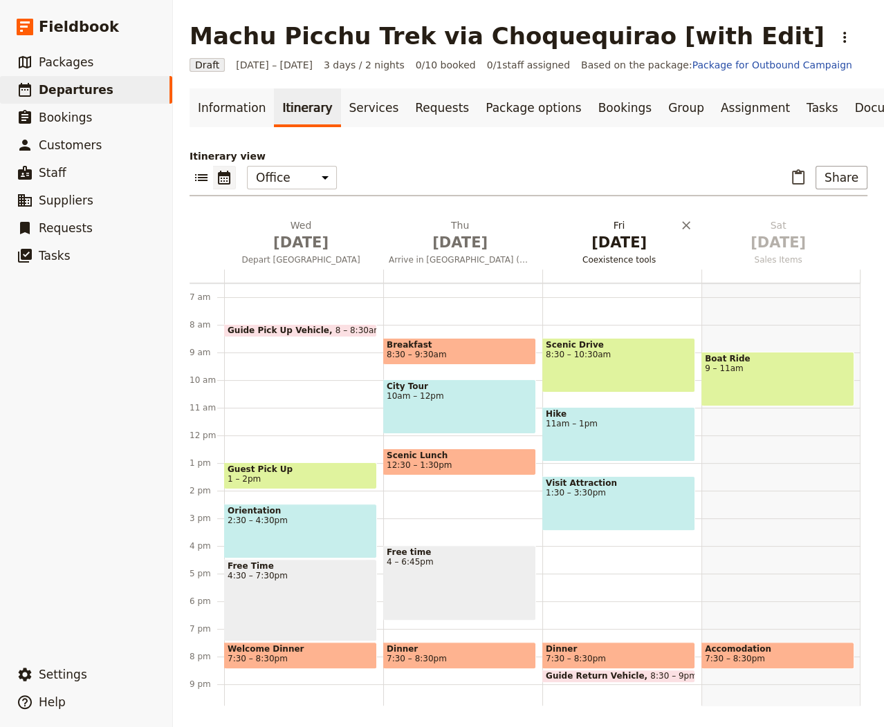
click at [613, 248] on span "[DATE]" at bounding box center [619, 242] width 142 height 21
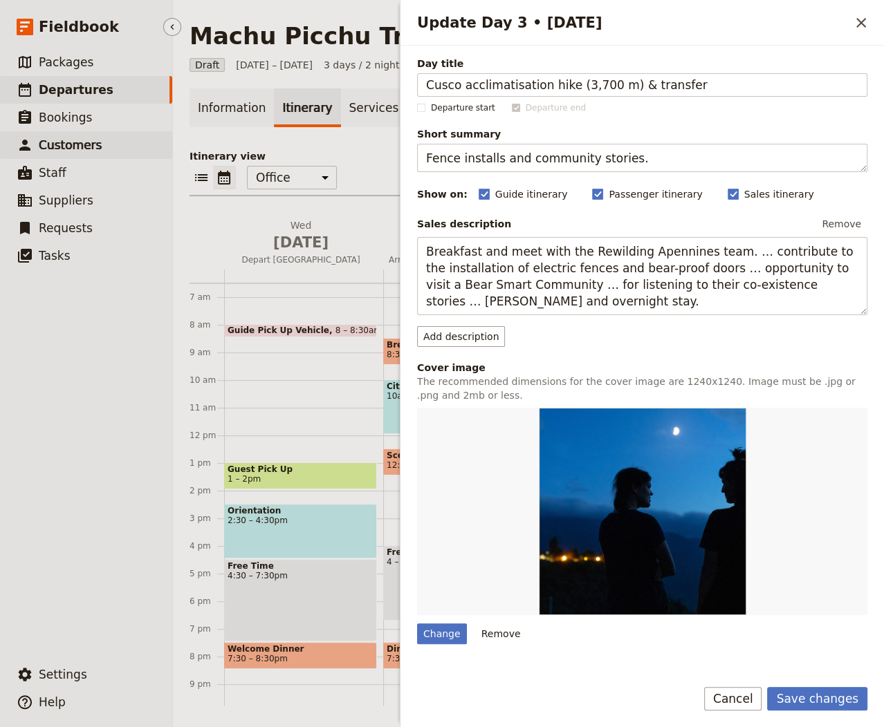
type input "Cusco acclimatisation hike (3,700 m) & transfer"
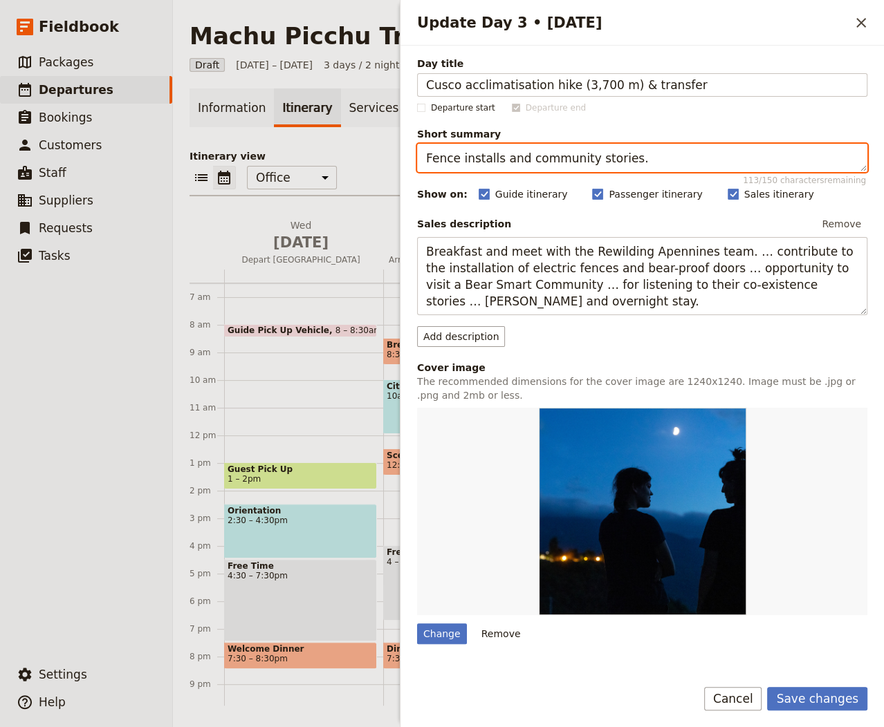
click at [579, 149] on textarea "Fence installs and community stories." at bounding box center [642, 158] width 450 height 28
paste textarea "Gentle hike, lunch, and lodge transfer"
type textarea "Gentle hike, lunch, and lodge transfer."
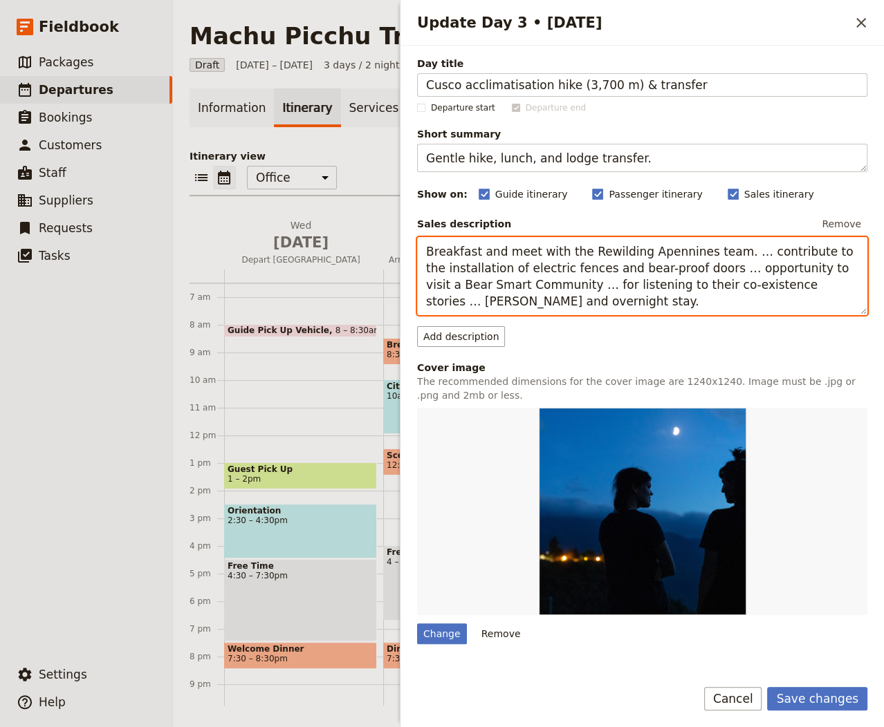
click at [560, 279] on textarea "Breakfast and meet with the Rewilding Apennines team. … contribute to the insta…" at bounding box center [642, 276] width 450 height 78
paste textarea "Guided acclimatisation hike around Cusco to take in key sights. Transfer to Waj…"
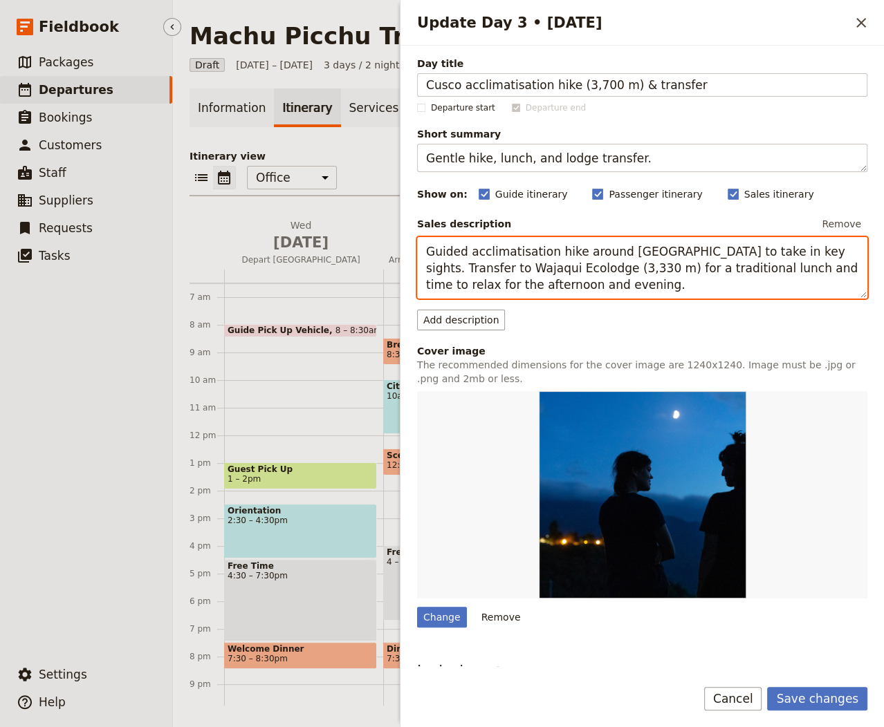
type textarea "Guided acclimatisation hike around Cusco to take in key sights. Transfer to Waj…"
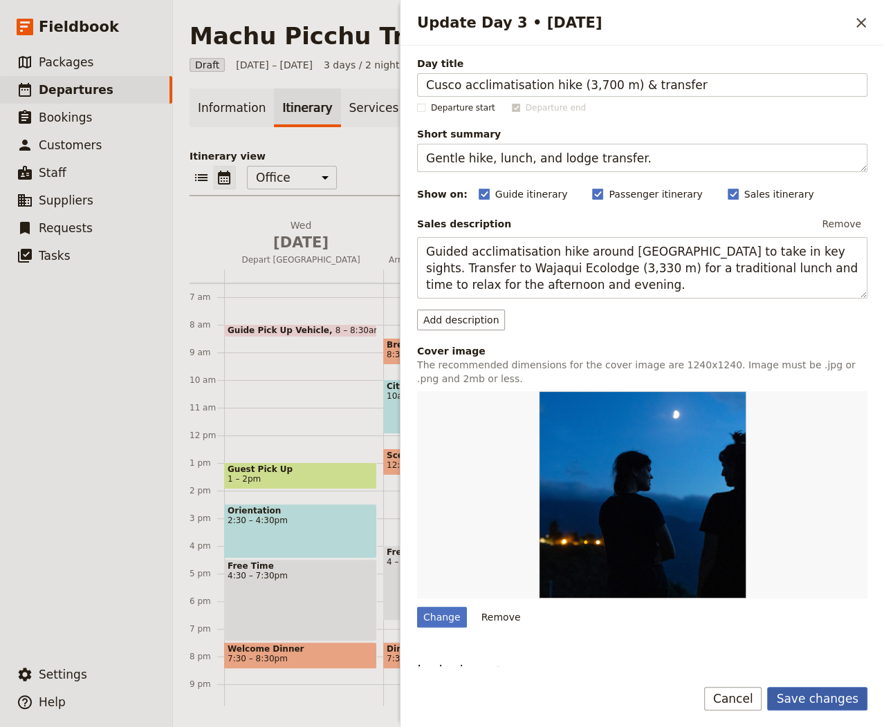
click at [799, 703] on button "Save changes" at bounding box center [817, 699] width 100 height 24
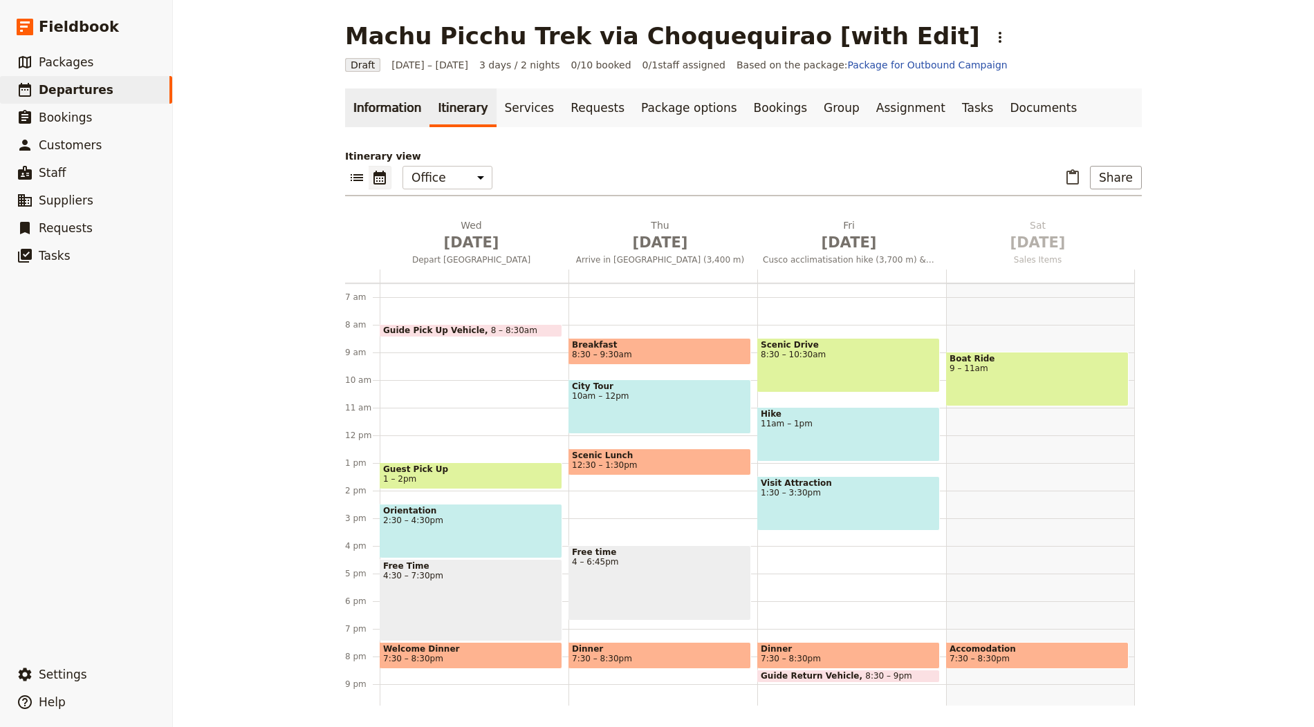
click at [395, 102] on link "Information" at bounding box center [387, 108] width 84 height 39
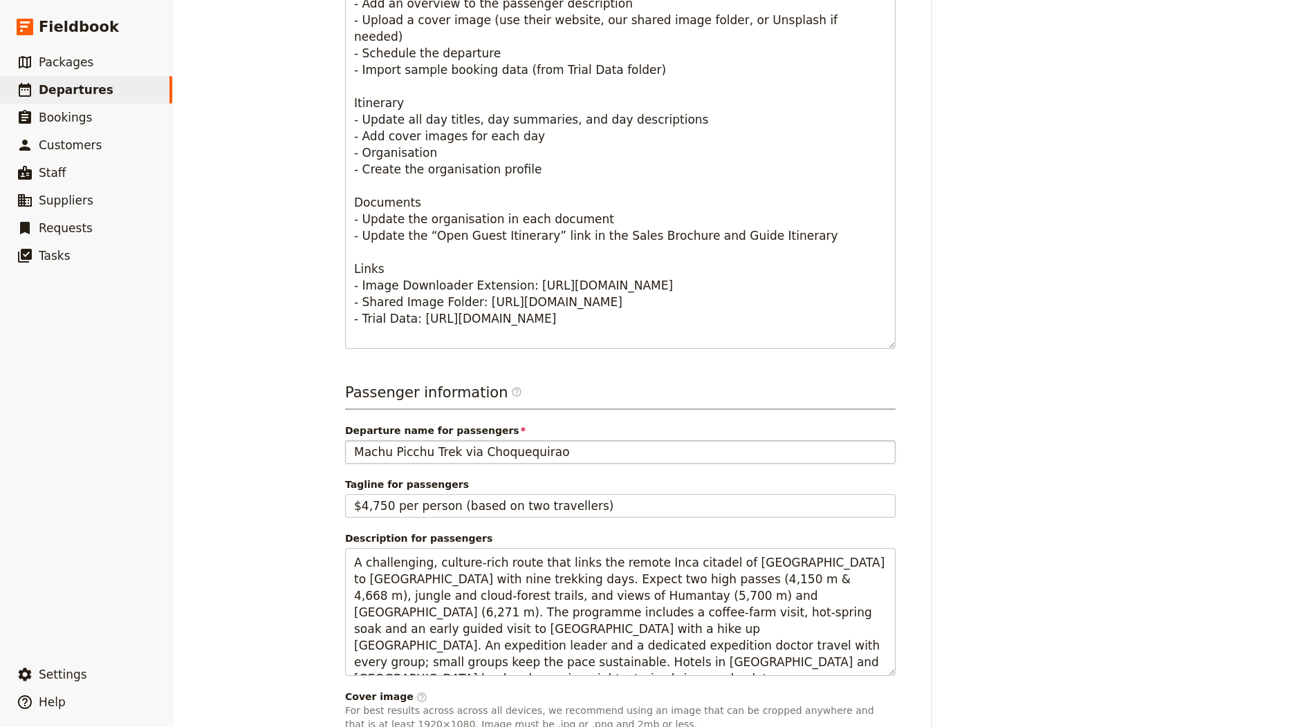
scroll to position [828, 0]
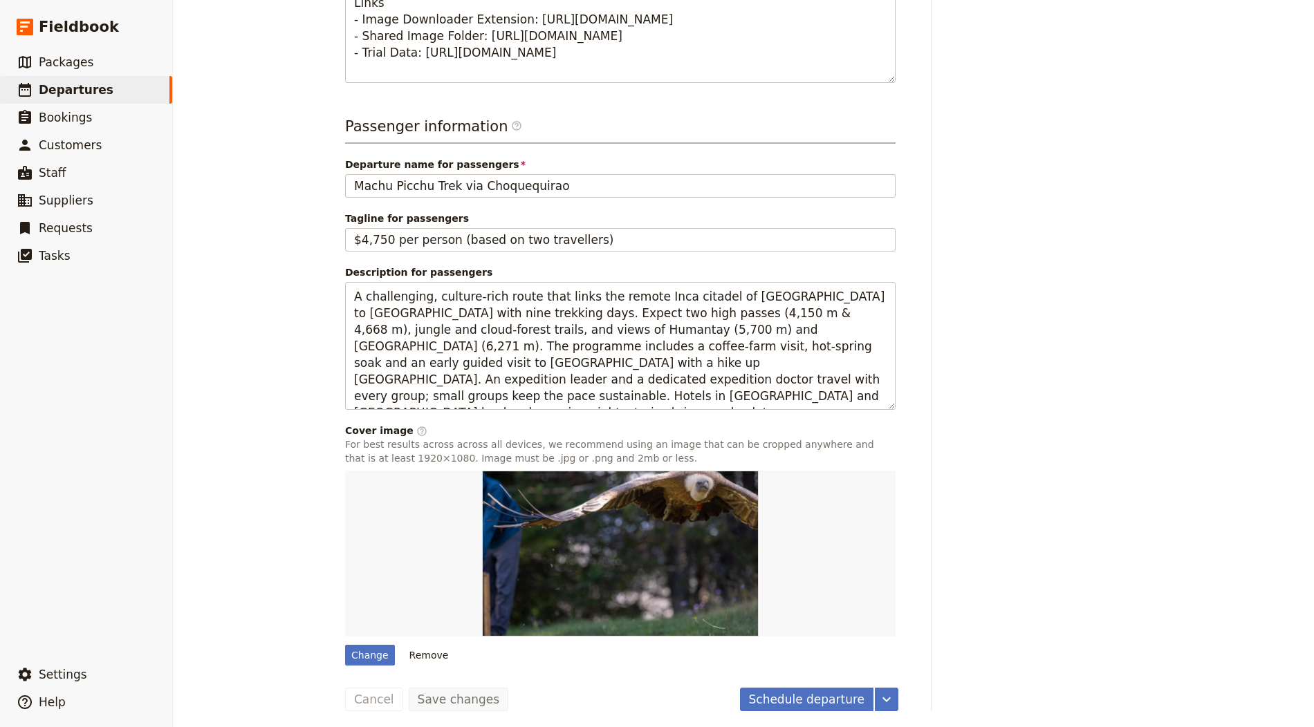
click at [365, 629] on div at bounding box center [620, 554] width 550 height 166
click at [365, 647] on div "Change" at bounding box center [370, 655] width 50 height 21
click at [345, 645] on input "Change" at bounding box center [344, 645] width 1 height 1
type input "C:\fakepath\Mach-Picchu-1-1920x700.jpg"
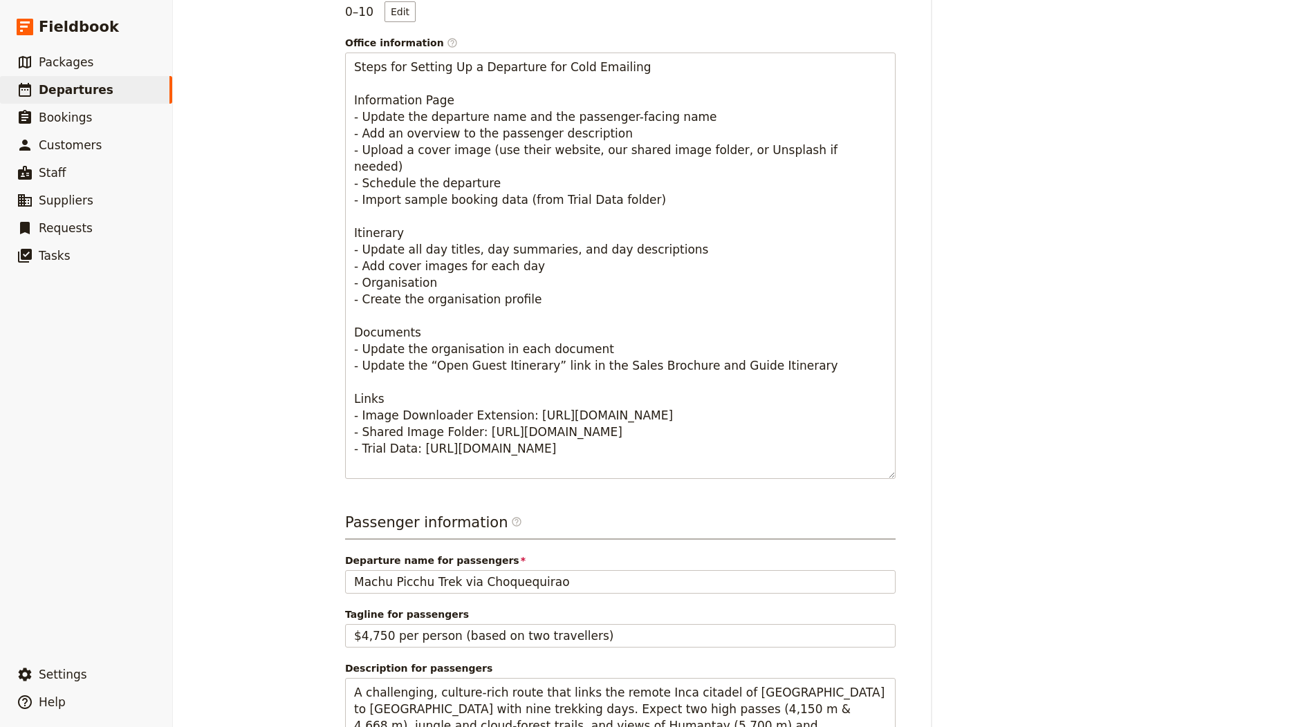
scroll to position [0, 0]
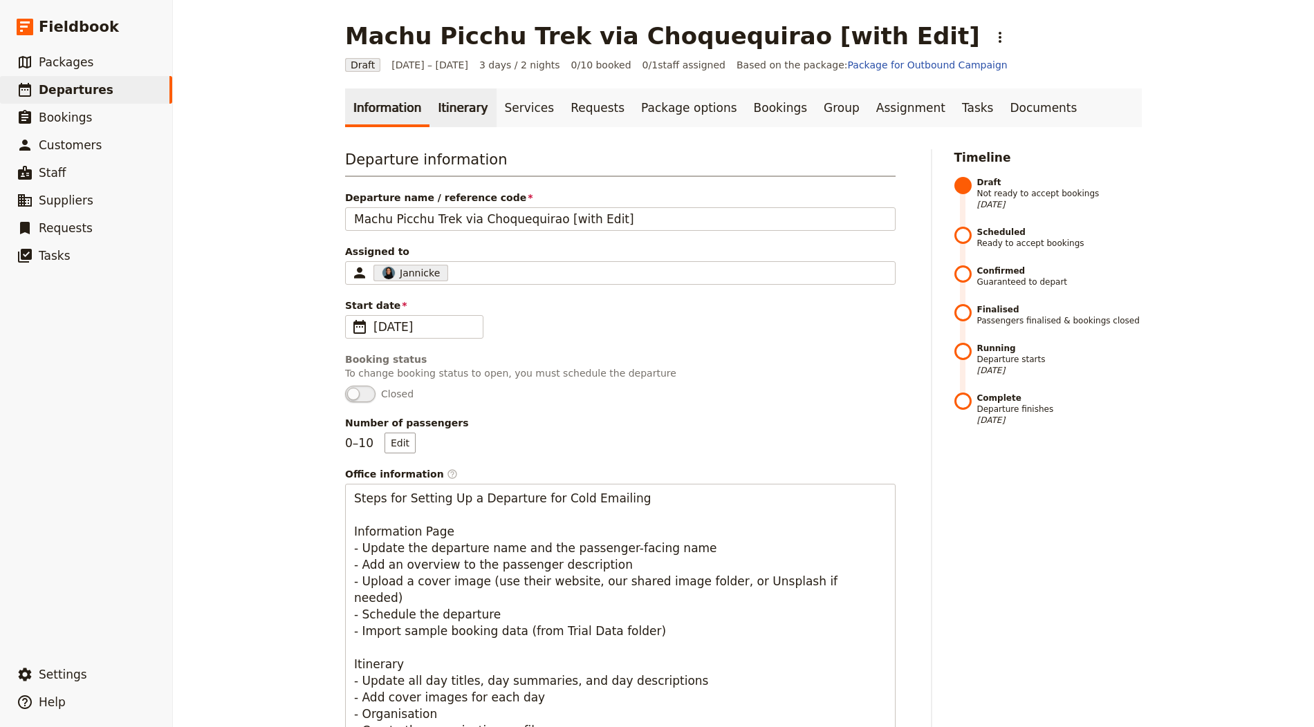
click at [458, 126] on link "Itinerary" at bounding box center [462, 108] width 66 height 39
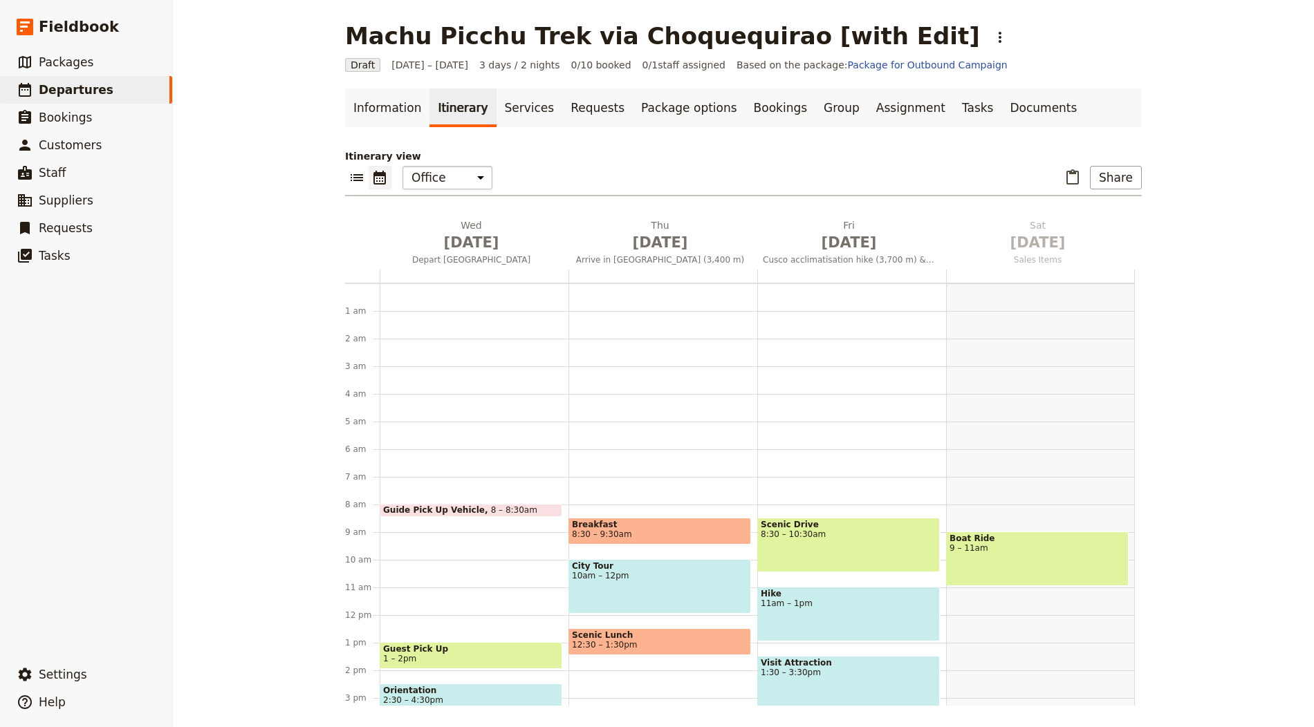
scroll to position [180, 0]
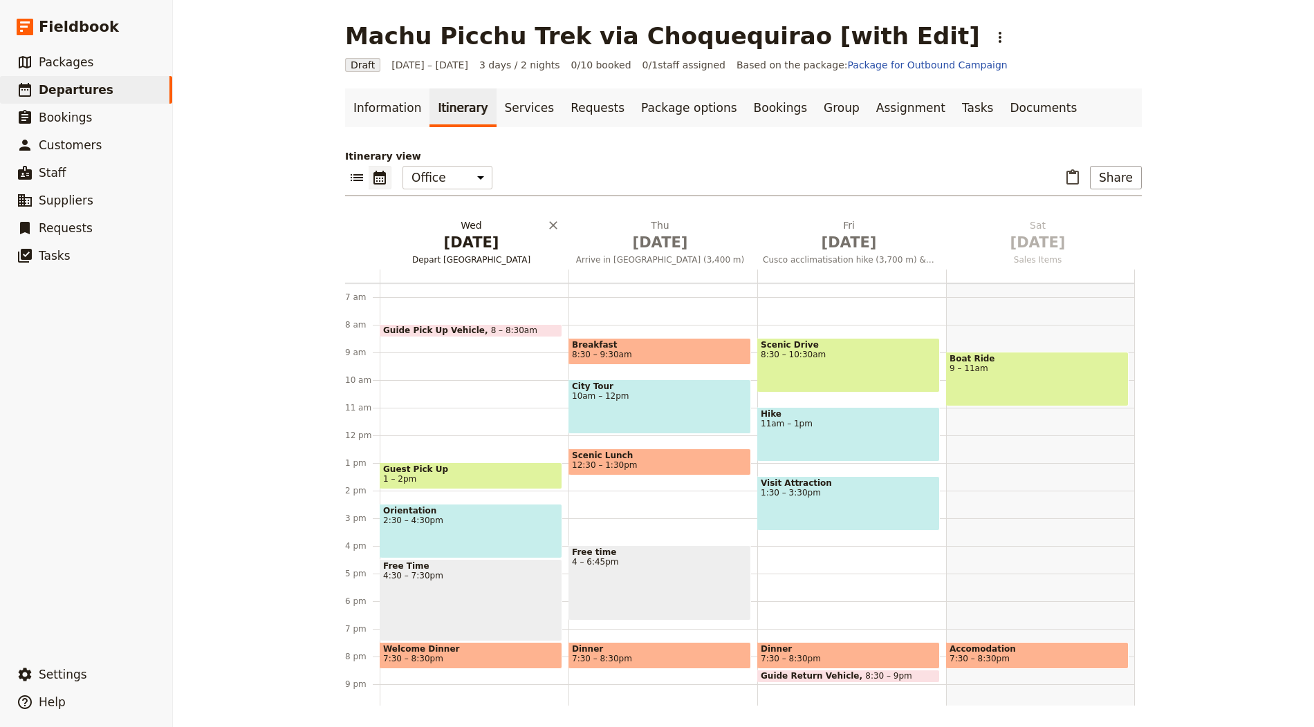
click at [455, 236] on span "[DATE]" at bounding box center [471, 242] width 172 height 21
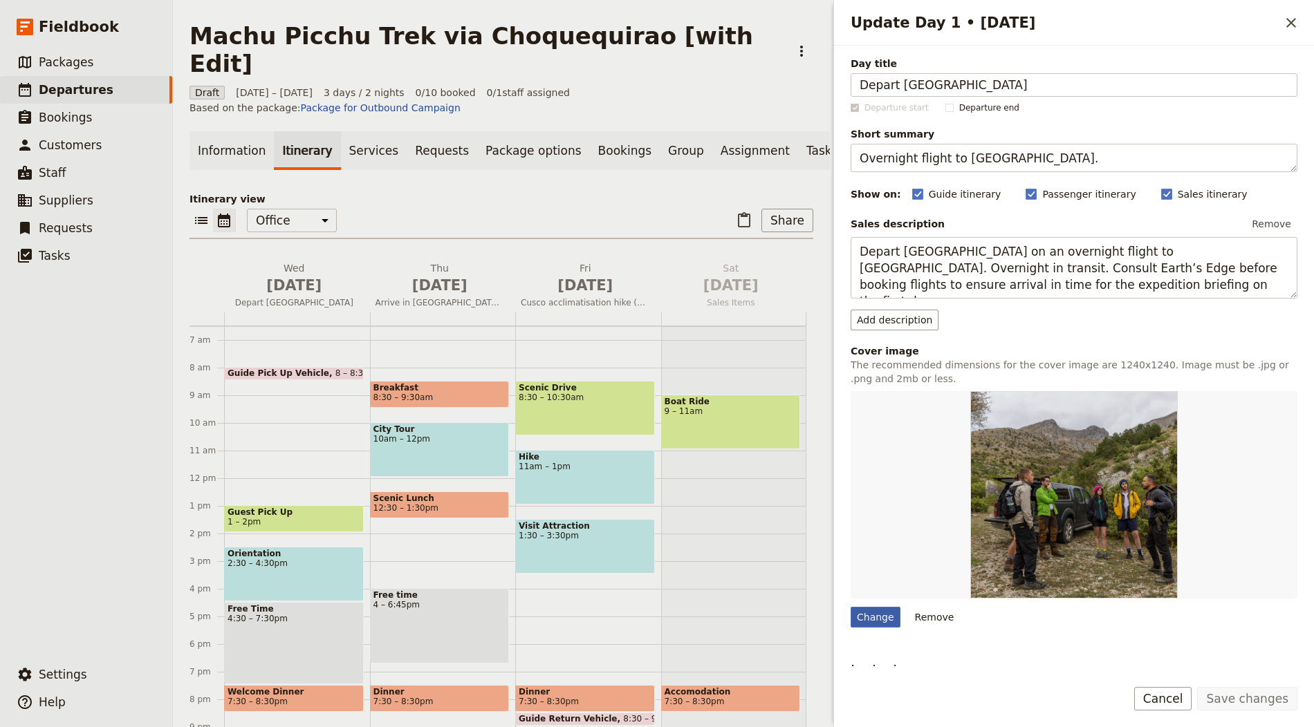
click at [872, 608] on div "Change" at bounding box center [876, 617] width 50 height 21
click at [851, 607] on input "Change" at bounding box center [850, 606] width 1 height 1
type input "C:\fakepath\Machu-Picchu-5-1-1920x700.jpg"
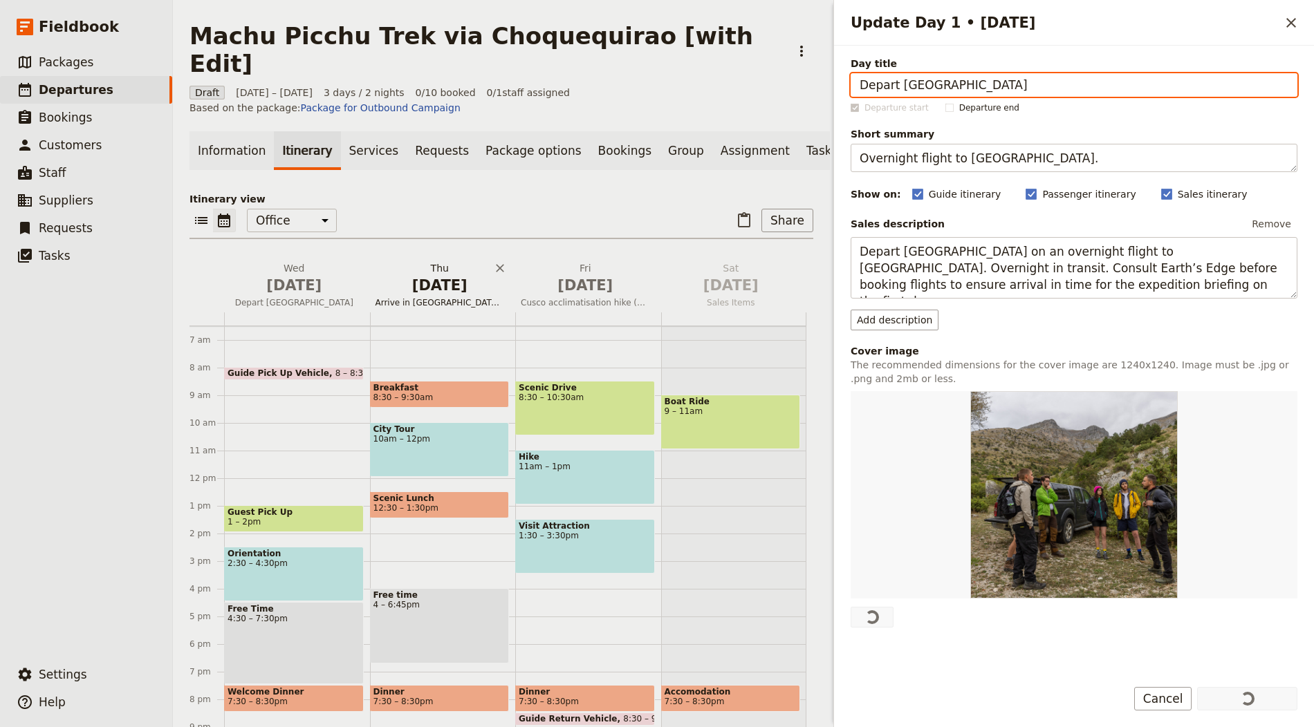
click at [461, 297] on span "Arrive in Cusco (3,400 m)" at bounding box center [440, 302] width 140 height 11
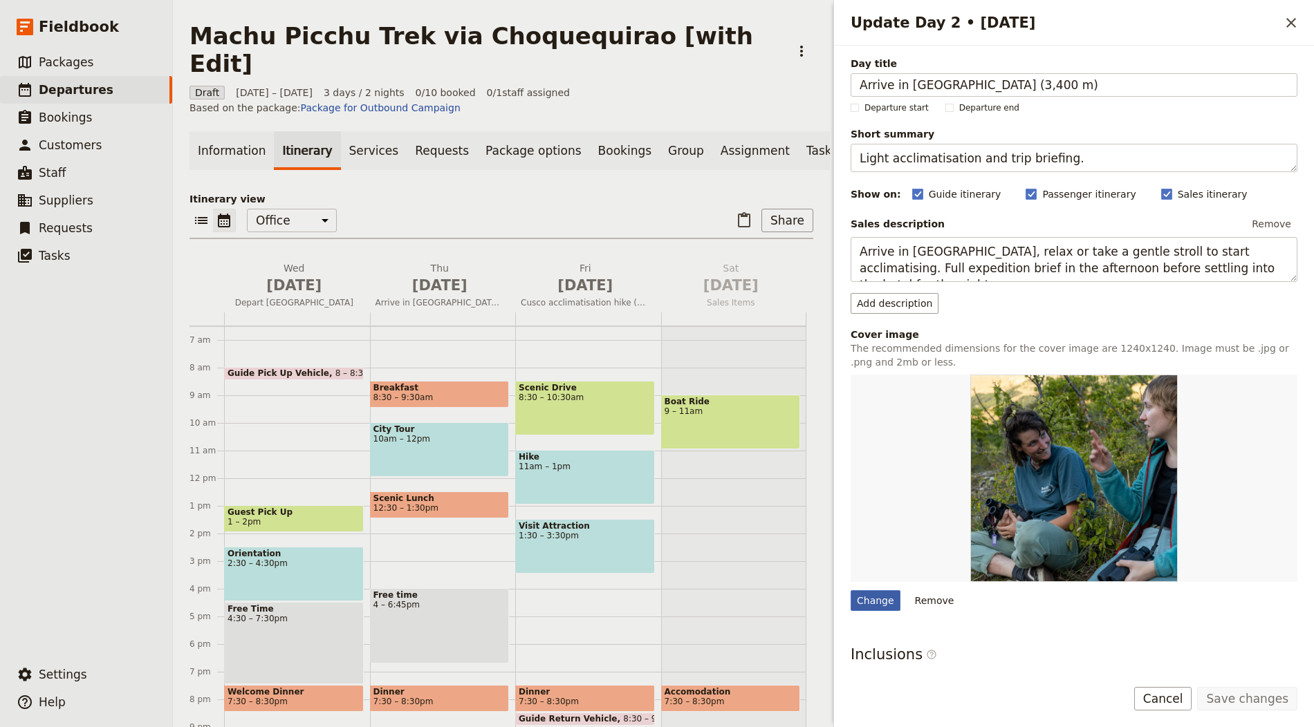
click at [883, 605] on div "Change" at bounding box center [876, 601] width 50 height 21
click at [851, 591] on input "Change" at bounding box center [850, 590] width 1 height 1
type input "C:\fakepath\Machu-Picchu-2-1-1903x700.jpg"
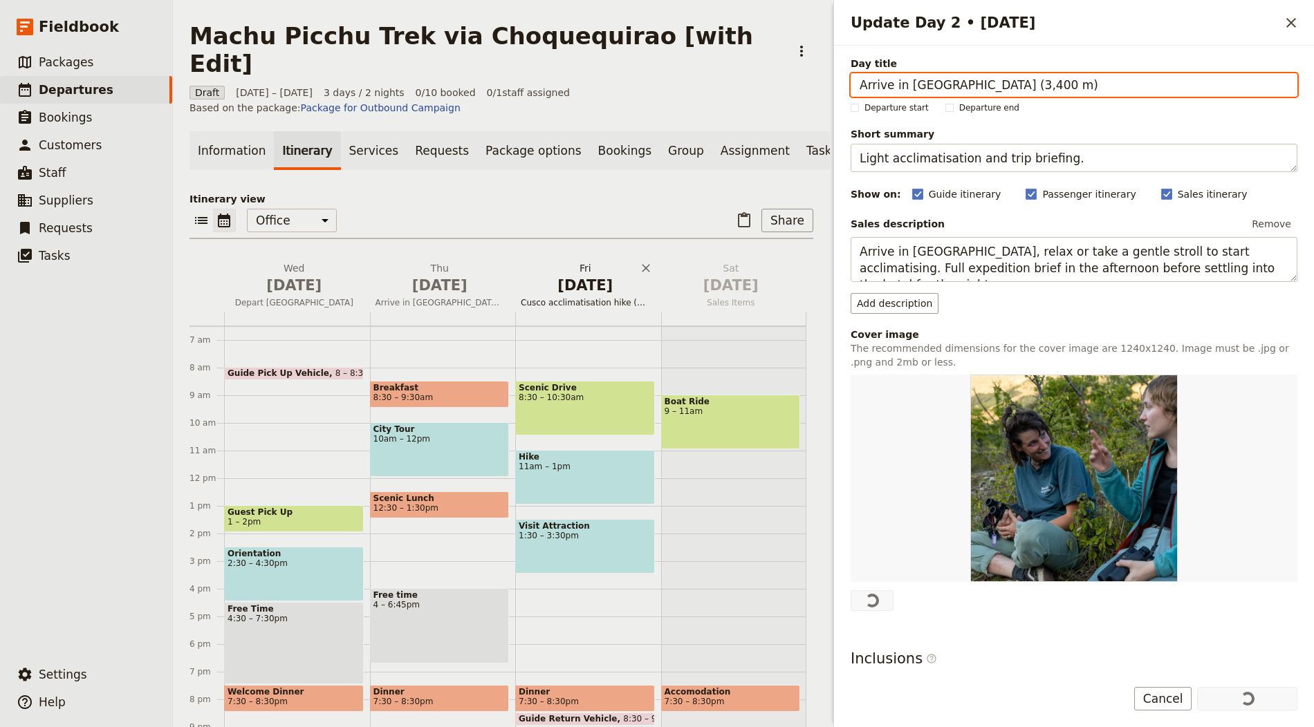
click at [553, 261] on h2 "Fri Oct 3 Cusco acclimatisation hike (3,700 m) & transfer" at bounding box center [585, 278] width 129 height 35
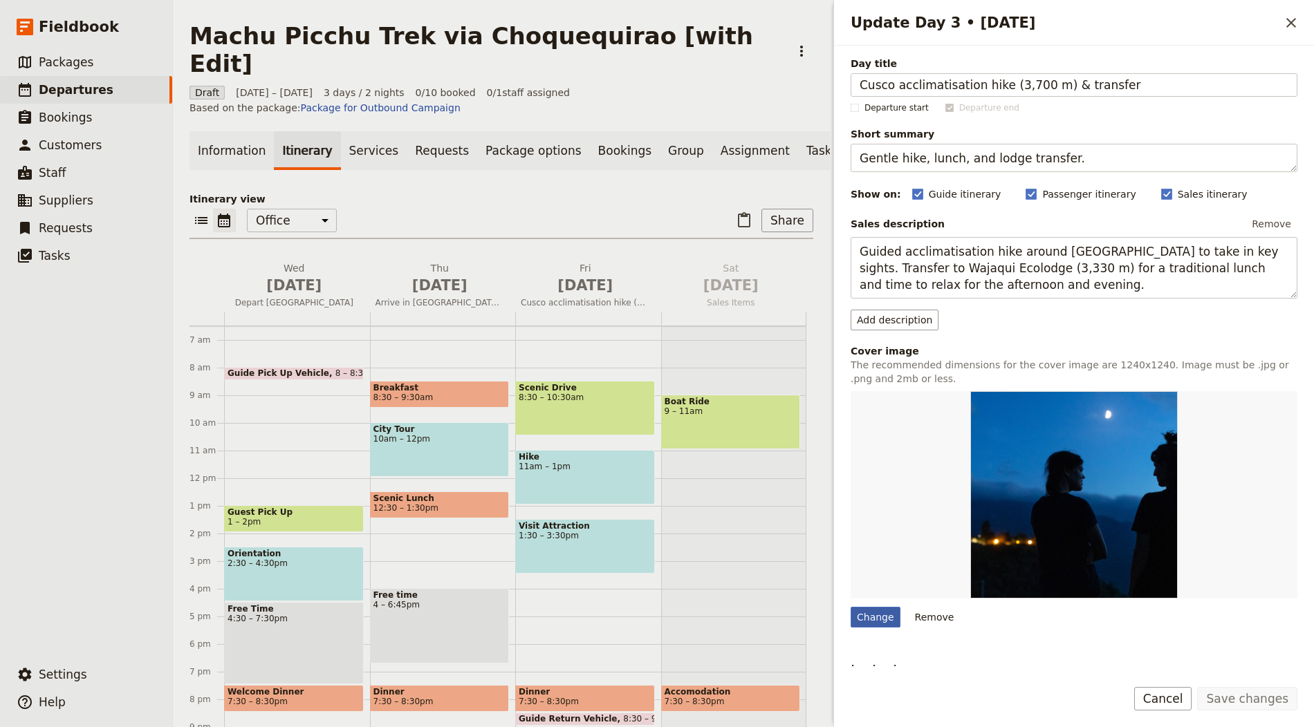
click at [874, 607] on div "Change" at bounding box center [876, 617] width 50 height 21
click at [851, 606] on input "Change" at bounding box center [850, 606] width 1 height 1
type input "C:\fakepath\MAchu-Picchu-3-1-1920x700.jpg"
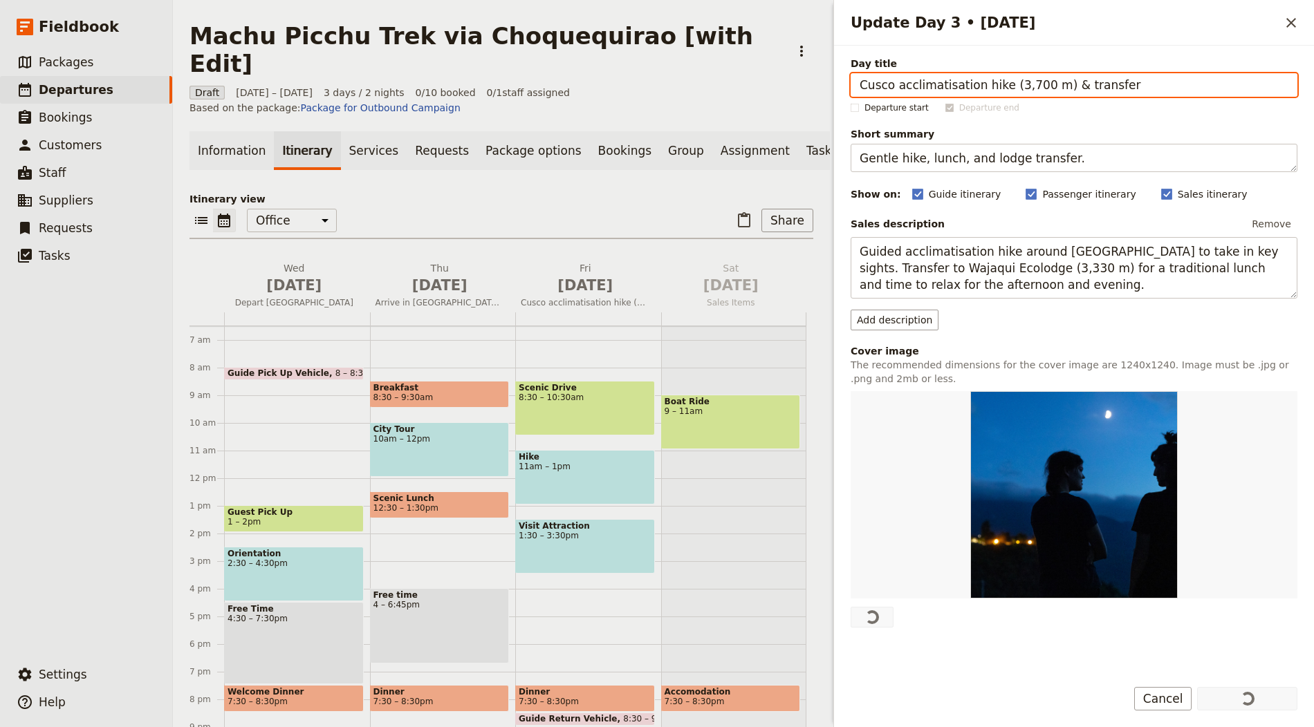
click at [615, 144] on div "Information Itinerary Services Requests Package options Bookings Group Assignme…" at bounding box center [501, 440] width 624 height 618
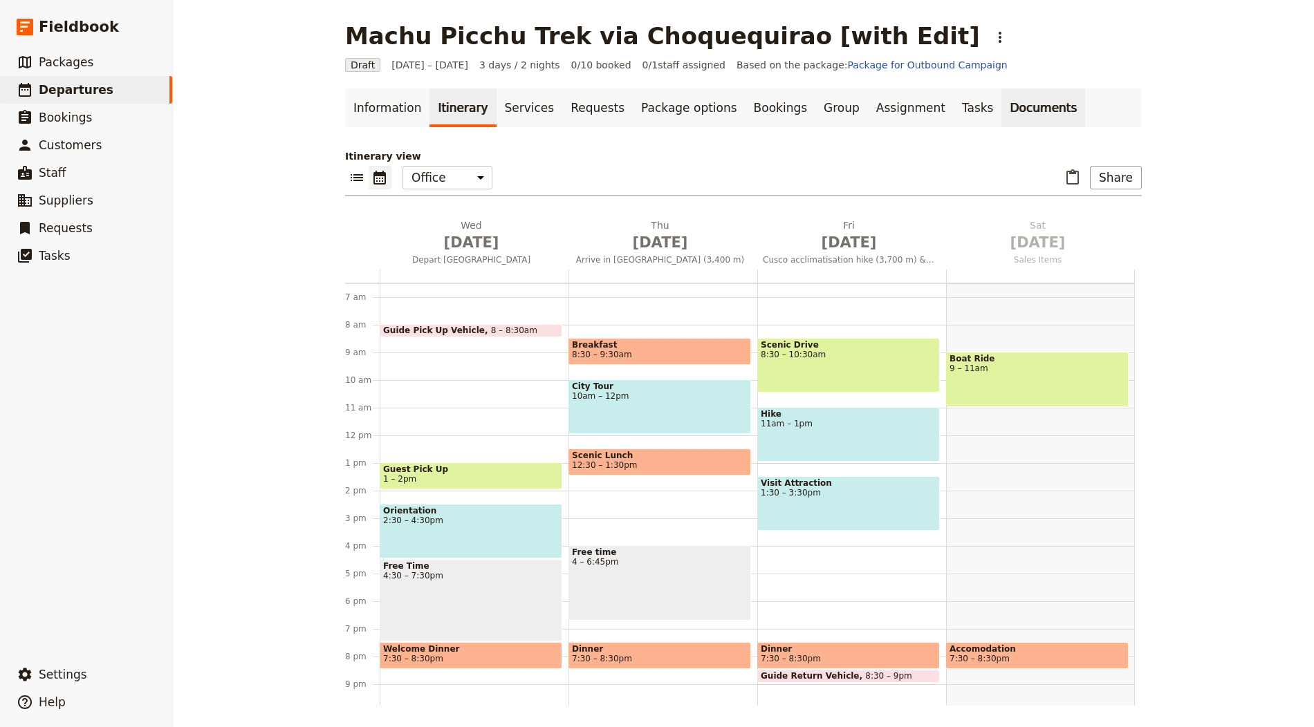
click at [883, 111] on link "Documents" at bounding box center [1043, 108] width 84 height 39
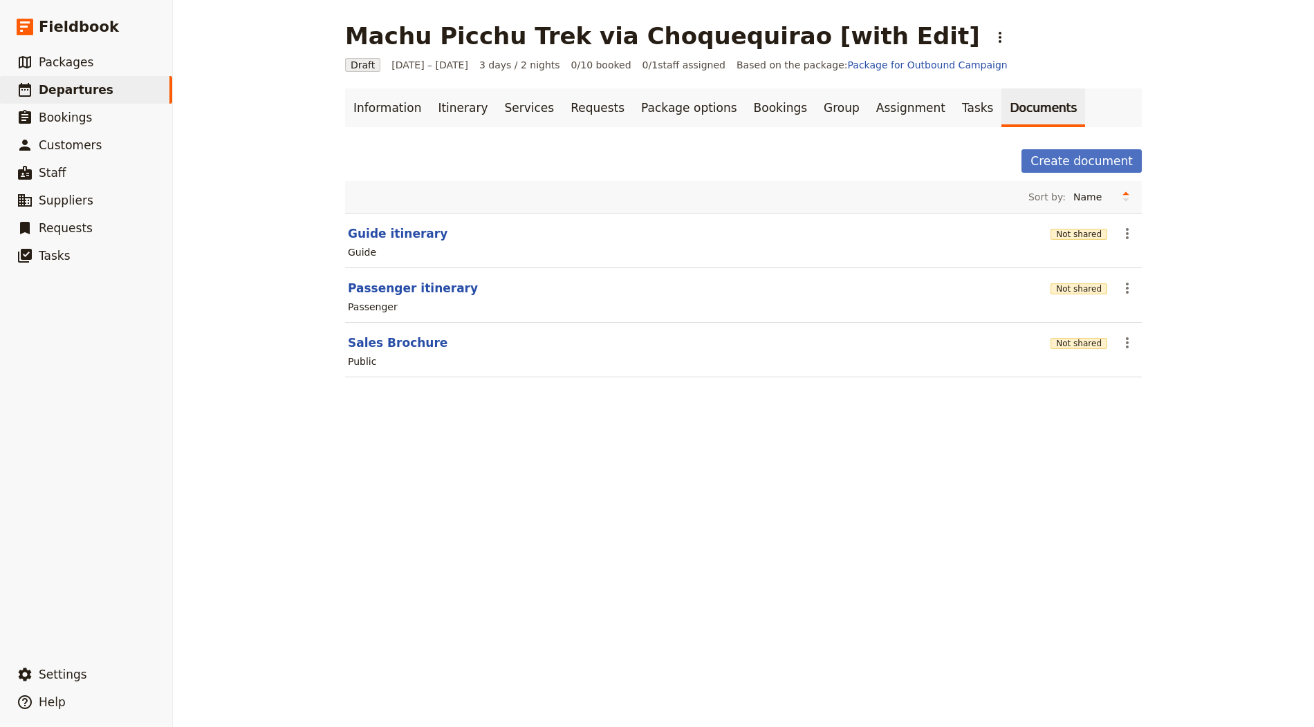
click at [429, 231] on header "Guide itinerary" at bounding box center [696, 233] width 697 height 17
click at [883, 284] on button "Not shared" at bounding box center [1078, 289] width 57 height 11
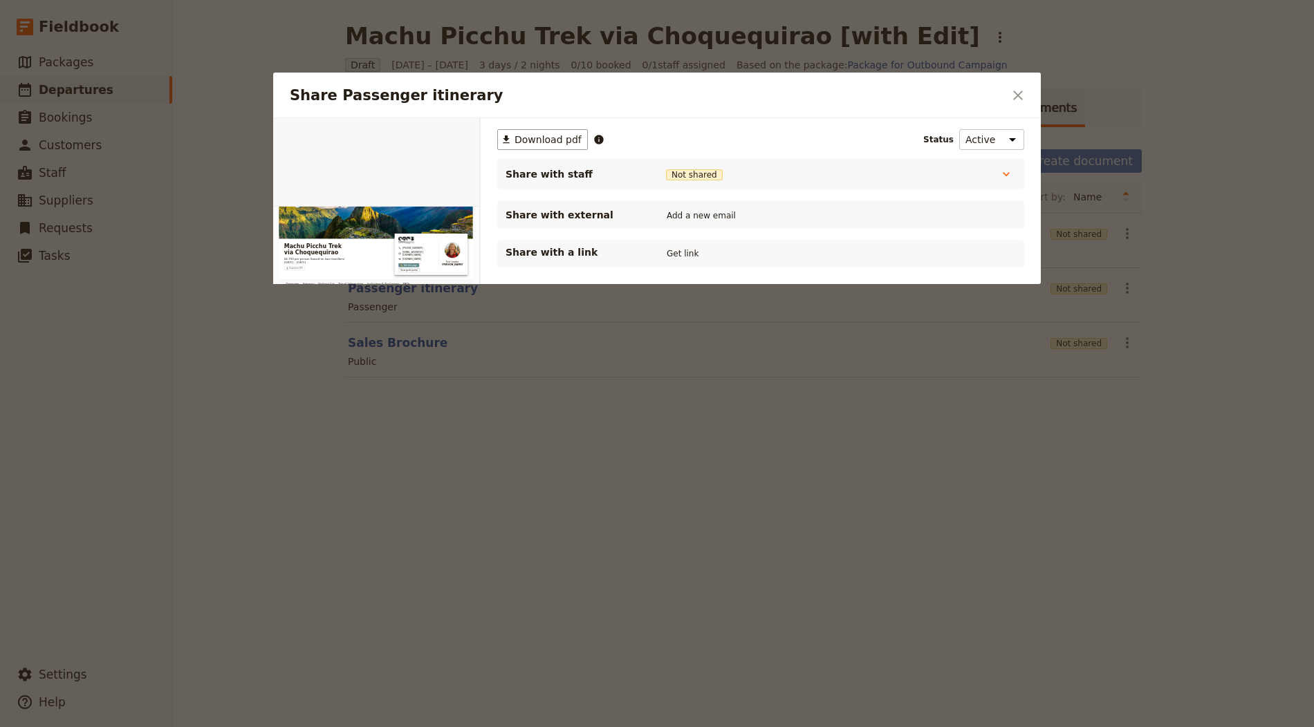
click at [668, 243] on div "Share with a link Get link" at bounding box center [760, 254] width 527 height 28
click at [683, 248] on button "Get link" at bounding box center [682, 253] width 39 height 15
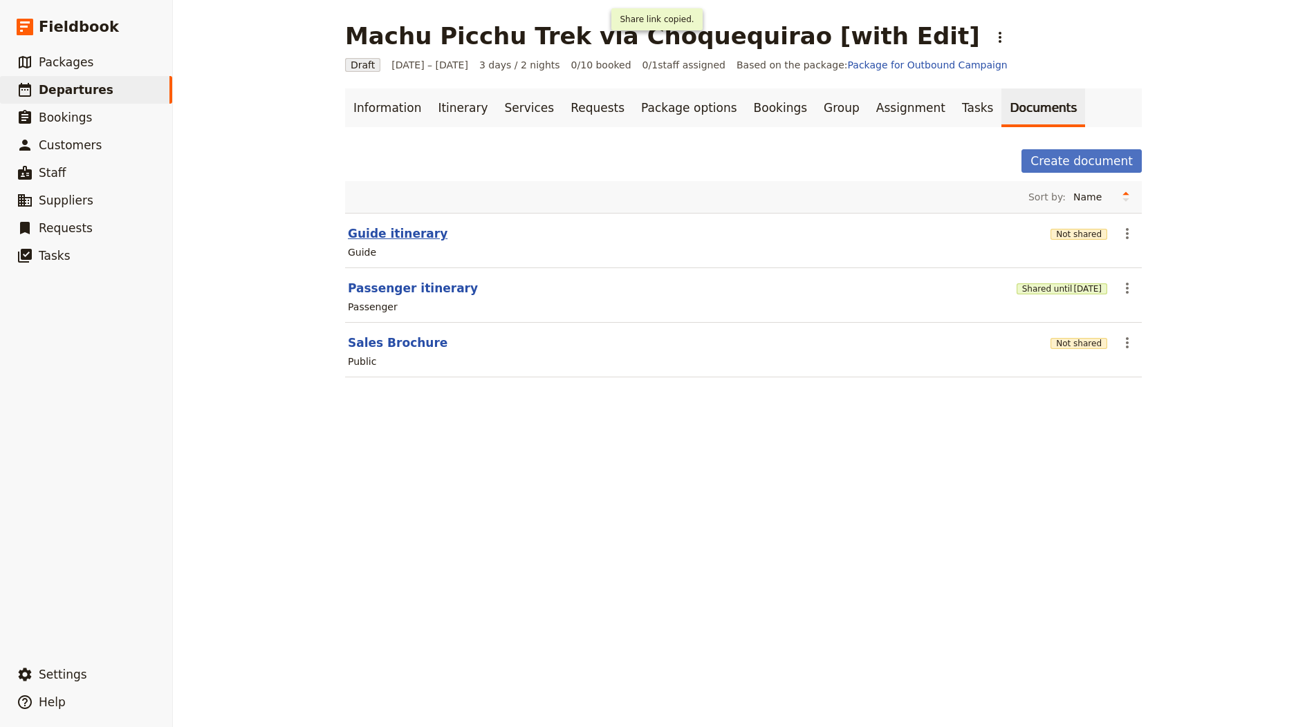
click at [393, 225] on button "Guide itinerary" at bounding box center [398, 233] width 100 height 17
select select "STAFF"
select select "RUN_SHEET"
select select "LARGE"
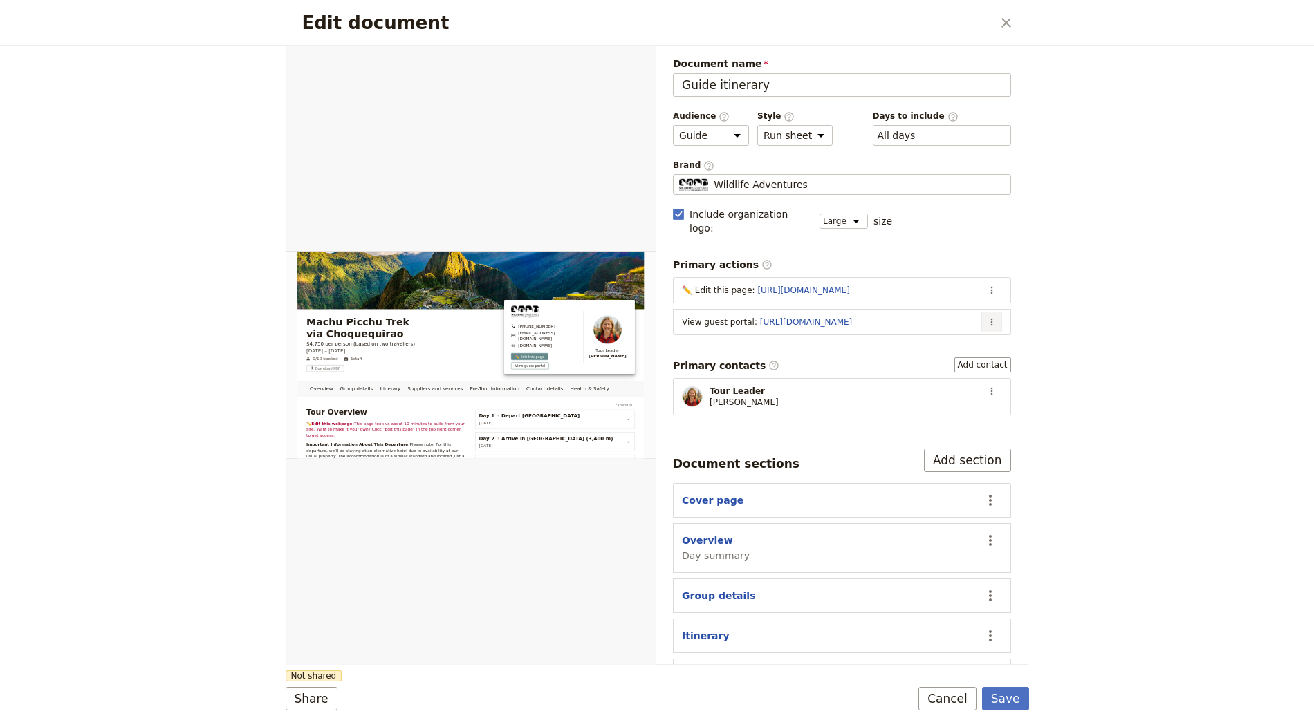
click at [883, 317] on icon "Actions" at bounding box center [991, 322] width 11 height 11
click at [883, 330] on span "Edit action" at bounding box center [937, 333] width 112 height 14
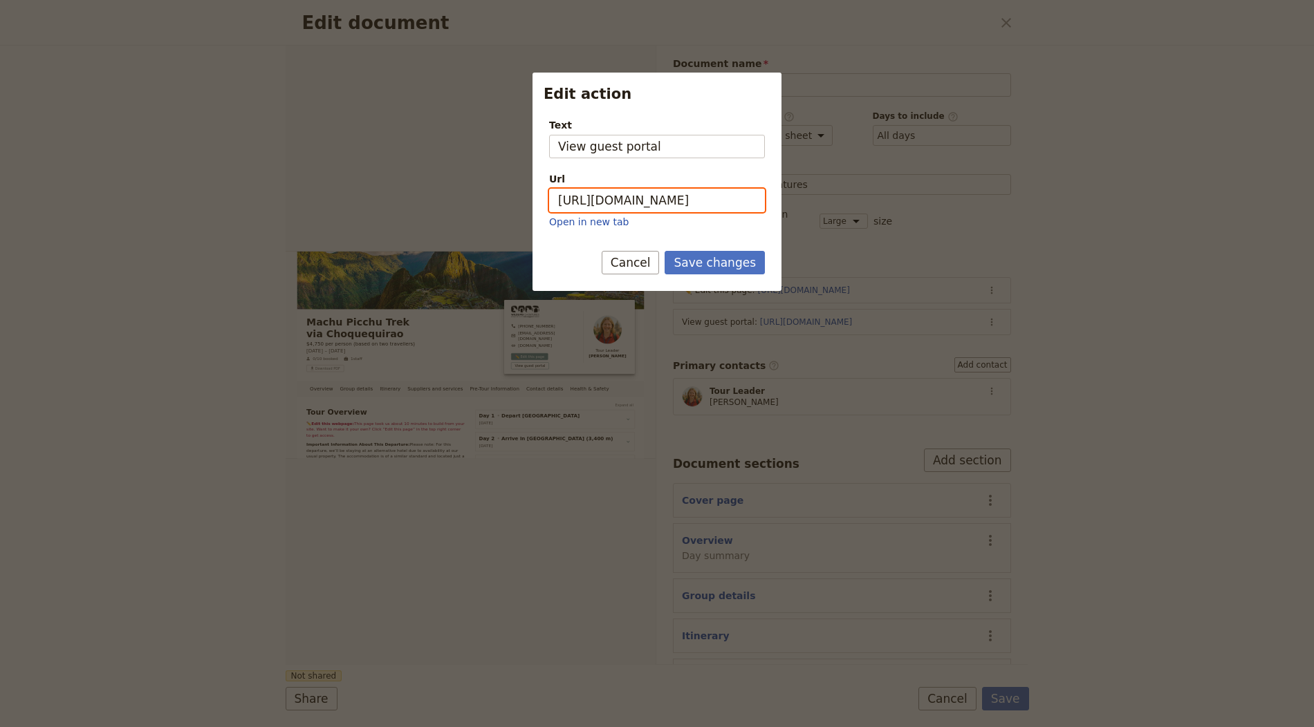
click at [719, 207] on input "[URL][DOMAIN_NAME]" at bounding box center [657, 201] width 216 height 24
paste input "CT4qBcg5W_y2ghh1rKXoz"
type input "https://trips.fieldbook.com/d/CT4qBcg5W_y2ghh1rKXoz"
click at [714, 262] on button "Save changes" at bounding box center [715, 263] width 100 height 24
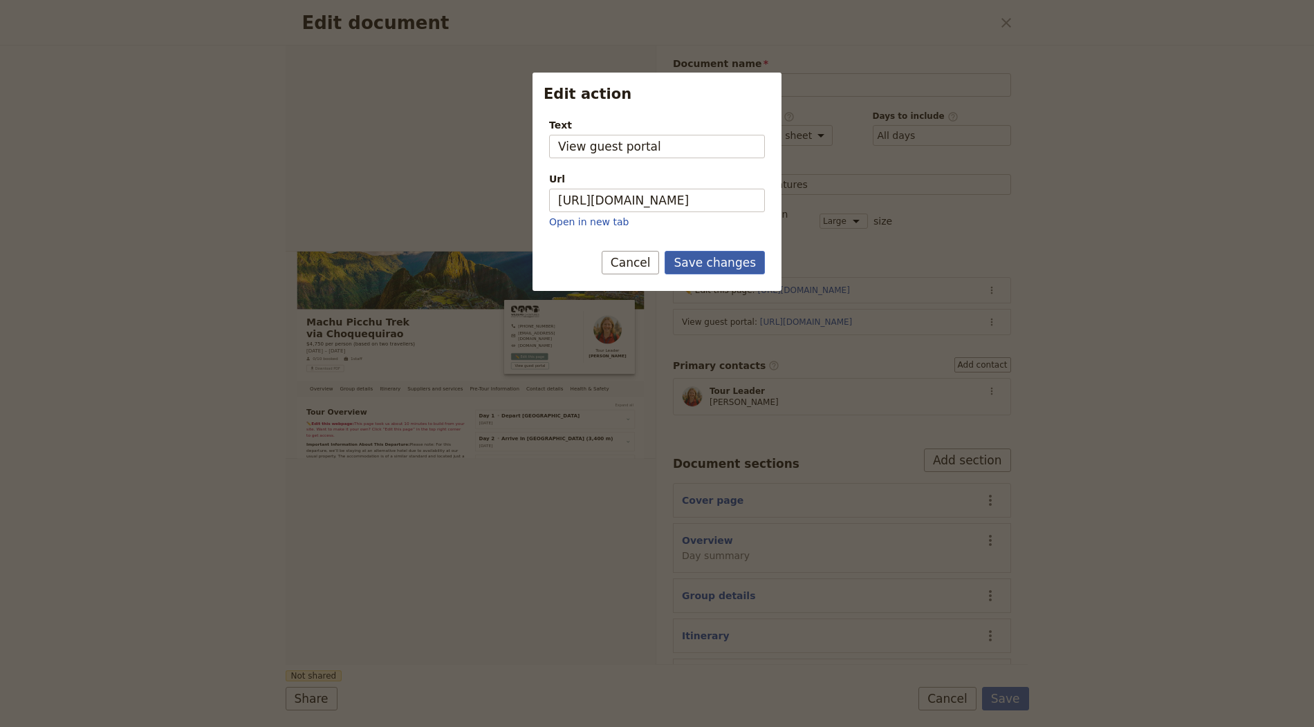
scroll to position [0, 0]
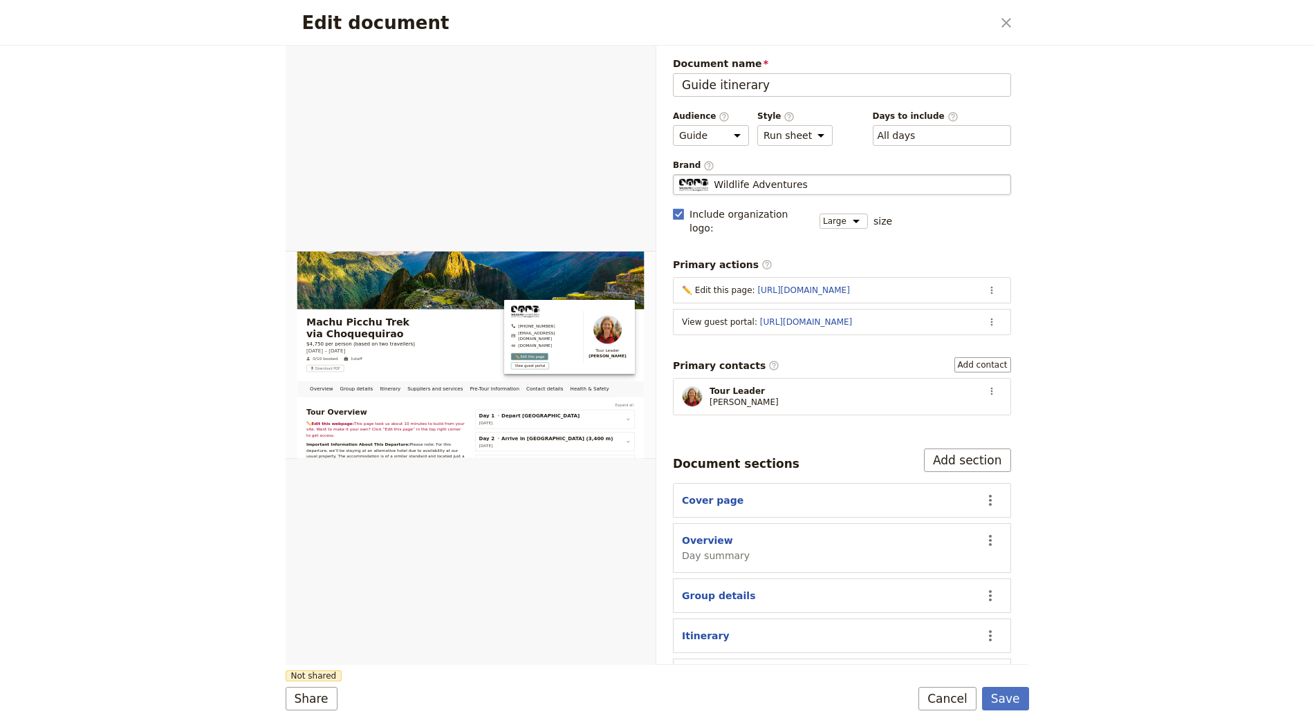
click at [714, 186] on span "Wildlife Adventures" at bounding box center [761, 185] width 94 height 14
click at [679, 175] on input "Wildlife Adventures" at bounding box center [678, 174] width 1 height 1
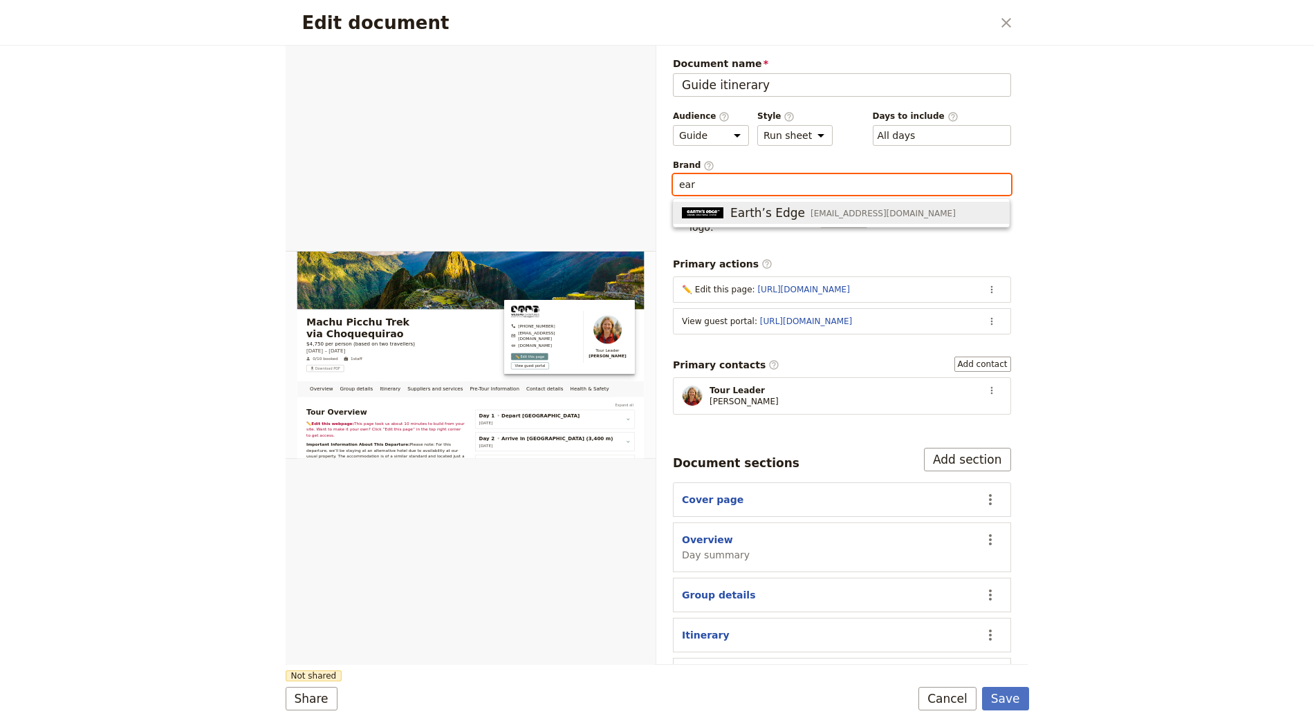
click at [744, 207] on span "Earth’s Edge" at bounding box center [767, 213] width 75 height 17
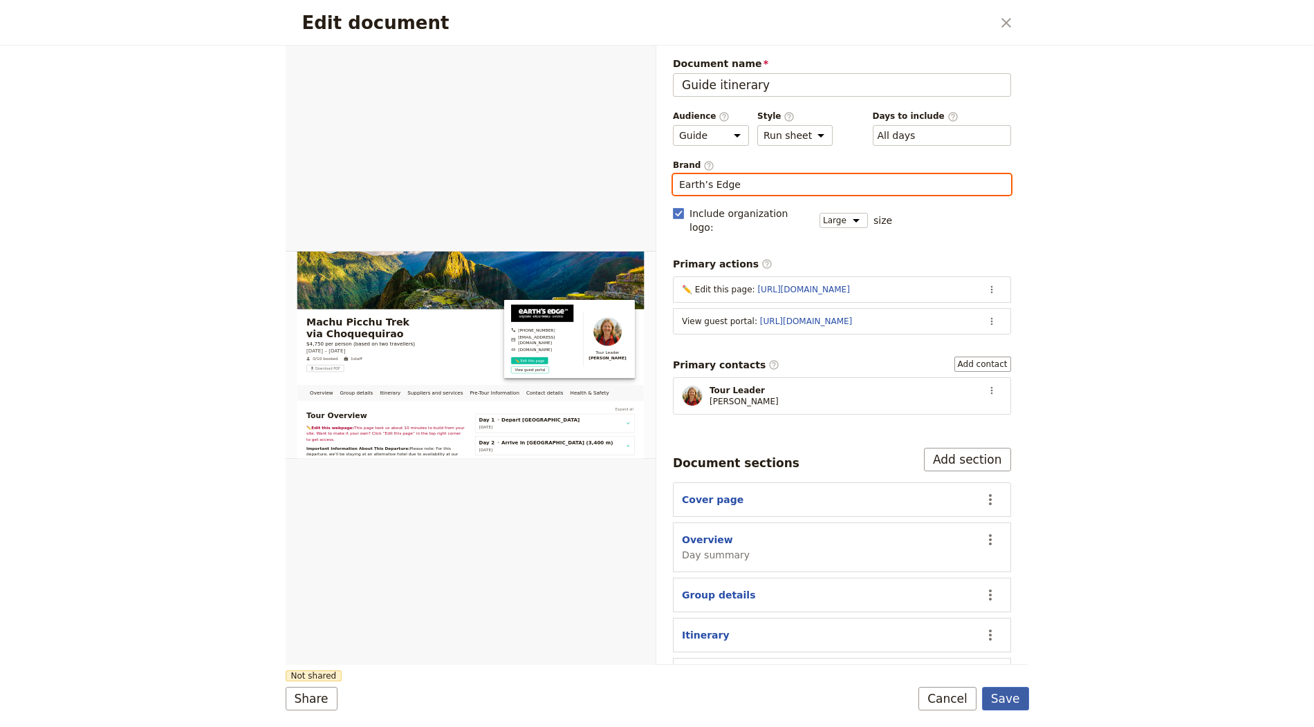
type input "Earth’s Edge"
click at [883, 696] on button "Save" at bounding box center [1005, 699] width 47 height 24
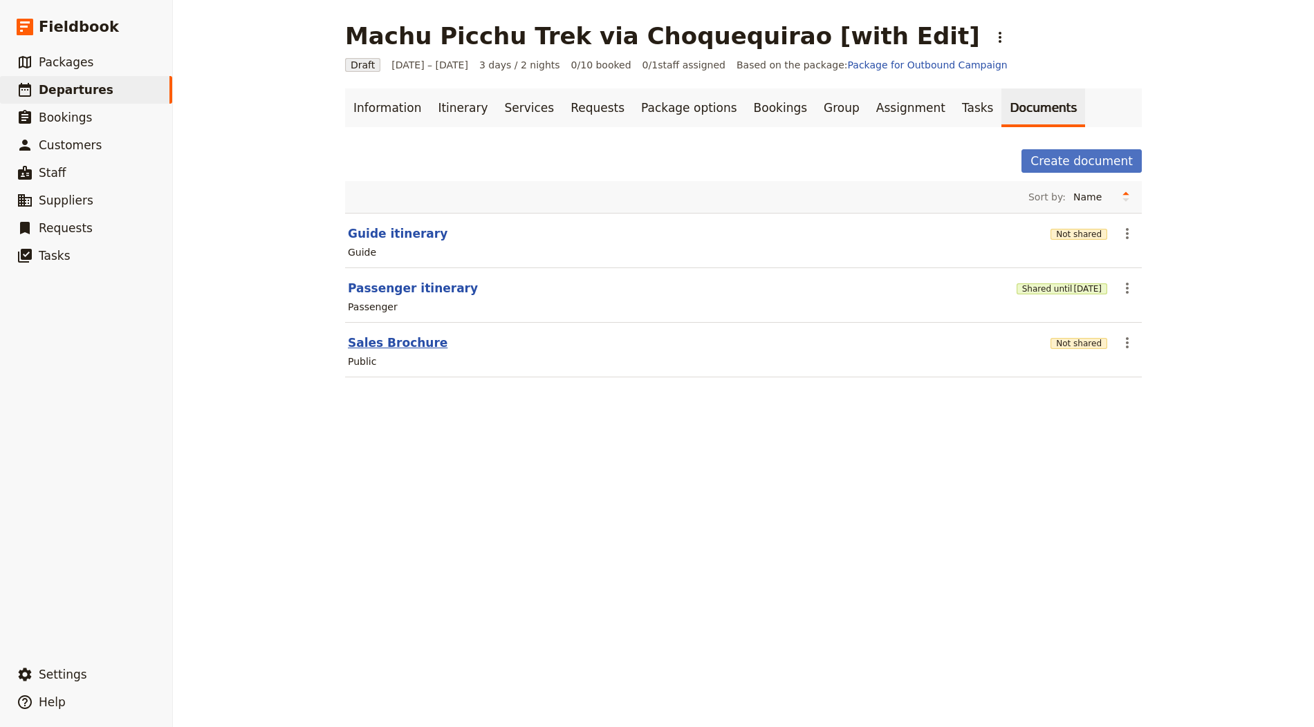
click at [425, 339] on button "Sales Brochure" at bounding box center [398, 343] width 100 height 17
select select "DEFAULT"
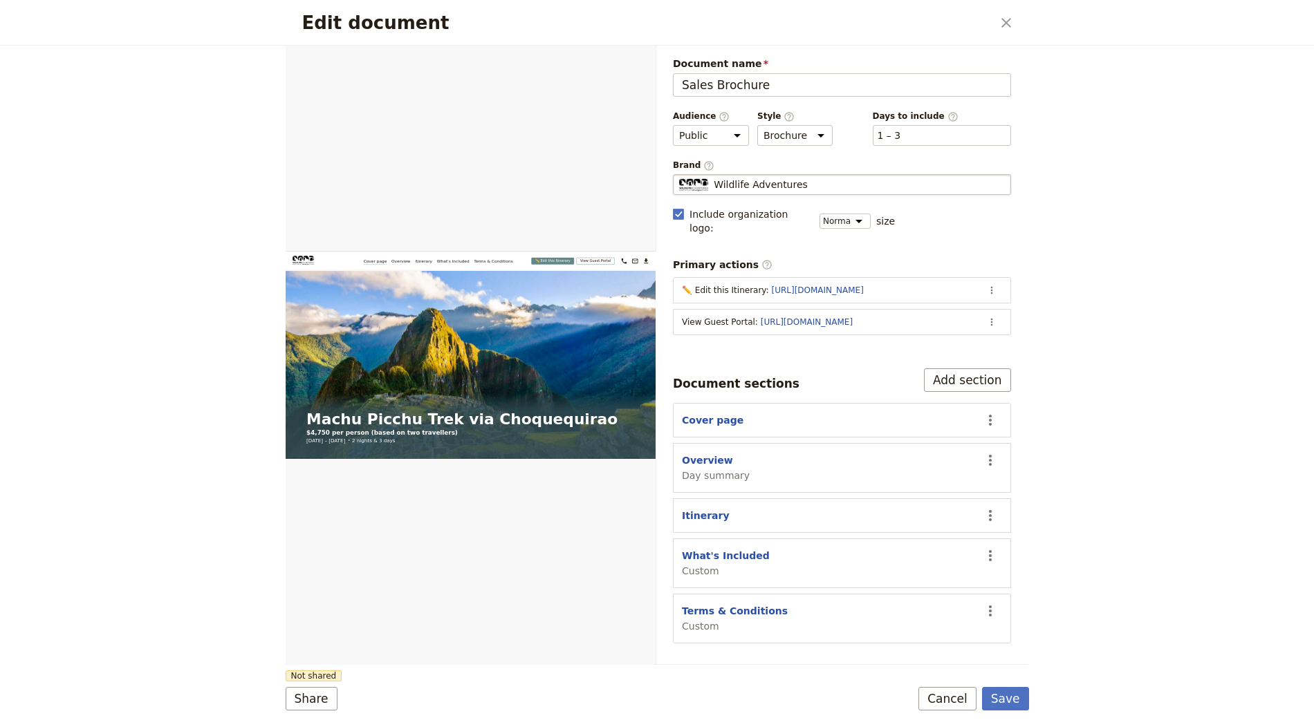
click at [838, 187] on div "Wildlife Adventures" at bounding box center [842, 185] width 326 height 14
click at [679, 175] on input "Wildlife Adventures" at bounding box center [678, 174] width 1 height 1
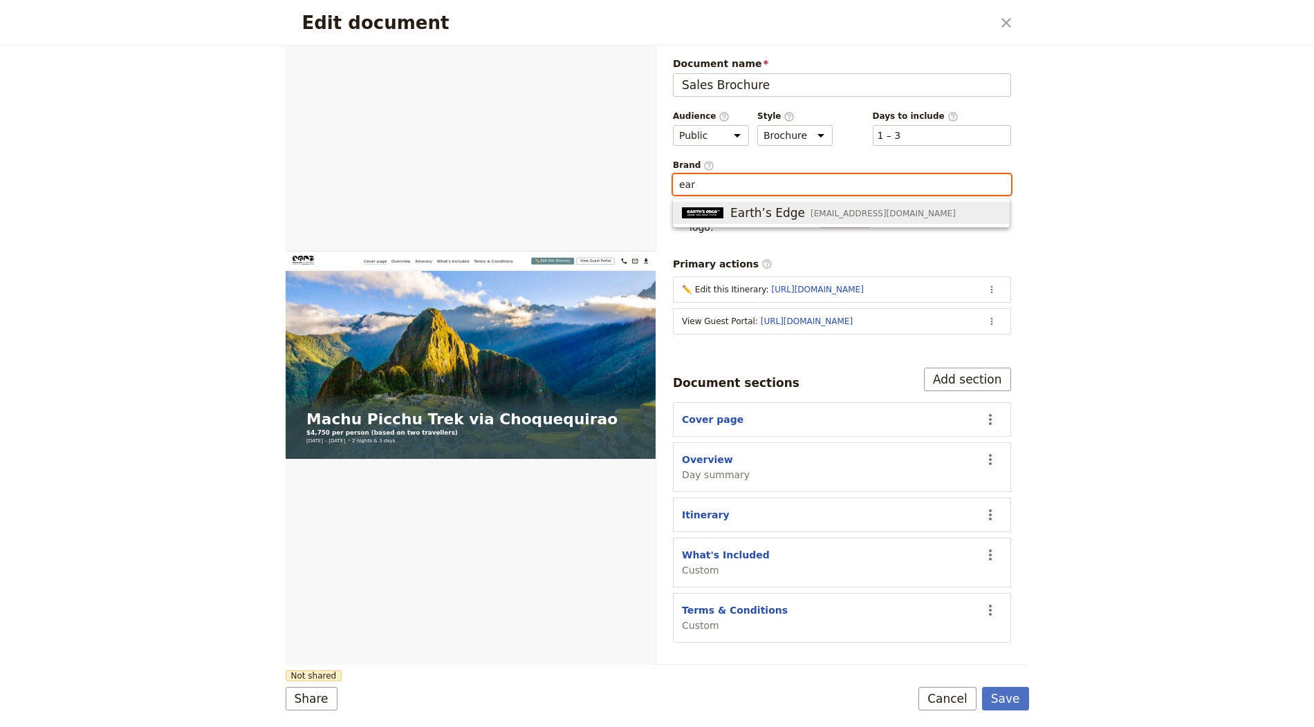
click at [820, 210] on span "support@earths-edge.com" at bounding box center [882, 213] width 145 height 11
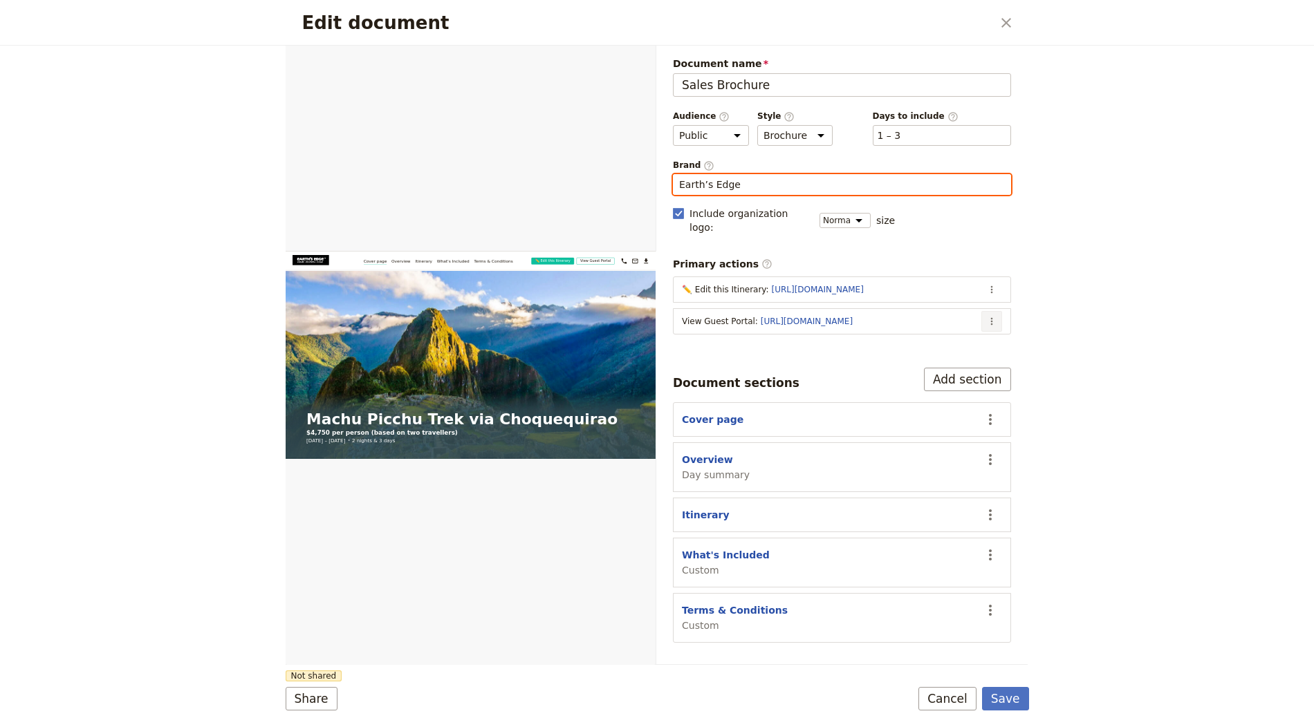
type input "Earth’s Edge"
click at [883, 316] on icon "Actions" at bounding box center [991, 321] width 11 height 11
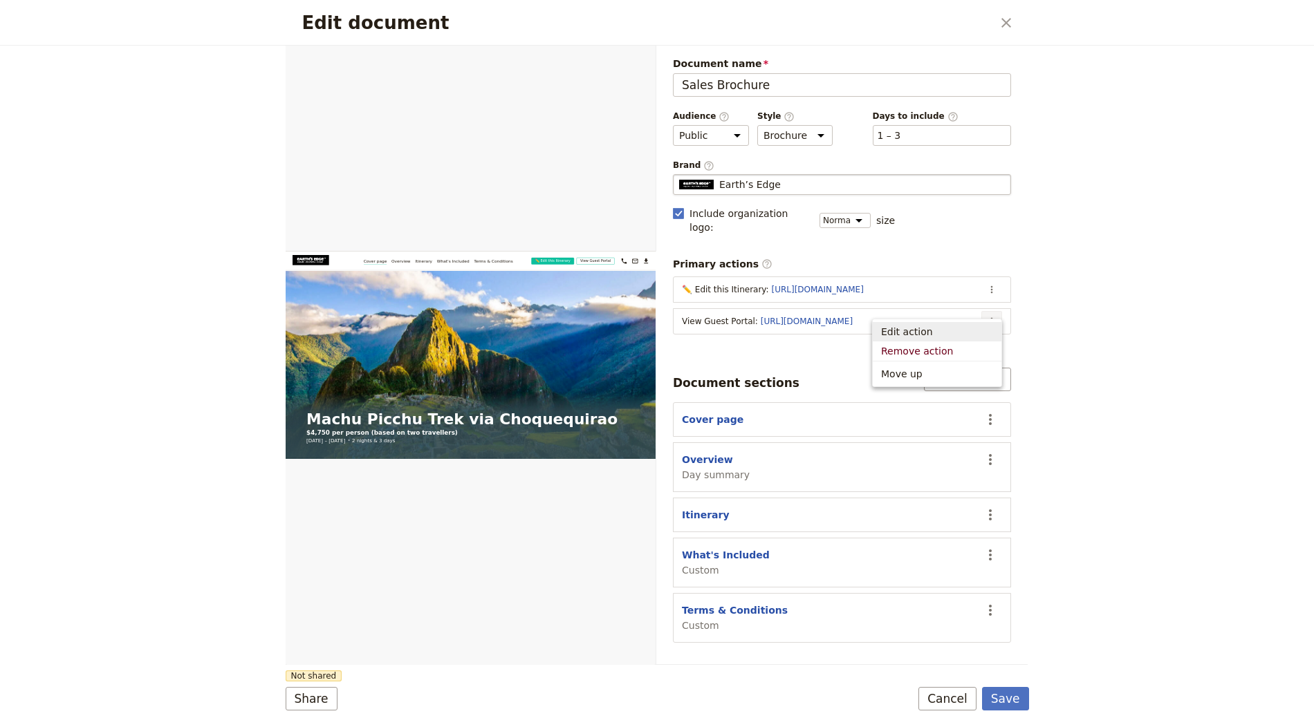
click at [883, 337] on span "Edit action" at bounding box center [937, 332] width 112 height 14
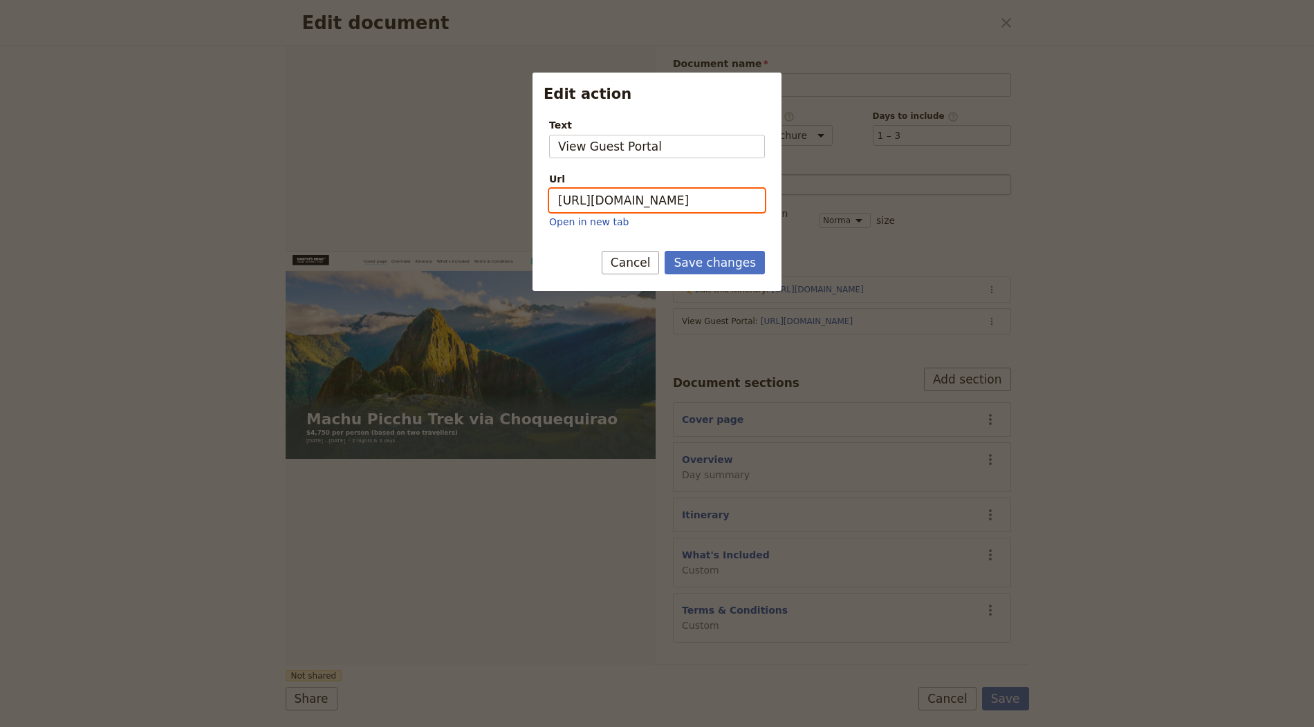
click at [731, 205] on input "[URL][DOMAIN_NAME]" at bounding box center [657, 201] width 216 height 24
paste input "CT4qBcg5W_y2ghh1rKXoz"
type input "https://trips.fieldbook.com/d/CT4qBcg5W_y2ghh1rKXoz"
click at [731, 261] on button "Save changes" at bounding box center [715, 263] width 100 height 24
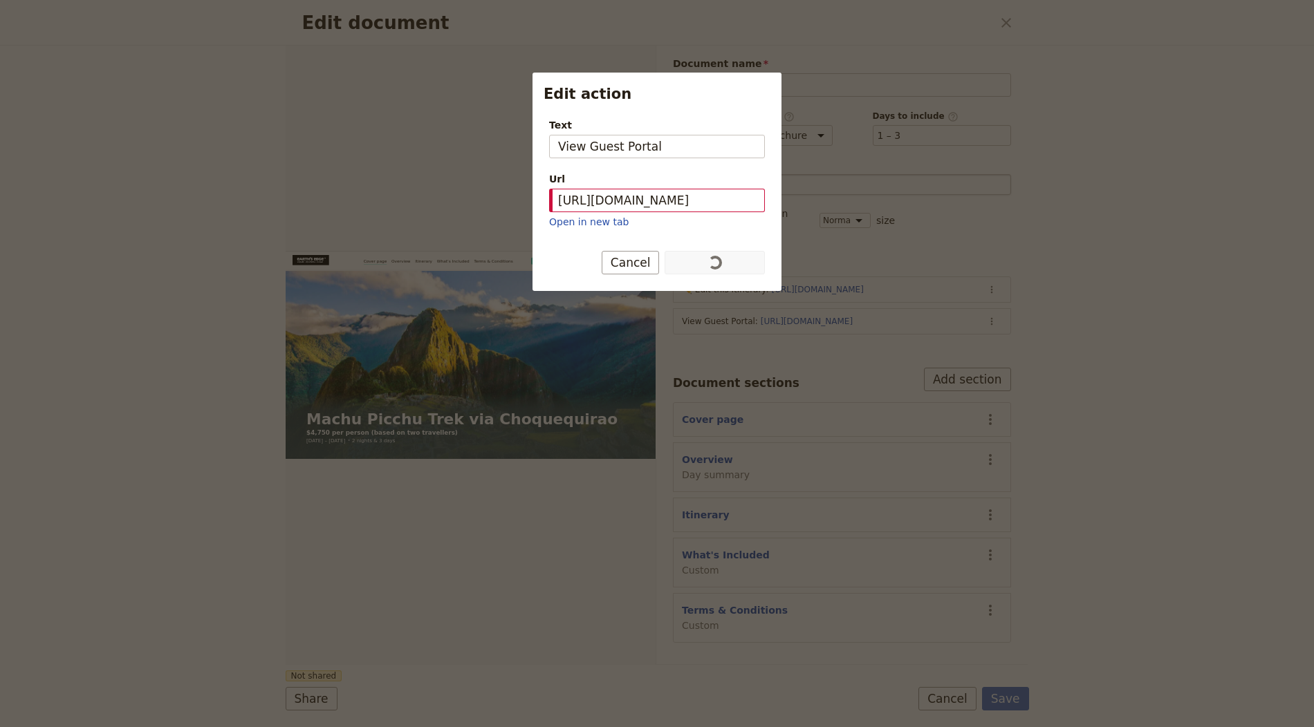
scroll to position [0, 0]
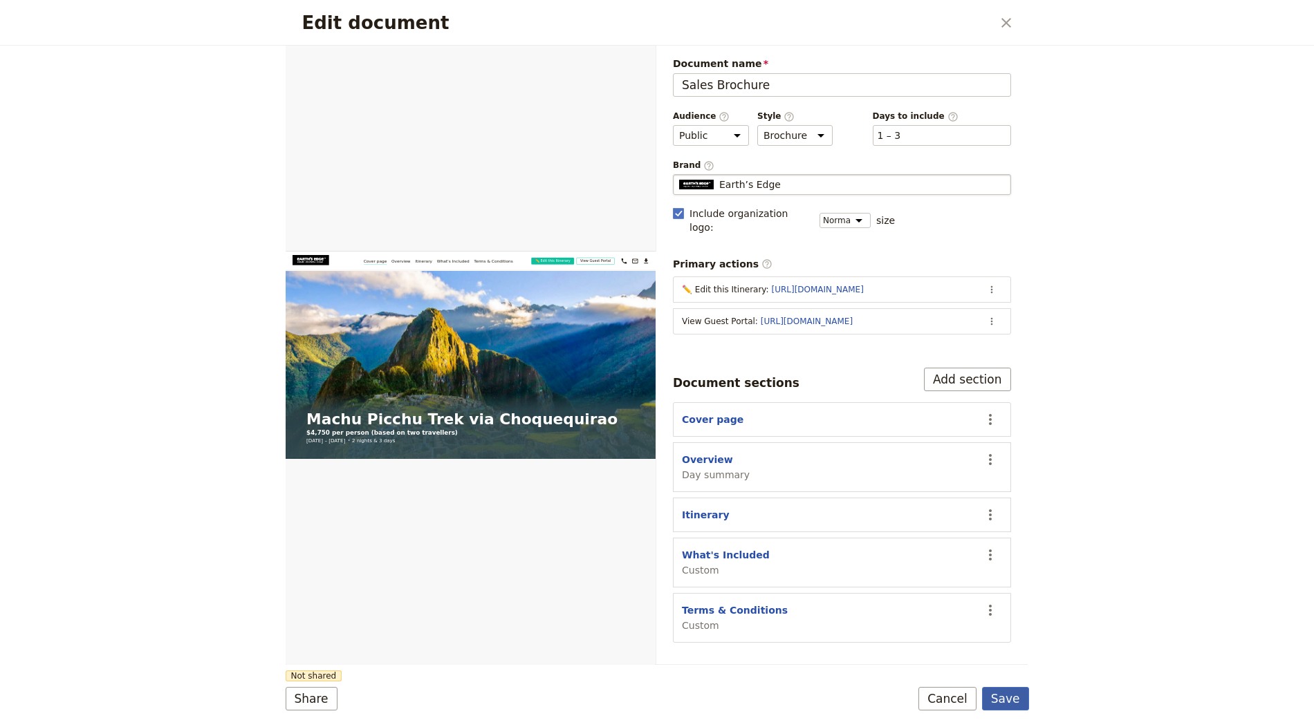
click at [883, 698] on button "Save" at bounding box center [1005, 699] width 47 height 24
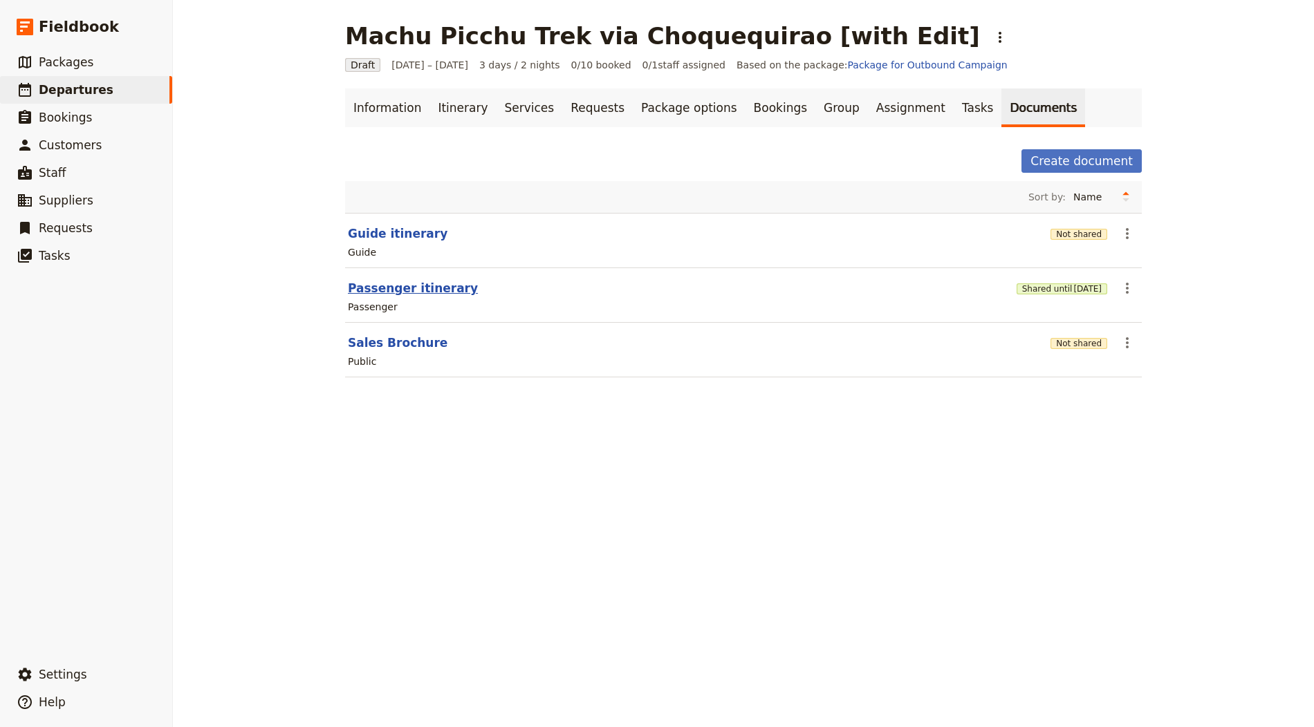
click at [443, 280] on button "Passenger itinerary" at bounding box center [413, 288] width 130 height 17
select select "PASSENGER"
select select "RUN_SHEET"
select select "LARGE"
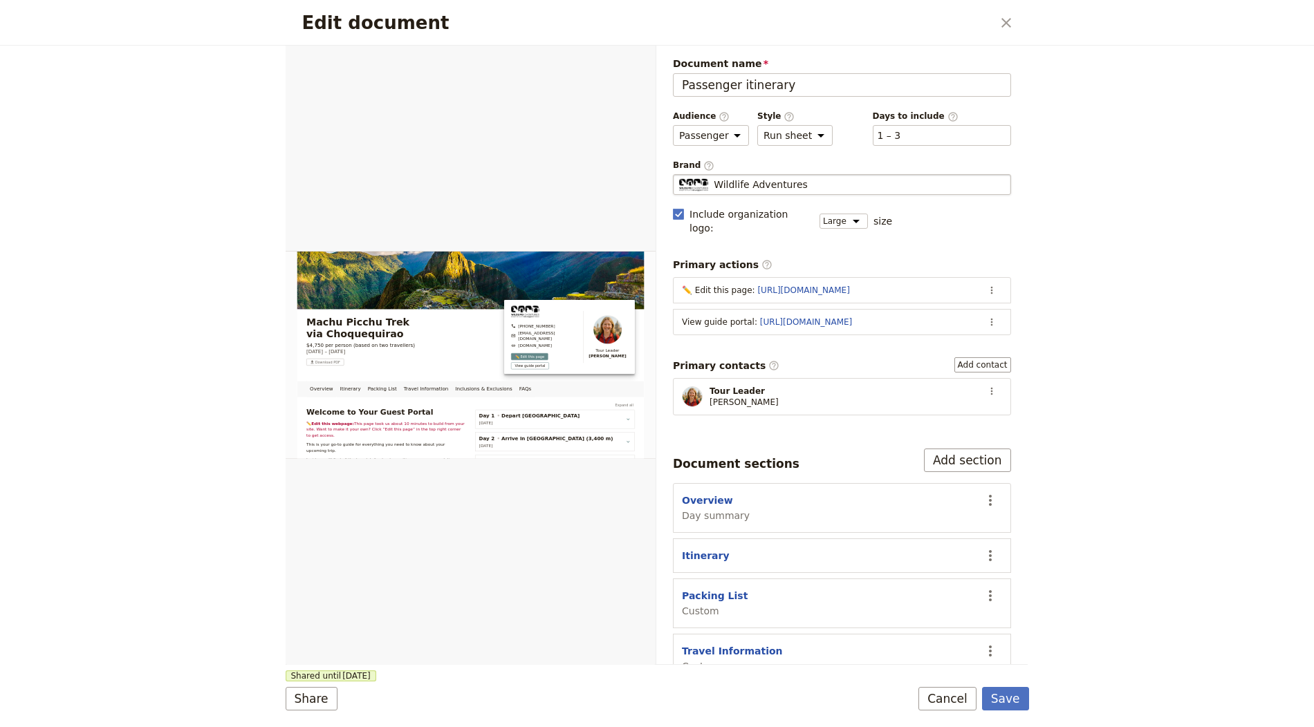
click at [847, 174] on fieldset "Wildlife Adventures Wildlife Adventures" at bounding box center [842, 184] width 338 height 21
click at [679, 174] on input "Wildlife Adventures" at bounding box center [678, 174] width 1 height 1
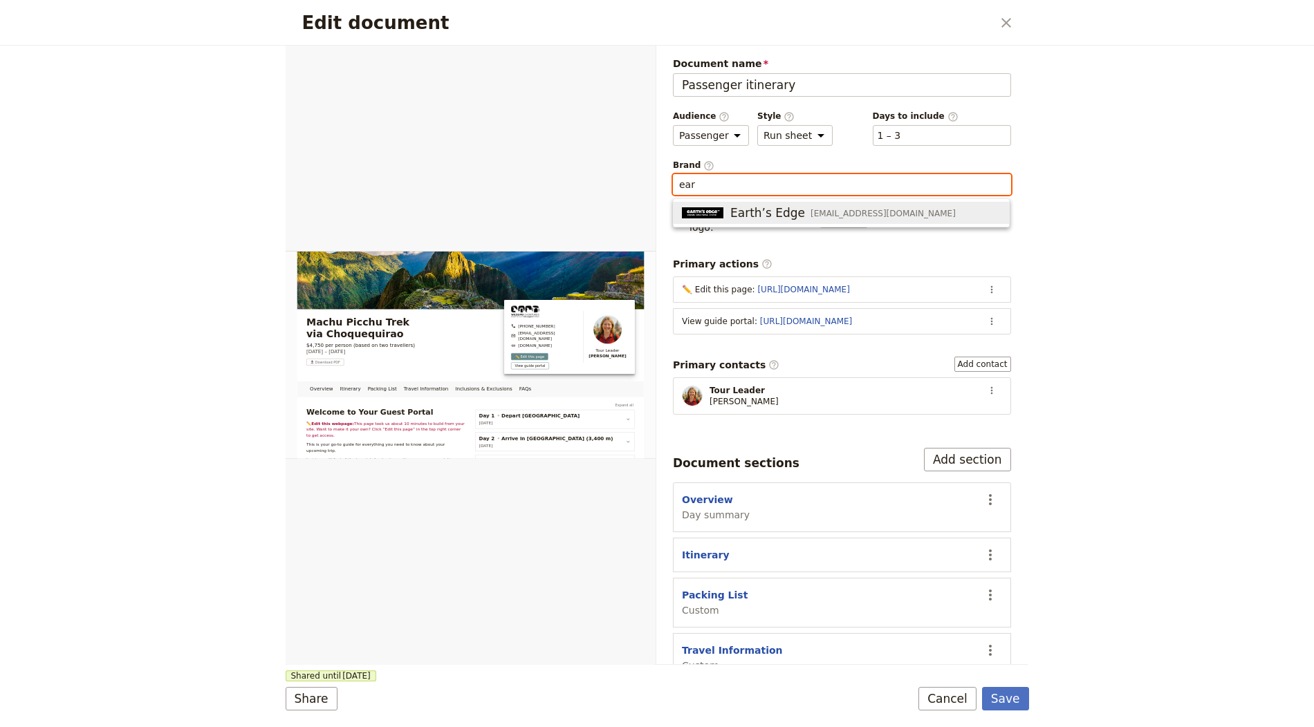
click at [787, 210] on span "Earth’s Edge" at bounding box center [767, 213] width 75 height 17
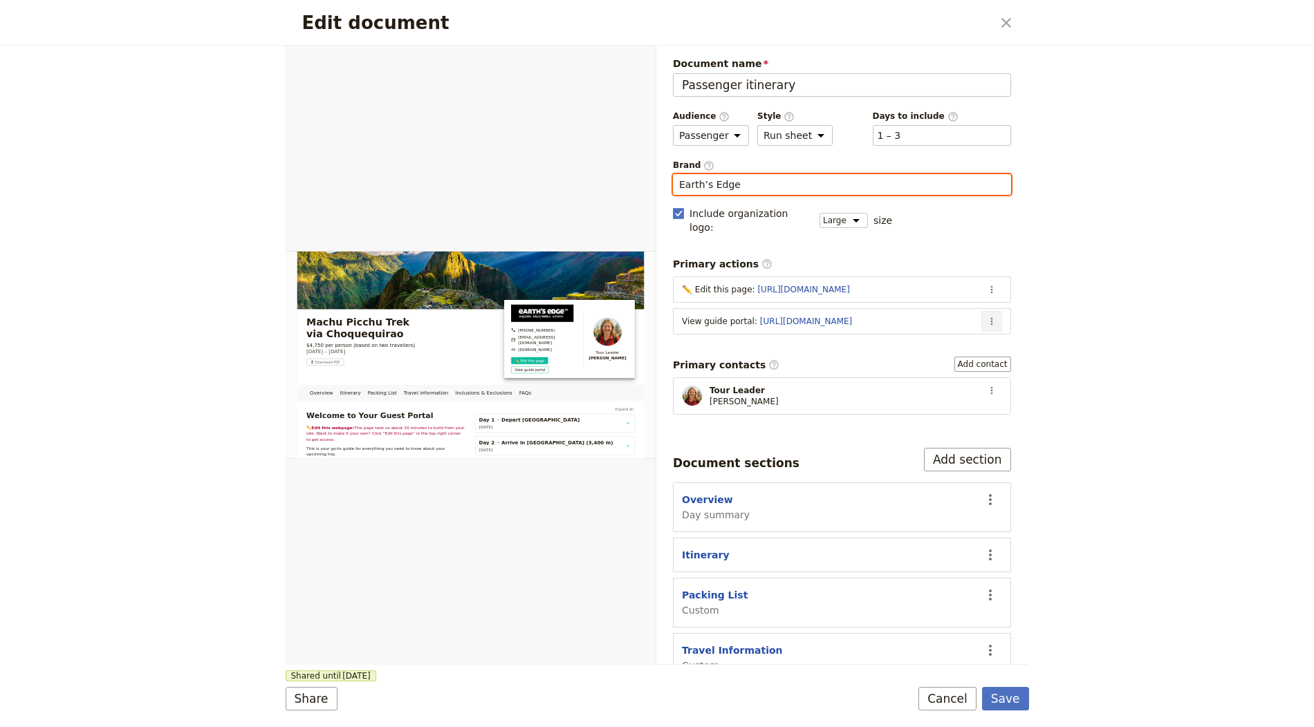
type input "Earth’s Edge"
click at [883, 316] on icon "Actions" at bounding box center [991, 321] width 11 height 11
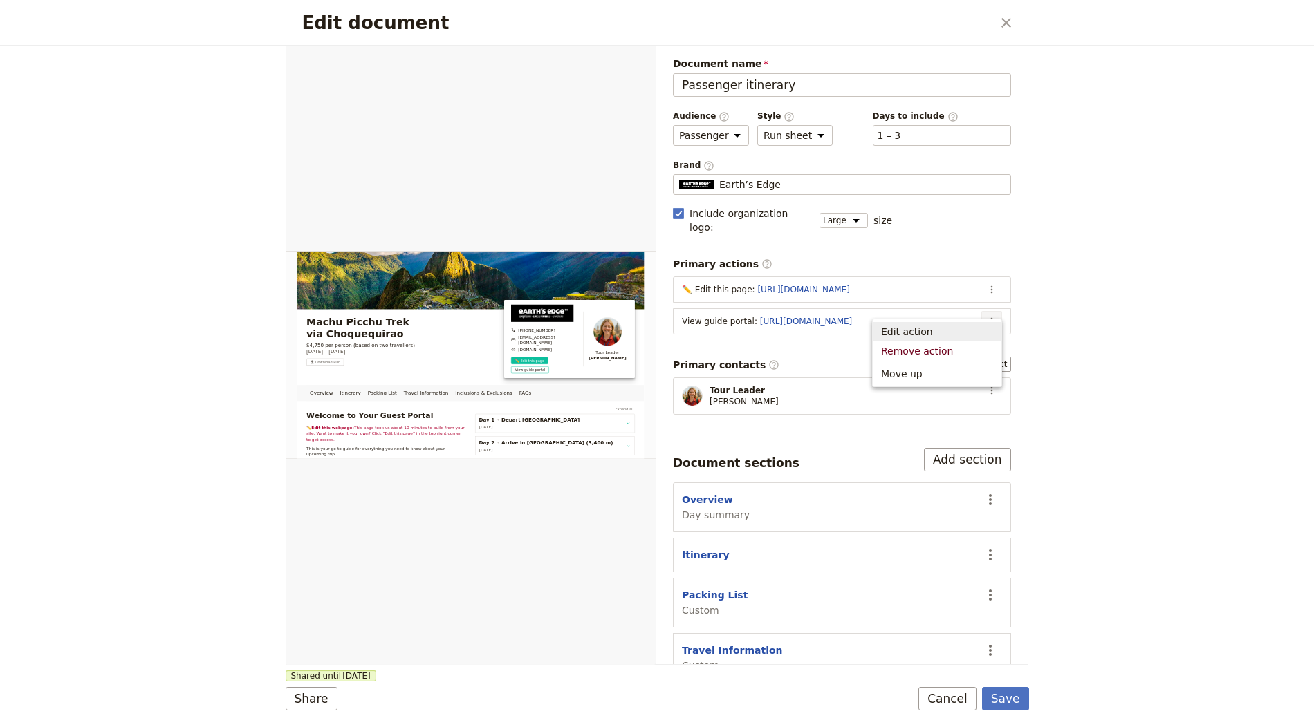
click at [883, 334] on span "Edit action" at bounding box center [937, 332] width 112 height 14
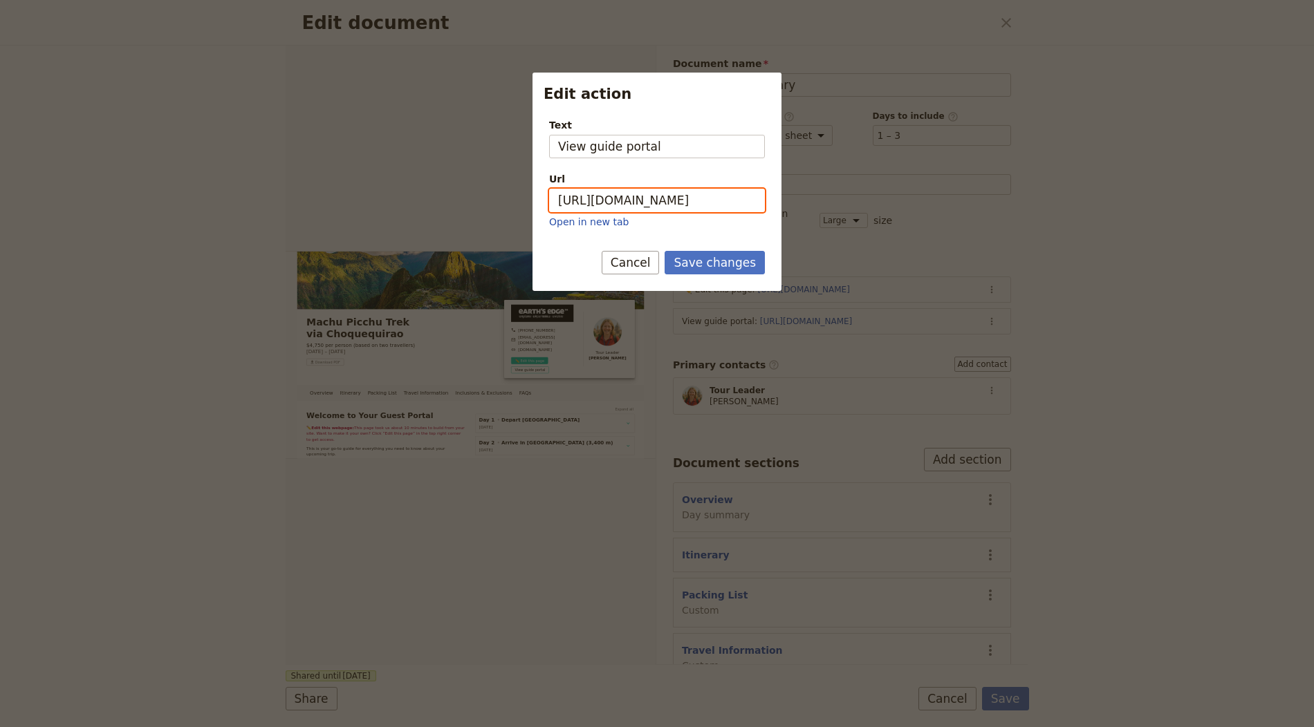
click at [660, 194] on input "[URL][DOMAIN_NAME]" at bounding box center [657, 201] width 216 height 24
paste input "CT4qBcg5W_y2ghh1rKXoz"
type input "https://trips.fieldbook.com/d/CT4qBcg5W_y2ghh1rKXoz"
click at [632, 261] on button "Cancel" at bounding box center [631, 263] width 58 height 24
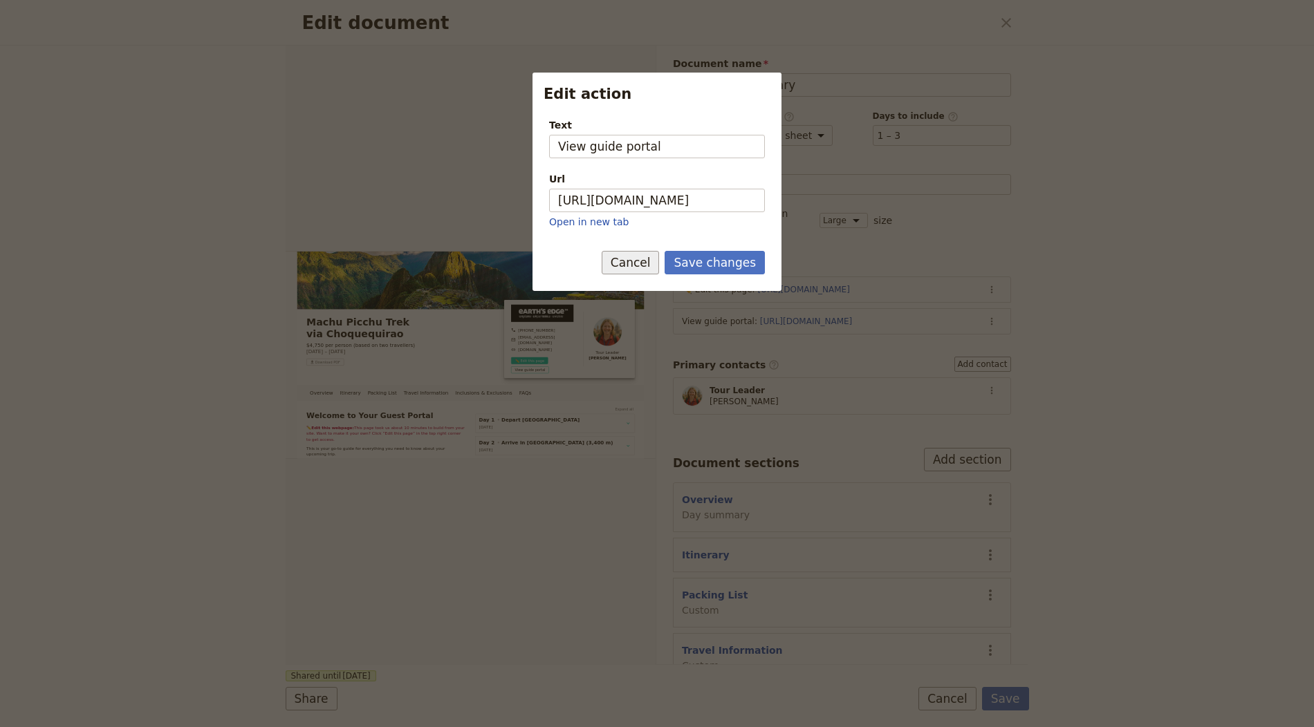
scroll to position [0, 0]
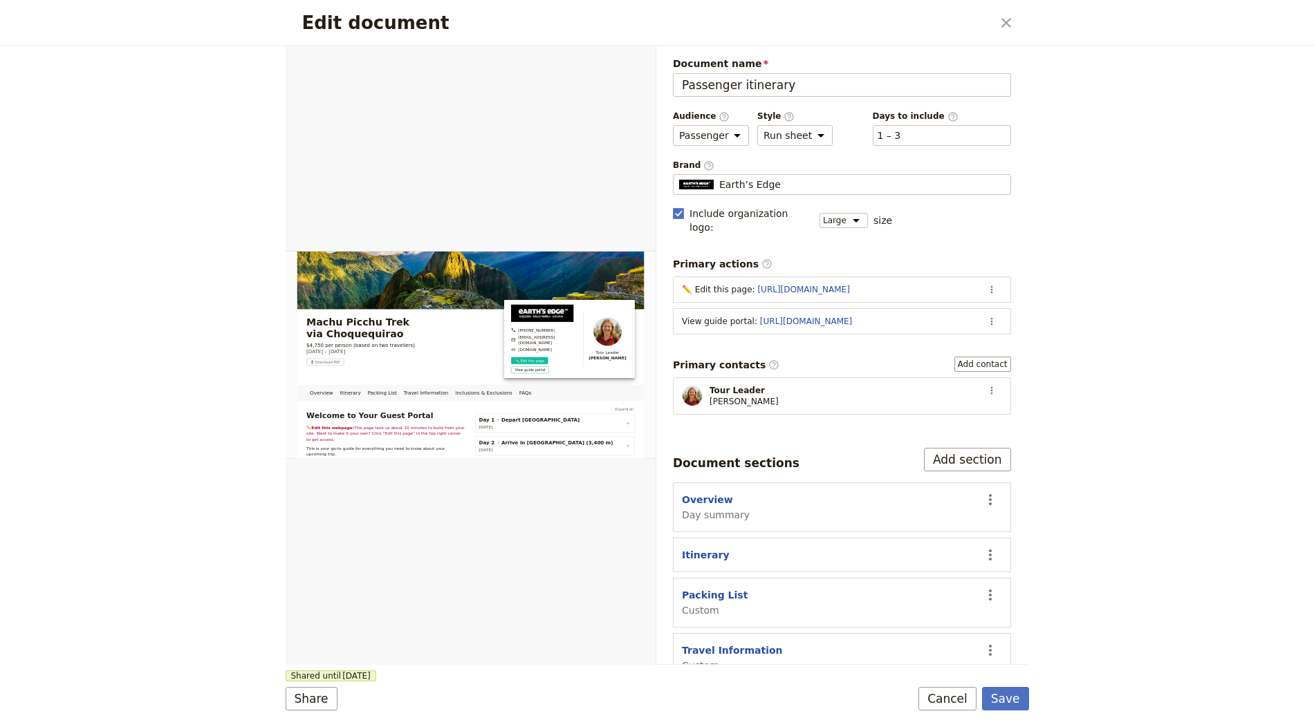
click at [883, 686] on form "Overview Itinerary Packing List Travel Information Inclusions & Exclusions FAQs…" at bounding box center [657, 387] width 743 height 682
click at [883, 692] on button "Save" at bounding box center [1005, 699] width 47 height 24
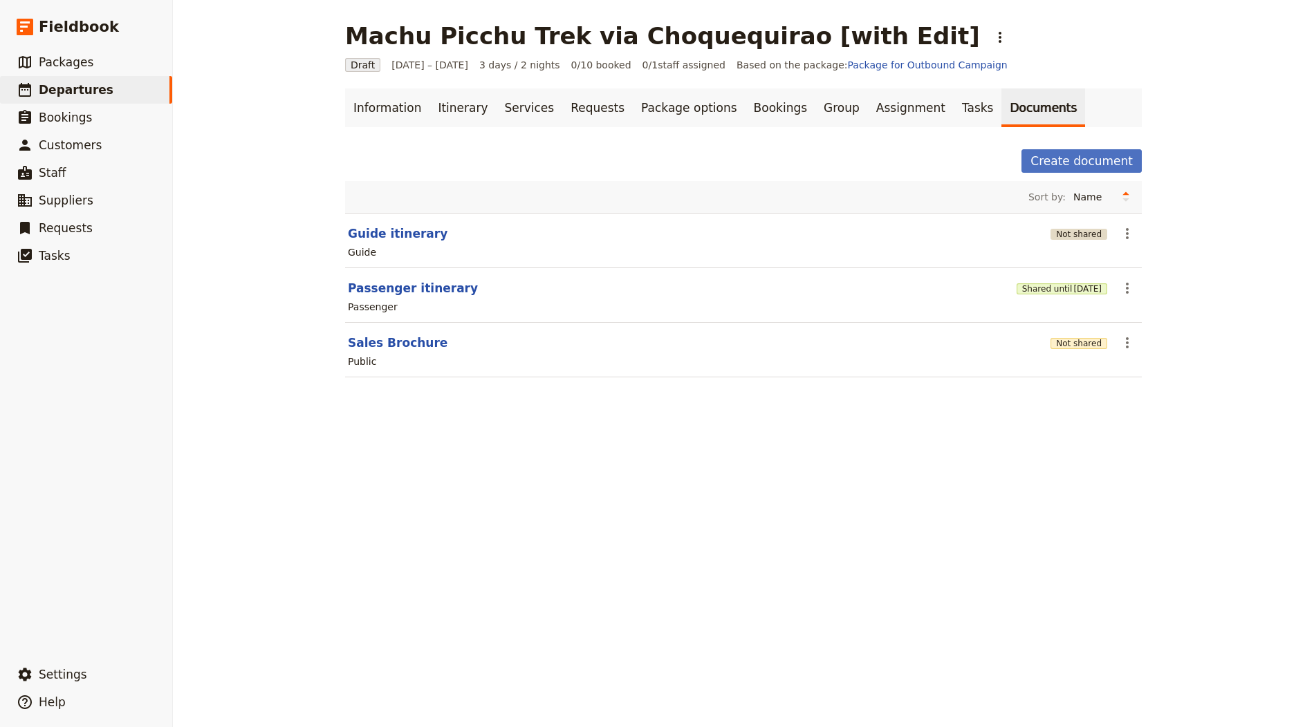
click at [883, 231] on button "Not shared" at bounding box center [1078, 234] width 57 height 11
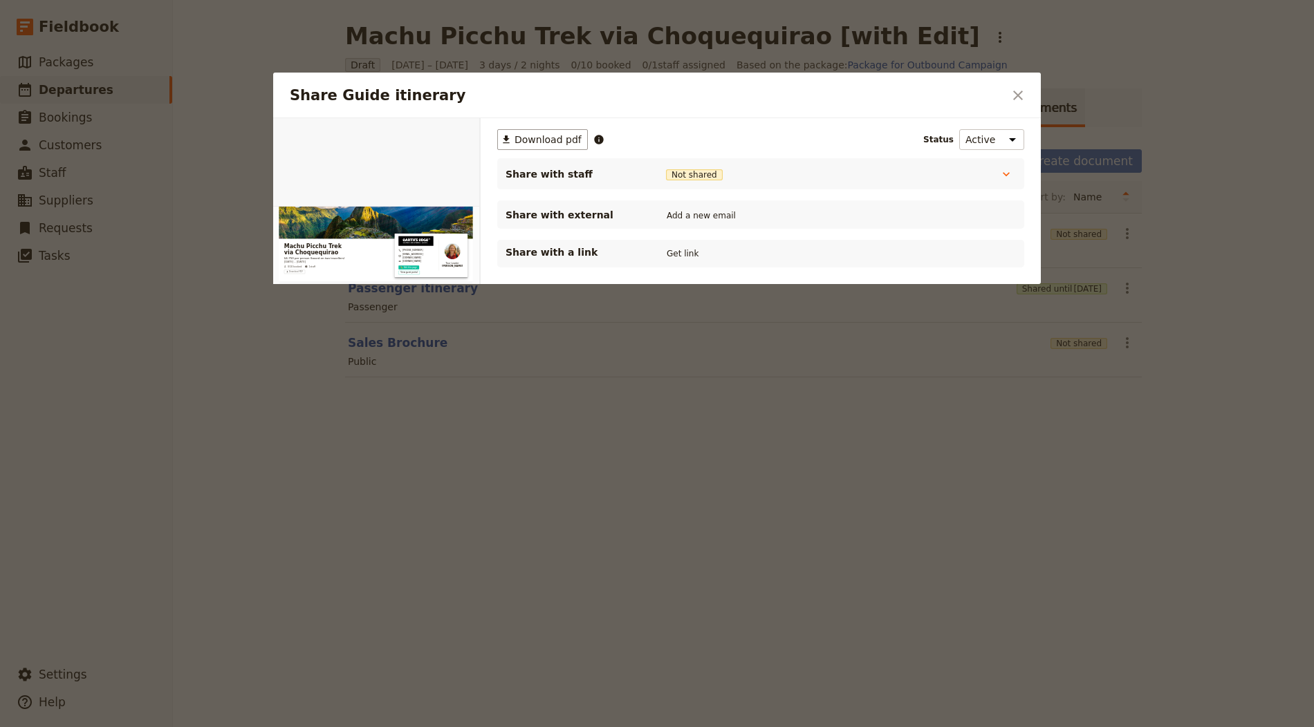
click at [684, 240] on div "Share with a link Get link" at bounding box center [760, 254] width 527 height 28
click at [684, 243] on div "Share with a link Get link" at bounding box center [760, 254] width 527 height 28
click at [680, 248] on button "Get link" at bounding box center [682, 253] width 39 height 15
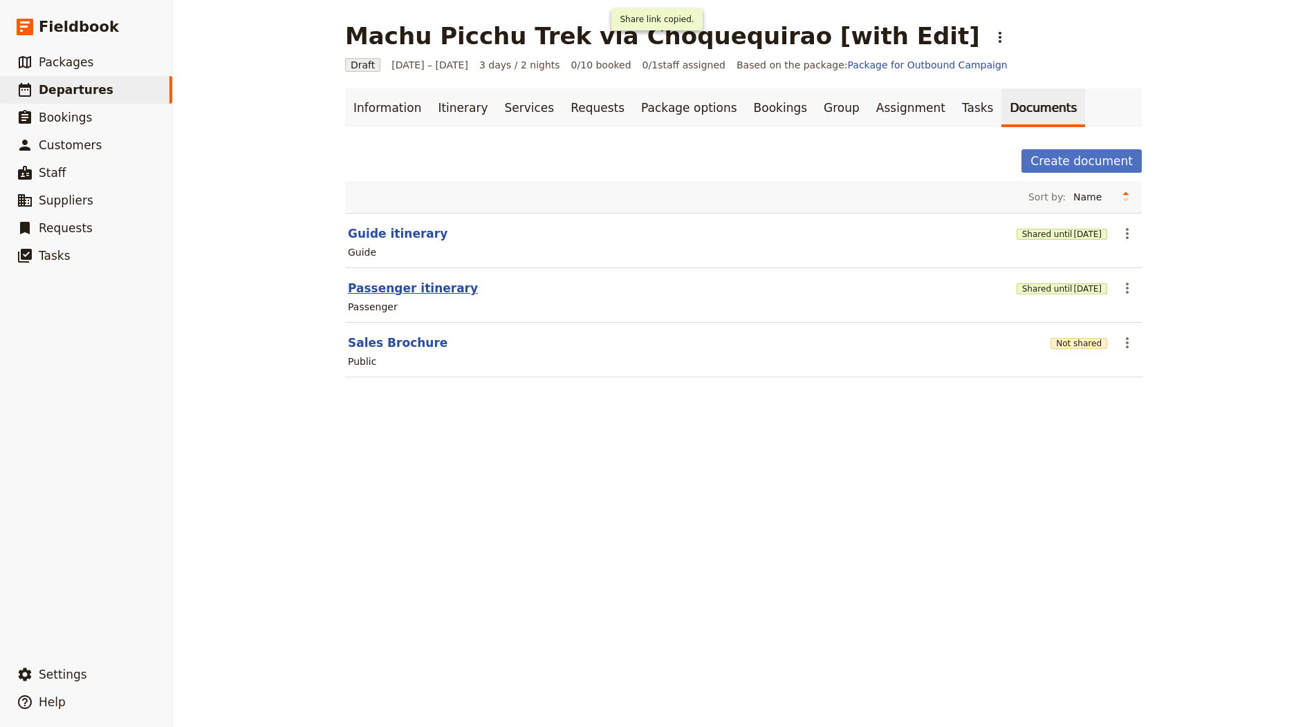
click at [437, 284] on button "Passenger itinerary" at bounding box center [413, 288] width 130 height 17
select select "PASSENGER"
select select "RUN_SHEET"
select select "LARGE"
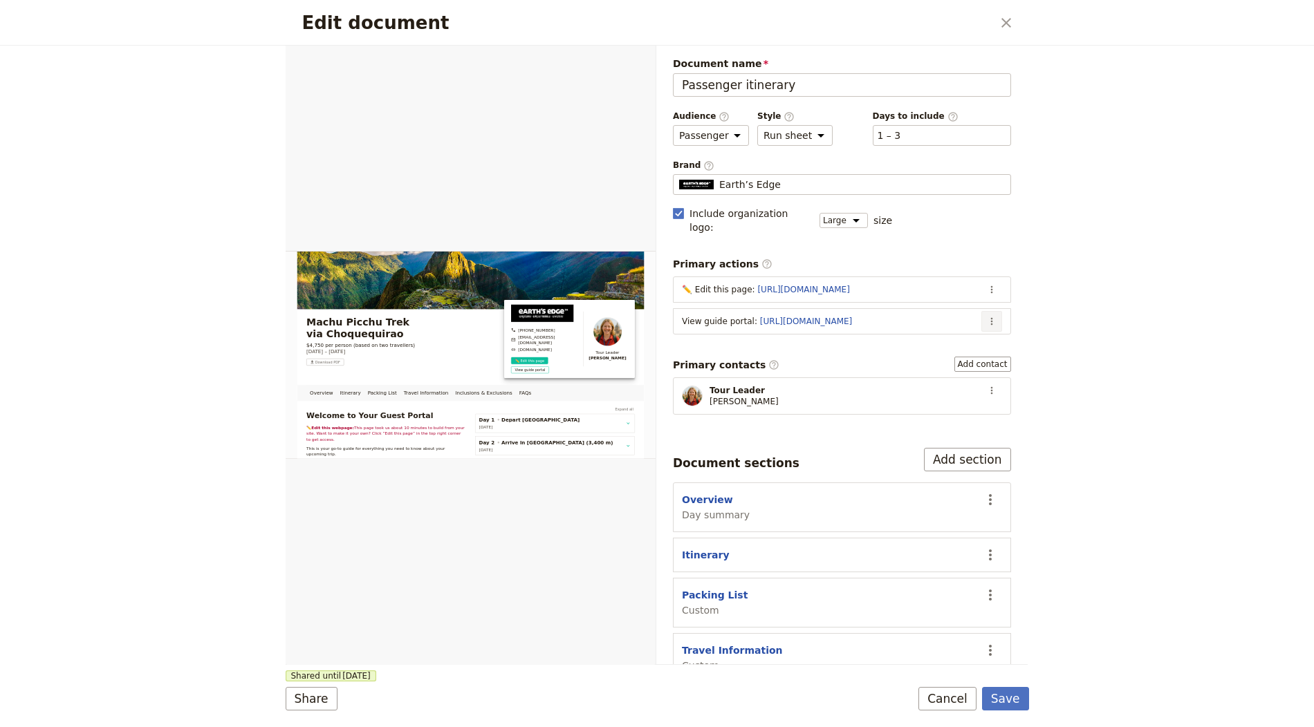
click at [883, 316] on icon "Actions" at bounding box center [991, 321] width 11 height 11
click at [883, 332] on span "Edit action" at bounding box center [937, 332] width 112 height 14
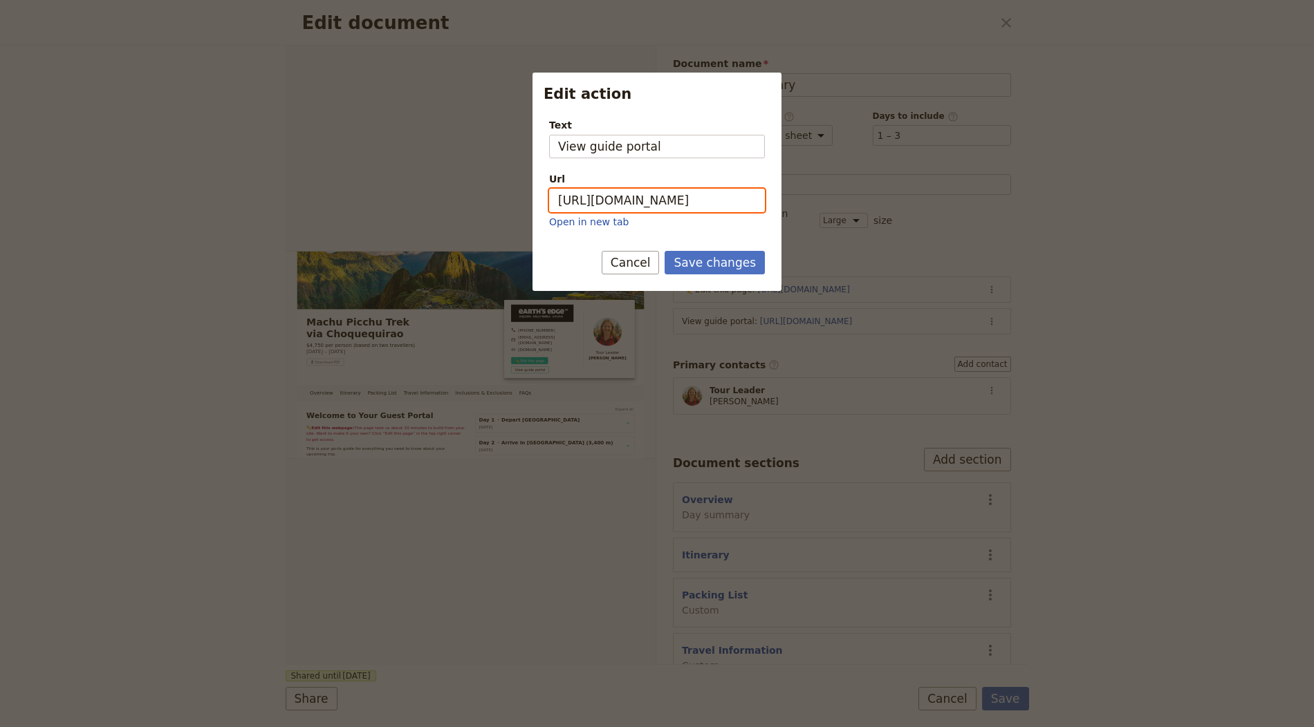
click at [636, 195] on input "[URL][DOMAIN_NAME]" at bounding box center [657, 201] width 216 height 24
paste input "FouSEdidPRGzOOxqAtaq9"
type input "https://trips.fieldbook.com/d/FouSEdidPRGzOOxqAtaq9"
click at [720, 269] on button "Save changes" at bounding box center [715, 263] width 100 height 24
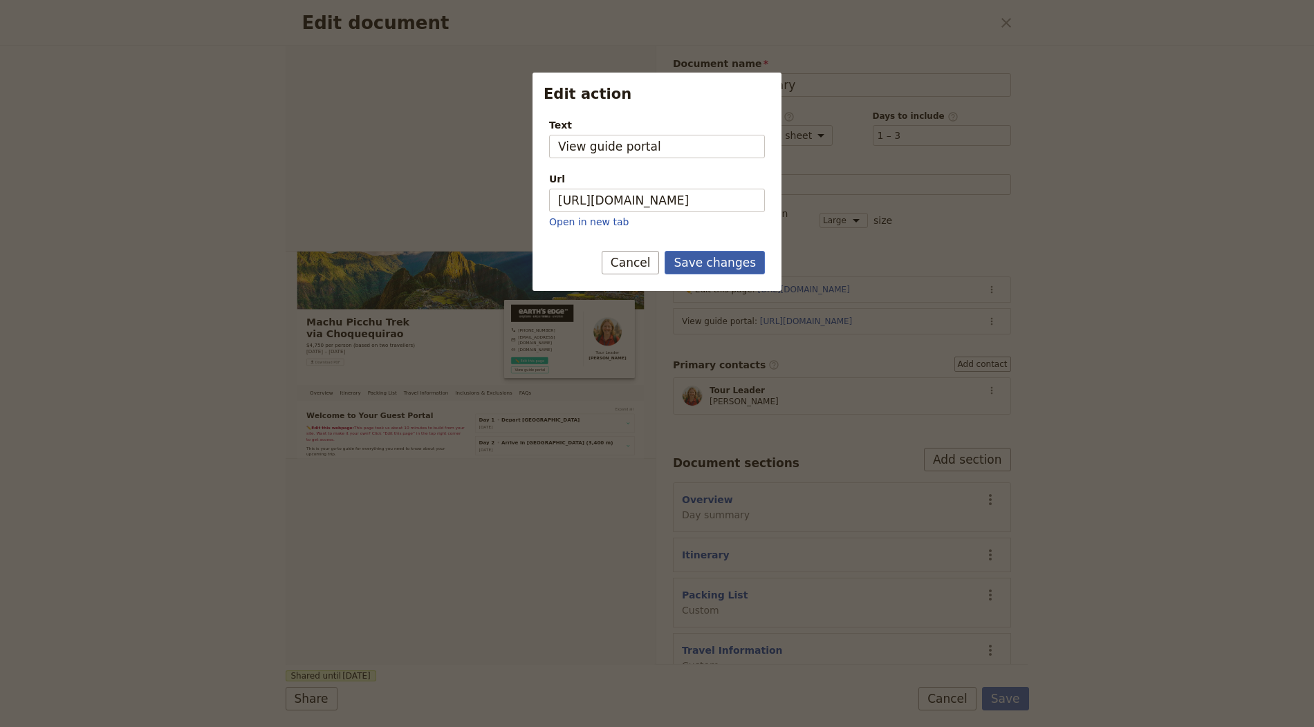
scroll to position [0, 0]
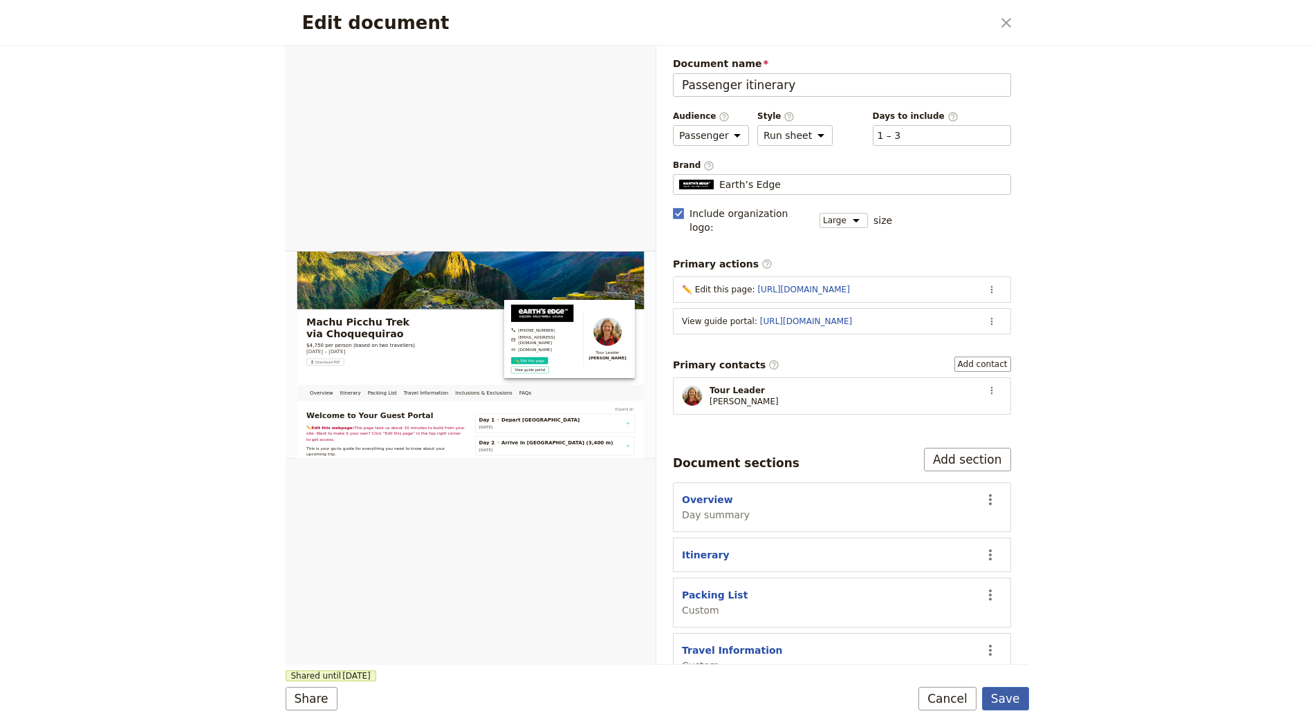
click at [883, 694] on button "Save" at bounding box center [1005, 699] width 47 height 24
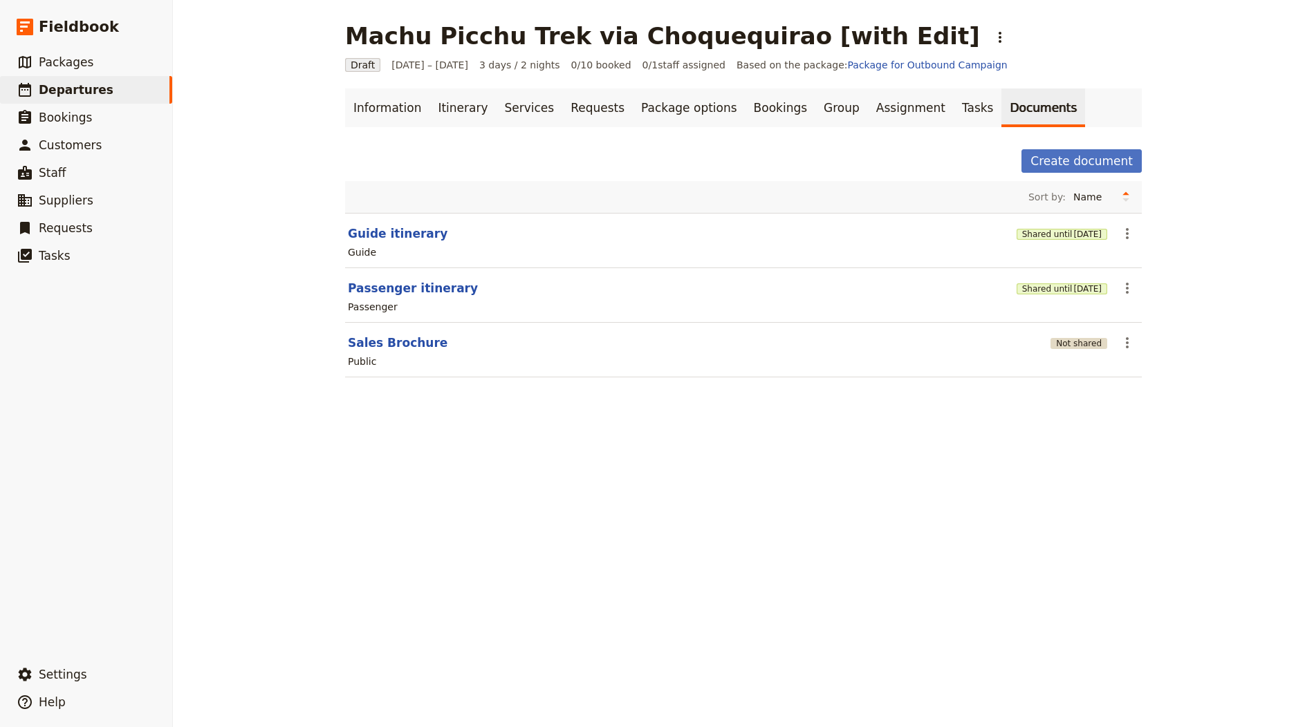
click at [883, 342] on button "Not shared" at bounding box center [1078, 343] width 57 height 11
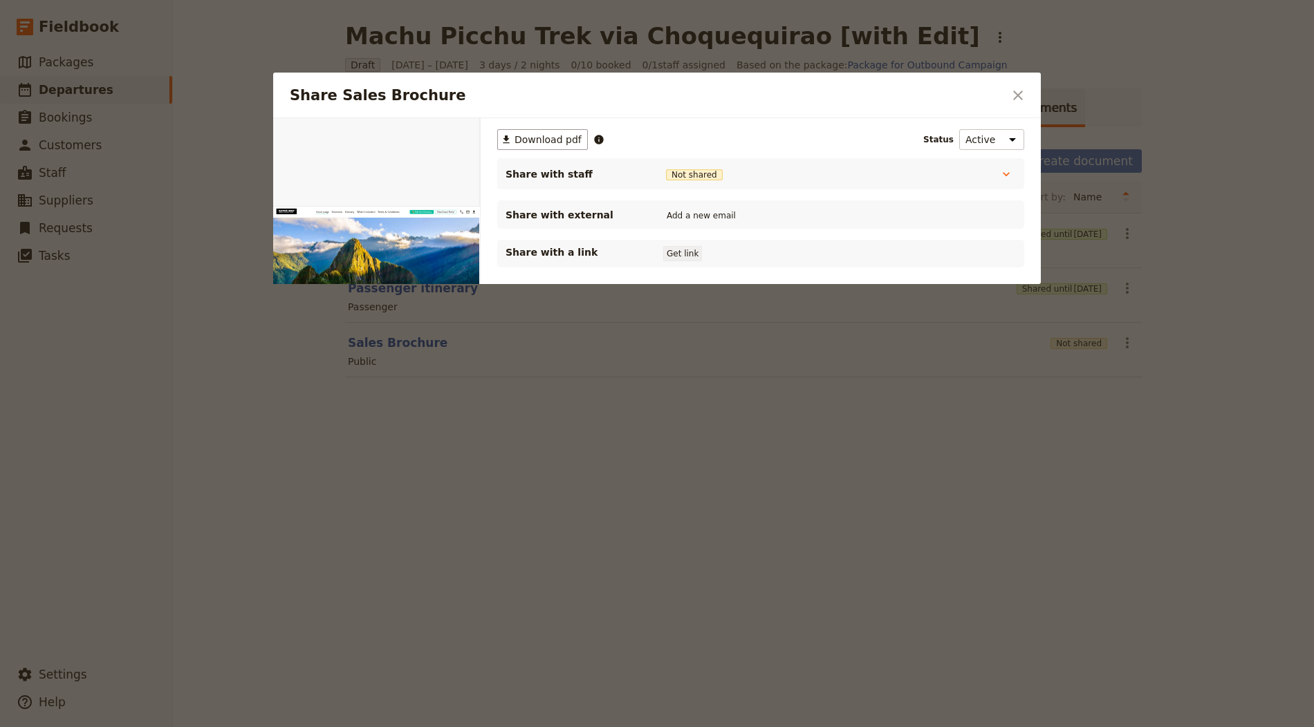
click at [687, 246] on button "Get link" at bounding box center [682, 253] width 39 height 15
click at [883, 377] on div at bounding box center [657, 363] width 1314 height 727
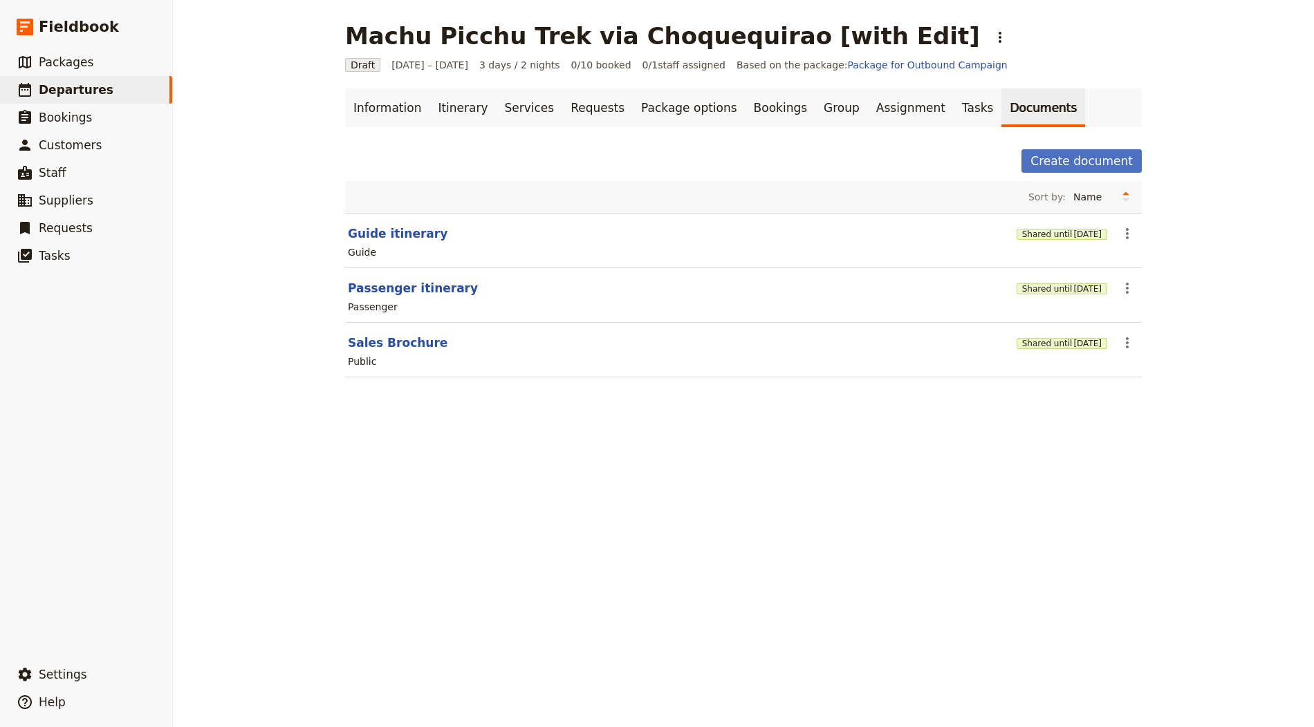
click at [883, 219] on section "Guide itinerary Shared until 4 Nov 2025 ​ Guide" at bounding box center [743, 240] width 797 height 55
click at [883, 237] on button "Shared until [DATE]" at bounding box center [1062, 234] width 91 height 11
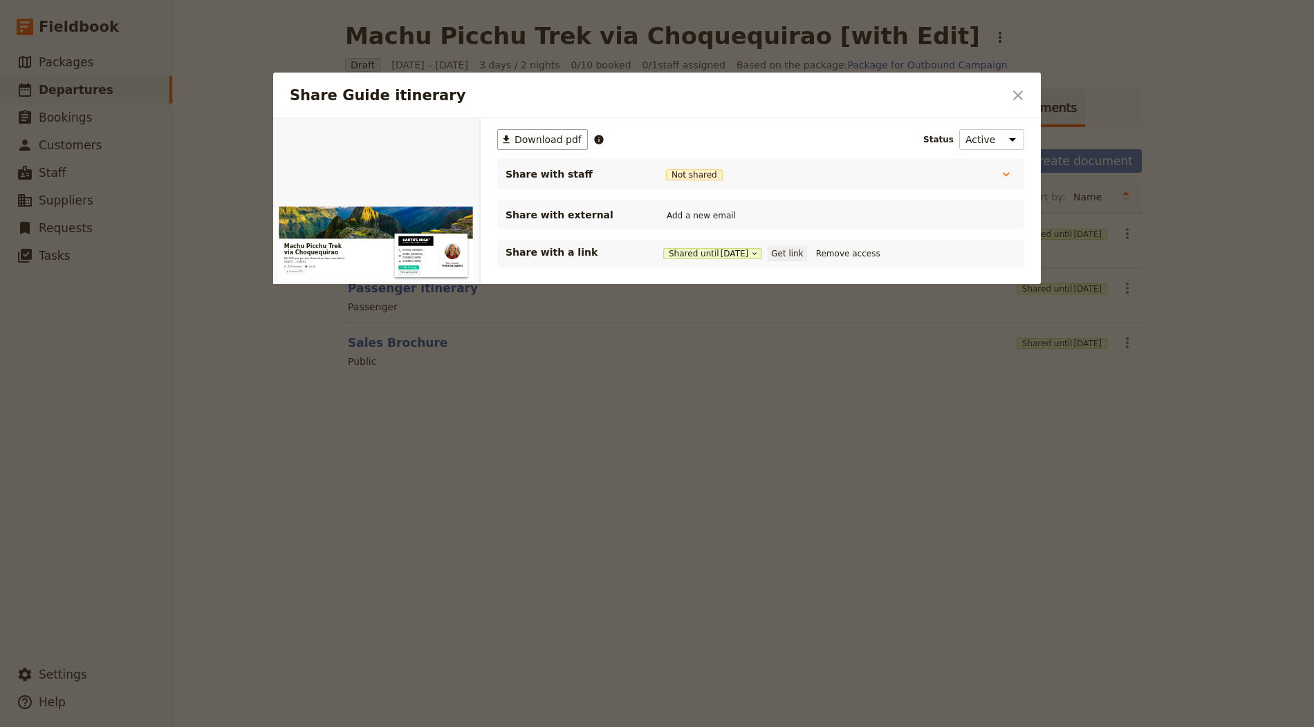
click at [800, 257] on button "Get link" at bounding box center [787, 253] width 39 height 15
click at [788, 584] on div at bounding box center [657, 363] width 1314 height 727
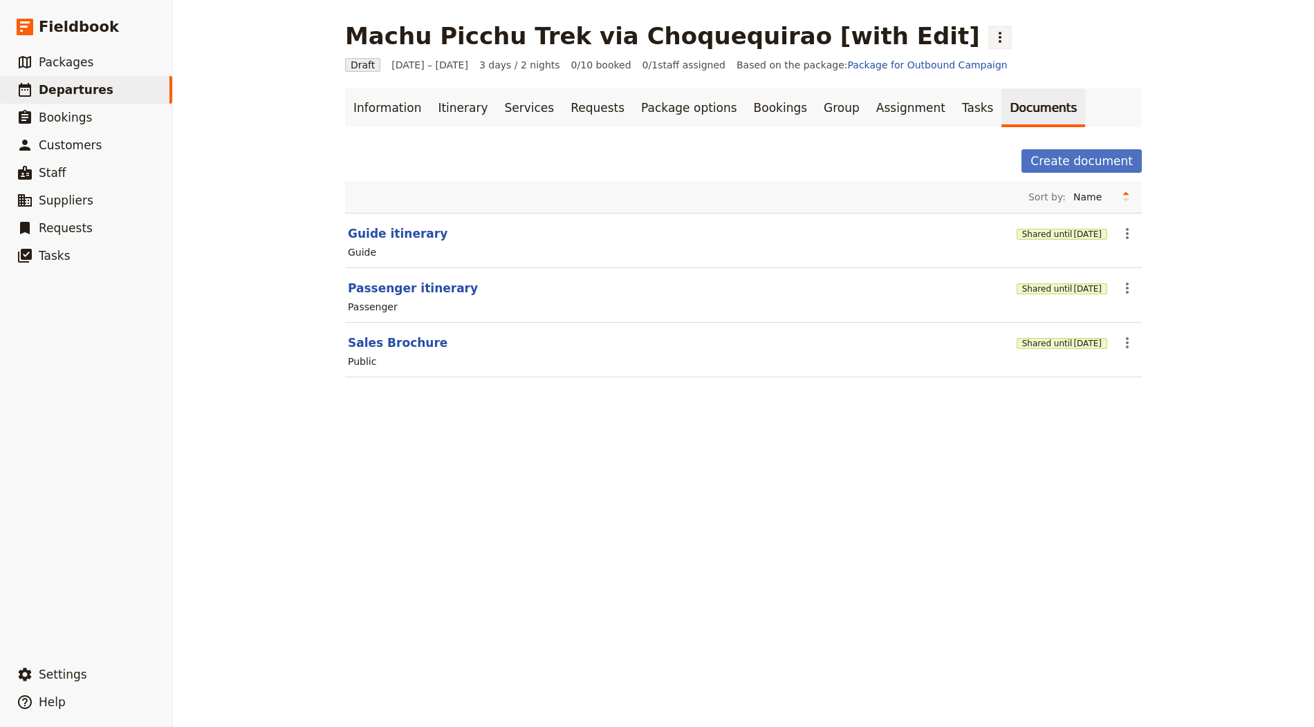
click at [883, 42] on icon "Actions" at bounding box center [1000, 37] width 17 height 17
click at [883, 106] on span "Schedule departure" at bounding box center [917, 110] width 95 height 14
click at [759, 100] on link "Bookings" at bounding box center [780, 108] width 70 height 39
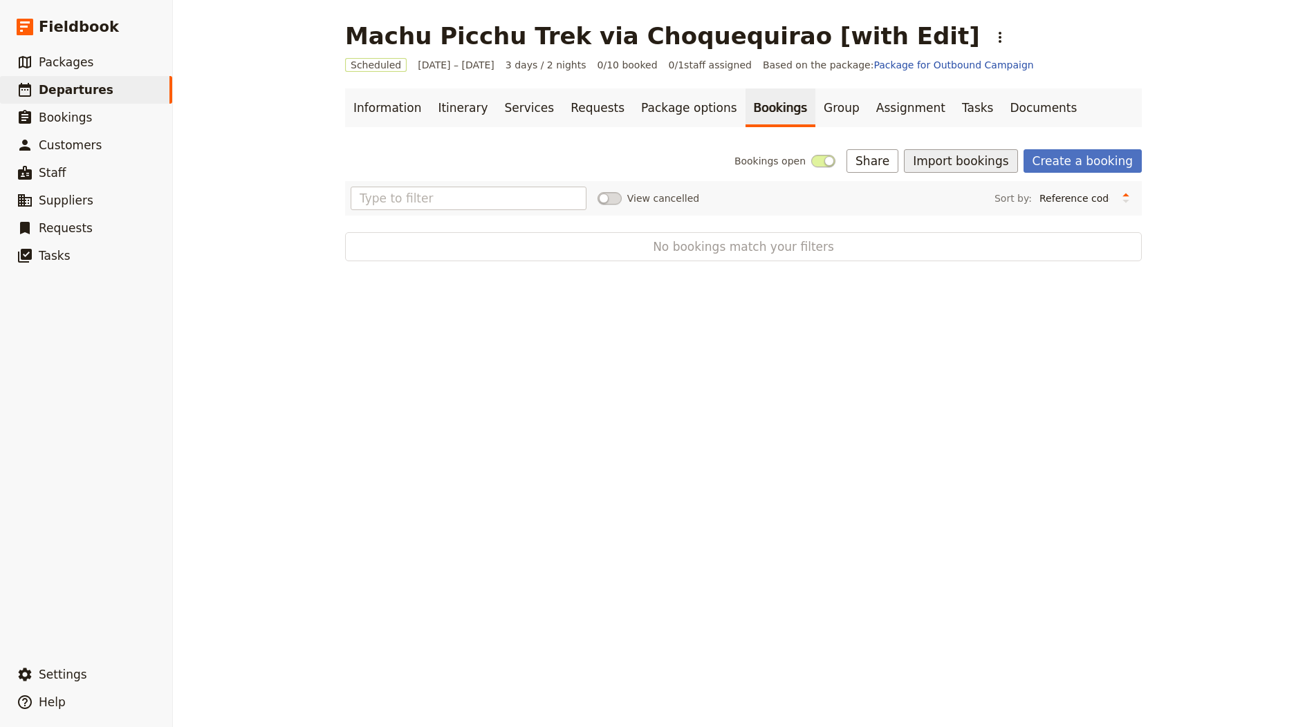
click at [883, 155] on button "Import bookings" at bounding box center [960, 161] width 113 height 24
click at [883, 197] on span "Import Bookings" at bounding box center [971, 191] width 80 height 14
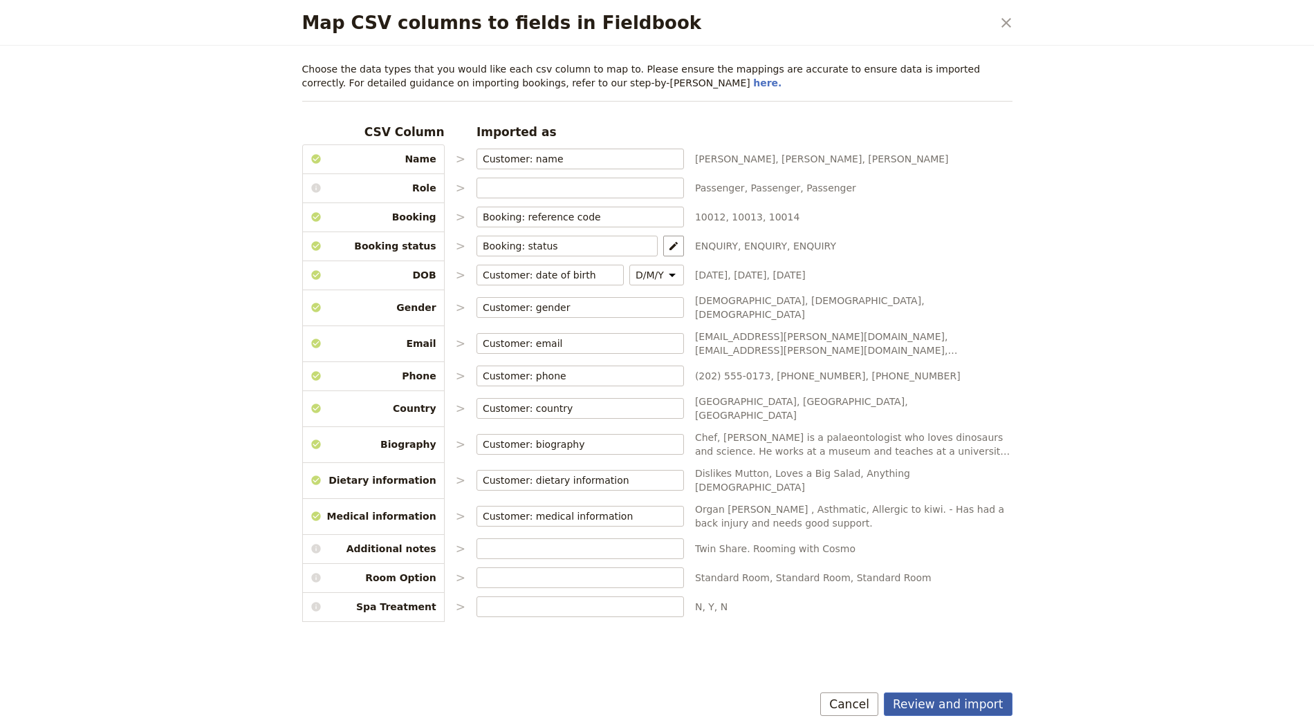
click at [883, 699] on button "Review and import" at bounding box center [948, 705] width 129 height 24
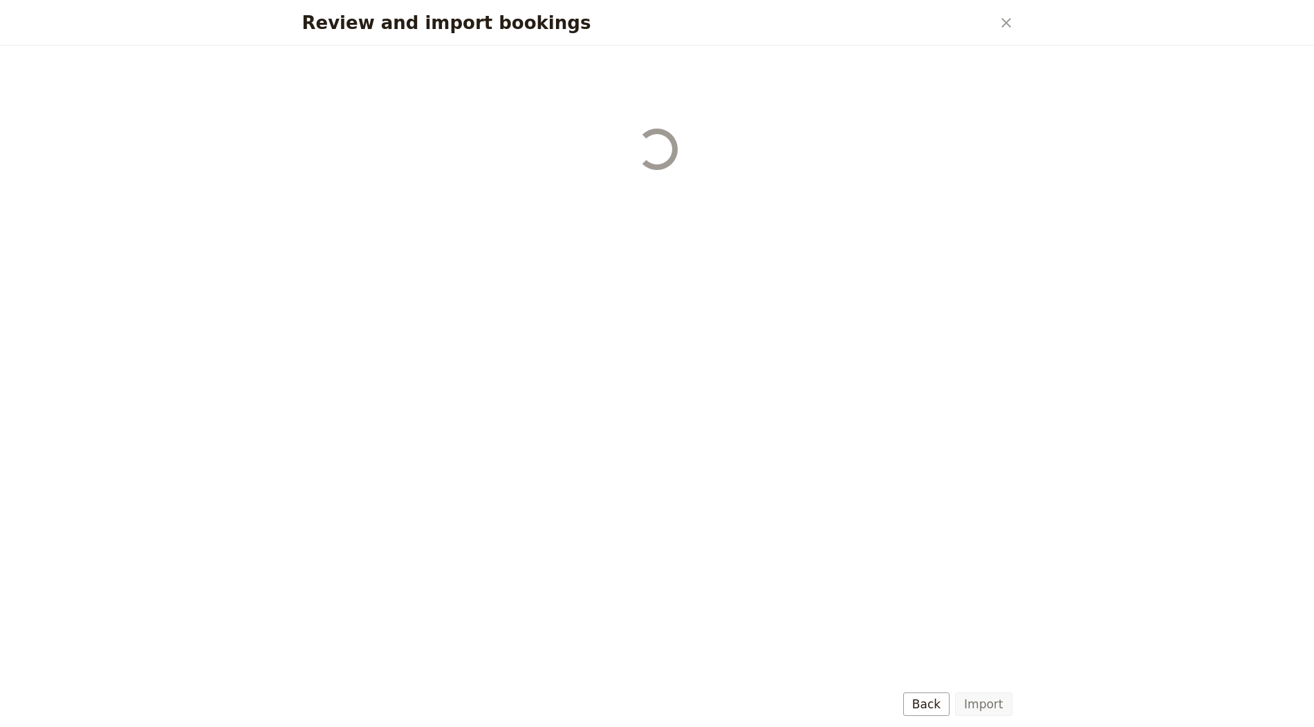
select select "655d56b39948720cb8e55355"
select select "655d57ca9948720cb8e553ec"
select select "655d57fa9948720cb8e553f3"
select select "655d58079948720cb8e553fa"
select select "655d584c9948720cb8e55401"
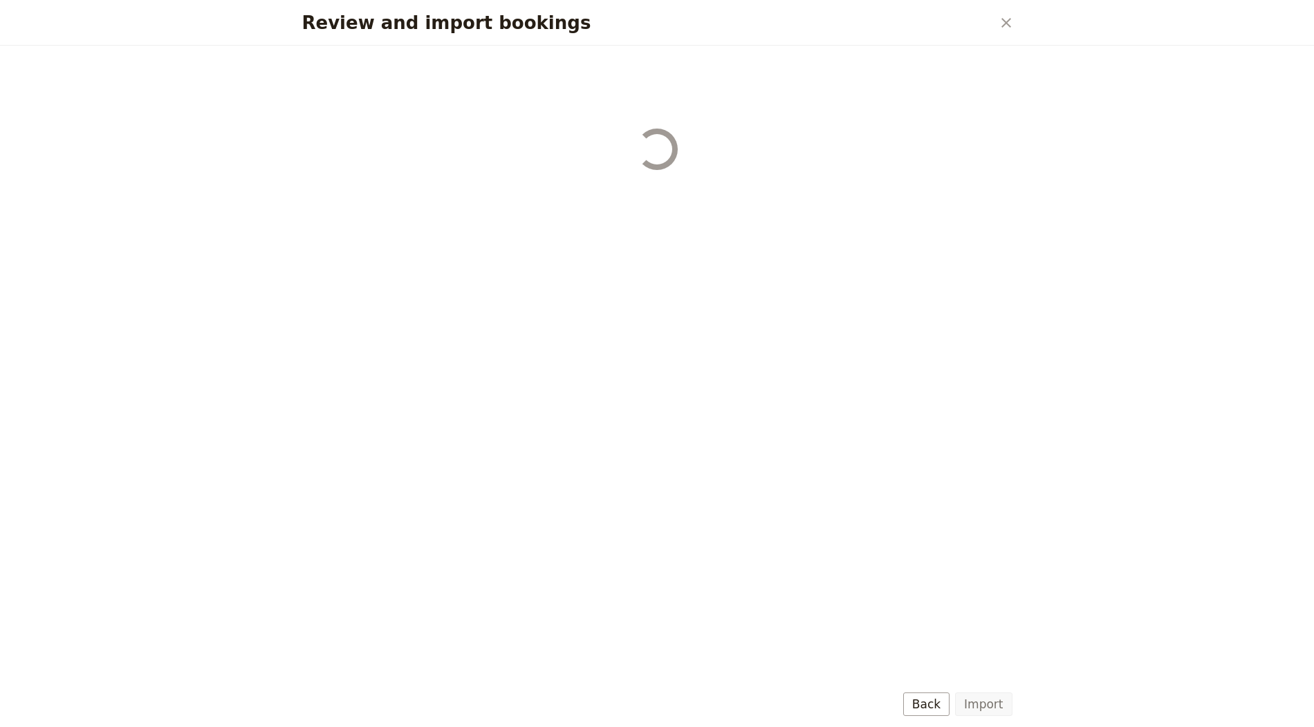
select select "655d58679948720cb8e5540d"
select select "650e6b6659641ed5ee156647"
select select "650e6b4b59641ed5ee156605"
select select "650e2104408bbede5b0c60fd"
select select "650e1d73408bbede5b0c60a6"
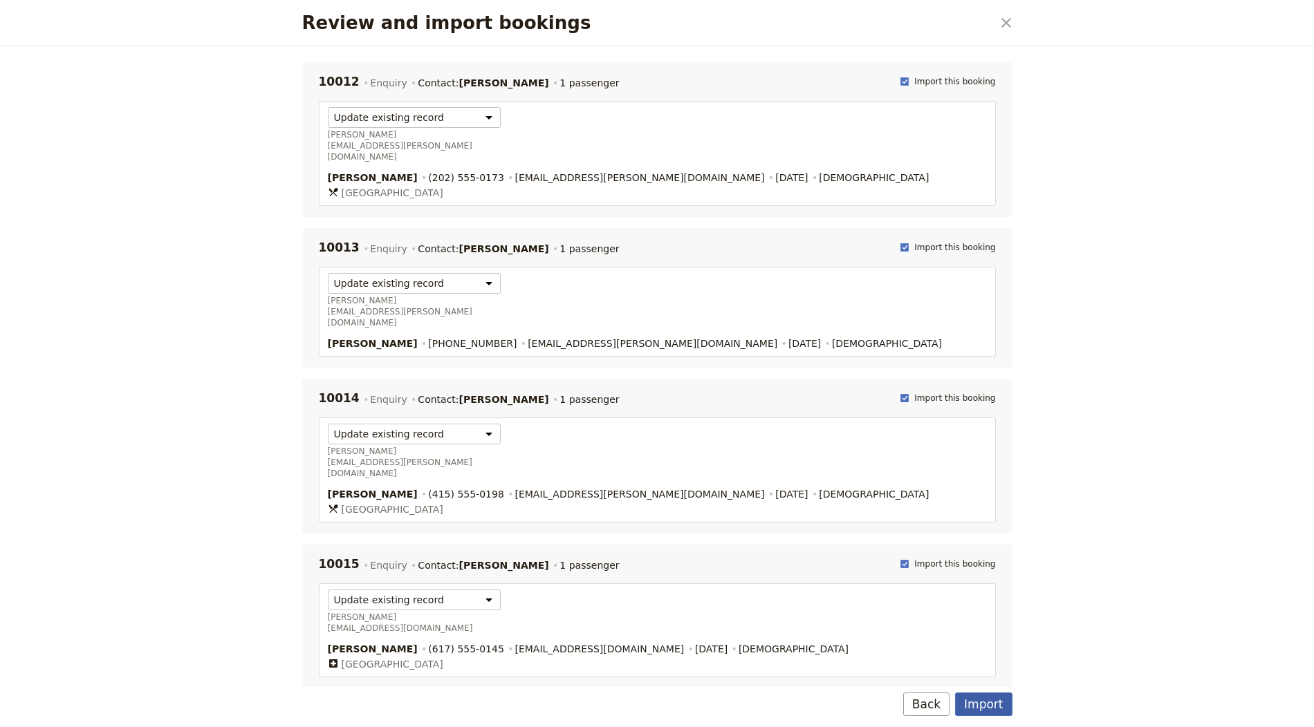
click at [883, 711] on button "Import" at bounding box center [983, 705] width 57 height 24
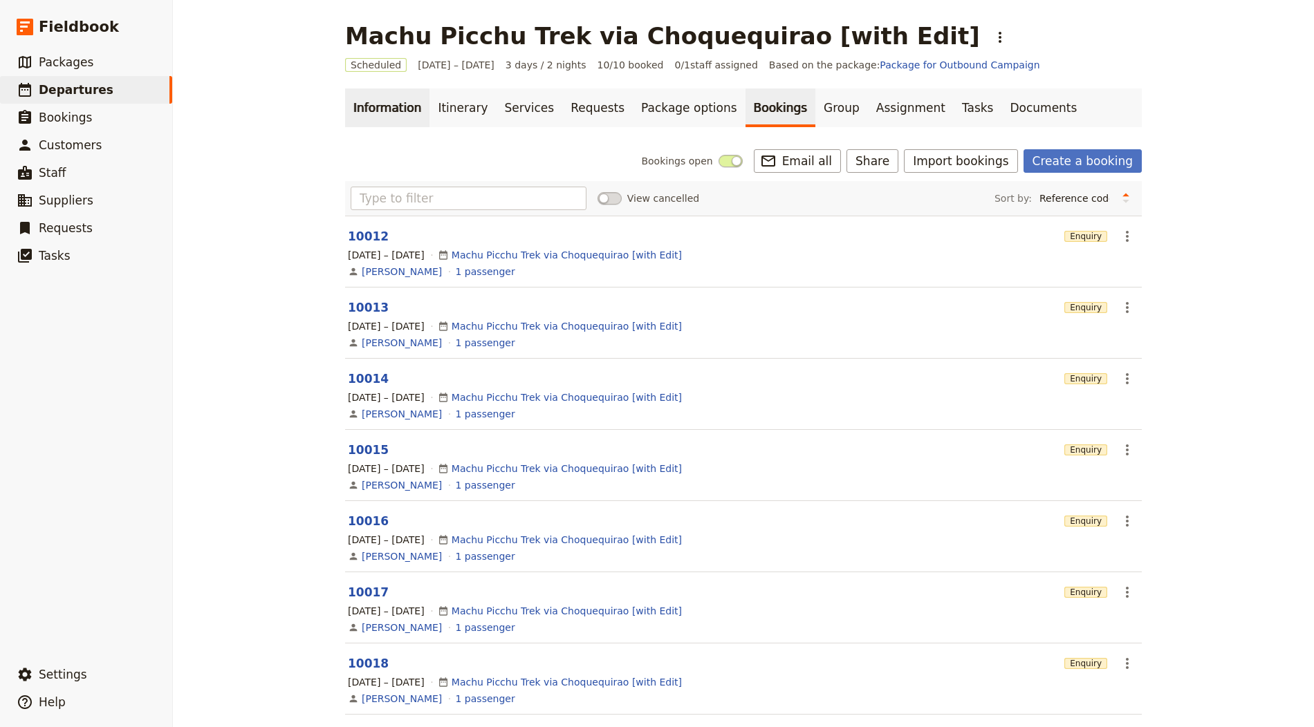
click at [374, 106] on link "Information" at bounding box center [387, 108] width 84 height 39
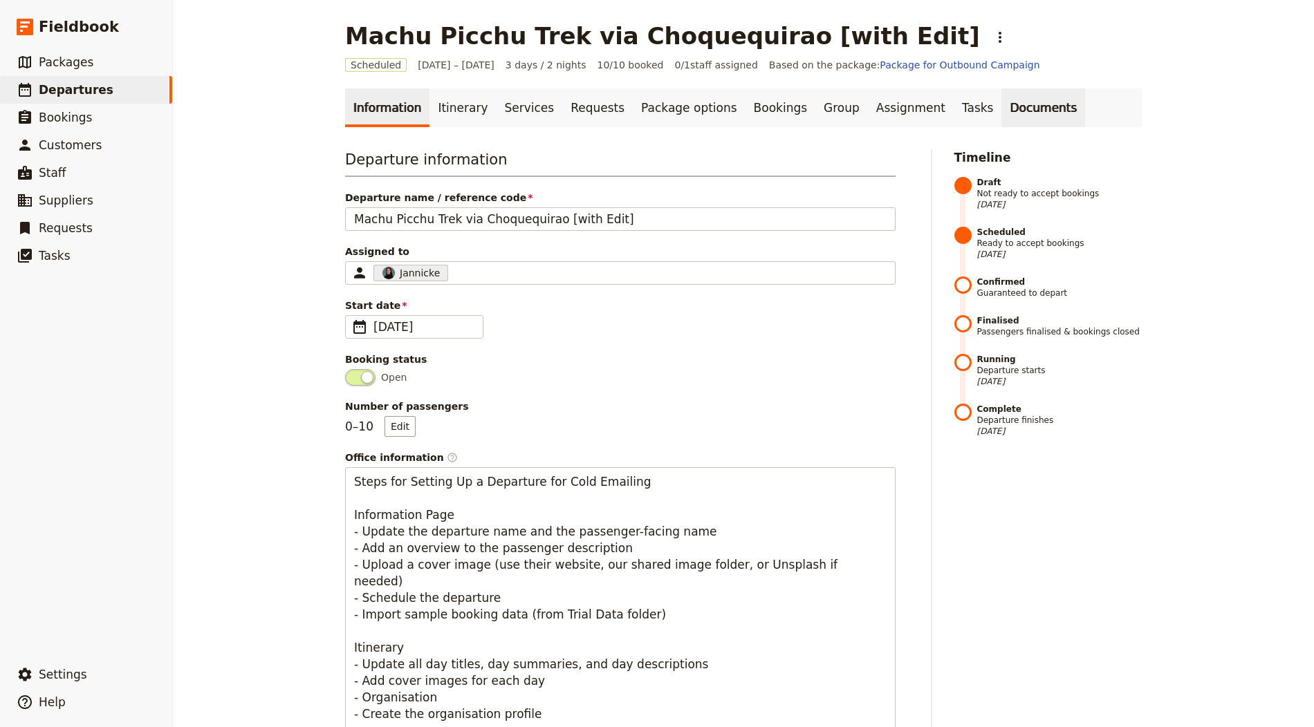
click at [883, 89] on link "Documents" at bounding box center [1043, 108] width 84 height 39
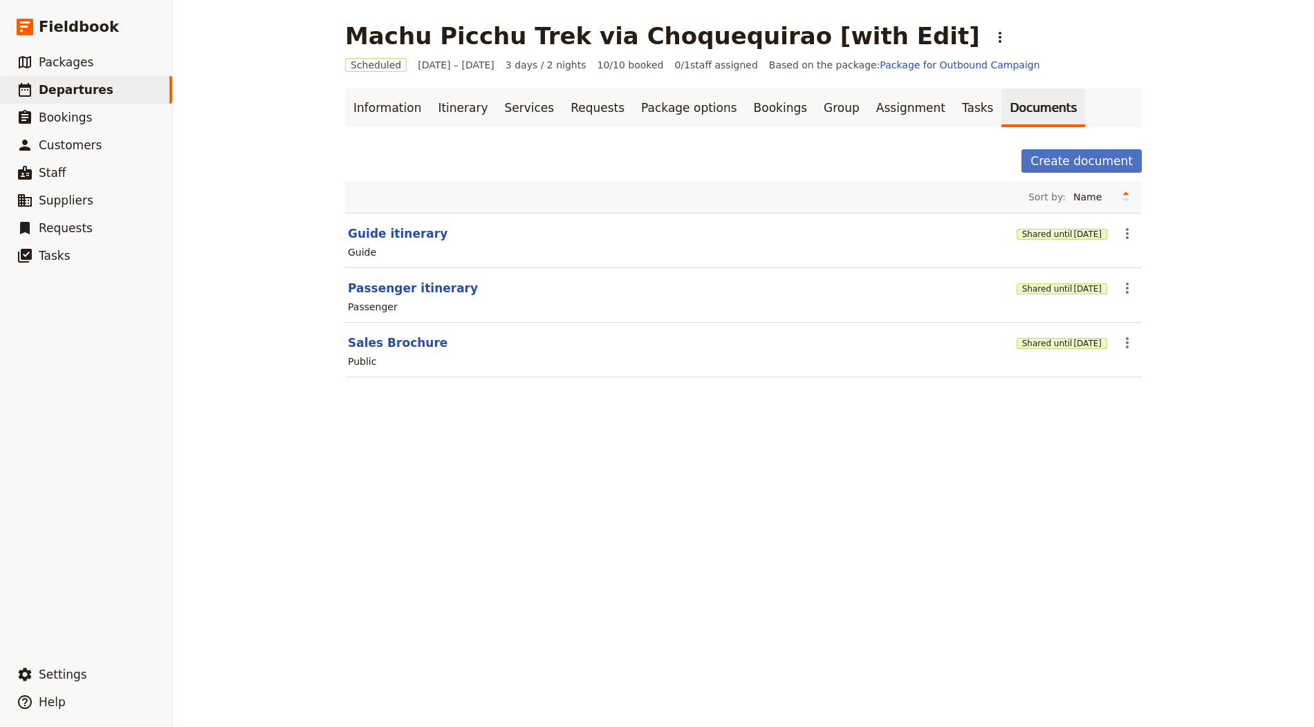
click at [883, 348] on div "Shared until 3 Nov 2025" at bounding box center [1062, 343] width 91 height 24
click at [883, 343] on button "Shared until 3 Nov 2025" at bounding box center [1062, 343] width 91 height 11
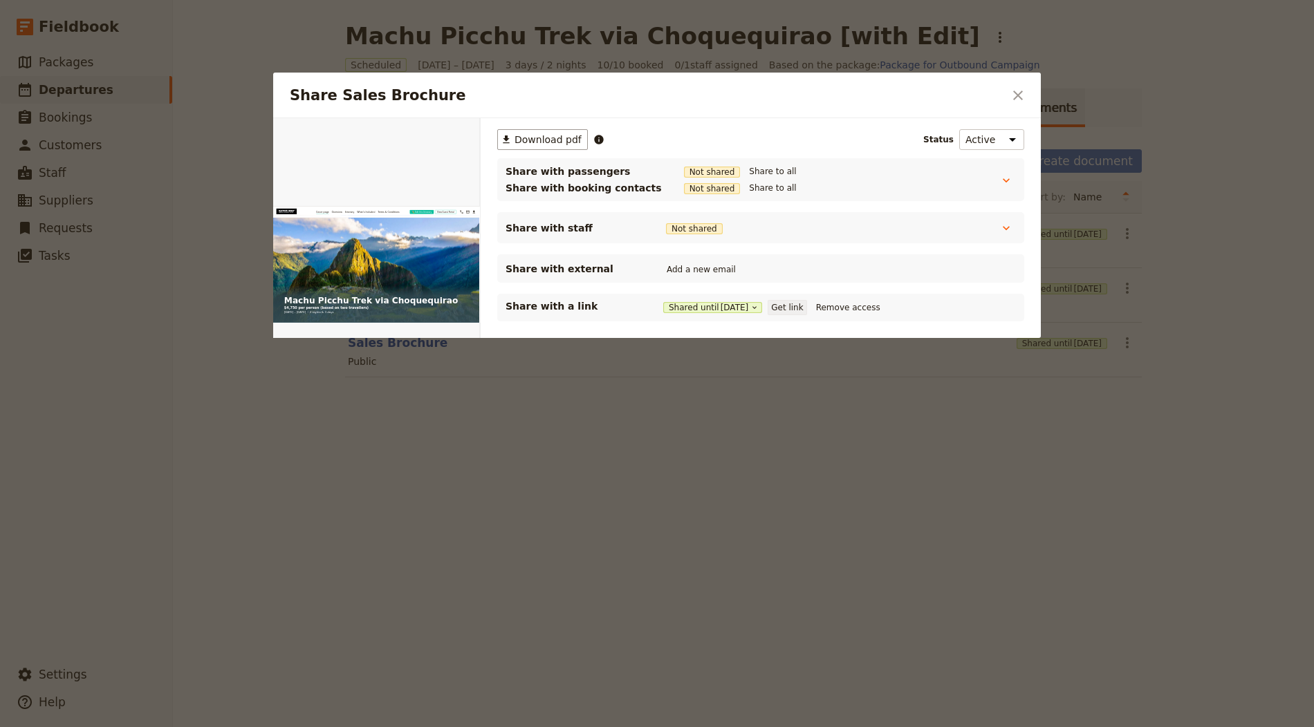
click at [806, 301] on button "Get link" at bounding box center [787, 307] width 39 height 15
click at [467, 526] on div at bounding box center [657, 363] width 1314 height 727
